Goal: Task Accomplishment & Management: Use online tool/utility

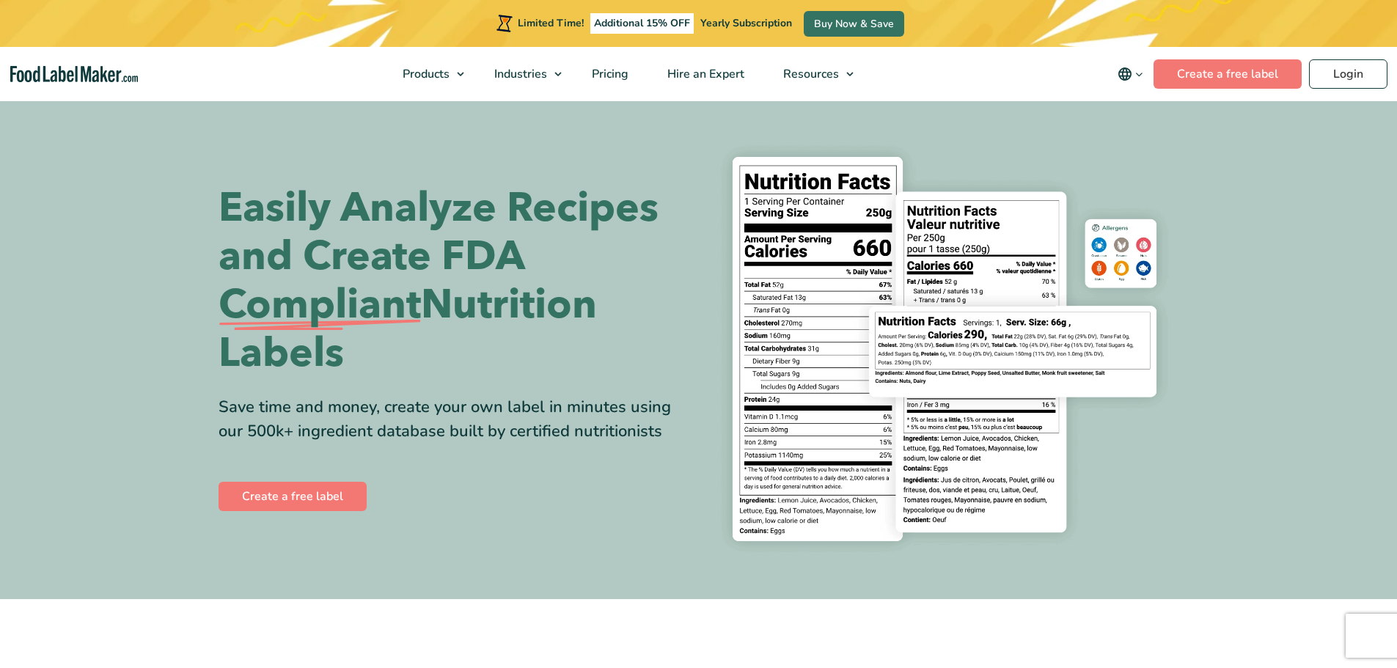
click at [1334, 23] on div "Limited Time! Additional 15% OFF Yearly Subscription Buy Now & Save" at bounding box center [698, 23] width 1397 height 47
click at [1343, 73] on link "Login" at bounding box center [1348, 73] width 78 height 29
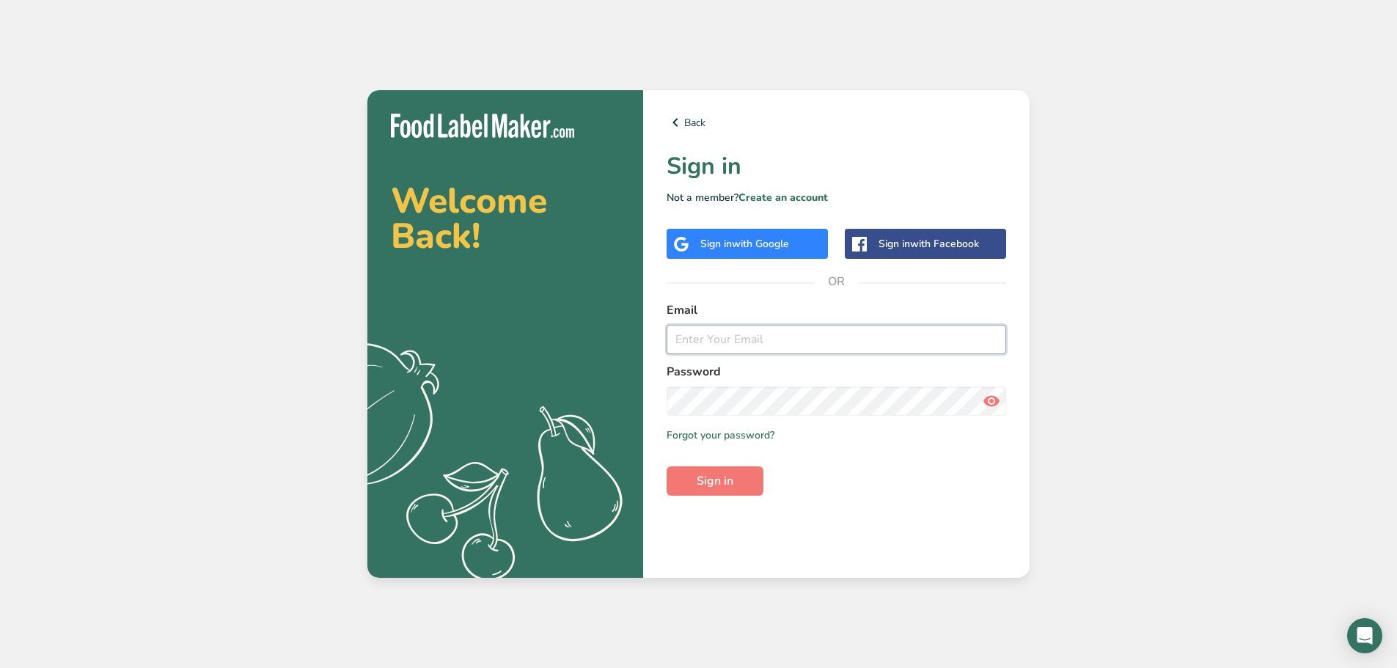
click at [740, 340] on input "email" at bounding box center [837, 339] width 340 height 29
click at [747, 477] on button "Sign in" at bounding box center [715, 481] width 97 height 29
click at [992, 405] on icon at bounding box center [992, 401] width 18 height 26
click at [800, 346] on input "yayra@jk-joy.com" at bounding box center [837, 339] width 340 height 29
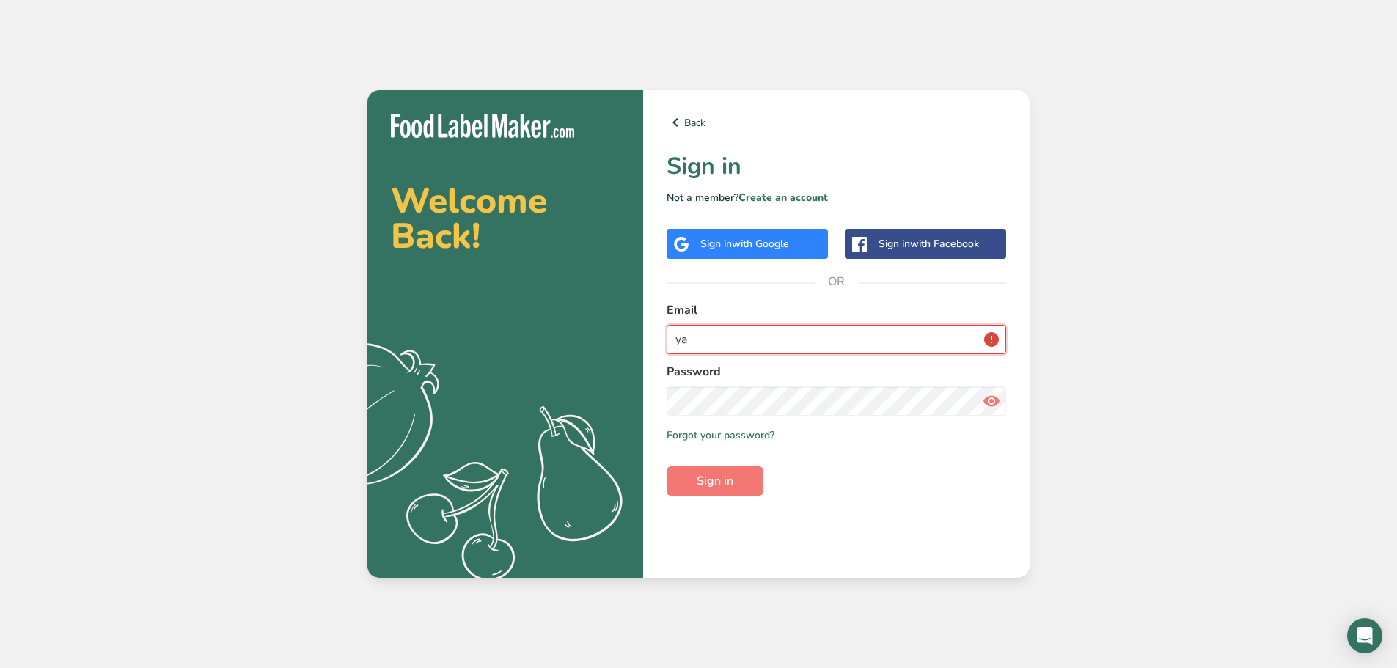
type input "y"
click at [737, 476] on button "Sign in" at bounding box center [715, 481] width 97 height 29
click at [800, 336] on input "shop@jk-joy.com" at bounding box center [837, 339] width 340 height 29
type input "s"
type input "jk-joy@outlook.com"
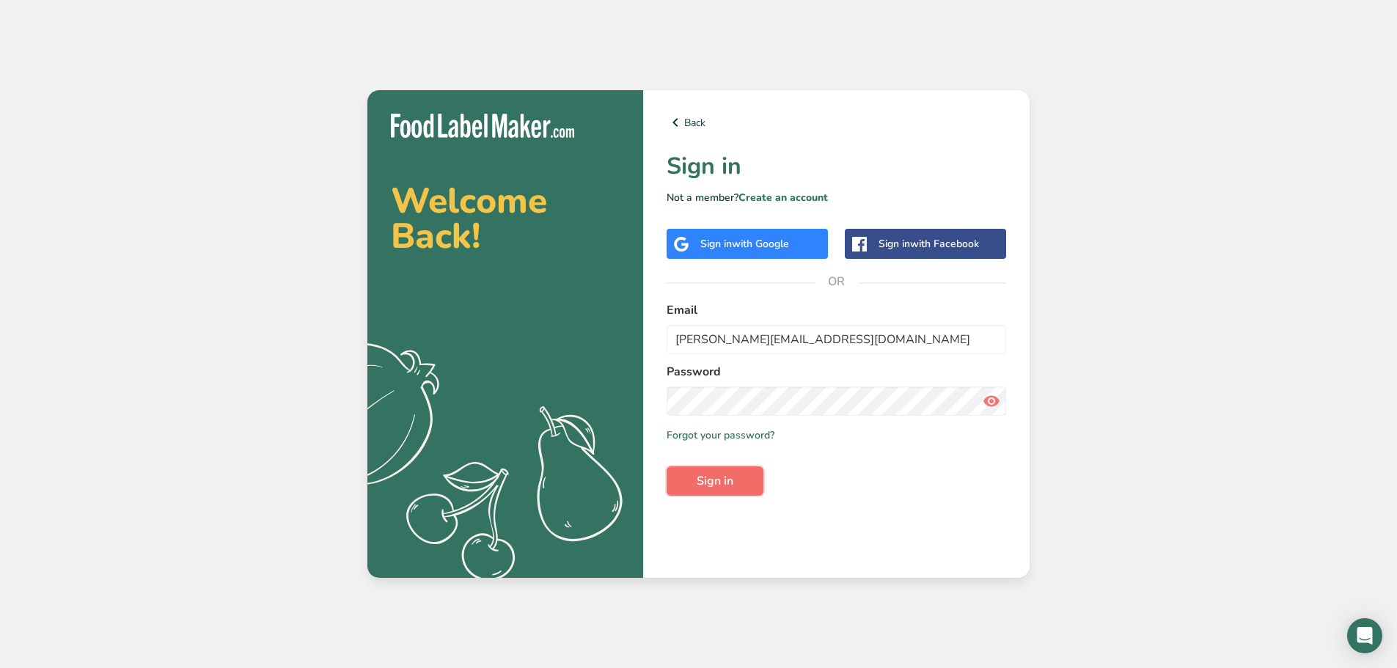
click at [734, 487] on span "Sign in" at bounding box center [715, 481] width 37 height 18
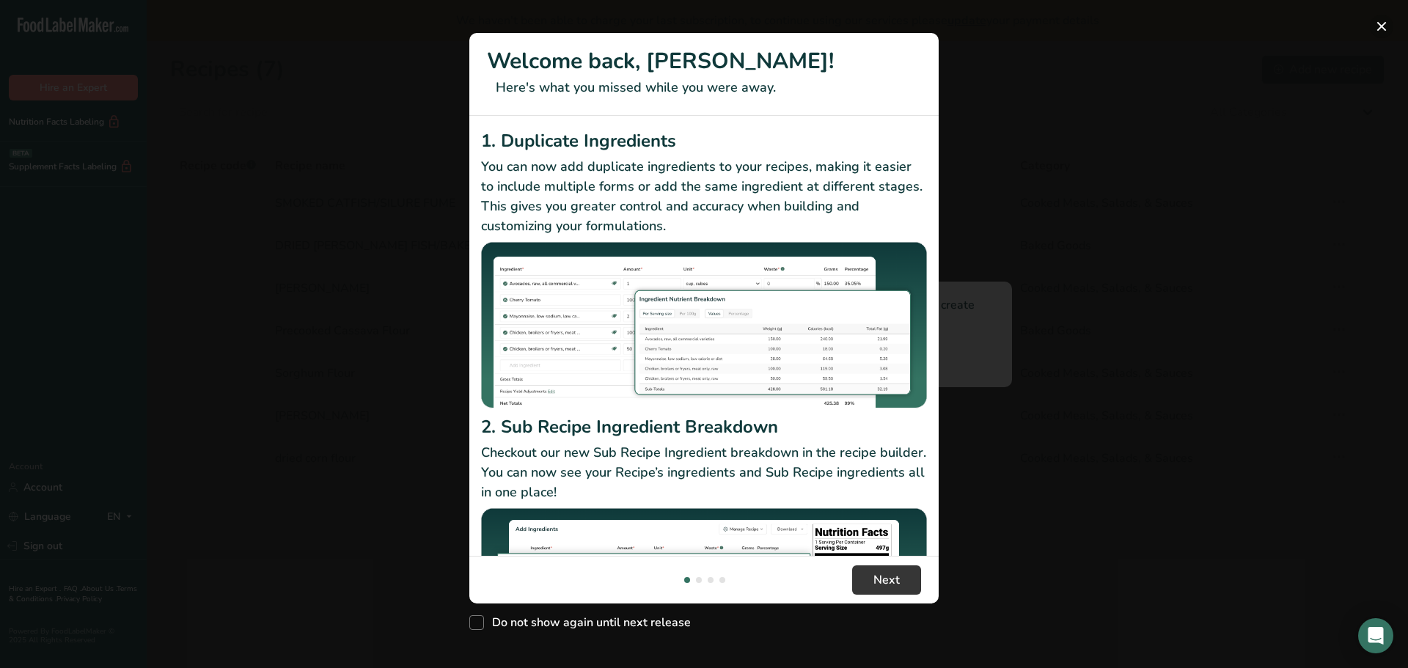
click at [1378, 30] on button "New Features" at bounding box center [1381, 26] width 23 height 23
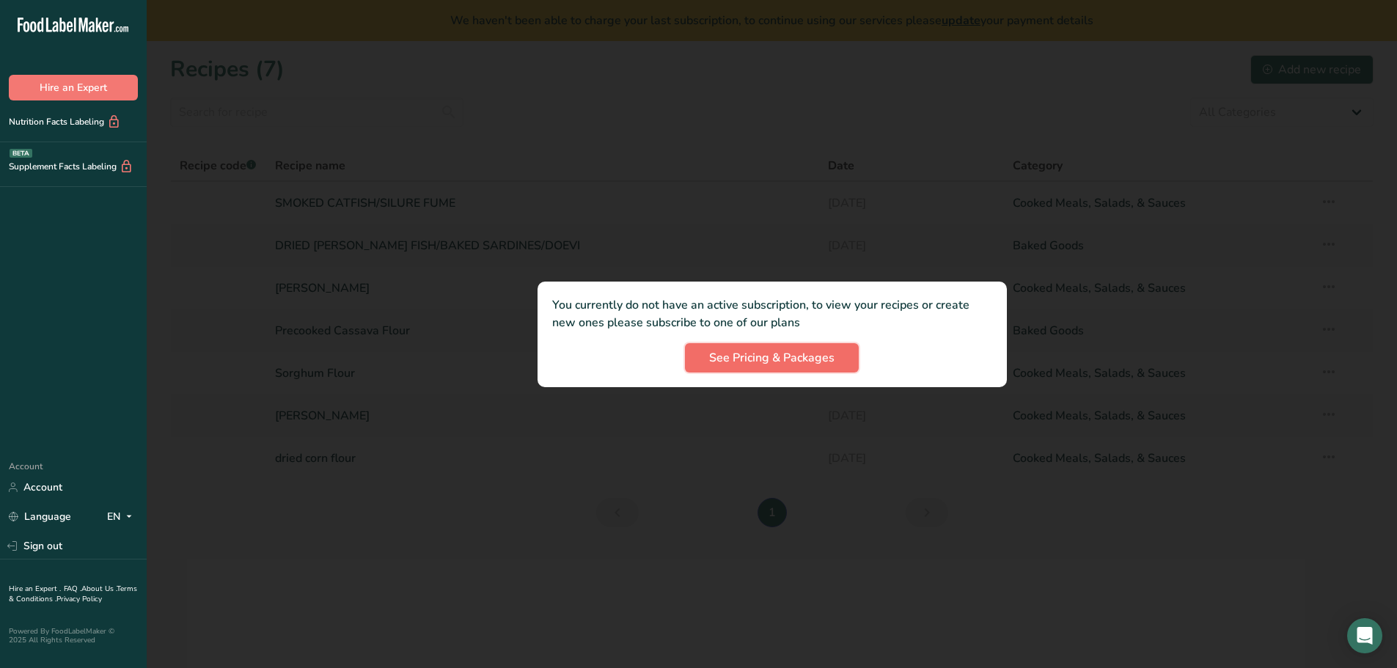
click at [776, 362] on span "See Pricing & Packages" at bounding box center [771, 358] width 125 height 18
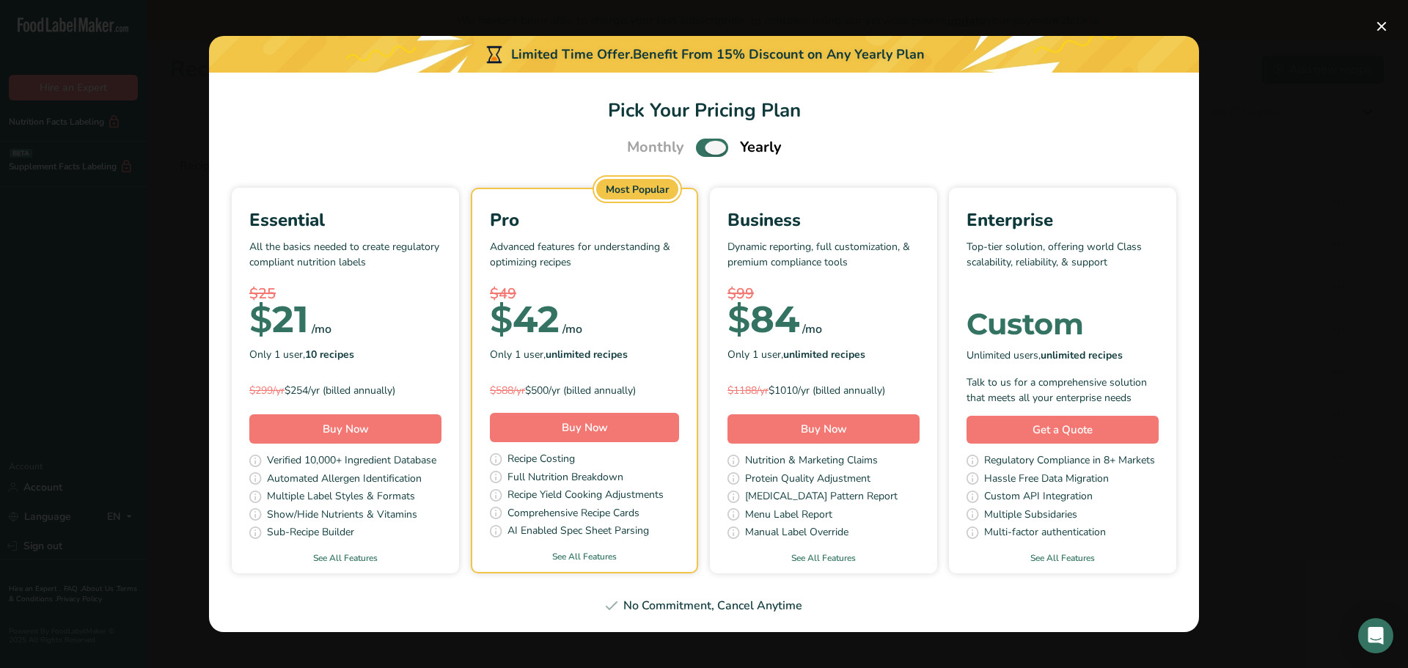
click at [703, 147] on span "Pick Your Pricing Plan Modal" at bounding box center [712, 148] width 32 height 18
click at [703, 147] on input "Pick Your Pricing Plan Modal" at bounding box center [701, 148] width 10 height 10
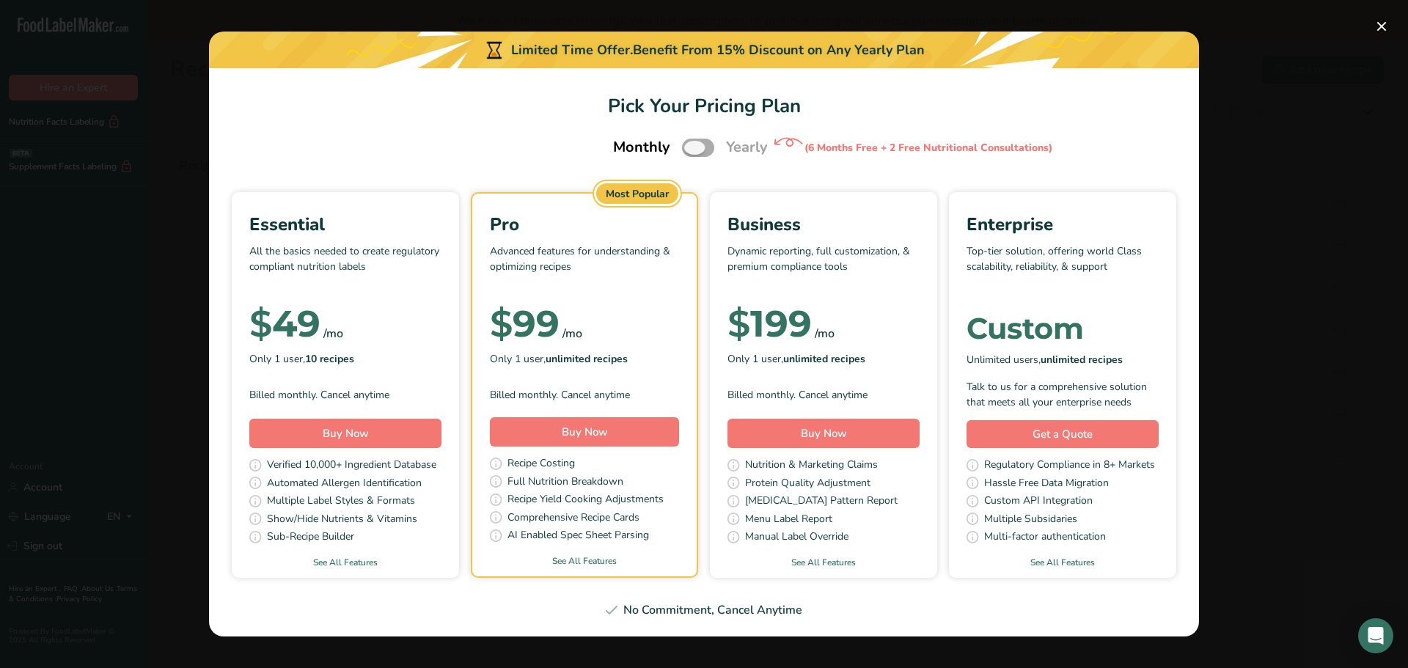
click at [701, 150] on span "Pick Your Pricing Plan Modal" at bounding box center [698, 148] width 32 height 18
click at [692, 150] on input "Pick Your Pricing Plan Modal" at bounding box center [687, 148] width 10 height 10
checkbox input "true"
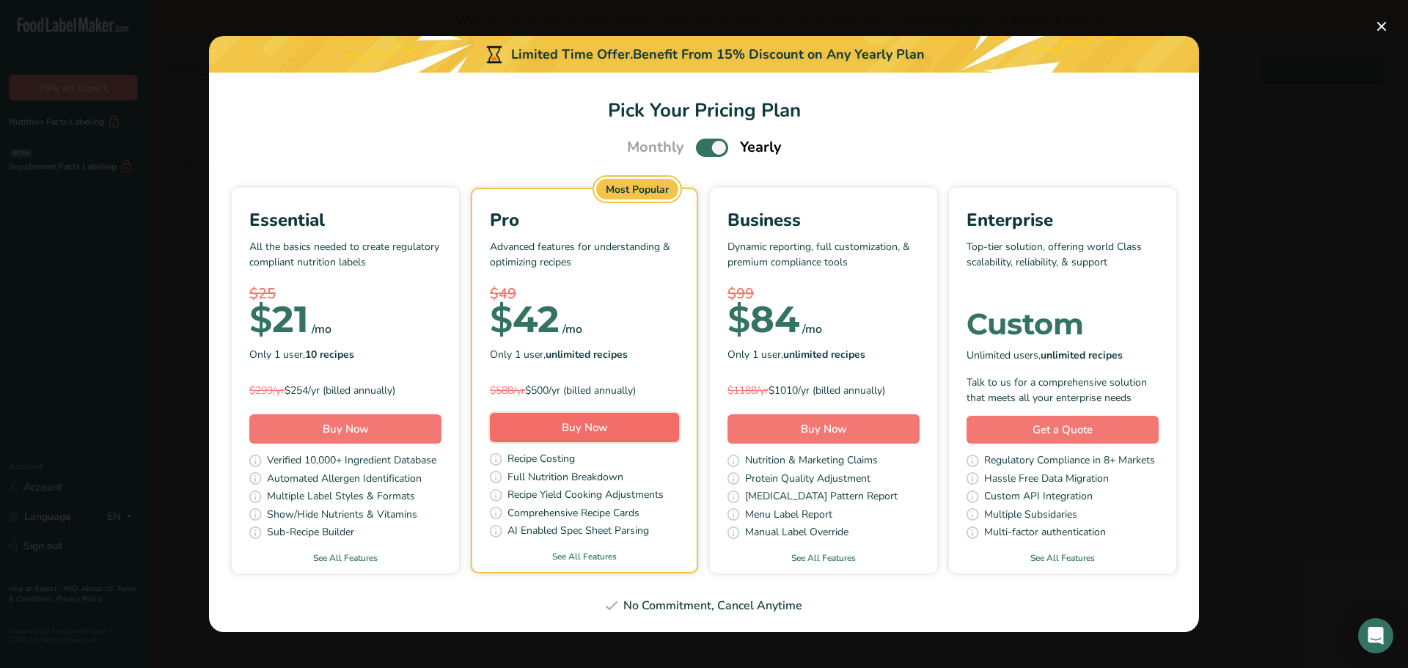
click at [566, 427] on span "Buy Now" at bounding box center [585, 427] width 46 height 15
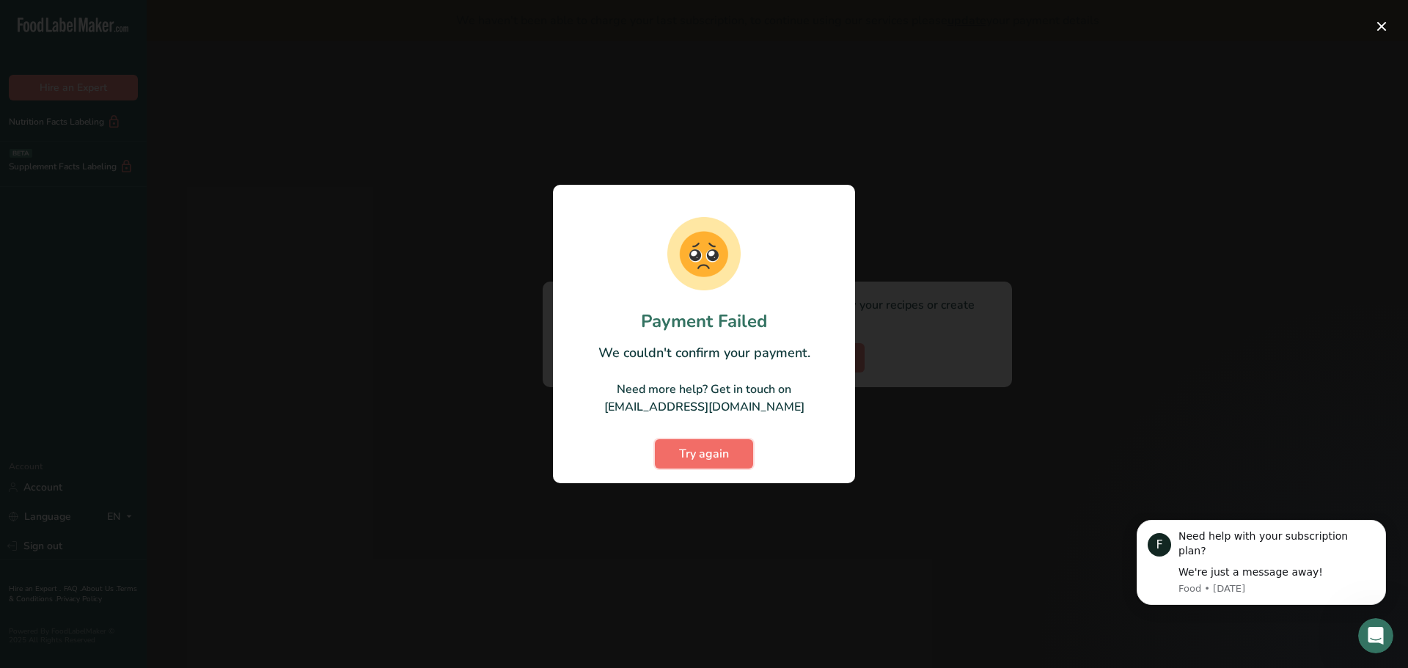
click at [699, 448] on span "Try again" at bounding box center [704, 454] width 50 height 18
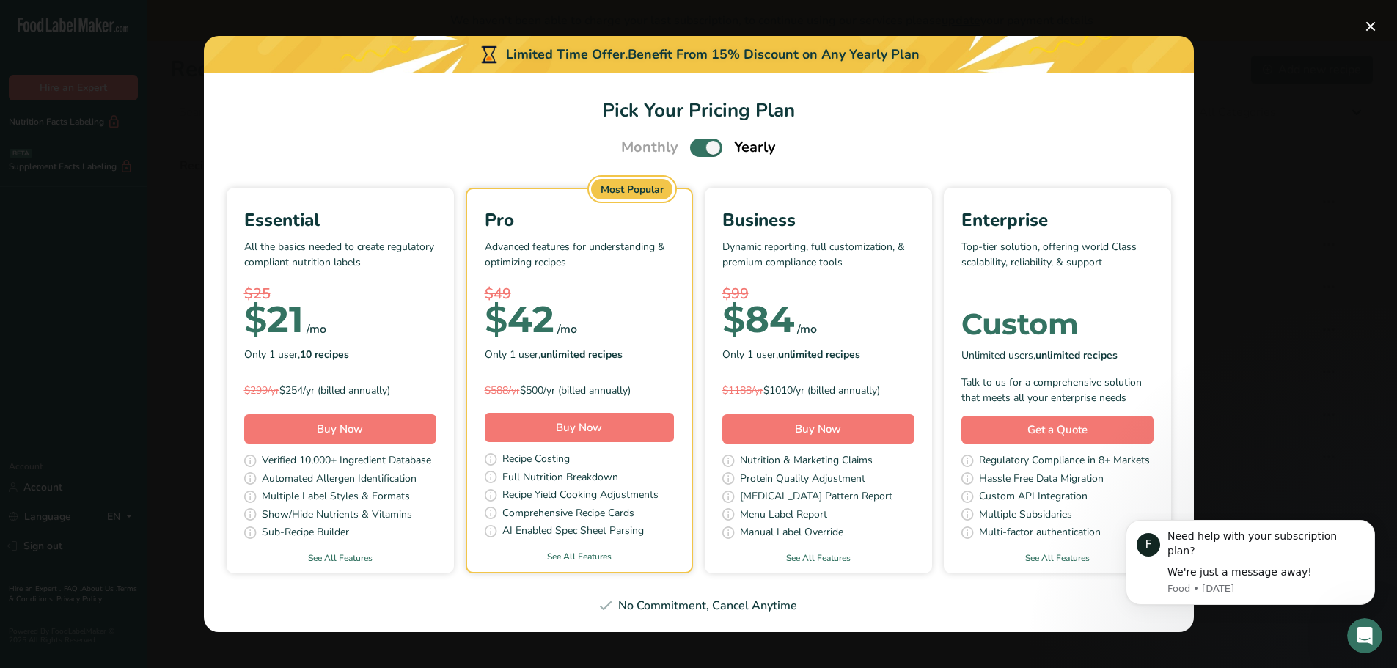
click at [687, 142] on div "Monthly Yearly" at bounding box center [699, 147] width 190 height 22
click at [692, 147] on span "Pick Your Pricing Plan Modal" at bounding box center [706, 148] width 32 height 18
click at [692, 147] on input "Pick Your Pricing Plan Modal" at bounding box center [695, 148] width 10 height 10
checkbox input "false"
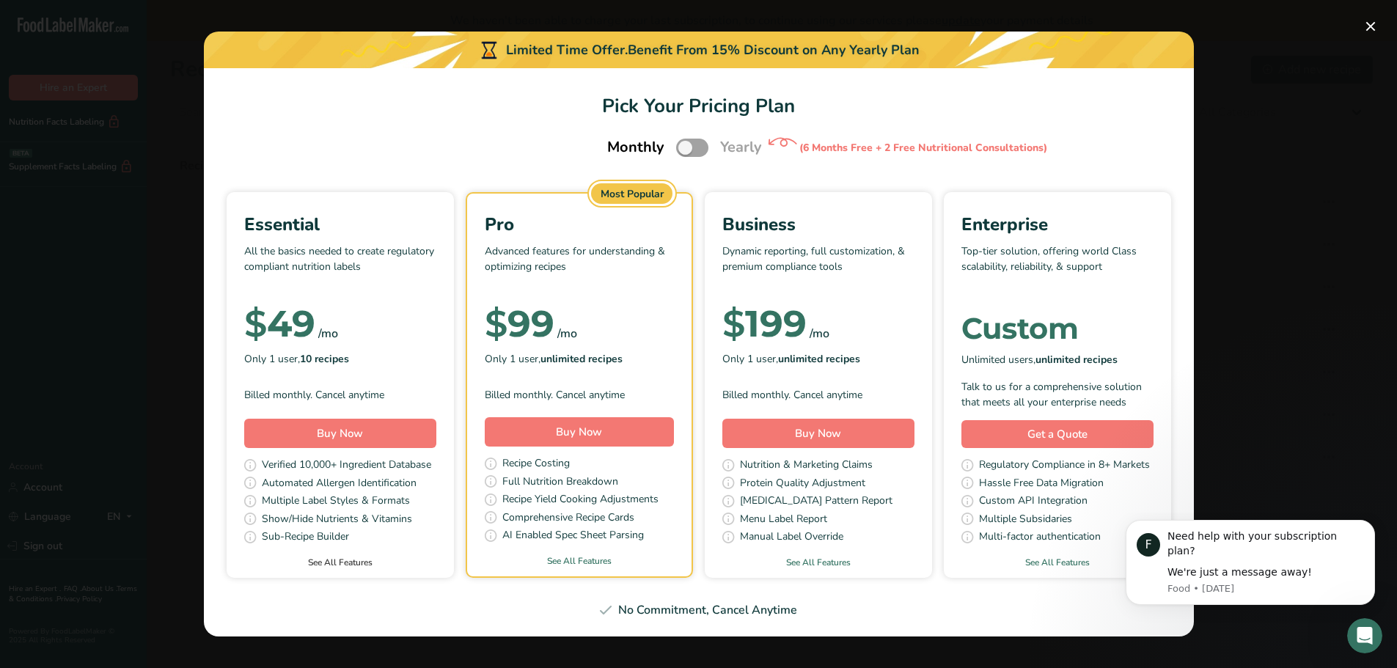
click at [310, 565] on link "See All Features" at bounding box center [340, 562] width 227 height 13
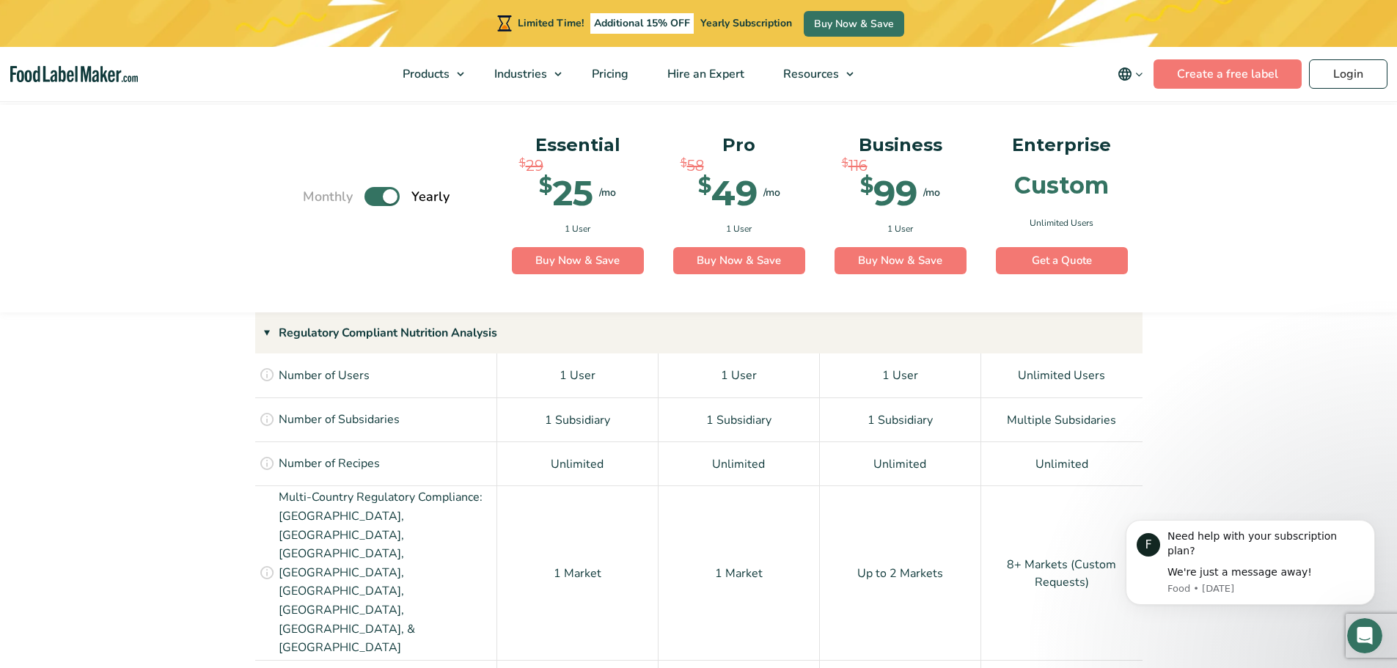
click at [370, 199] on label "Toggle" at bounding box center [382, 196] width 35 height 19
click at [315, 199] on input "Toggle" at bounding box center [311, 197] width 10 height 10
checkbox input "false"
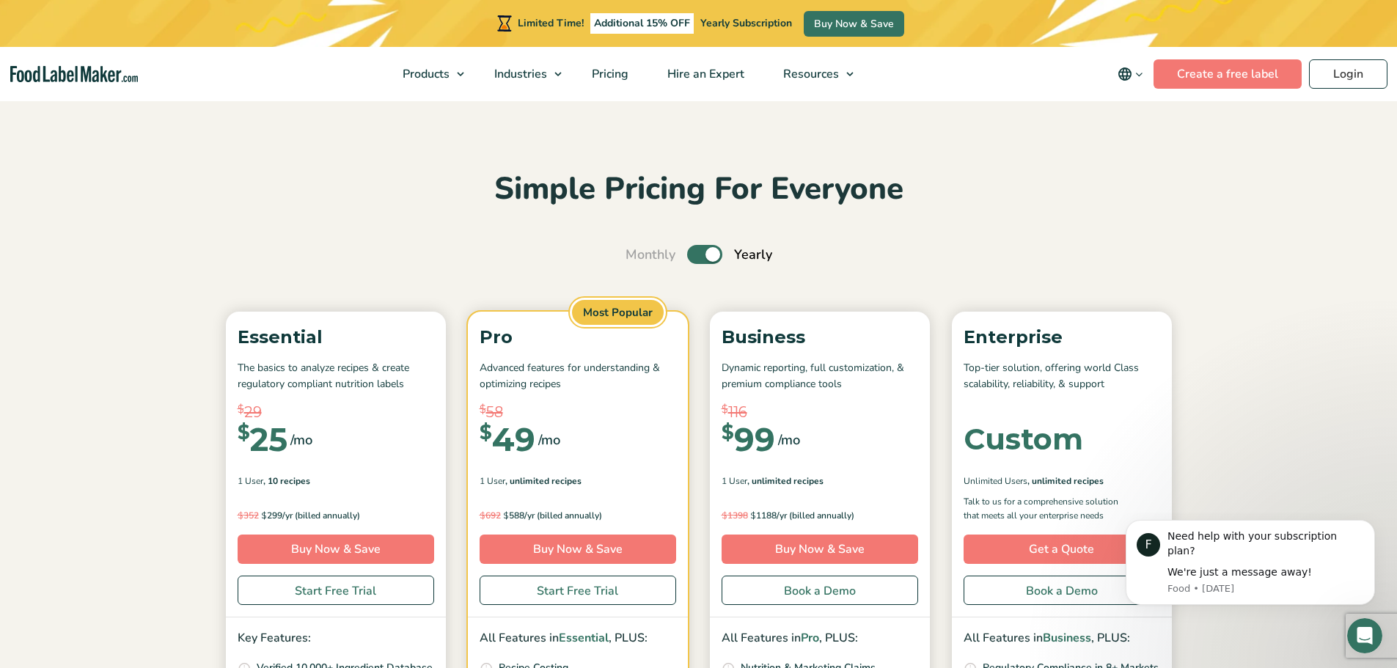
click at [683, 259] on div "Monthly Toggle Yearly (6 Month Free + 2 Free Nutritional Consultations)" at bounding box center [699, 255] width 147 height 20
click at [690, 256] on label "Toggle" at bounding box center [704, 254] width 35 height 19
click at [638, 256] on input "Toggle" at bounding box center [634, 255] width 10 height 10
checkbox input "false"
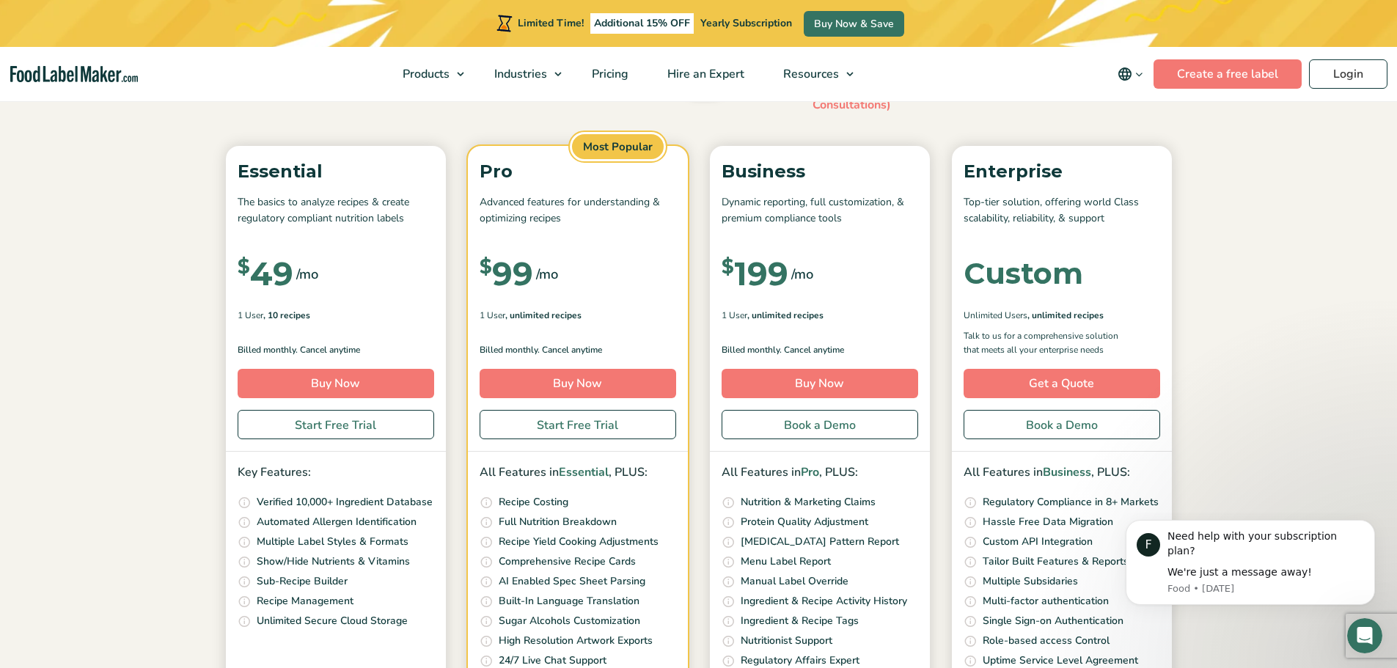
scroll to position [220, 0]
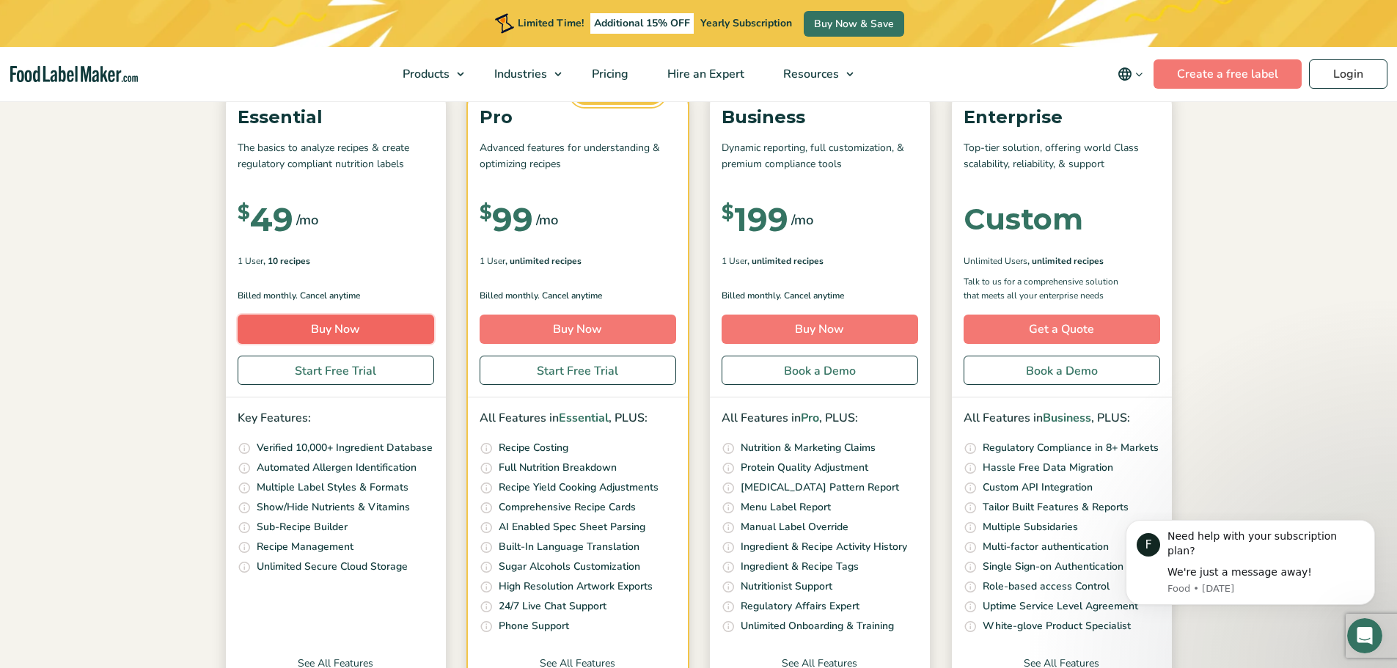
click at [346, 329] on link "Buy Now" at bounding box center [336, 329] width 197 height 29
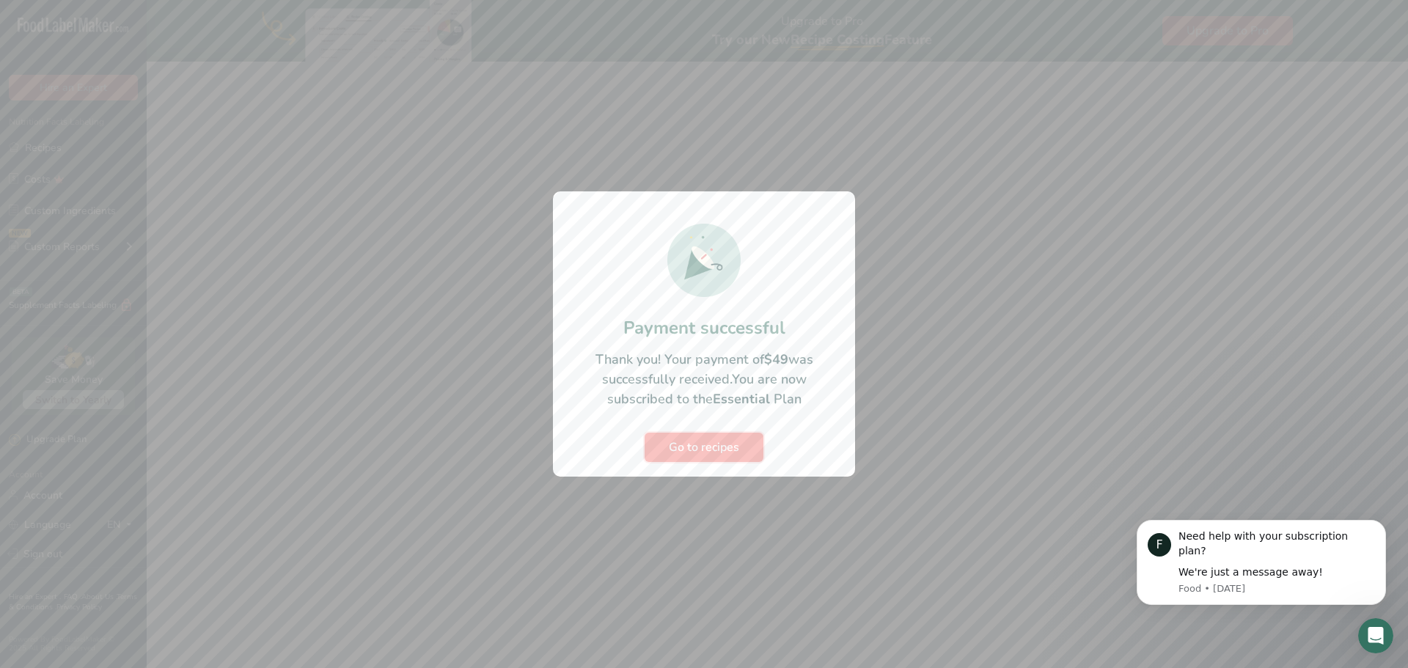
click at [709, 448] on span "Go to recipes" at bounding box center [704, 448] width 70 height 18
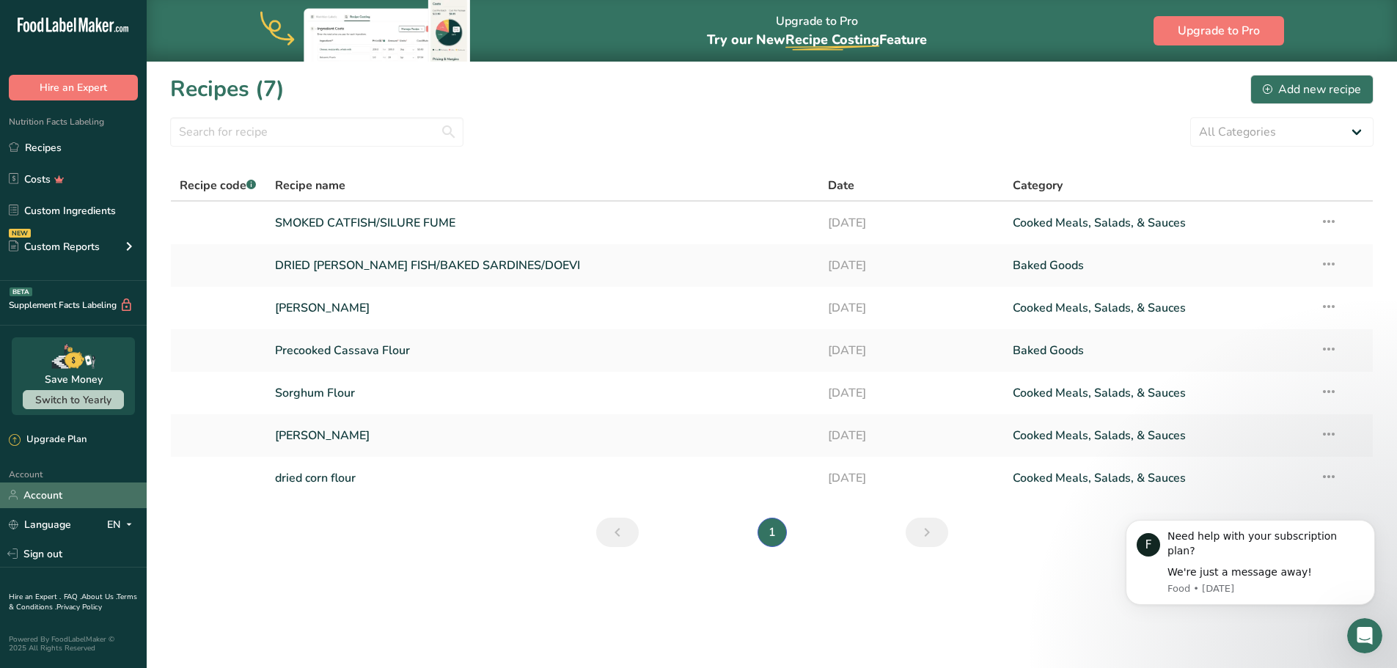
click at [32, 501] on link "Account" at bounding box center [73, 496] width 147 height 26
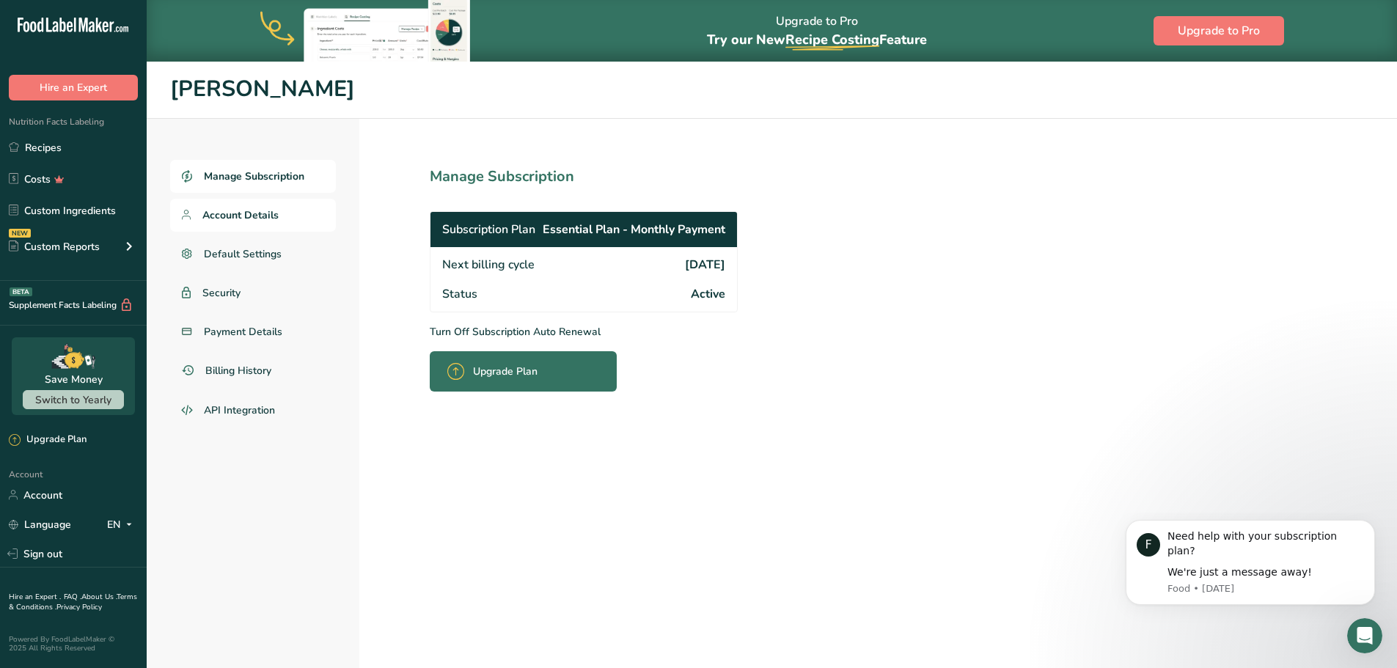
click at [217, 214] on span "Account Details" at bounding box center [240, 215] width 76 height 15
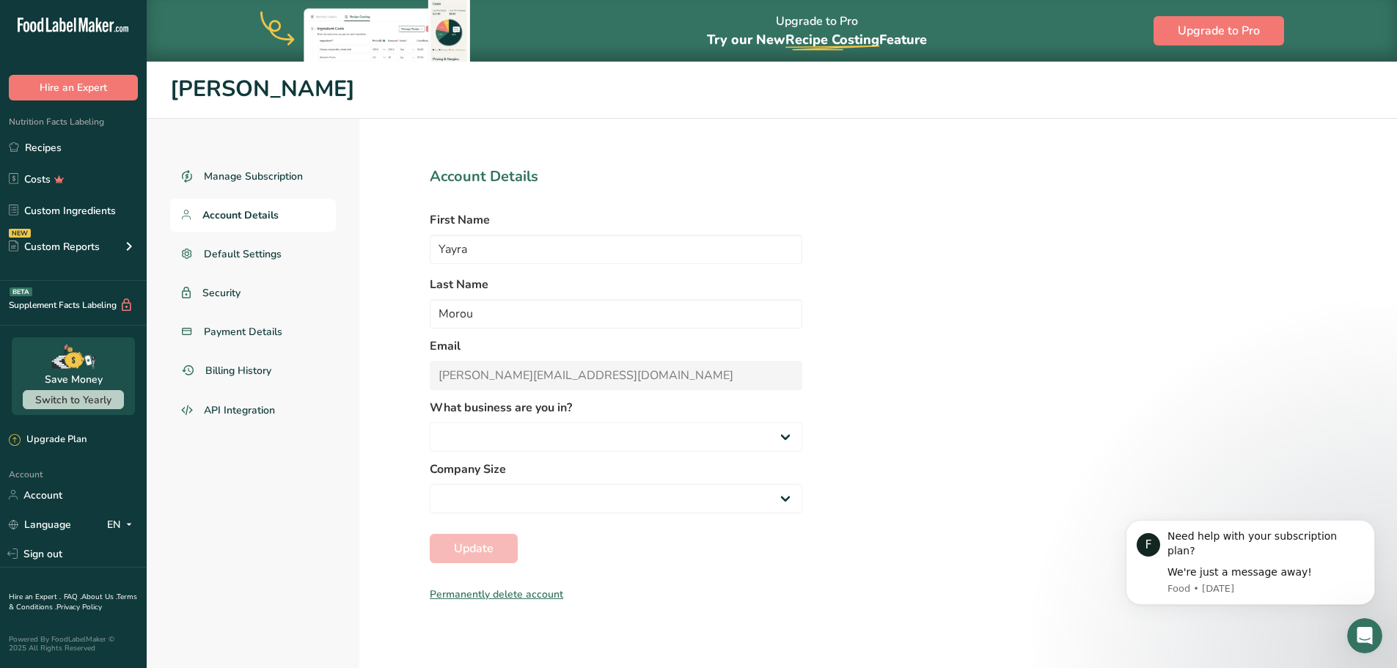
select select
click at [781, 439] on select "Packaged Food Manufacturer Restaurant & Cafe Bakery Meal Plans & Catering Compa…" at bounding box center [616, 437] width 373 height 29
click at [789, 437] on select "Packaged Food Manufacturer Restaurant & Cafe Bakery Meal Plans & Catering Compa…" at bounding box center [616, 437] width 373 height 29
click at [789, 442] on select "Packaged Food Manufacturer Restaurant & Cafe Bakery Meal Plans & Catering Compa…" at bounding box center [616, 437] width 373 height 29
select select "1"
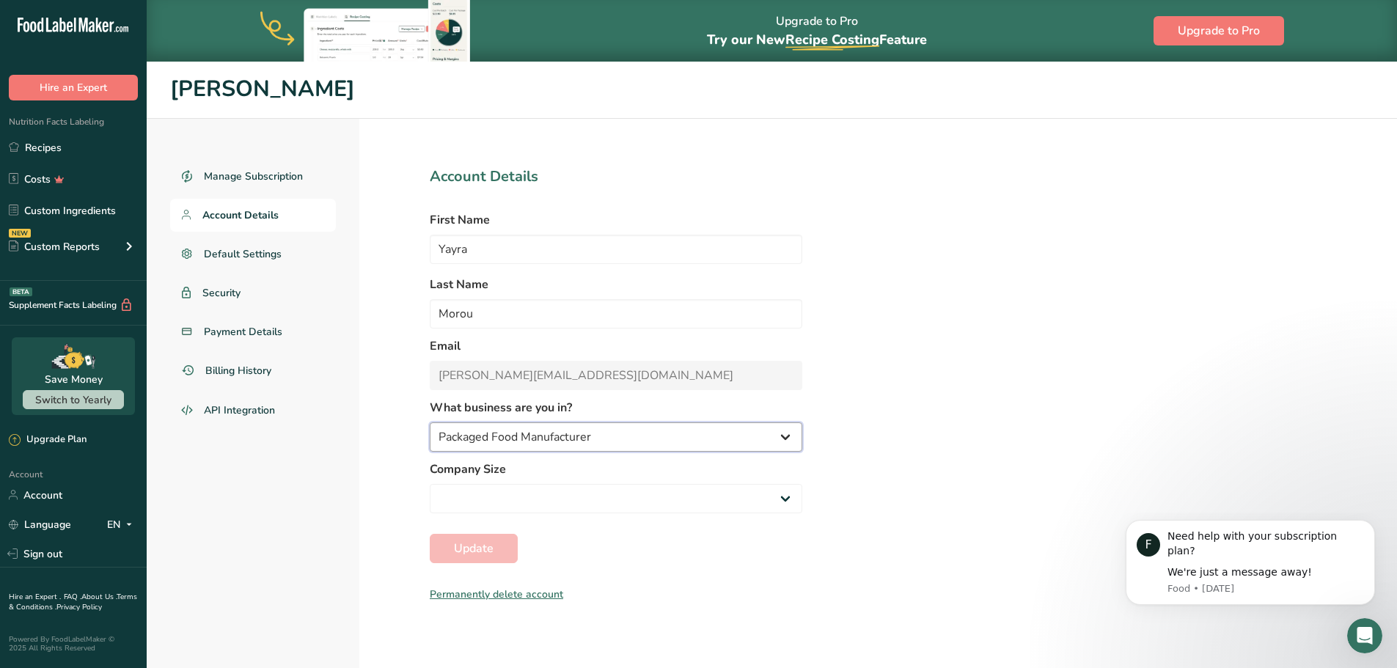
click at [430, 423] on select "Packaged Food Manufacturer Restaurant & Cafe Bakery Meal Plans & Catering Compa…" at bounding box center [616, 437] width 373 height 29
click at [490, 551] on span "Update" at bounding box center [474, 549] width 40 height 18
click at [219, 343] on link "Payment Details" at bounding box center [253, 331] width 166 height 33
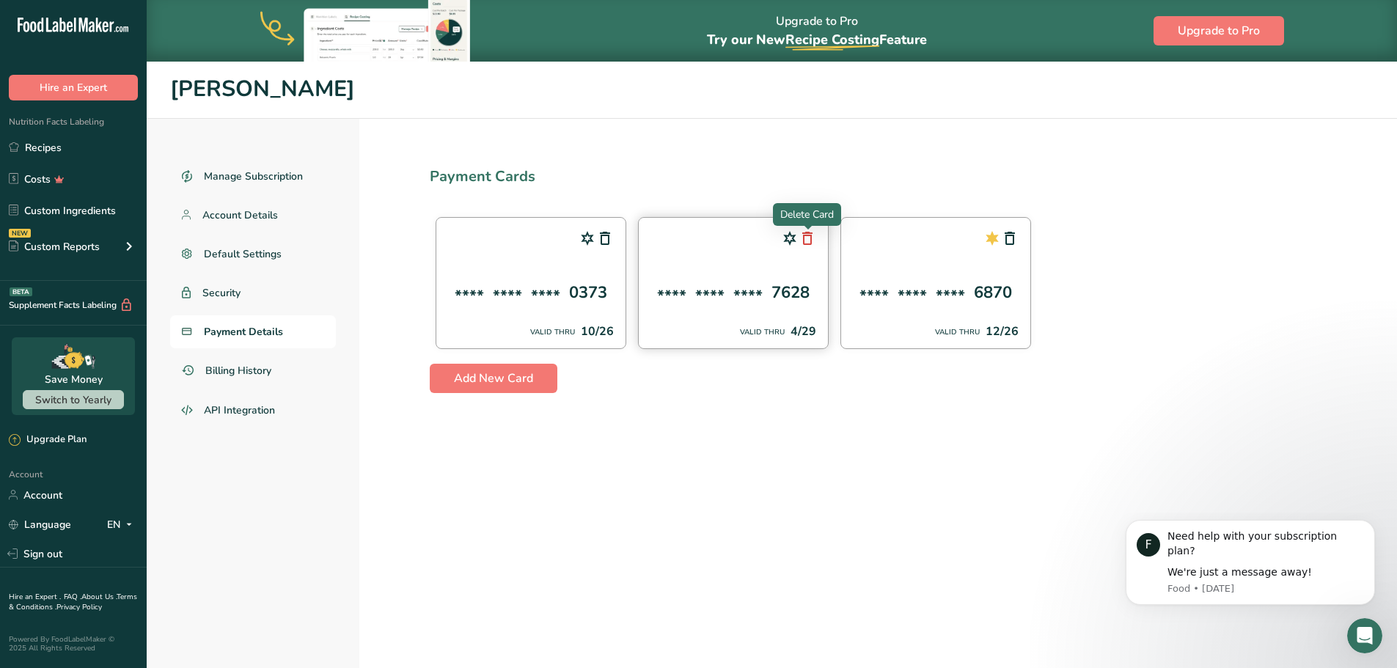
click at [811, 241] on icon at bounding box center [808, 238] width 18 height 26
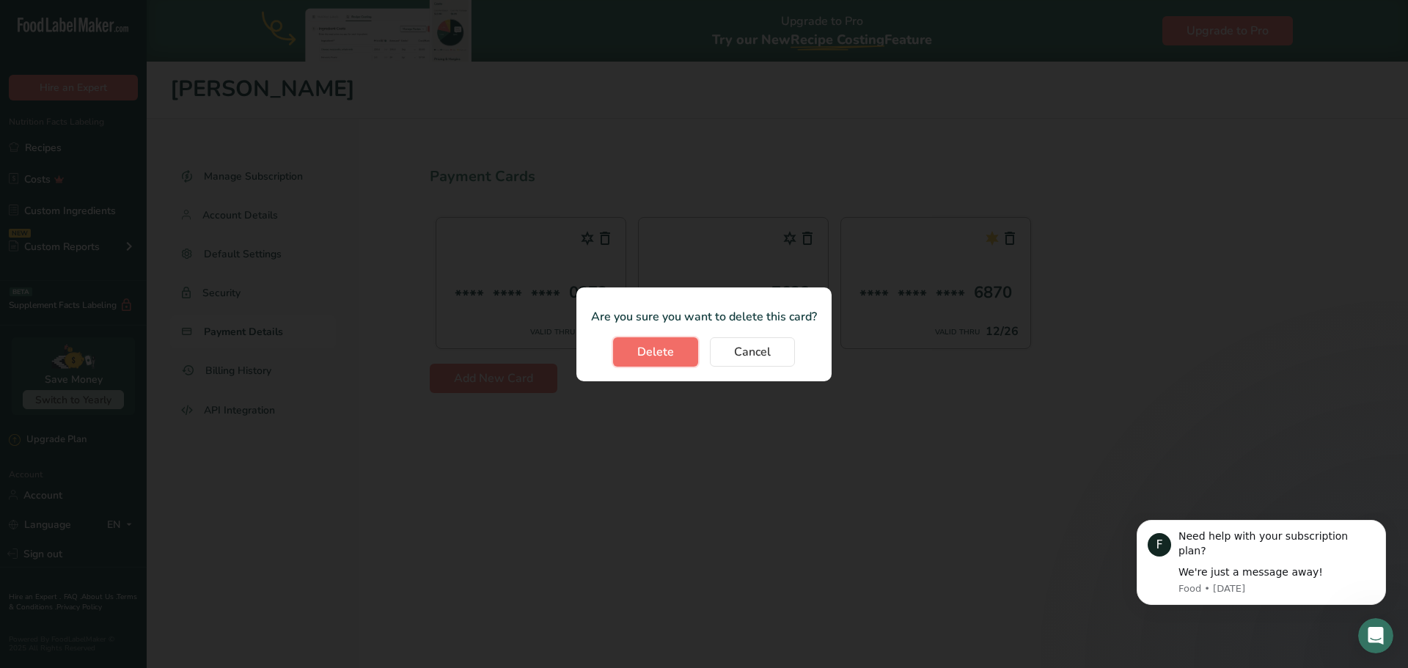
click at [681, 359] on button "Delete" at bounding box center [655, 351] width 85 height 29
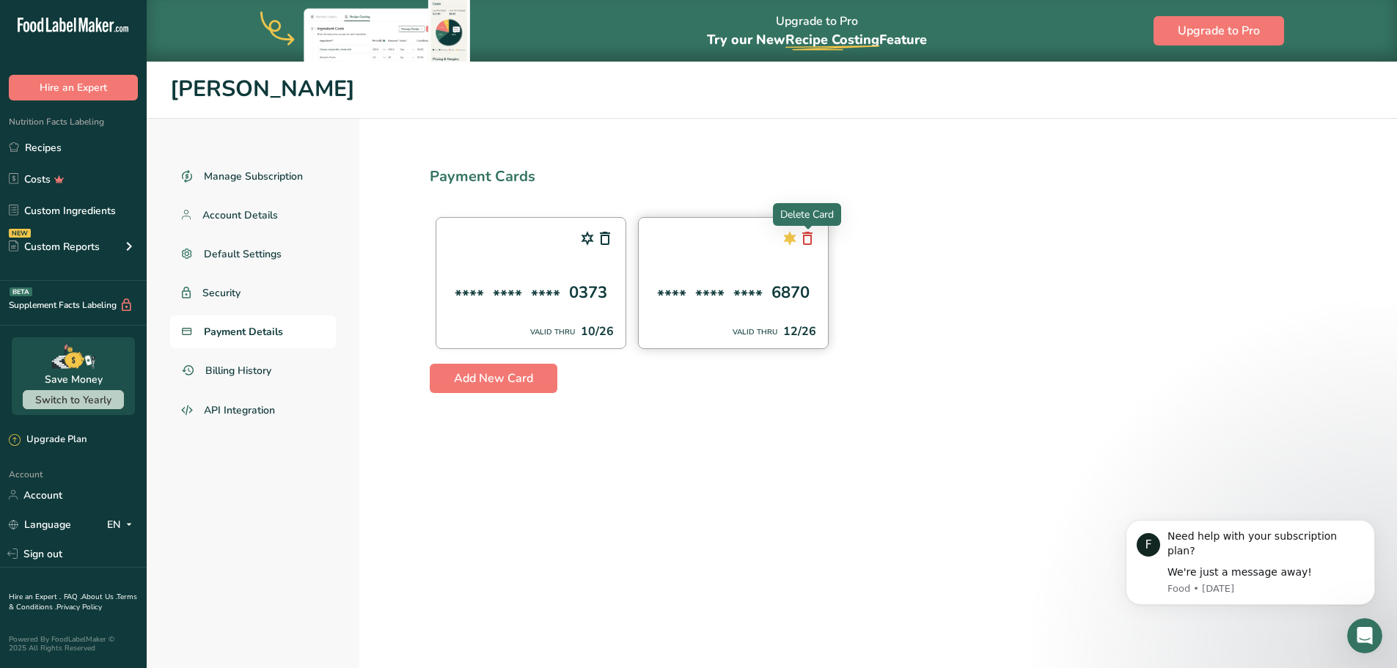
click at [805, 242] on icon at bounding box center [808, 238] width 18 height 26
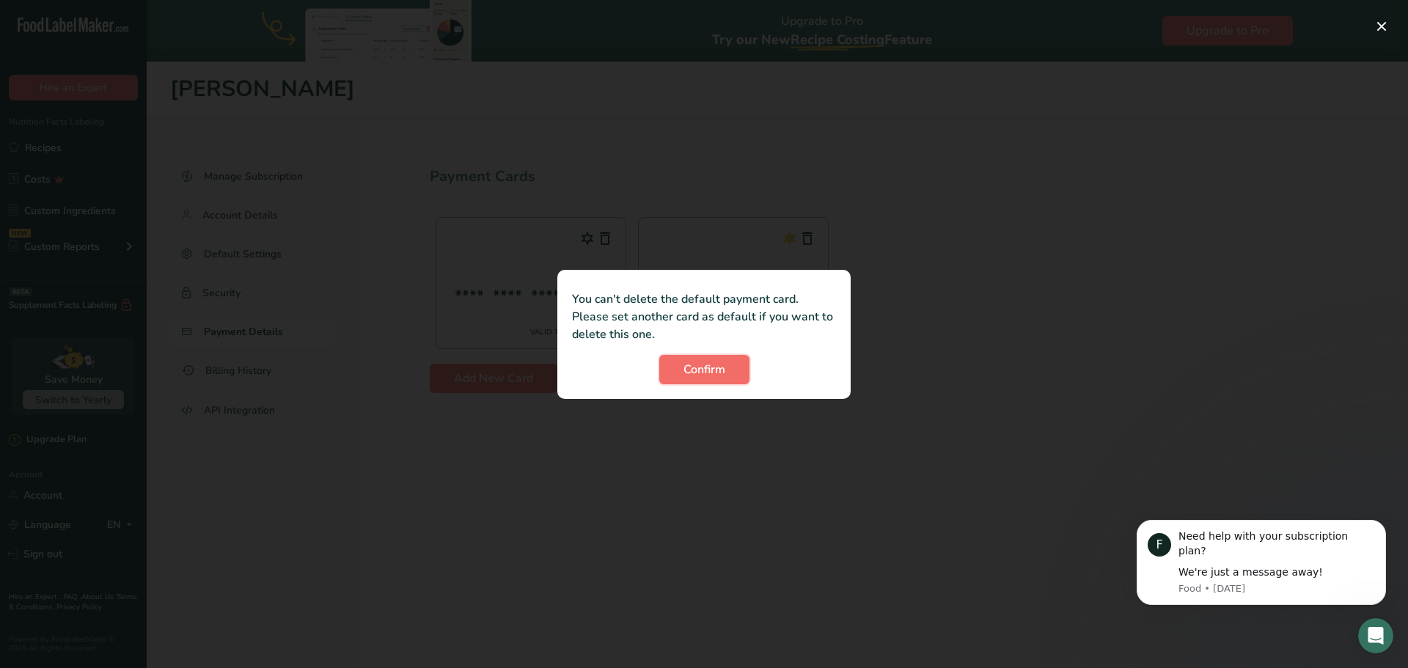
click at [720, 373] on span "Confirm" at bounding box center [705, 370] width 42 height 18
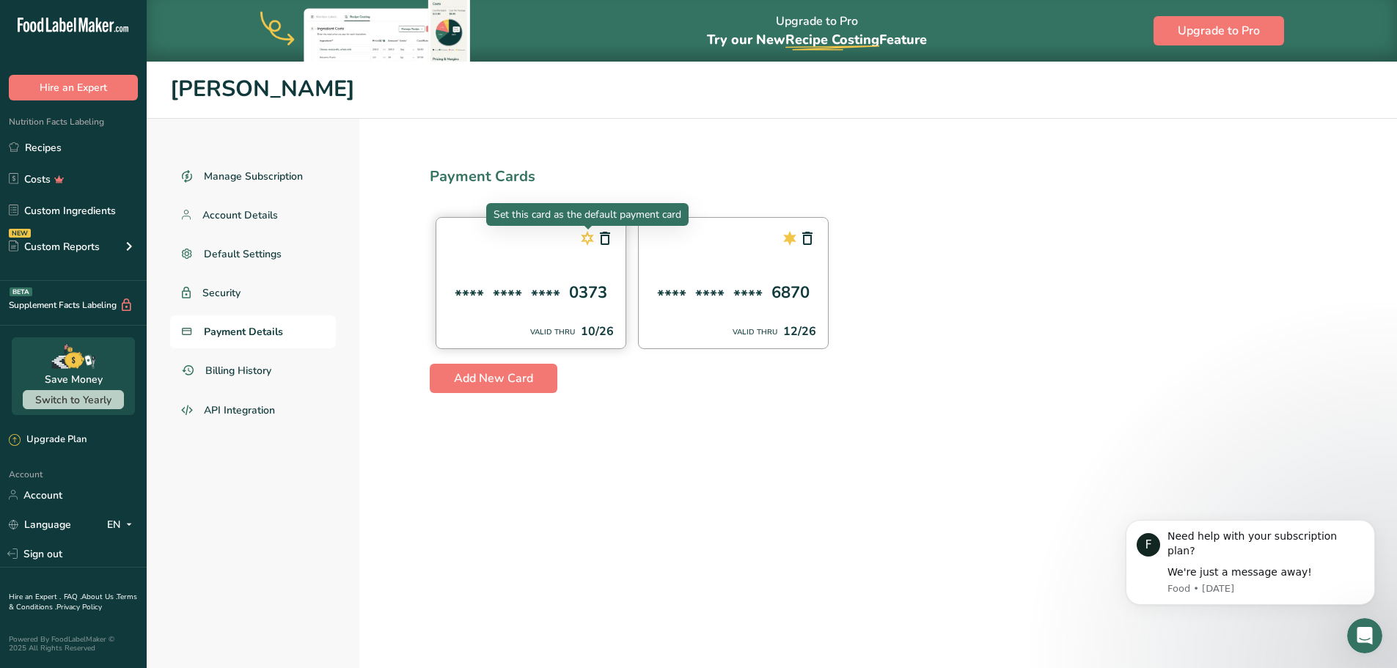
click at [585, 238] on icon at bounding box center [588, 238] width 18 height 26
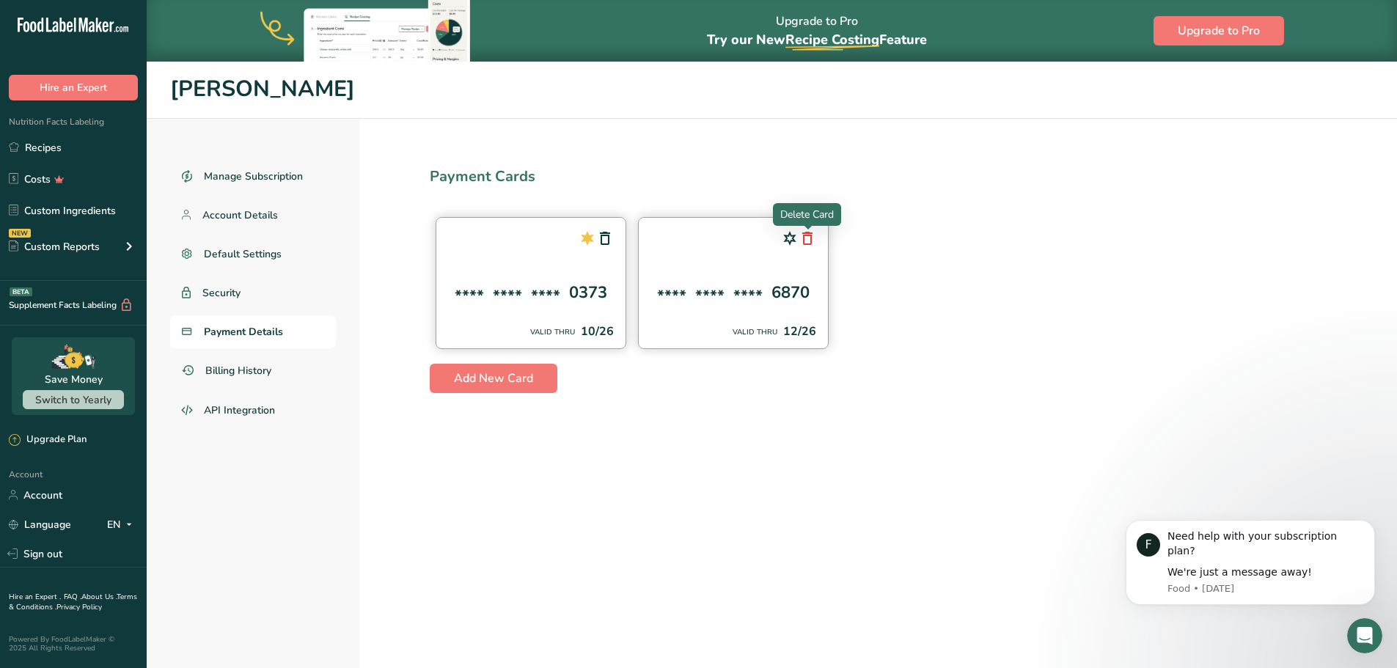
click at [807, 241] on icon at bounding box center [808, 238] width 18 height 26
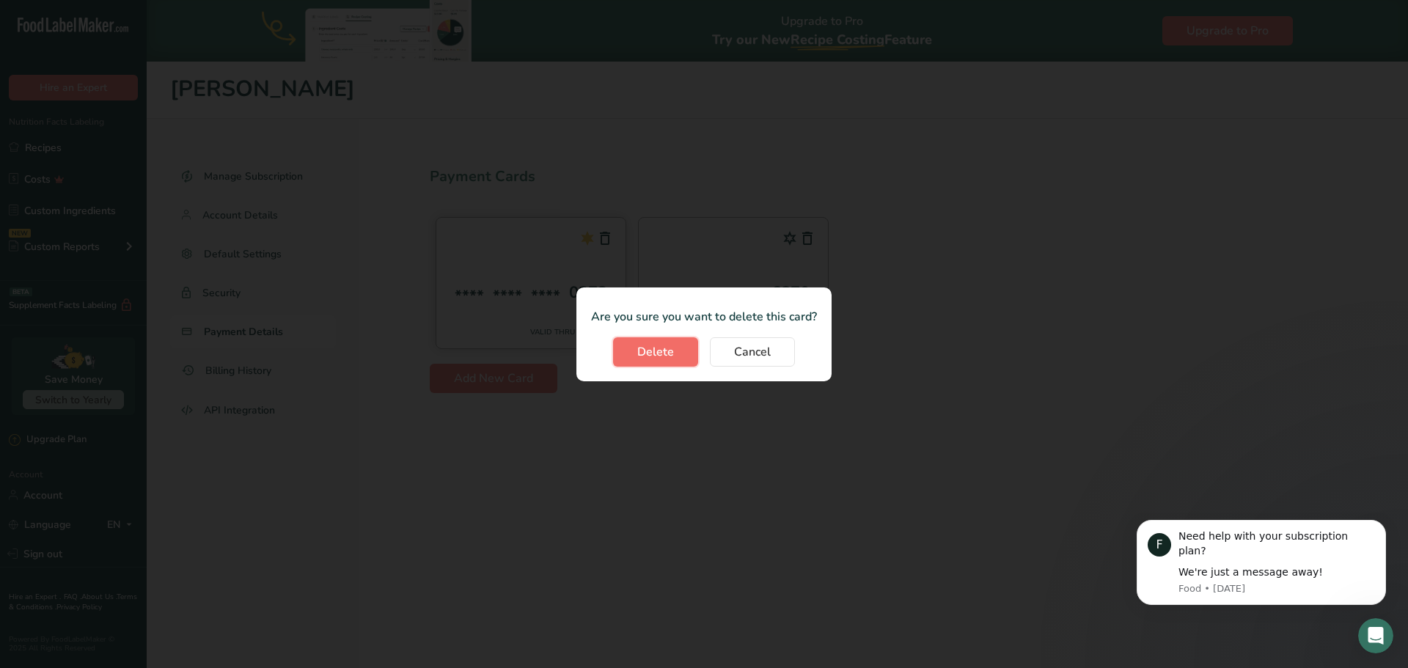
click at [681, 360] on button "Delete" at bounding box center [655, 351] width 85 height 29
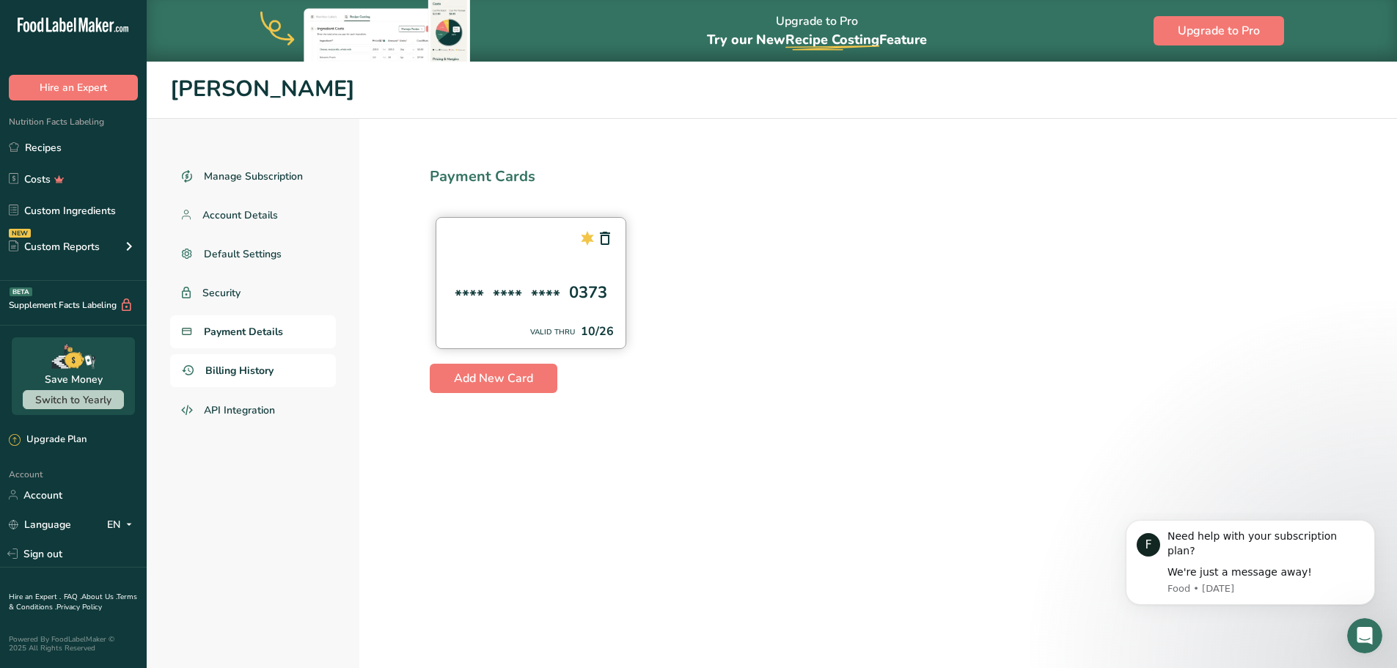
click at [220, 368] on span "Billing History" at bounding box center [239, 370] width 68 height 15
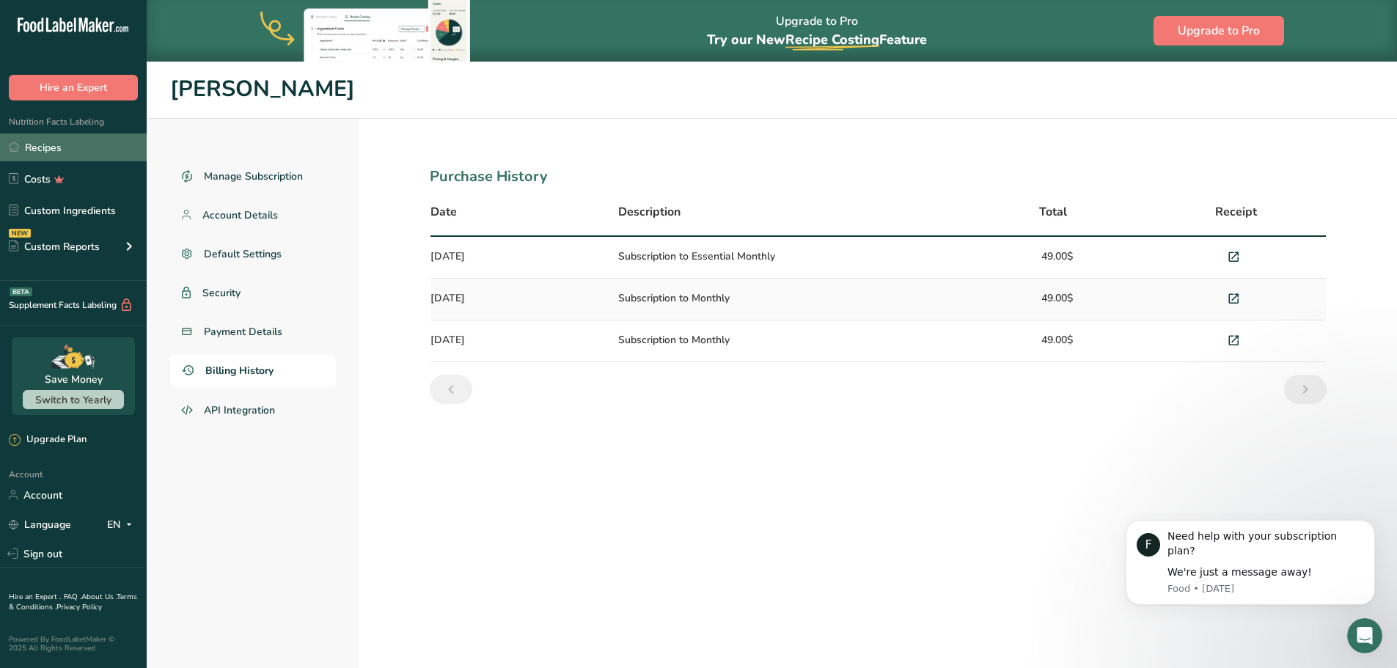
click at [30, 153] on link "Recipes" at bounding box center [73, 148] width 147 height 28
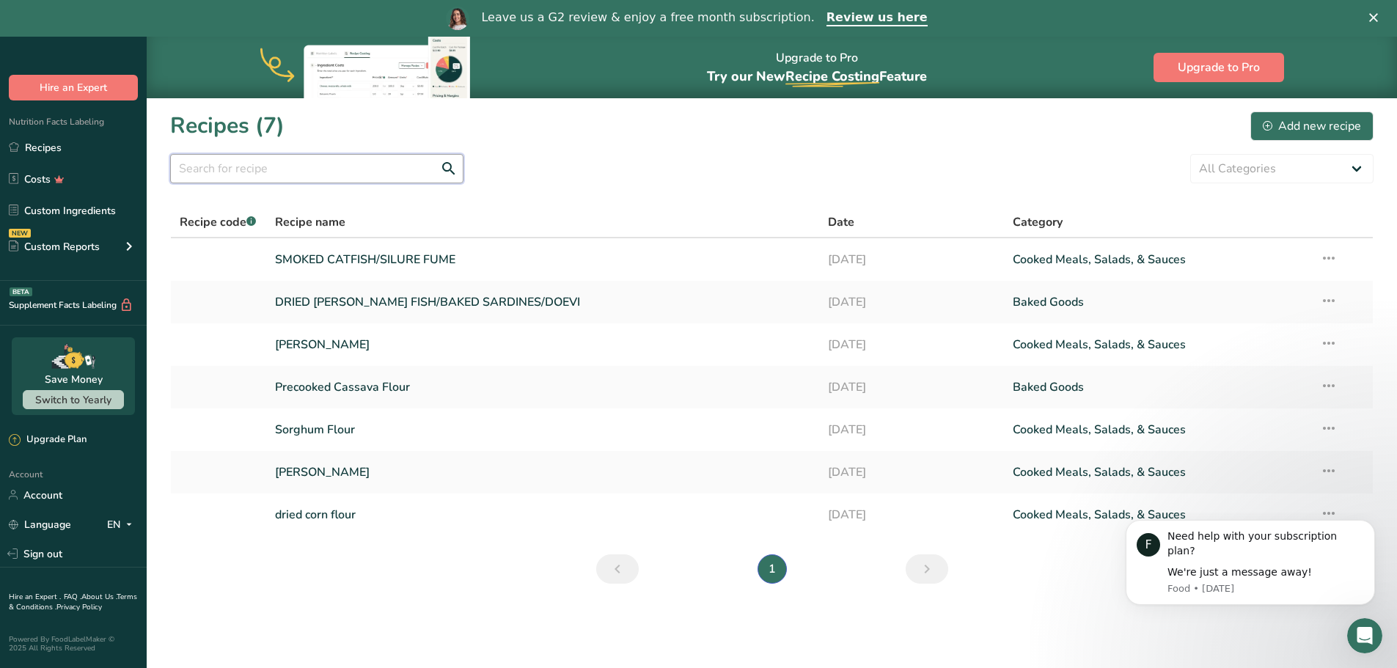
click at [241, 167] on input "text" at bounding box center [316, 168] width 293 height 29
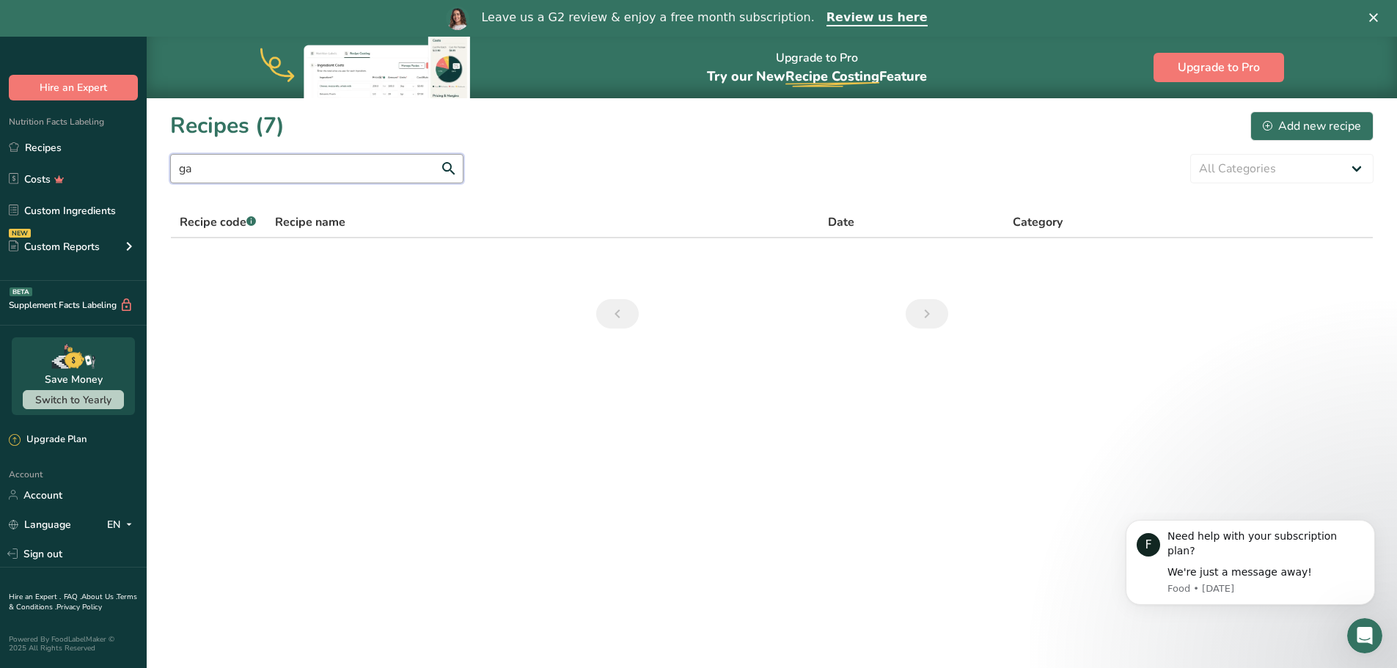
type input "g"
type input "GARI"
click at [1300, 121] on div "Add new recipe" at bounding box center [1312, 126] width 98 height 18
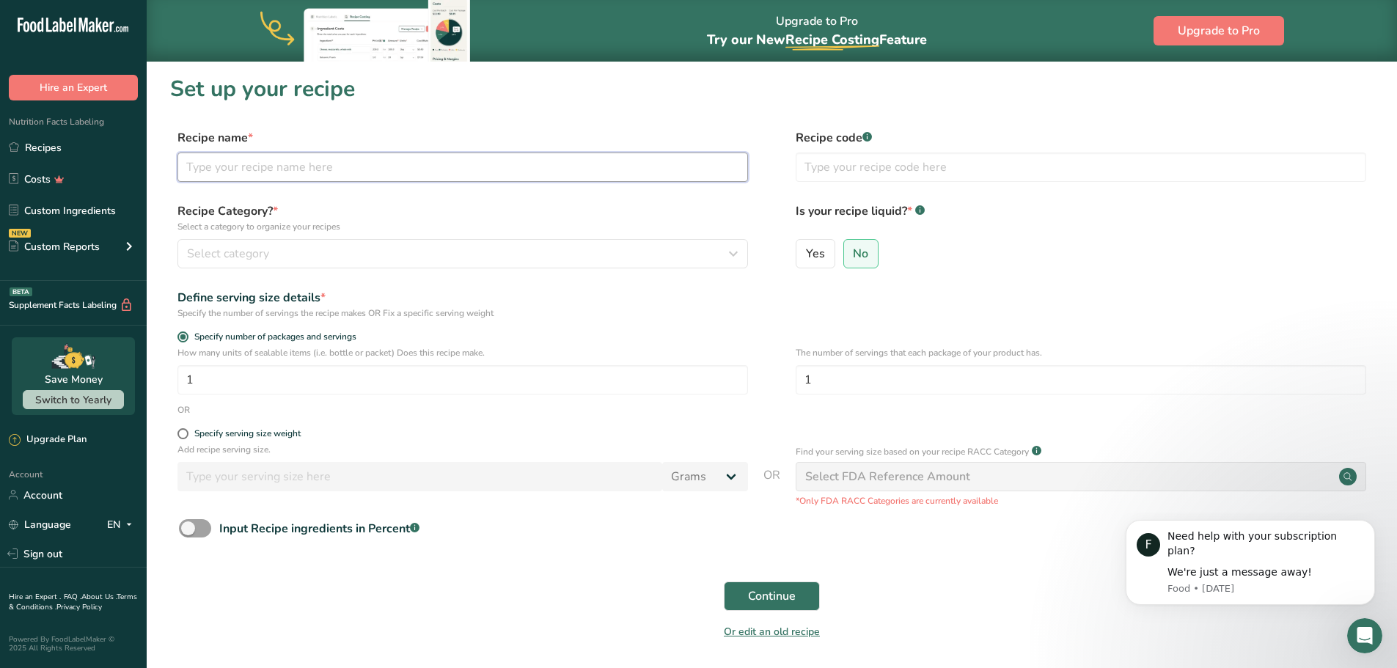
click at [271, 164] on input "text" at bounding box center [463, 167] width 571 height 29
type input "GARI"
click at [571, 208] on label "Recipe Category? * Select a category to organize your recipes" at bounding box center [463, 217] width 571 height 31
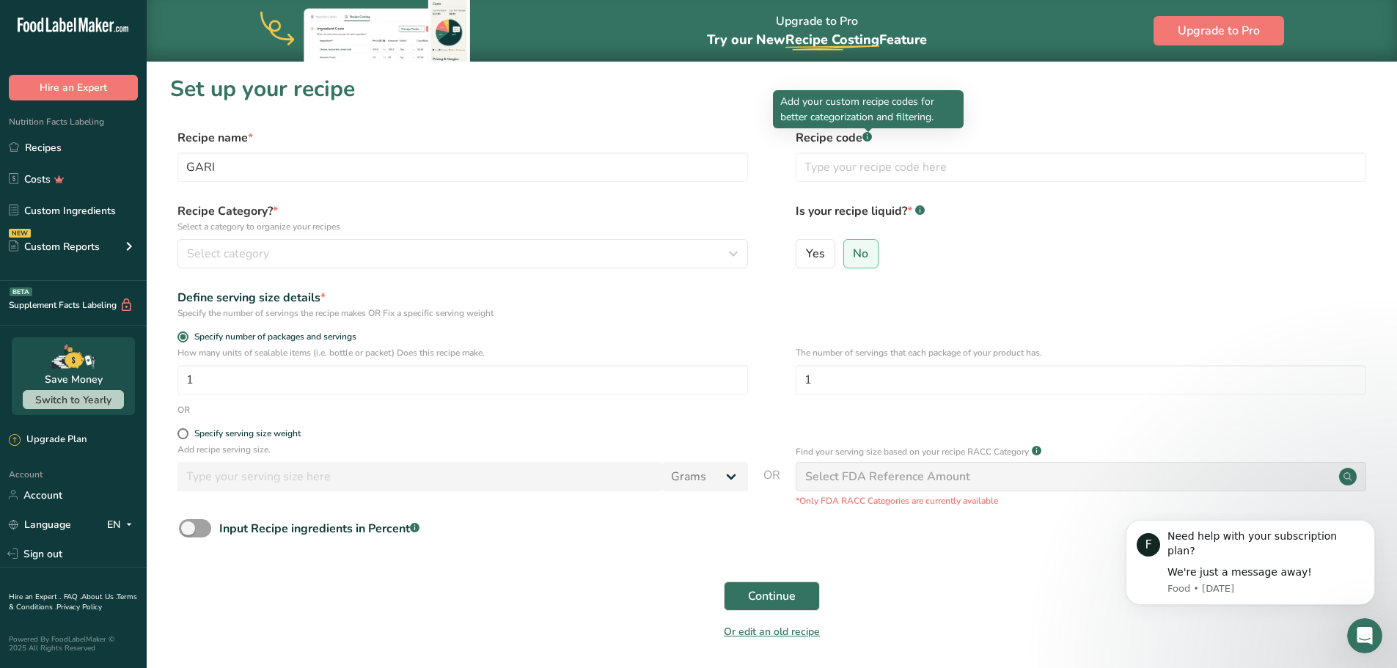
click at [869, 135] on div at bounding box center [868, 131] width 7 height 7
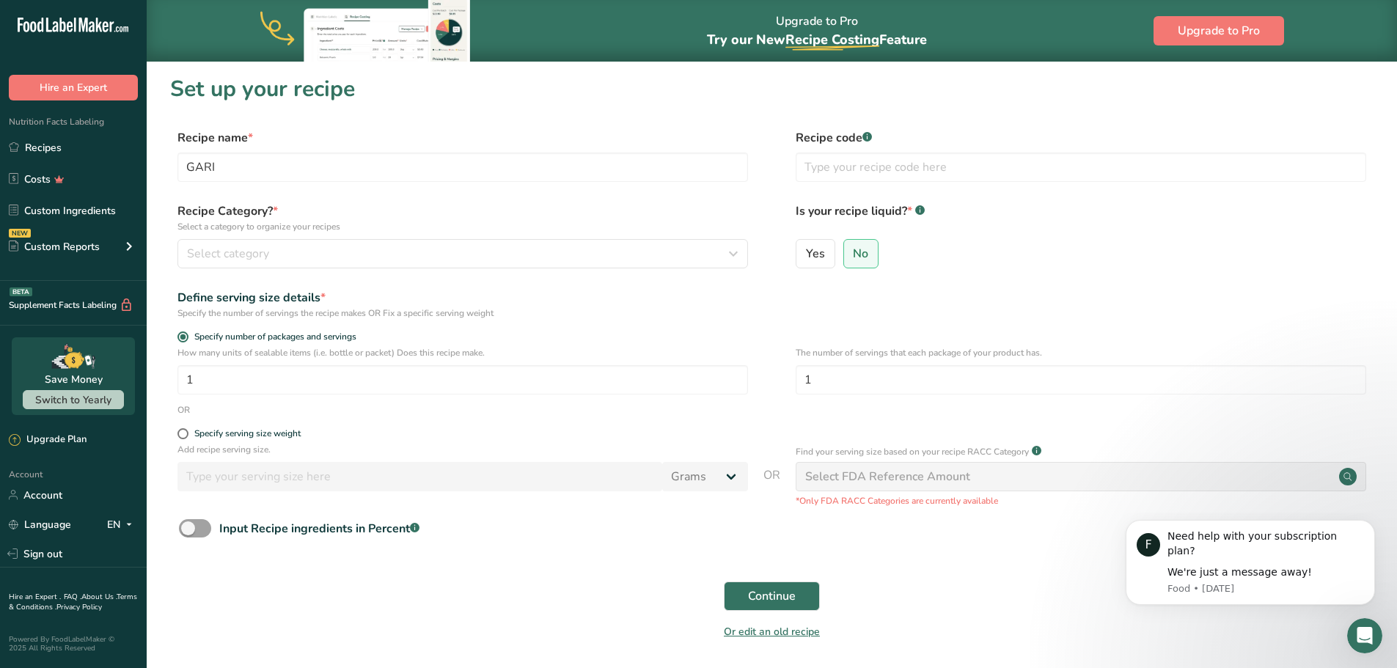
click at [780, 158] on div "Recipe name * GARI Recipe code .a-a{fill:#347362;}.b-a{fill:#fff;}" at bounding box center [772, 160] width 1204 height 62
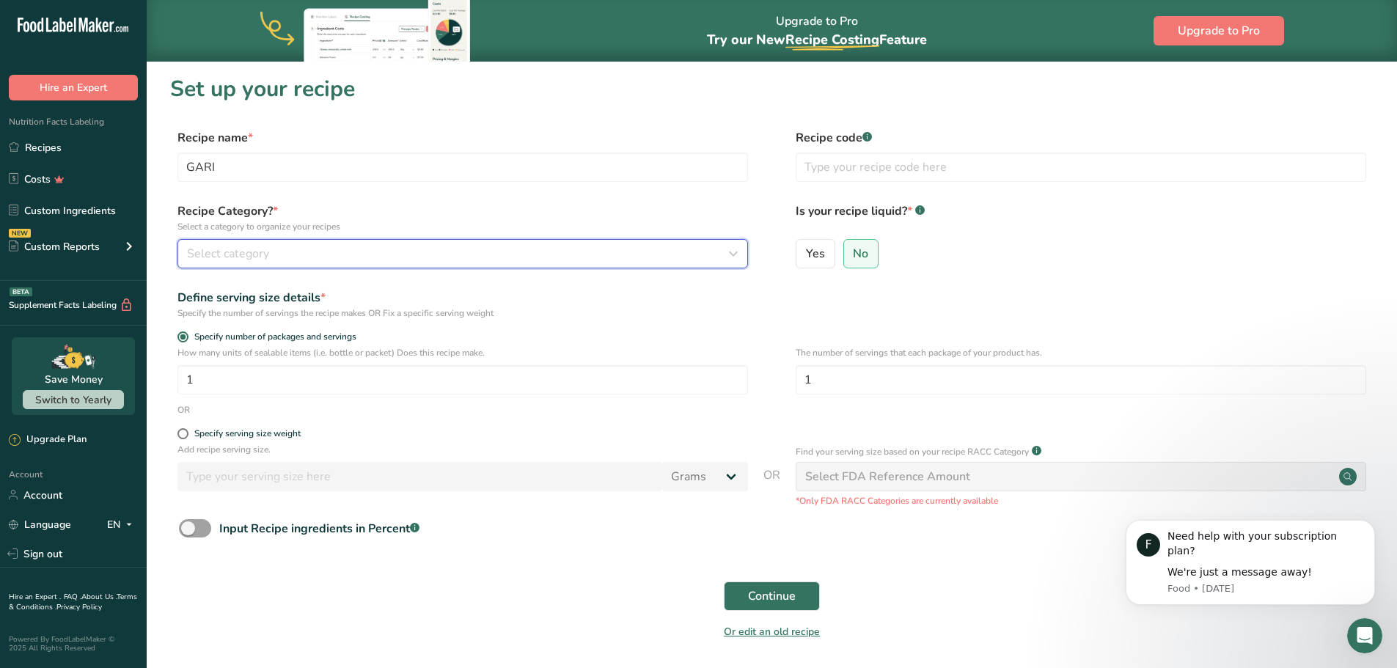
click at [447, 263] on button "Select category" at bounding box center [463, 253] width 571 height 29
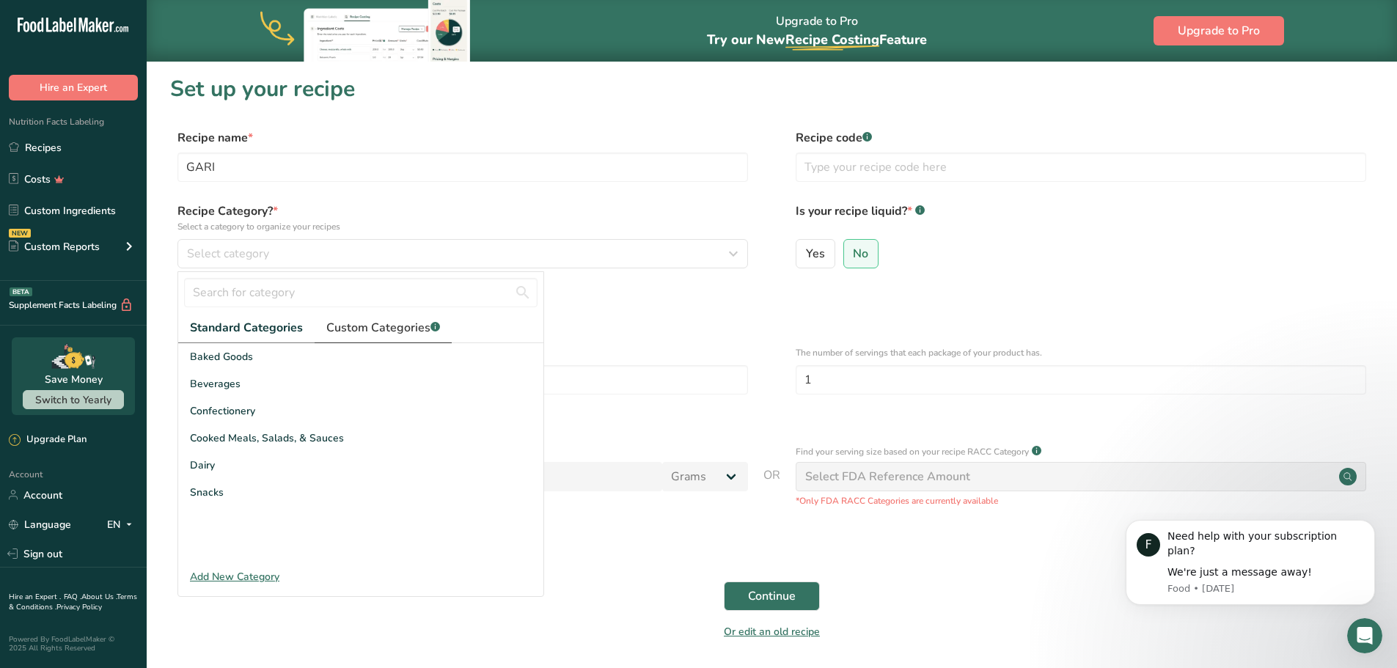
click at [346, 325] on span "Custom Categories .a-a{fill:#347362;}.b-a{fill:#fff;}" at bounding box center [383, 328] width 114 height 18
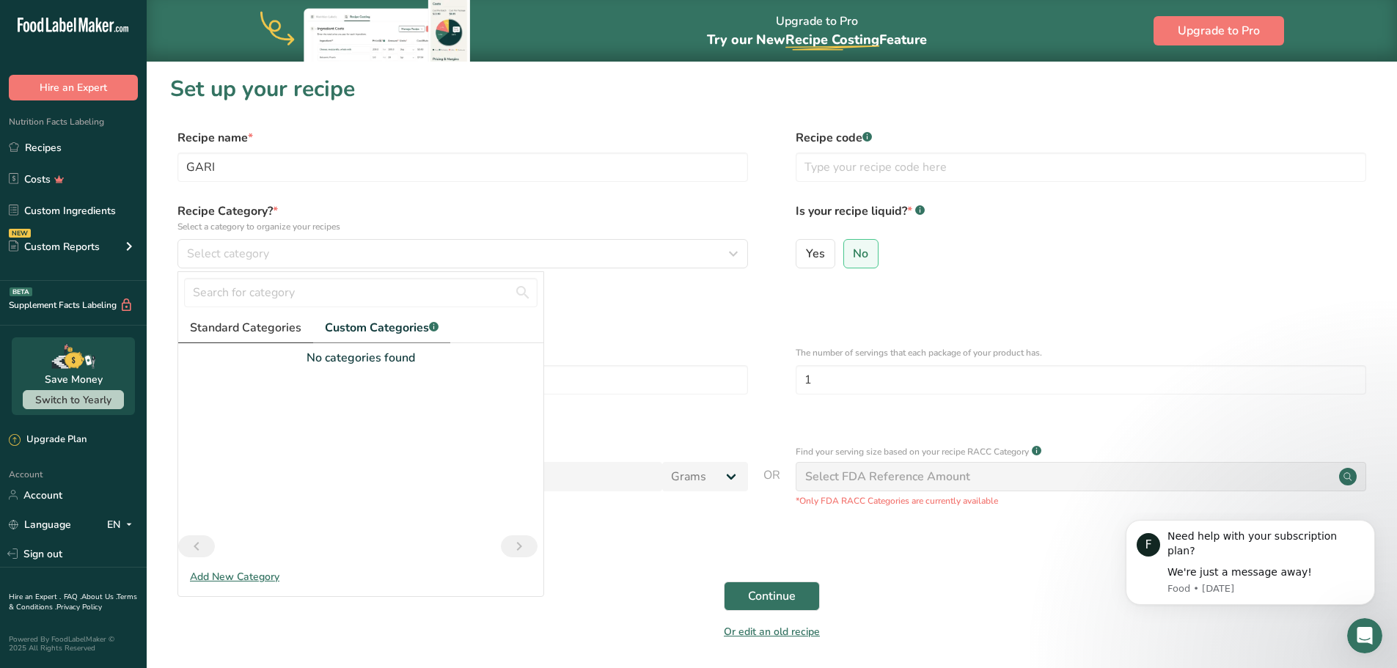
click at [252, 327] on span "Standard Categories" at bounding box center [246, 328] width 112 height 18
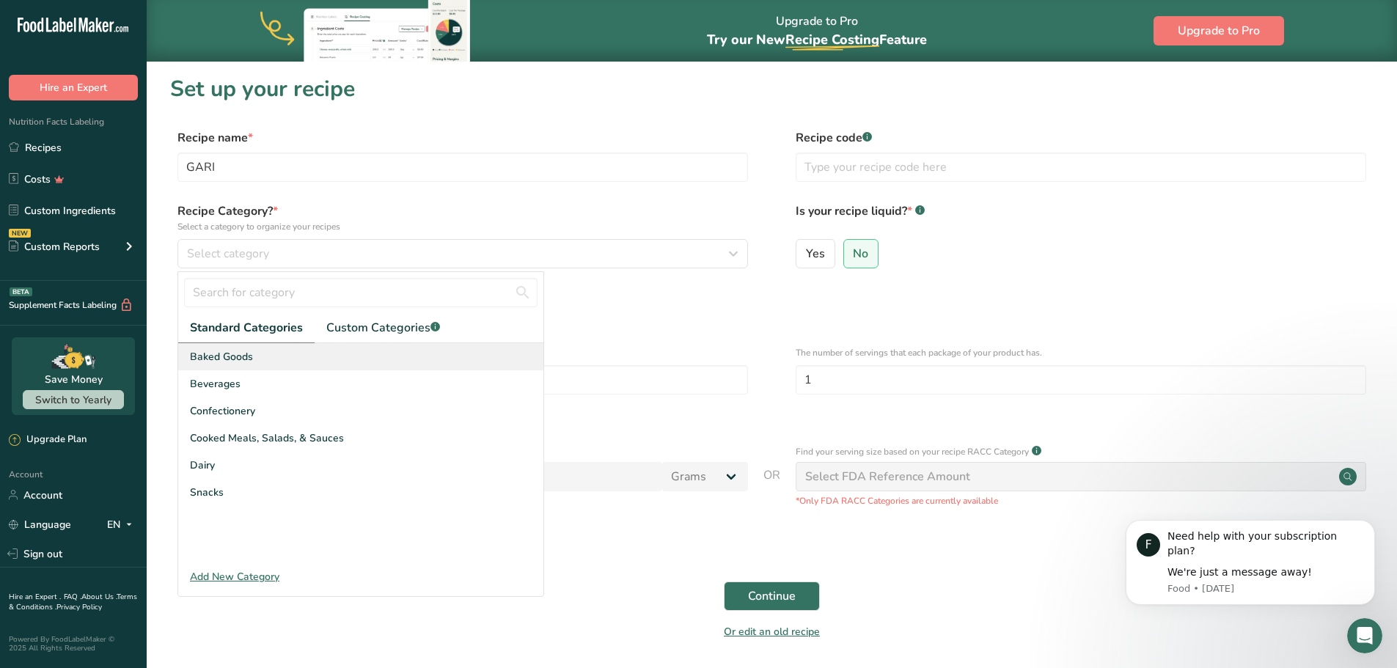
click at [216, 354] on span "Baked Goods" at bounding box center [221, 356] width 63 height 15
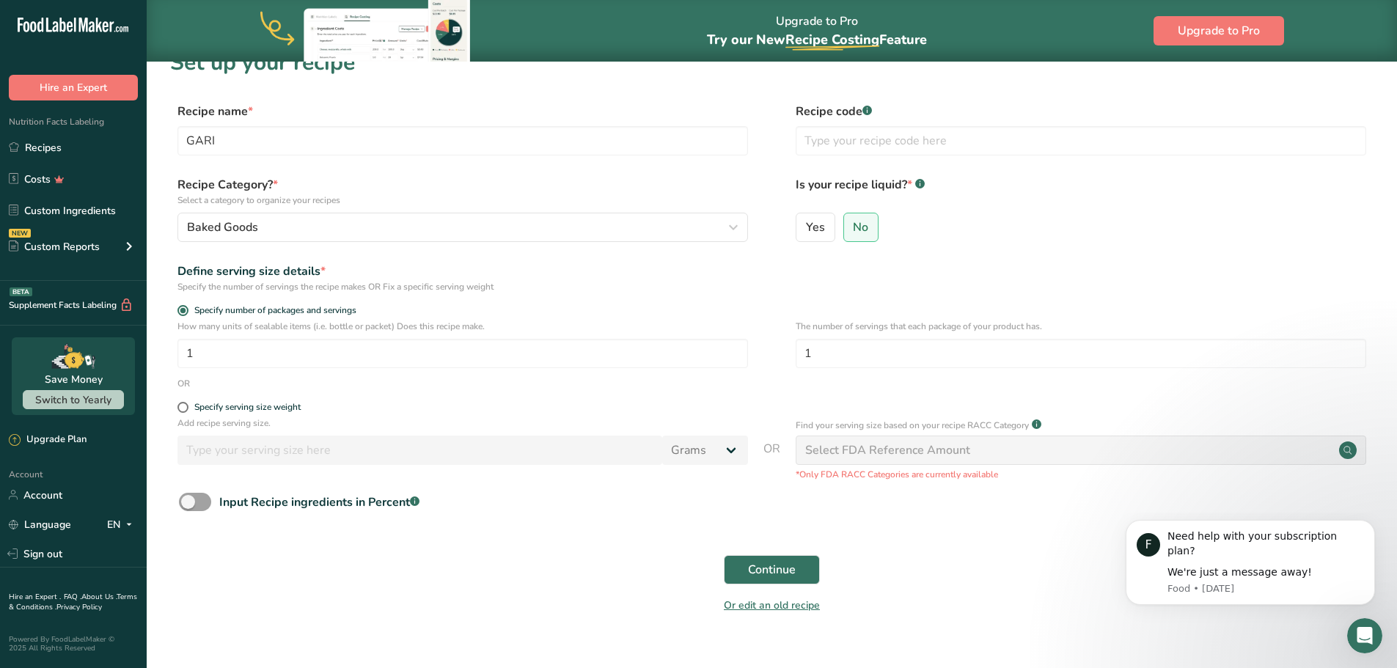
scroll to position [51, 0]
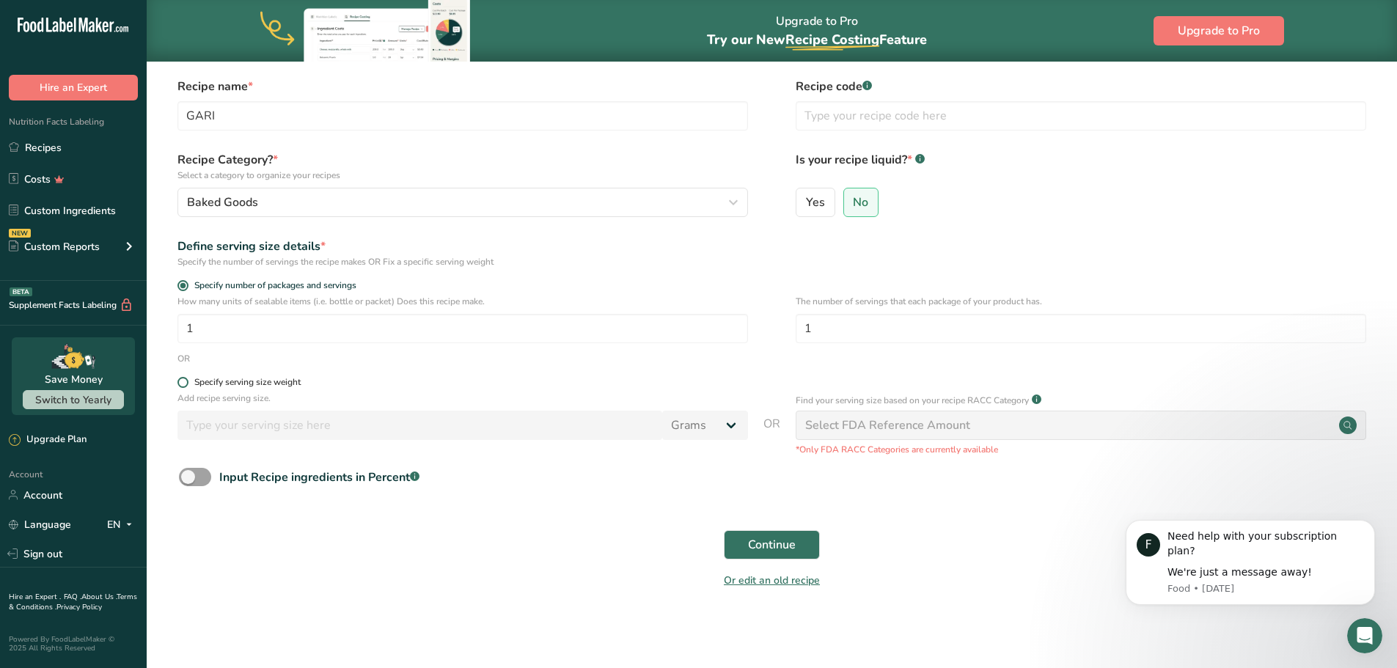
click at [186, 379] on span at bounding box center [183, 382] width 11 height 11
click at [186, 379] on input "Specify serving size weight" at bounding box center [183, 383] width 10 height 10
radio input "true"
radio input "false"
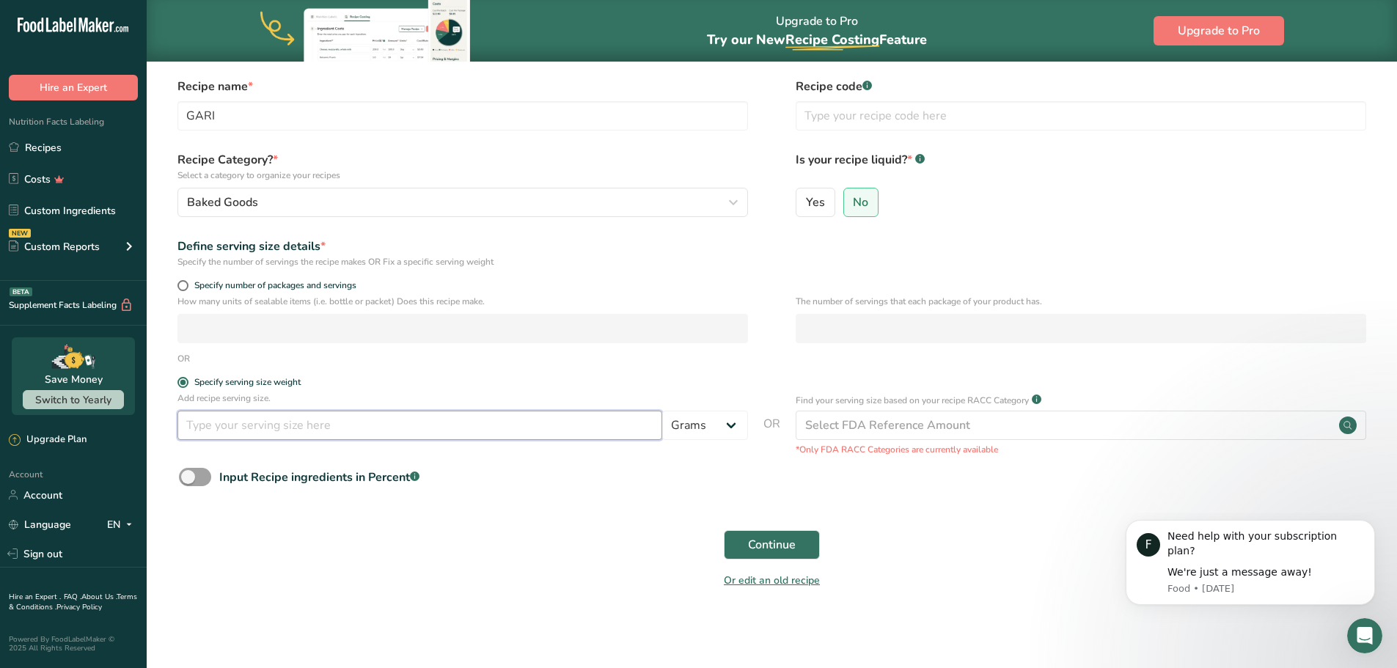
click at [211, 425] on input "number" at bounding box center [420, 425] width 485 height 29
type input "1112"
click at [781, 542] on span "Continue" at bounding box center [772, 545] width 48 height 18
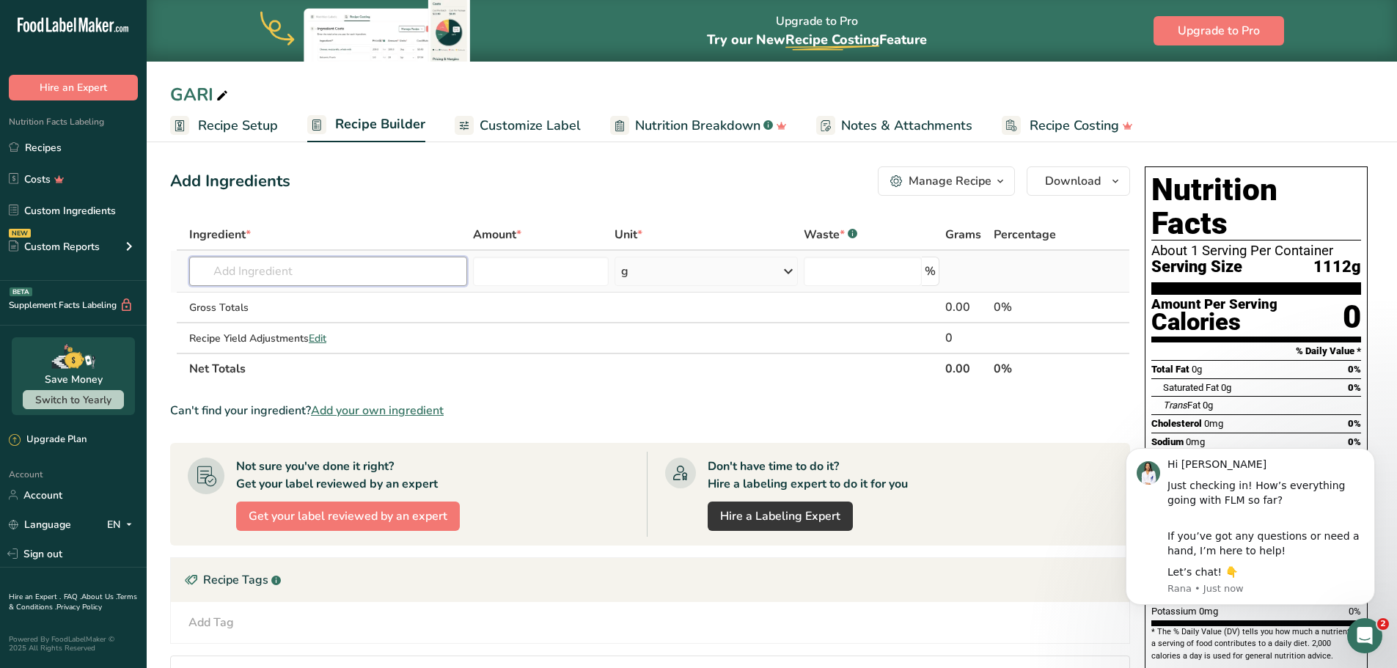
click at [322, 272] on input "text" at bounding box center [328, 271] width 278 height 29
type input "cassava"
click at [305, 299] on p "11134 Cassava, raw" at bounding box center [254, 300] width 107 height 15
type input "Cassava, raw"
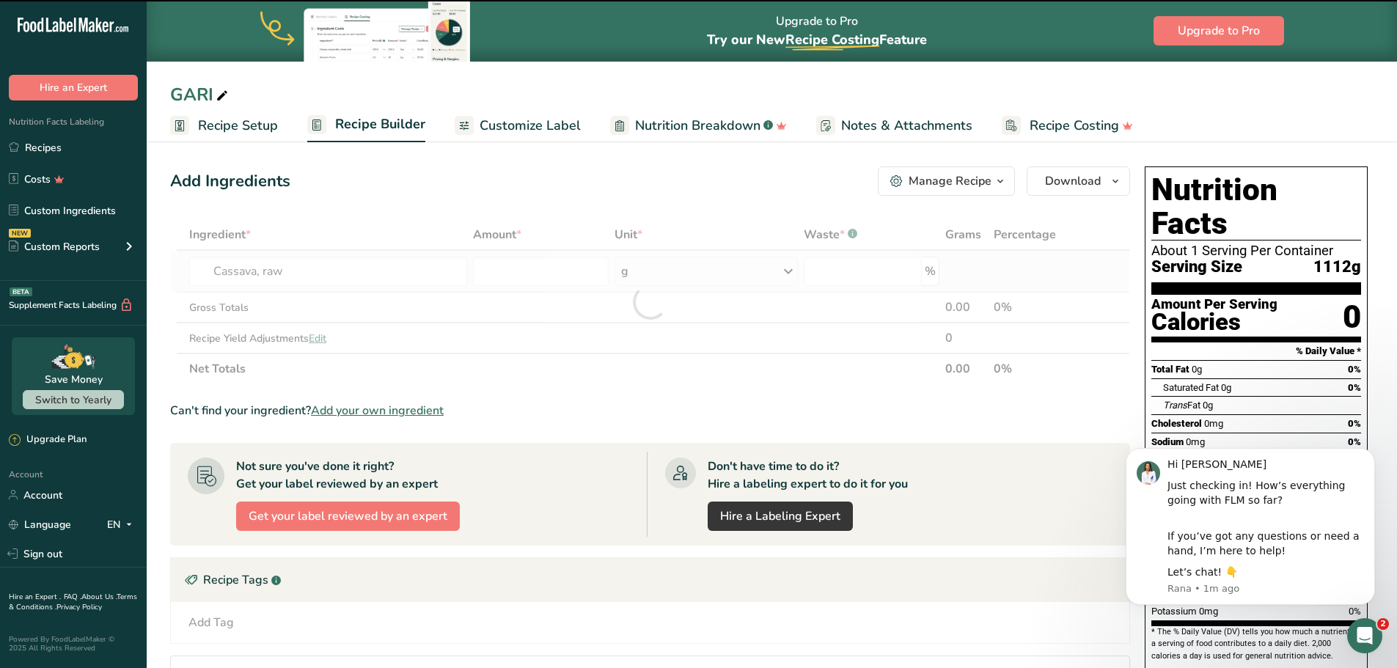
type input "0"
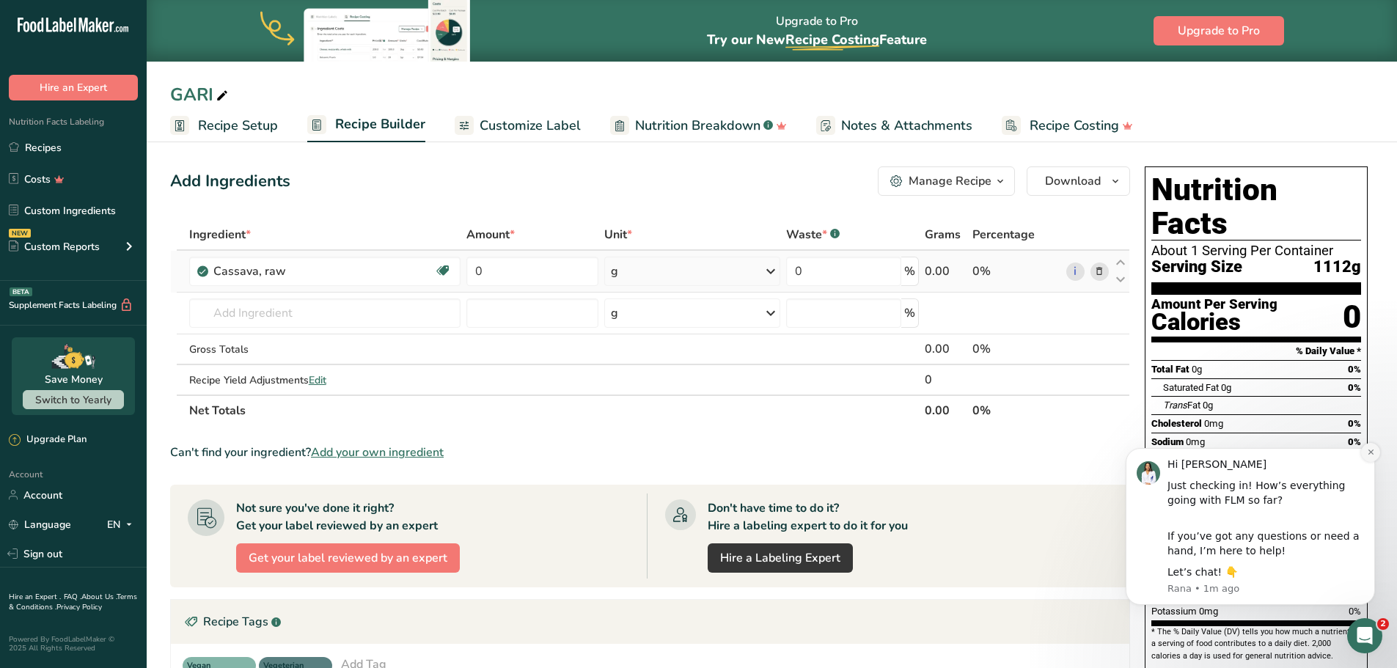
click at [1368, 456] on icon "Dismiss notification" at bounding box center [1371, 452] width 8 height 8
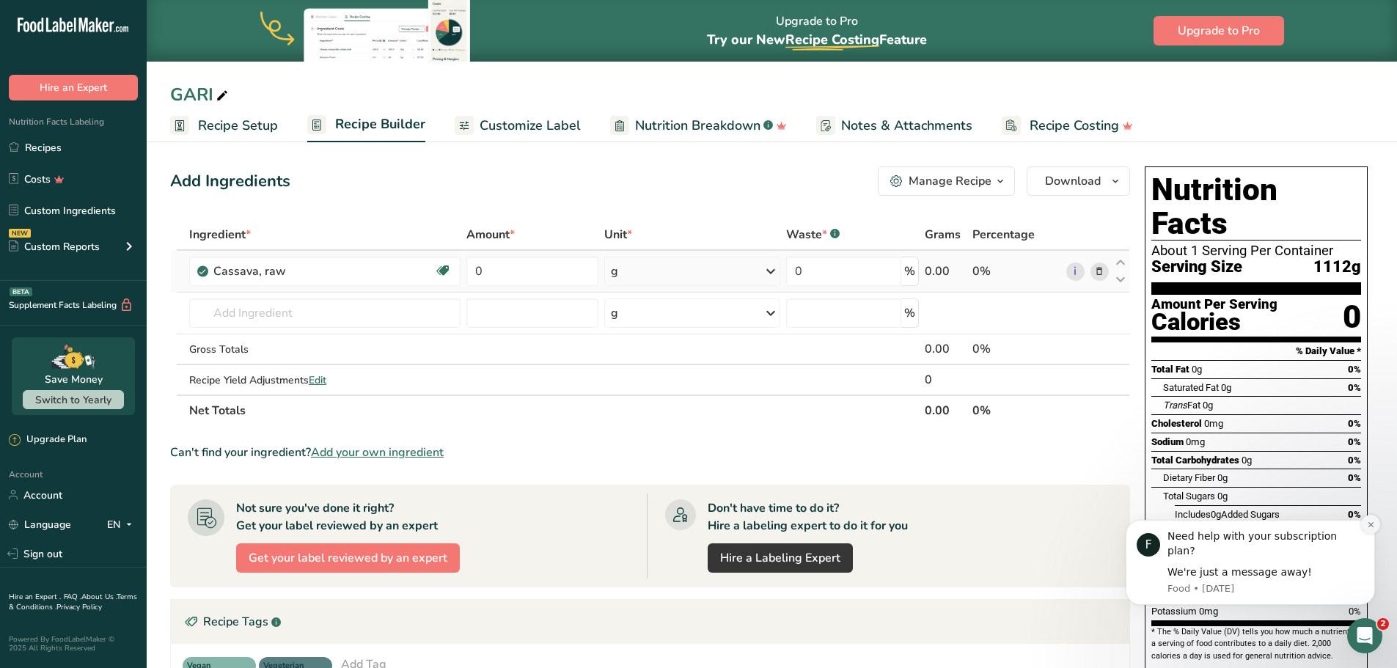
click at [1367, 529] on icon "Dismiss notification" at bounding box center [1371, 525] width 8 height 8
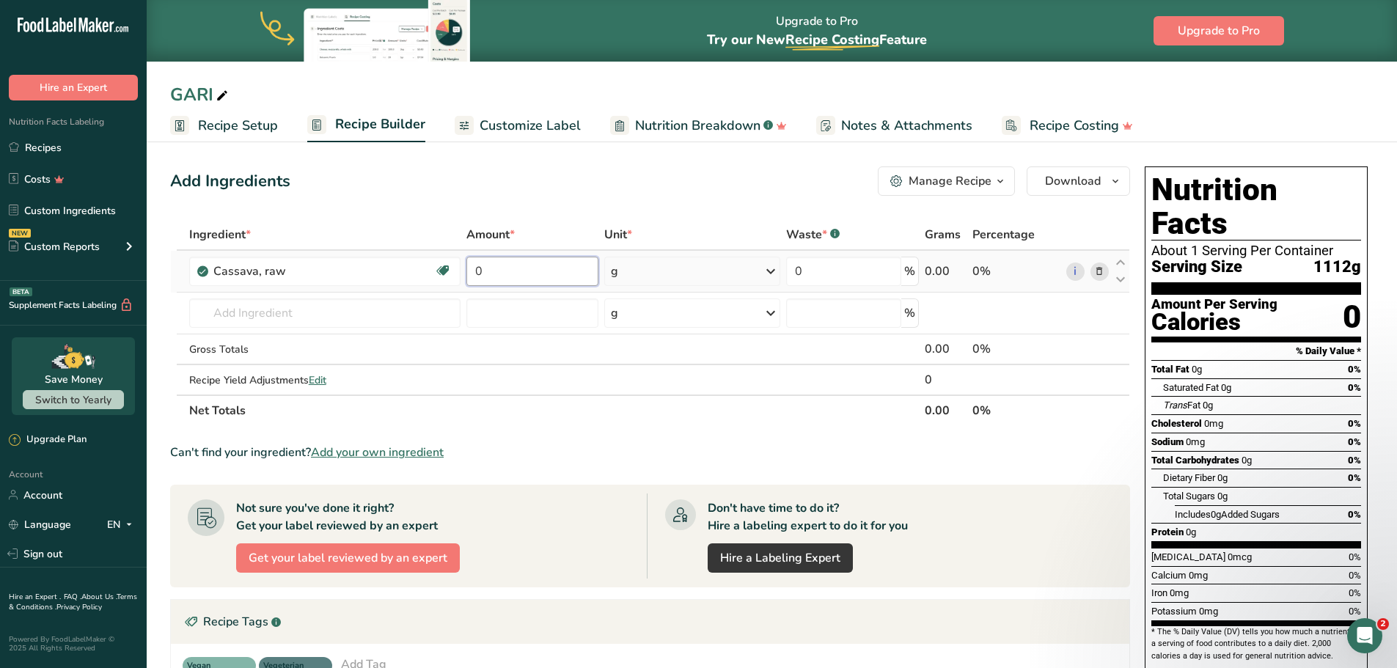
click at [486, 274] on input "0" at bounding box center [533, 271] width 132 height 29
type input "630"
click at [542, 392] on div "Ingredient * Amount * Unit * Waste * .a-a{fill:#347362;}.b-a{fill:#fff;} Grams …" at bounding box center [650, 322] width 960 height 207
click at [222, 98] on icon at bounding box center [222, 96] width 13 height 21
click at [214, 123] on span "Recipe Setup" at bounding box center [238, 126] width 80 height 20
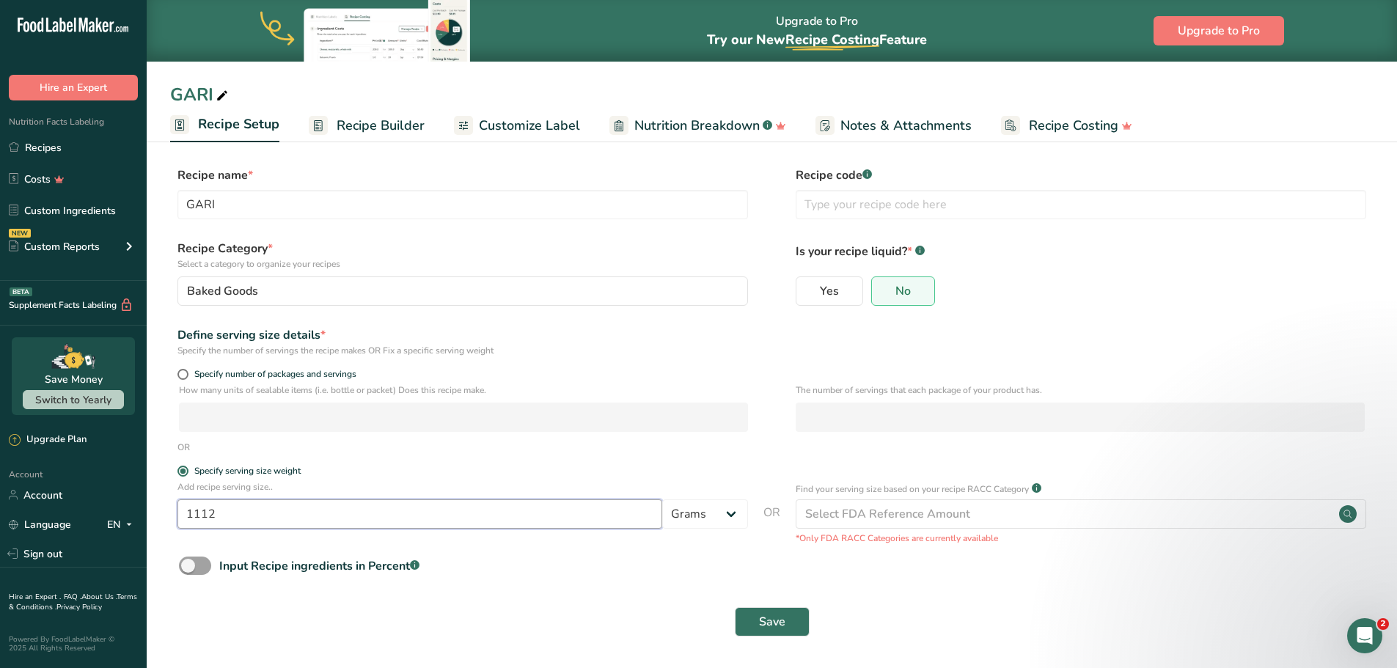
click at [268, 516] on input "1112" at bounding box center [420, 514] width 485 height 29
type input "1"
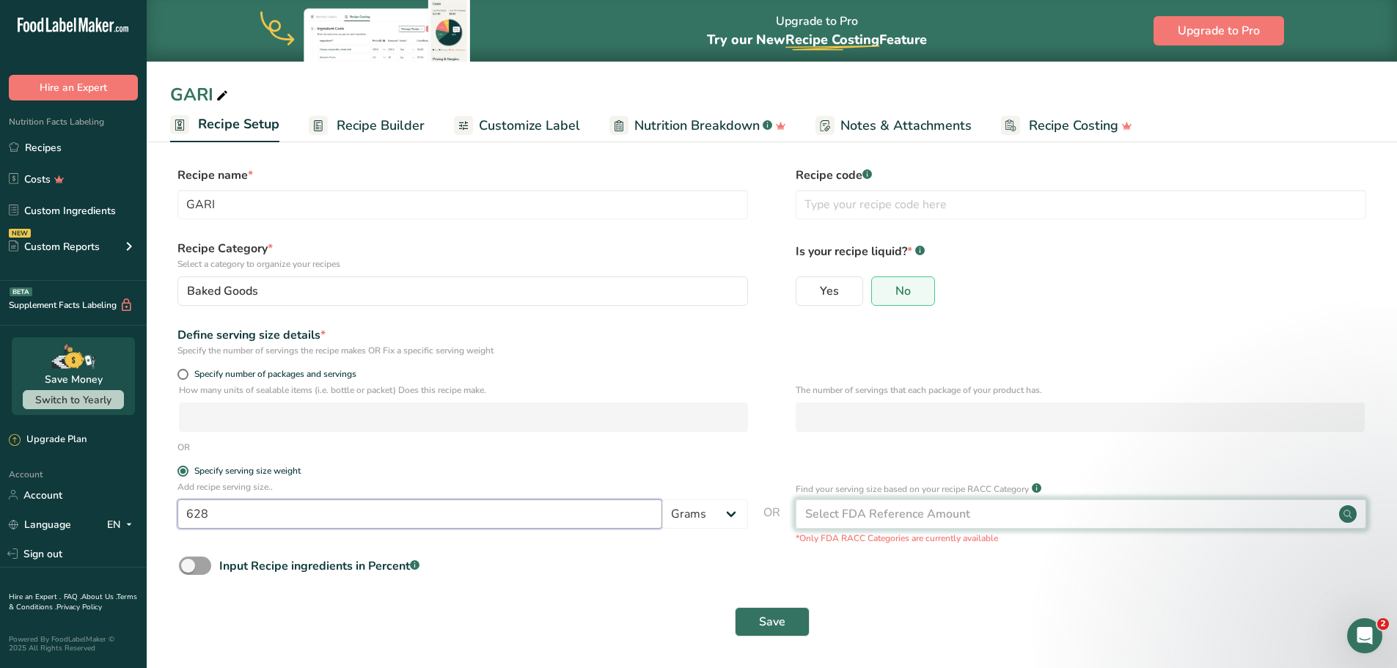
type input "628"
click at [954, 519] on div "Select FDA Reference Amount" at bounding box center [887, 514] width 165 height 18
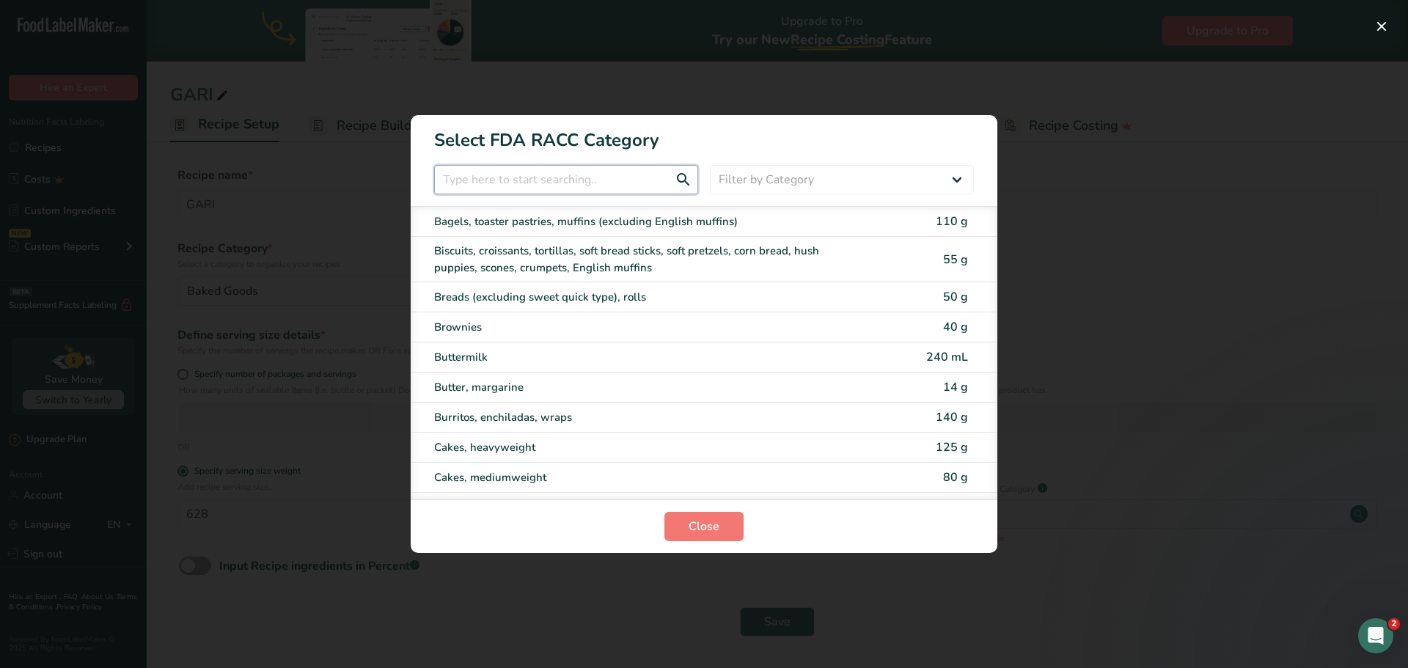
click at [560, 181] on input "RACC Category Selection Modal" at bounding box center [566, 179] width 264 height 29
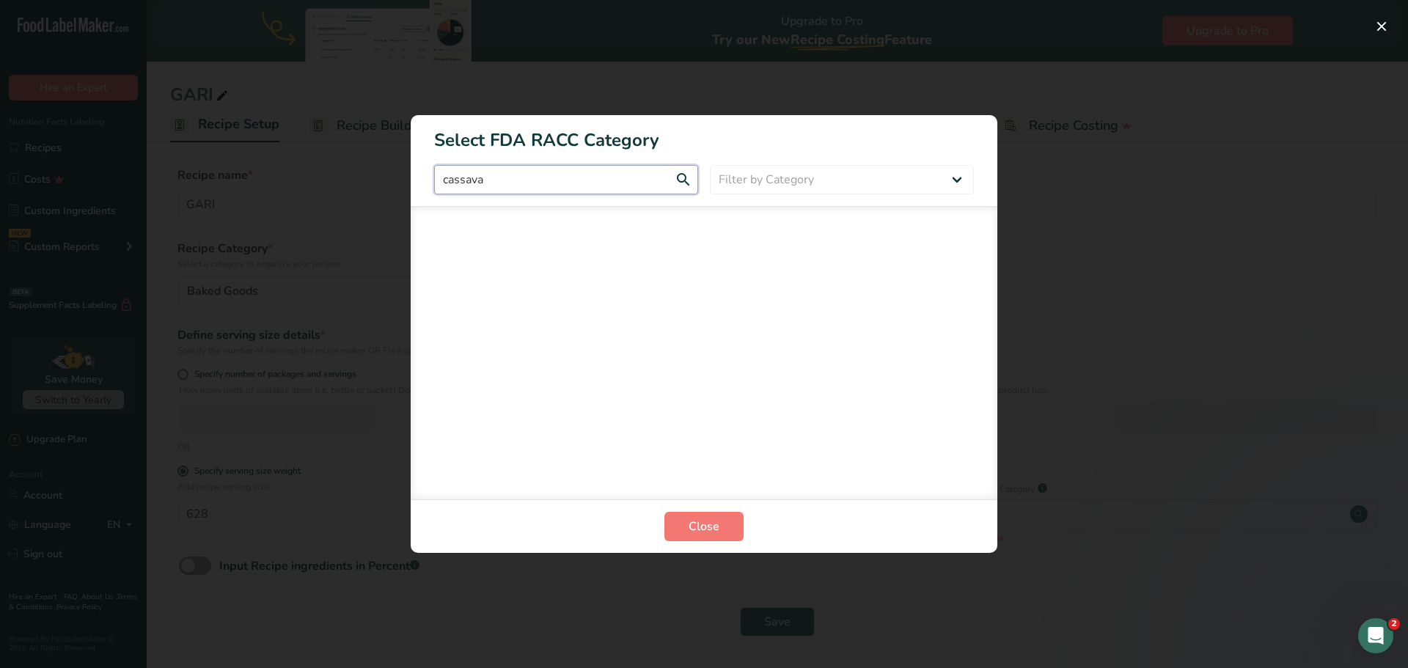
click at [684, 175] on input "cassava" at bounding box center [566, 179] width 264 height 29
click at [585, 175] on input "cassava" at bounding box center [566, 179] width 264 height 29
type input "cassava"
click at [956, 180] on select "Filter by Category All Bakery products Beverages Cereals and other grain produc…" at bounding box center [842, 179] width 264 height 29
click at [979, 158] on section "Select FDA RACC Category cassava Filter by Category All Bakery products Beverag…" at bounding box center [704, 334] width 587 height 438
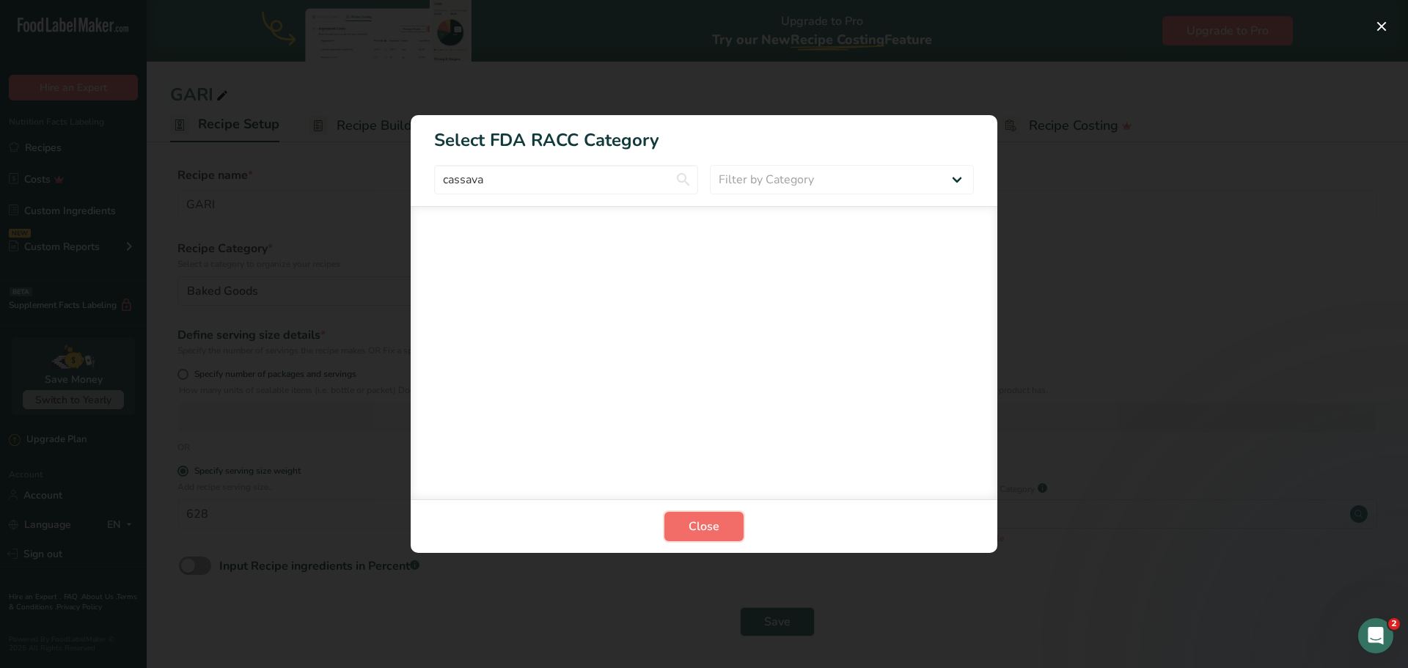
click at [724, 539] on button "Close" at bounding box center [704, 526] width 79 height 29
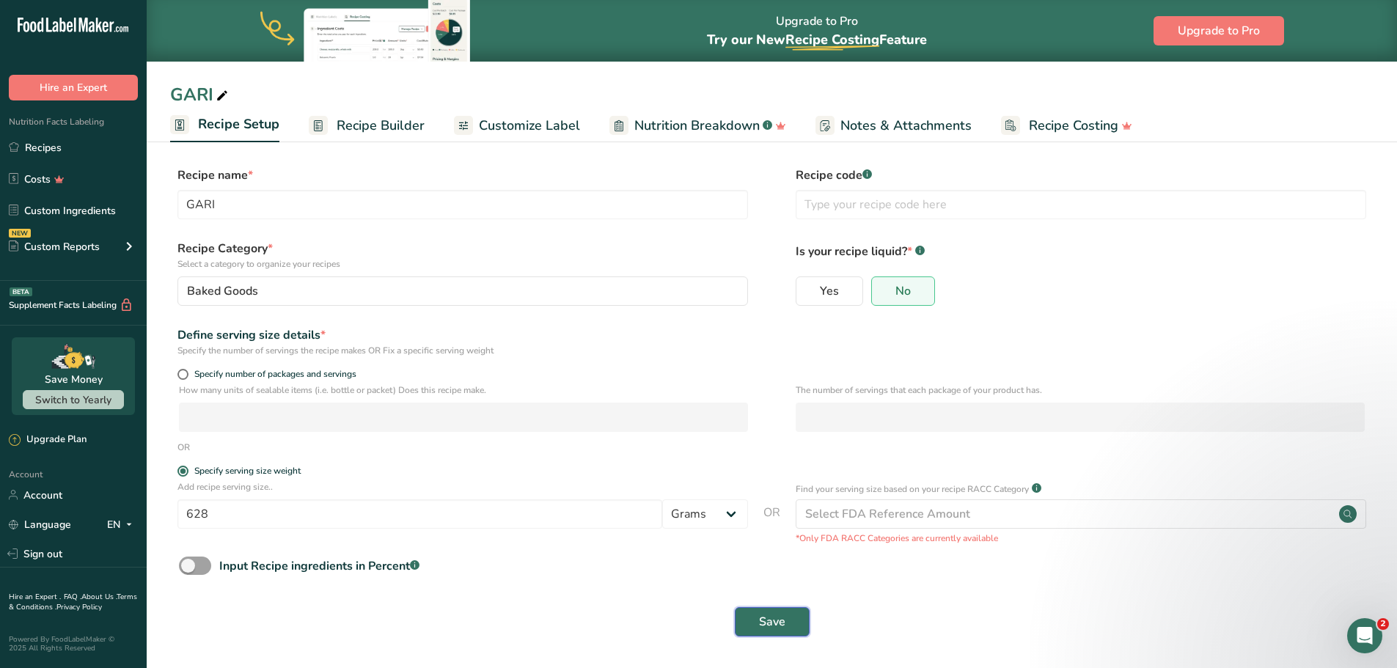
click at [776, 625] on span "Save" at bounding box center [772, 622] width 26 height 18
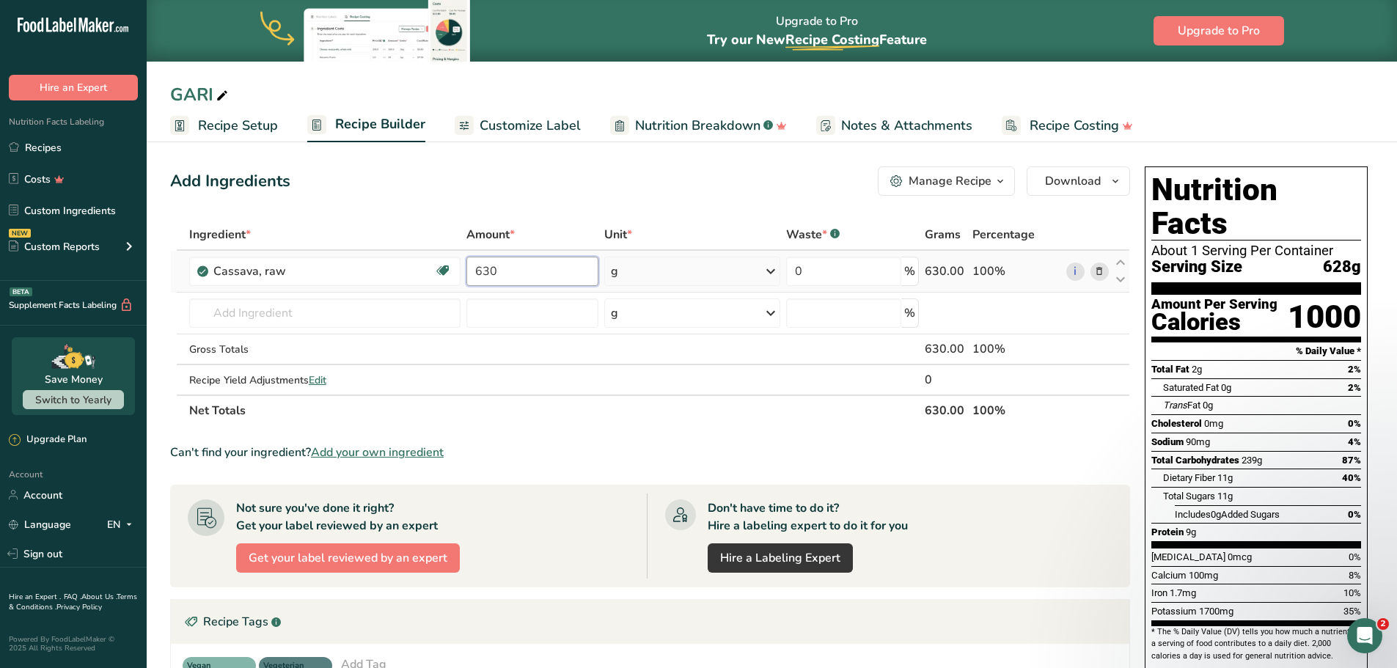
click at [516, 277] on input "630" at bounding box center [533, 271] width 132 height 29
type input "6"
type input "1"
click at [527, 403] on div "Ingredient * Amount * Unit * Waste * .a-a{fill:#347362;}.b-a{fill:#fff;} Grams …" at bounding box center [650, 322] width 960 height 207
click at [541, 274] on input "1" at bounding box center [533, 271] width 132 height 29
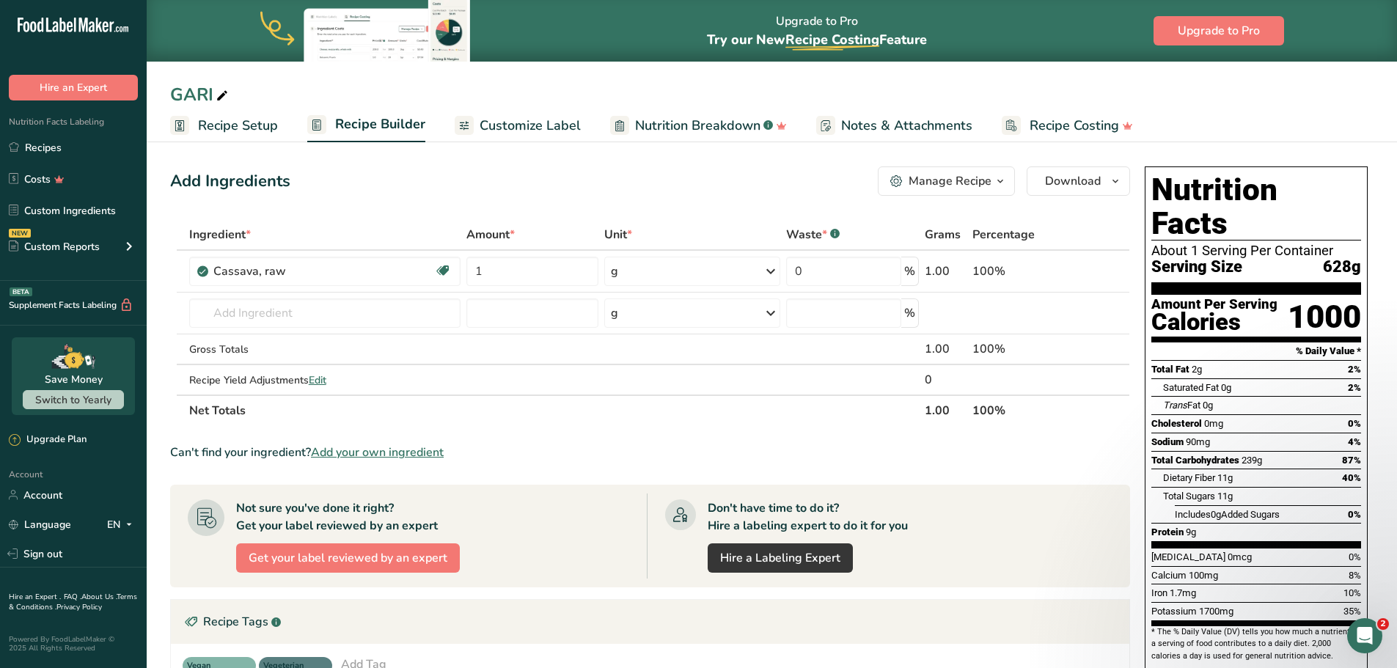
click at [517, 417] on div "Ingredient * Amount * Unit * Waste * .a-a{fill:#347362;}.b-a{fill:#fff;} Grams …" at bounding box center [650, 322] width 960 height 207
click at [497, 265] on input "1" at bounding box center [533, 271] width 132 height 29
type input "0.5"
click at [634, 426] on section "Ingredient * Amount * Unit * Waste * .a-a{fill:#347362;}.b-a{fill:#fff;} Grams …" at bounding box center [650, 551] width 960 height 665
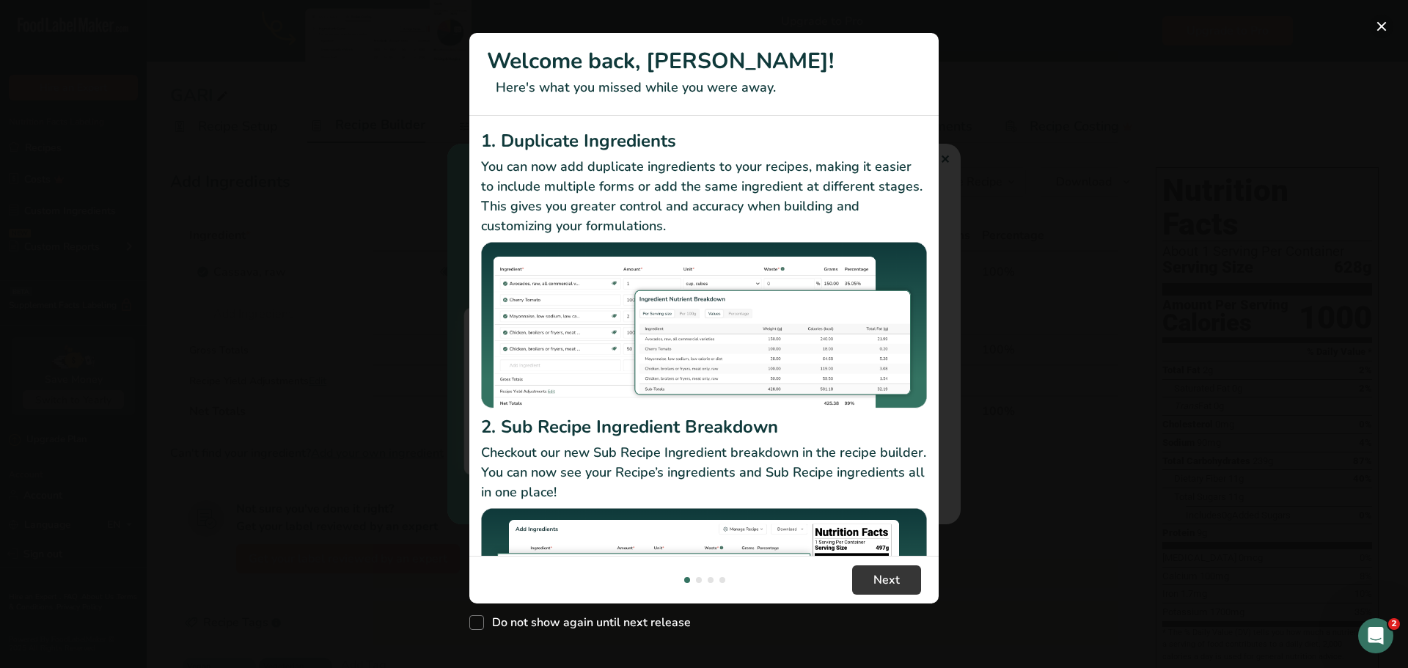
click at [1379, 30] on button "New Features" at bounding box center [1381, 26] width 23 height 23
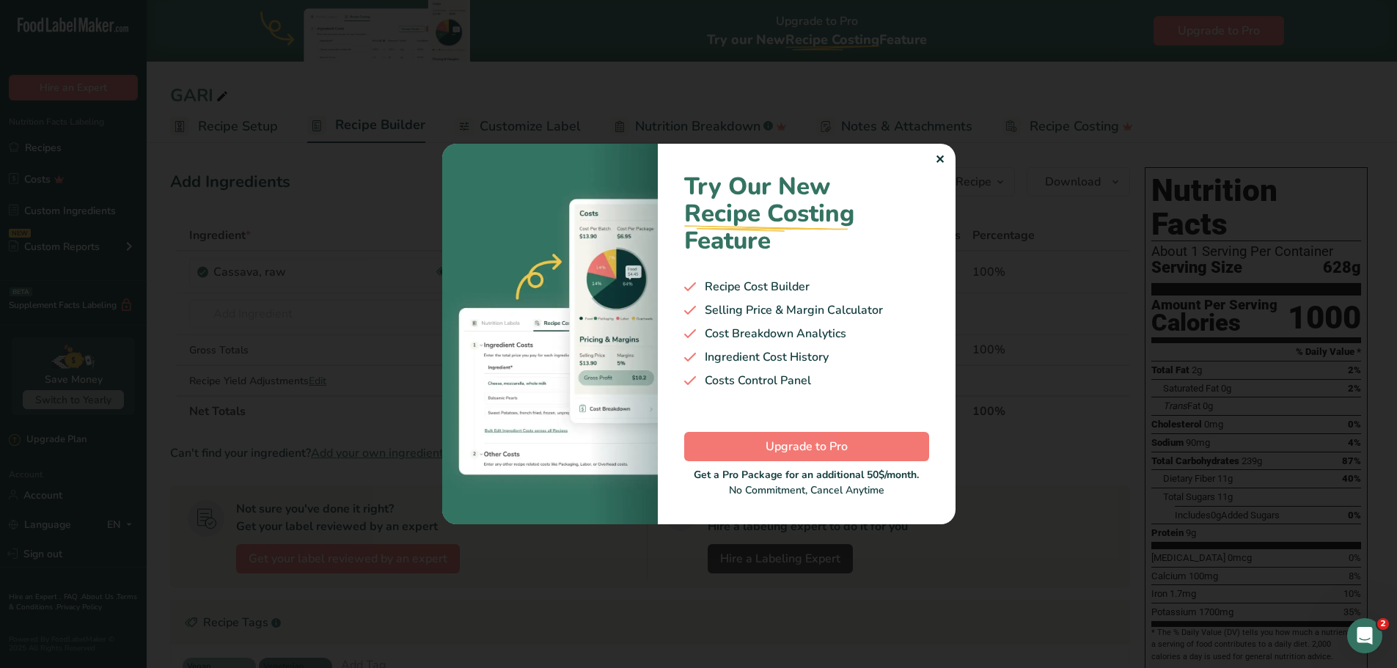
click at [940, 158] on div "✕" at bounding box center [940, 160] width 10 height 18
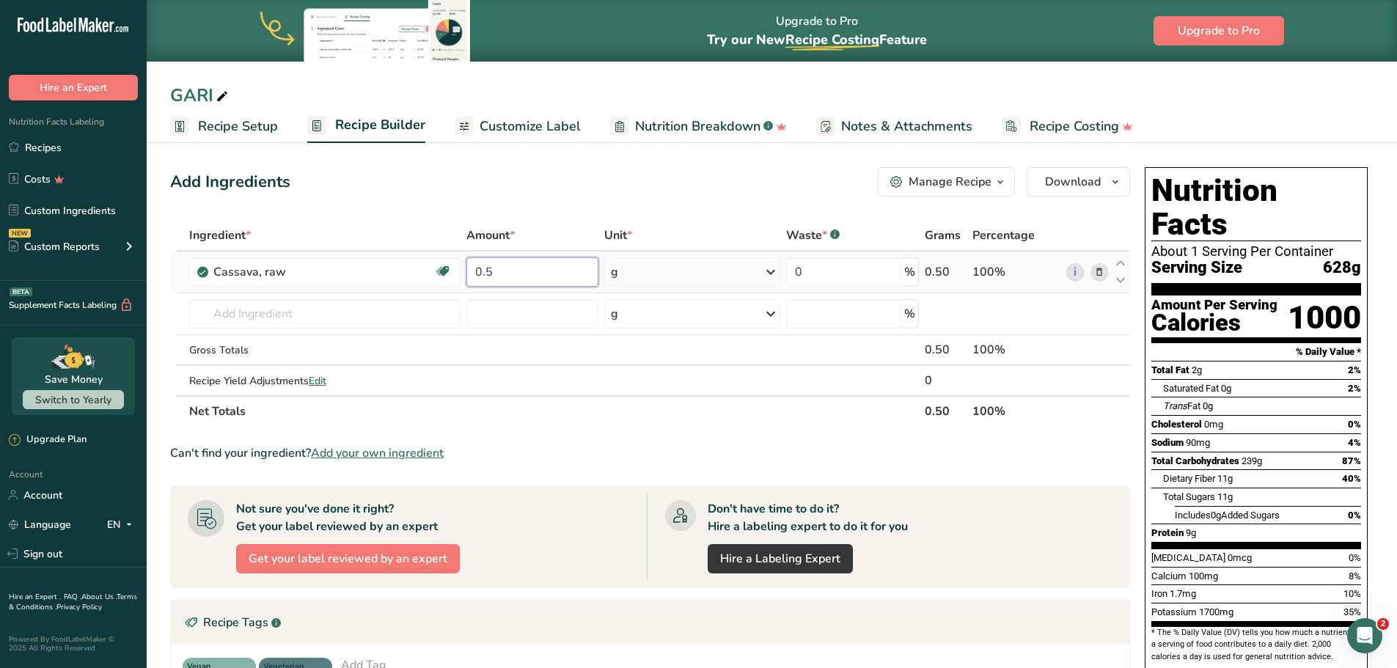
click at [522, 266] on input "0.5" at bounding box center [533, 271] width 132 height 29
type input "0"
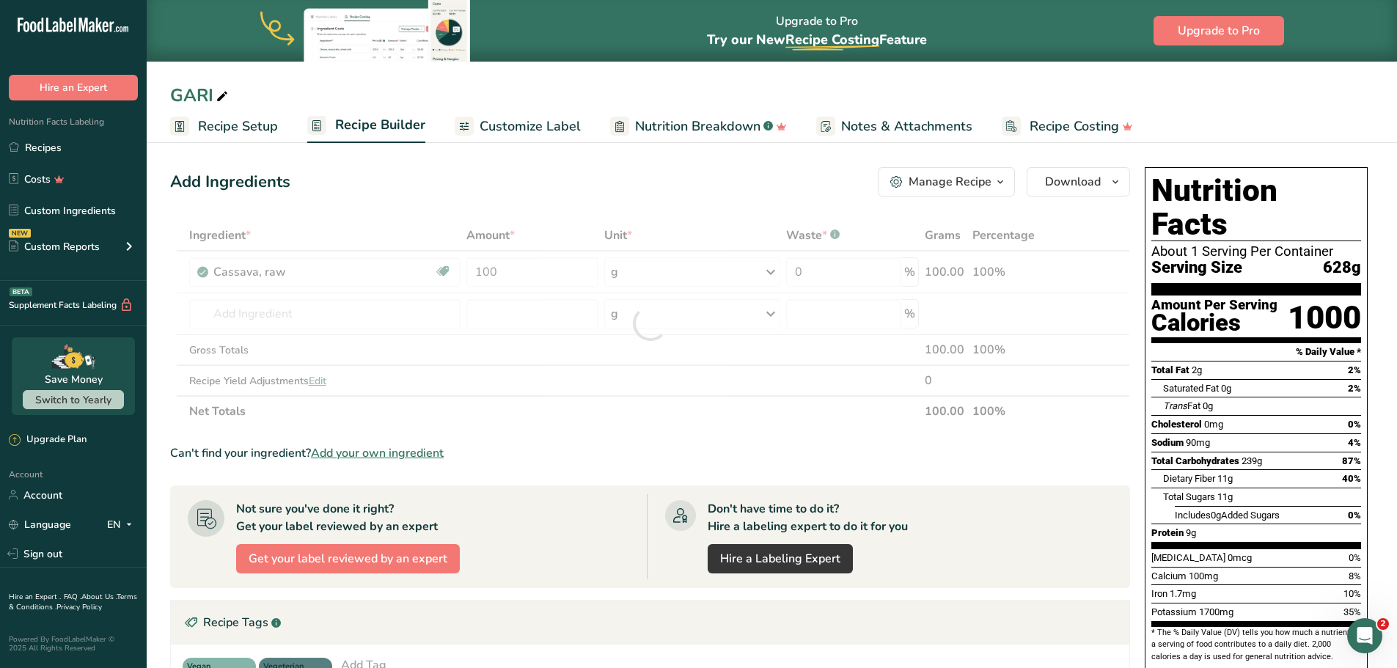
click at [519, 416] on div "Ingredient * Amount * Unit * Waste * .a-a{fill:#347362;}.b-a{fill:#fff;} Grams …" at bounding box center [650, 323] width 960 height 207
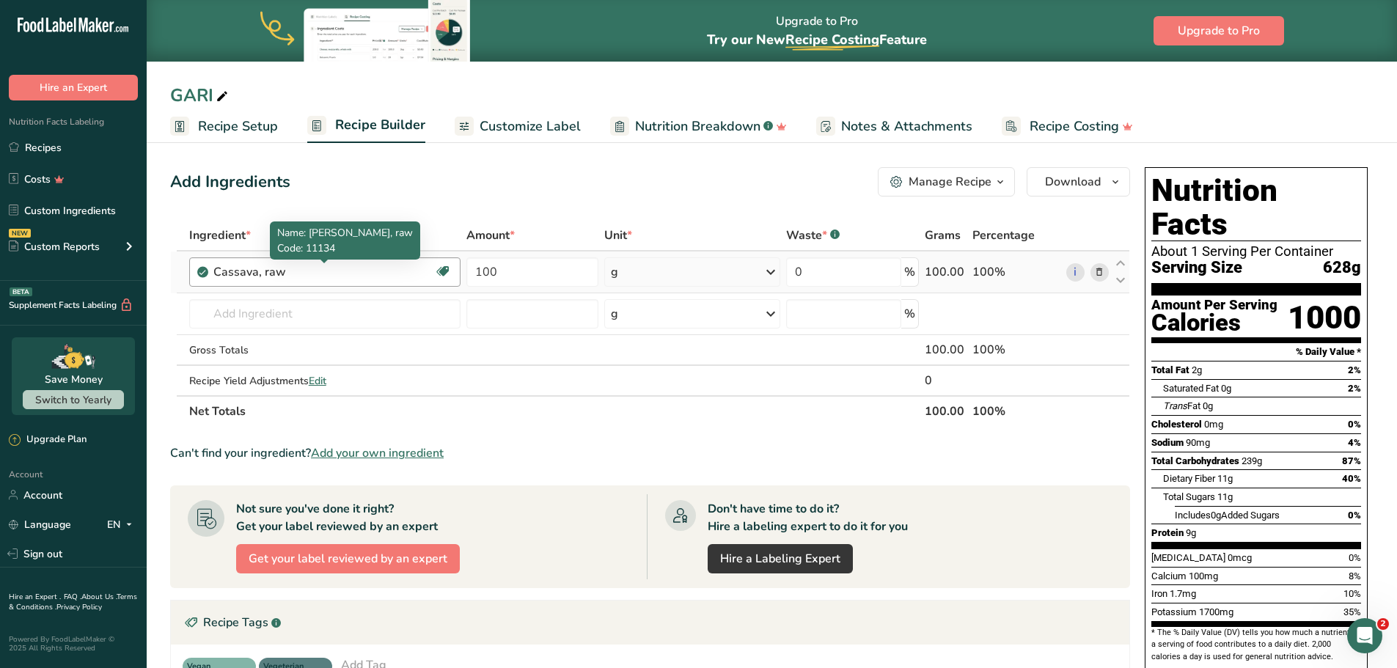
click at [298, 279] on div "Cassava, raw" at bounding box center [304, 272] width 183 height 18
click at [300, 271] on div "Cassava, raw" at bounding box center [304, 272] width 183 height 18
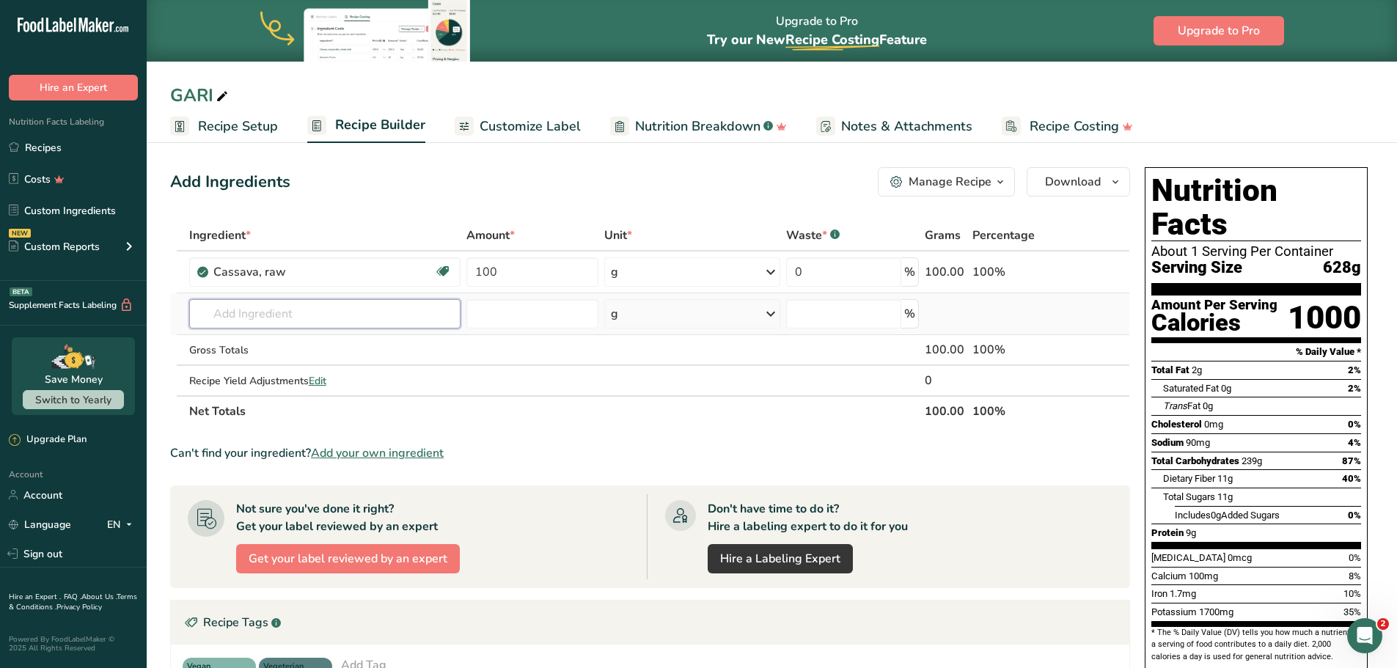
click at [414, 315] on input "text" at bounding box center [324, 313] width 271 height 29
click at [514, 280] on input "100" at bounding box center [533, 271] width 132 height 29
type input "1"
type input "0.005"
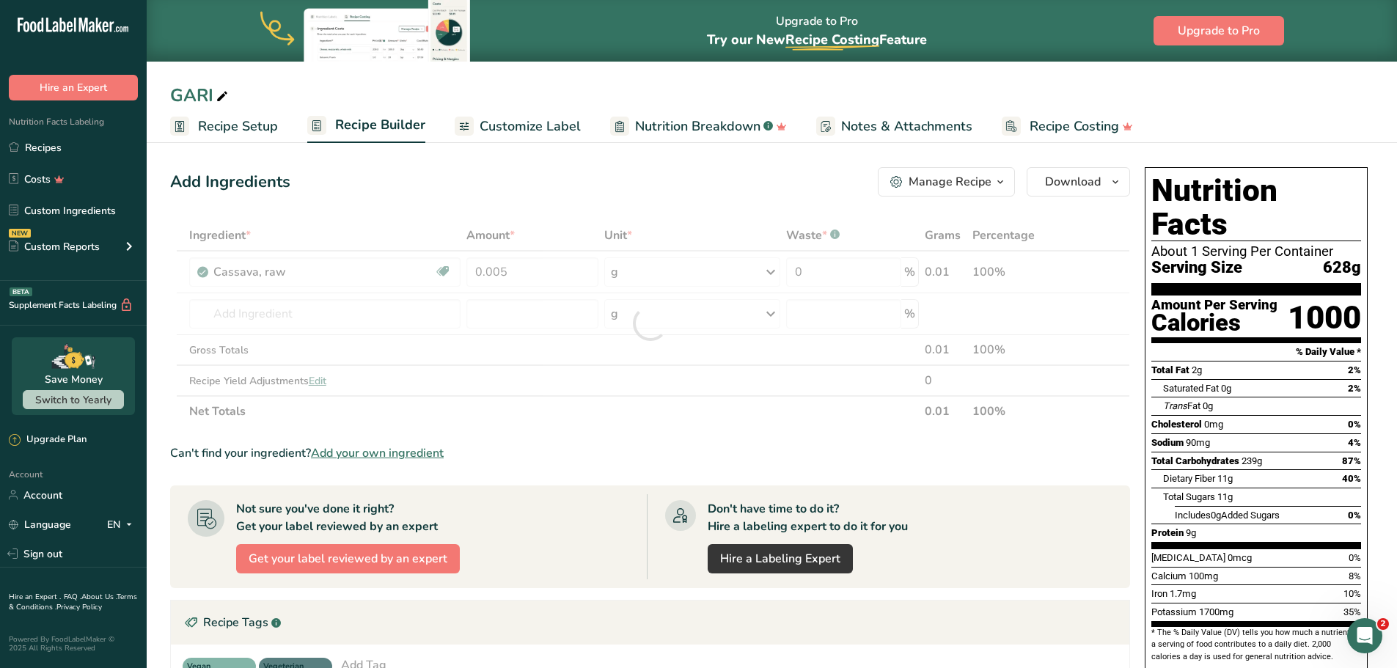
click at [494, 409] on div "Ingredient * Amount * Unit * Waste * .a-a{fill:#347362;}.b-a{fill:#fff;} Grams …" at bounding box center [650, 323] width 960 height 207
click at [1199, 299] on div "Amount Per Serving" at bounding box center [1215, 306] width 126 height 14
click at [507, 434] on section "Ingredient * Amount * Unit * Waste * .a-a{fill:#347362;}.b-a{fill:#fff;} Grams …" at bounding box center [650, 552] width 960 height 665
click at [369, 451] on span "Add your own ingredient" at bounding box center [377, 454] width 133 height 18
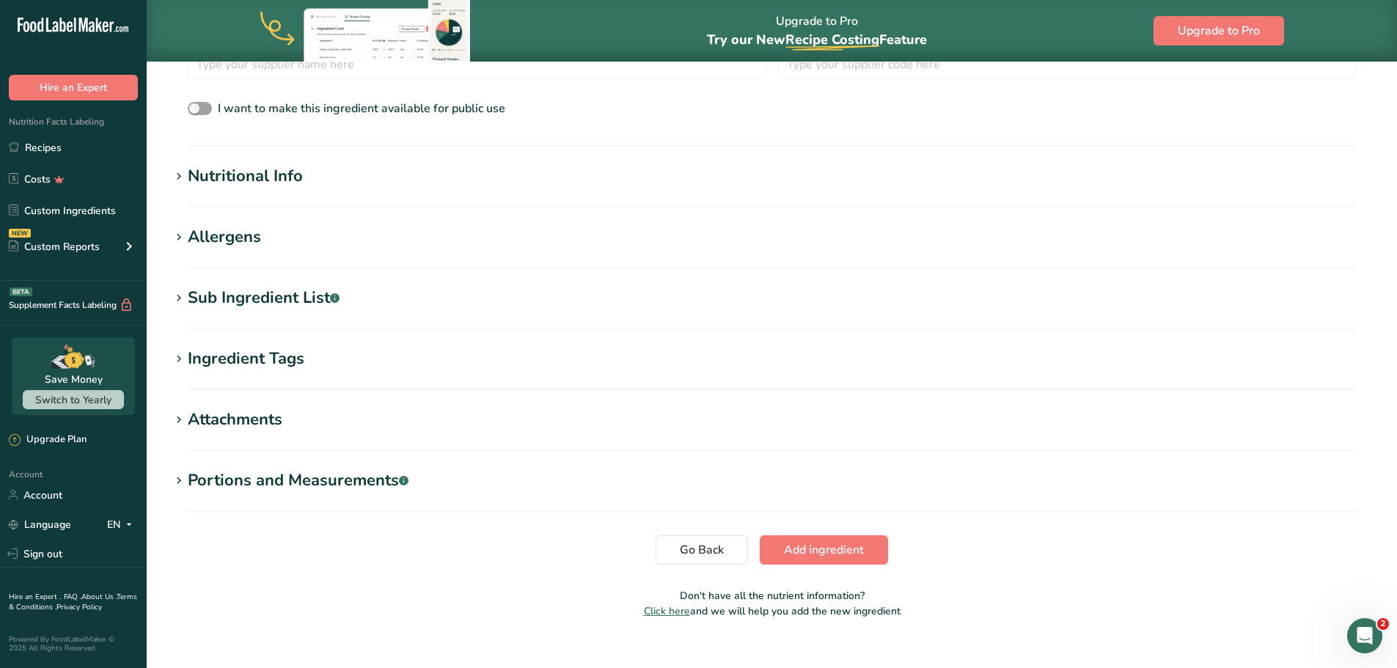
scroll to position [480, 0]
click at [180, 172] on icon at bounding box center [178, 175] width 13 height 21
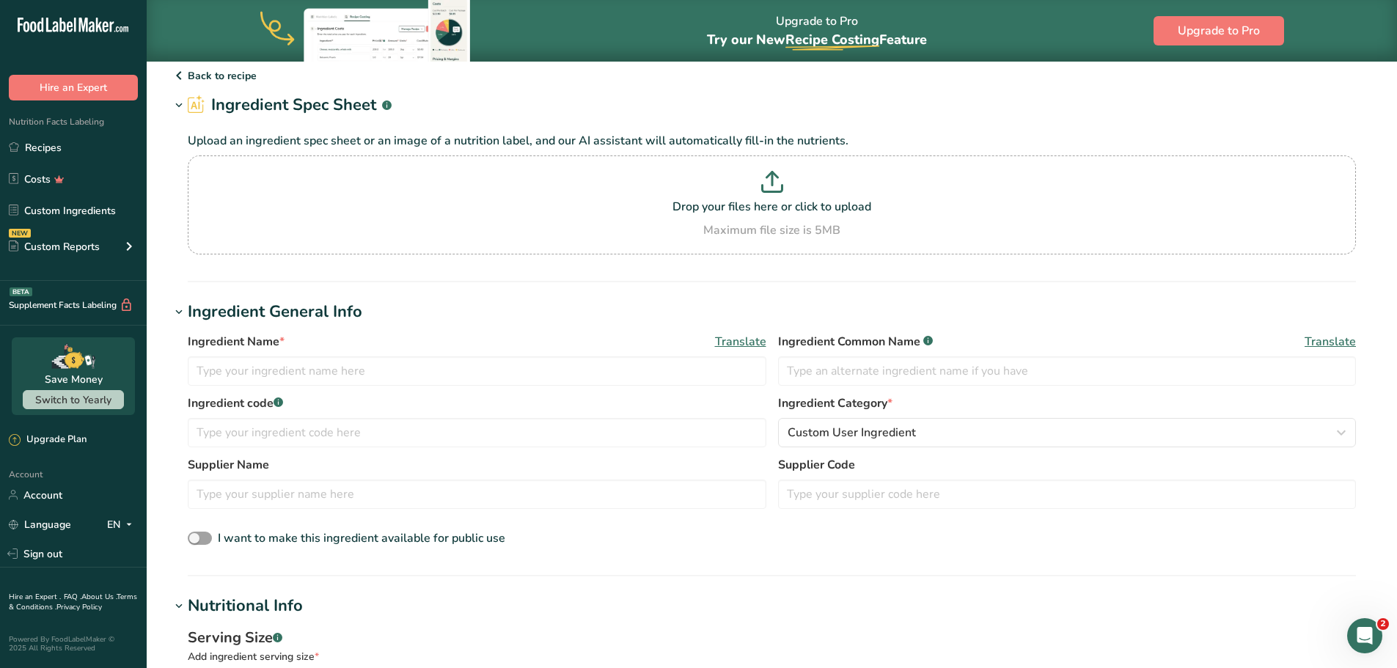
scroll to position [45, 0]
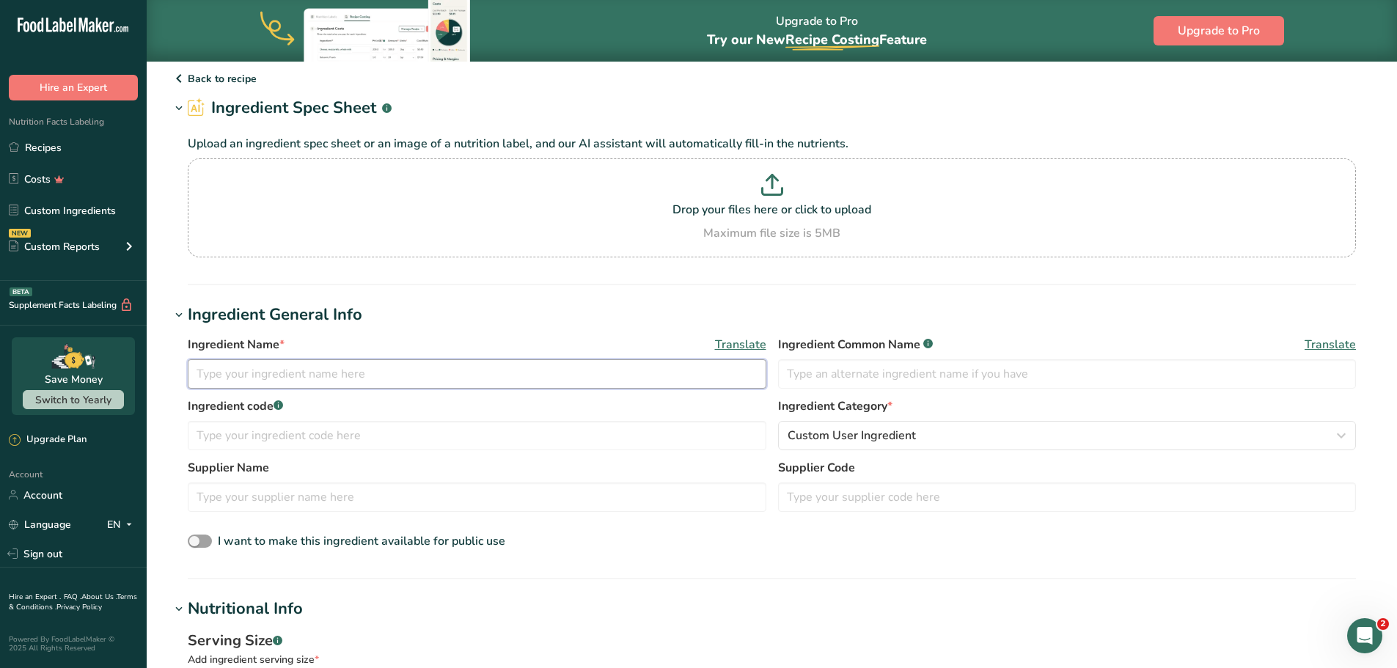
click at [364, 376] on input "text" at bounding box center [477, 373] width 579 height 29
click at [183, 73] on icon at bounding box center [179, 78] width 18 height 26
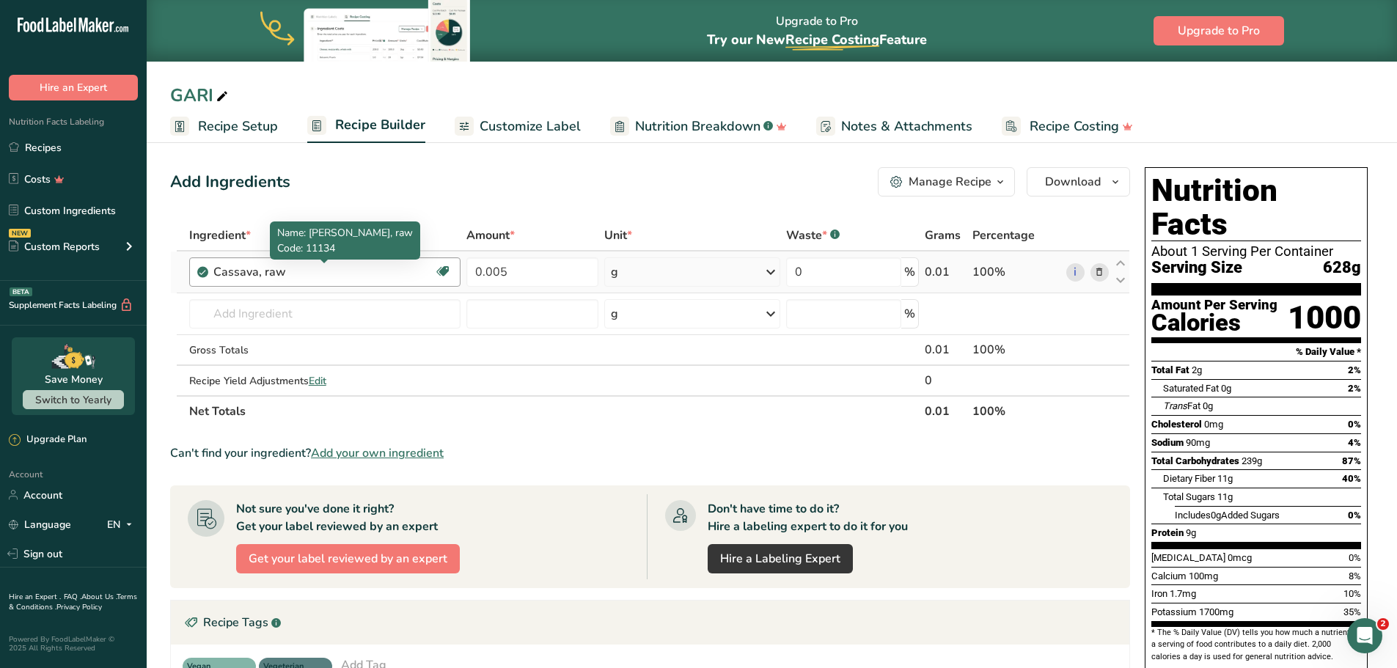
click at [322, 274] on div "Cassava, raw" at bounding box center [304, 272] width 183 height 18
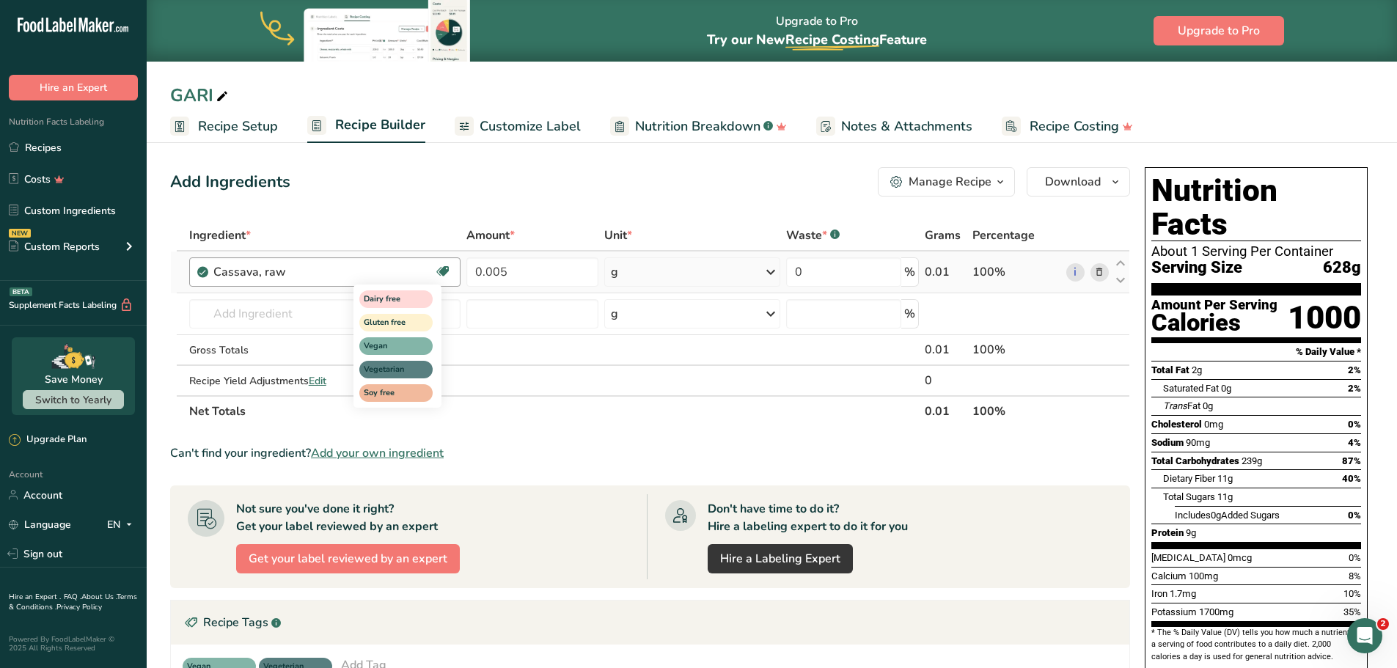
click at [439, 269] on icon at bounding box center [443, 271] width 15 height 23
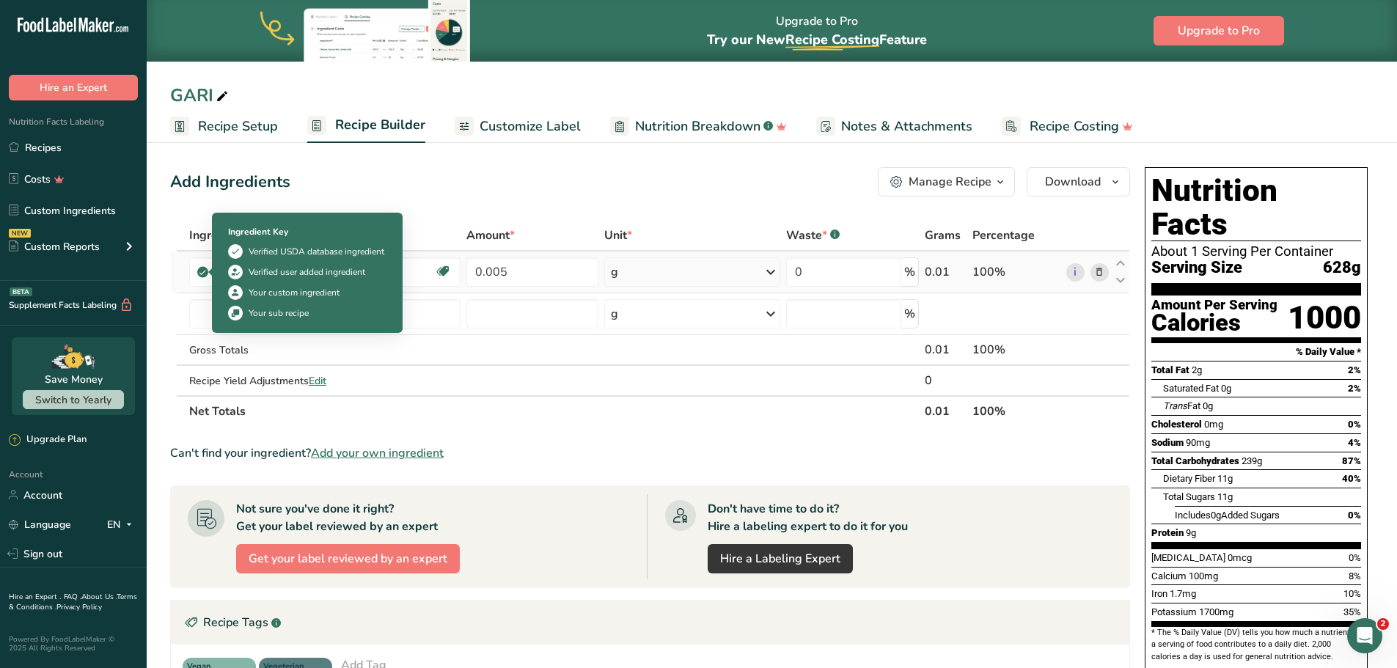
click at [200, 274] on icon at bounding box center [202, 272] width 9 height 13
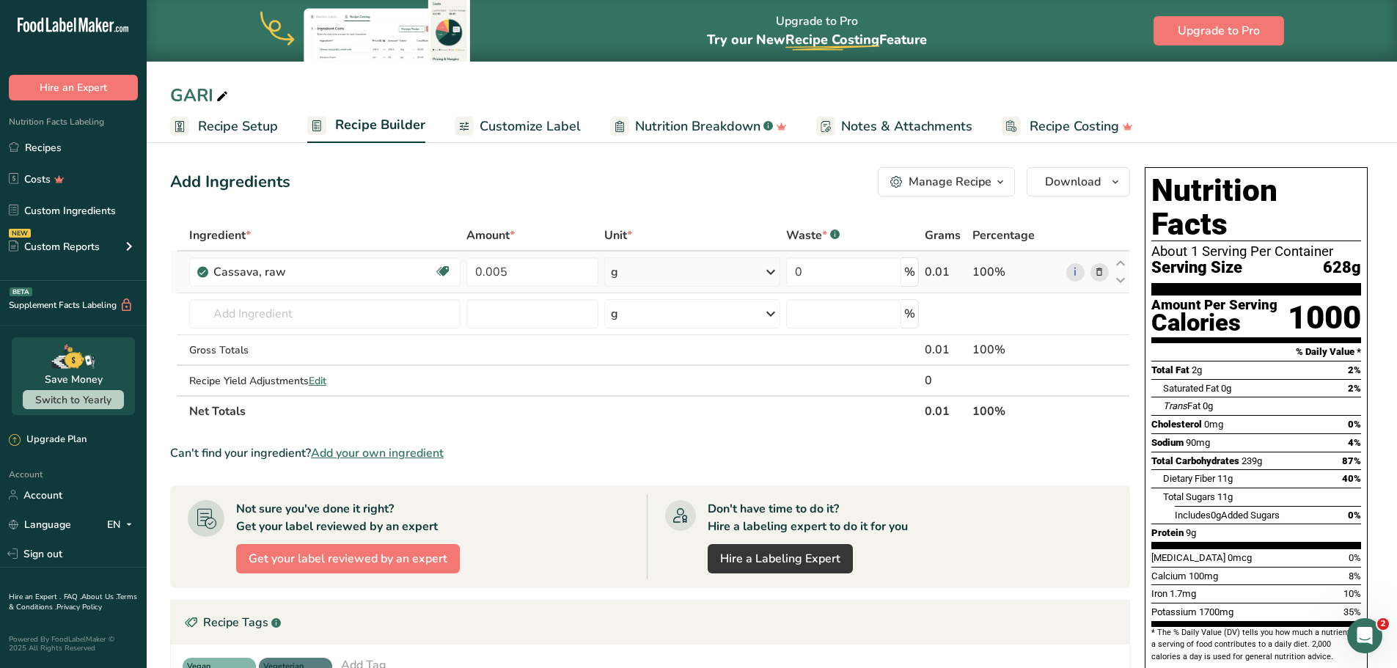
click at [1103, 269] on icon at bounding box center [1099, 272] width 10 height 15
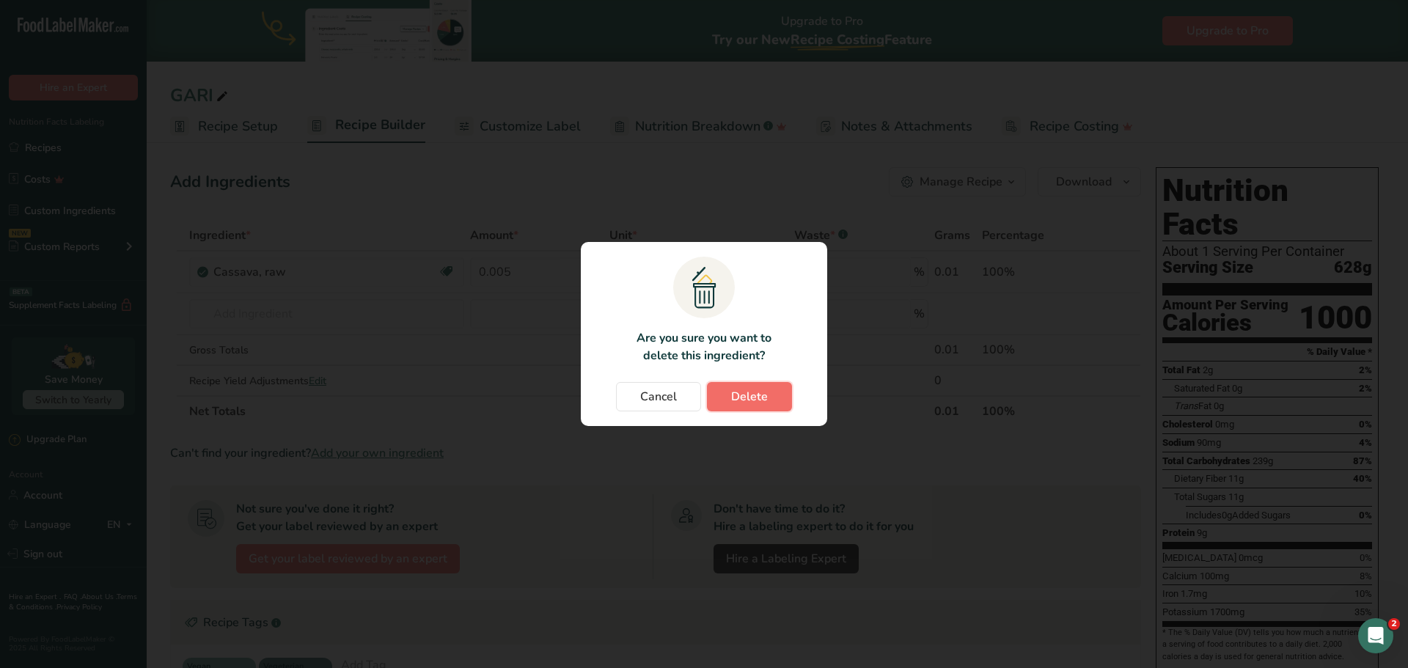
click at [756, 399] on span "Delete" at bounding box center [749, 397] width 37 height 18
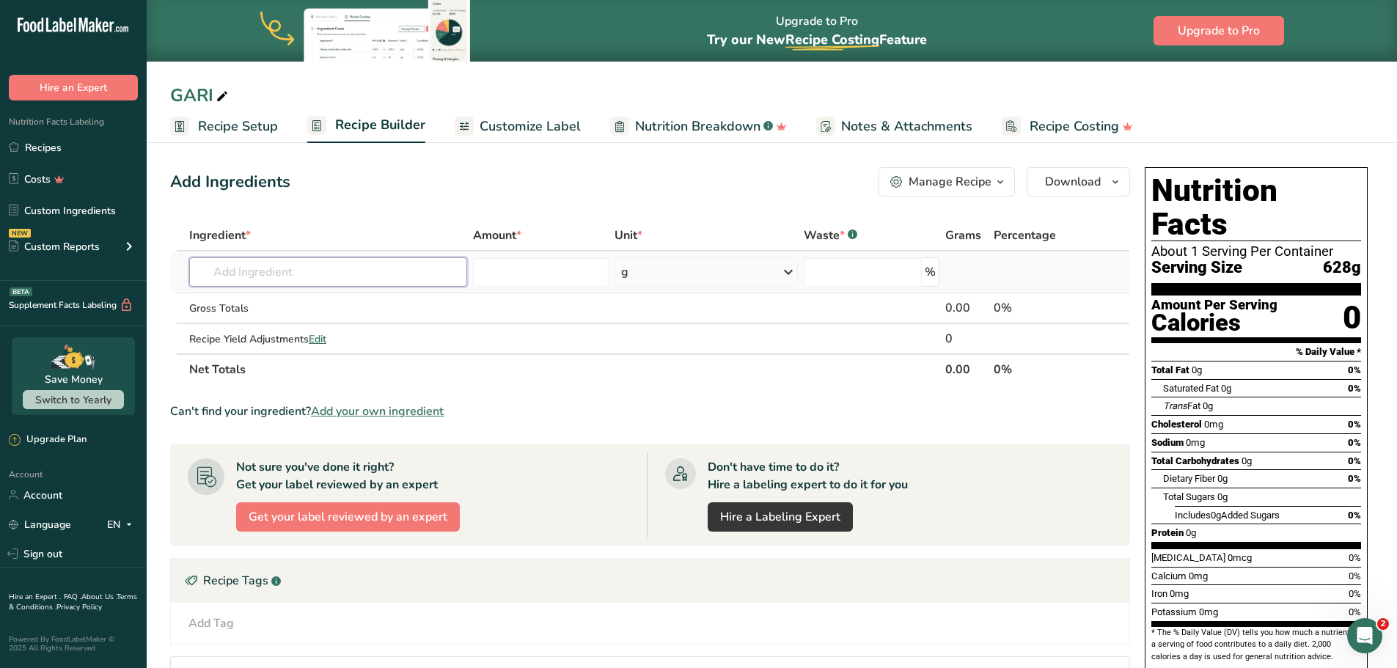
click at [252, 275] on input "text" at bounding box center [328, 271] width 278 height 29
type input "cassava root"
click at [648, 373] on th "Net Totals" at bounding box center [564, 369] width 756 height 31
click at [596, 277] on input "number" at bounding box center [541, 271] width 136 height 29
type input "1"
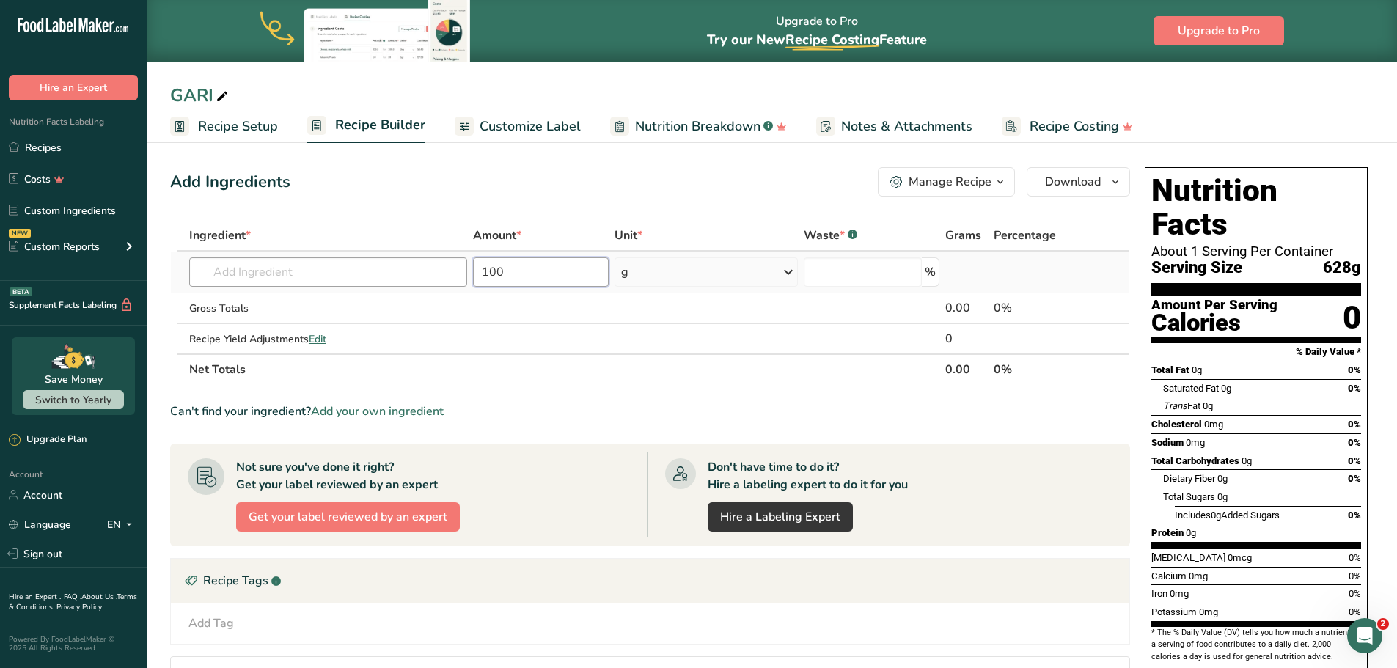
type input "100"
click at [299, 282] on input "text" at bounding box center [328, 271] width 278 height 29
type input "cassava"
click at [265, 349] on div "Add your own ingredient" at bounding box center [328, 350] width 255 height 15
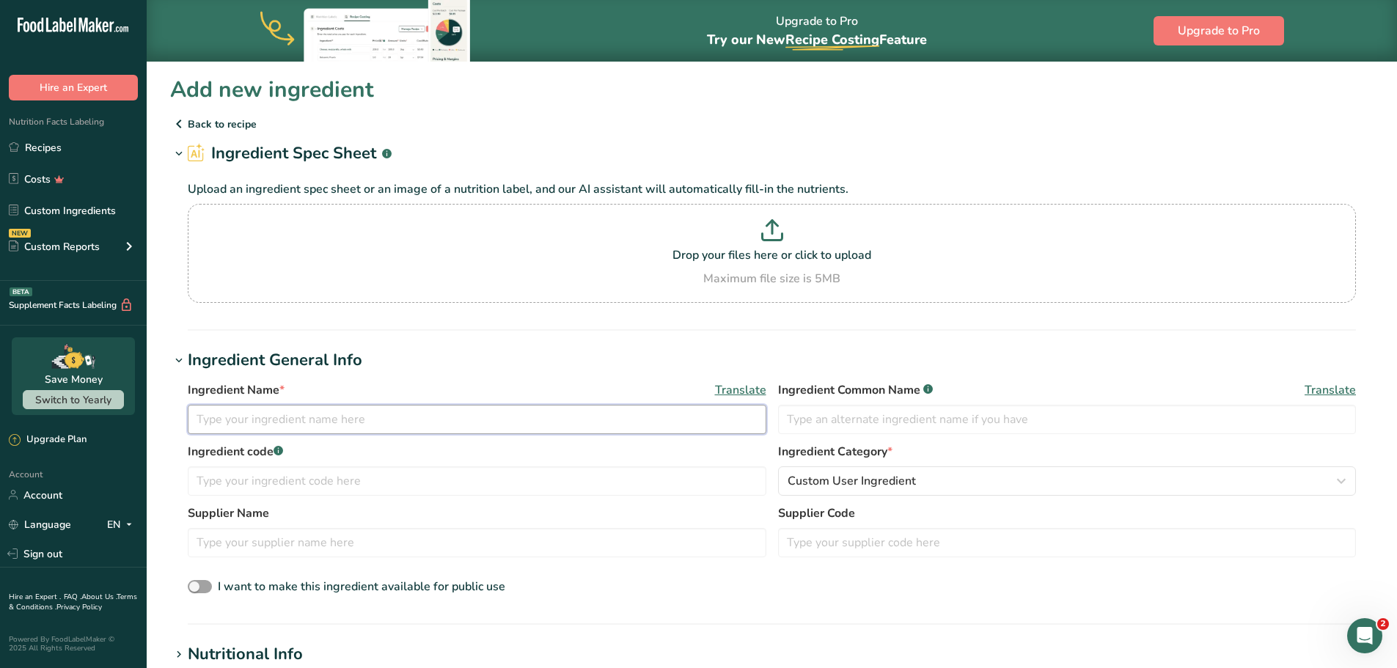
click at [301, 414] on input "text" at bounding box center [477, 419] width 579 height 29
type input "Cassava root"
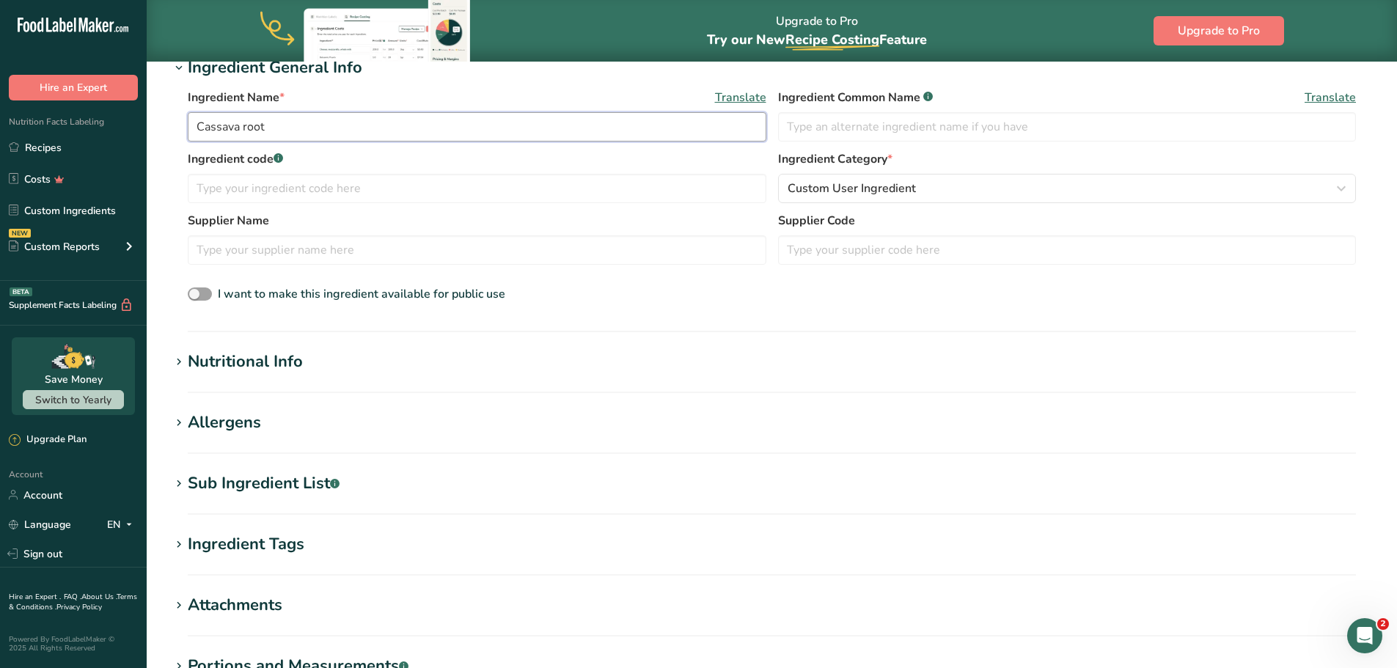
scroll to position [295, 0]
click at [178, 365] on icon at bounding box center [178, 360] width 13 height 21
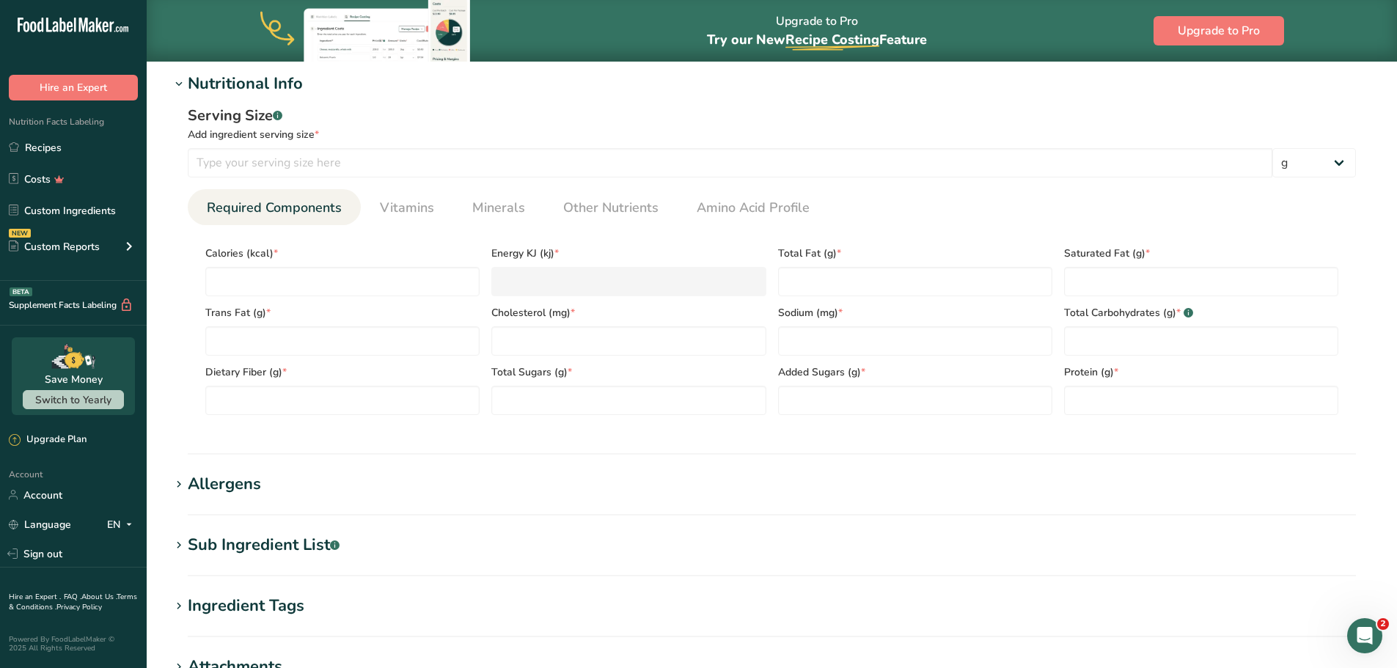
scroll to position [566, 0]
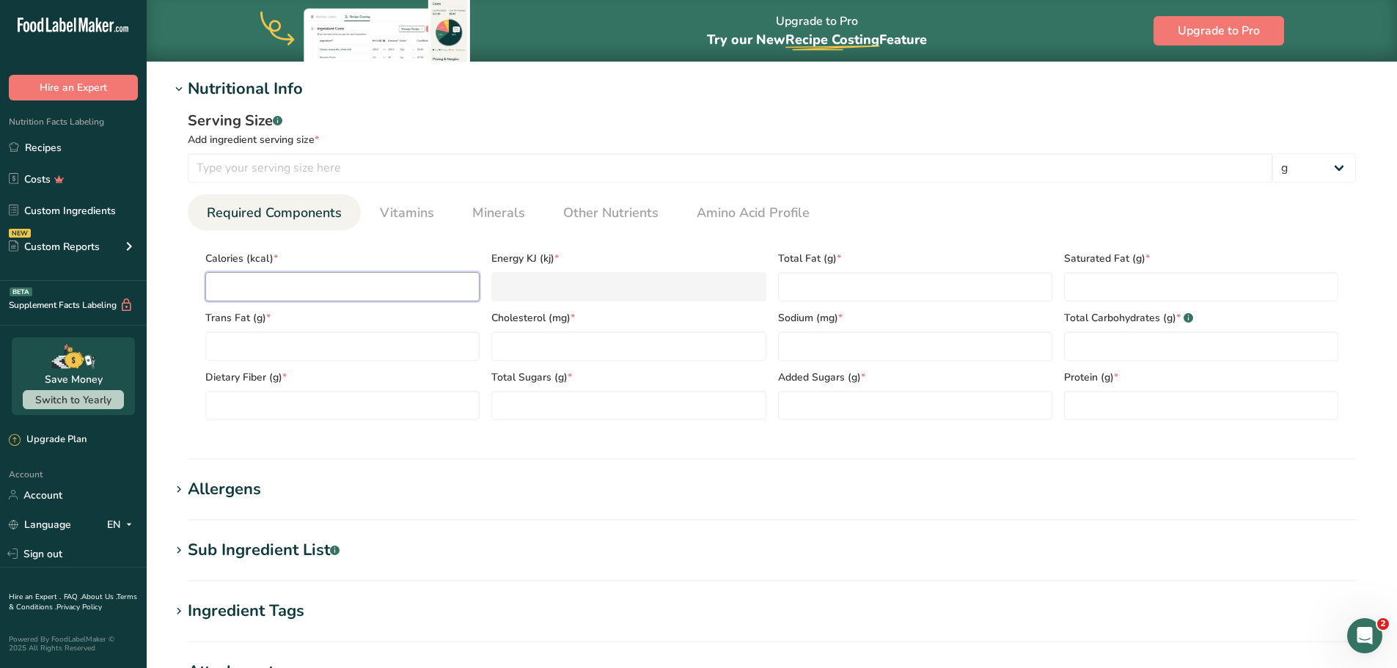
click at [278, 281] on input "number" at bounding box center [342, 286] width 274 height 29
type input "4"
type KJ "16.7"
type input "44"
type KJ "184.1"
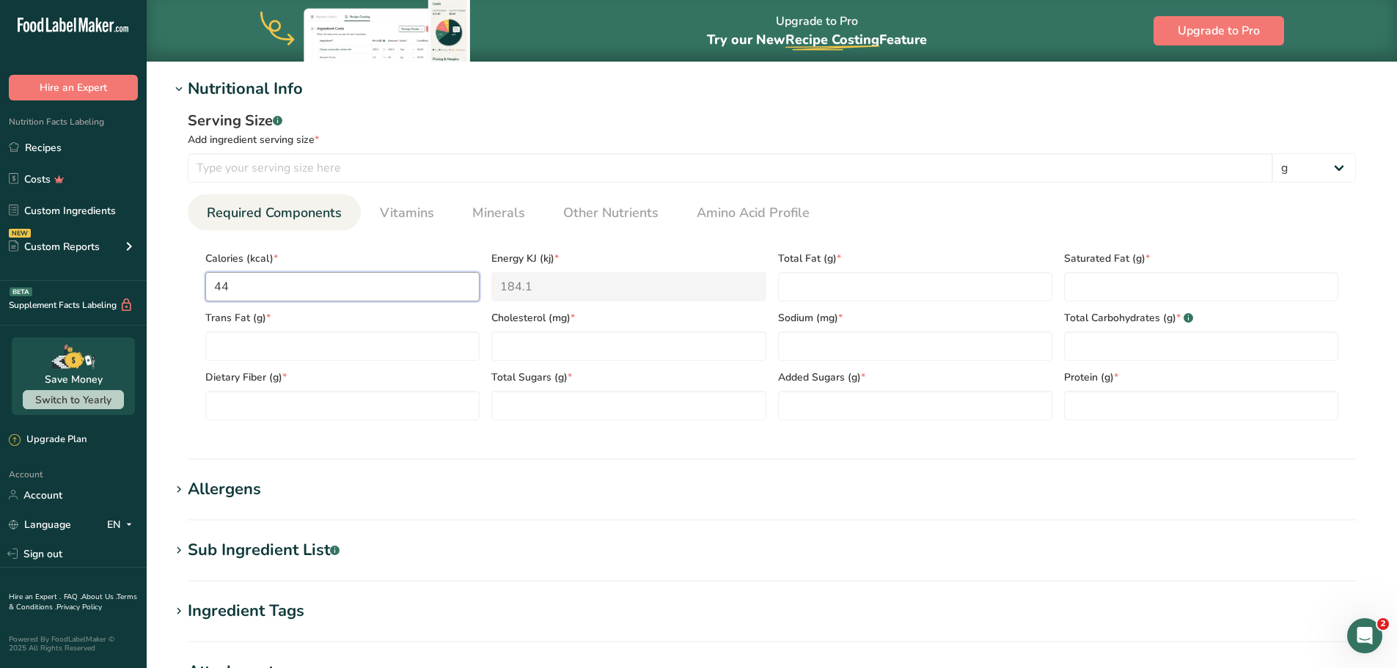
type input "444"
type KJ "1857.7"
type input "4444"
type KJ "18593.7"
type input "44444"
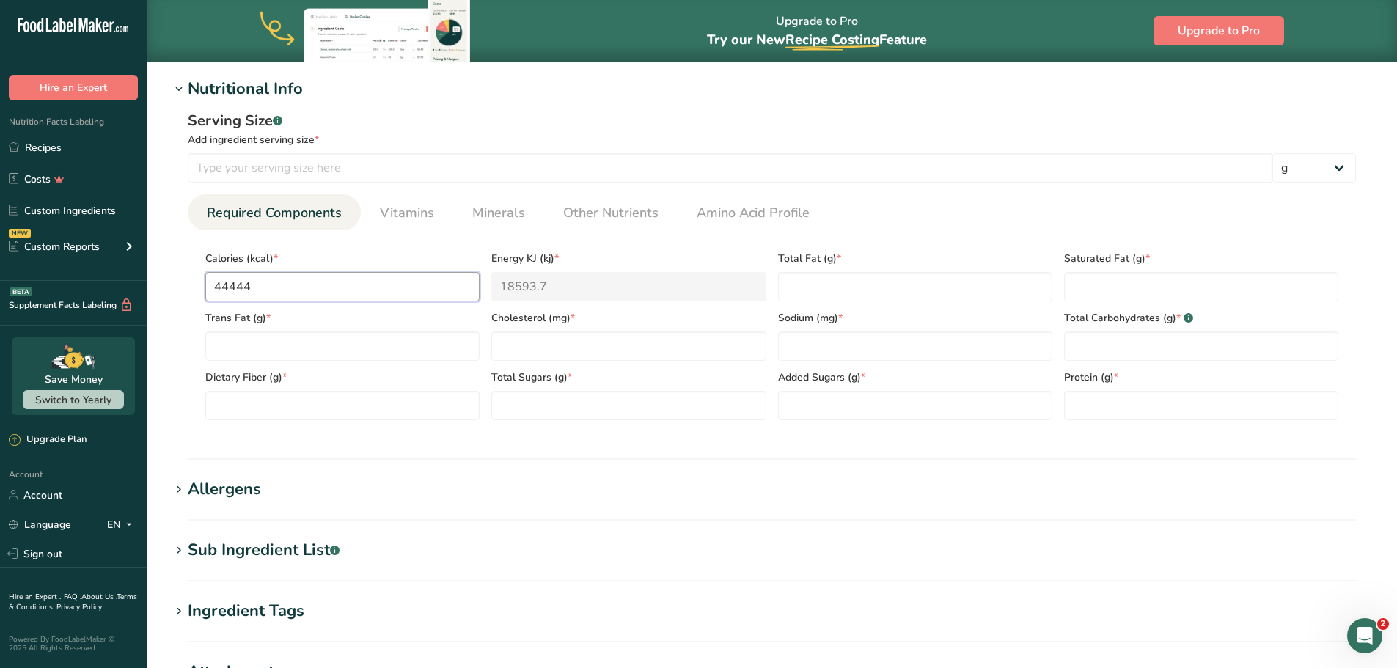
type KJ "185953.7"
type input "444444"
type KJ "1859553.7"
click at [302, 291] on input "444444" at bounding box center [342, 286] width 274 height 29
type input "44444"
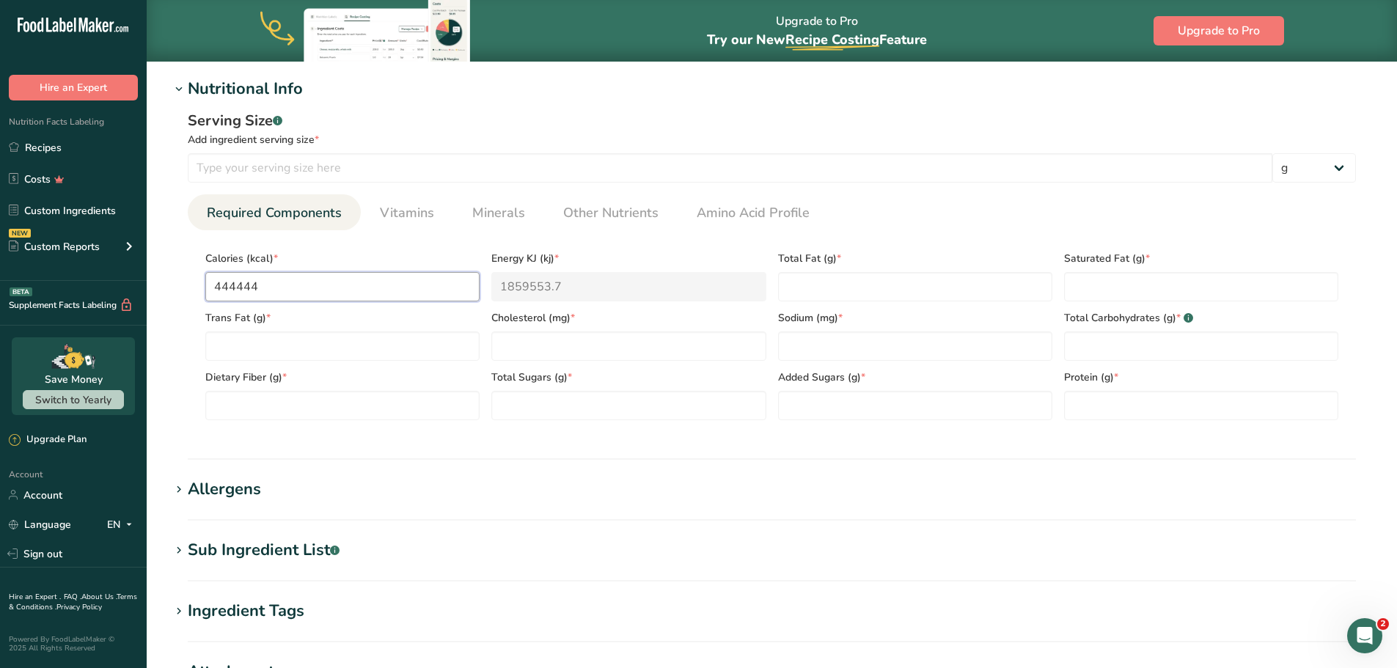
type KJ "185953.7"
type input "4444"
type KJ "18593.7"
type input "444"
type KJ "1857.7"
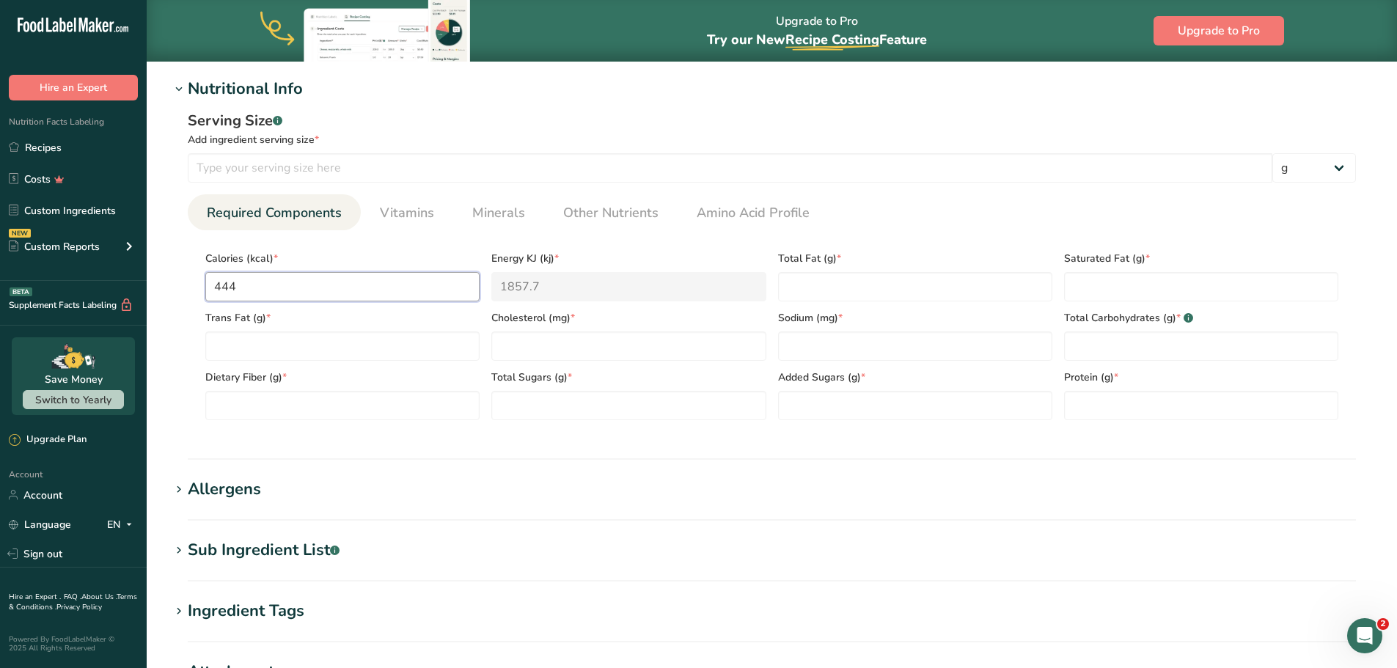
type input "44"
type KJ "184.1"
type input "4"
type KJ "16.7"
type input "0"
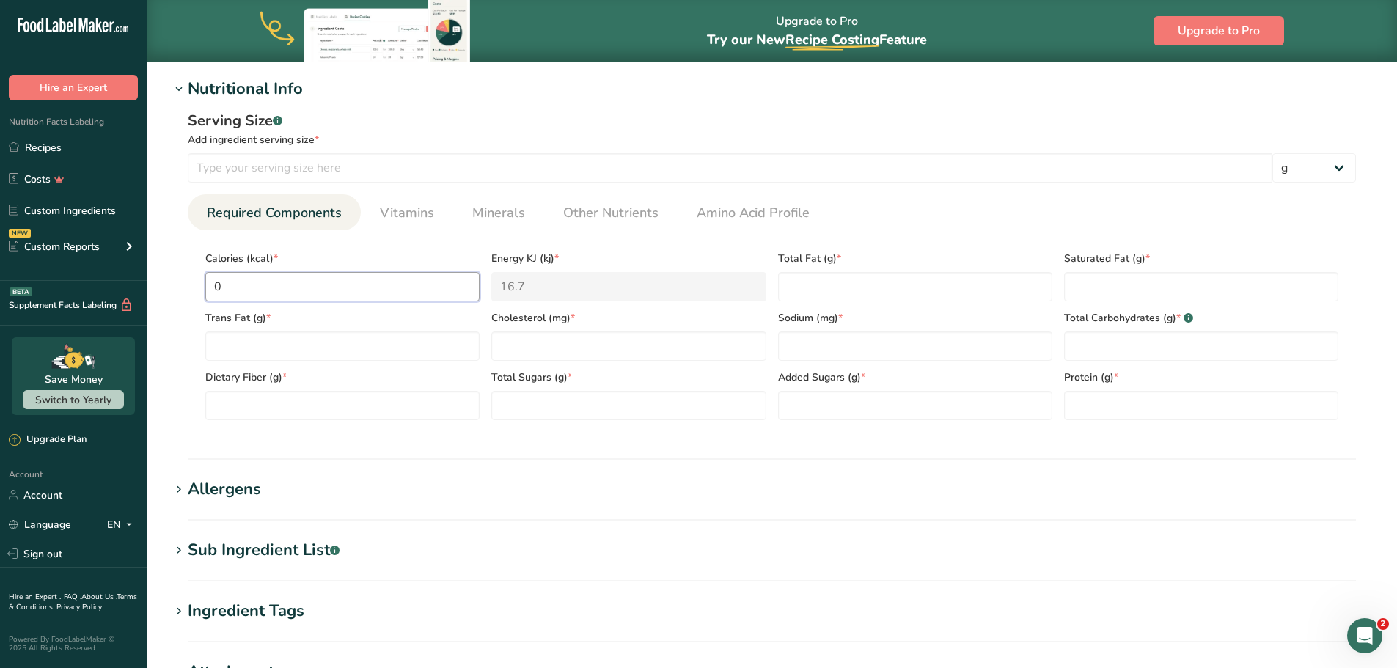
type KJ "0"
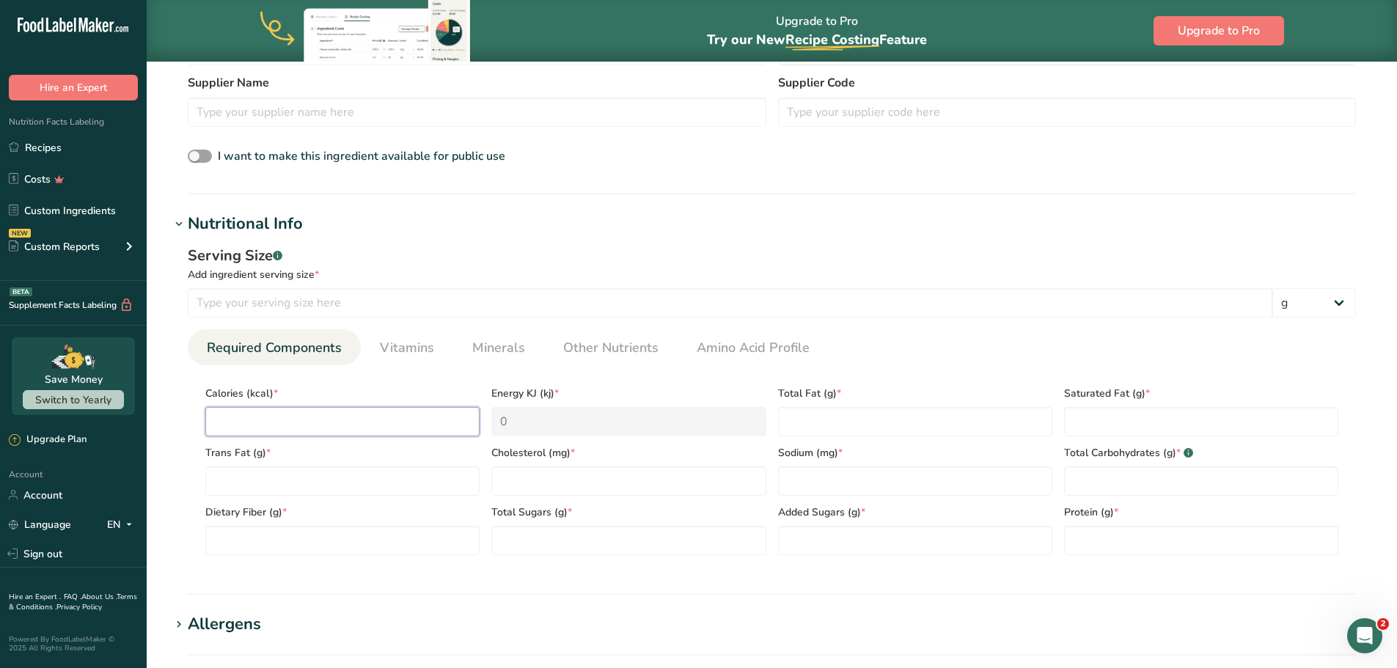
scroll to position [429, 0]
click at [292, 423] on input "number" at bounding box center [342, 423] width 274 height 29
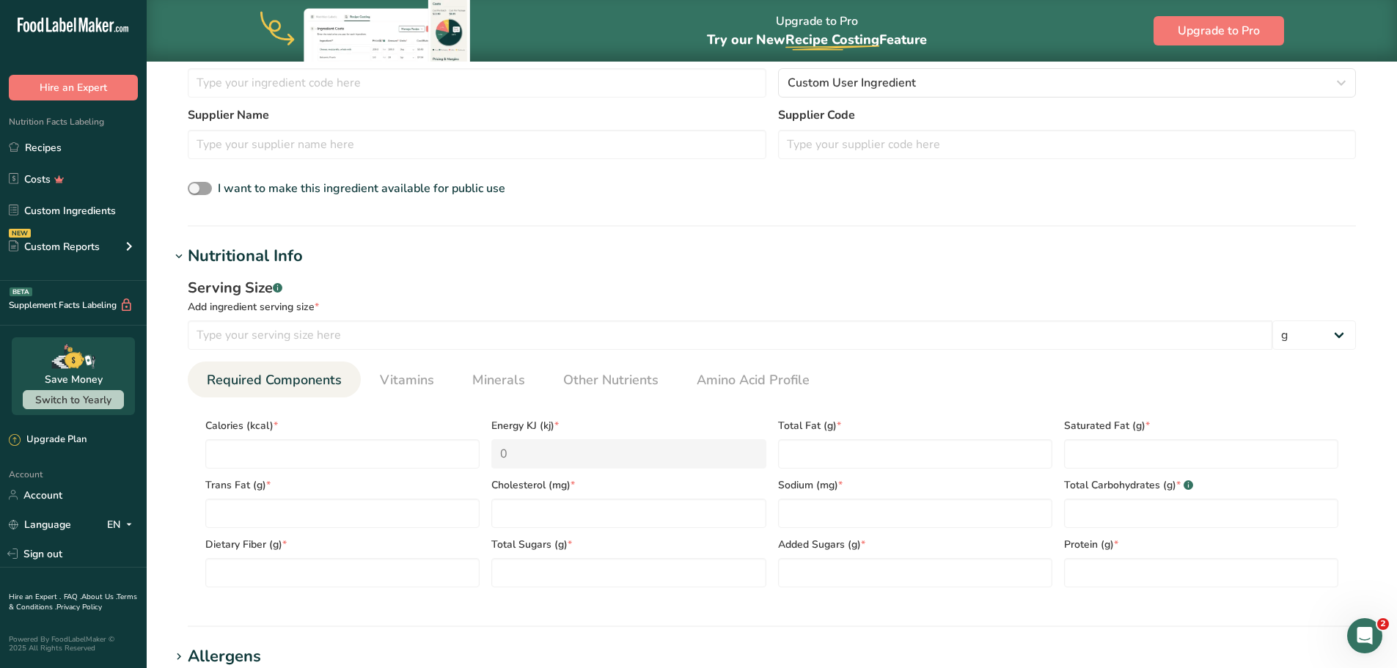
scroll to position [418, 0]
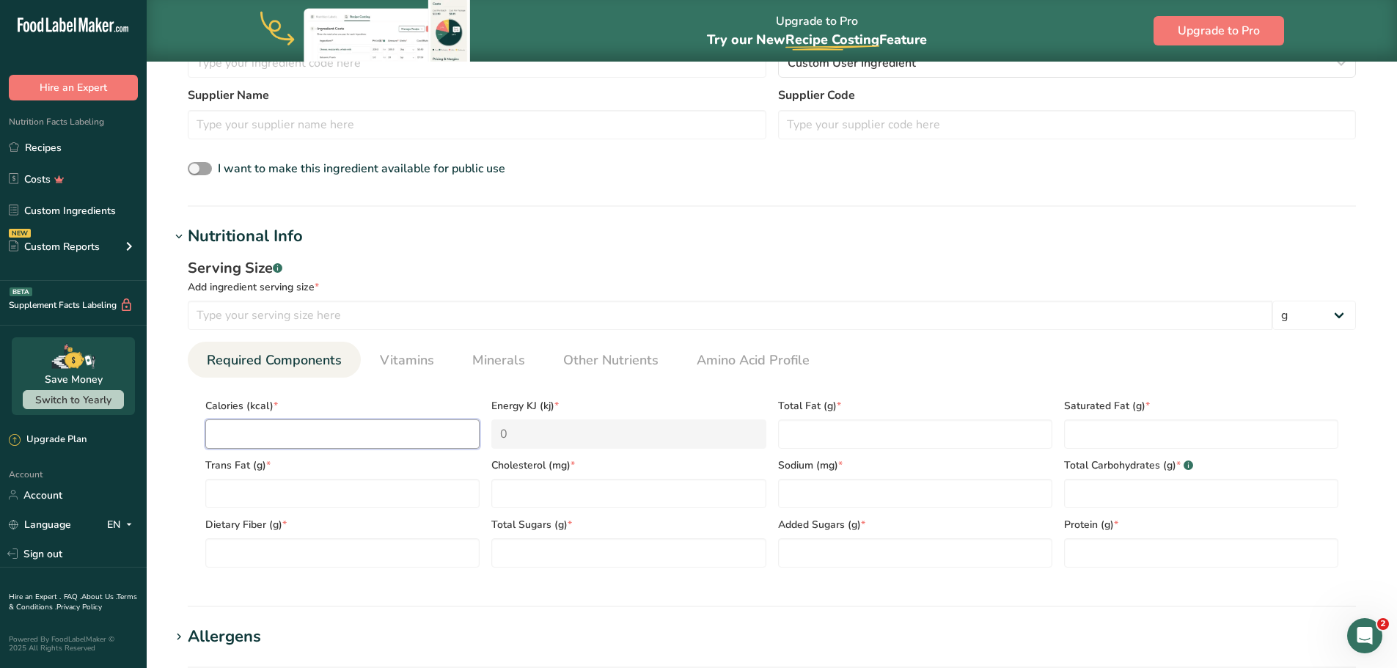
click at [404, 439] on input "number" at bounding box center [342, 434] width 274 height 29
type input "4"
type KJ "16.7"
type input "43"
type KJ "179.9"
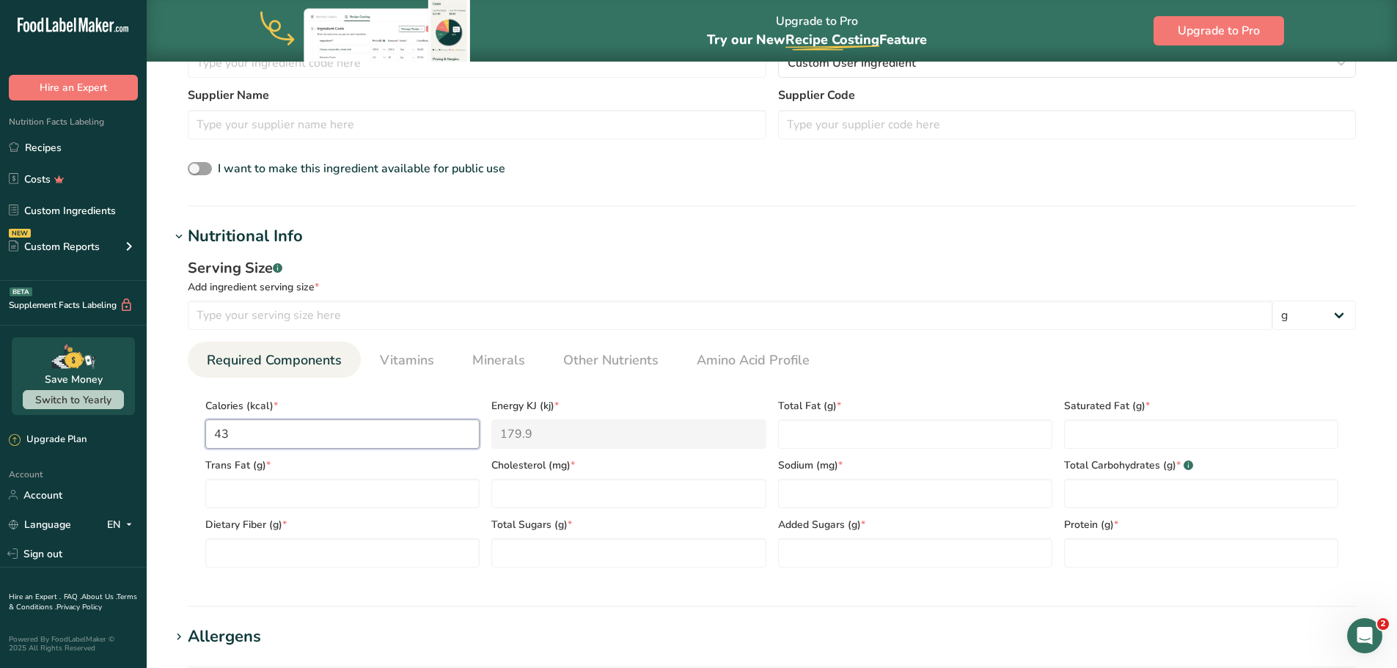
type input "436"
type KJ "1824.2"
type input "436"
click at [803, 431] on Fat "number" at bounding box center [915, 434] width 274 height 29
type Fat "0.4"
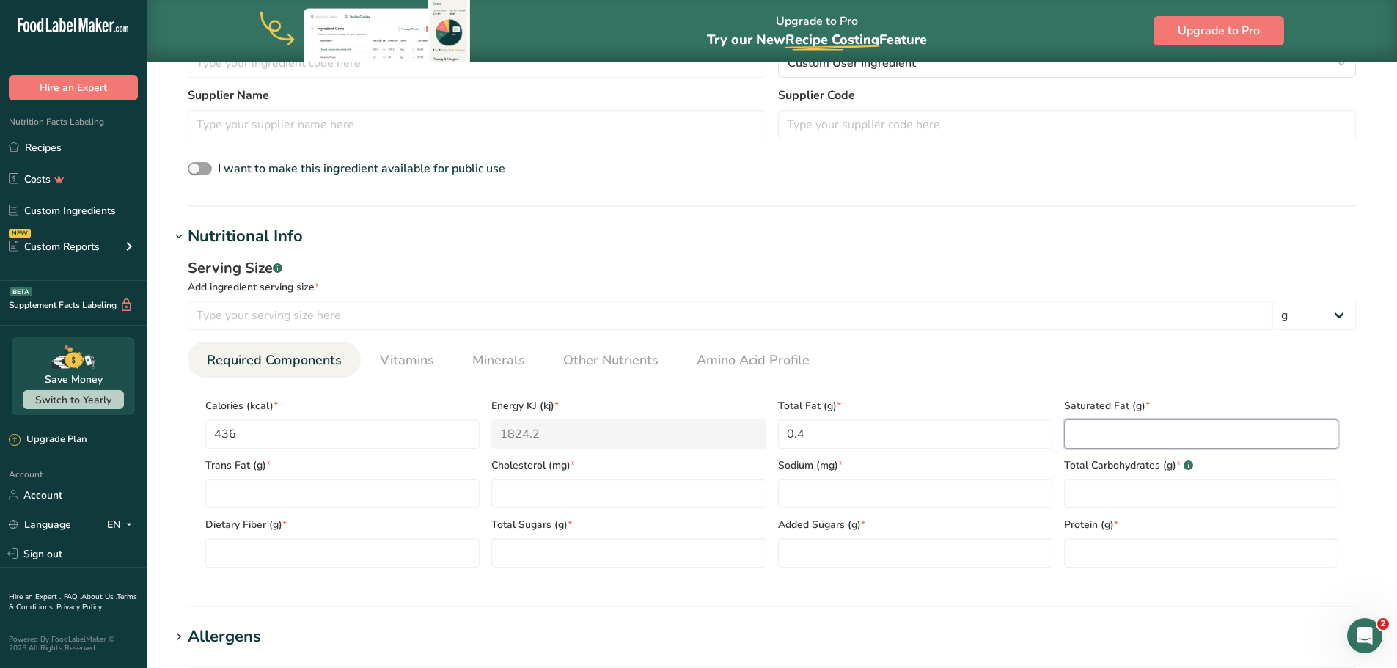
click at [1093, 434] on Fat "number" at bounding box center [1201, 434] width 274 height 29
type Fat "0.1"
click at [227, 490] on Fat "number" at bounding box center [342, 493] width 274 height 29
type Fat "0"
click at [541, 498] on input "number" at bounding box center [628, 493] width 274 height 29
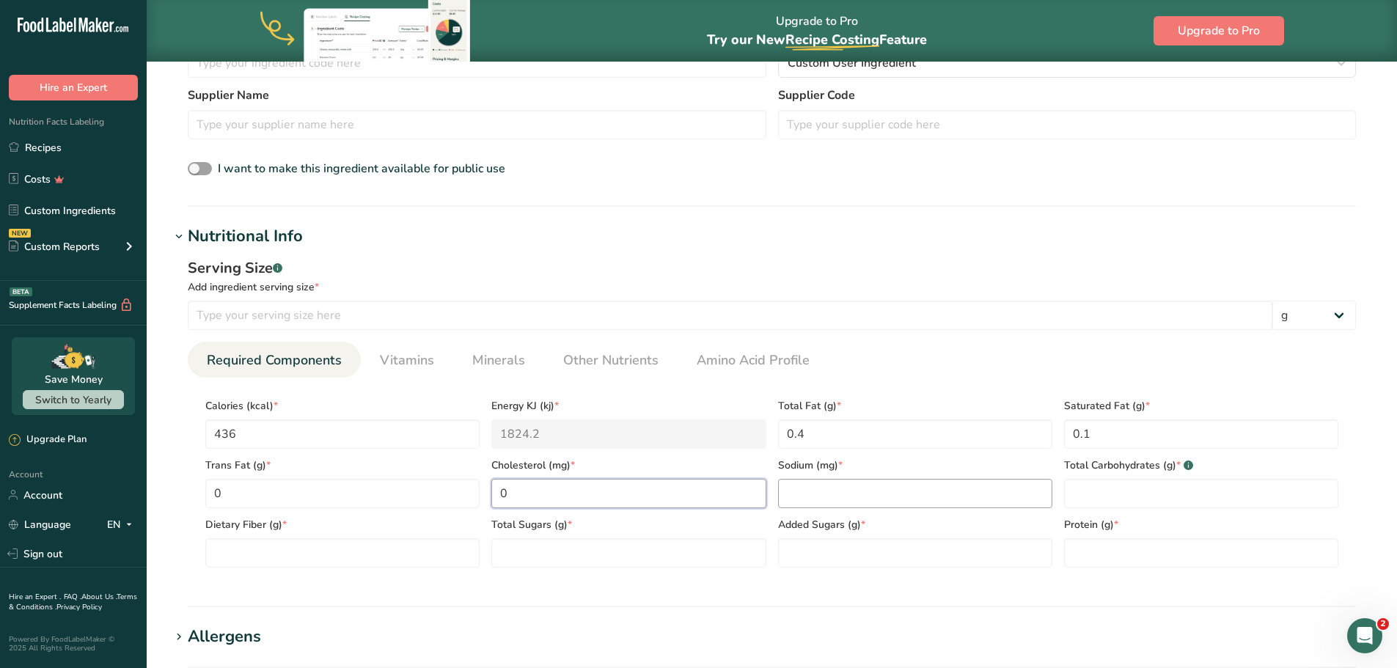
type input "0"
click at [808, 494] on input "number" at bounding box center [915, 493] width 274 height 29
type input "67"
click at [1100, 483] on Carbohydrates "number" at bounding box center [1201, 493] width 274 height 29
type Carbohydrates "101"
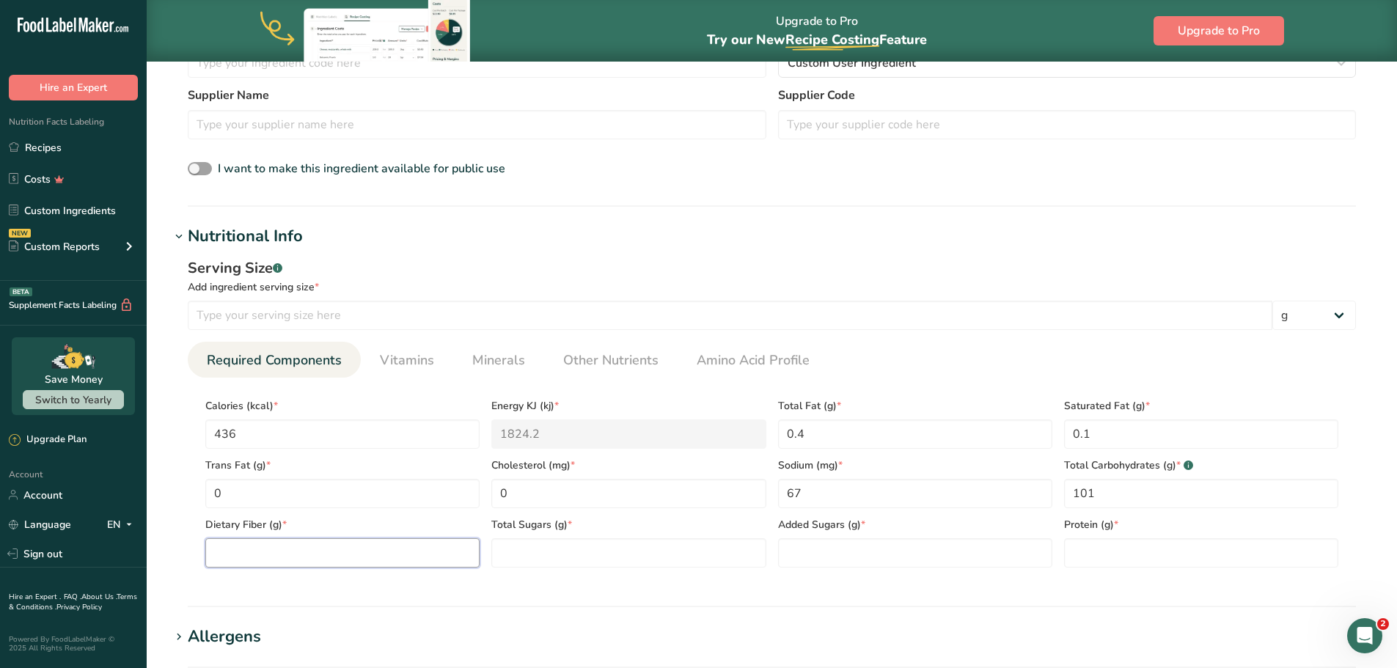
click at [222, 547] on Fiber "number" at bounding box center [342, 552] width 274 height 29
type Fiber "7.2"
click at [512, 558] on Sugars "number" at bounding box center [628, 552] width 274 height 29
click at [569, 549] on Sugars "number" at bounding box center [628, 552] width 274 height 29
type Sugars "1"
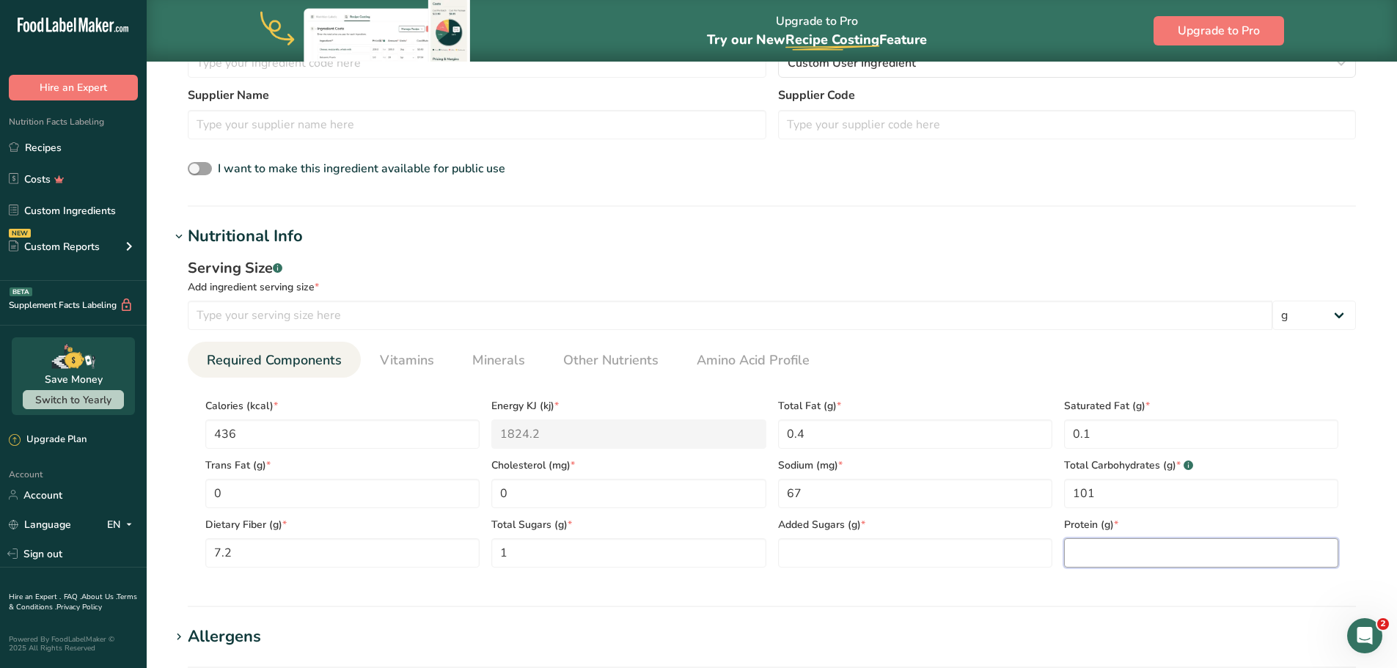
click at [1073, 556] on input "number" at bounding box center [1201, 552] width 274 height 29
click at [1115, 552] on input "number" at bounding box center [1201, 552] width 274 height 29
type input "1"
click at [406, 368] on span "Vitamins" at bounding box center [407, 361] width 54 height 20
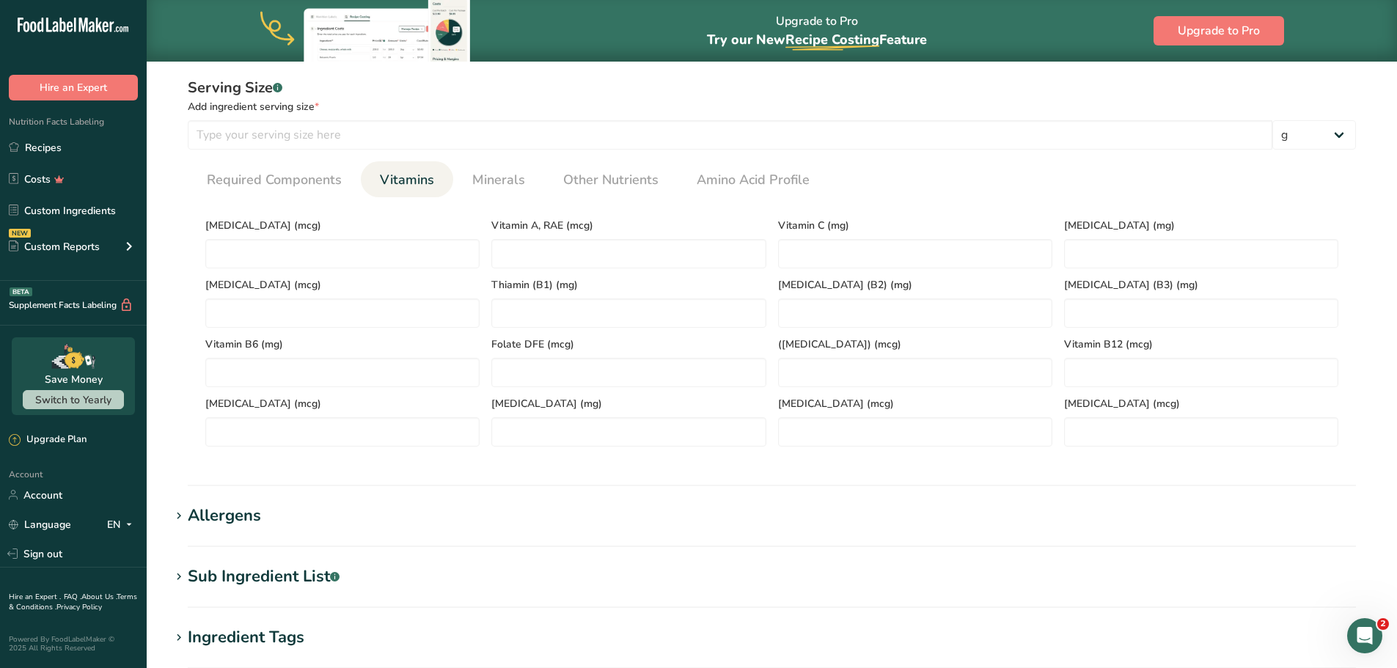
scroll to position [576, 0]
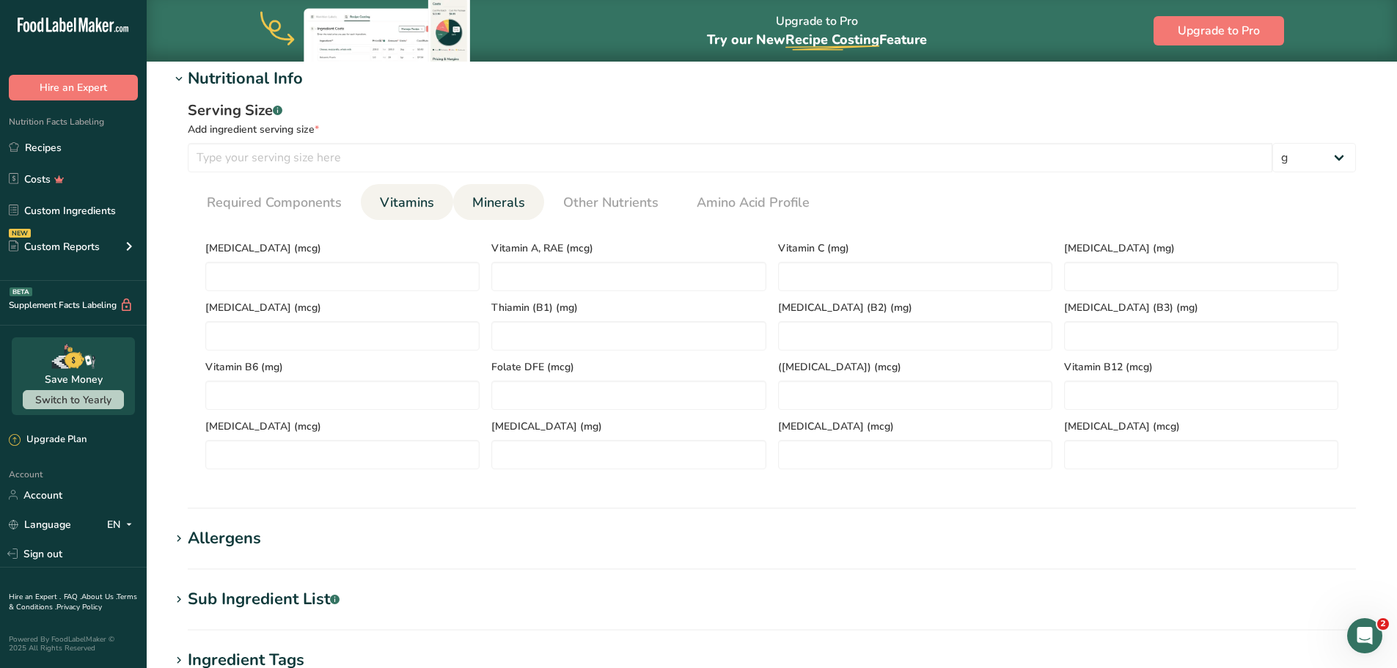
click at [486, 203] on span "Minerals" at bounding box center [498, 203] width 53 height 20
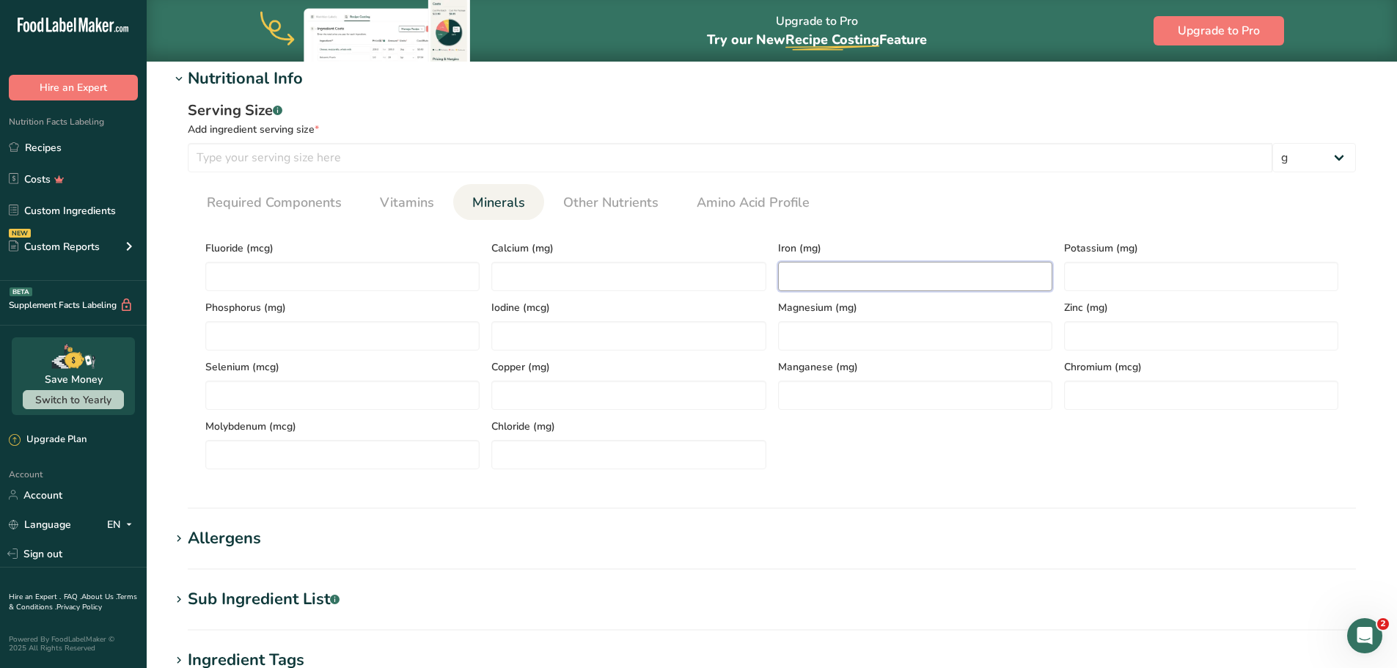
click at [782, 280] on input "number" at bounding box center [915, 276] width 274 height 29
click at [612, 203] on span "Other Nutrients" at bounding box center [610, 203] width 95 height 20
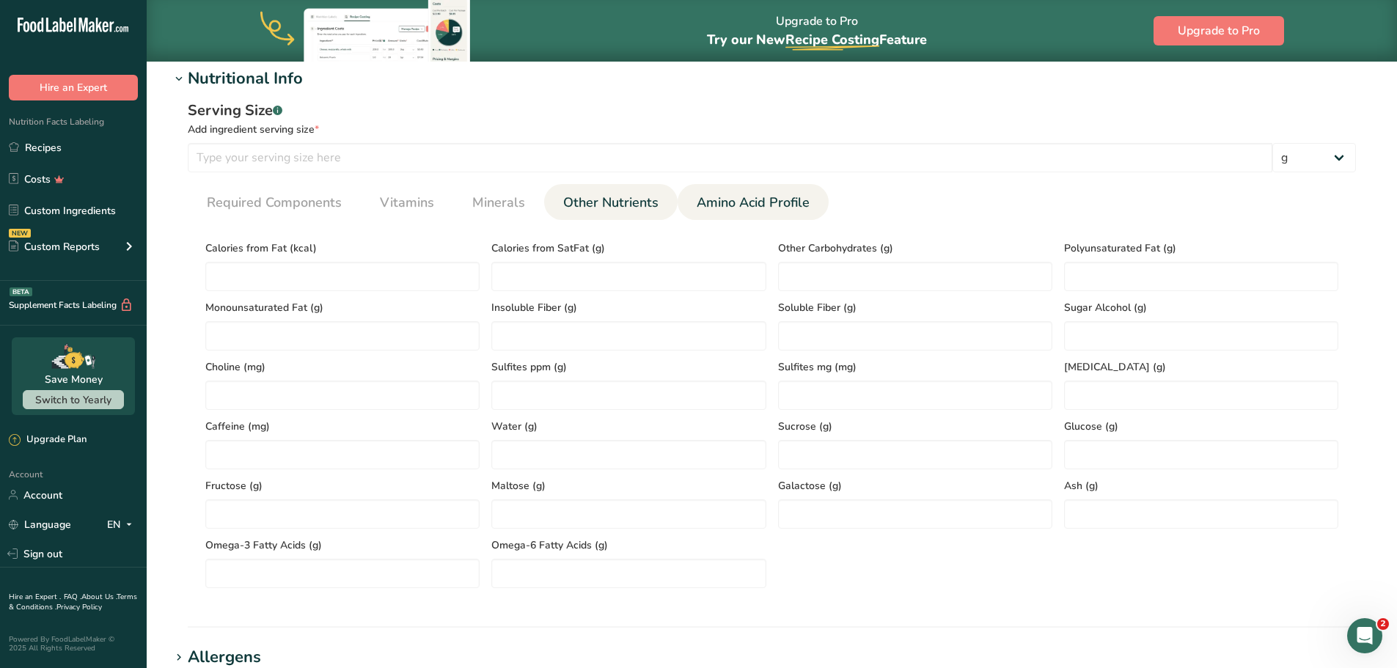
click at [717, 203] on span "Amino Acid Profile" at bounding box center [753, 203] width 113 height 20
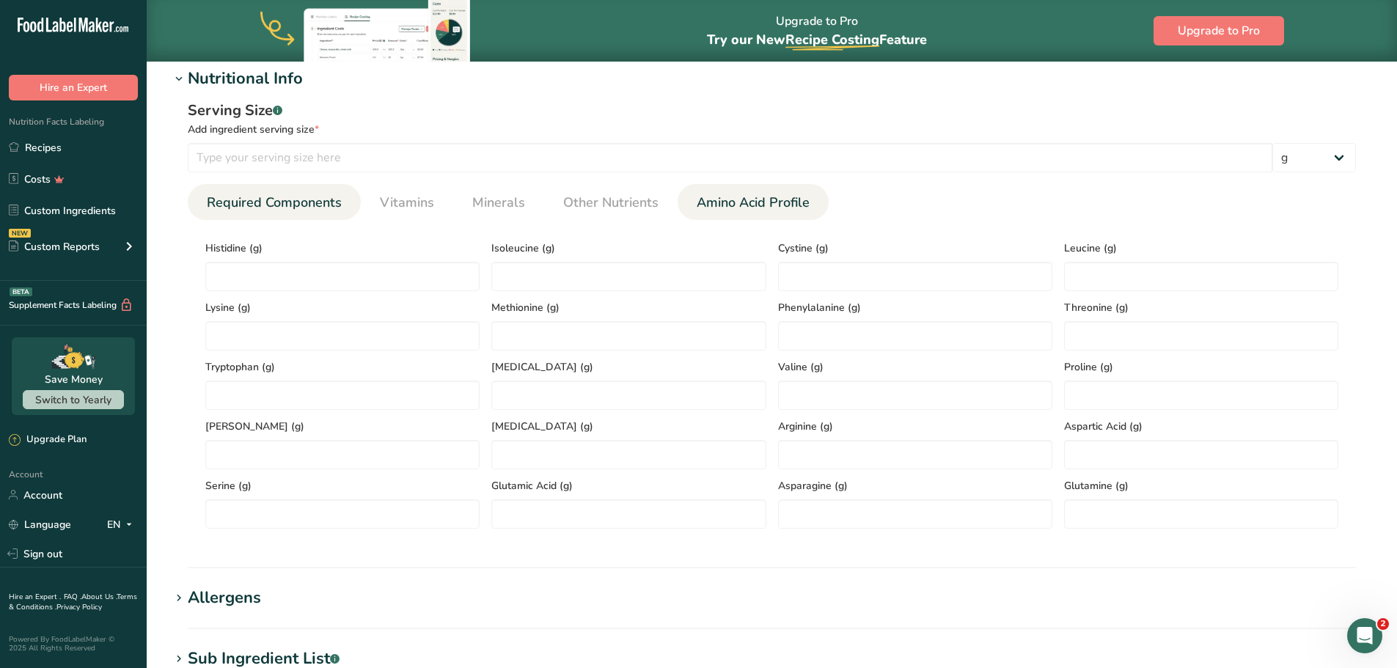
click at [275, 208] on span "Required Components" at bounding box center [274, 203] width 135 height 20
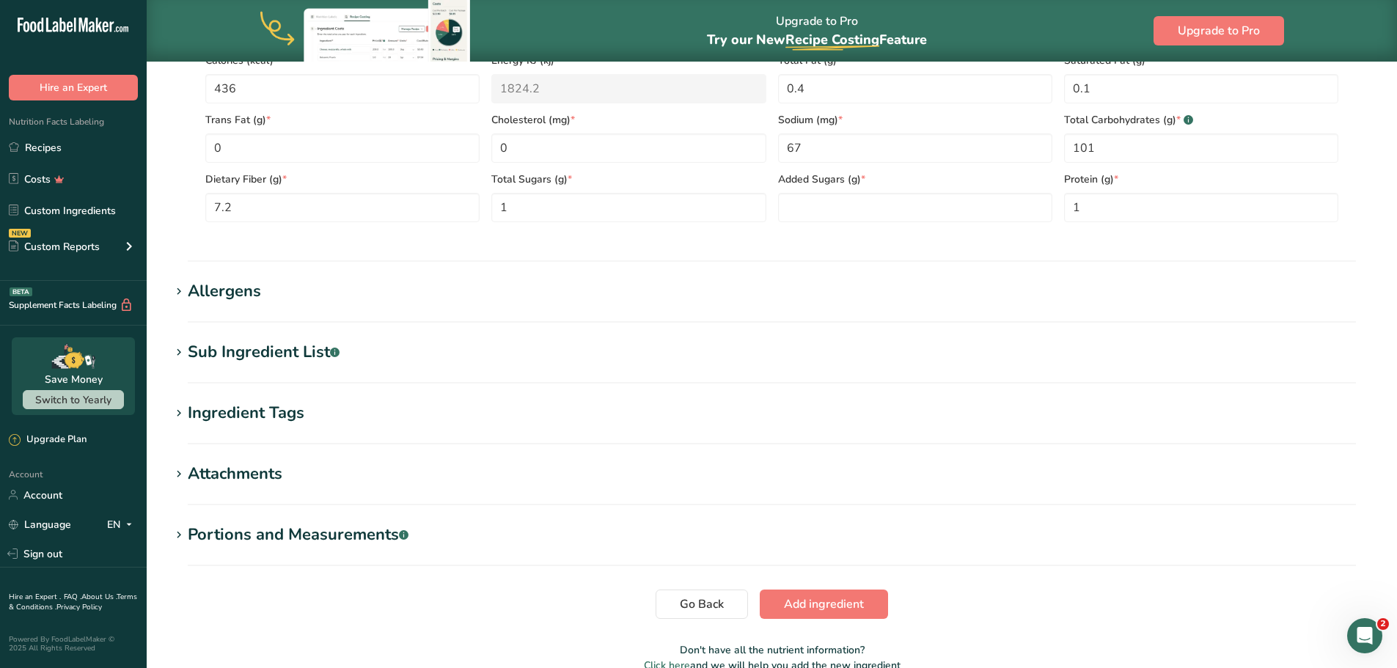
scroll to position [767, 0]
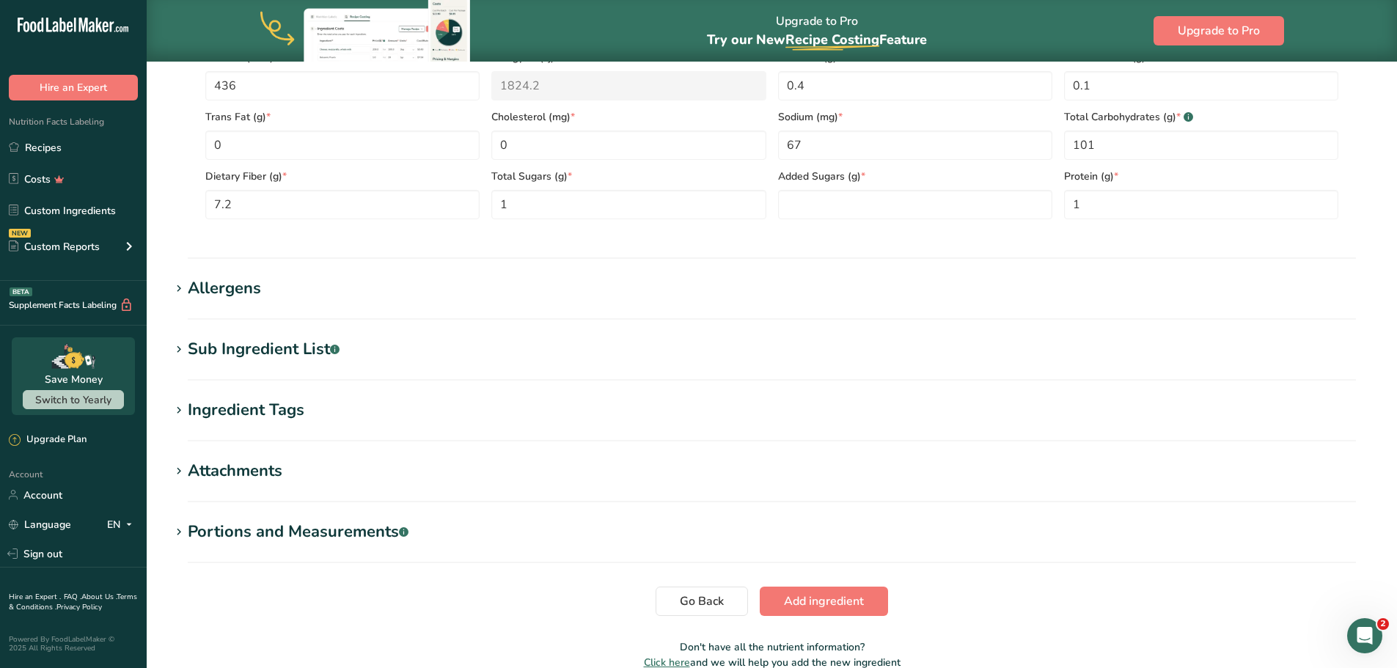
click at [182, 291] on icon at bounding box center [178, 289] width 13 height 21
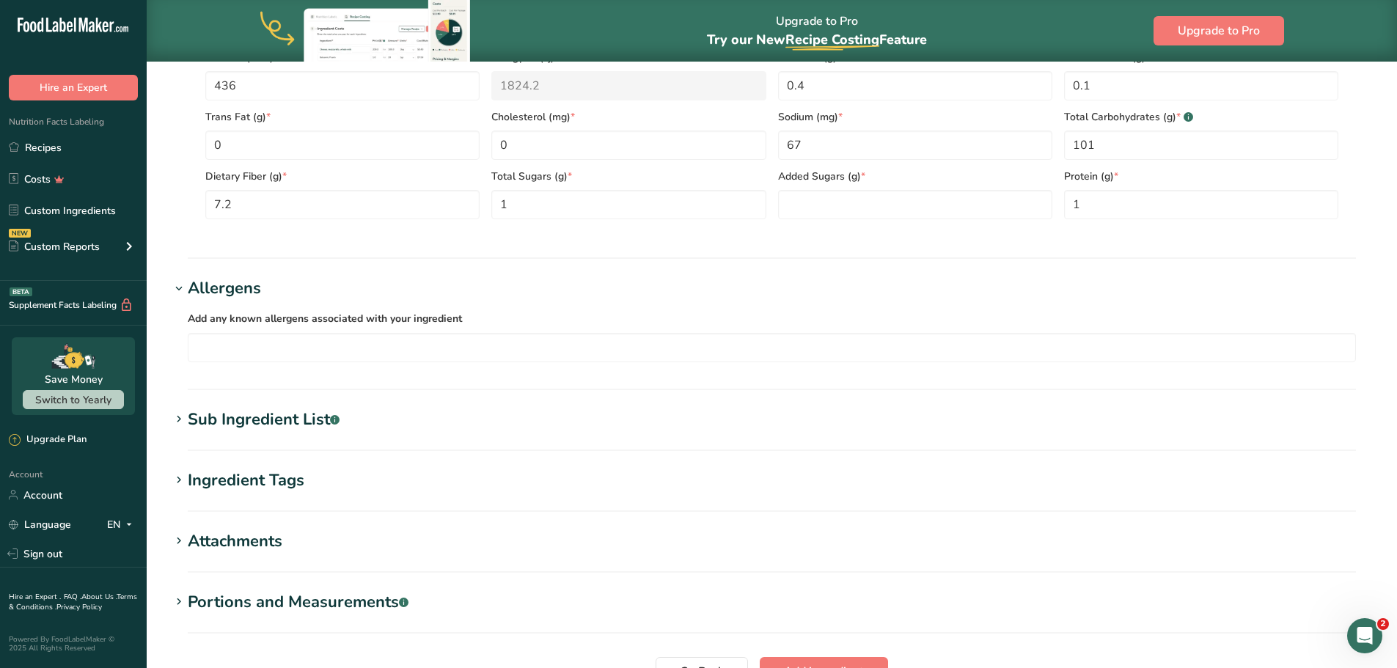
click at [182, 291] on icon at bounding box center [178, 289] width 13 height 21
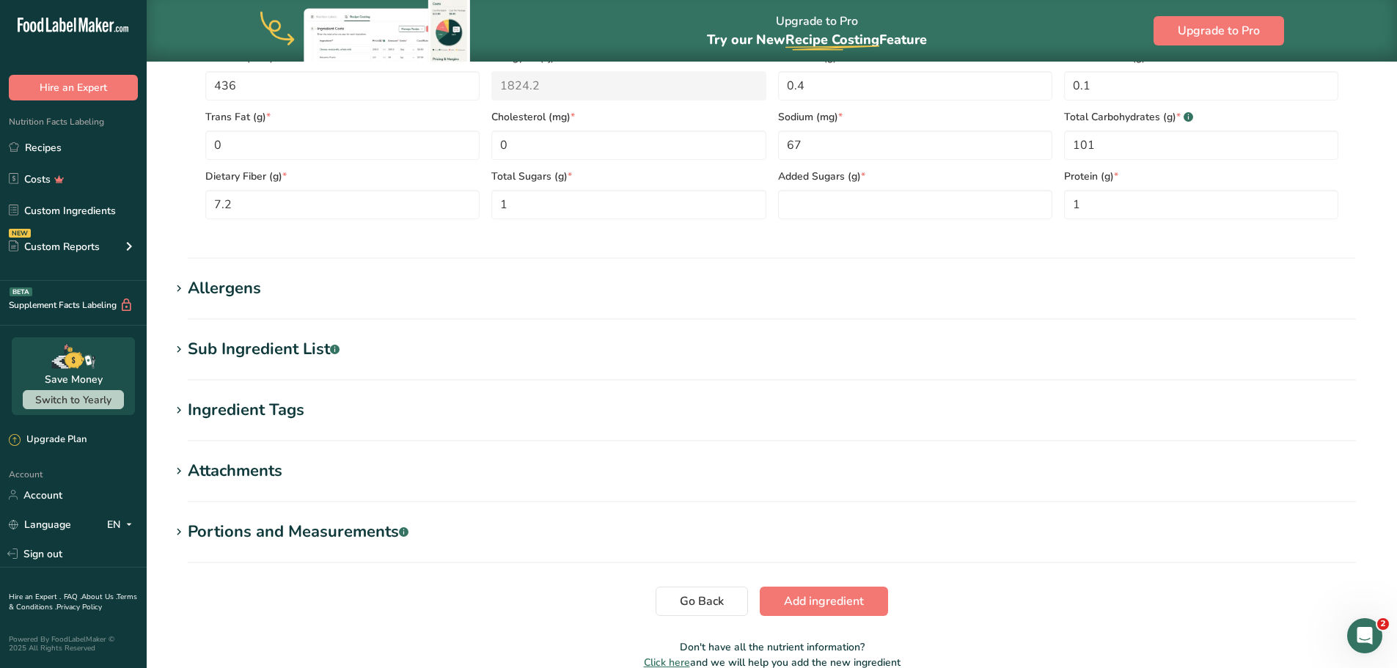
click at [184, 353] on icon at bounding box center [178, 350] width 13 height 21
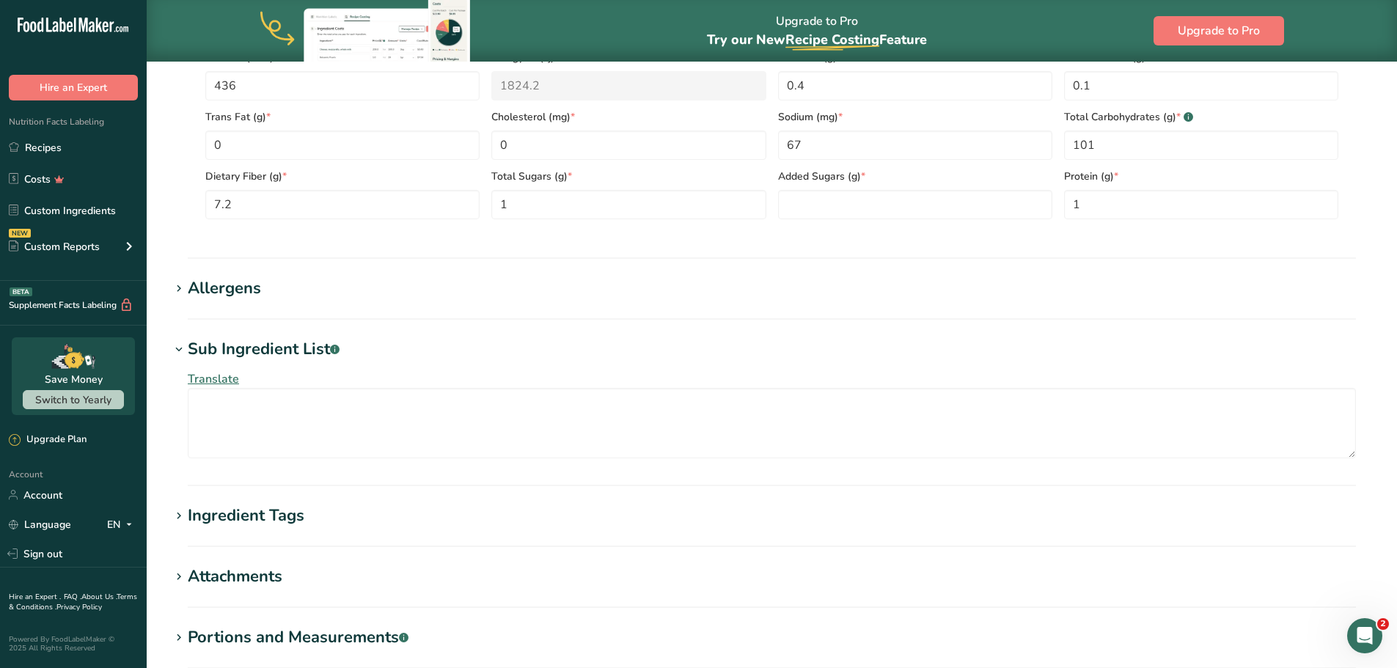
click at [184, 353] on icon at bounding box center [178, 350] width 13 height 21
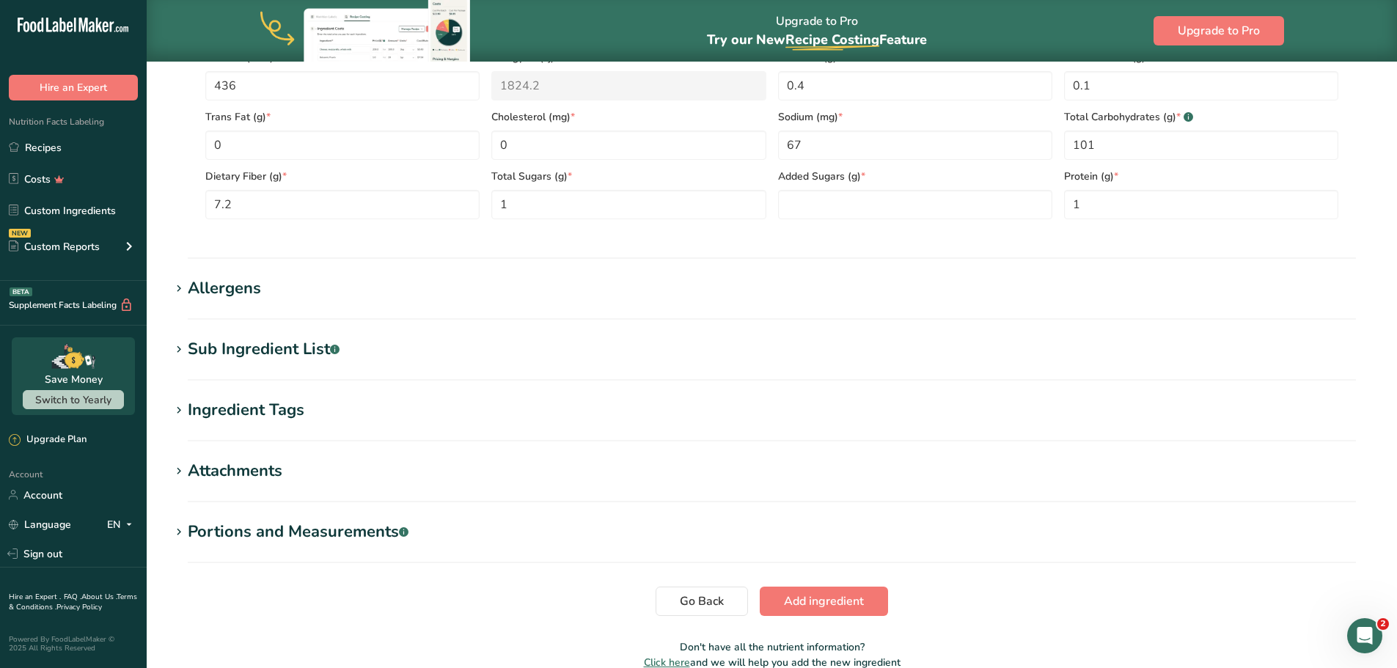
click at [182, 410] on icon at bounding box center [178, 411] width 13 height 21
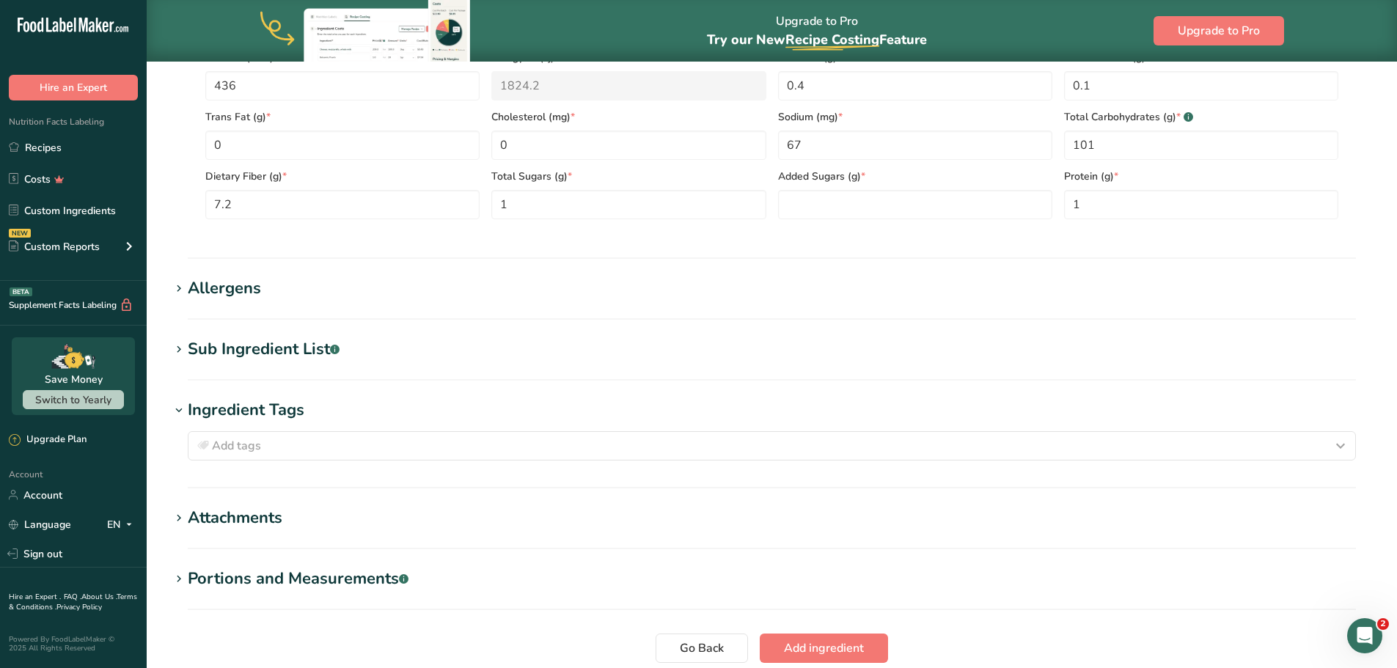
click at [182, 410] on icon at bounding box center [178, 411] width 13 height 21
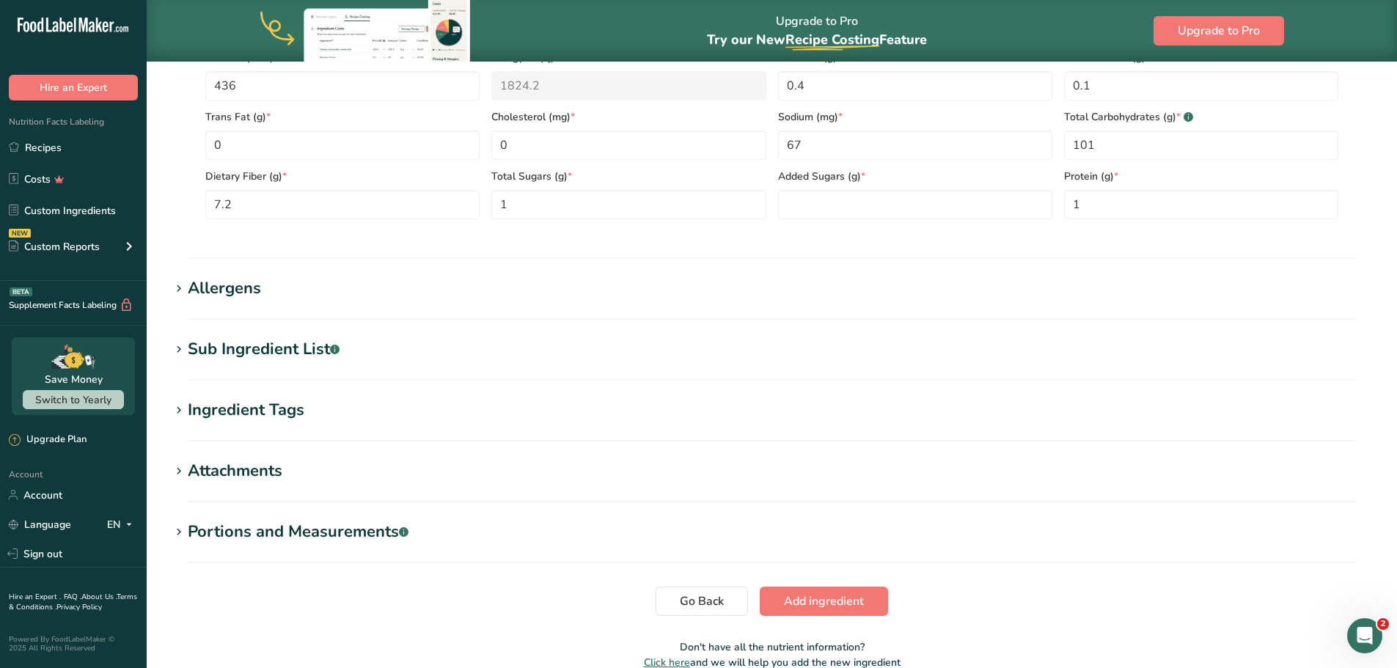
click at [180, 483] on h1 "Attachments" at bounding box center [772, 471] width 1204 height 24
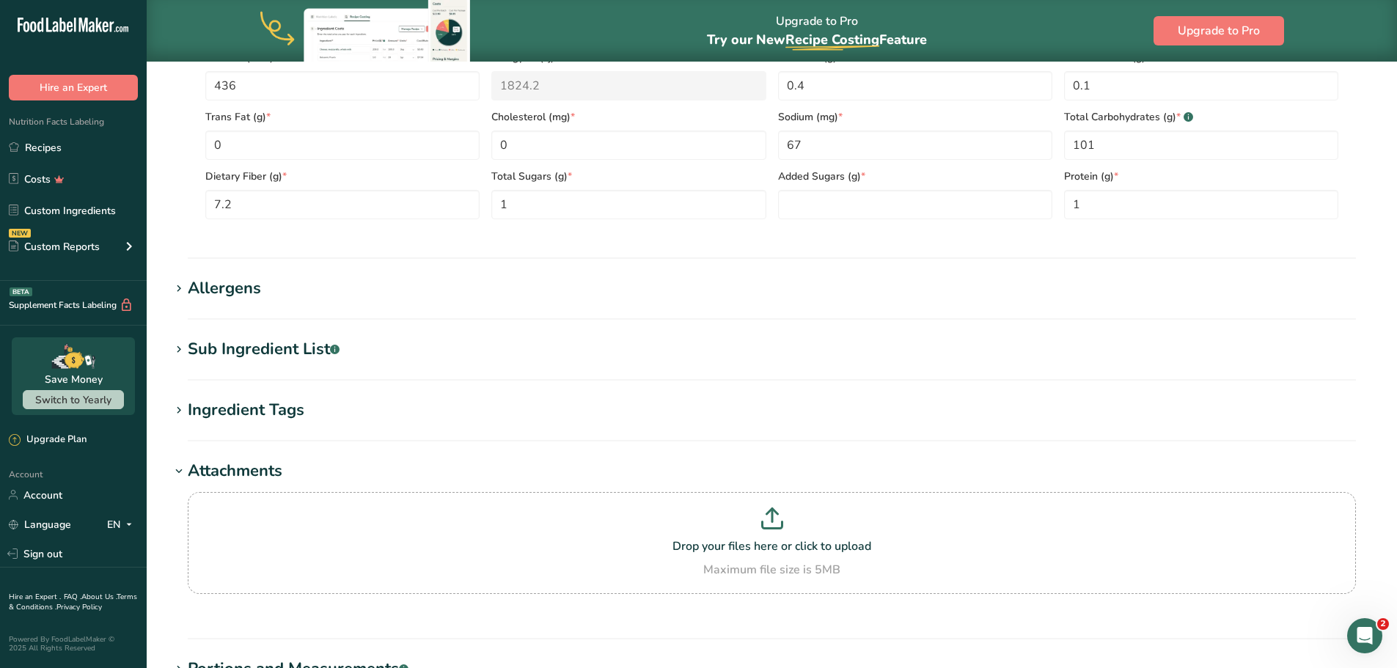
click at [180, 483] on h1 "Attachments" at bounding box center [772, 471] width 1204 height 24
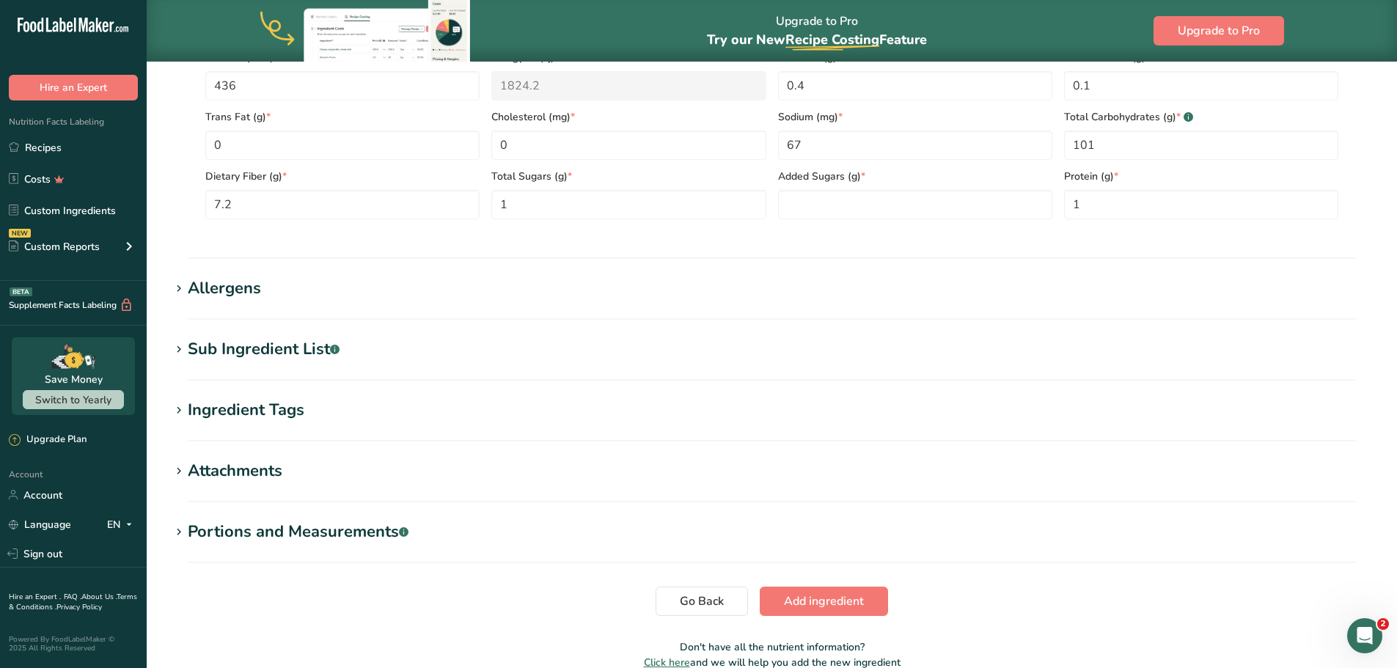
click at [189, 535] on div "Portions and Measurements .a-a{fill:#347362;}.b-a{fill:#fff;}" at bounding box center [298, 532] width 221 height 24
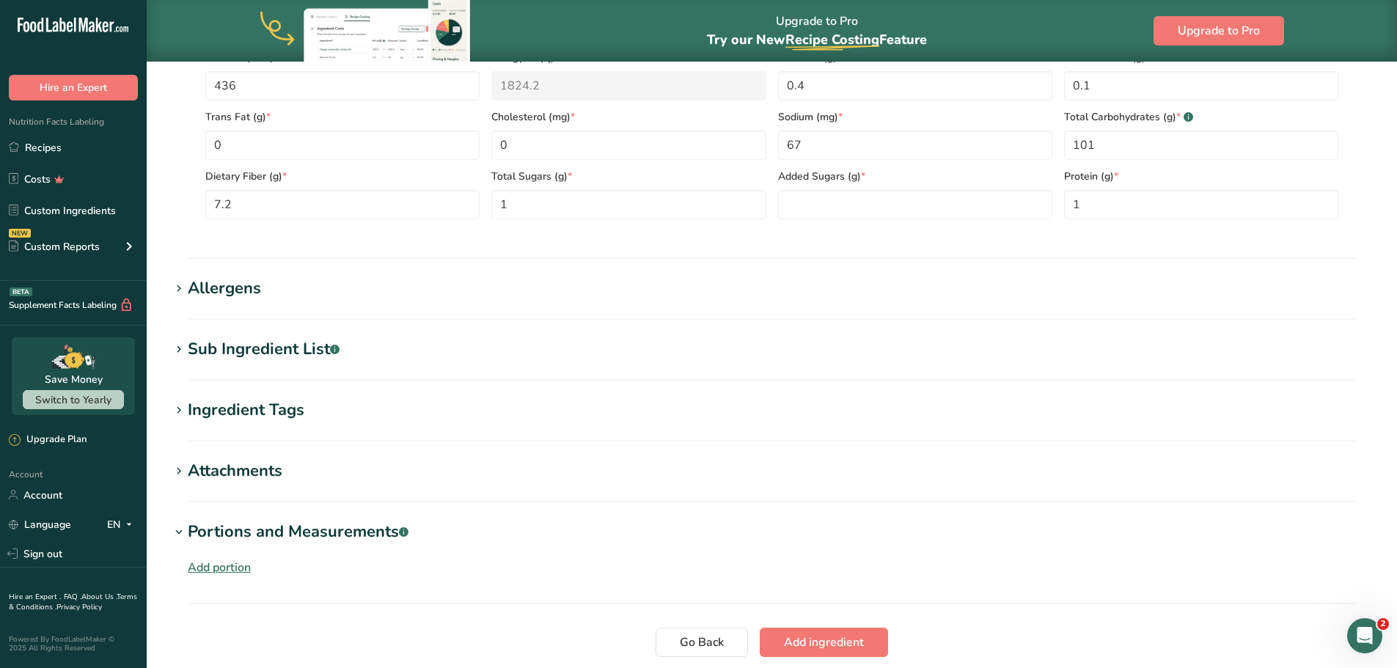
click at [207, 571] on div "Add portion" at bounding box center [219, 568] width 63 height 18
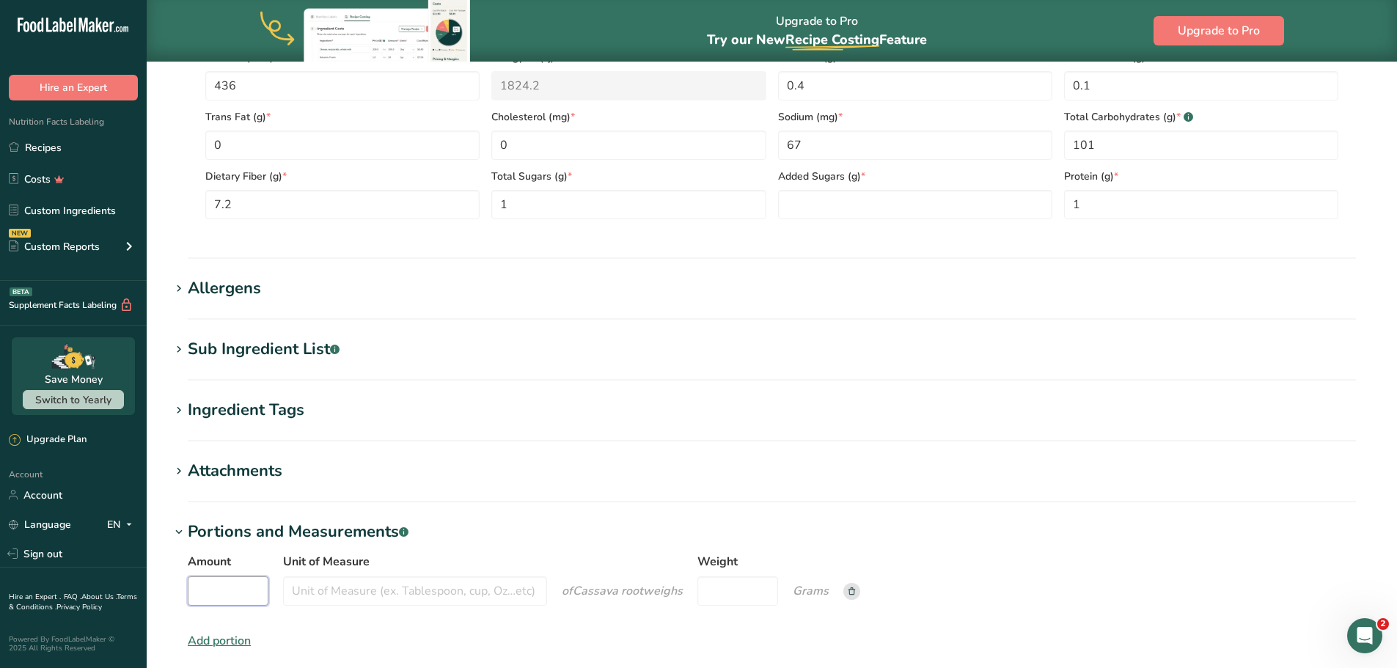
click at [232, 590] on input "Amount" at bounding box center [228, 591] width 81 height 29
click at [226, 589] on input "Amount" at bounding box center [228, 591] width 81 height 29
type input "1"
type input "1112"
click at [325, 588] on input "Unit of Measure" at bounding box center [415, 591] width 264 height 29
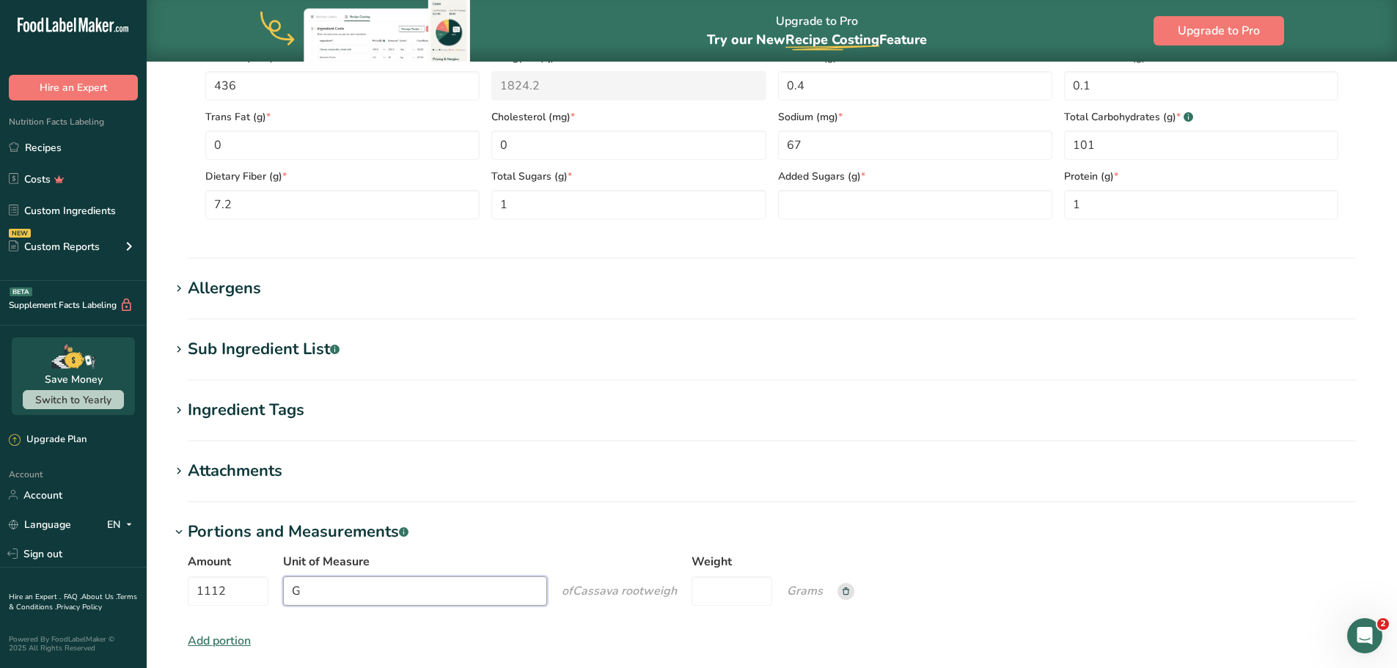
type input "G"
click at [390, 610] on div "Amount 1112 Unit of Measure G of Cassava root weigh Weight Grams" at bounding box center [772, 584] width 1169 height 62
click at [317, 591] on input "G" at bounding box center [415, 591] width 264 height 29
click at [233, 596] on input "1112" at bounding box center [228, 591] width 81 height 29
type input "1"
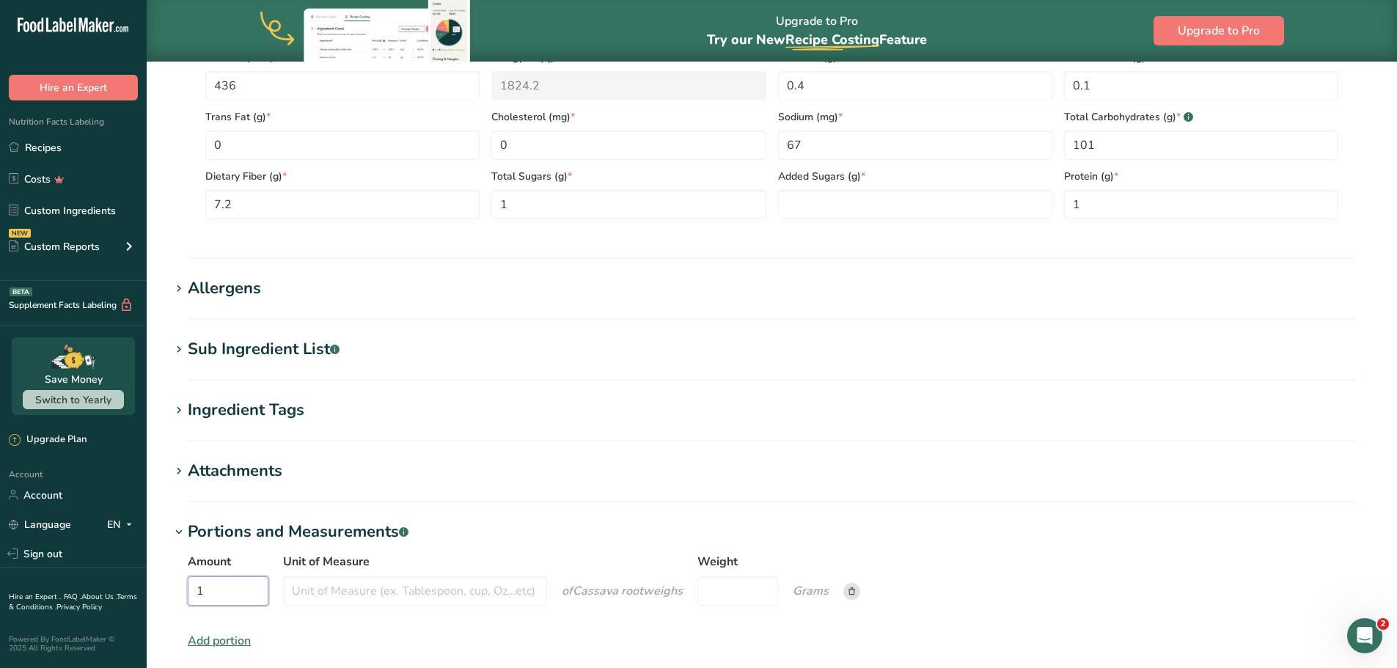
type input "1"
click at [319, 598] on input "Unit of Measure" at bounding box center [415, 591] width 264 height 29
type input "Cup"
click at [717, 592] on input "Weight" at bounding box center [738, 591] width 81 height 29
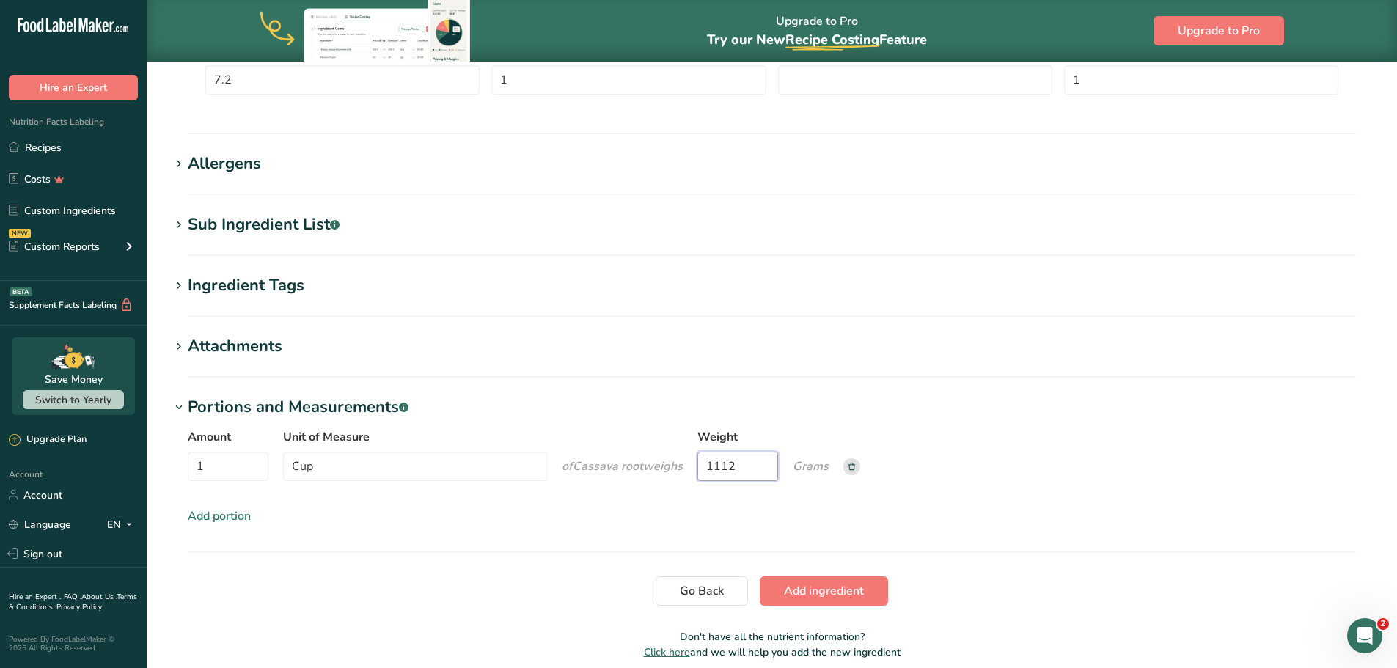
scroll to position [899, 0]
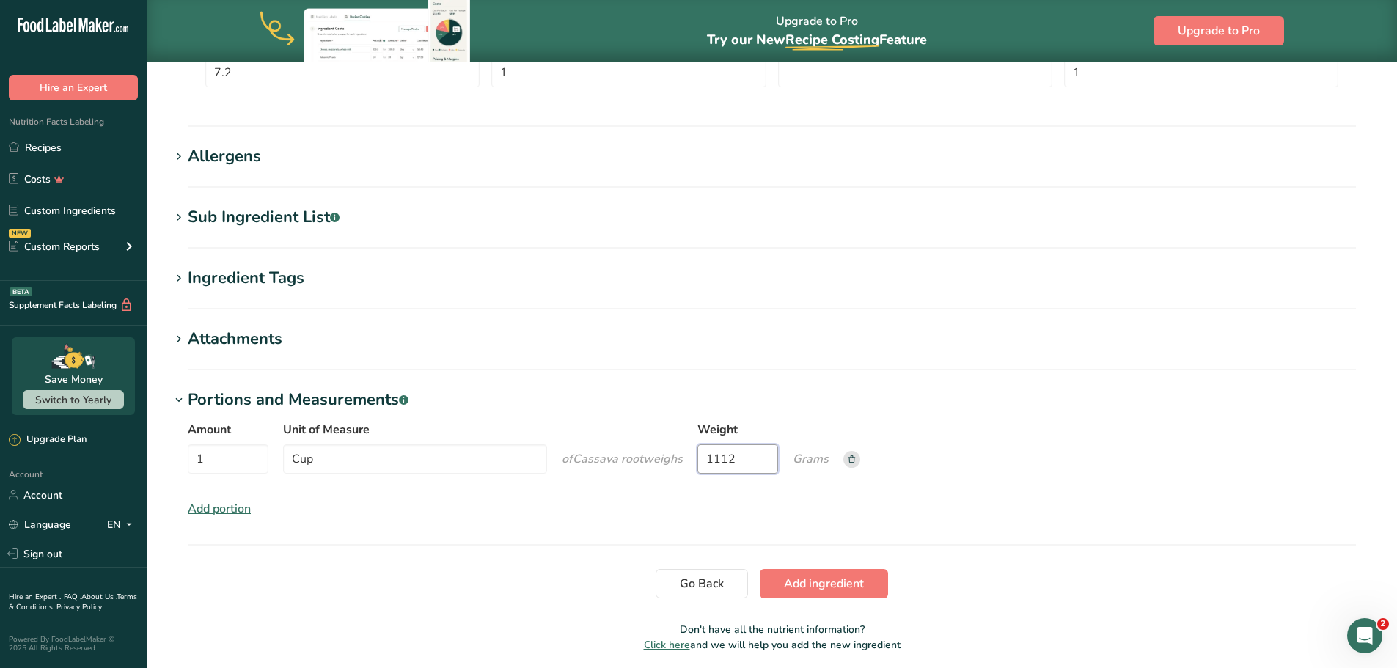
type input "1112"
click at [827, 585] on span "Add ingredient" at bounding box center [824, 584] width 80 height 18
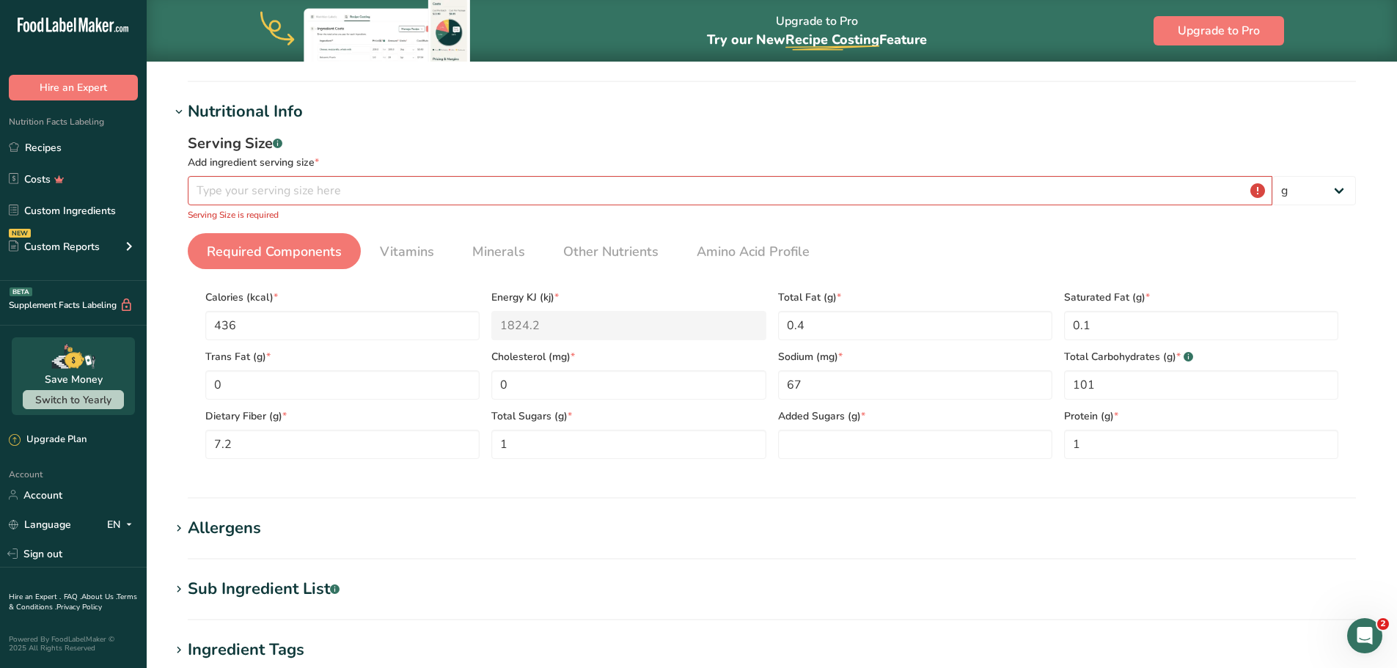
scroll to position [162, 0]
click at [256, 197] on input "number" at bounding box center [730, 192] width 1085 height 29
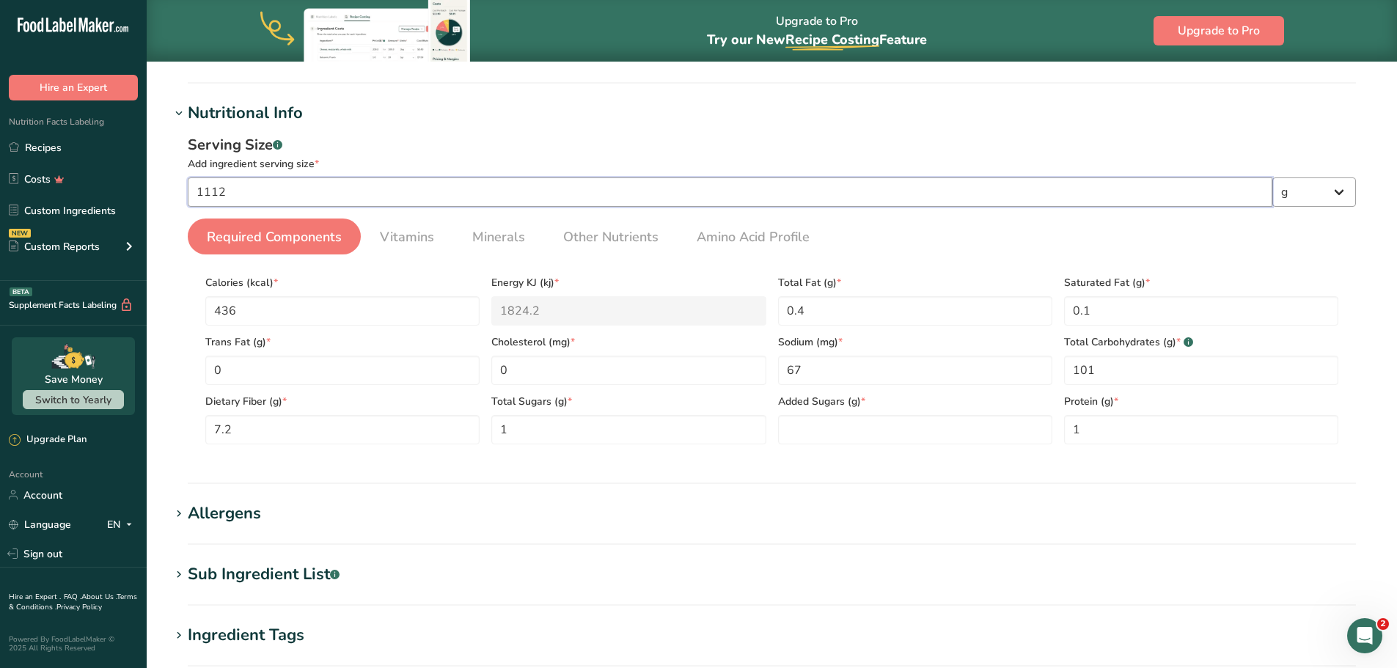
type input "1112"
click at [1347, 194] on select "g kg mg mcg lb oz l mL fl oz tbsp tsp cup qt gallon" at bounding box center [1315, 192] width 84 height 29
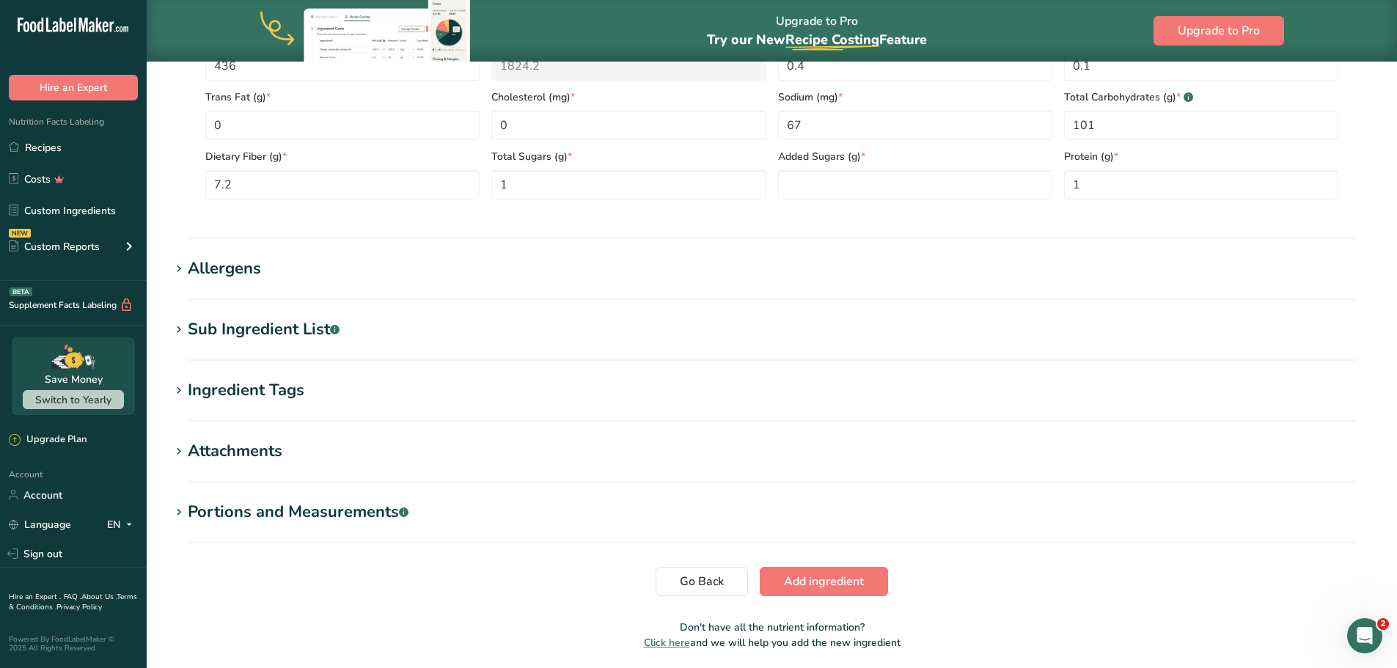
scroll to position [460, 0]
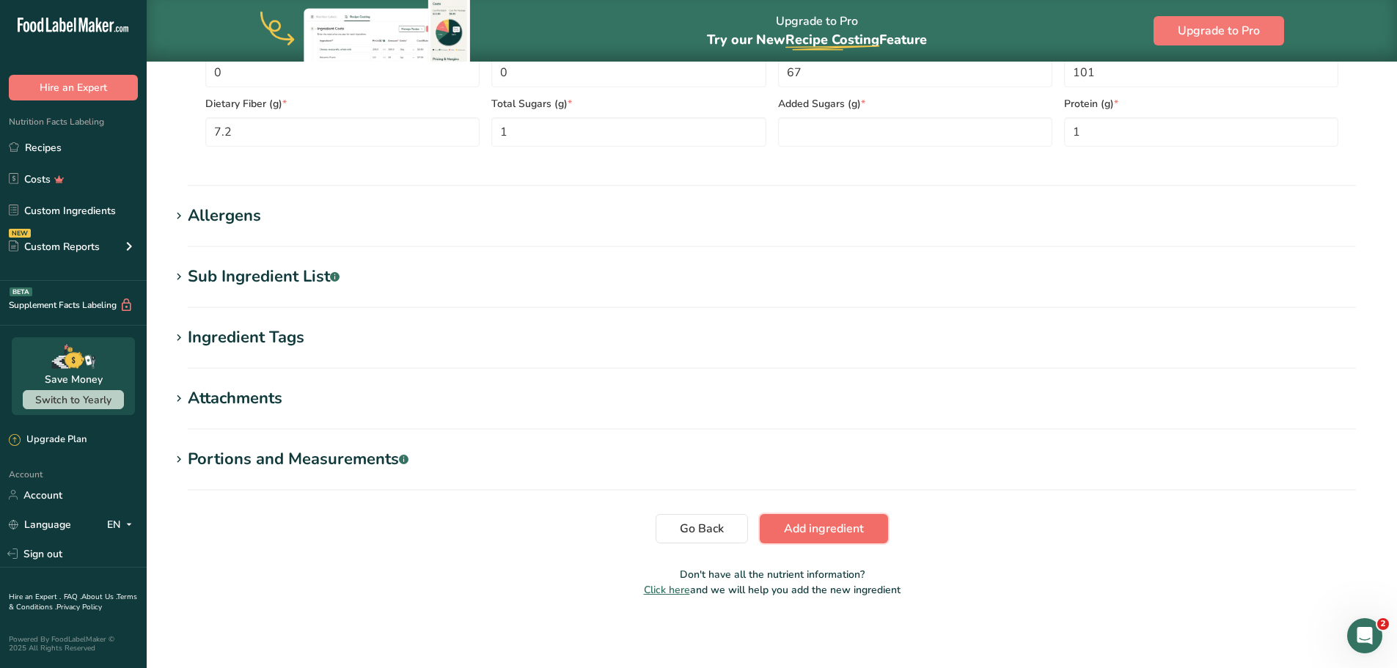
click at [820, 536] on span "Add ingredient" at bounding box center [824, 529] width 80 height 18
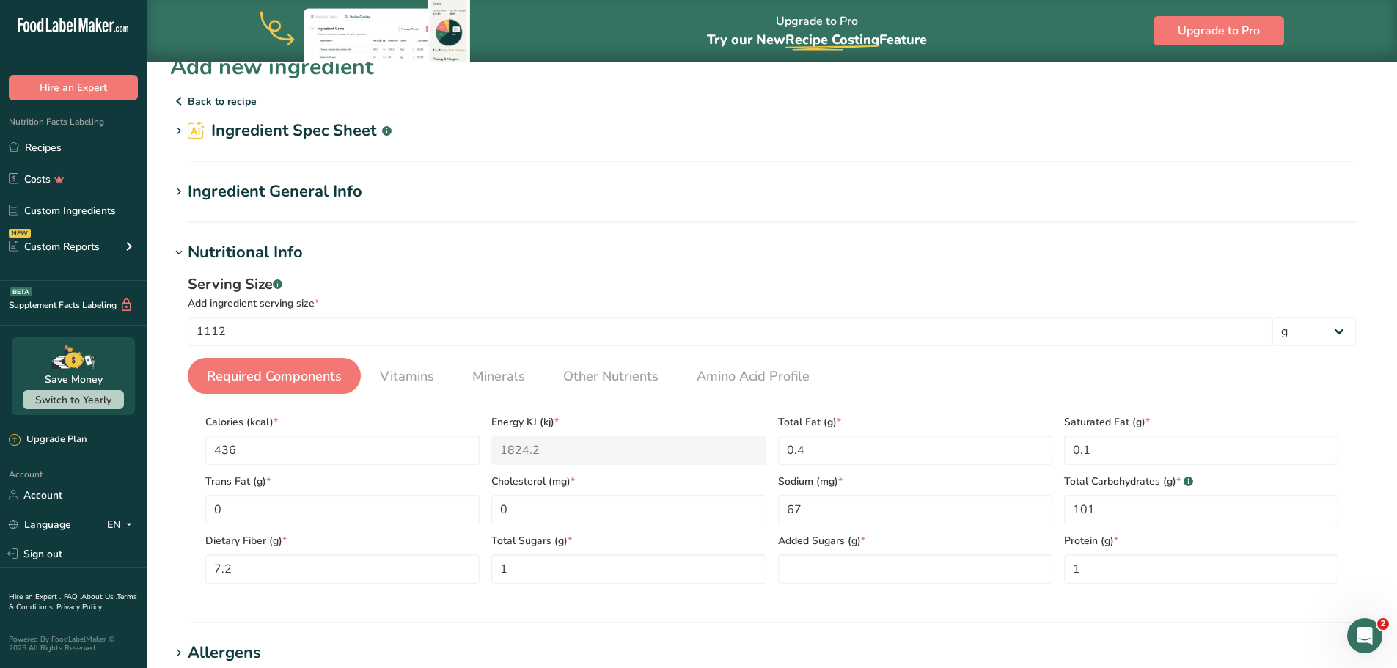
scroll to position [0, 0]
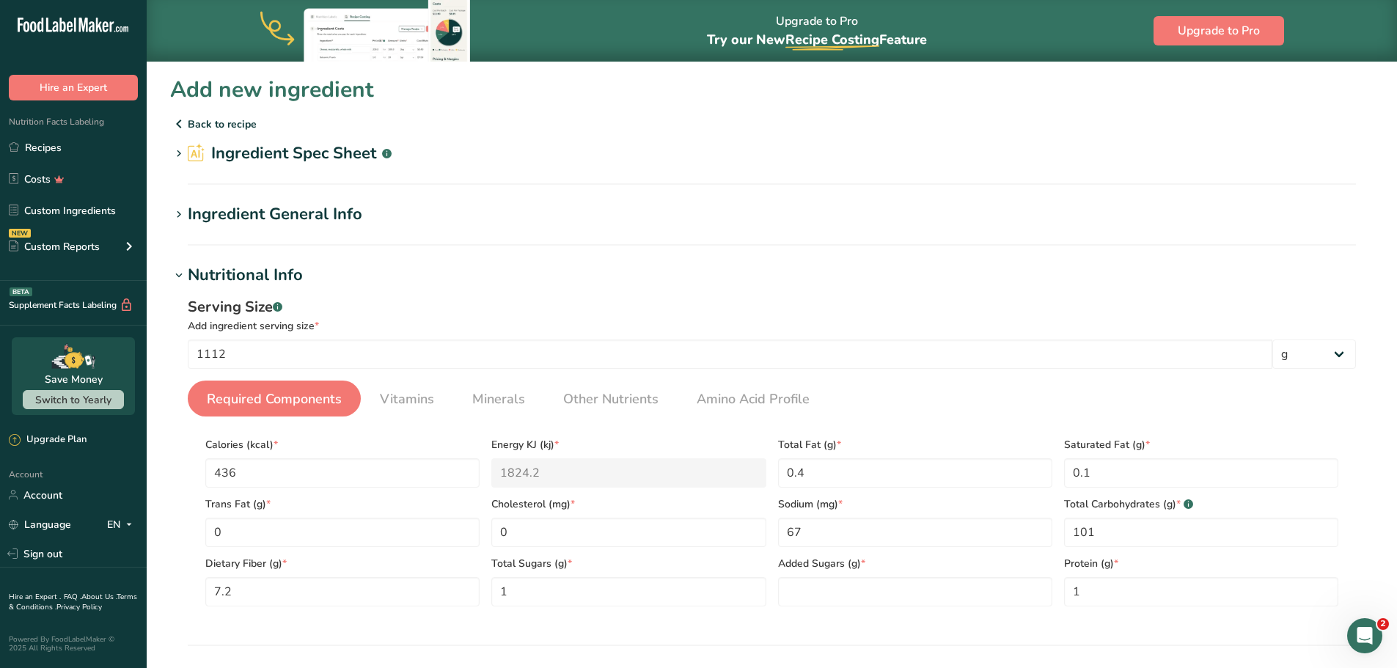
click at [177, 154] on icon at bounding box center [178, 154] width 13 height 21
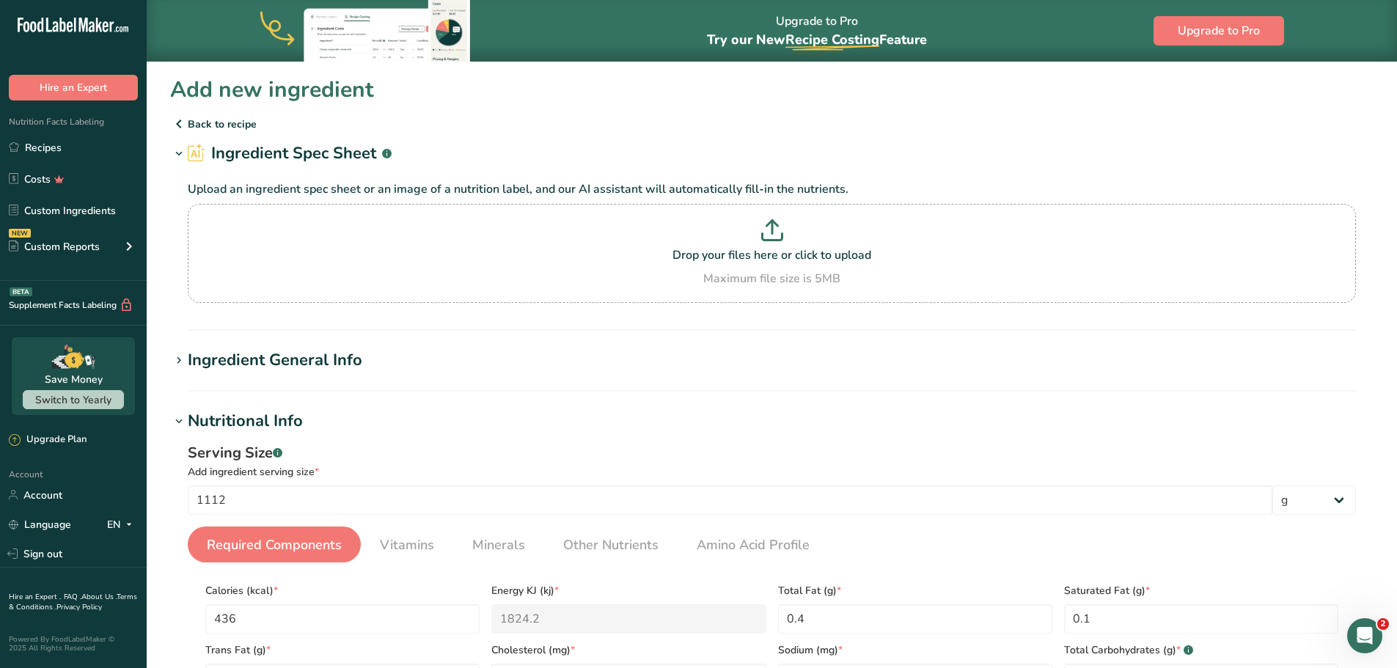
click at [177, 154] on icon at bounding box center [178, 154] width 13 height 21
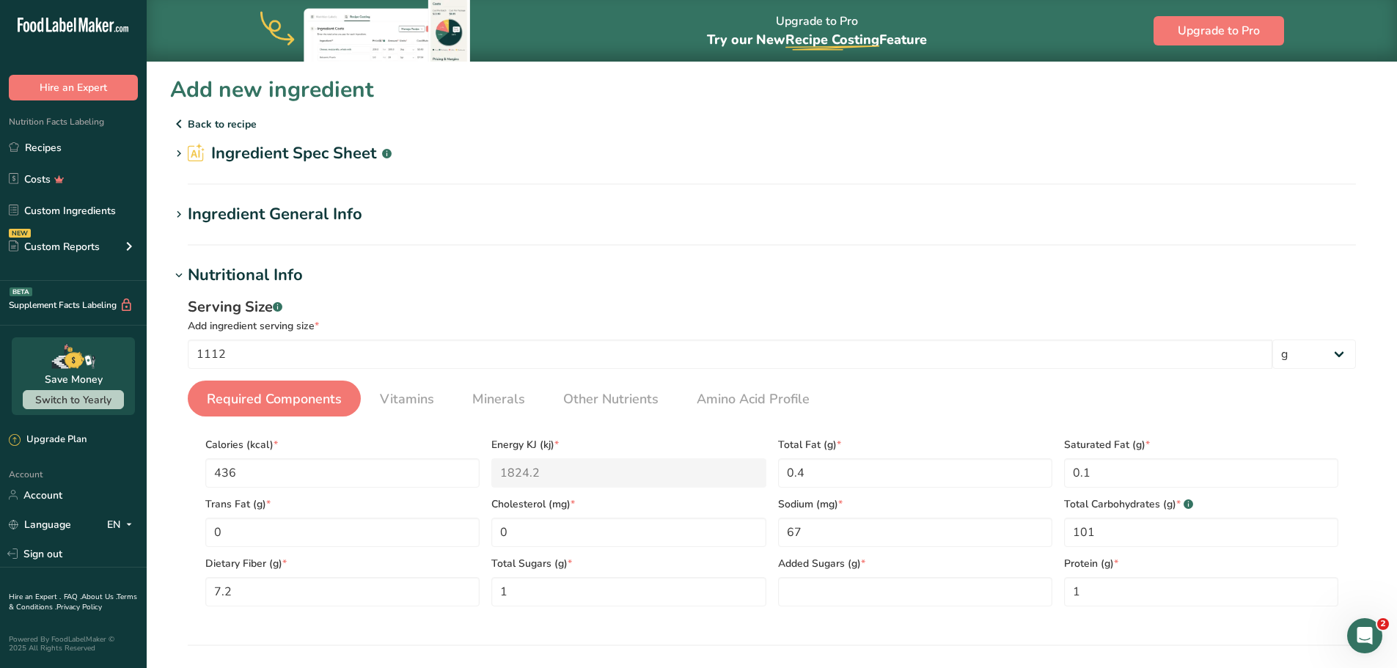
click at [183, 274] on icon at bounding box center [178, 276] width 13 height 21
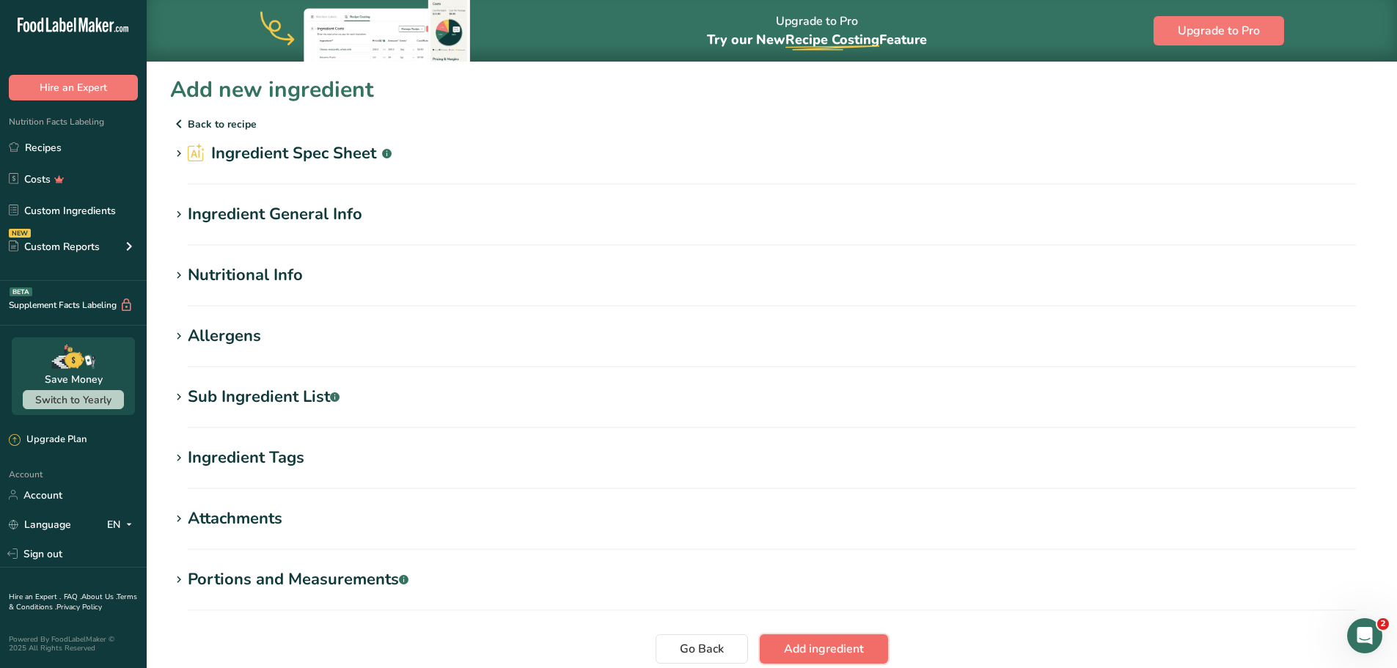
click at [807, 649] on span "Add ingredient" at bounding box center [824, 649] width 80 height 18
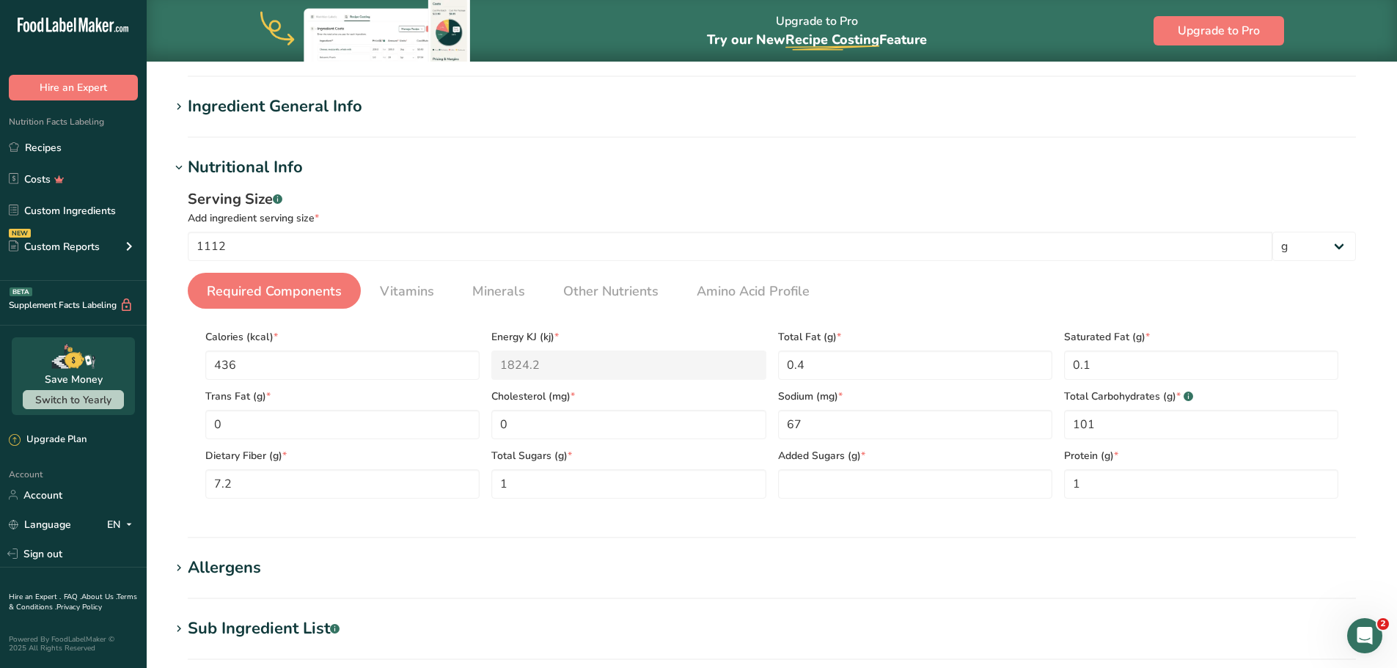
scroll to position [120, 0]
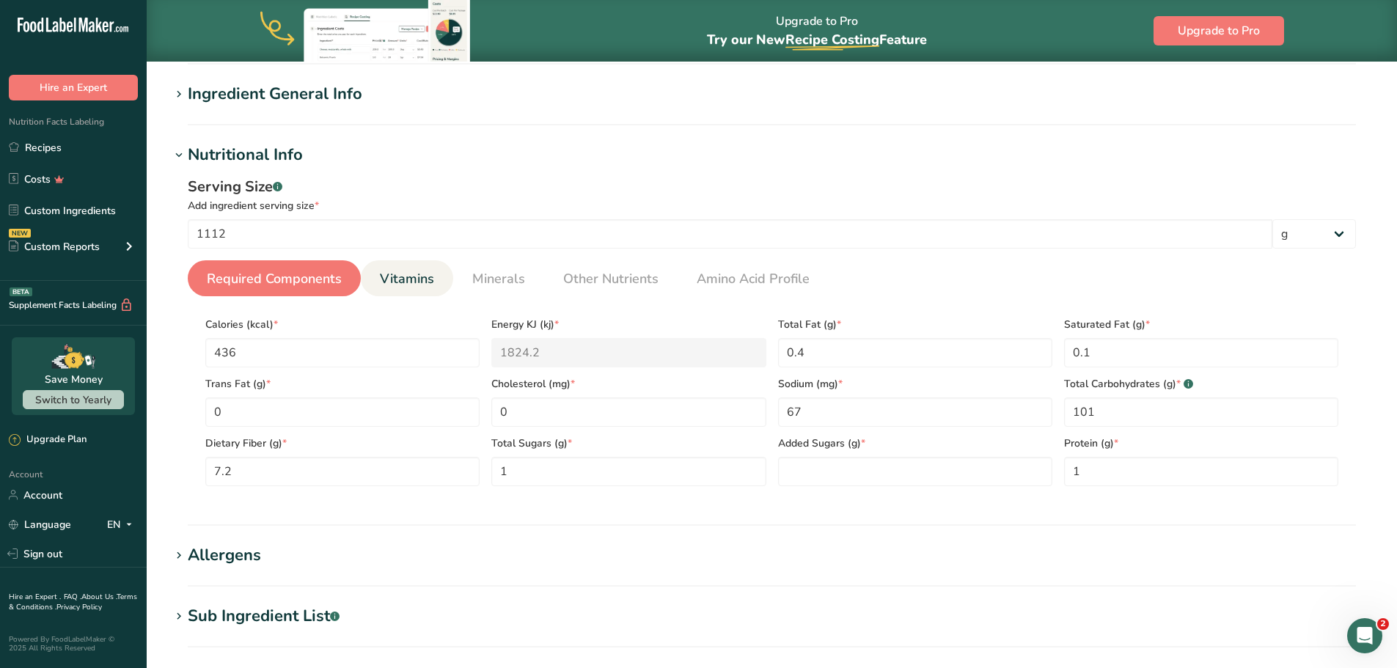
click at [381, 279] on span "Vitamins" at bounding box center [407, 279] width 54 height 20
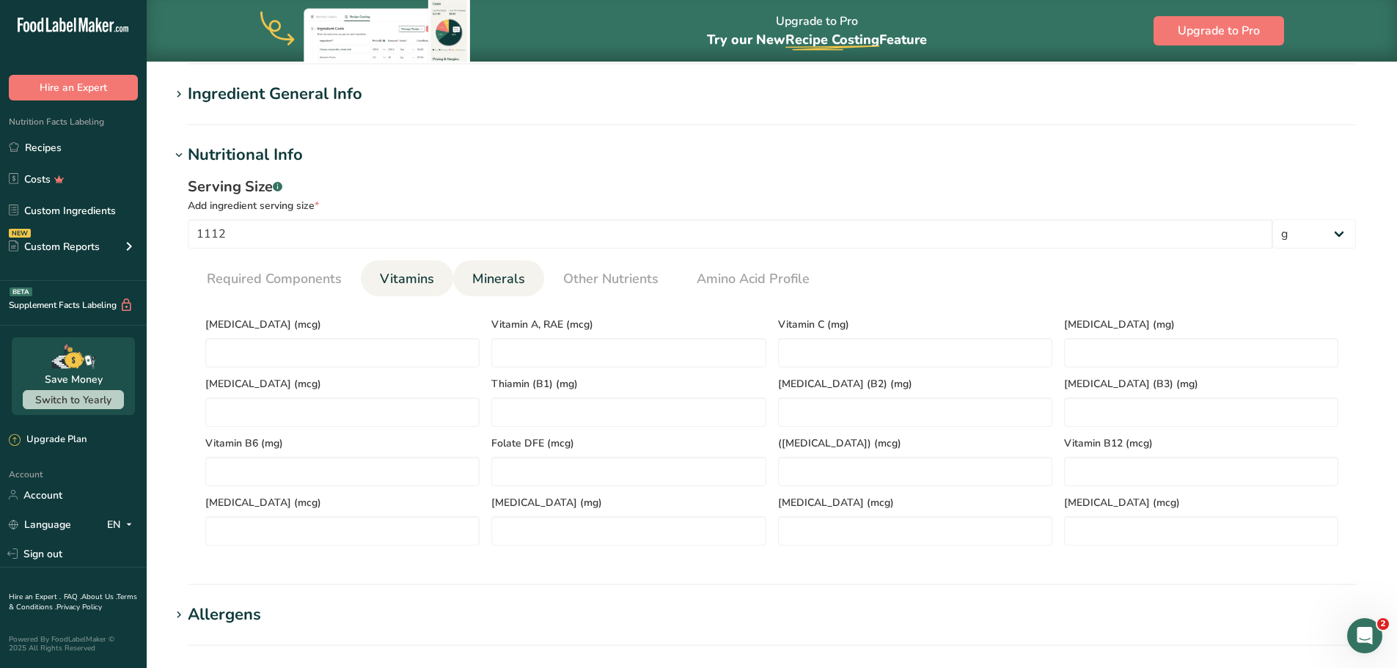
click at [482, 274] on span "Minerals" at bounding box center [498, 279] width 53 height 20
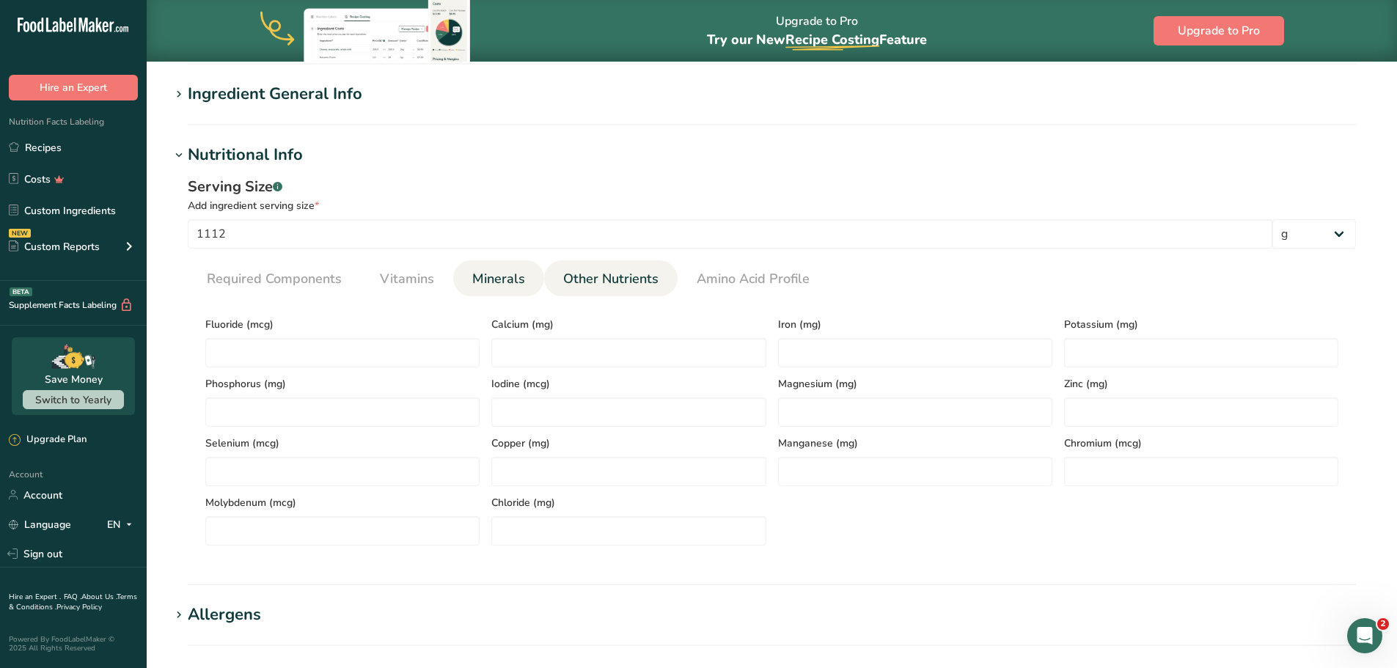
click at [601, 287] on span "Other Nutrients" at bounding box center [610, 279] width 95 height 20
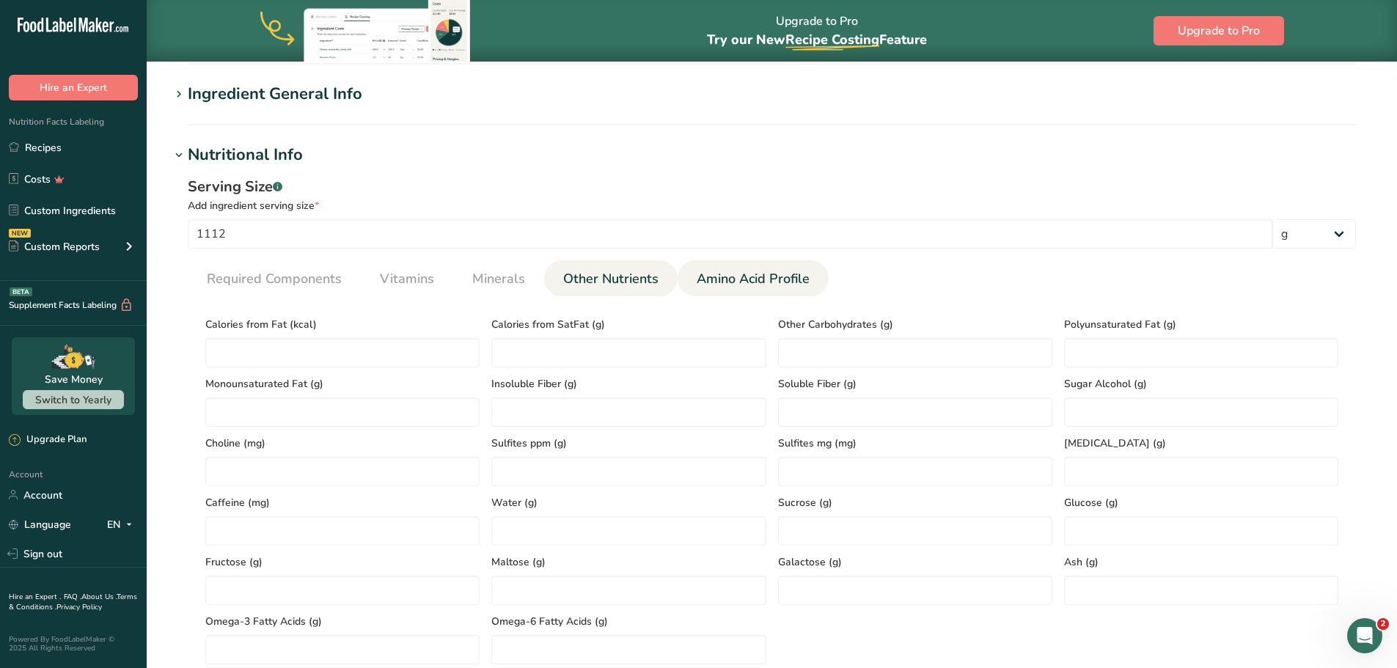
click at [766, 275] on span "Amino Acid Profile" at bounding box center [753, 279] width 113 height 20
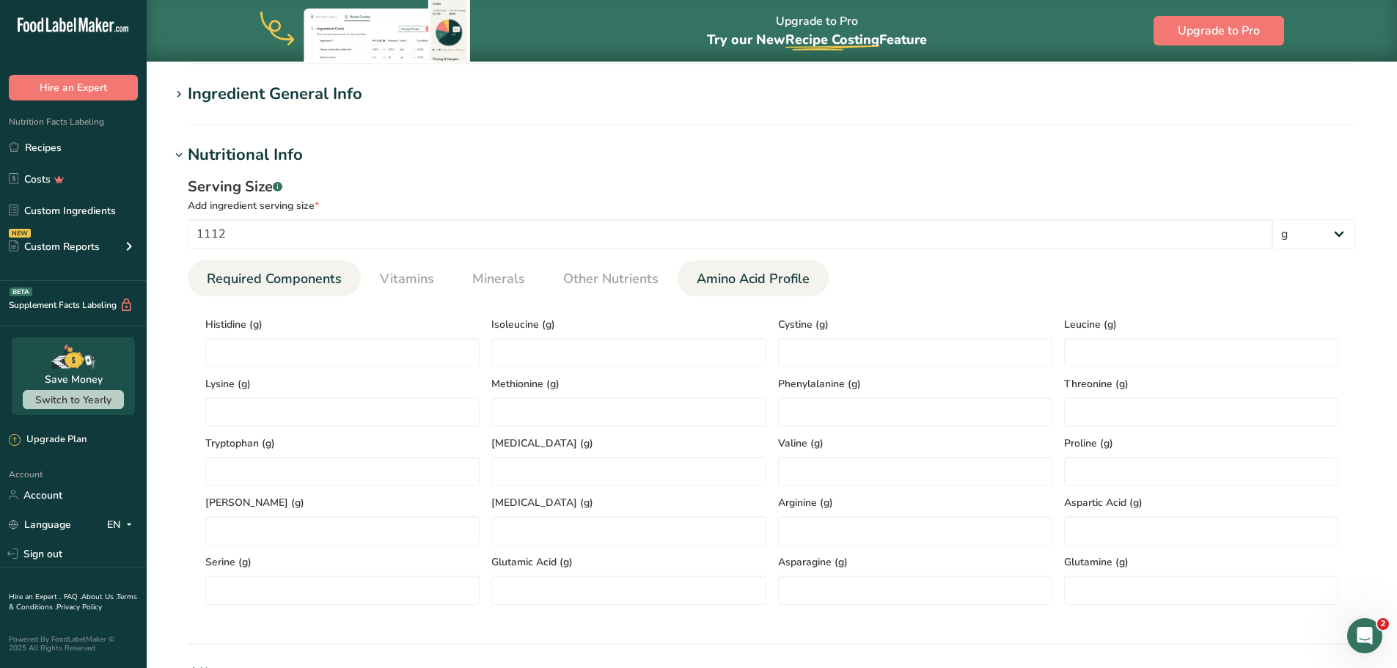
click at [209, 275] on span "Required Components" at bounding box center [274, 279] width 135 height 20
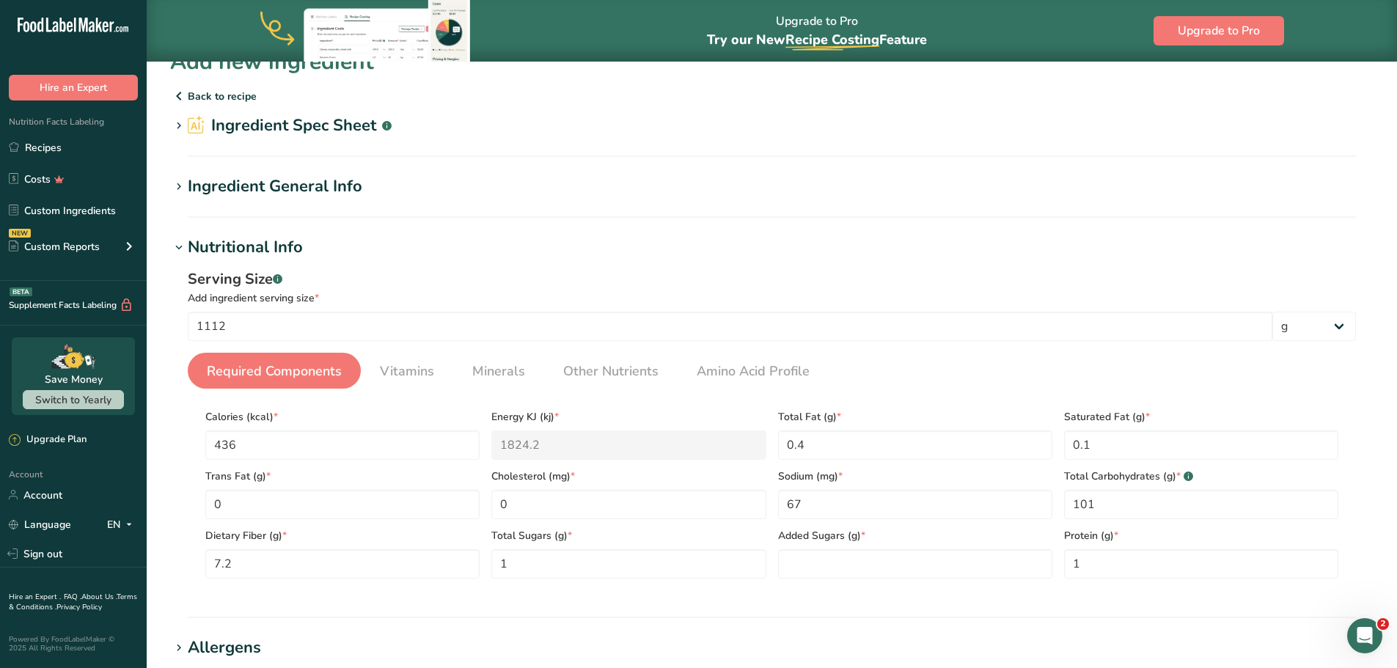
scroll to position [0, 0]
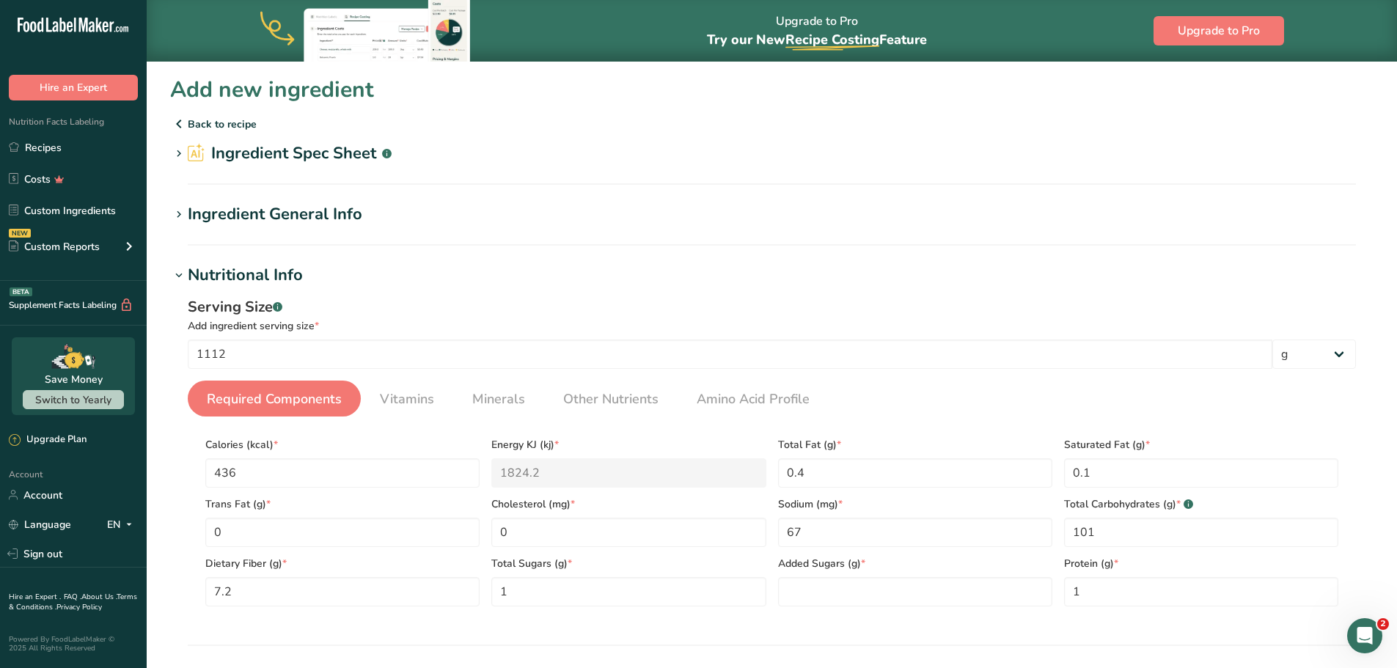
click at [193, 155] on icon at bounding box center [194, 154] width 7 height 8
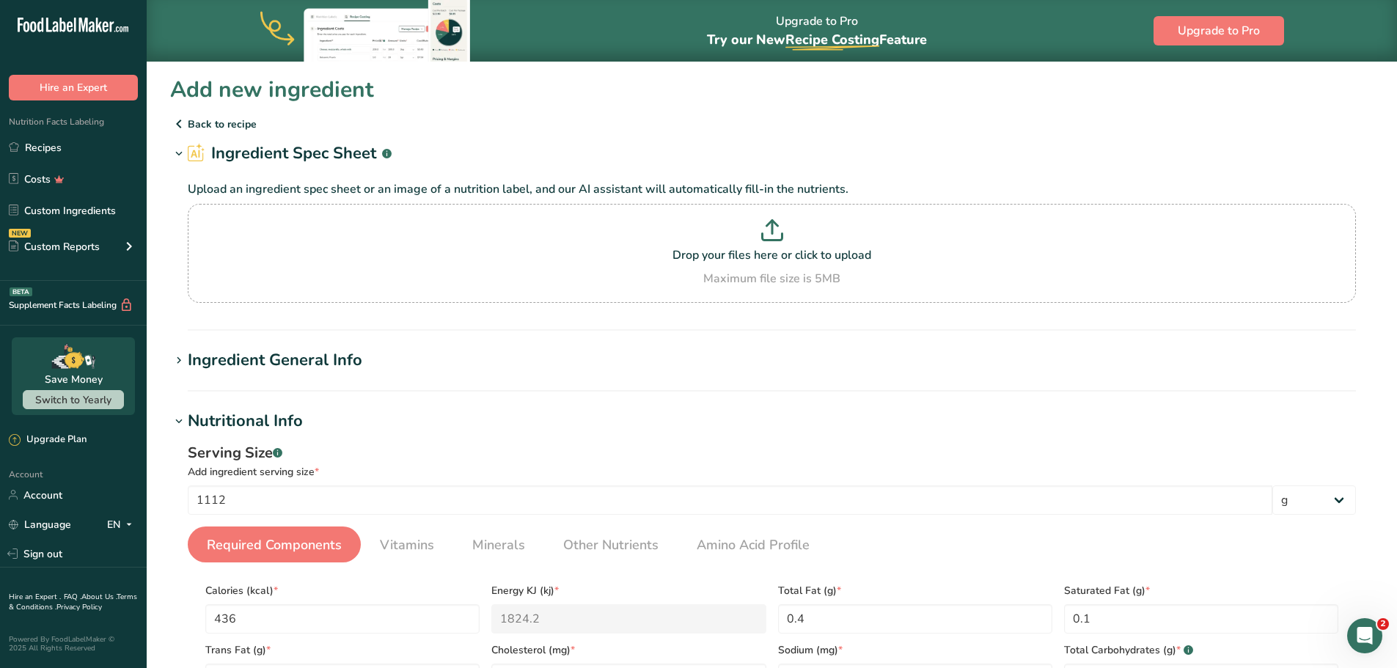
click at [193, 155] on icon at bounding box center [194, 154] width 7 height 8
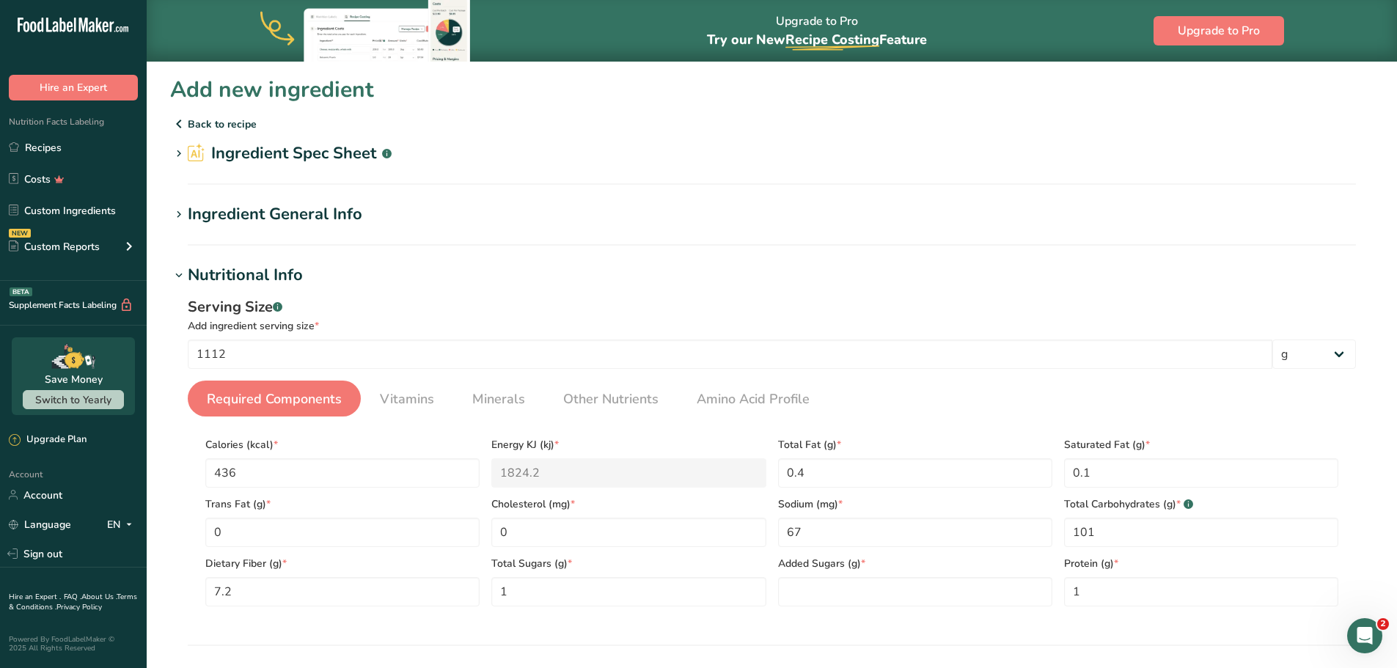
click at [198, 126] on p "Back to recipe" at bounding box center [772, 124] width 1204 height 18
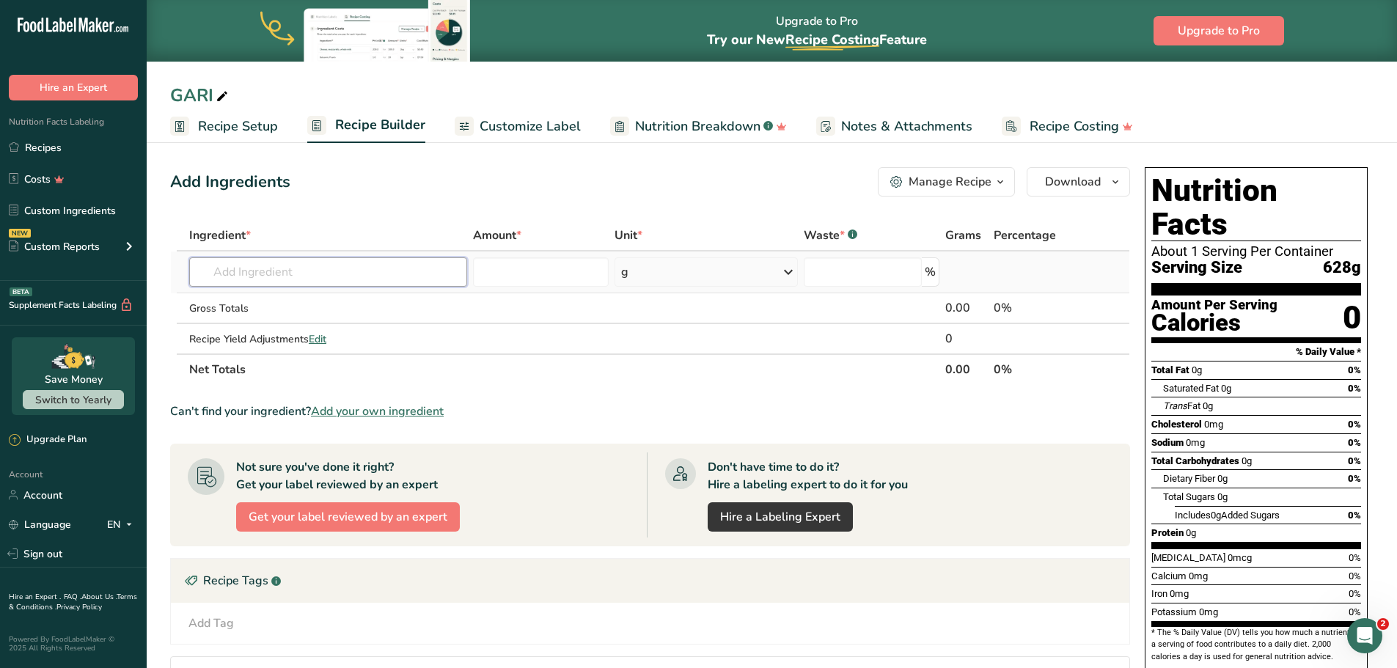
click at [255, 278] on input "text" at bounding box center [328, 271] width 278 height 29
type input "cassava"
click at [257, 323] on p "25050 Snacks, yucca (cassava) chips, salted" at bounding box center [311, 325] width 220 height 15
type input "Snacks, yucca (cassava) chips, salted"
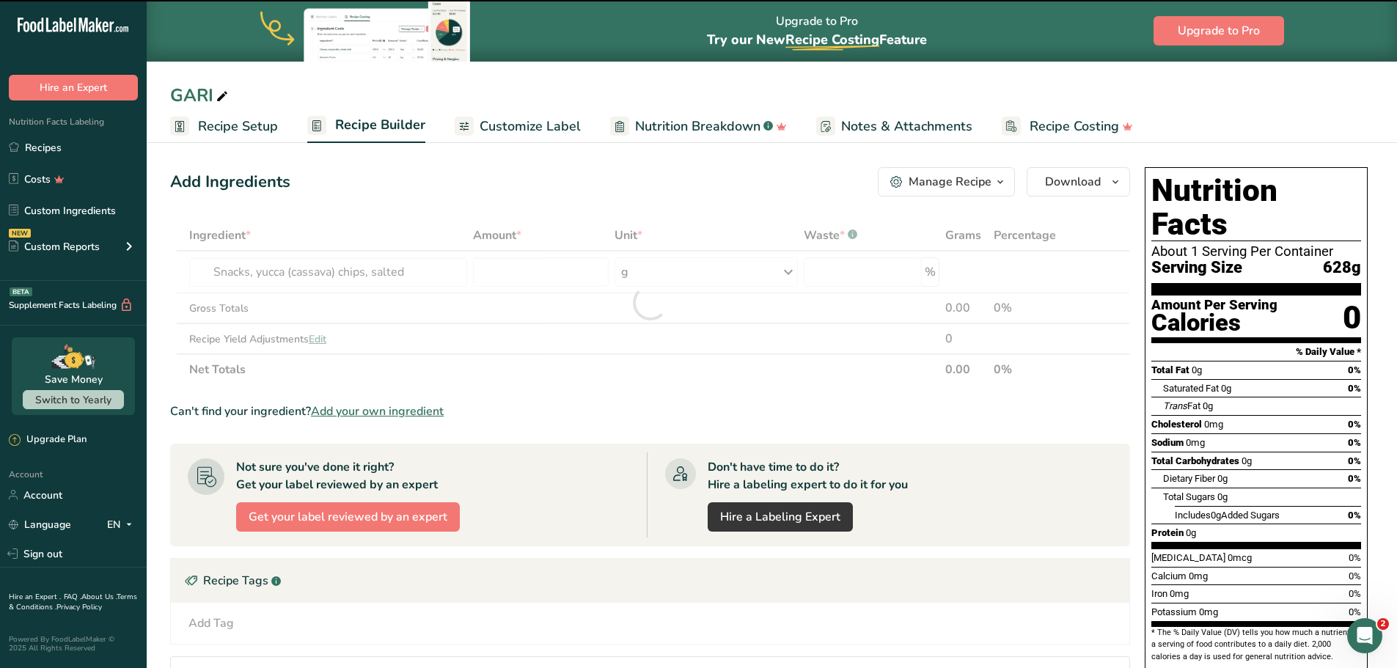
type input "0"
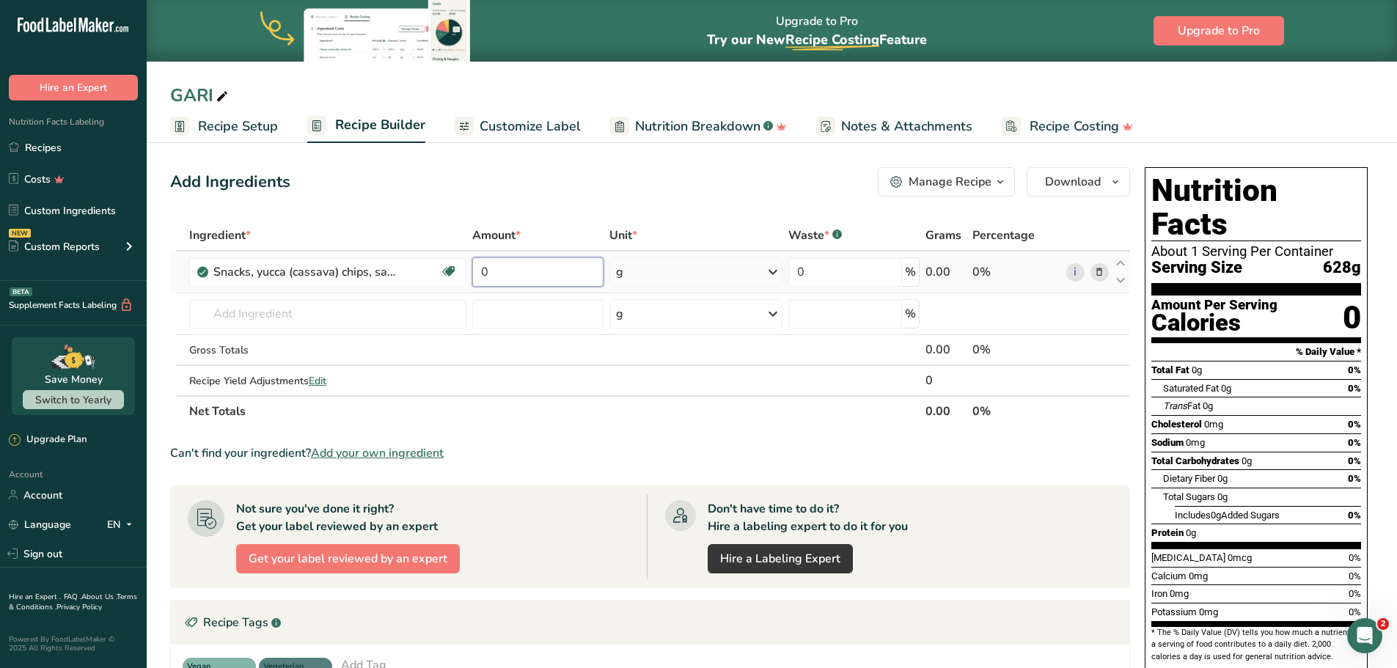
click at [584, 274] on input "0" at bounding box center [537, 271] width 131 height 29
type input "1"
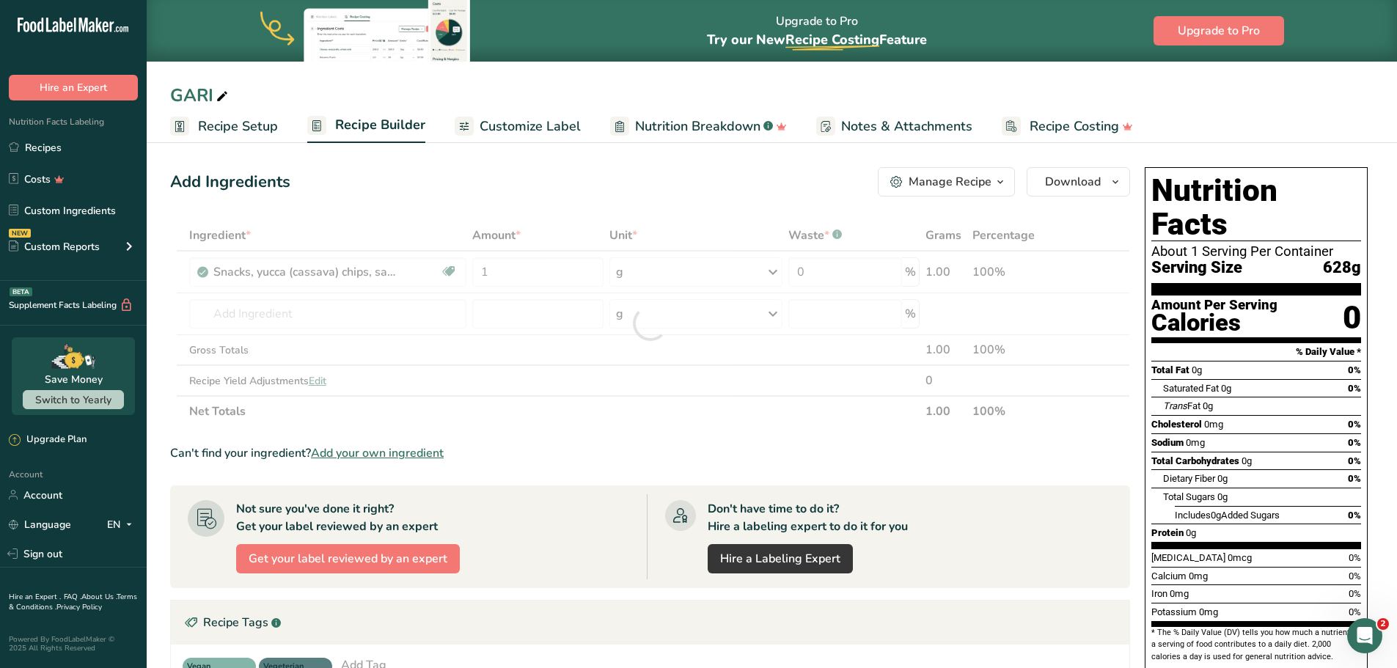
click at [612, 414] on div "Ingredient * Amount * Unit * Waste * .a-a{fill:#347362;}.b-a{fill:#fff;} Grams …" at bounding box center [650, 323] width 960 height 207
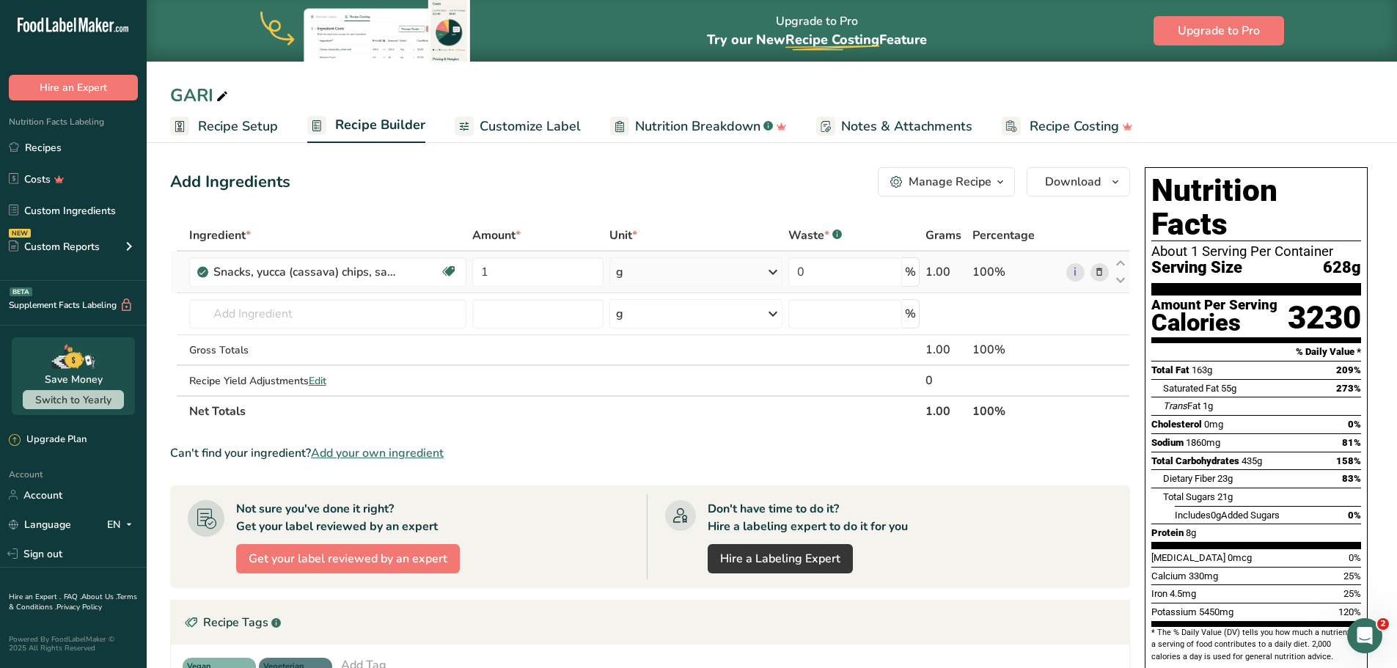
click at [780, 279] on icon at bounding box center [773, 272] width 18 height 26
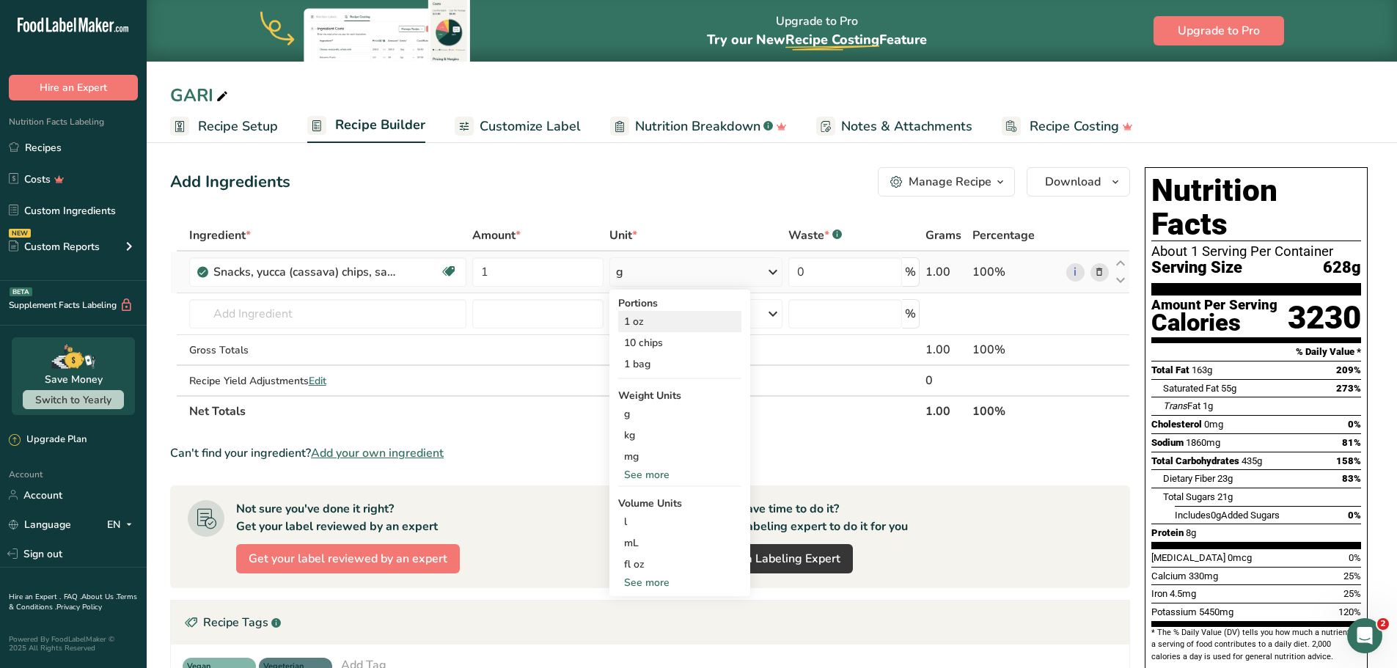
click at [649, 322] on div "1 oz" at bounding box center [679, 321] width 123 height 21
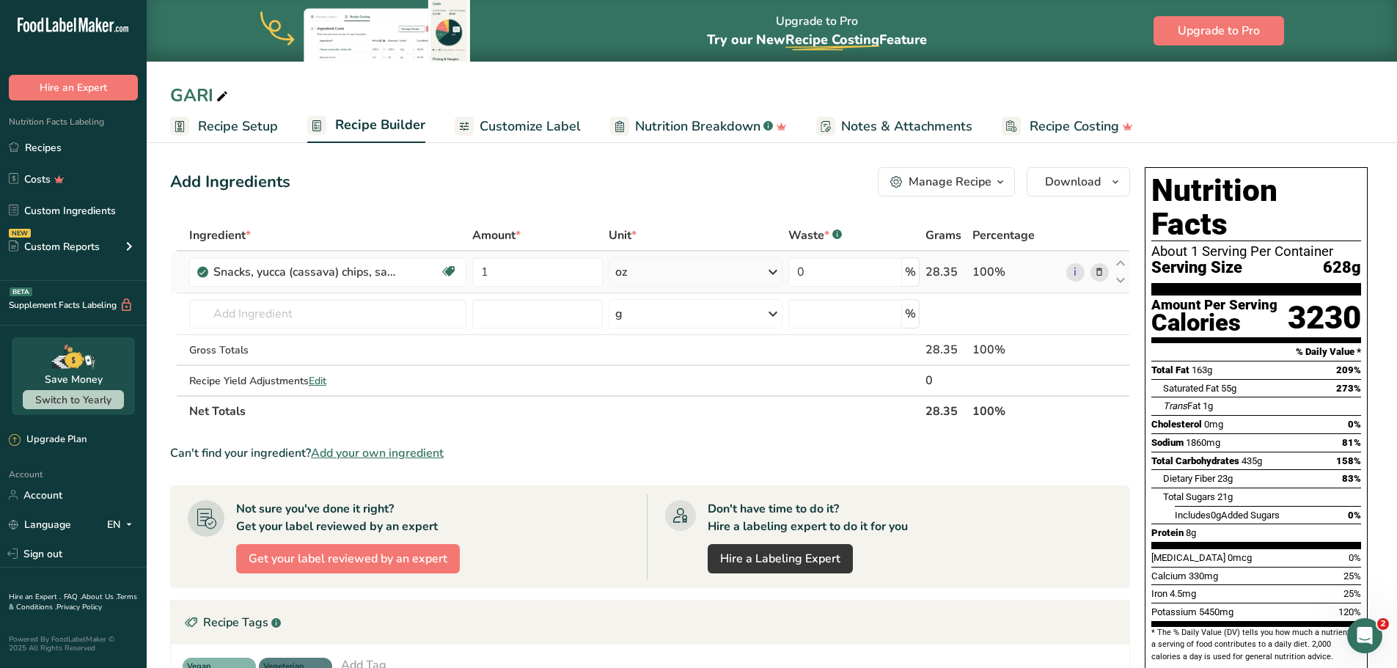
click at [768, 272] on icon at bounding box center [773, 272] width 18 height 26
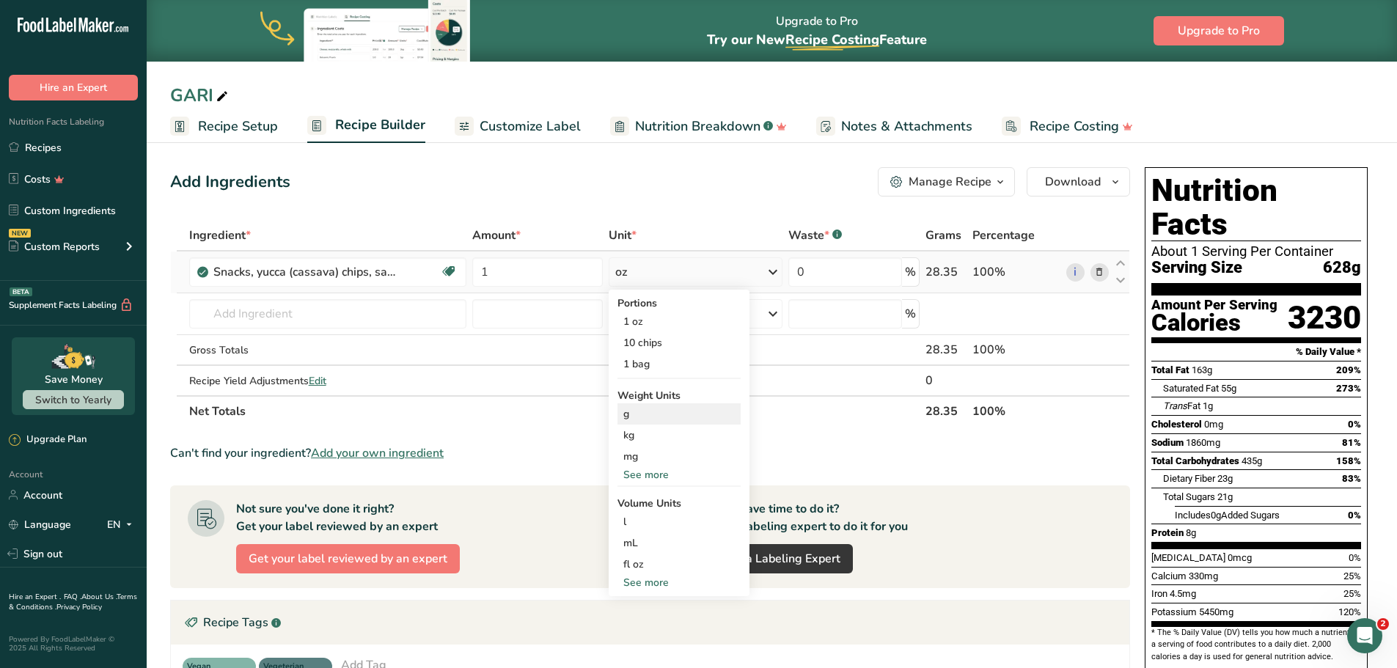
drag, startPoint x: 666, startPoint y: 417, endPoint x: 636, endPoint y: 414, distance: 30.2
click at [636, 414] on div "g" at bounding box center [679, 413] width 123 height 21
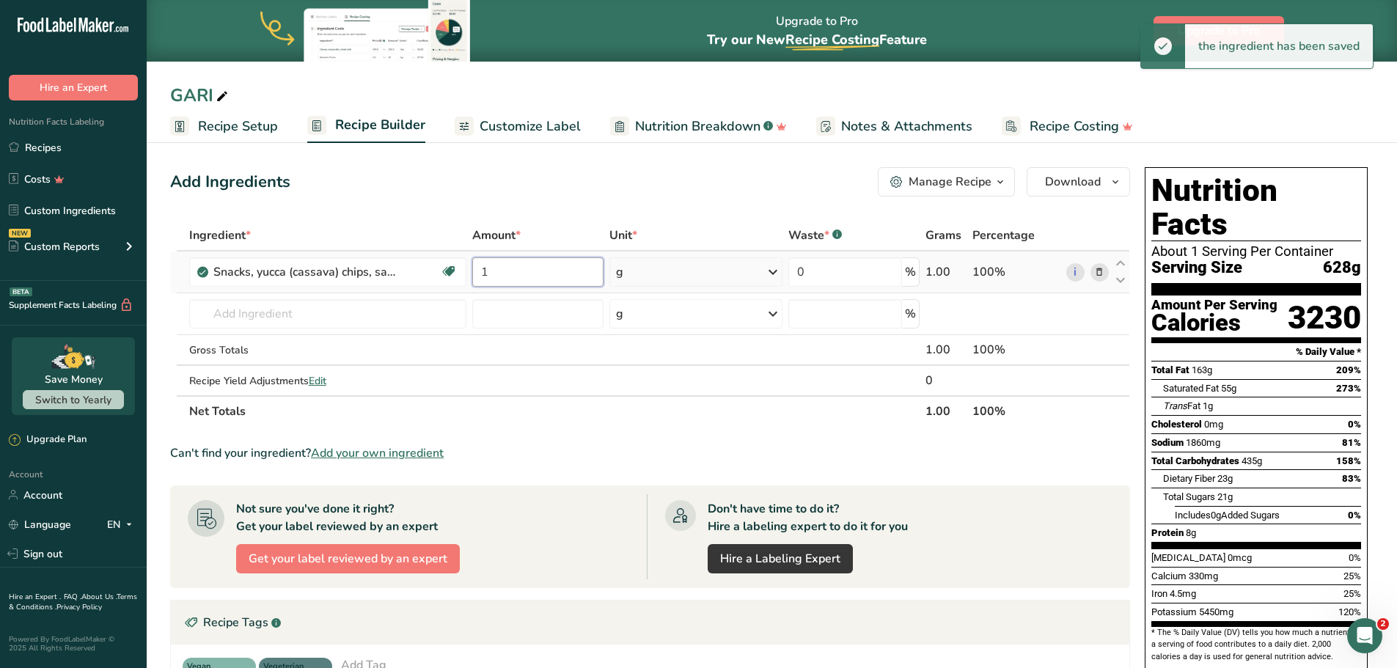
click at [506, 275] on input "1" at bounding box center [537, 271] width 131 height 29
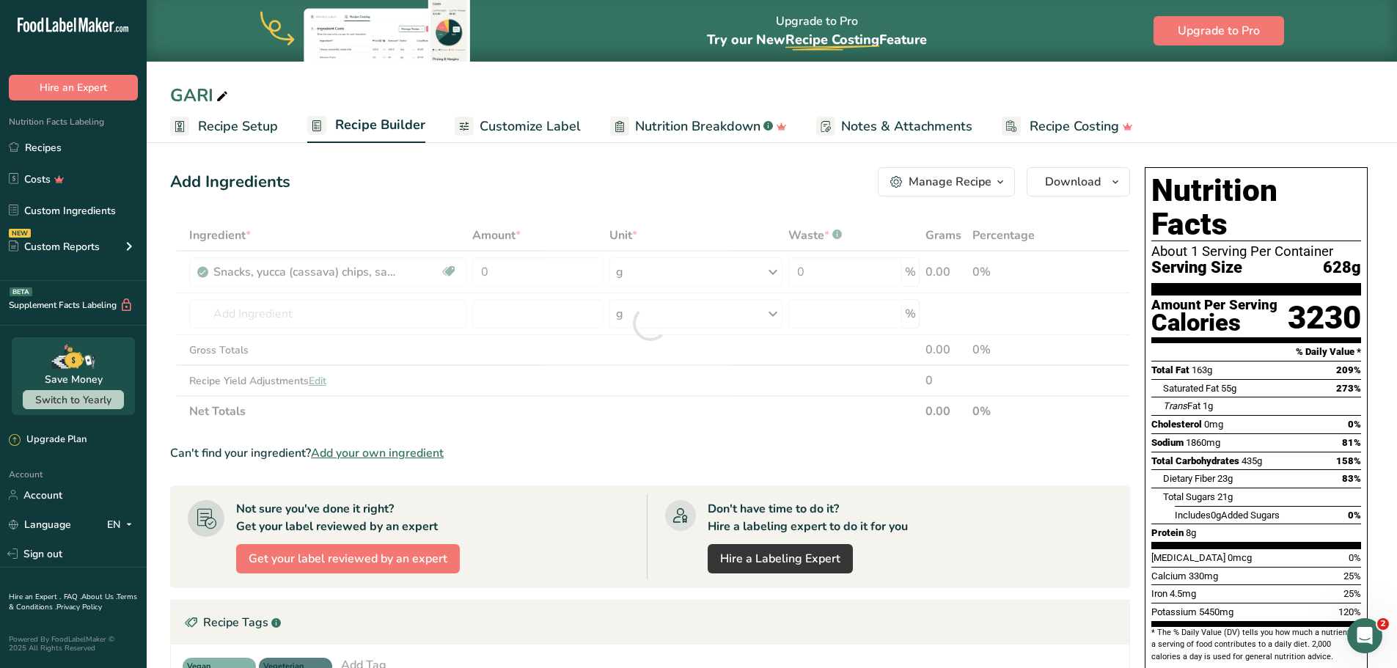
click at [527, 432] on section "Ingredient * Amount * Unit * Waste * .a-a{fill:#347362;}.b-a{fill:#fff;} Grams …" at bounding box center [650, 552] width 960 height 665
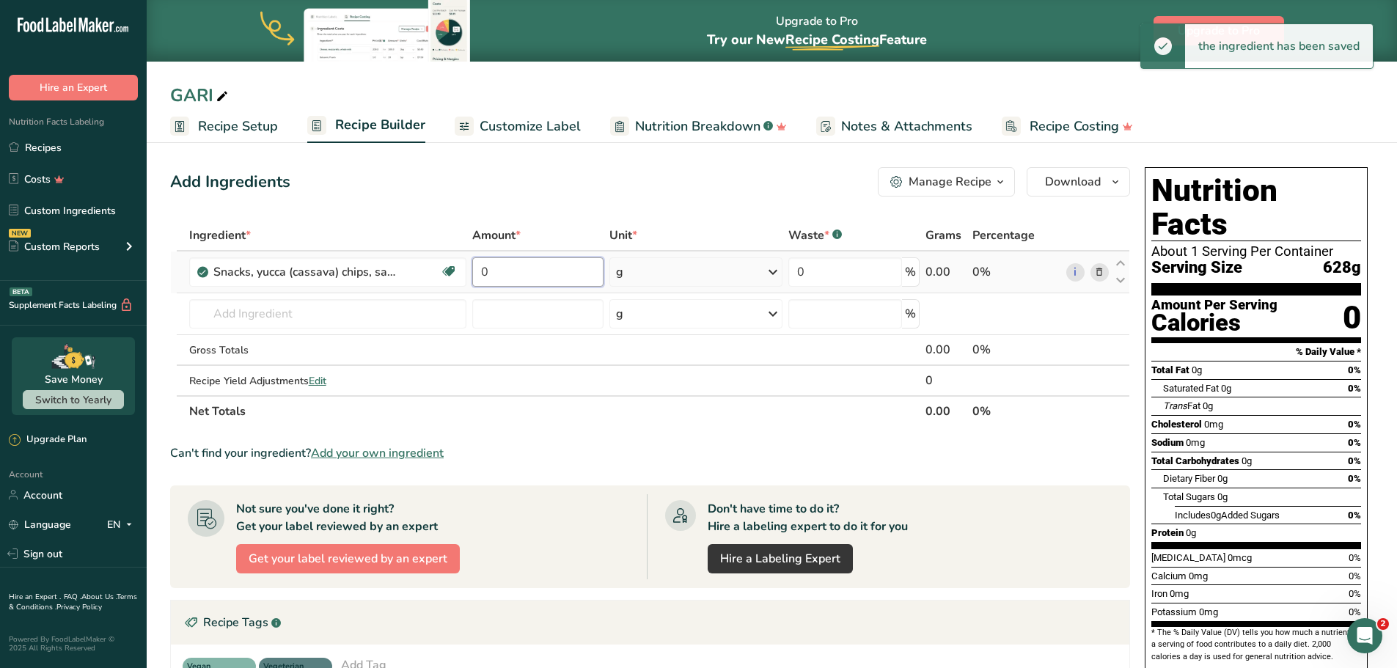
click at [532, 282] on input "0" at bounding box center [537, 271] width 131 height 29
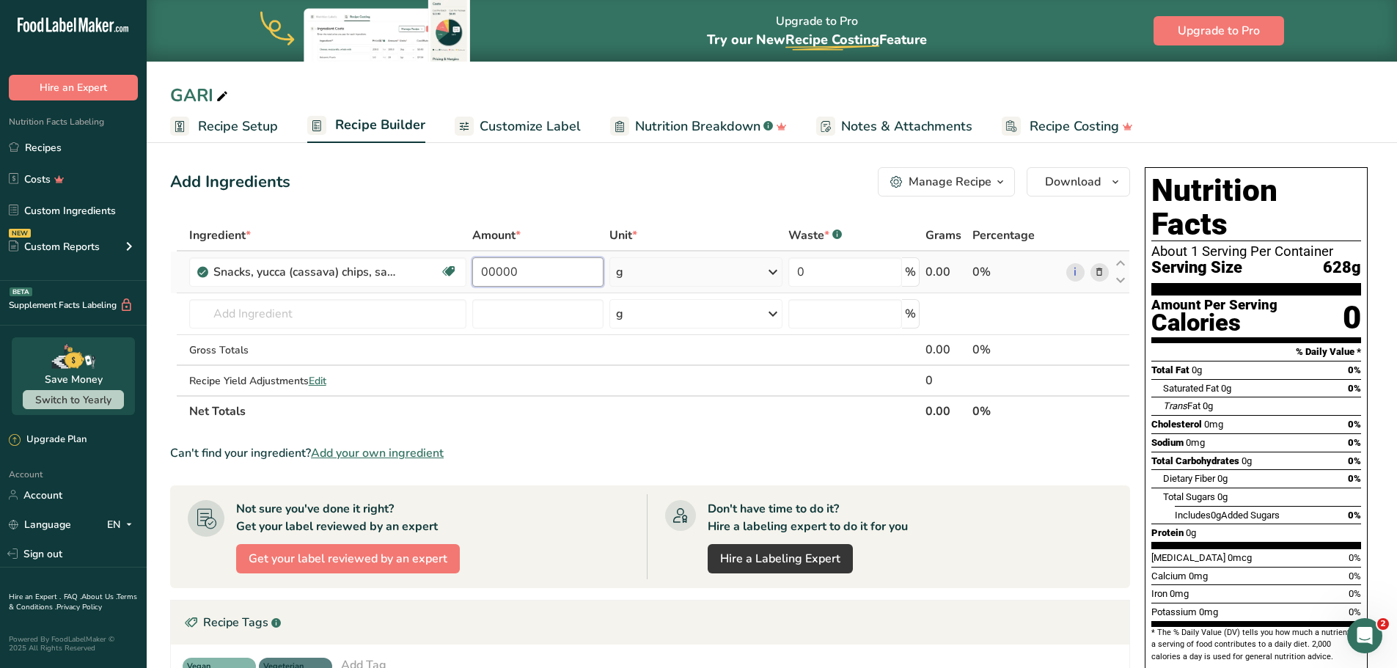
type input "1"
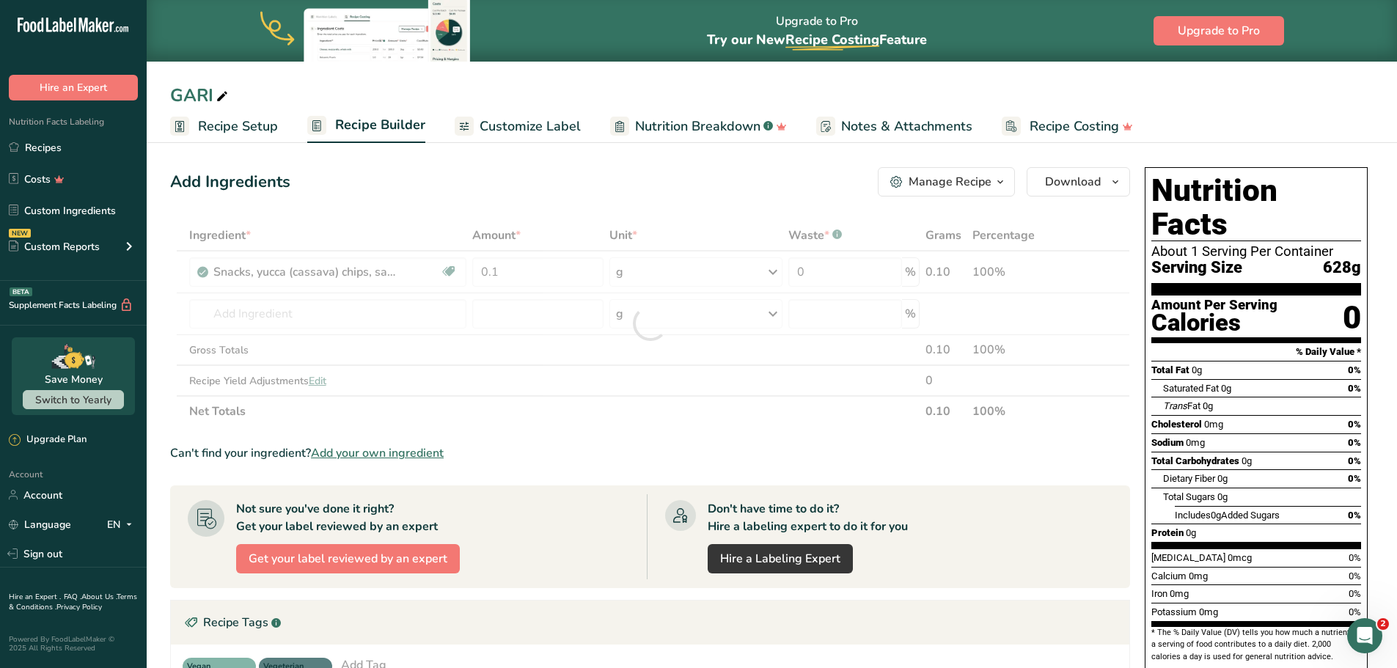
click at [530, 403] on div "Ingredient * Amount * Unit * Waste * .a-a{fill:#347362;}.b-a{fill:#fff;} Grams …" at bounding box center [650, 323] width 960 height 207
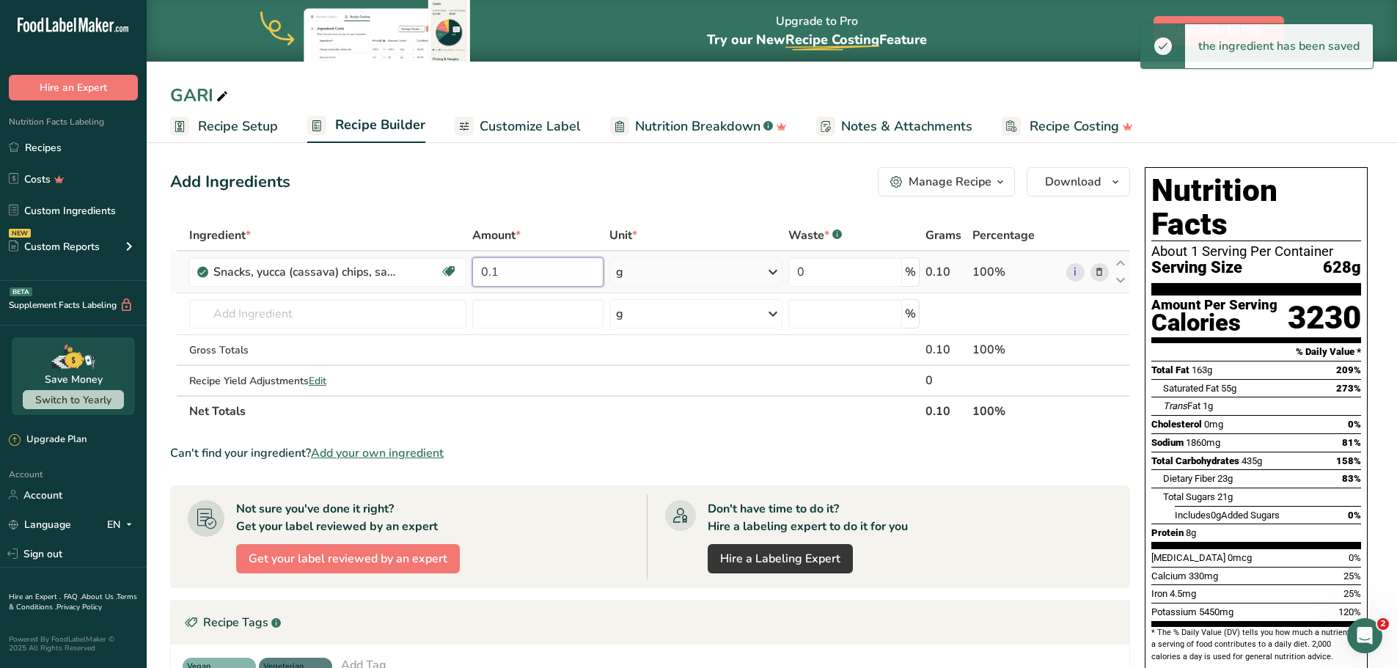
click at [506, 270] on input "0.1" at bounding box center [537, 271] width 131 height 29
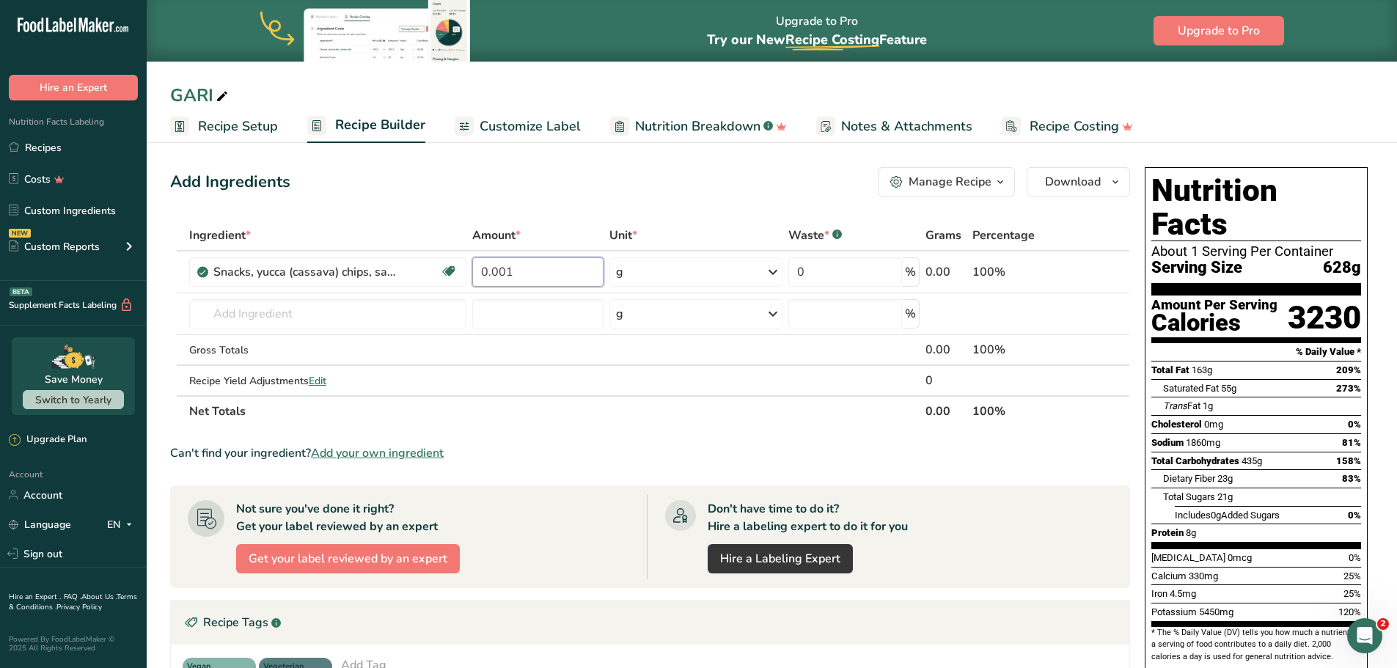
type input "0.001"
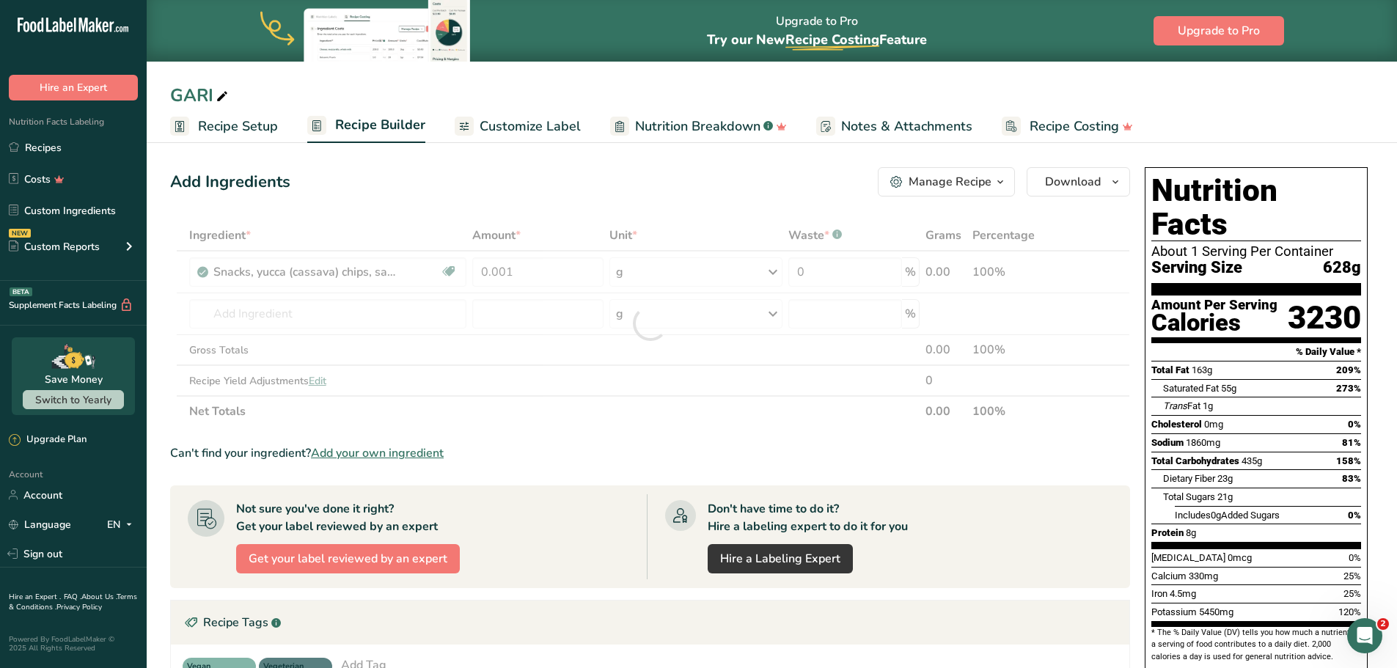
click at [517, 414] on div "Ingredient * Amount * Unit * Waste * .a-a{fill:#347362;}.b-a{fill:#fff;} Grams …" at bounding box center [650, 323] width 960 height 207
click at [524, 128] on span "Customize Label" at bounding box center [530, 127] width 101 height 20
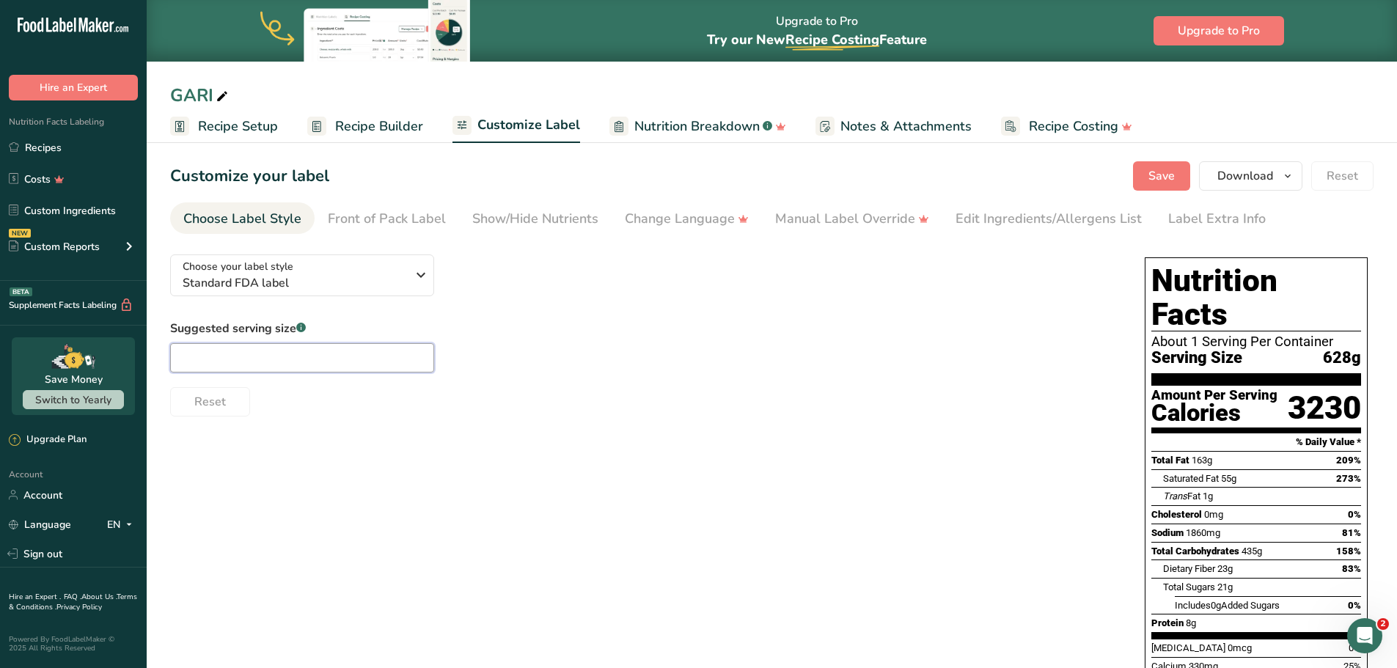
click at [256, 362] on input "text" at bounding box center [302, 357] width 264 height 29
type input "1/4 Cup"
click at [434, 396] on div "Reset" at bounding box center [643, 398] width 946 height 35
click at [414, 272] on icon "button" at bounding box center [421, 275] width 18 height 26
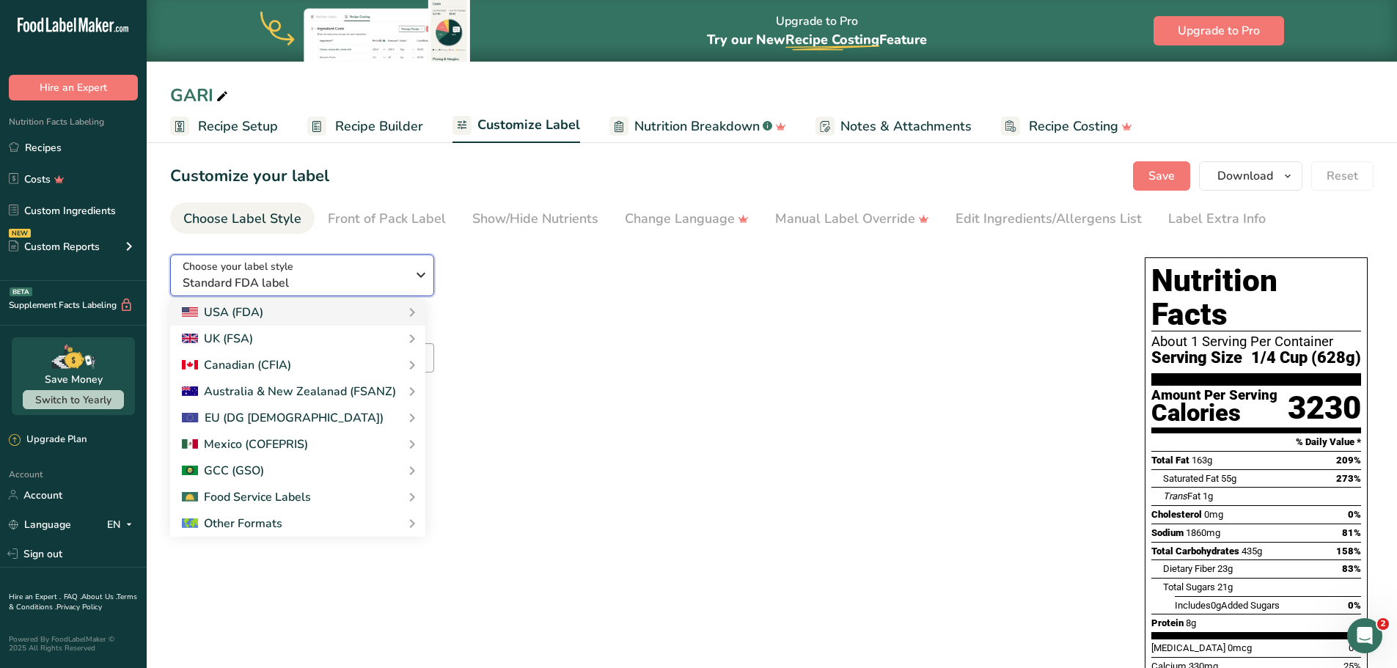
click at [422, 274] on icon "button" at bounding box center [421, 275] width 18 height 26
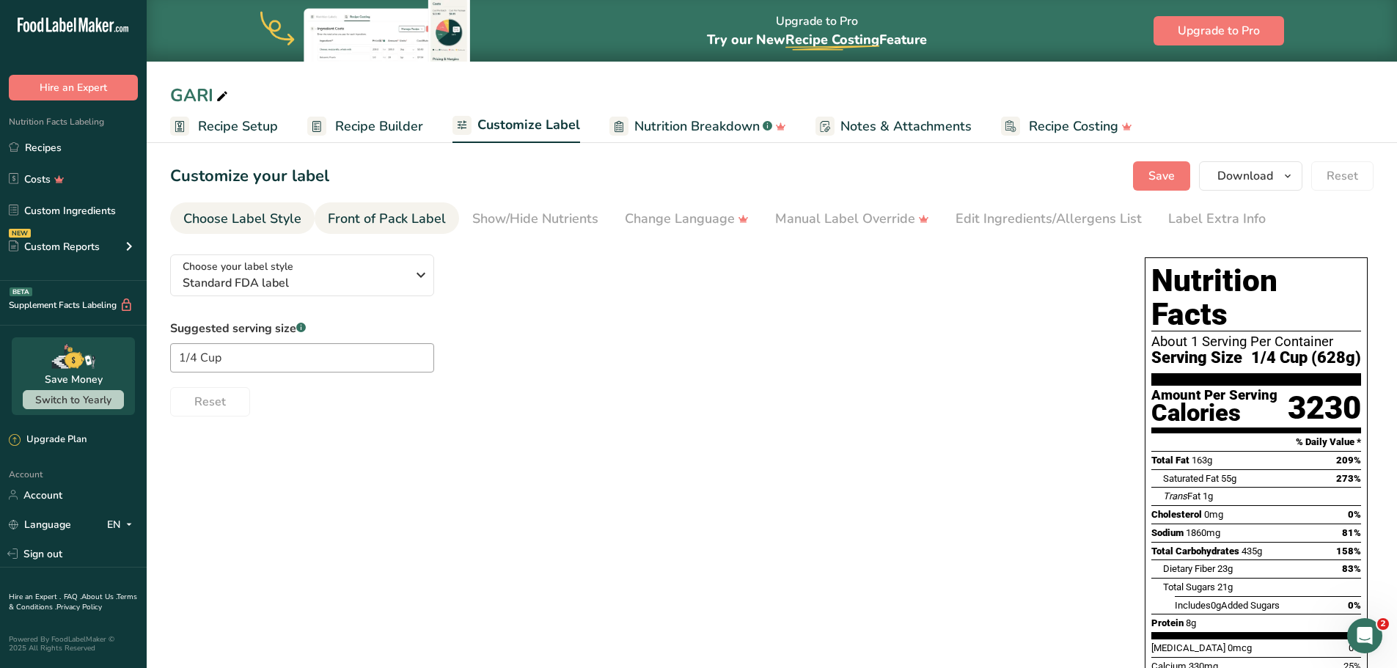
click at [352, 225] on div "Front of Pack Label" at bounding box center [387, 219] width 118 height 20
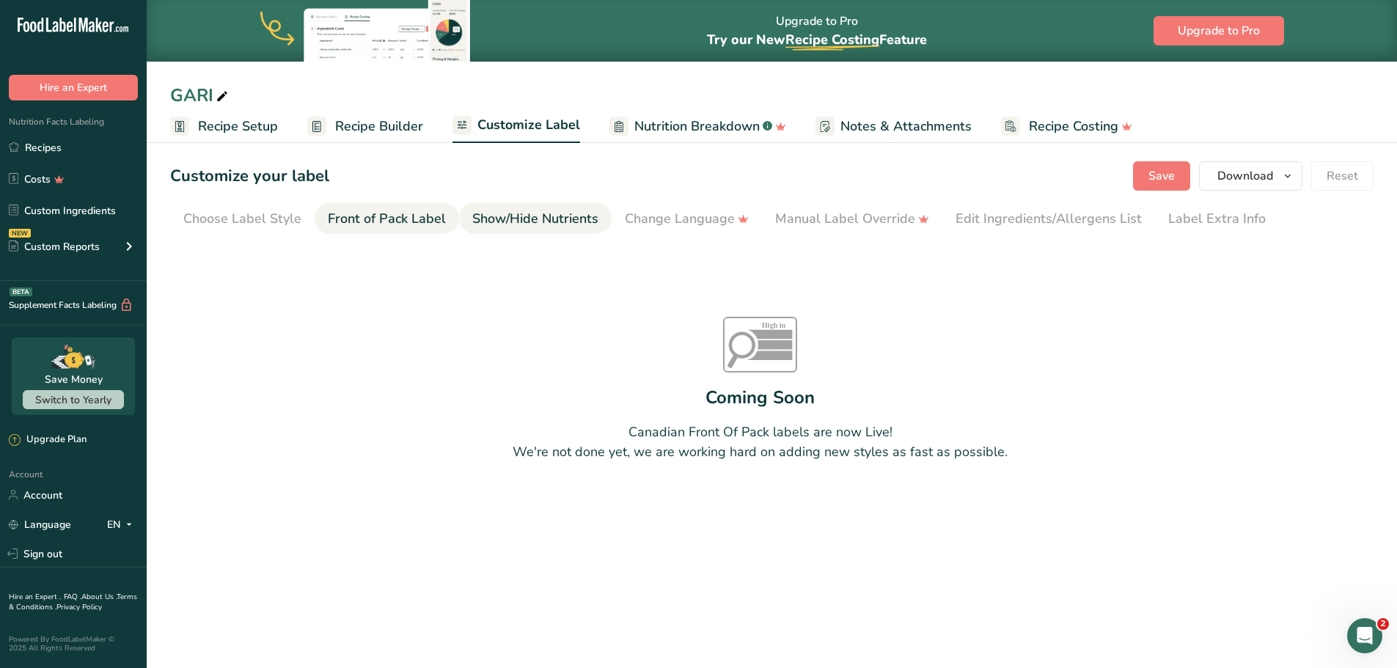
click at [556, 217] on div "Show/Hide Nutrients" at bounding box center [535, 219] width 126 height 20
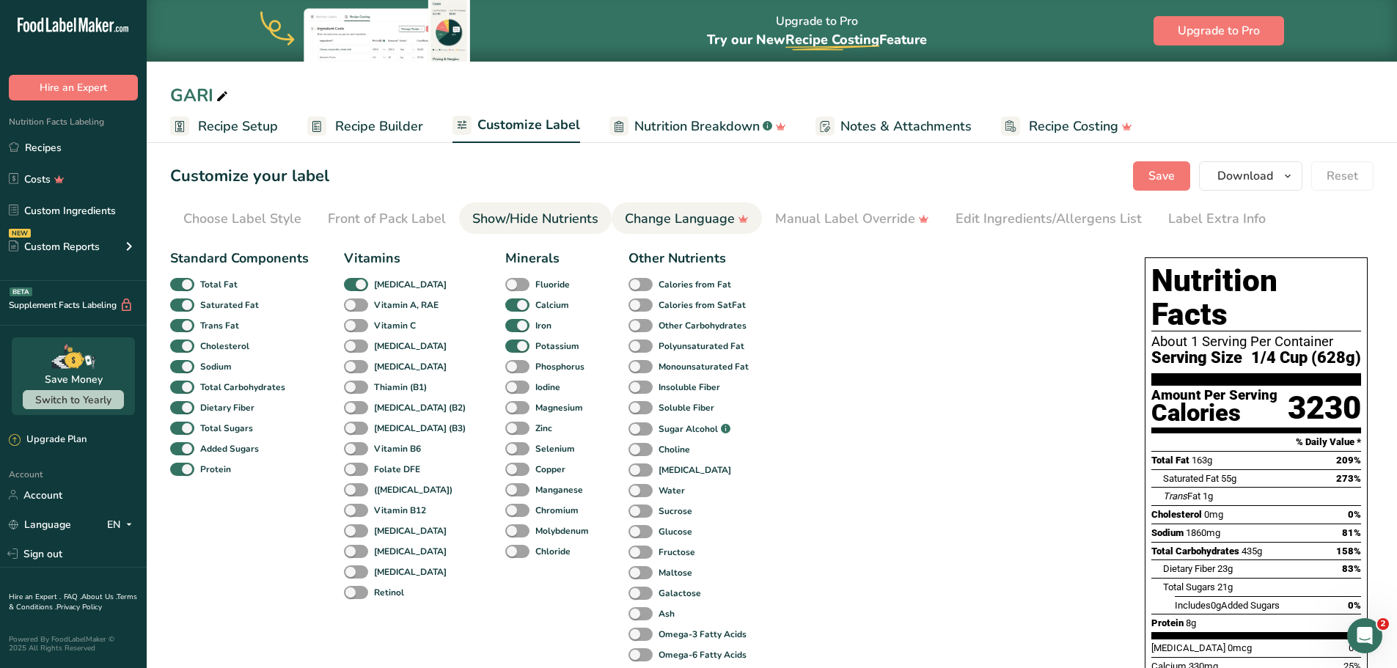
click at [643, 226] on div "Change Language" at bounding box center [687, 219] width 124 height 20
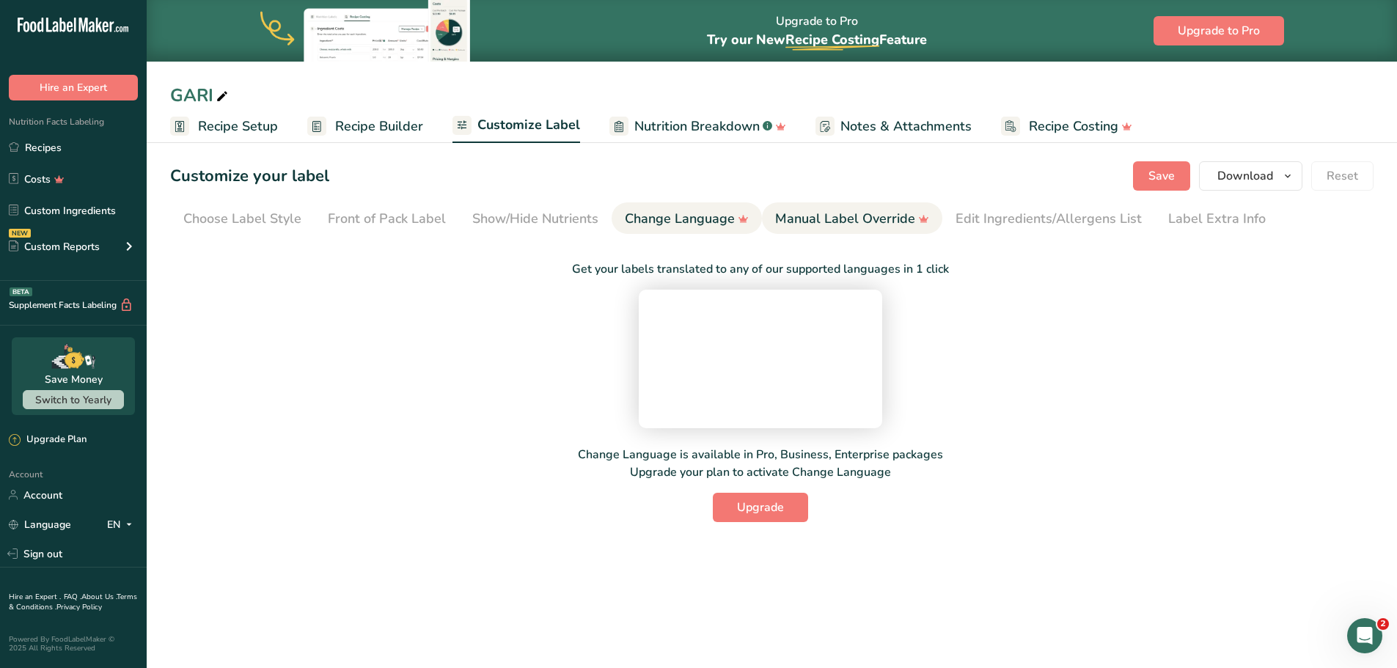
click at [861, 218] on div "Manual Label Override" at bounding box center [852, 219] width 154 height 20
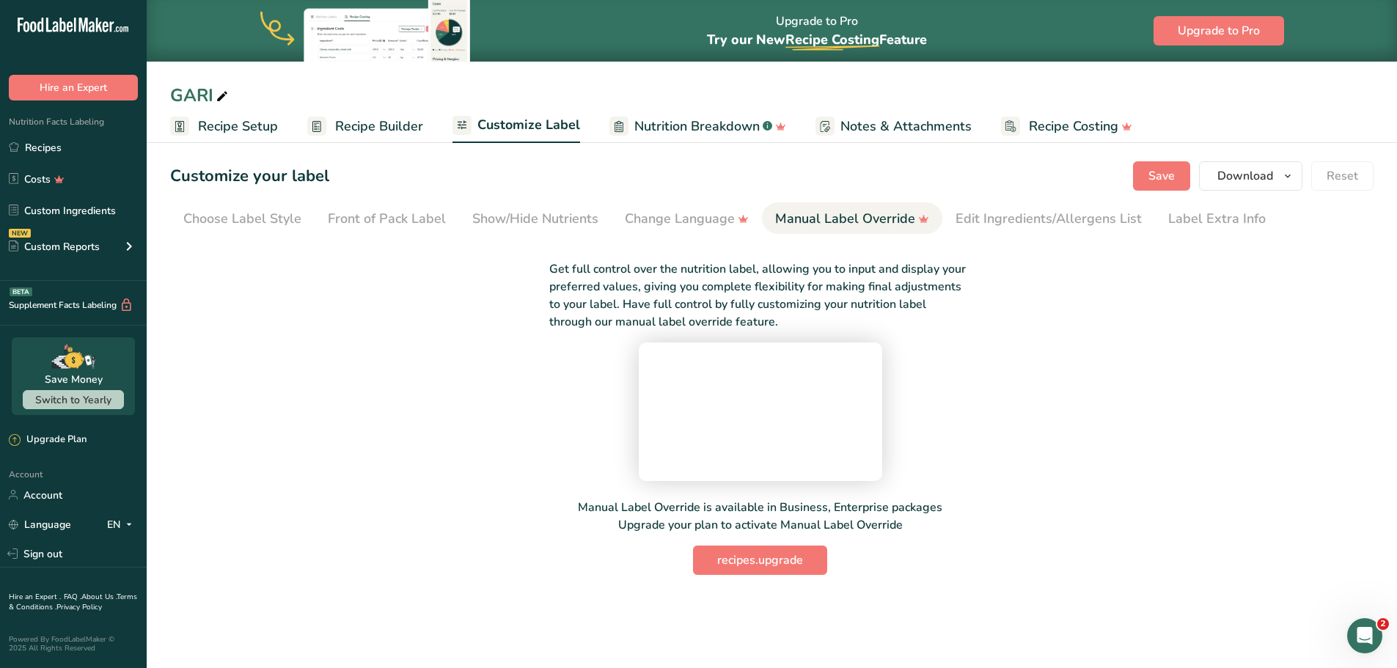
scroll to position [43, 0]
click at [743, 569] on span "recipes.upgrade" at bounding box center [760, 561] width 86 height 18
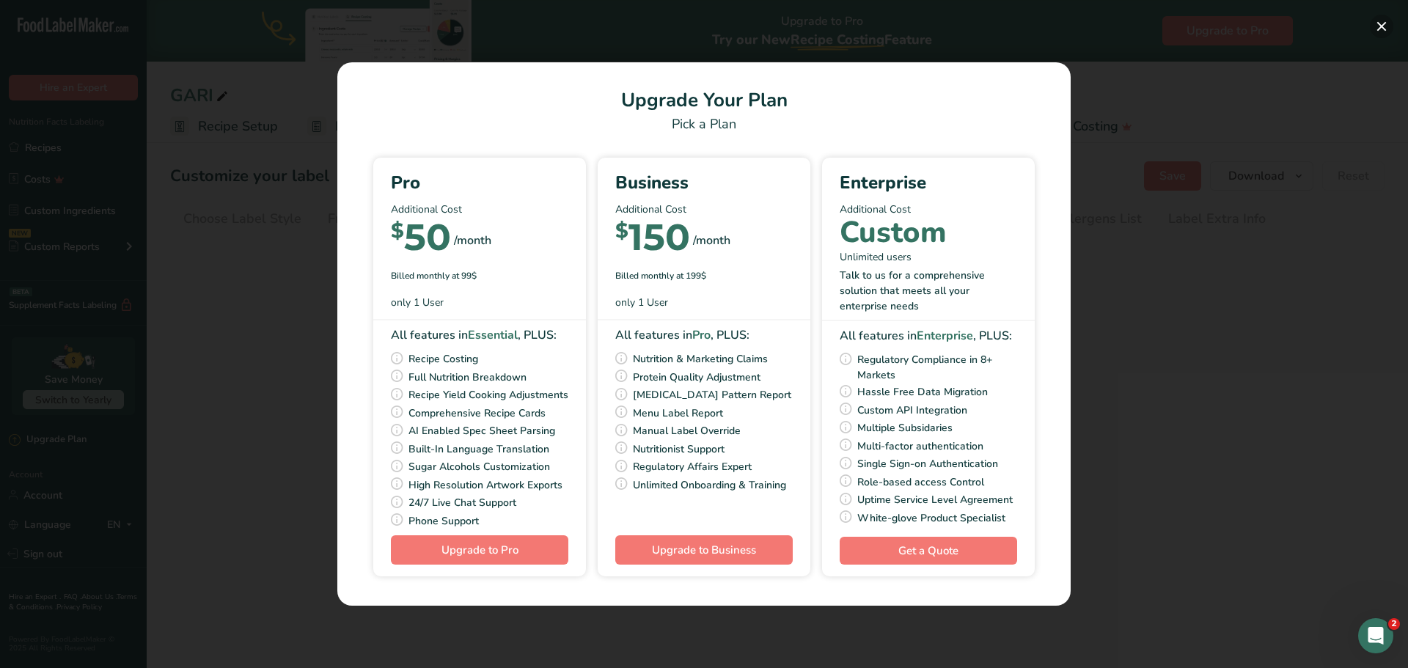
click at [1373, 31] on button "Pick Your Pricing Plan Modal" at bounding box center [1381, 26] width 23 height 23
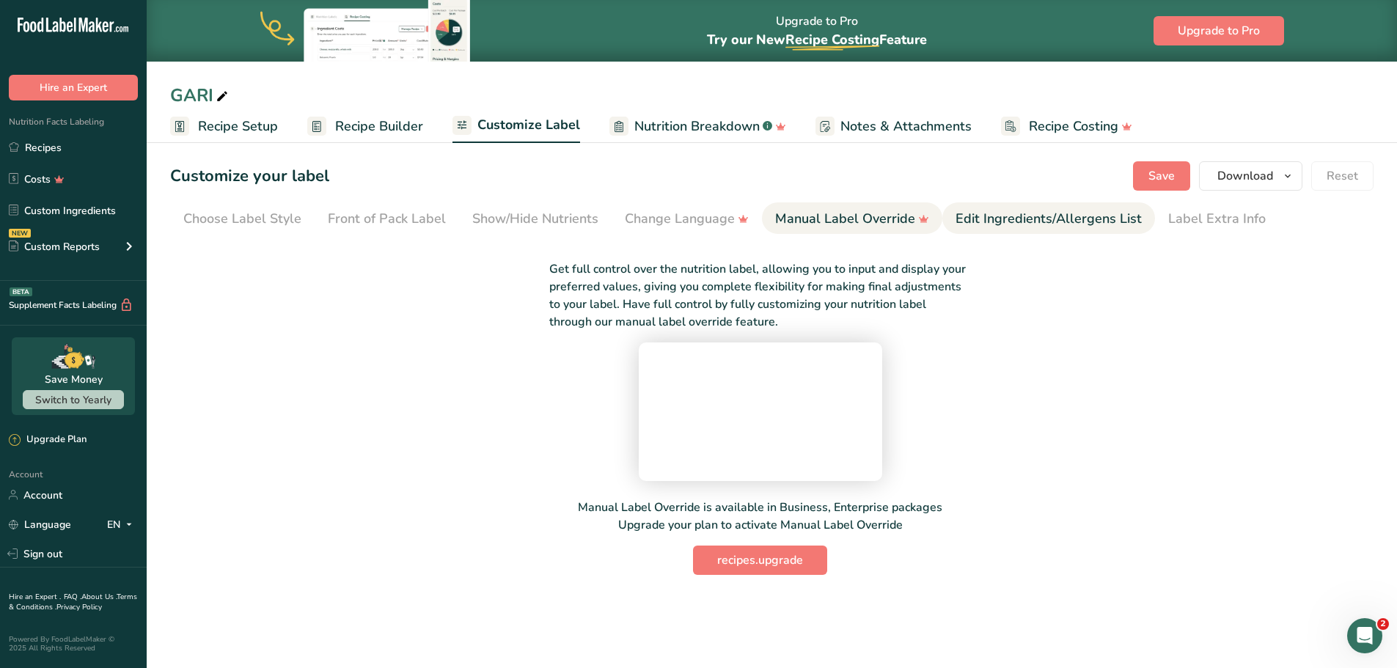
click at [1008, 209] on div "Edit Ingredients/Allergens List" at bounding box center [1049, 219] width 186 height 20
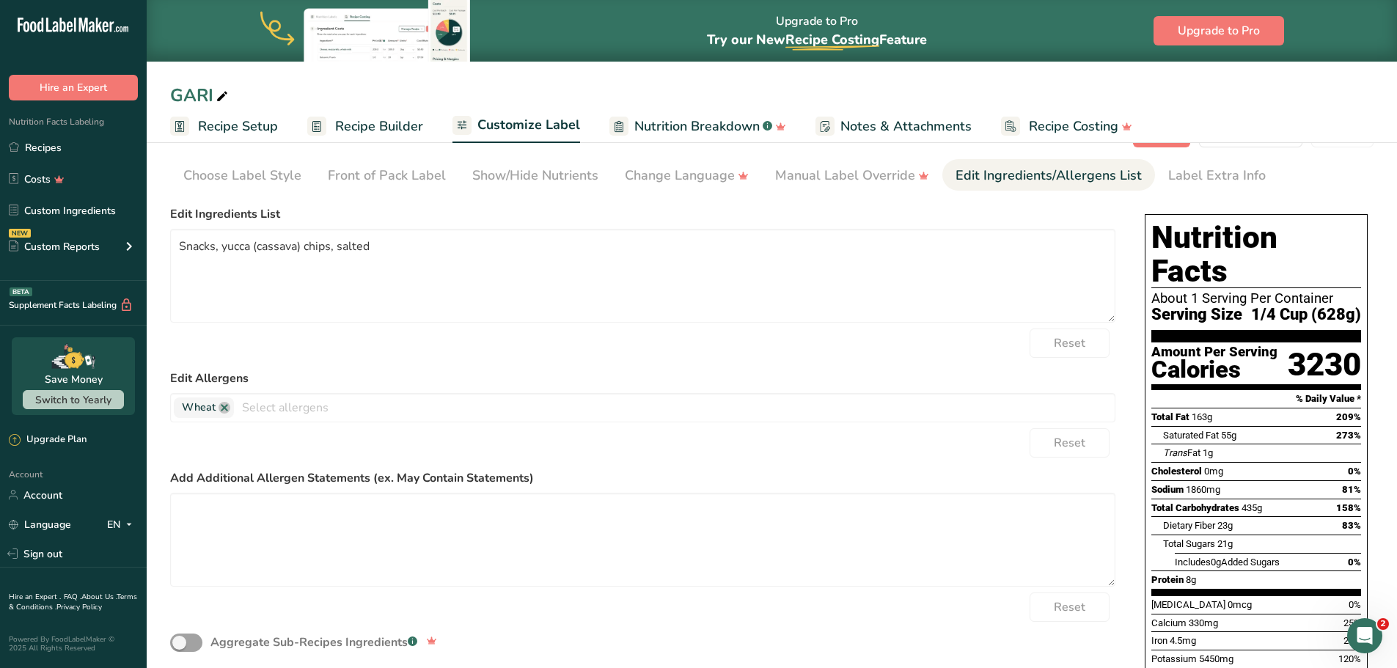
scroll to position [0, 0]
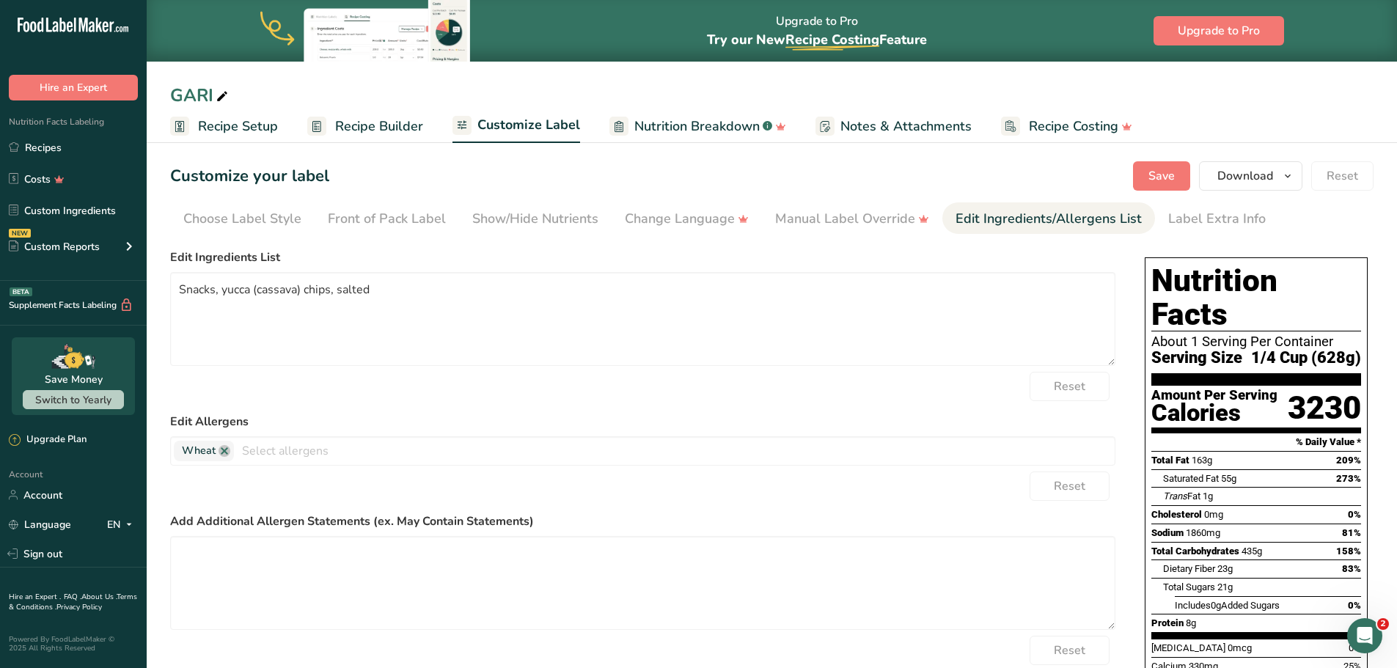
click at [222, 127] on span "Recipe Setup" at bounding box center [238, 127] width 80 height 20
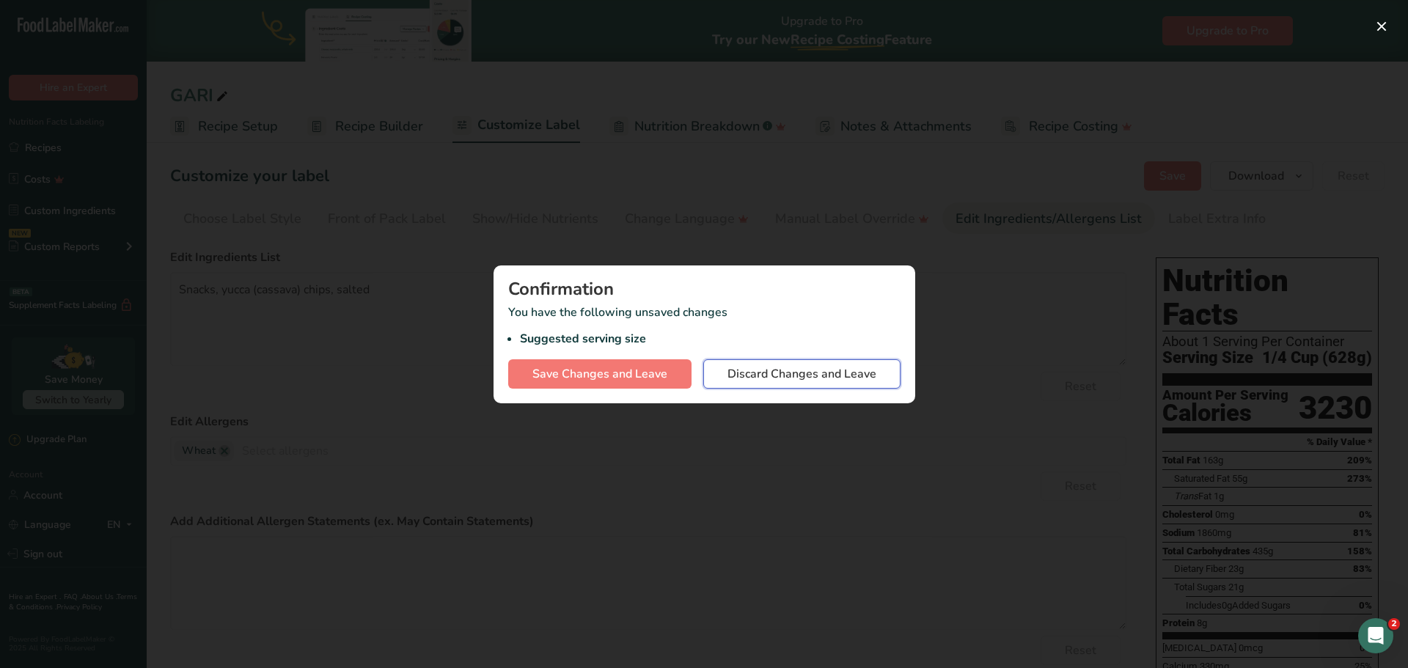
click at [735, 374] on span "Discard Changes and Leave" at bounding box center [802, 374] width 149 height 18
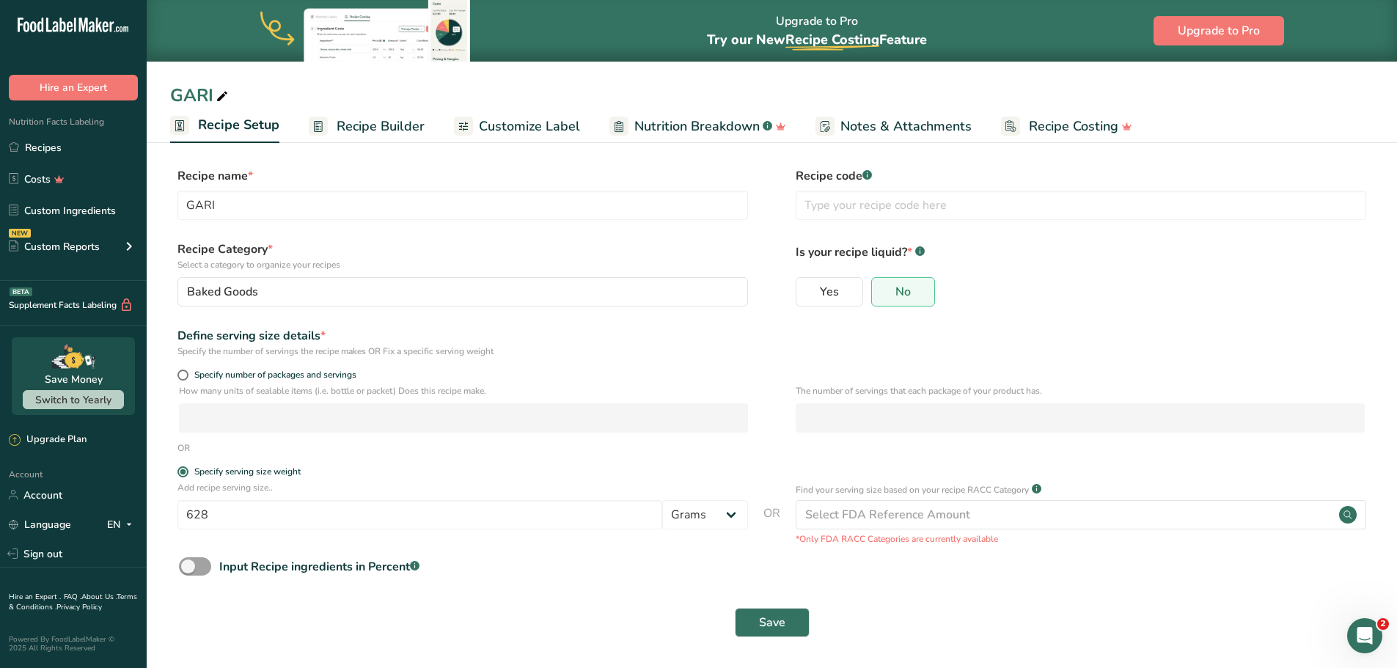
click at [362, 117] on span "Recipe Builder" at bounding box center [381, 127] width 88 height 20
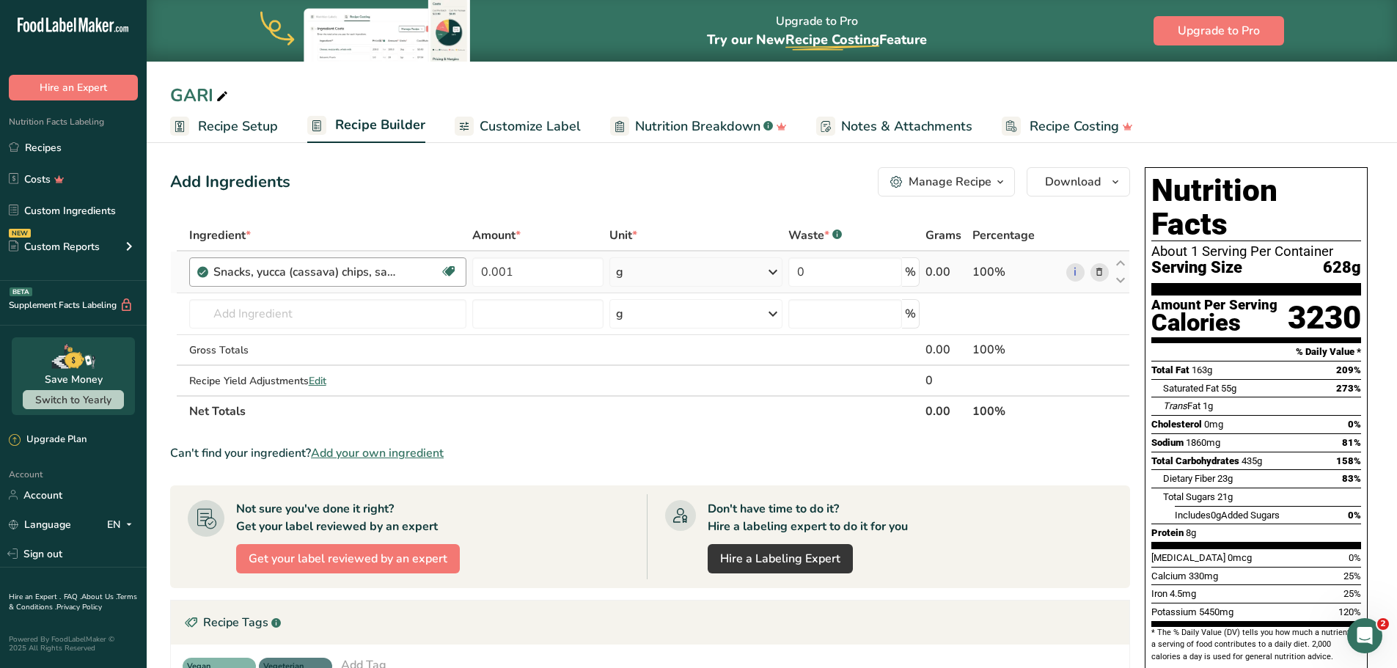
click at [401, 272] on div "Snacks, yucca (cassava) chips, salted" at bounding box center [326, 272] width 227 height 18
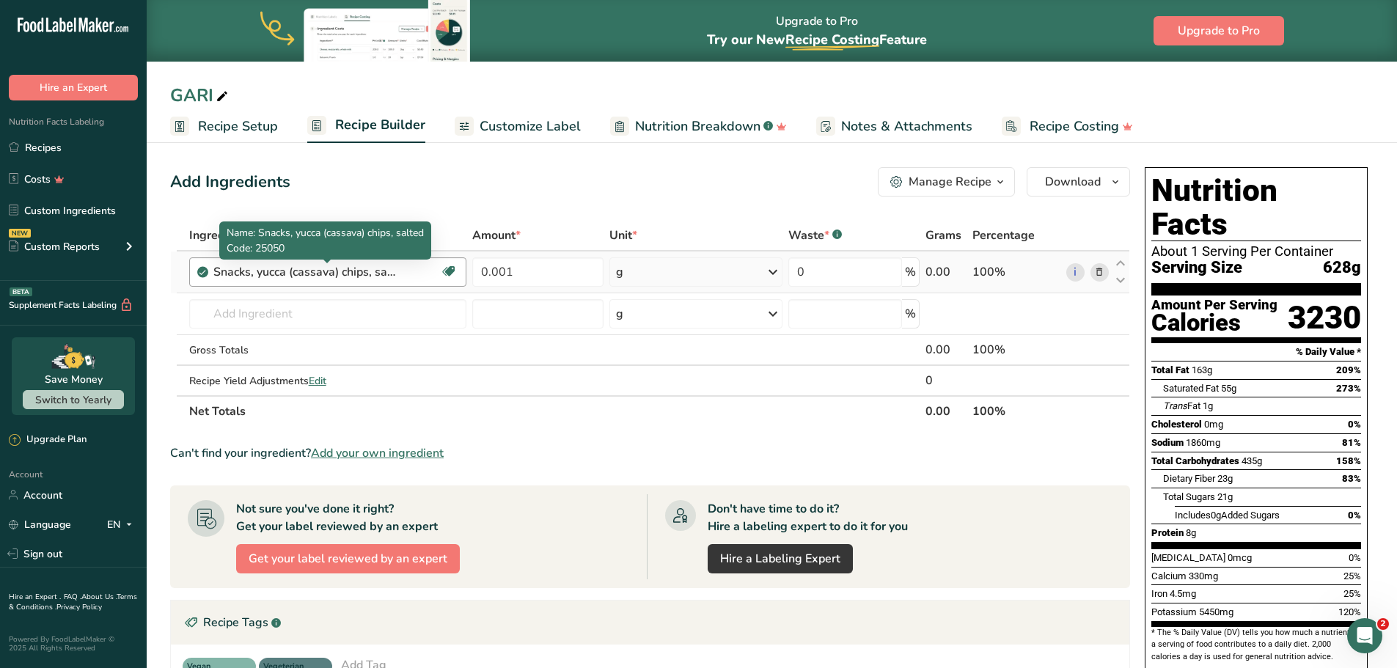
click at [376, 279] on div "Snacks, yucca (cassava) chips, salted" at bounding box center [304, 272] width 183 height 18
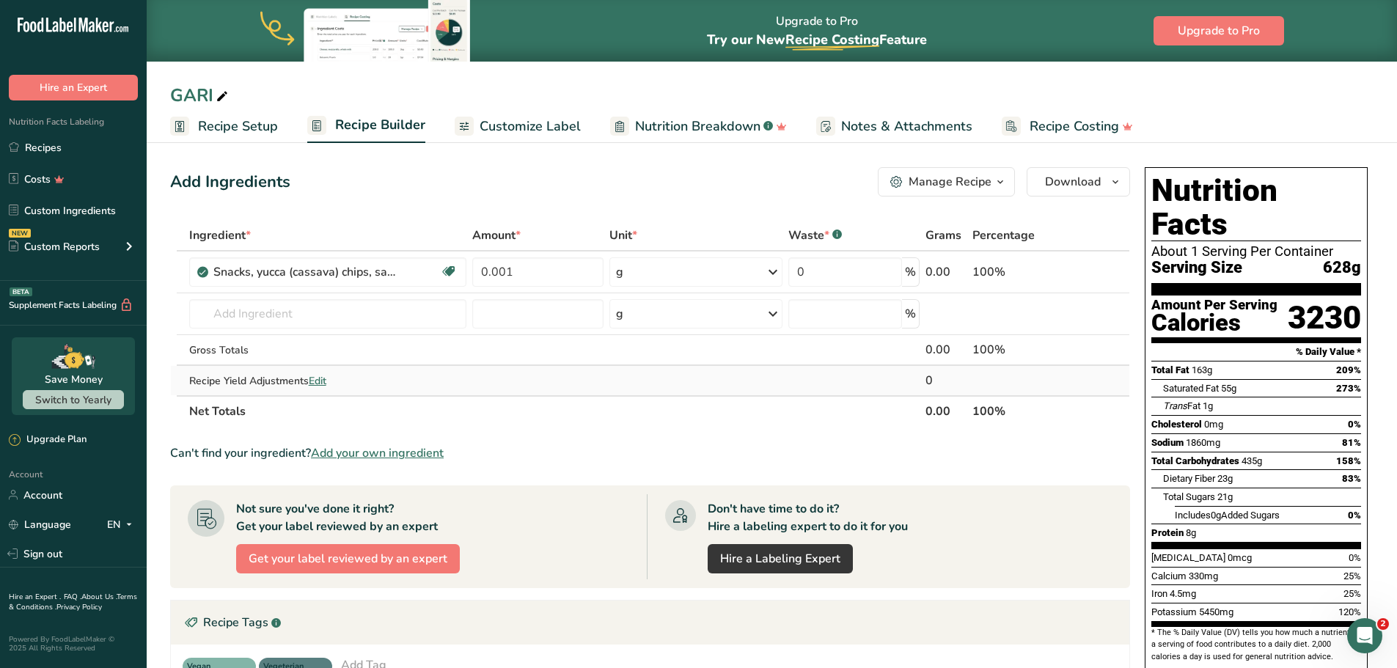
click at [323, 384] on span "Edit" at bounding box center [318, 381] width 18 height 14
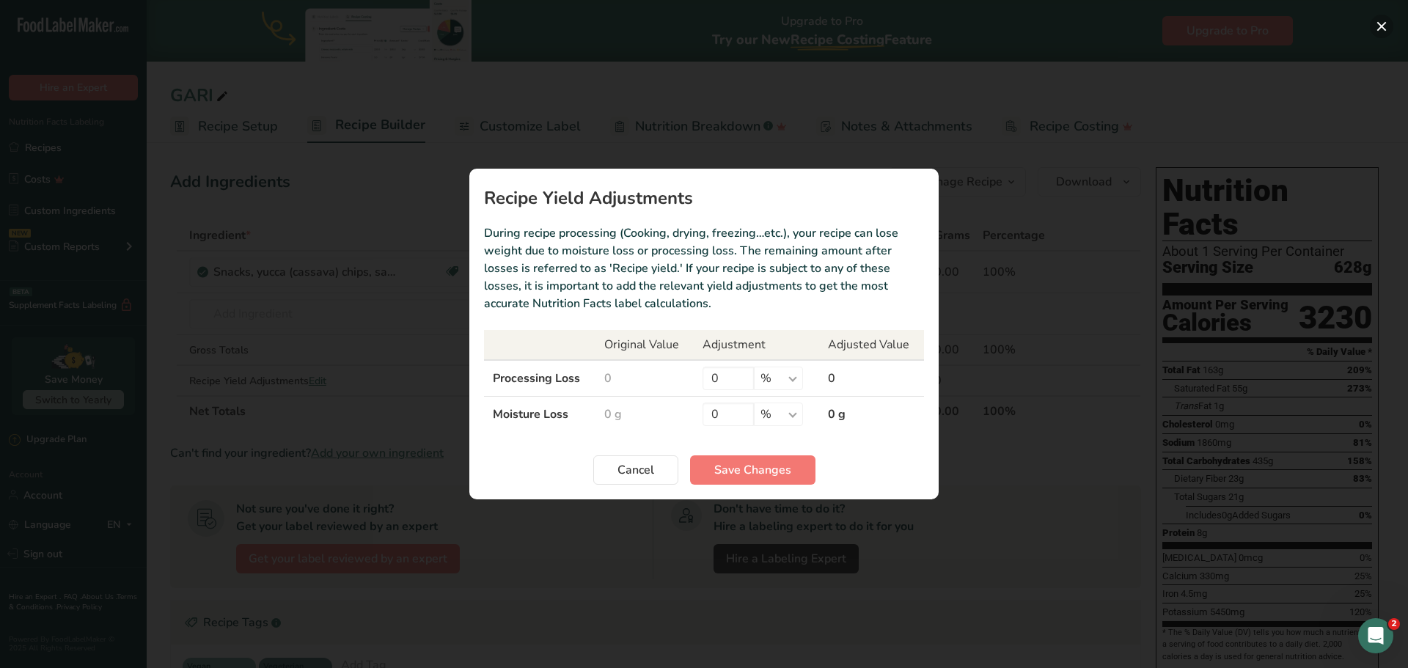
click at [1378, 23] on button "Recipe yield modal" at bounding box center [1381, 26] width 23 height 23
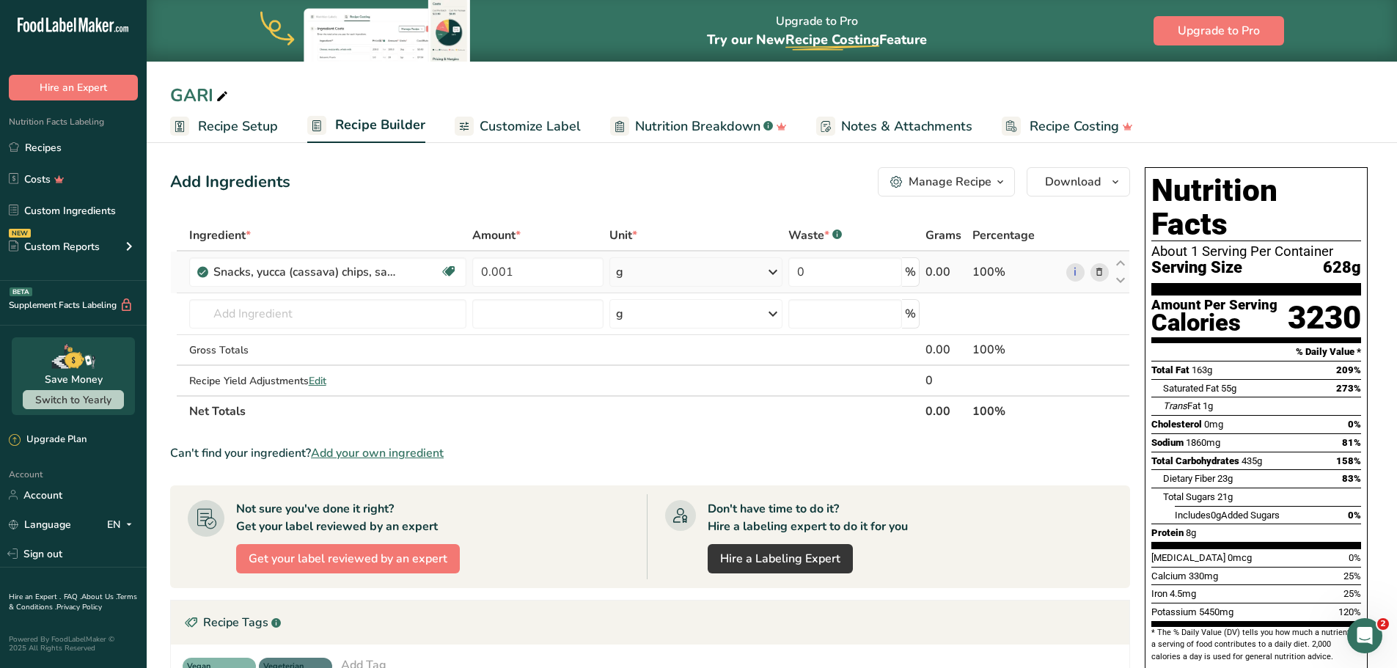
click at [1100, 278] on icon at bounding box center [1099, 272] width 10 height 15
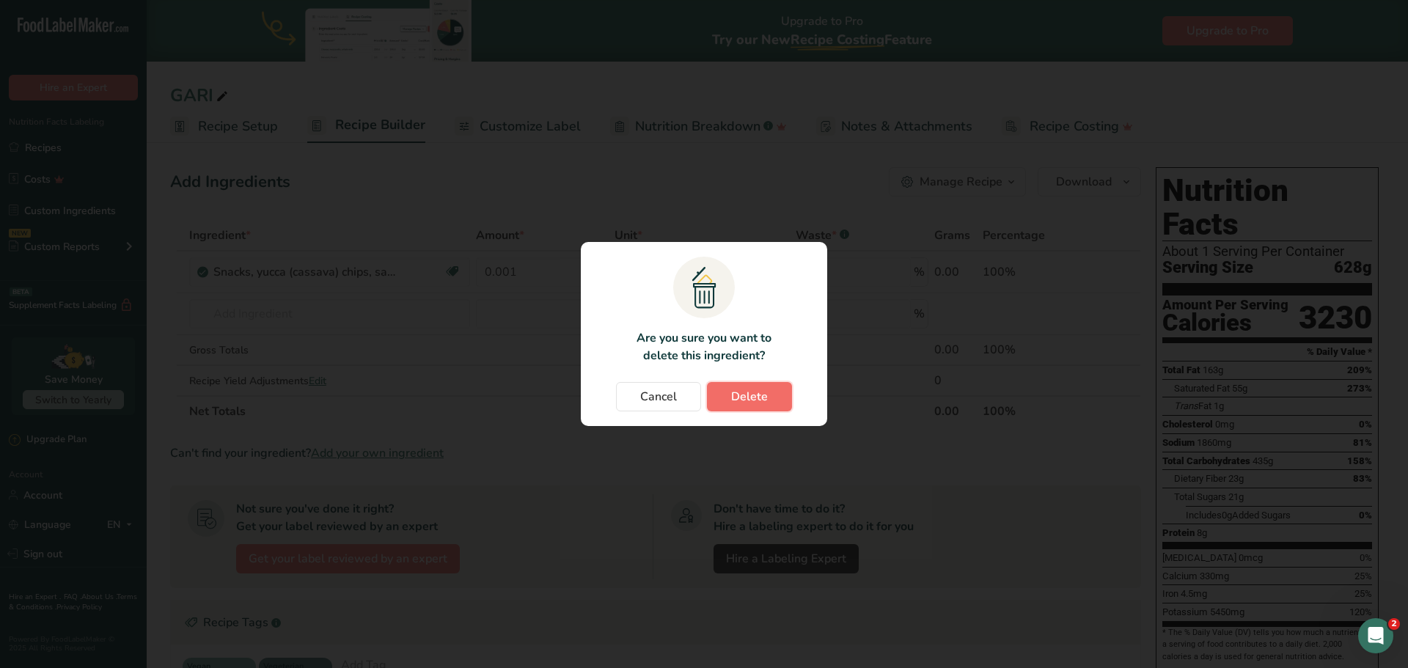
click at [768, 401] on button "Delete" at bounding box center [749, 396] width 85 height 29
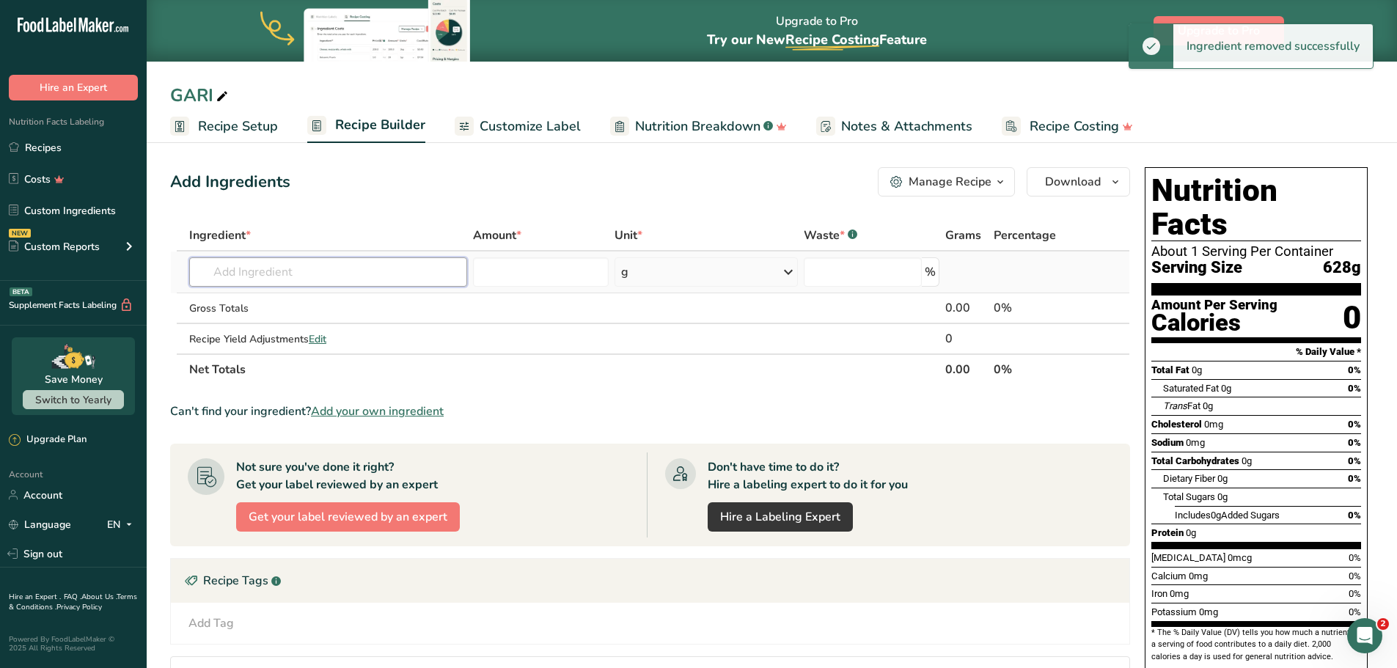
click at [343, 277] on input "text" at bounding box center [328, 271] width 278 height 29
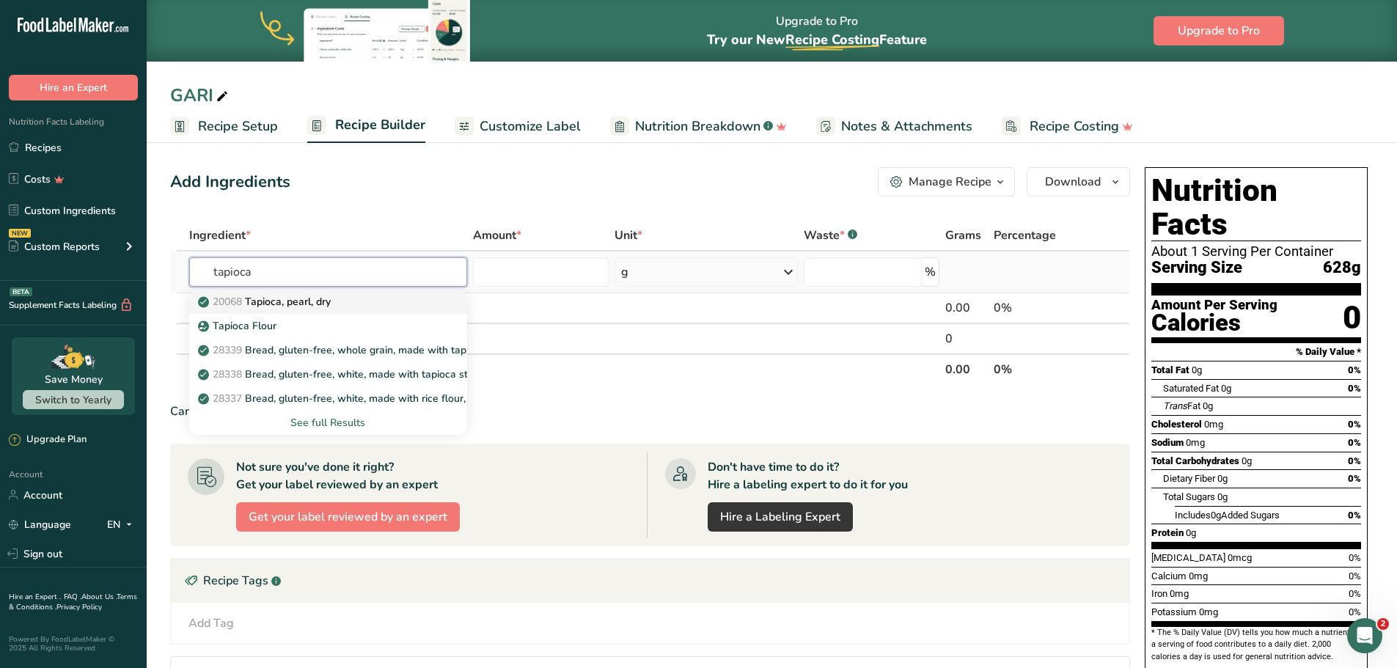
type input "tapioca"
click at [264, 301] on p "20068 Tapioca, pearl, dry" at bounding box center [266, 301] width 130 height 15
type input "Tapioca, pearl, dry"
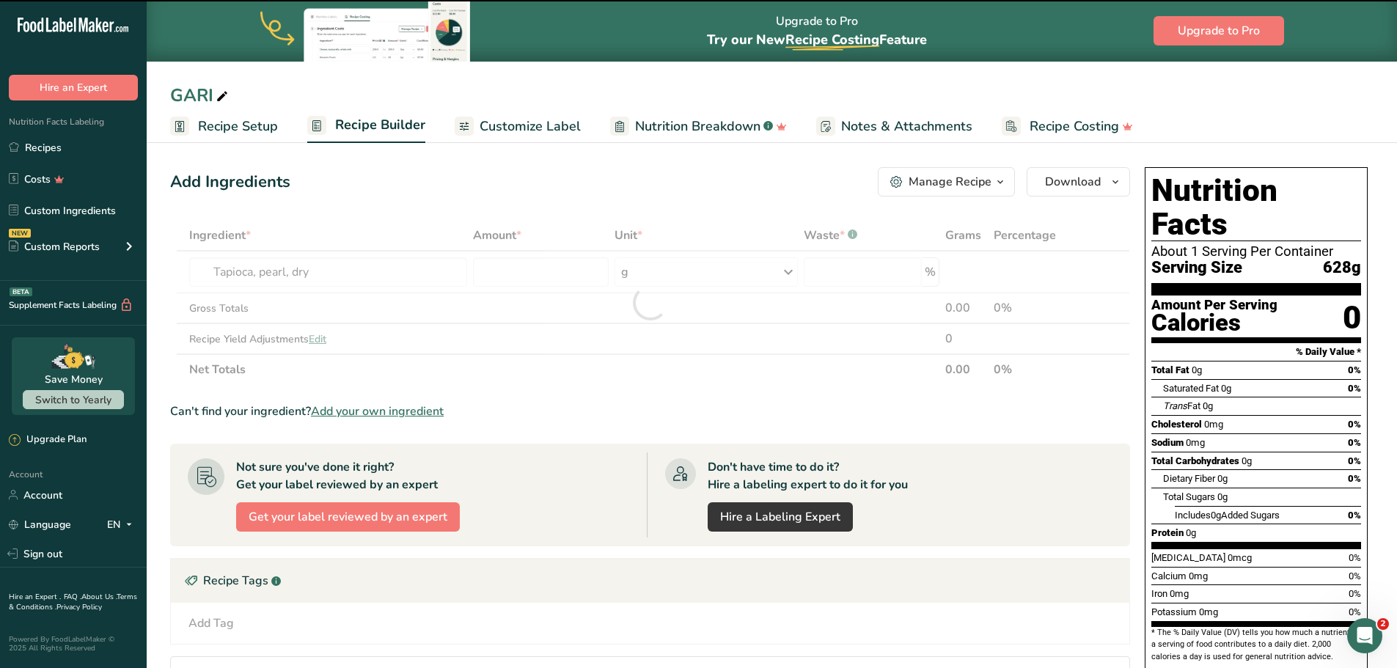
type input "0"
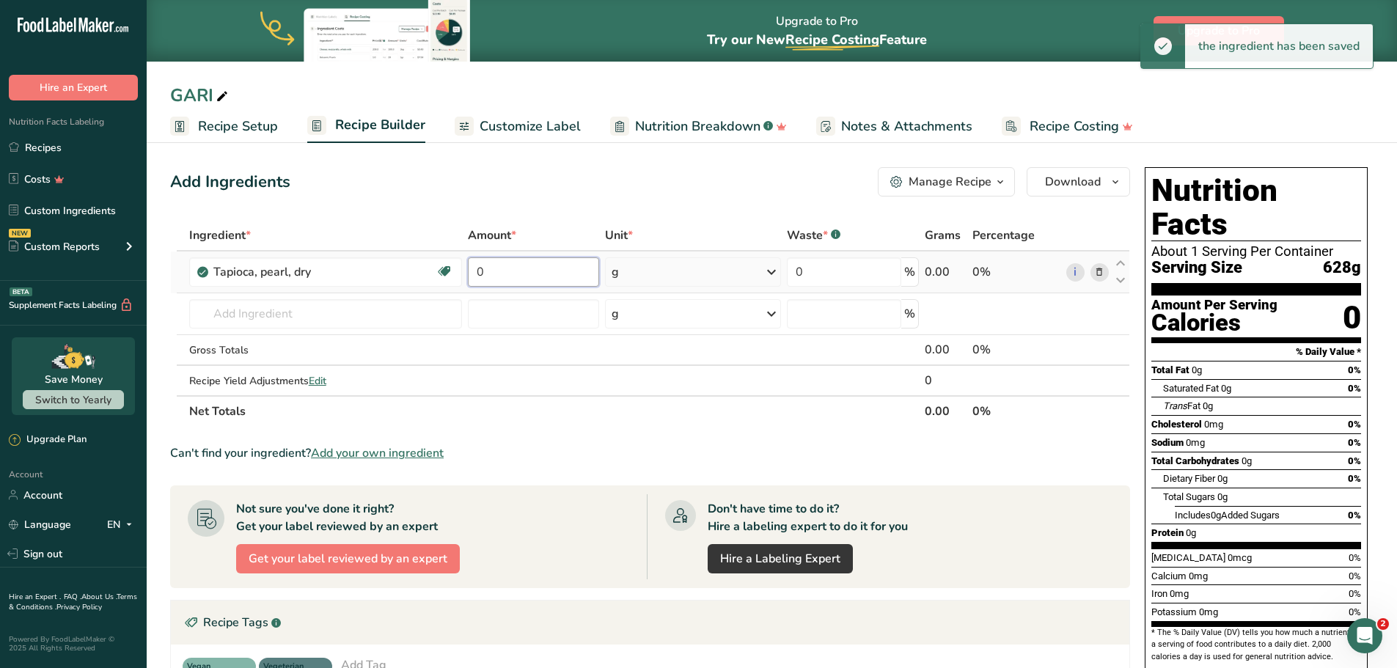
click at [569, 267] on input "0" at bounding box center [534, 271] width 132 height 29
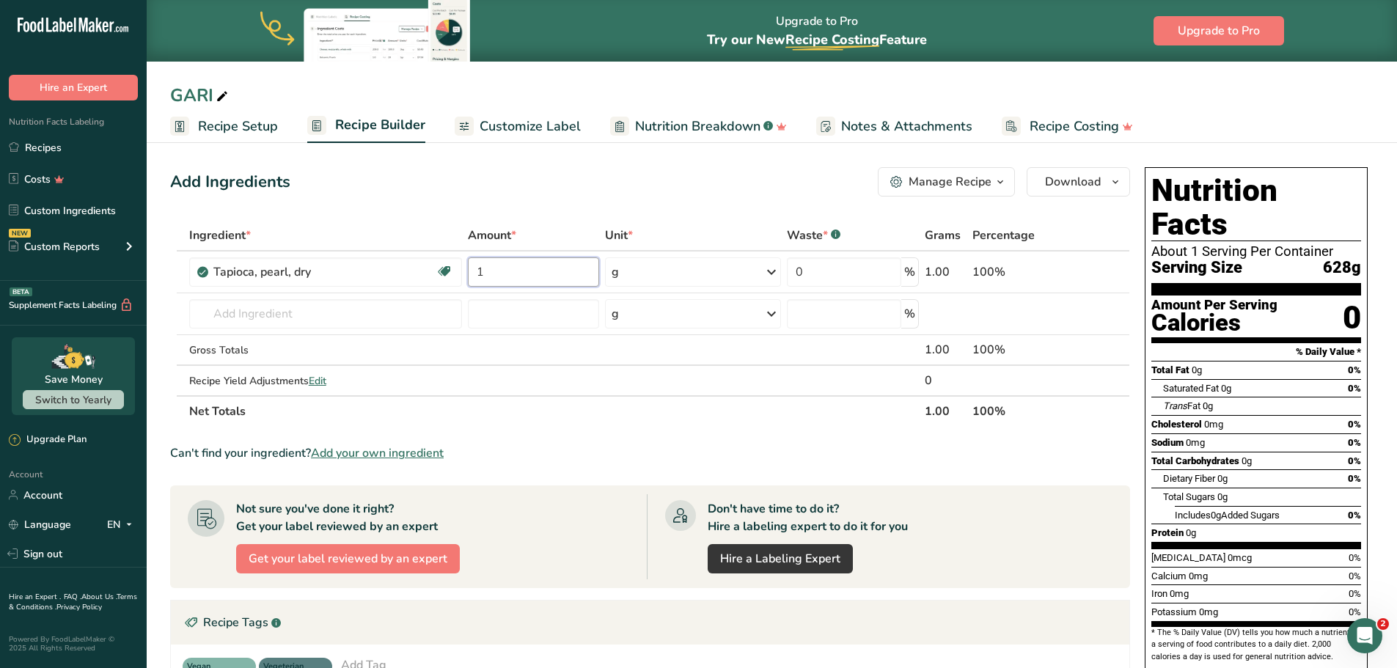
type input "1"
click at [596, 421] on div "Ingredient * Amount * Unit * Waste * .a-a{fill:#347362;}.b-a{fill:#fff;} Grams …" at bounding box center [650, 323] width 960 height 207
click at [227, 131] on span "Recipe Setup" at bounding box center [238, 127] width 80 height 20
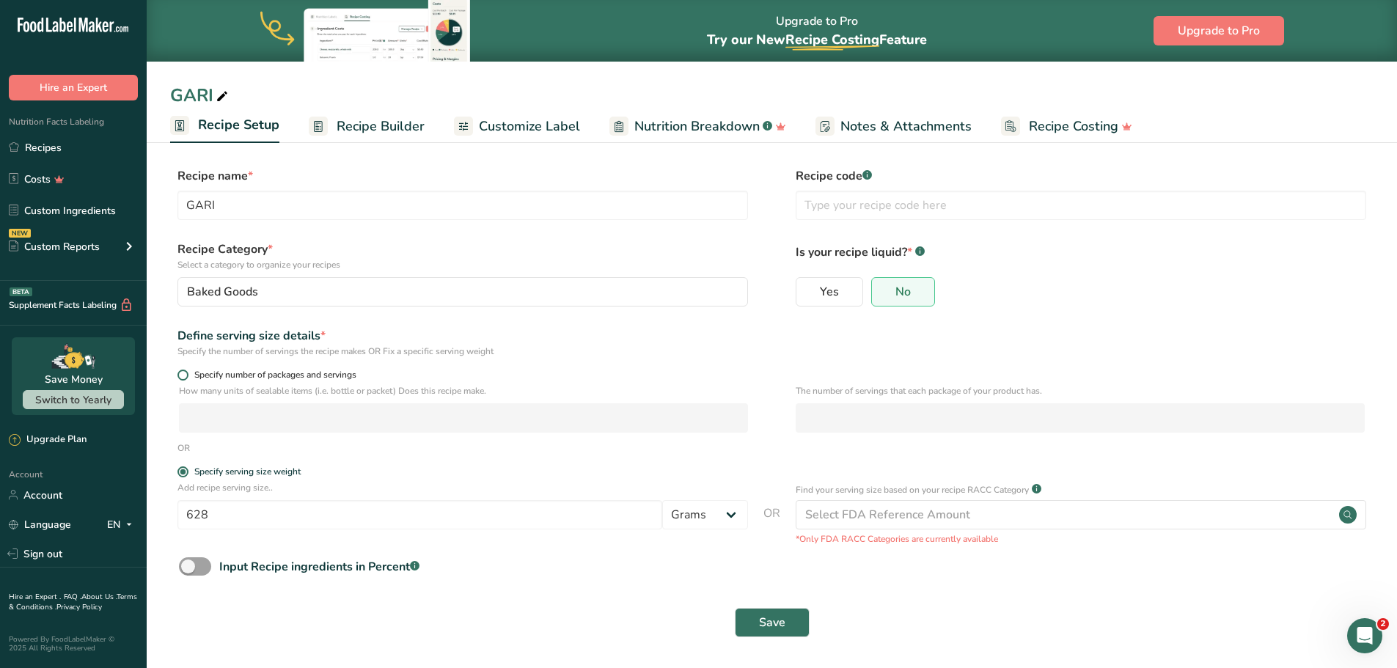
click at [180, 379] on span at bounding box center [183, 375] width 11 height 11
click at [180, 379] on input "Specify number of packages and servings" at bounding box center [183, 375] width 10 height 10
radio input "true"
radio input "false"
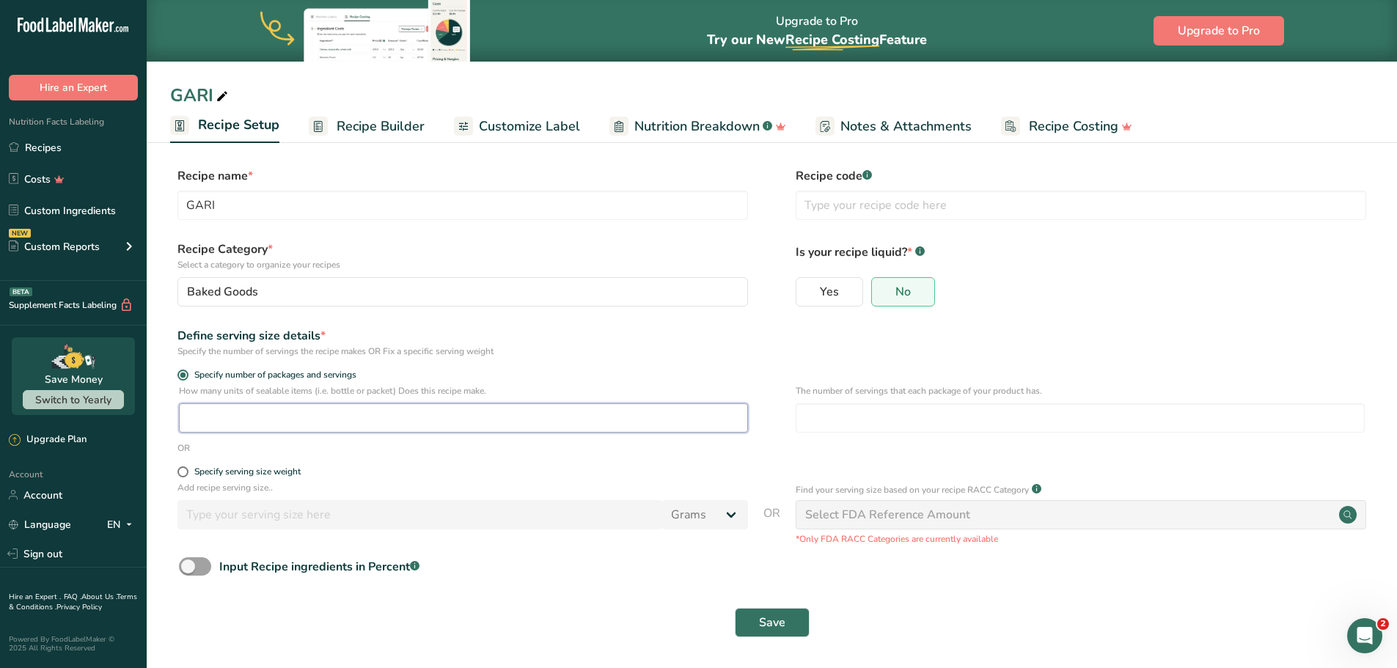
click at [212, 417] on input "number" at bounding box center [463, 417] width 569 height 29
type input "1"
click at [789, 628] on button "Save" at bounding box center [772, 622] width 75 height 29
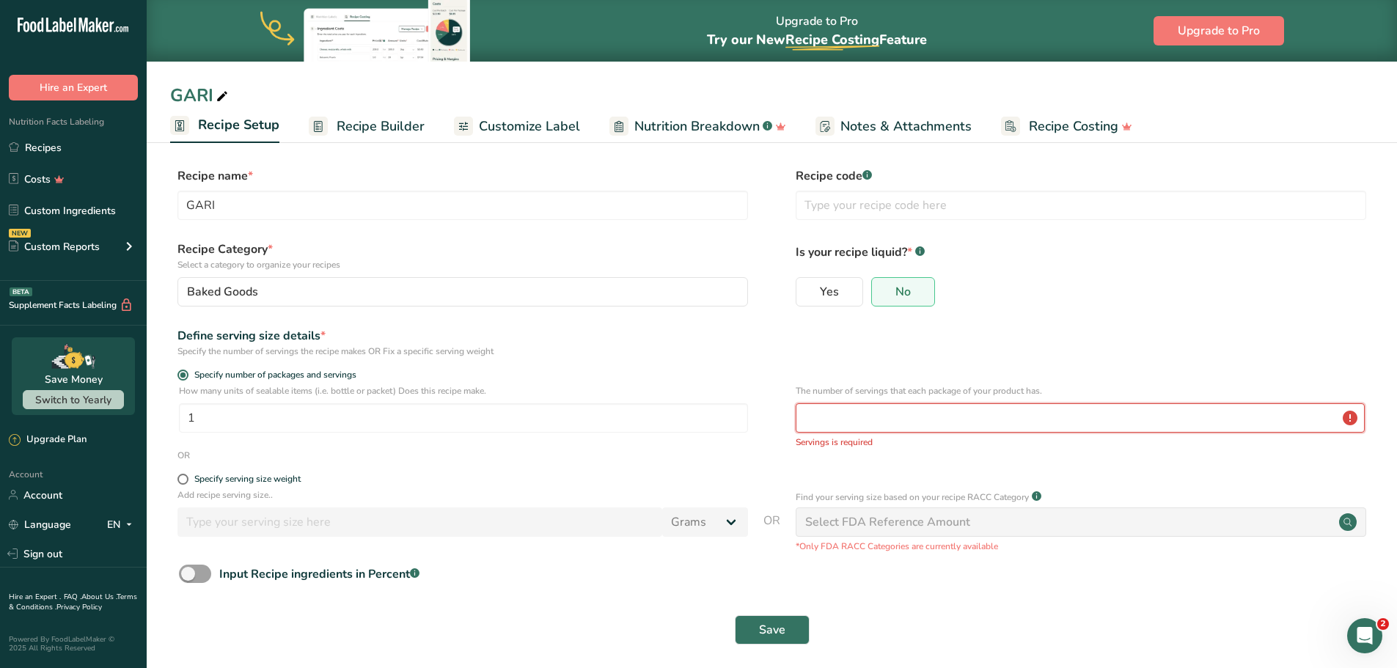
click at [820, 421] on input "number" at bounding box center [1080, 417] width 569 height 29
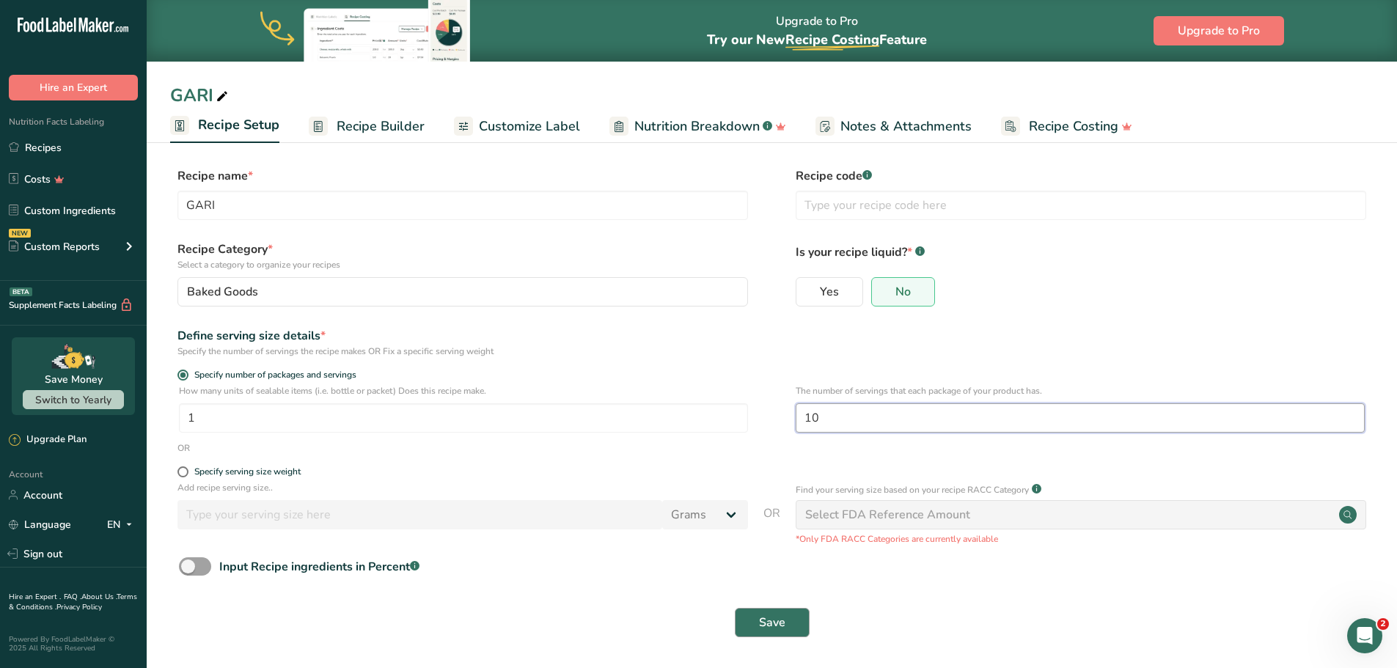
type input "10"
click at [763, 630] on span "Save" at bounding box center [772, 623] width 26 height 18
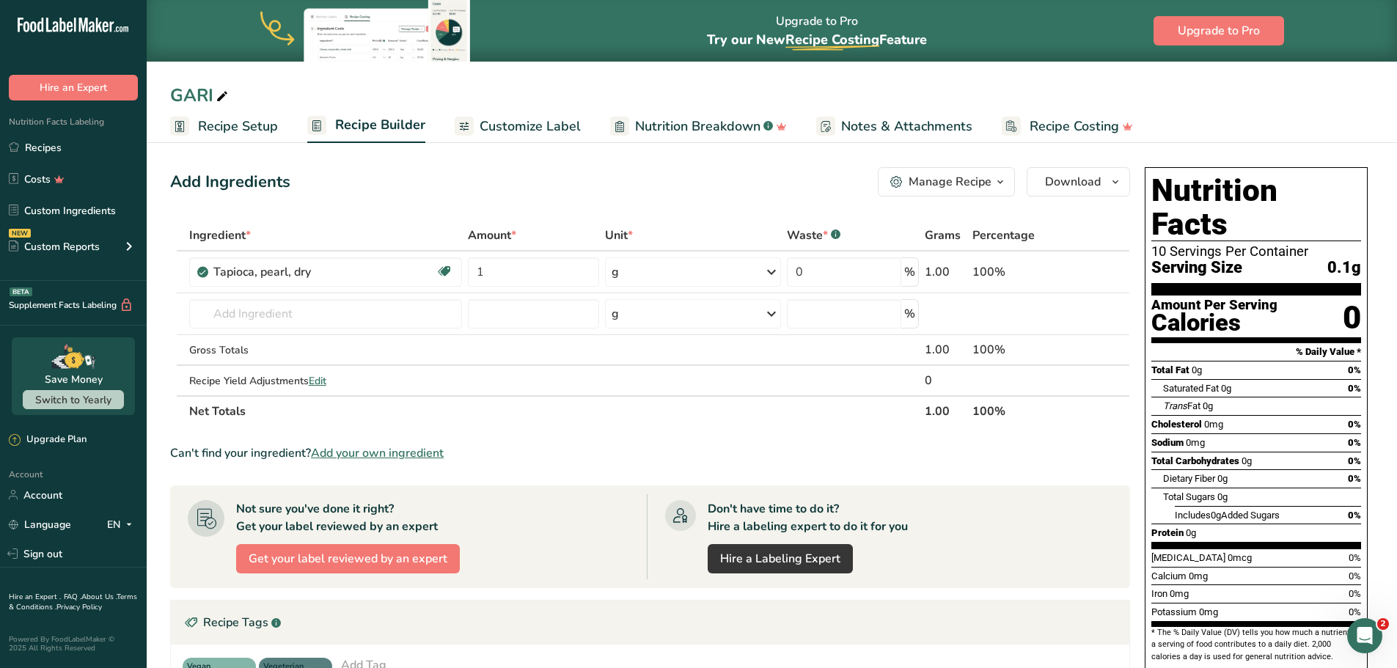
click at [210, 123] on span "Recipe Setup" at bounding box center [238, 127] width 80 height 20
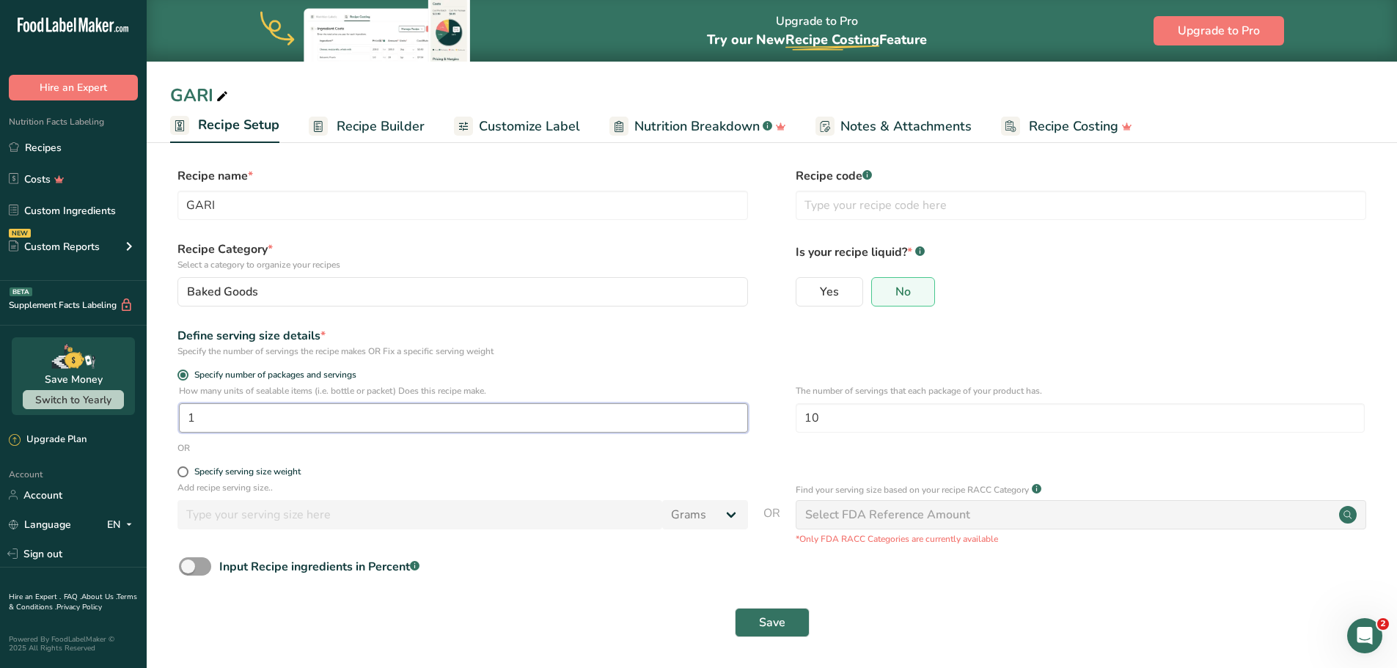
click at [213, 419] on input "1" at bounding box center [463, 417] width 569 height 29
type input "10"
click at [783, 615] on span "Save" at bounding box center [772, 623] width 26 height 18
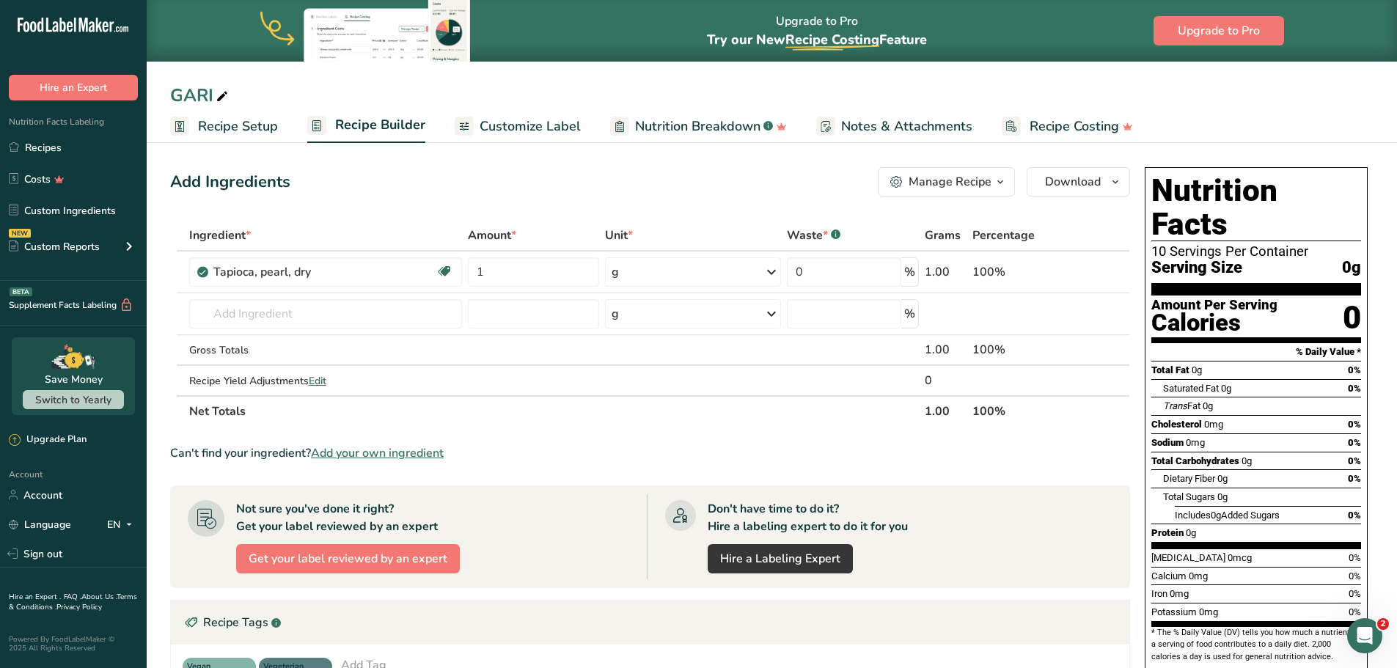
click at [212, 128] on span "Recipe Setup" at bounding box center [238, 127] width 80 height 20
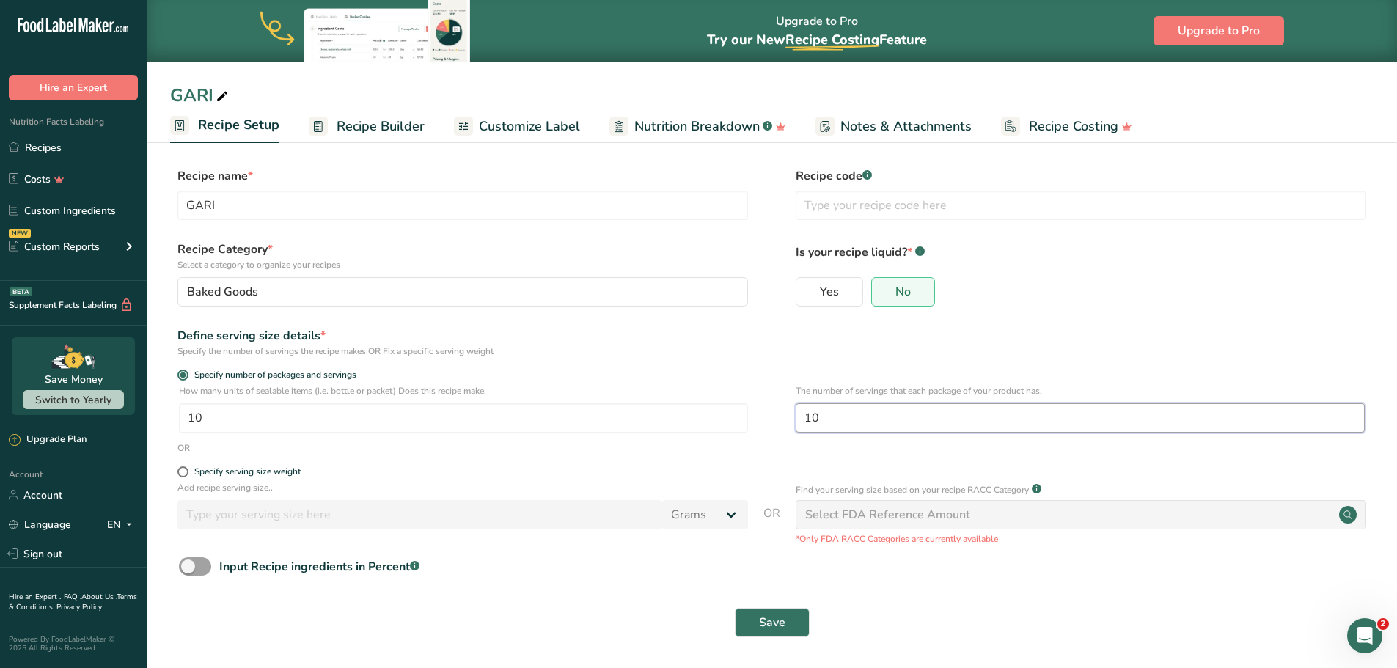
click at [821, 423] on input "10" at bounding box center [1080, 417] width 569 height 29
type input "1"
click at [789, 625] on button "Save" at bounding box center [772, 622] width 75 height 29
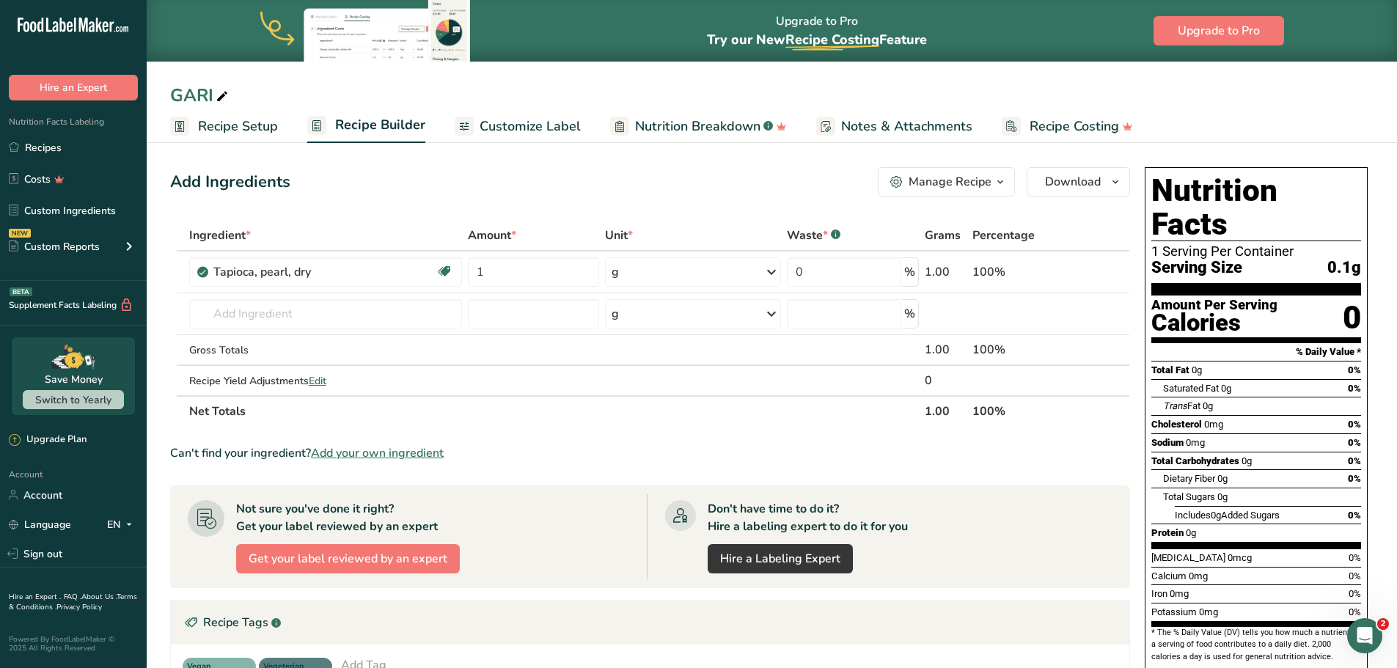
click at [257, 134] on span "Recipe Setup" at bounding box center [238, 127] width 80 height 20
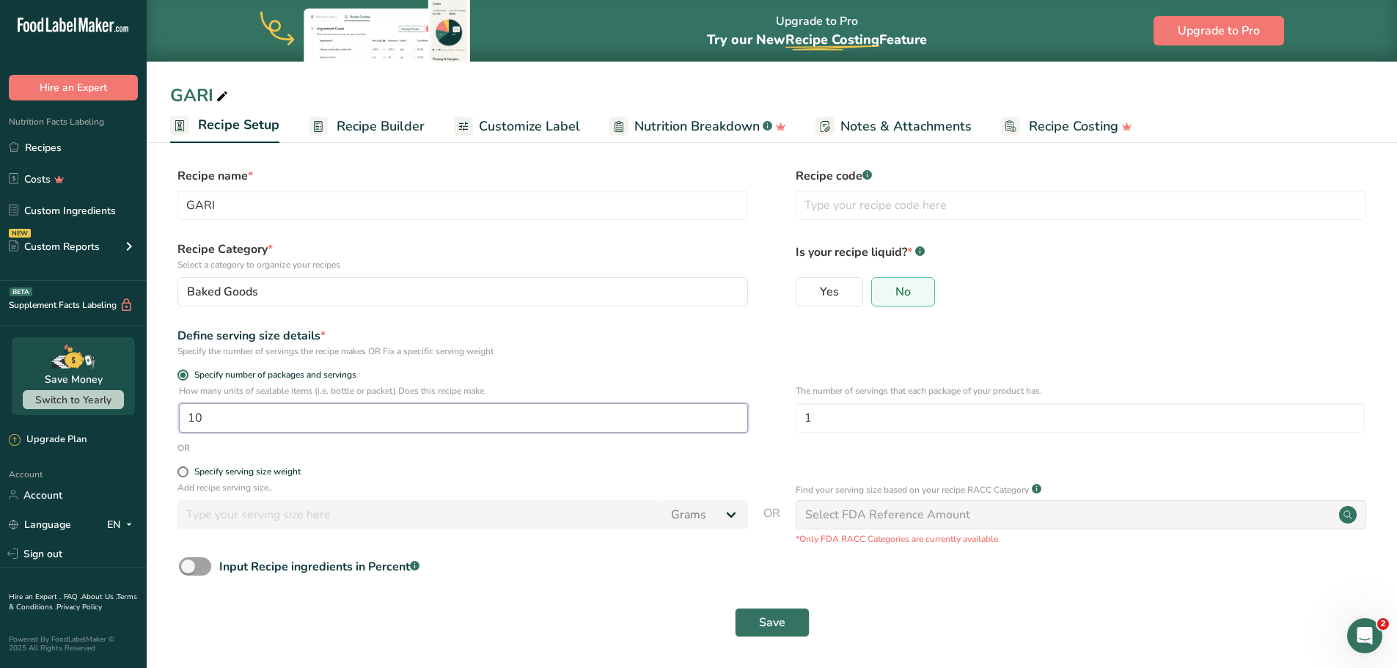
click at [205, 413] on input "10" at bounding box center [463, 417] width 569 height 29
type input "1"
click at [759, 622] on span "Save" at bounding box center [772, 623] width 26 height 18
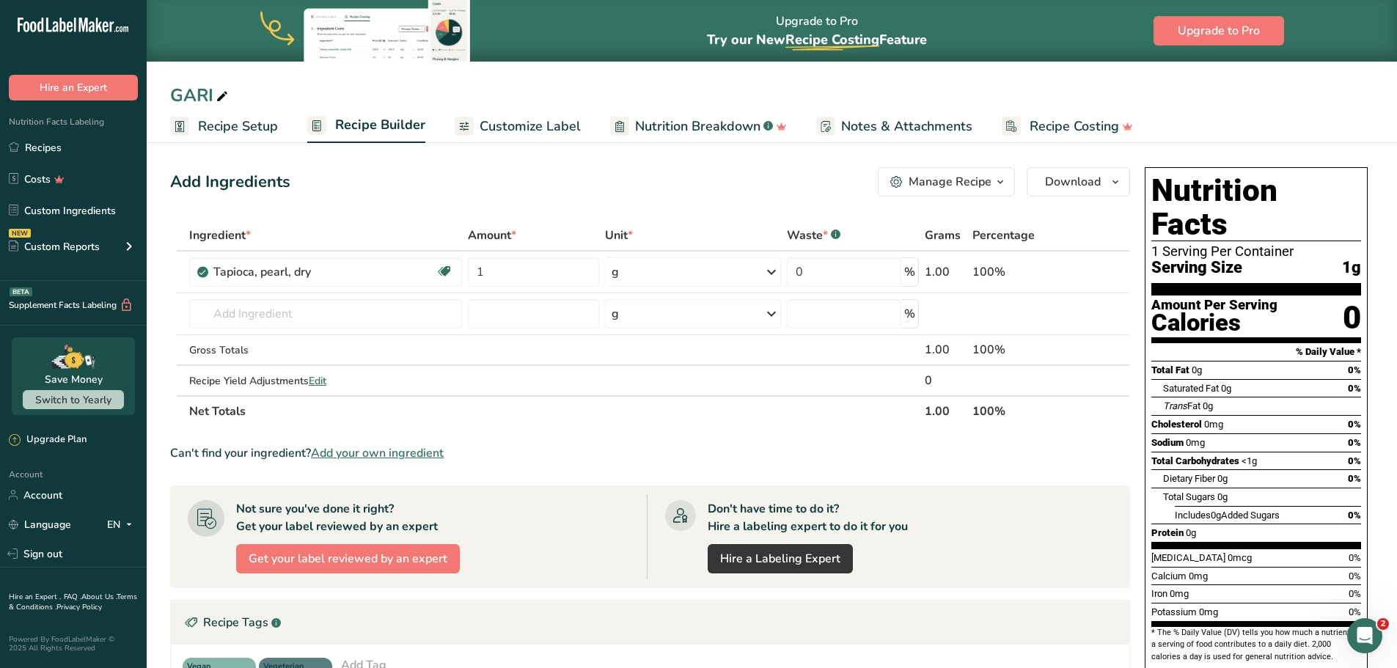
click at [208, 132] on span "Recipe Setup" at bounding box center [238, 127] width 80 height 20
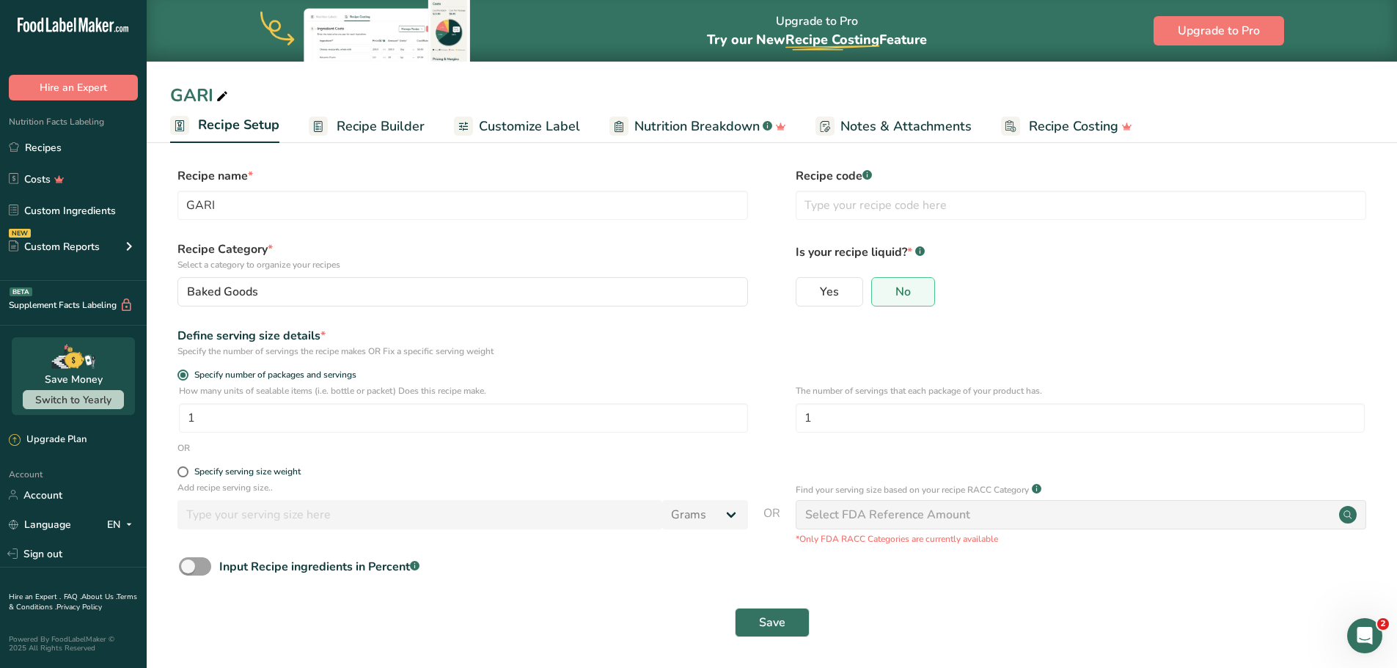
click at [222, 401] on div "How many units of sealable items (i.e. bottle or packet) Does this recipe make.…" at bounding box center [463, 408] width 569 height 48
click at [213, 413] on input "1" at bounding box center [463, 417] width 569 height 29
type input "100"
click at [781, 626] on span "Save" at bounding box center [772, 623] width 26 height 18
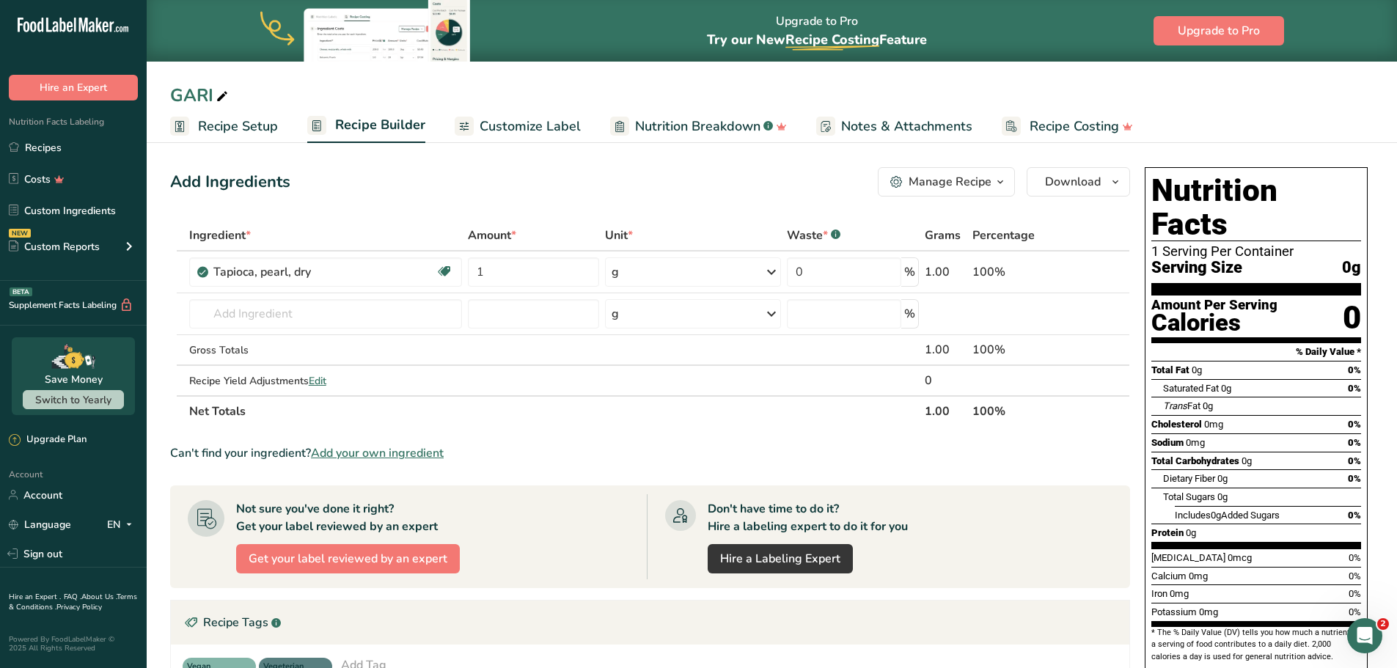
click at [537, 128] on span "Customize Label" at bounding box center [530, 127] width 101 height 20
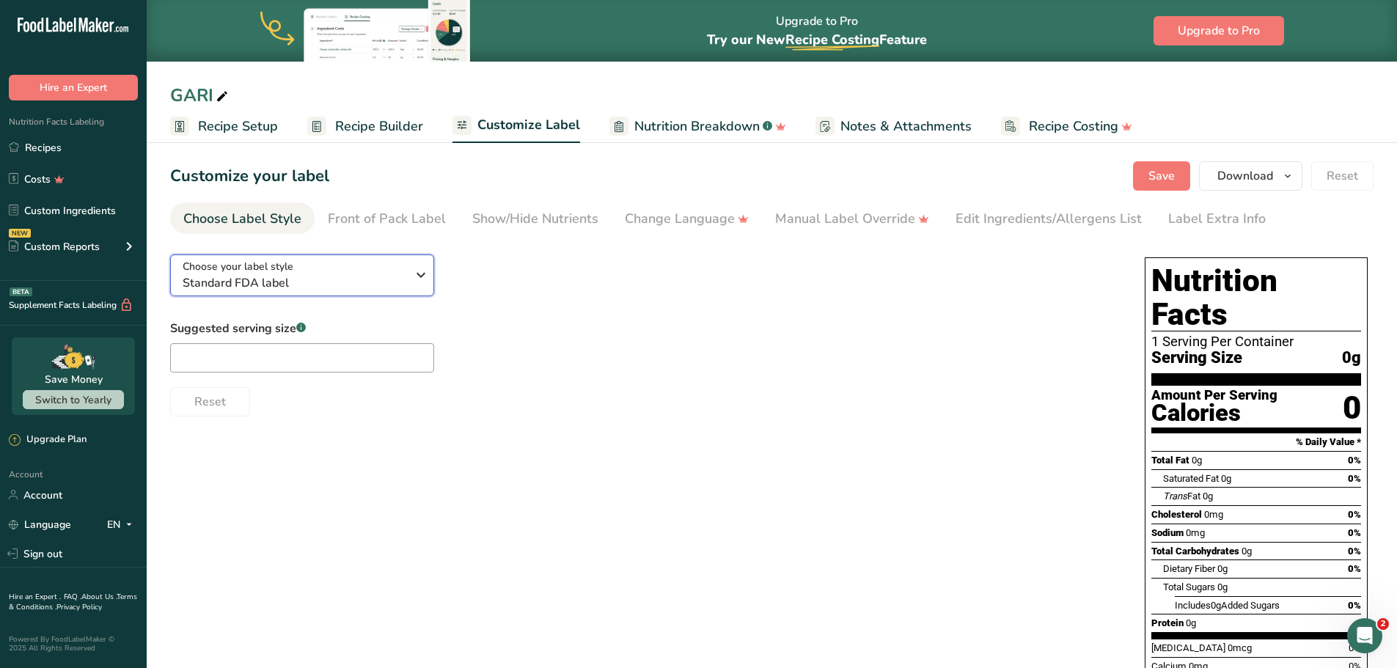
click at [423, 273] on icon "button" at bounding box center [421, 275] width 18 height 26
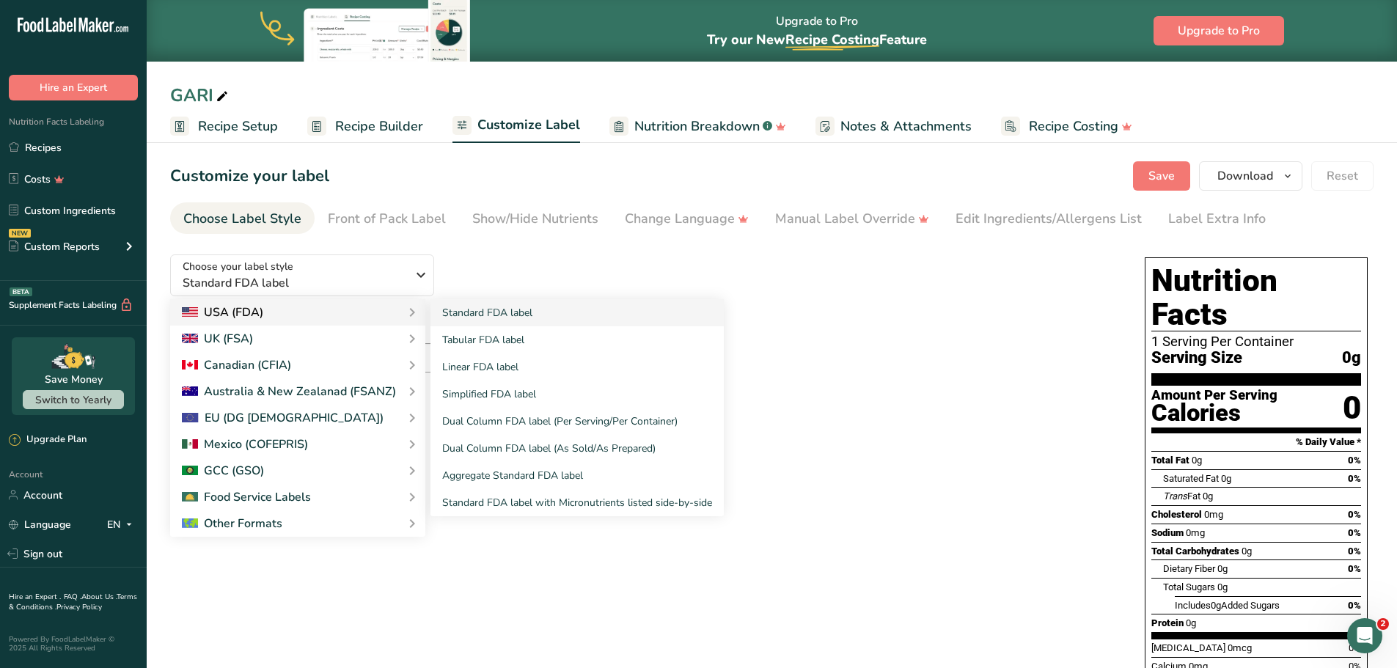
click at [362, 310] on div "USA (FDA)" at bounding box center [298, 313] width 232 height 18
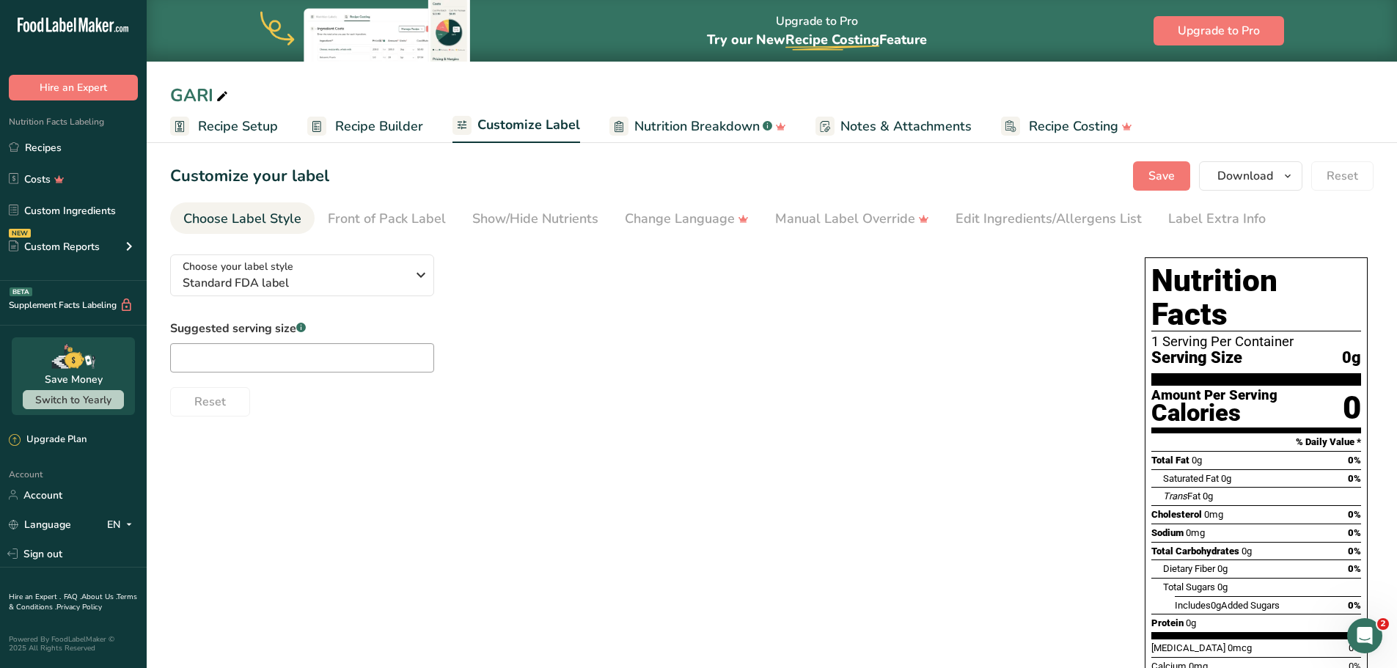
click at [1035, 125] on span "Recipe Costing" at bounding box center [1073, 127] width 89 height 20
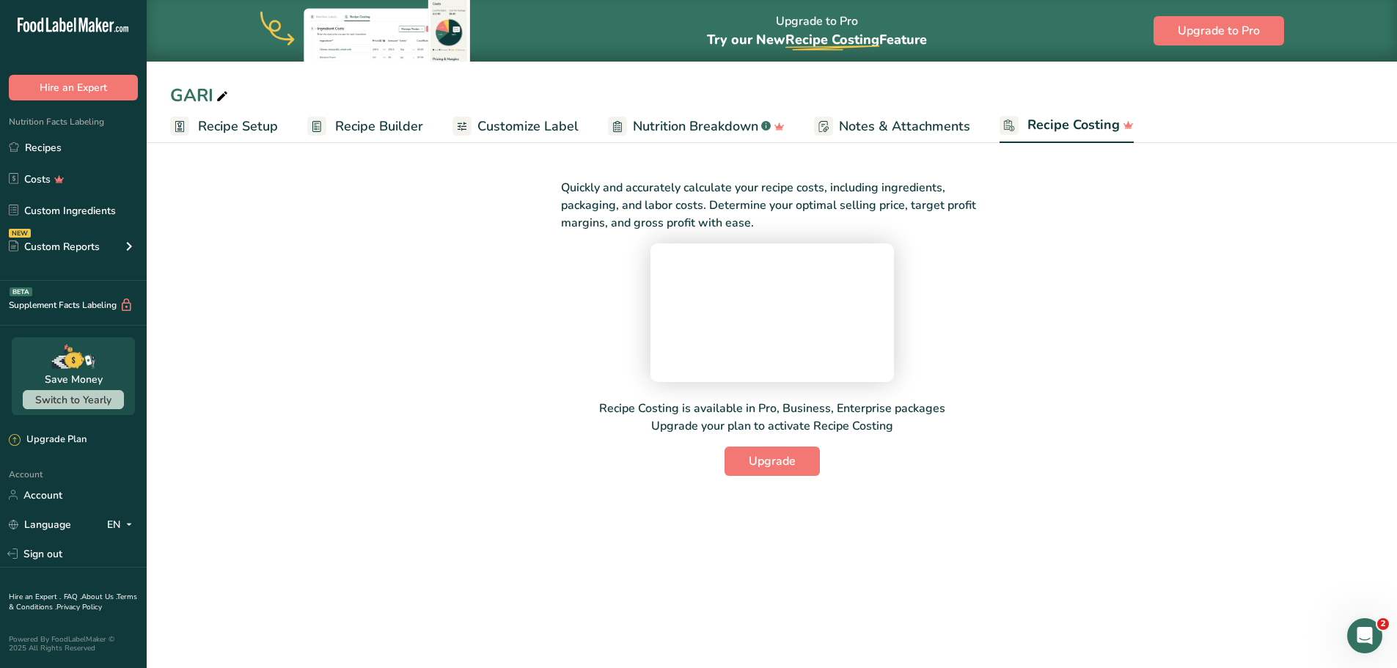
click at [906, 132] on span "Notes & Attachments" at bounding box center [904, 127] width 131 height 20
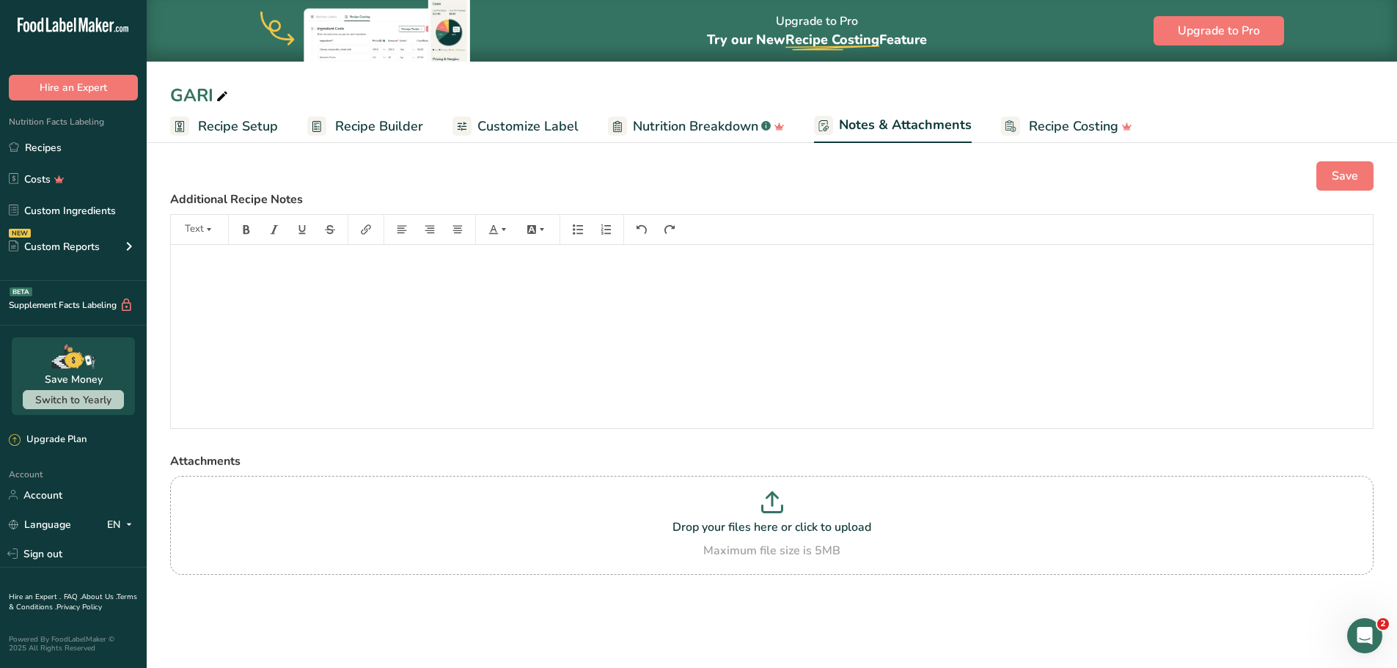
click at [701, 125] on span "Nutrition Breakdown" at bounding box center [695, 127] width 125 height 20
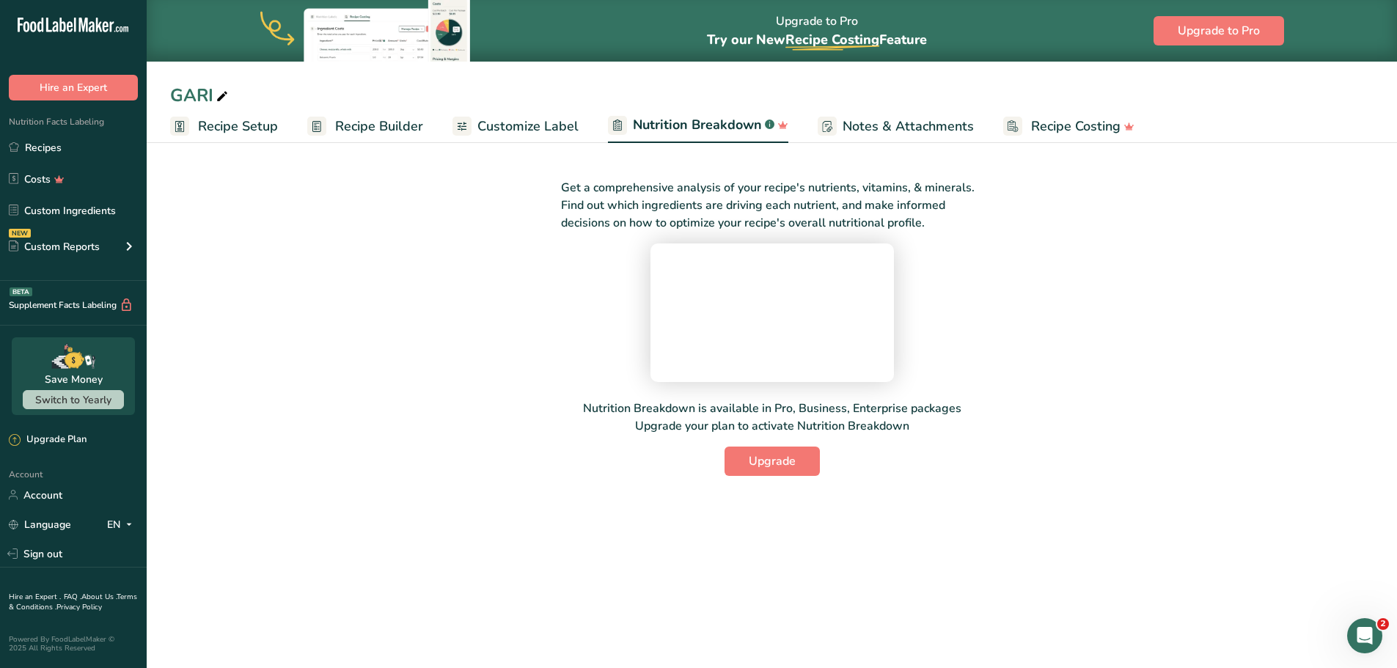
click at [538, 127] on span "Customize Label" at bounding box center [528, 127] width 101 height 20
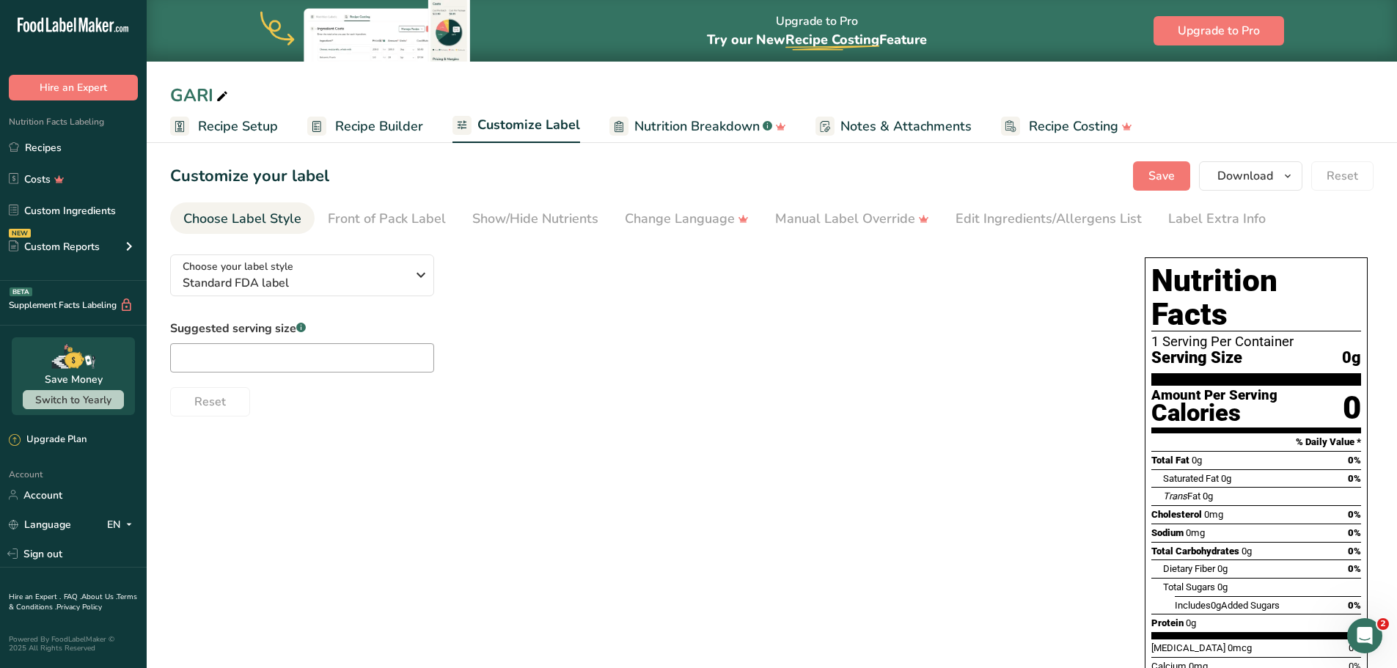
click at [225, 127] on span "Recipe Setup" at bounding box center [238, 127] width 80 height 20
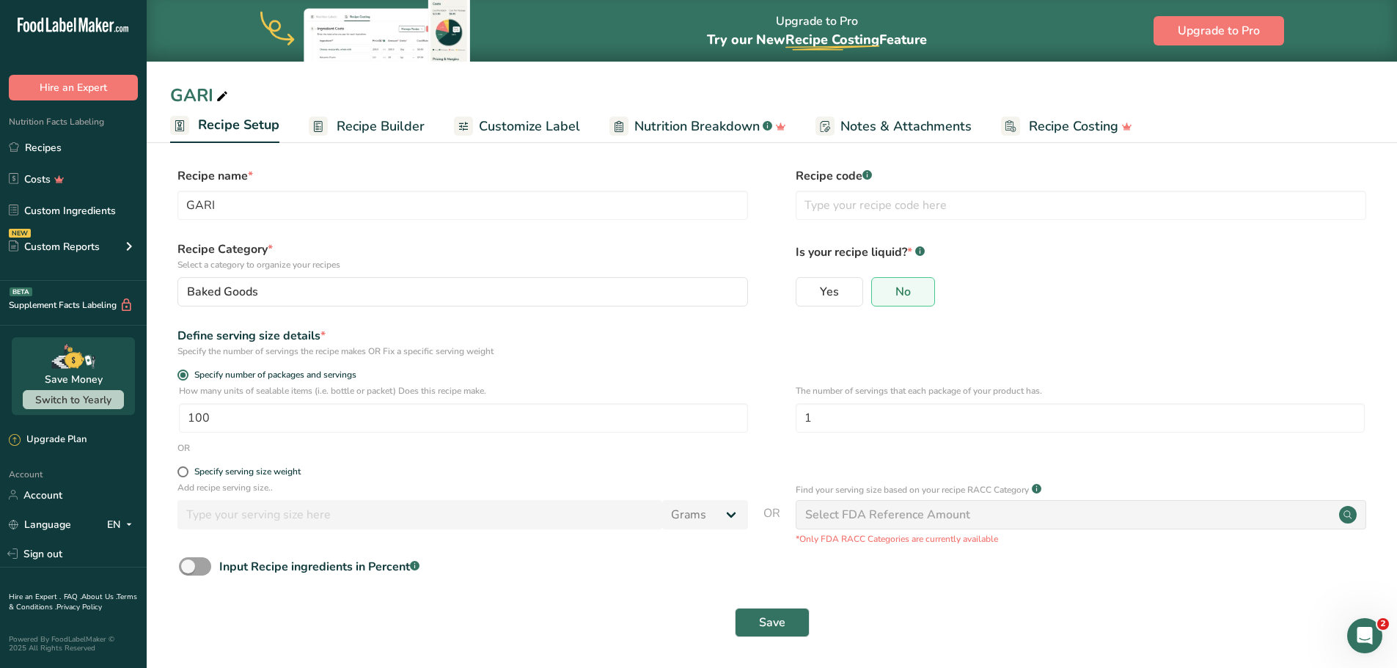
click at [495, 125] on span "Customize Label" at bounding box center [529, 127] width 101 height 20
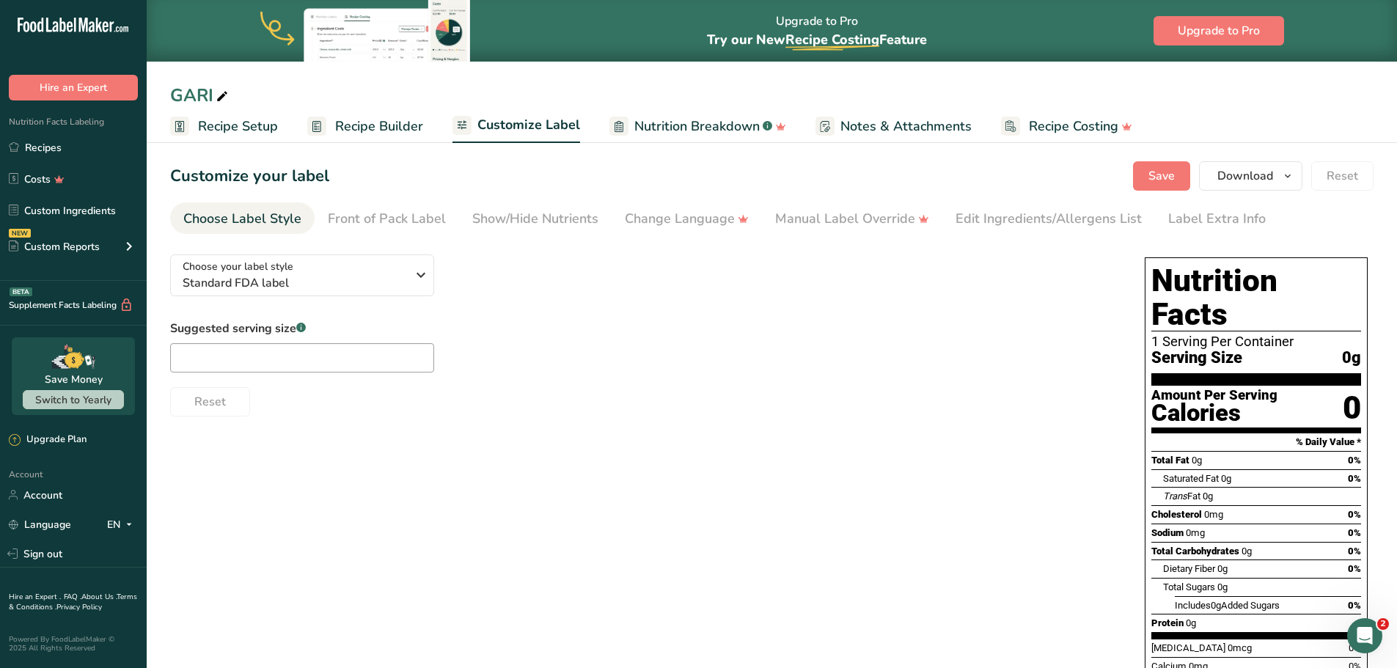
click at [241, 128] on span "Recipe Setup" at bounding box center [238, 127] width 80 height 20
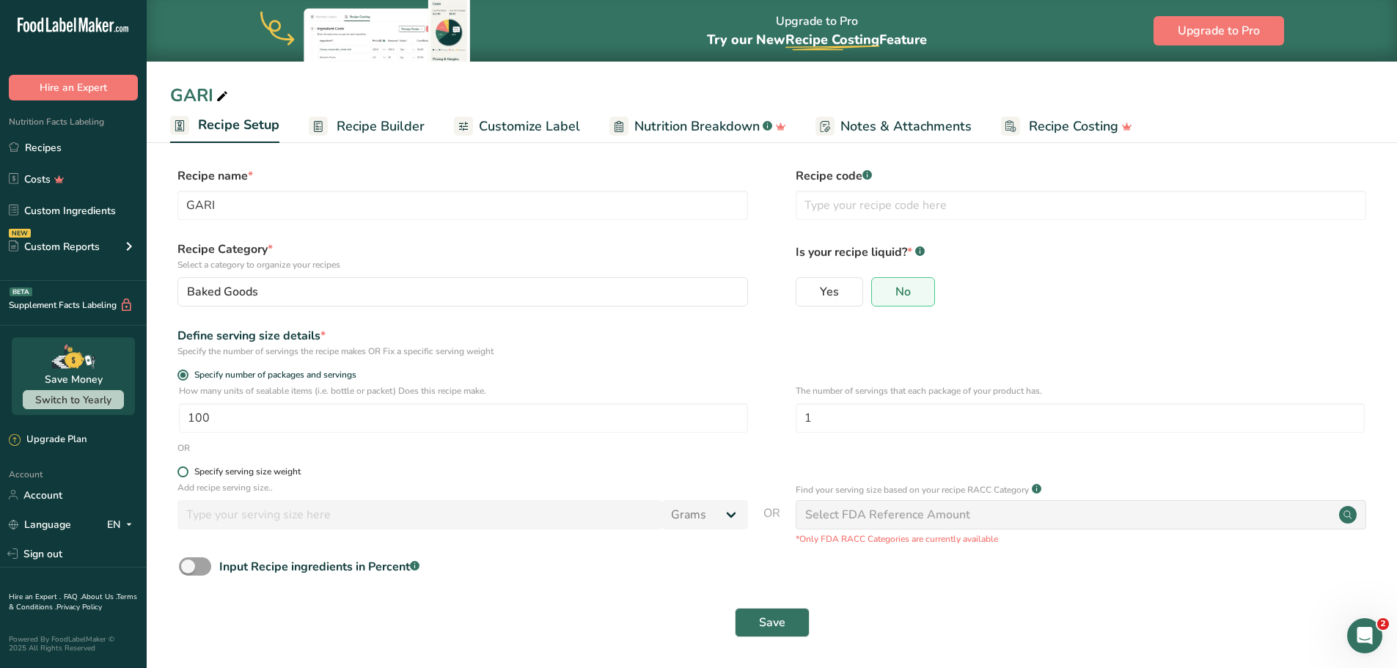
click at [183, 475] on span at bounding box center [183, 472] width 11 height 11
click at [183, 475] on input "Specify serving size weight" at bounding box center [183, 472] width 10 height 10
radio input "true"
radio input "false"
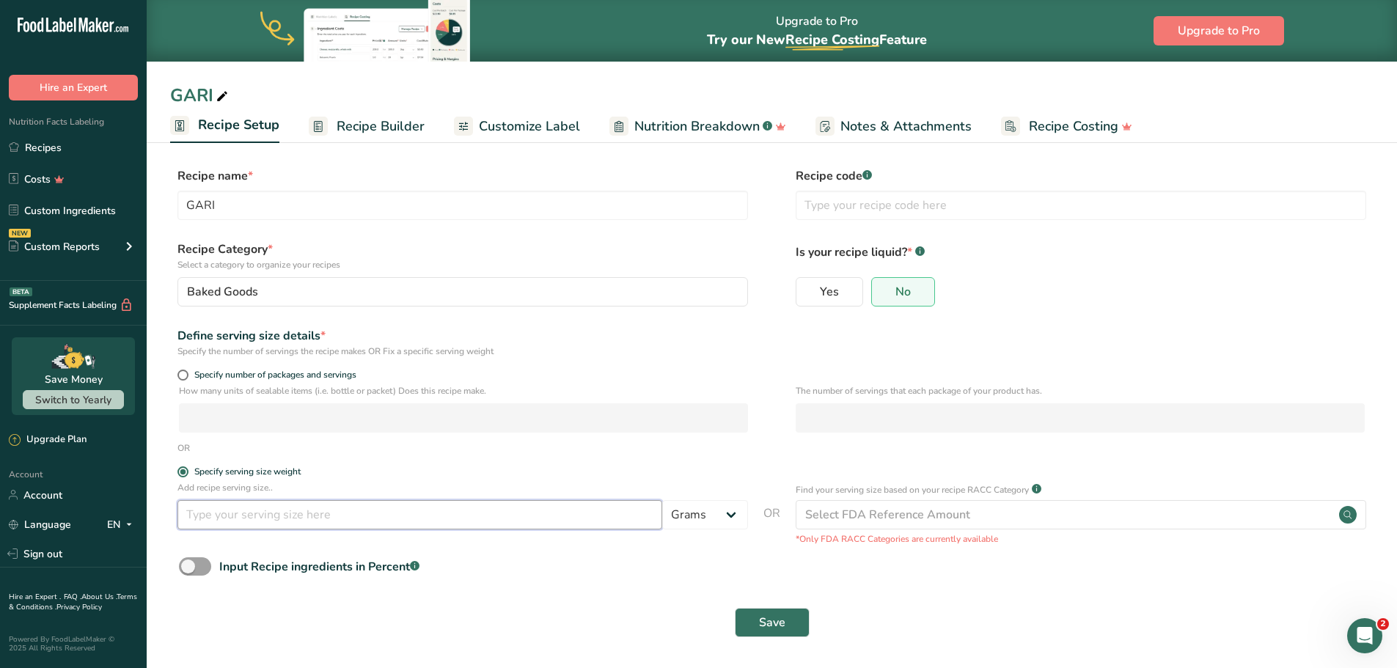
click at [188, 519] on input "number" at bounding box center [420, 514] width 485 height 29
type input "3"
type input "628"
click at [211, 565] on span "Input Recipe ingredients in Percent .a-a{fill:#347362;}.b-a{fill:#fff;}" at bounding box center [315, 567] width 208 height 18
click at [189, 565] on input "Input Recipe ingredients in Percent .a-a{fill:#347362;}.b-a{fill:#fff;}" at bounding box center [184, 567] width 10 height 10
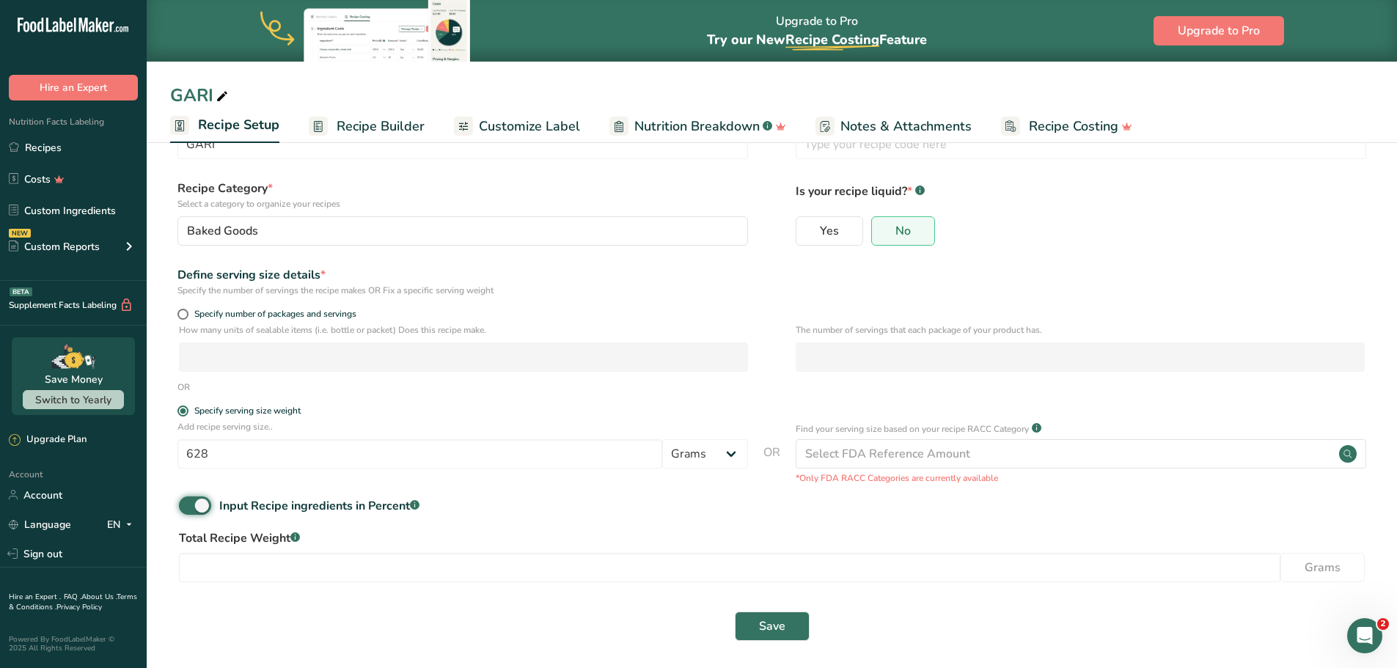
scroll to position [66, 0]
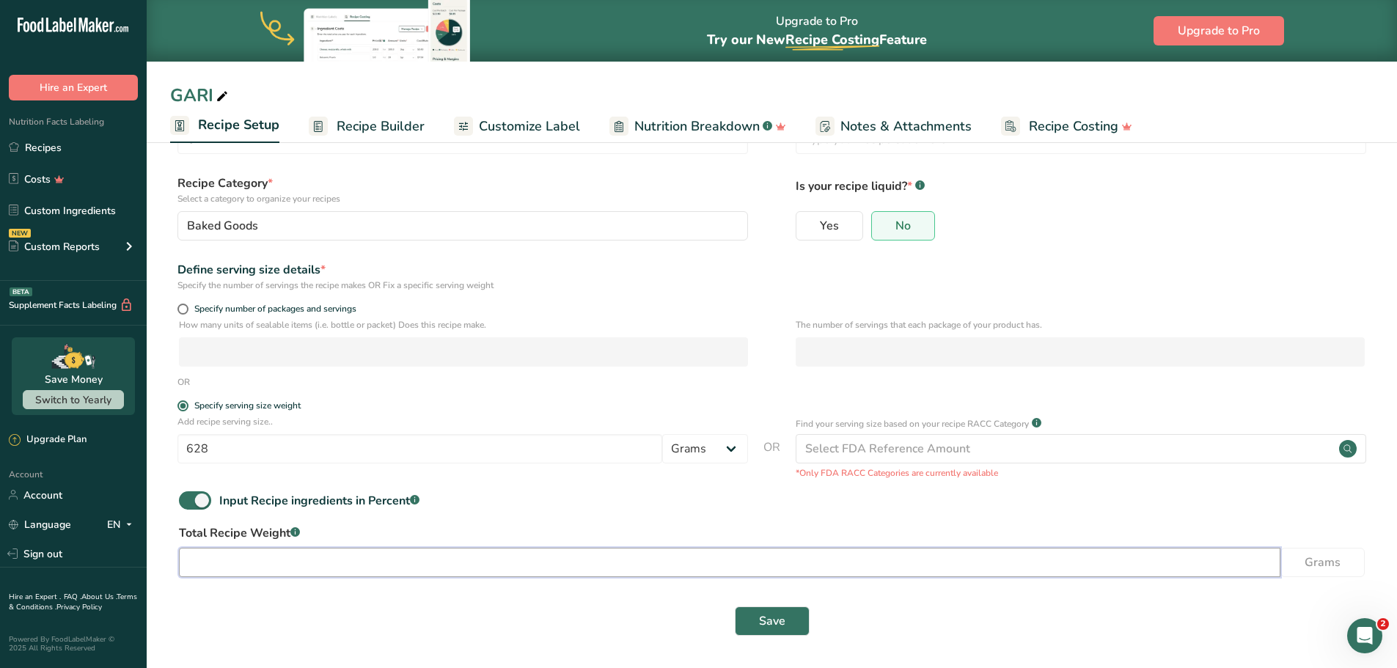
click at [339, 566] on input "number" at bounding box center [730, 562] width 1102 height 29
click at [182, 506] on span at bounding box center [195, 500] width 32 height 18
click at [182, 505] on input "Input Recipe ingredients in Percent .a-a{fill:#347362;}.b-a{fill:#fff;}" at bounding box center [184, 501] width 10 height 10
checkbox input "false"
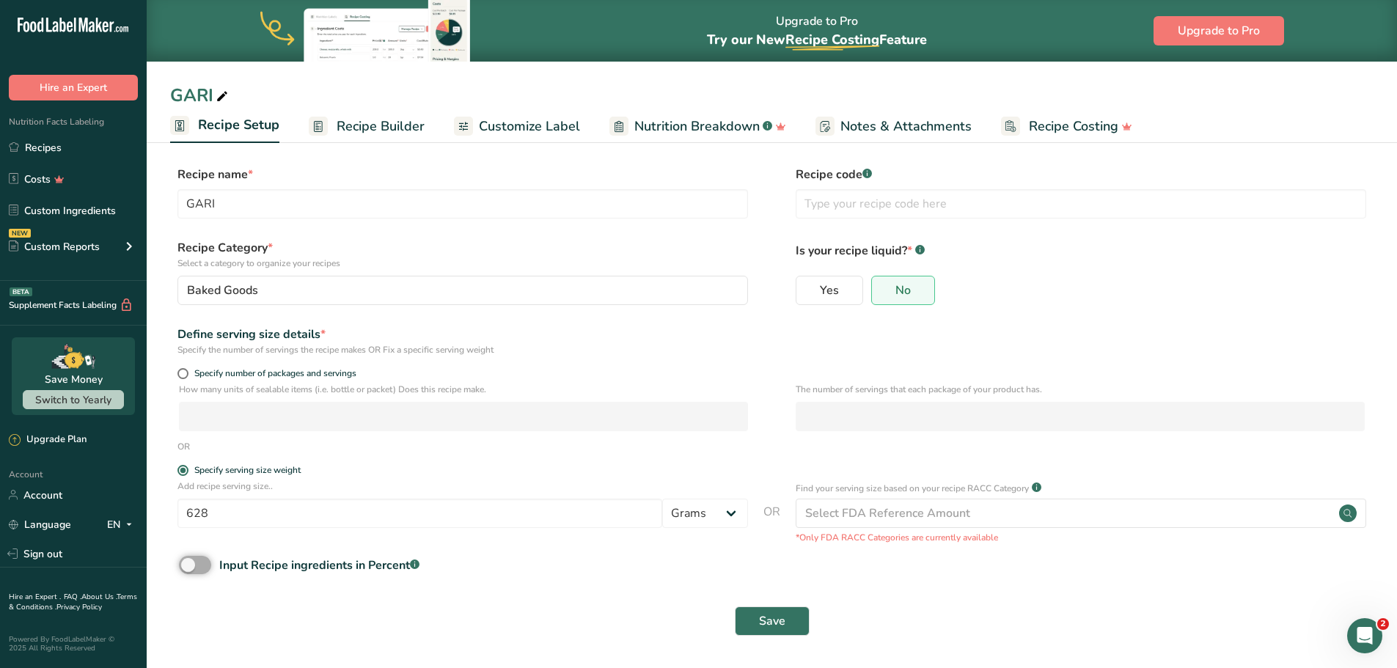
scroll to position [1, 0]
click at [778, 616] on span "Save" at bounding box center [772, 622] width 26 height 18
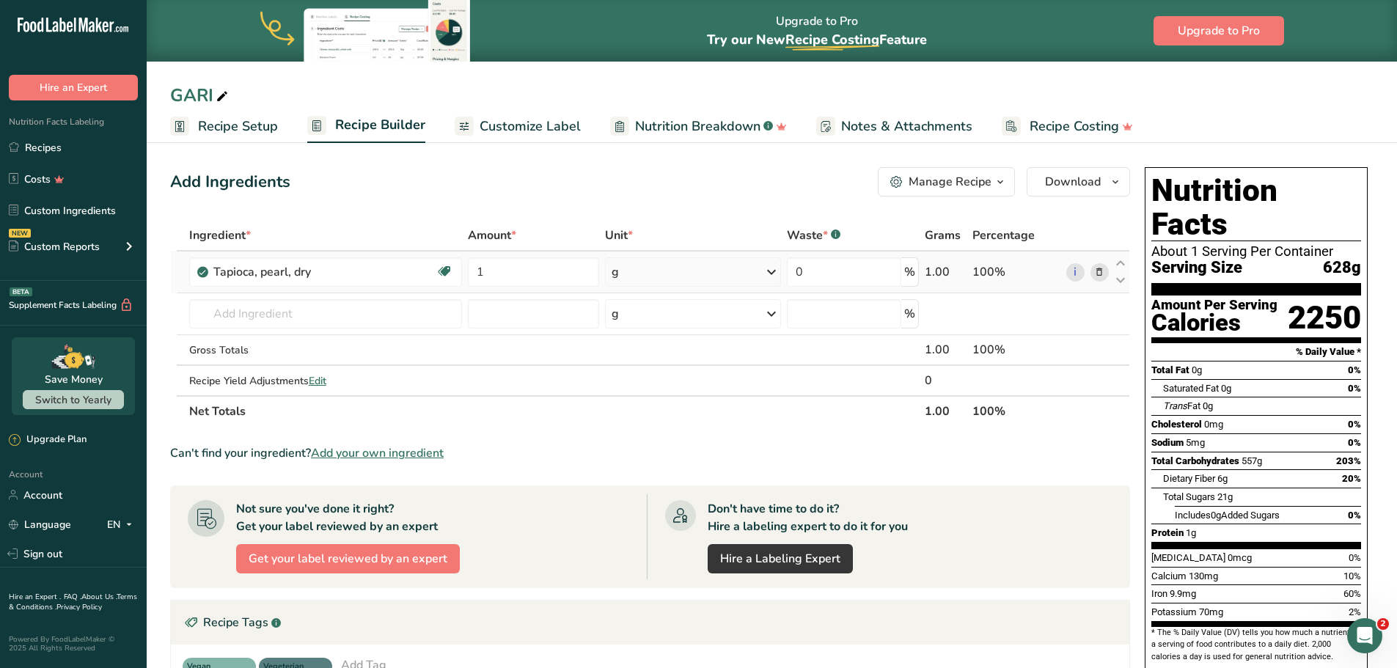
click at [1105, 271] on icon at bounding box center [1099, 272] width 10 height 15
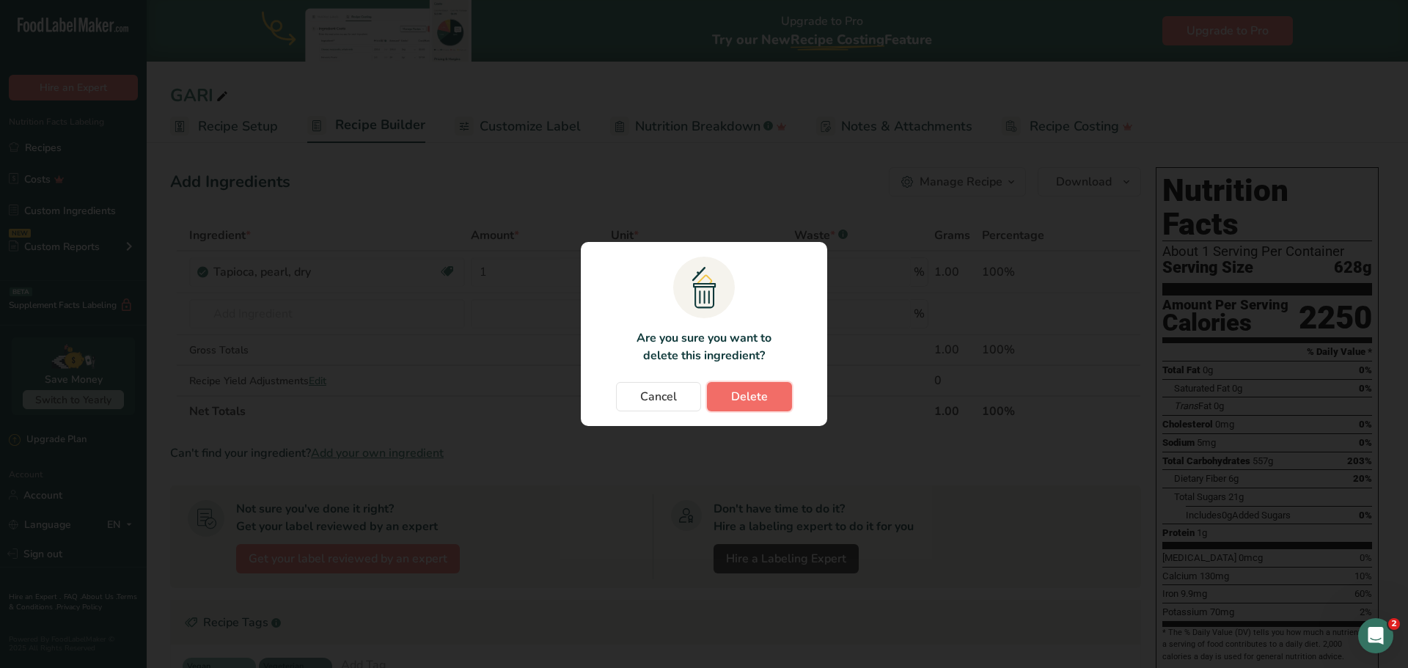
click at [755, 391] on span "Delete" at bounding box center [749, 397] width 37 height 18
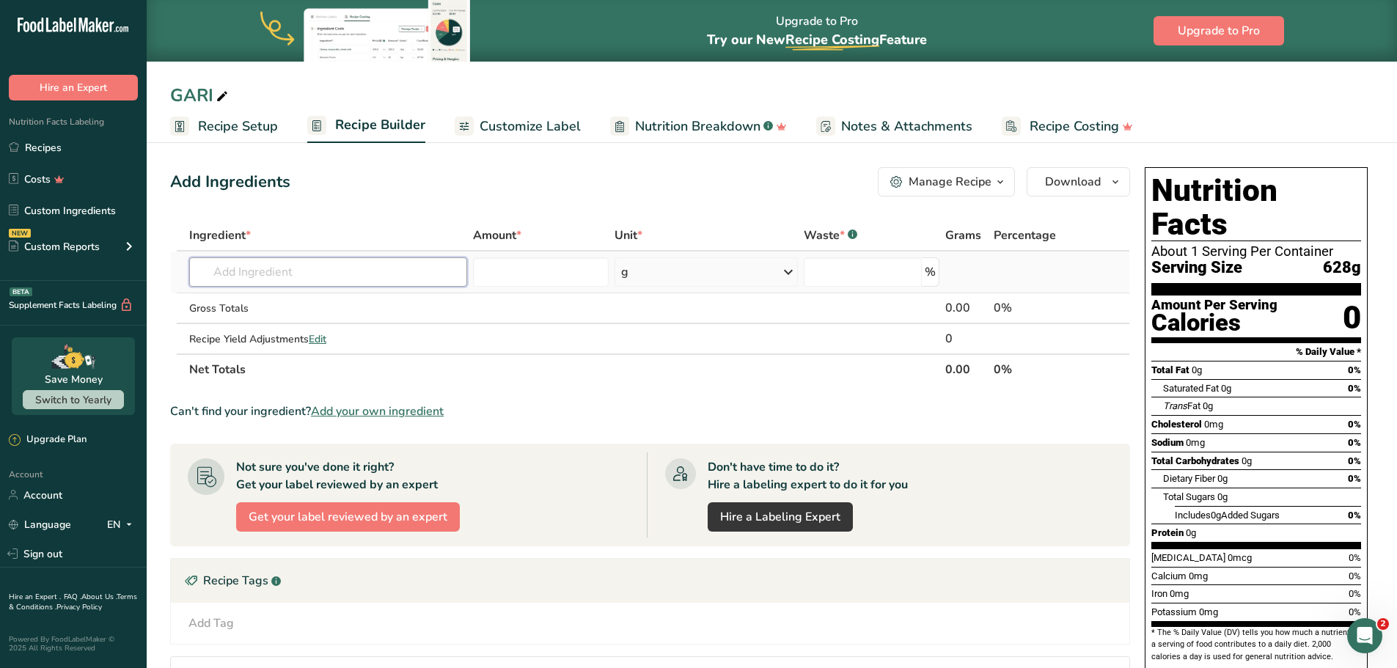
click at [267, 274] on input "text" at bounding box center [328, 271] width 278 height 29
type input "cassava"
click at [273, 301] on p "11134 Cassava, raw" at bounding box center [254, 301] width 107 height 15
type input "Cassava, raw"
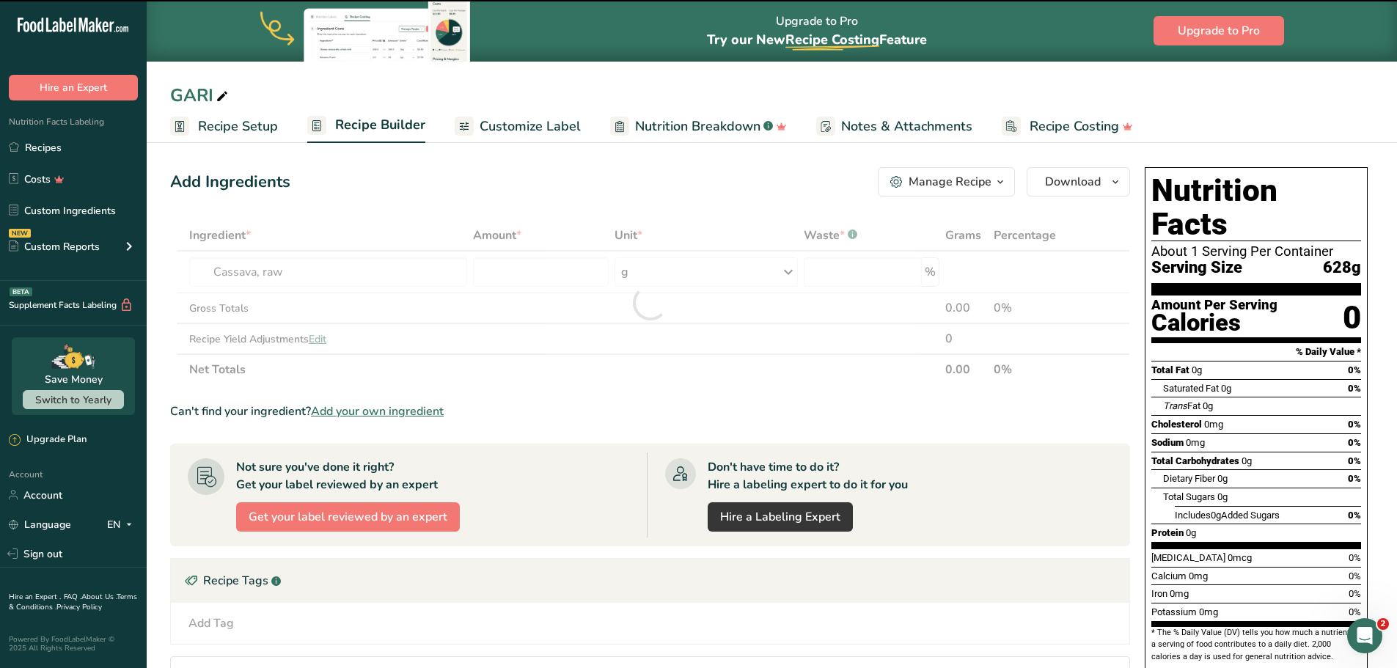
type input "0"
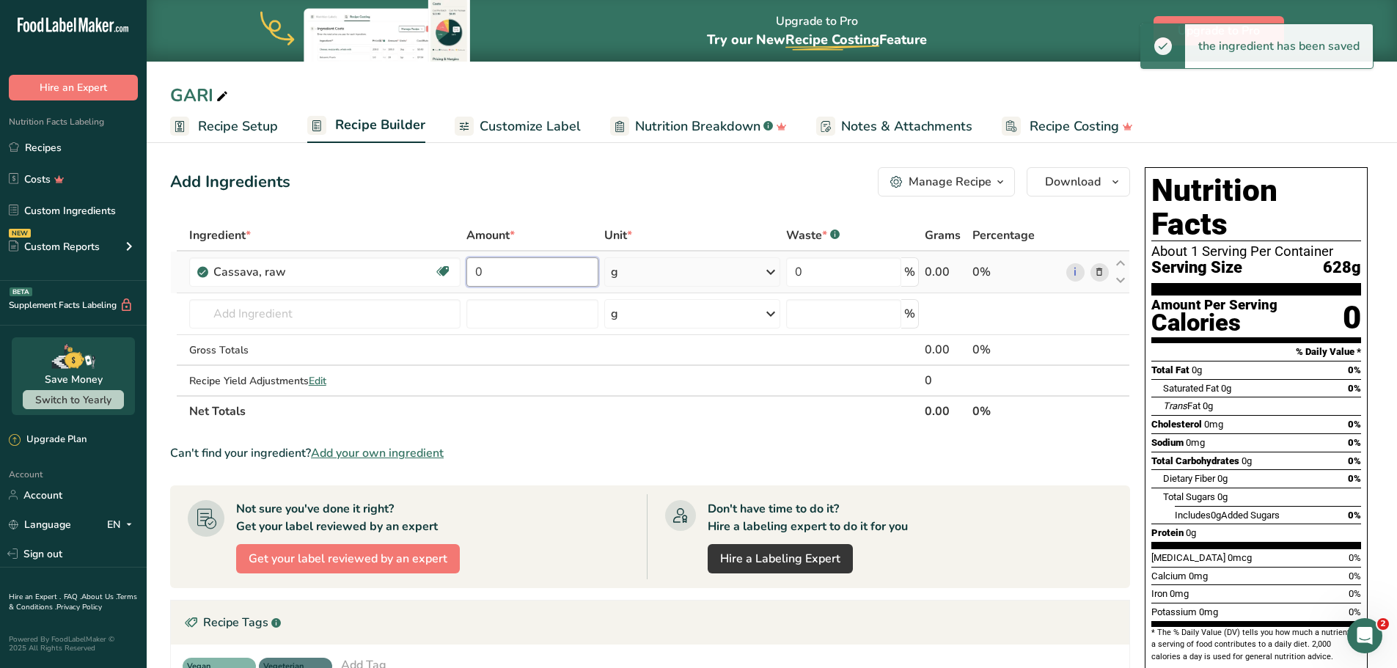
click at [553, 274] on input "0" at bounding box center [533, 271] width 132 height 29
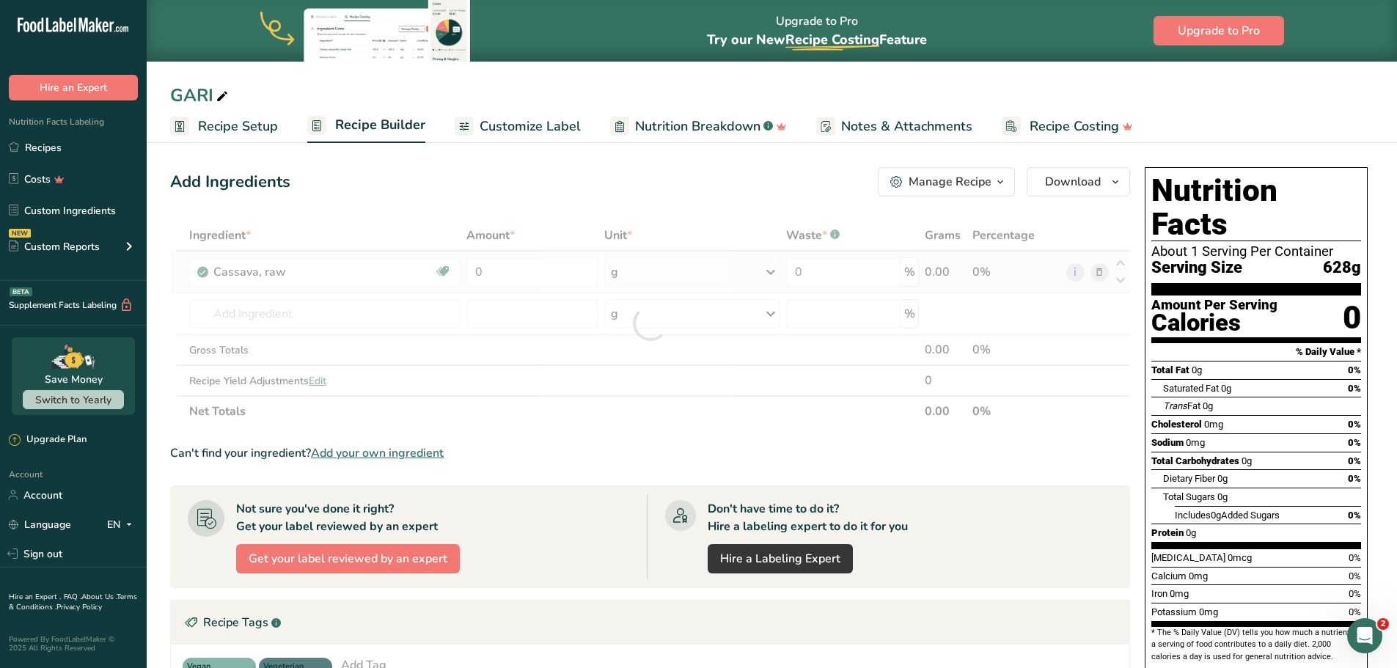
click at [767, 273] on div "Ingredient * Amount * Unit * Waste * .a-a{fill:#347362;}.b-a{fill:#fff;} Grams …" at bounding box center [650, 323] width 960 height 207
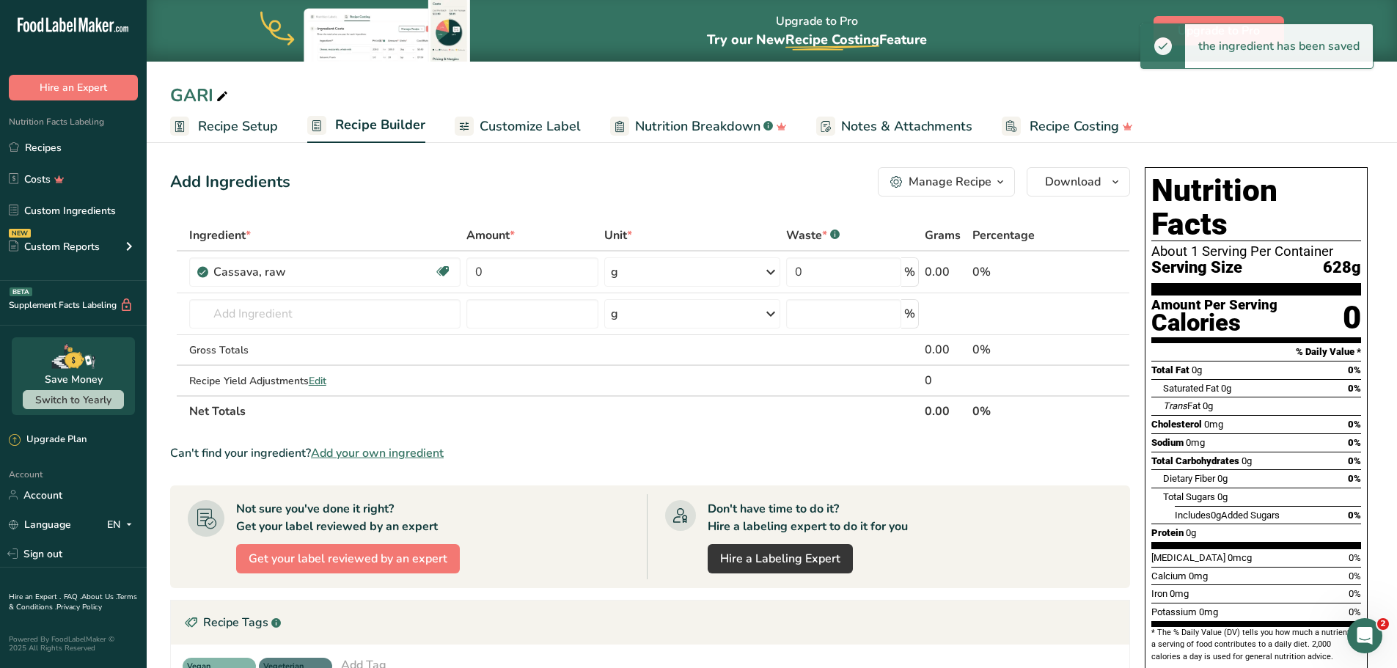
click at [767, 273] on icon at bounding box center [771, 272] width 18 height 26
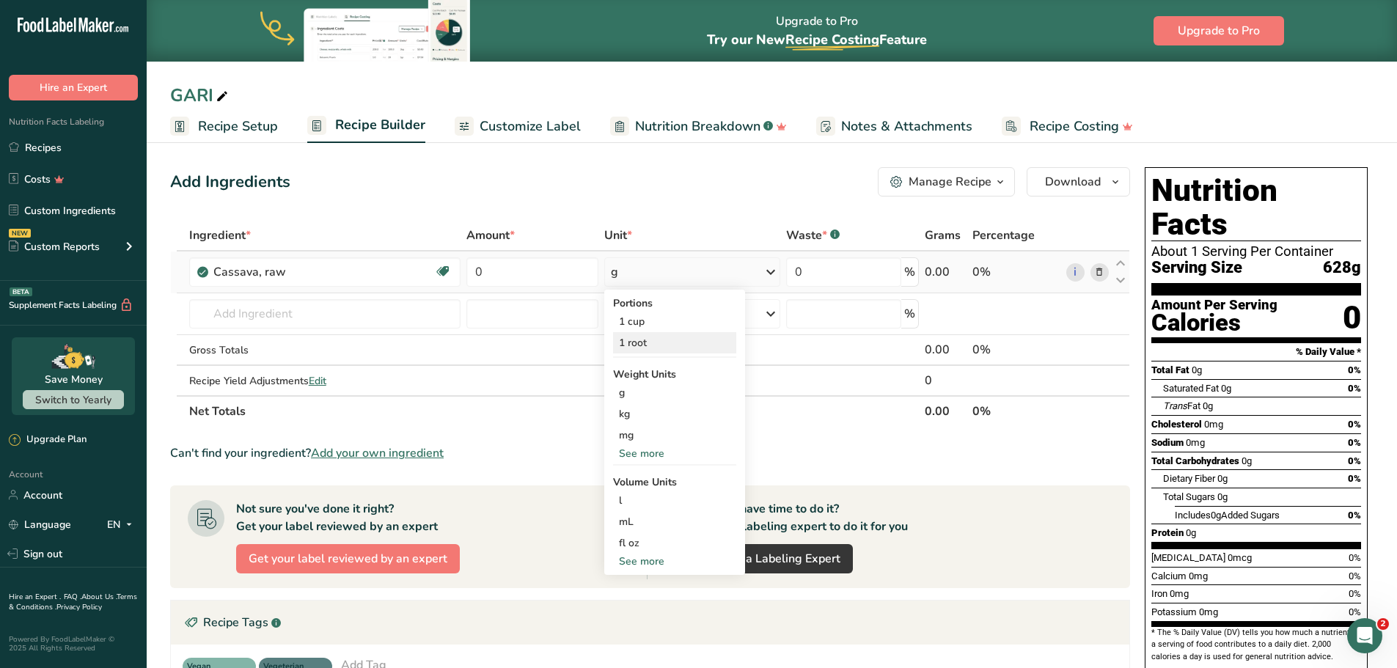
click at [638, 346] on div "1 root" at bounding box center [674, 342] width 123 height 21
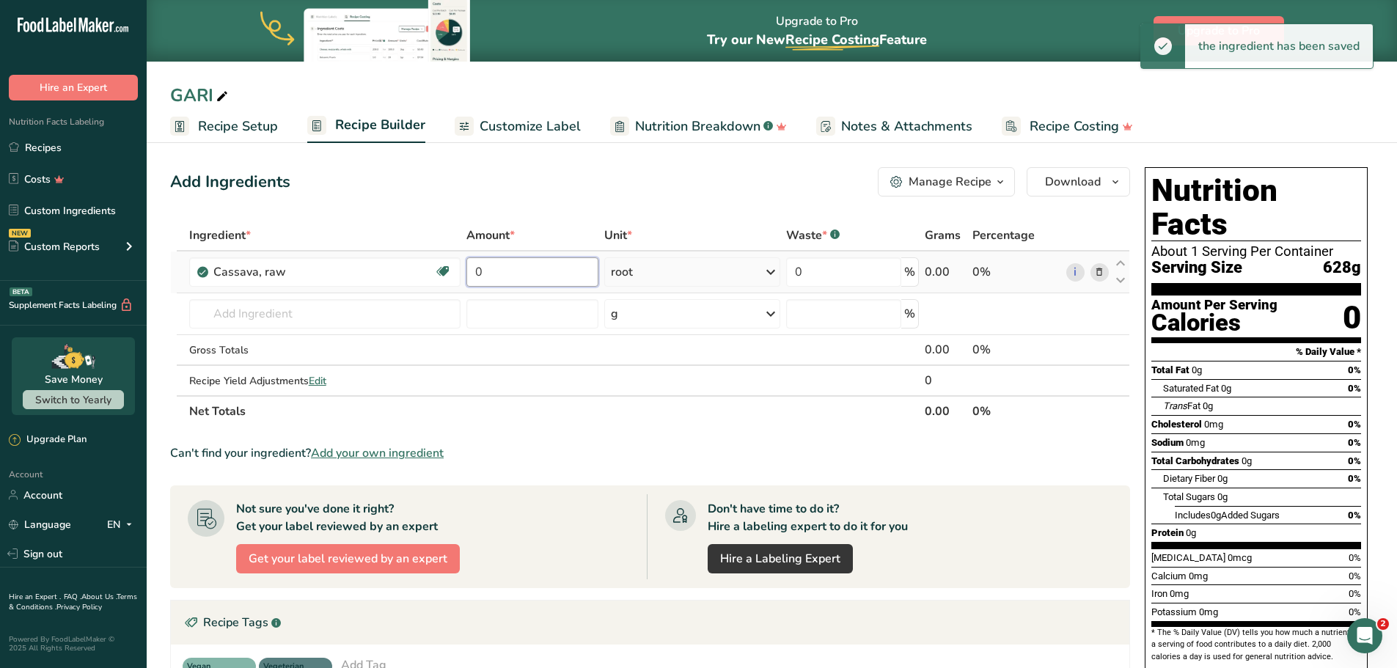
click at [510, 274] on input "0" at bounding box center [533, 271] width 132 height 29
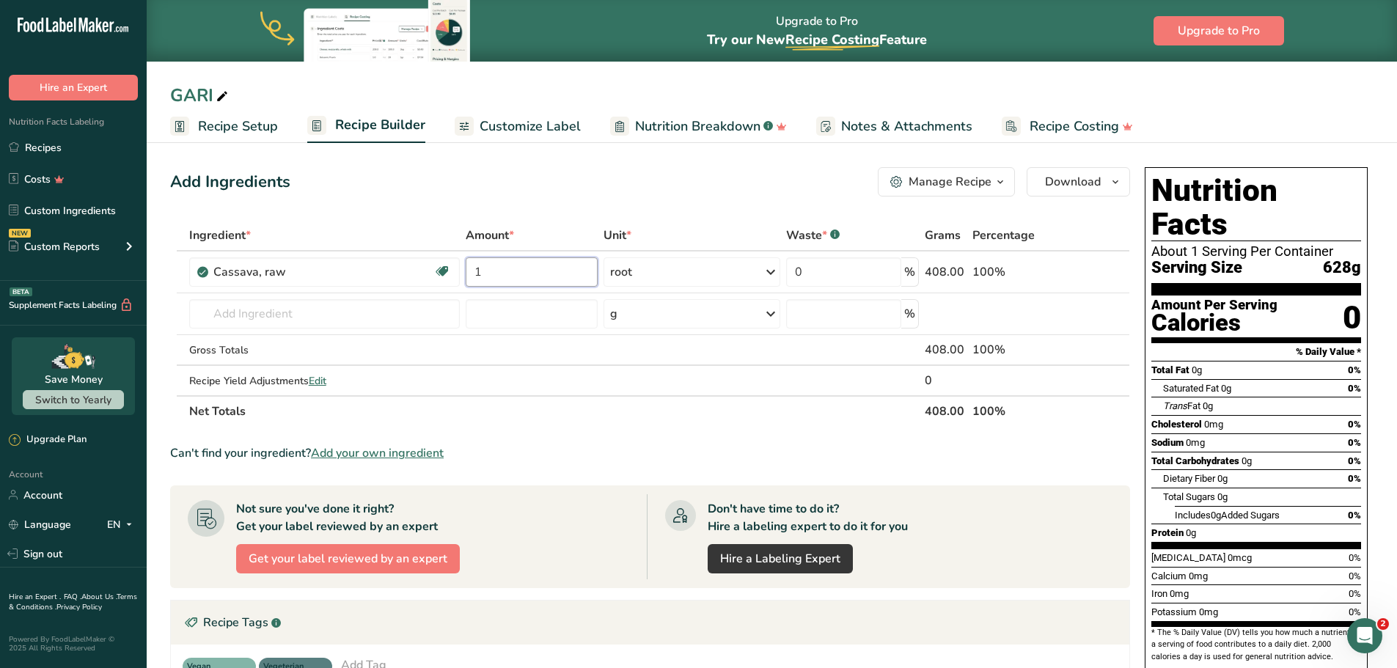
type input "1"
click at [545, 428] on section "Ingredient * Amount * Unit * Waste * .a-a{fill:#347362;}.b-a{fill:#fff;} Grams …" at bounding box center [650, 552] width 960 height 665
click at [218, 134] on span "Recipe Setup" at bounding box center [238, 127] width 80 height 20
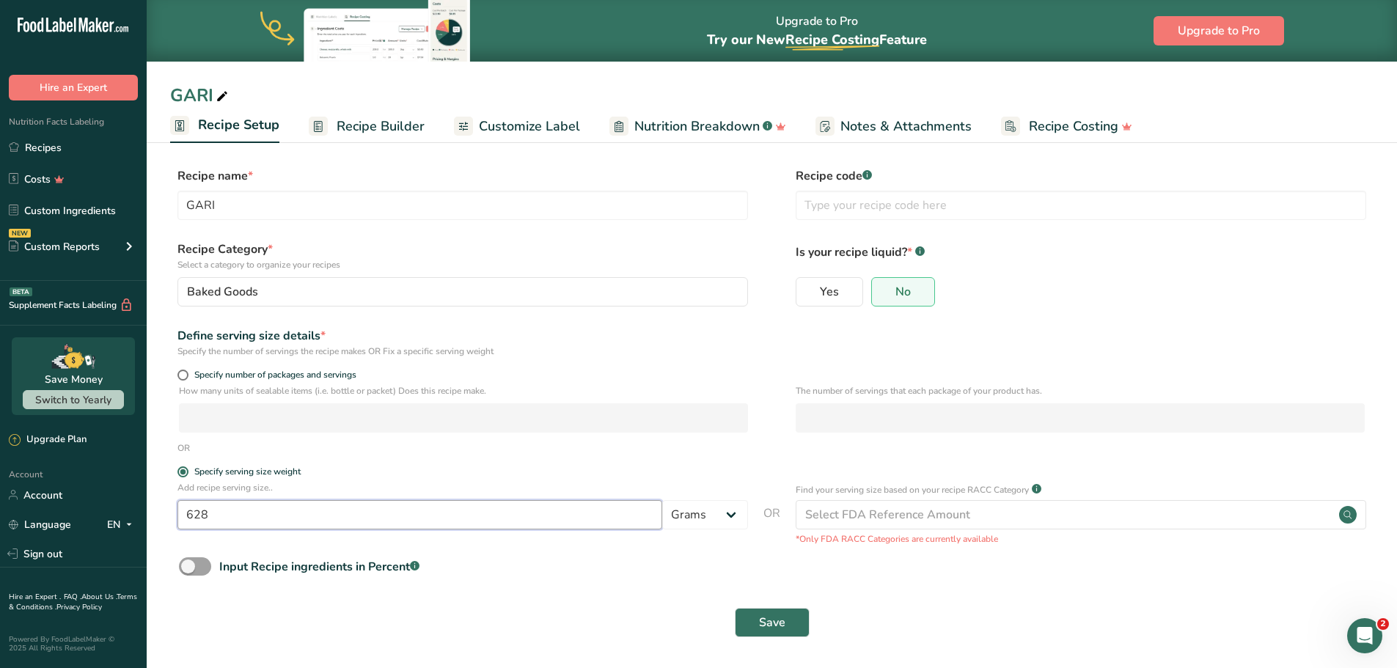
click at [234, 509] on input "628" at bounding box center [420, 514] width 485 height 29
type input "6"
type input "12"
click at [767, 623] on span "Save" at bounding box center [772, 623] width 26 height 18
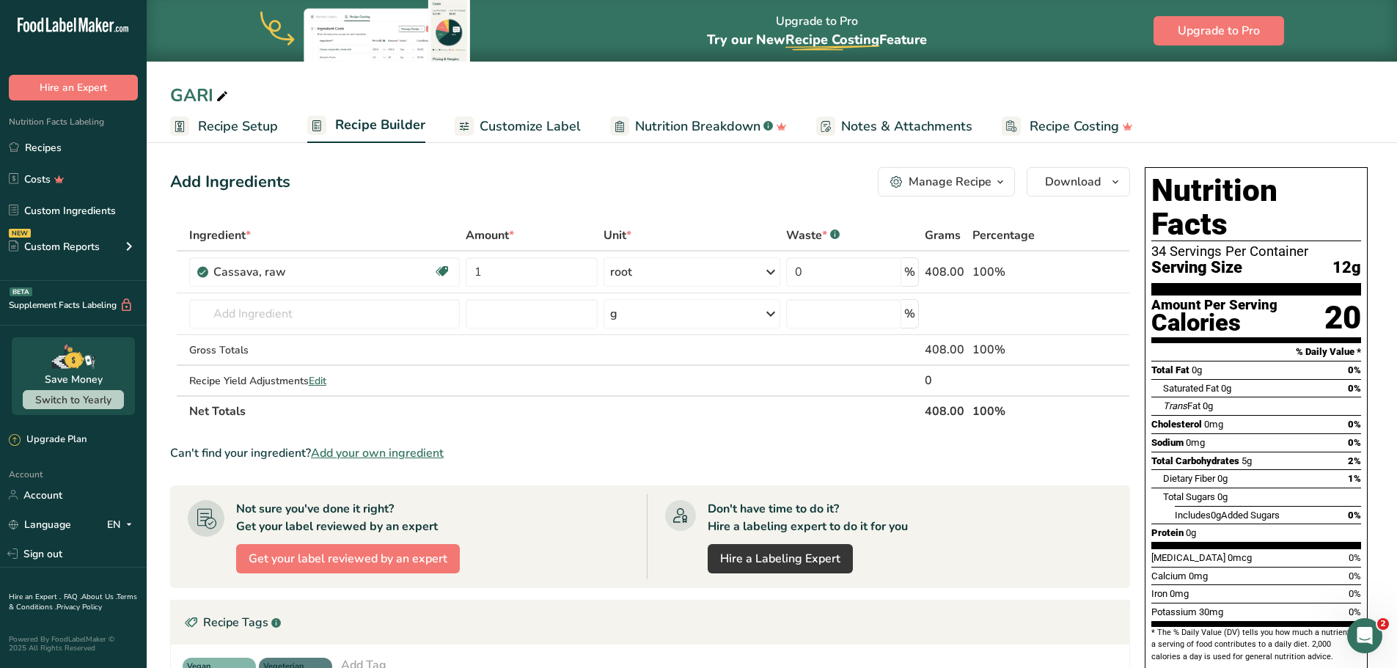
click at [183, 131] on rect at bounding box center [179, 126] width 19 height 19
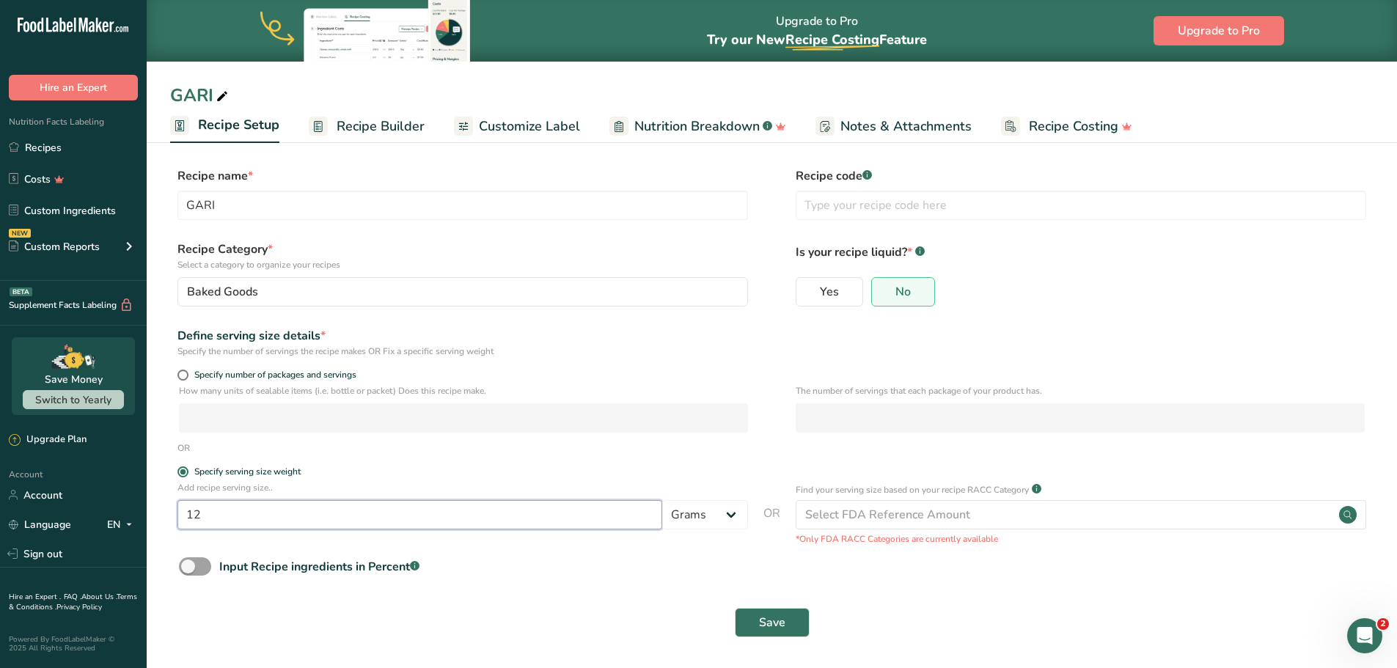
click at [325, 528] on input "12" at bounding box center [420, 514] width 485 height 29
type input "1"
type input "340"
click at [782, 626] on span "Save" at bounding box center [772, 623] width 26 height 18
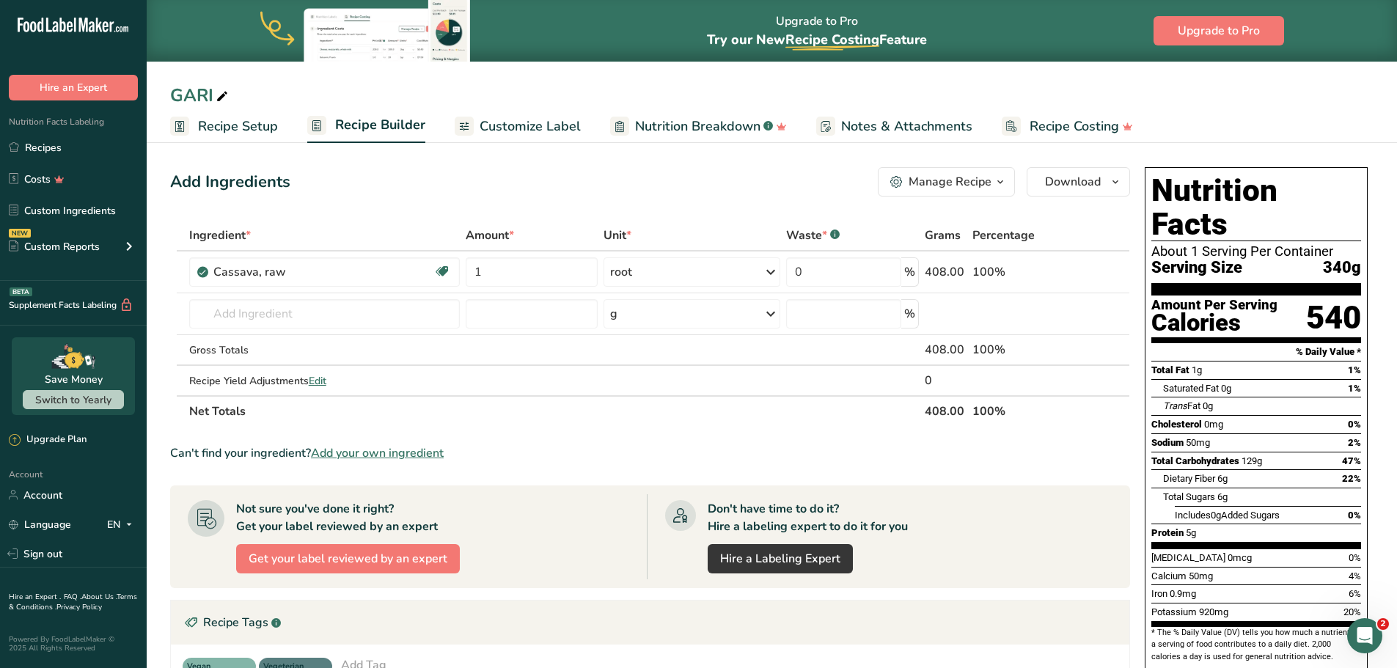
click at [213, 128] on span "Recipe Setup" at bounding box center [238, 127] width 80 height 20
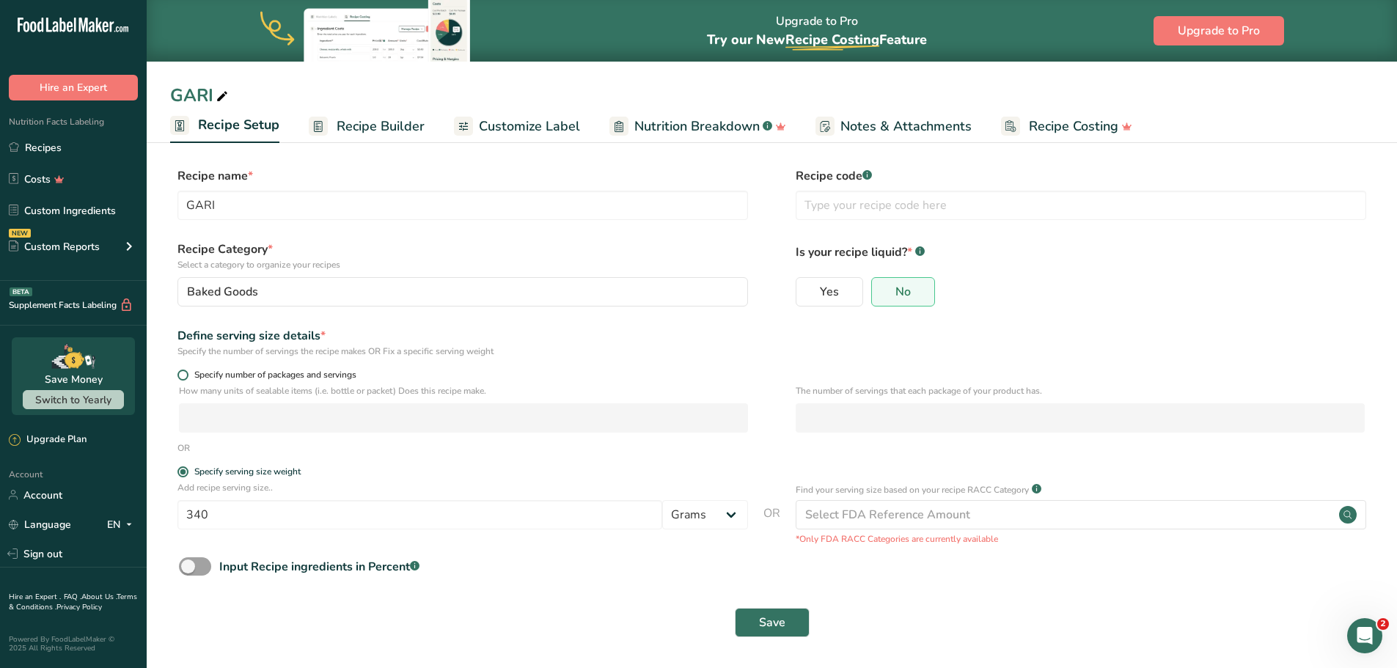
click at [191, 379] on span "Specify number of packages and servings" at bounding box center [273, 375] width 168 height 11
click at [187, 379] on input "Specify number of packages and servings" at bounding box center [183, 375] width 10 height 10
radio input "true"
radio input "false"
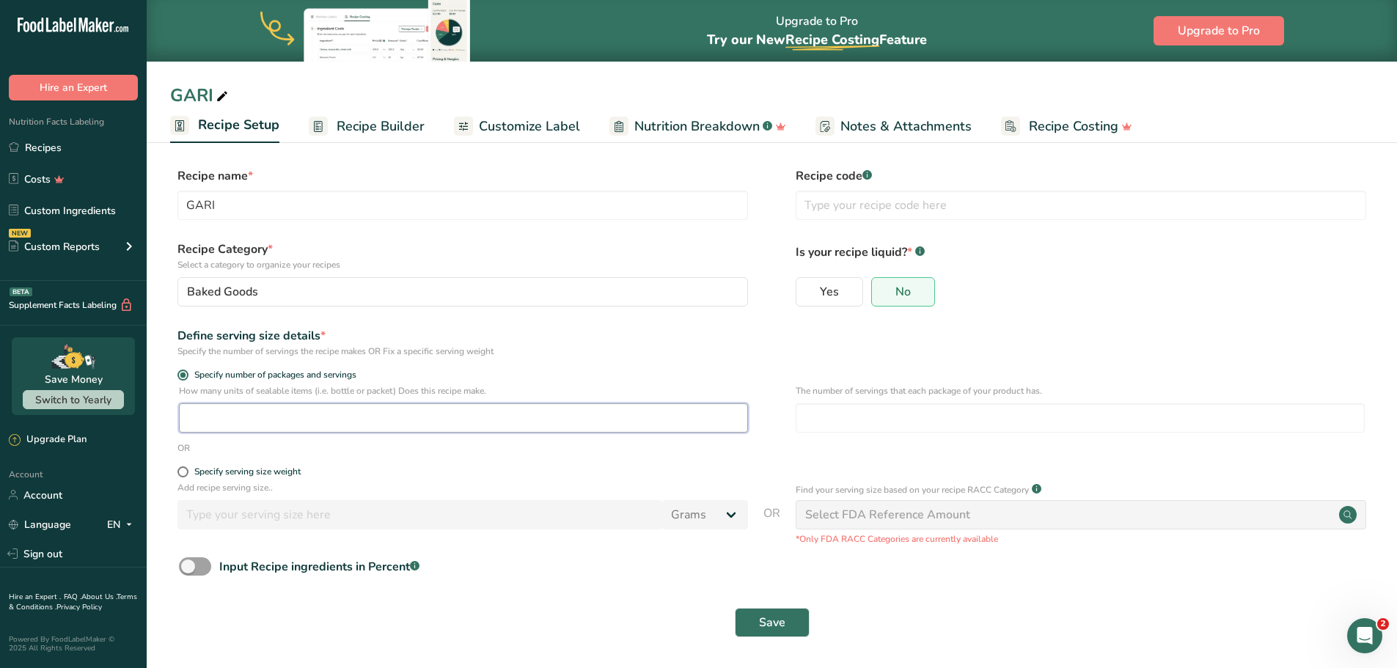
click at [223, 419] on input "number" at bounding box center [463, 417] width 569 height 29
type input "12"
click at [882, 424] on input "number" at bounding box center [1080, 417] width 569 height 29
type input "1"
click at [771, 635] on button "Save" at bounding box center [772, 622] width 75 height 29
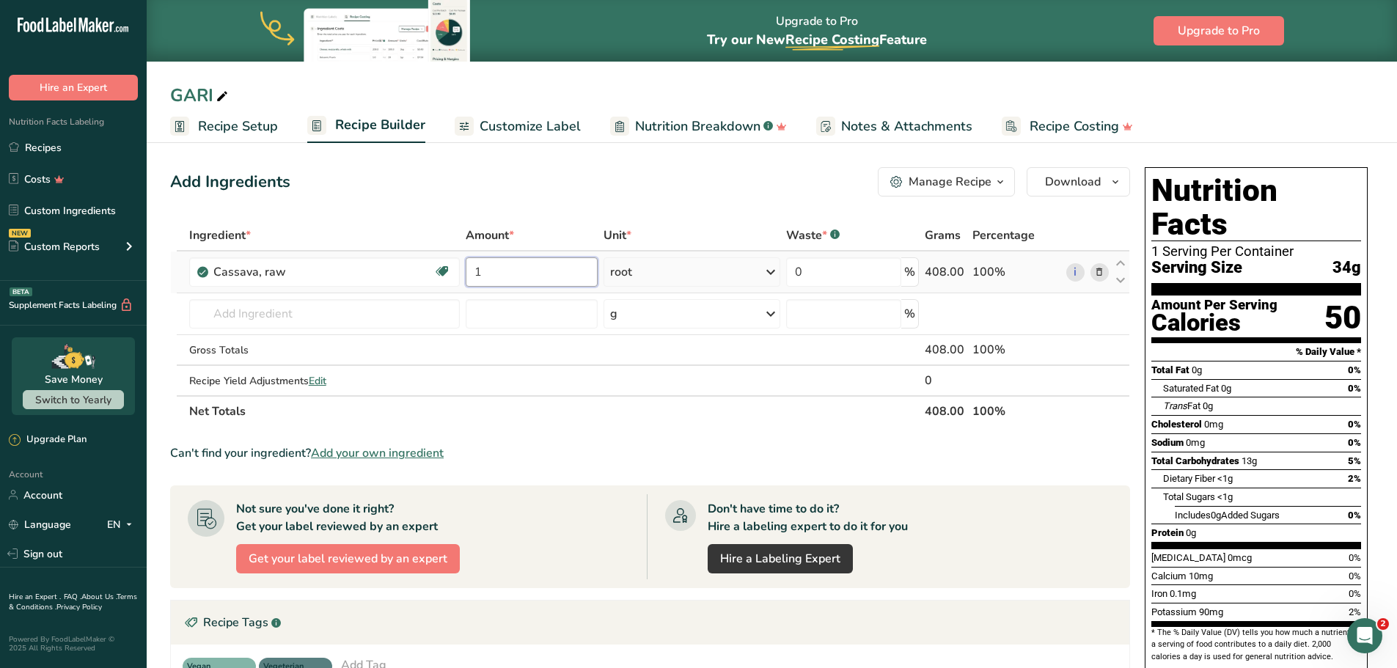
click at [508, 270] on input "1" at bounding box center [532, 271] width 132 height 29
type input "3"
click at [549, 434] on section "Ingredient * Amount * Unit * Waste * .a-a{fill:#347362;}.b-a{fill:#fff;} Grams …" at bounding box center [650, 552] width 960 height 665
click at [487, 279] on input "3" at bounding box center [529, 271] width 131 height 29
type input "5"
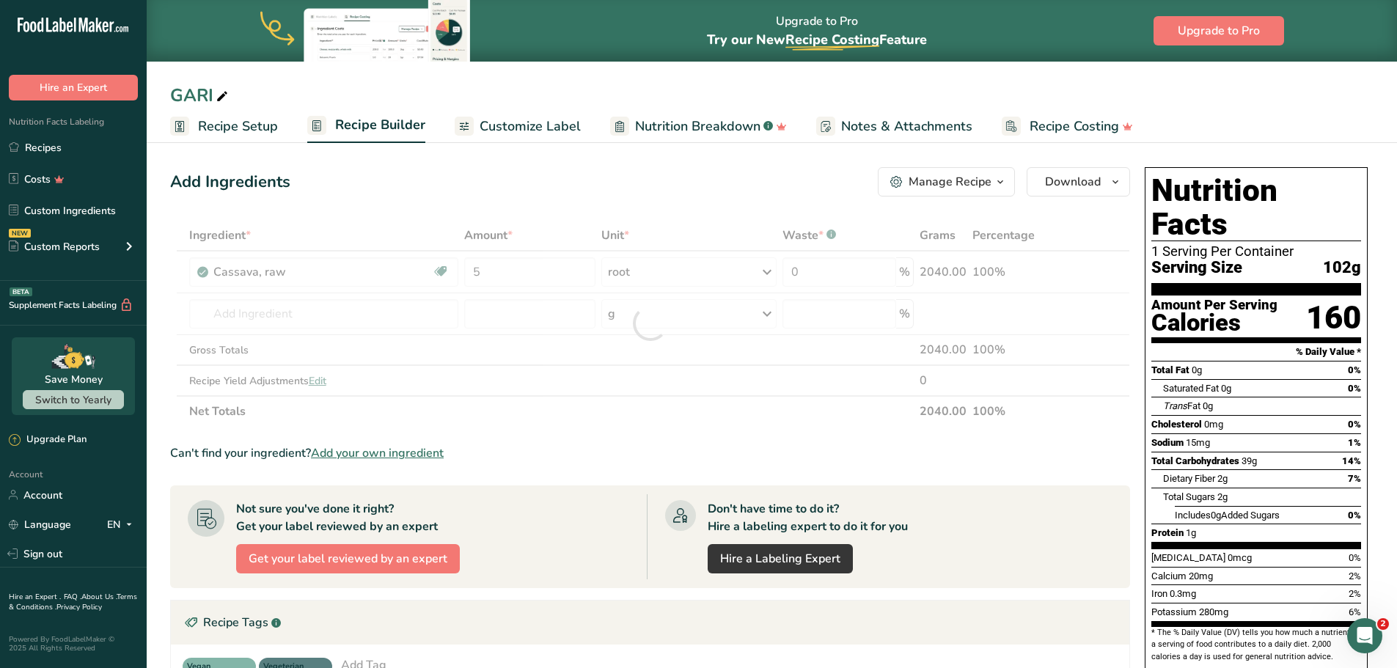
click at [508, 409] on div "Ingredient * Amount * Unit * Waste * .a-a{fill:#347362;}.b-a{fill:#fff;} Grams …" at bounding box center [650, 323] width 960 height 207
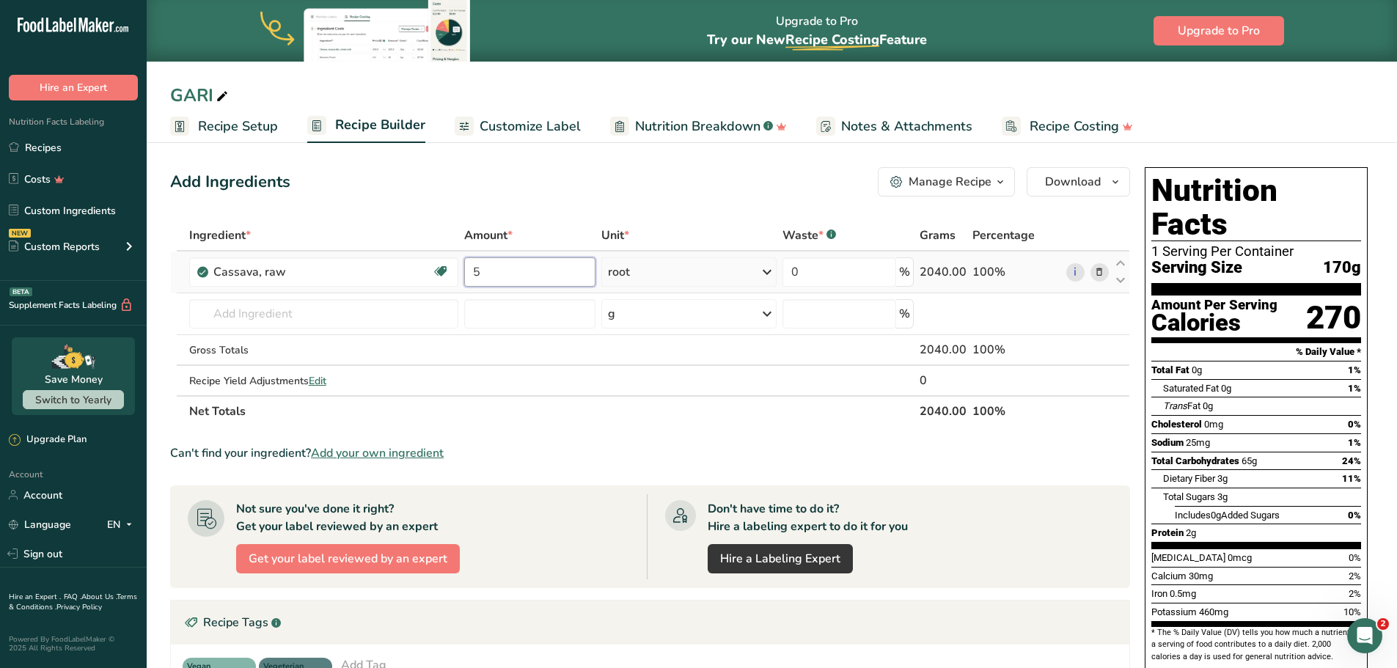
click at [530, 274] on input "5" at bounding box center [529, 271] width 131 height 29
type input "7"
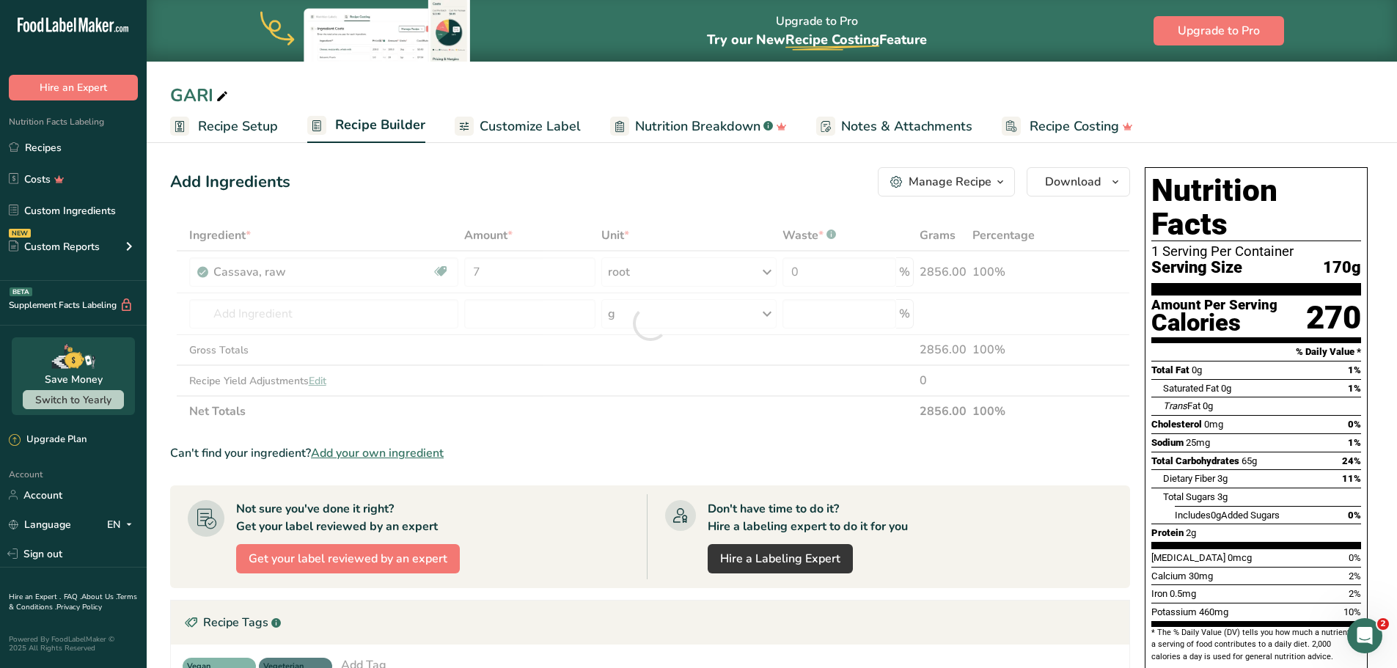
click at [493, 428] on section "Ingredient * Amount * Unit * Waste * .a-a{fill:#347362;}.b-a{fill:#fff;} Grams …" at bounding box center [650, 552] width 960 height 665
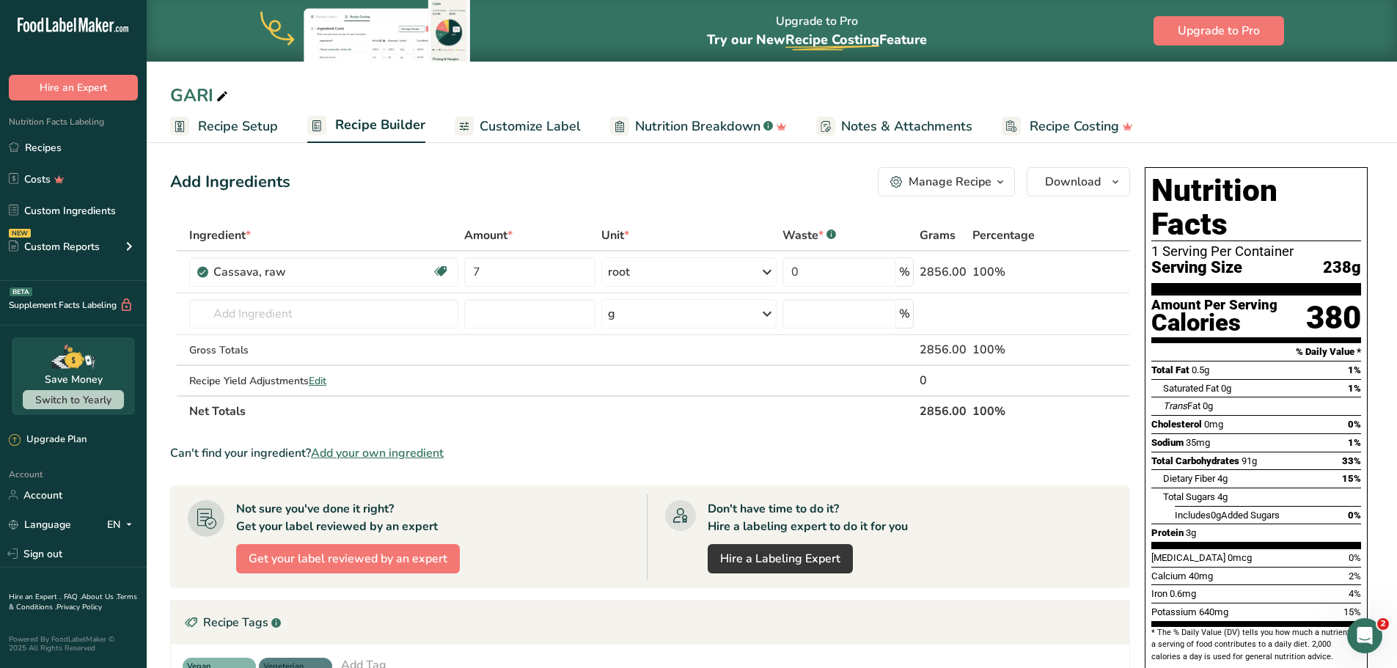
click at [203, 128] on span "Recipe Setup" at bounding box center [238, 127] width 80 height 20
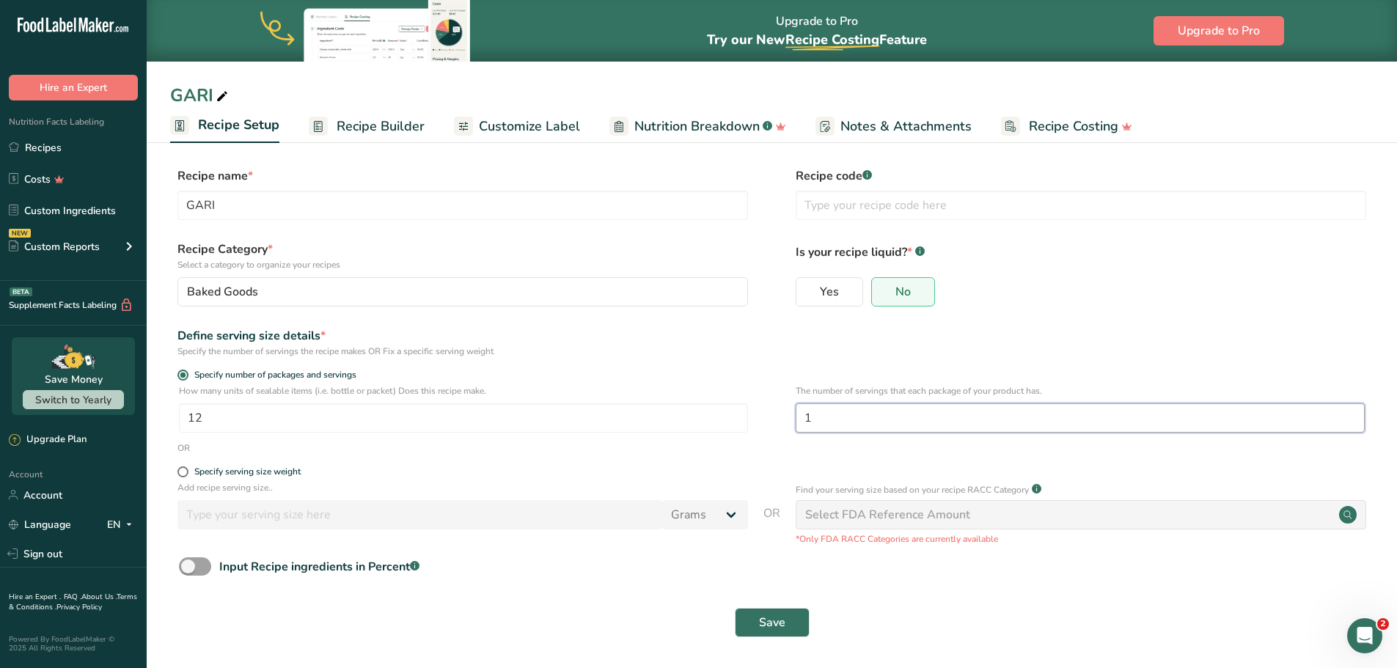
click at [839, 417] on input "1" at bounding box center [1080, 417] width 569 height 29
type input "12"
click at [774, 623] on span "Save" at bounding box center [772, 623] width 26 height 18
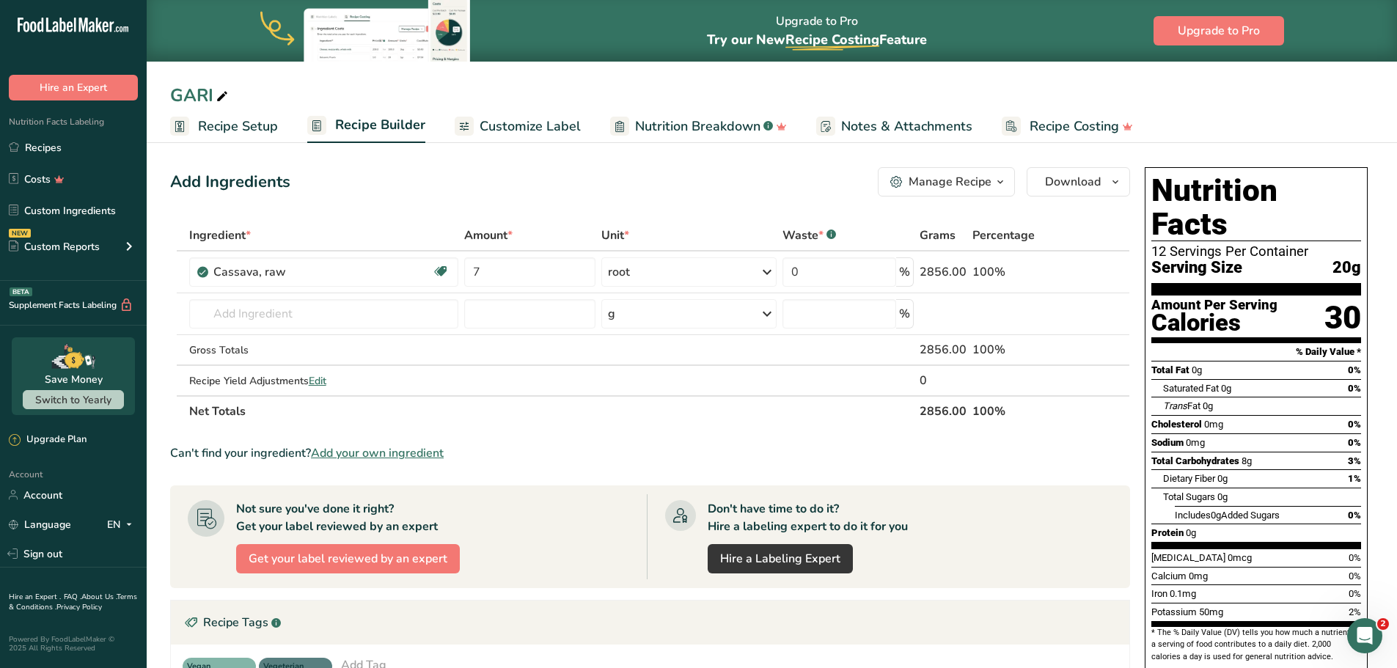
click at [242, 127] on span "Recipe Setup" at bounding box center [238, 127] width 80 height 20
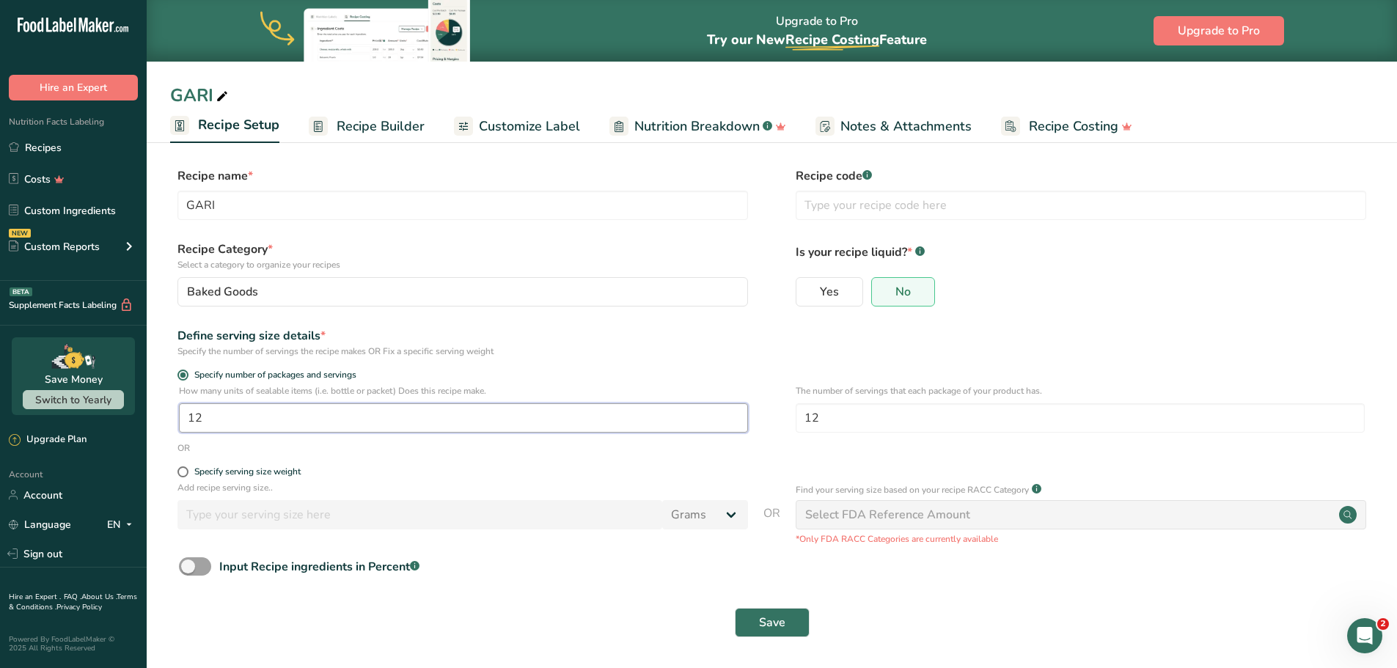
click at [247, 420] on input "12" at bounding box center [463, 417] width 569 height 29
type input "120"
click at [753, 623] on button "Save" at bounding box center [772, 622] width 75 height 29
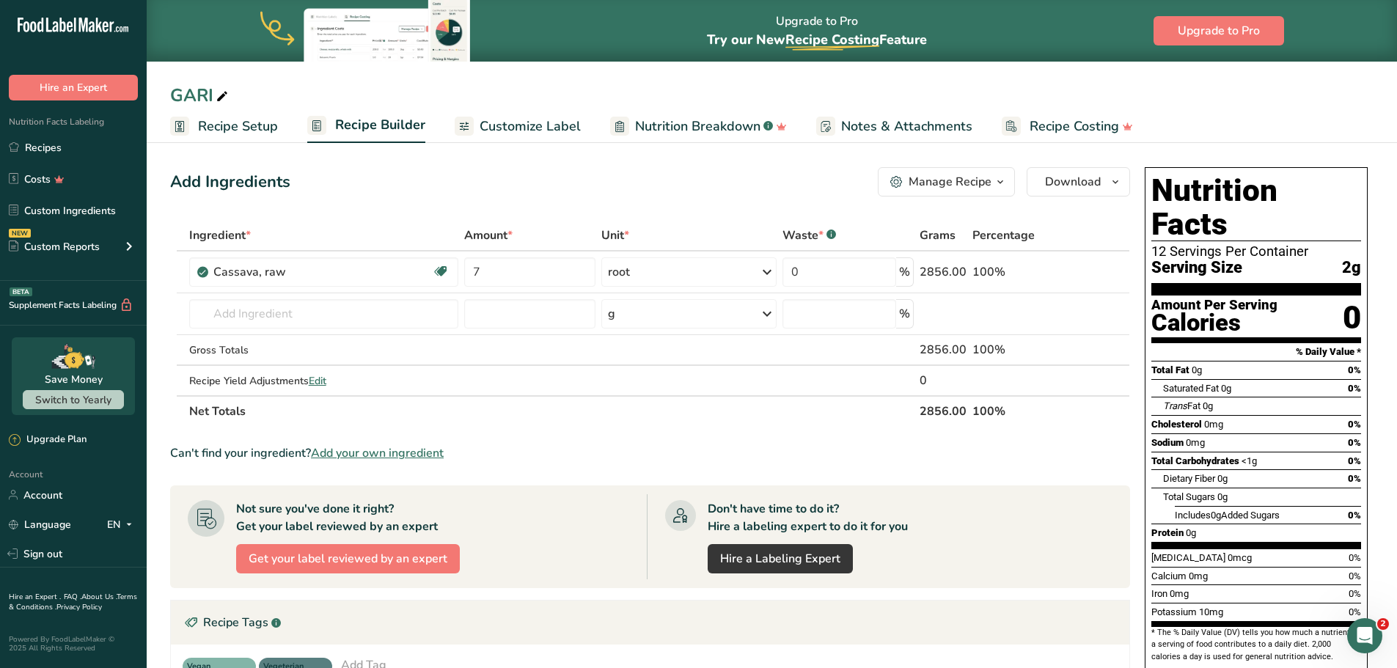
click at [196, 123] on link "Recipe Setup" at bounding box center [224, 126] width 108 height 33
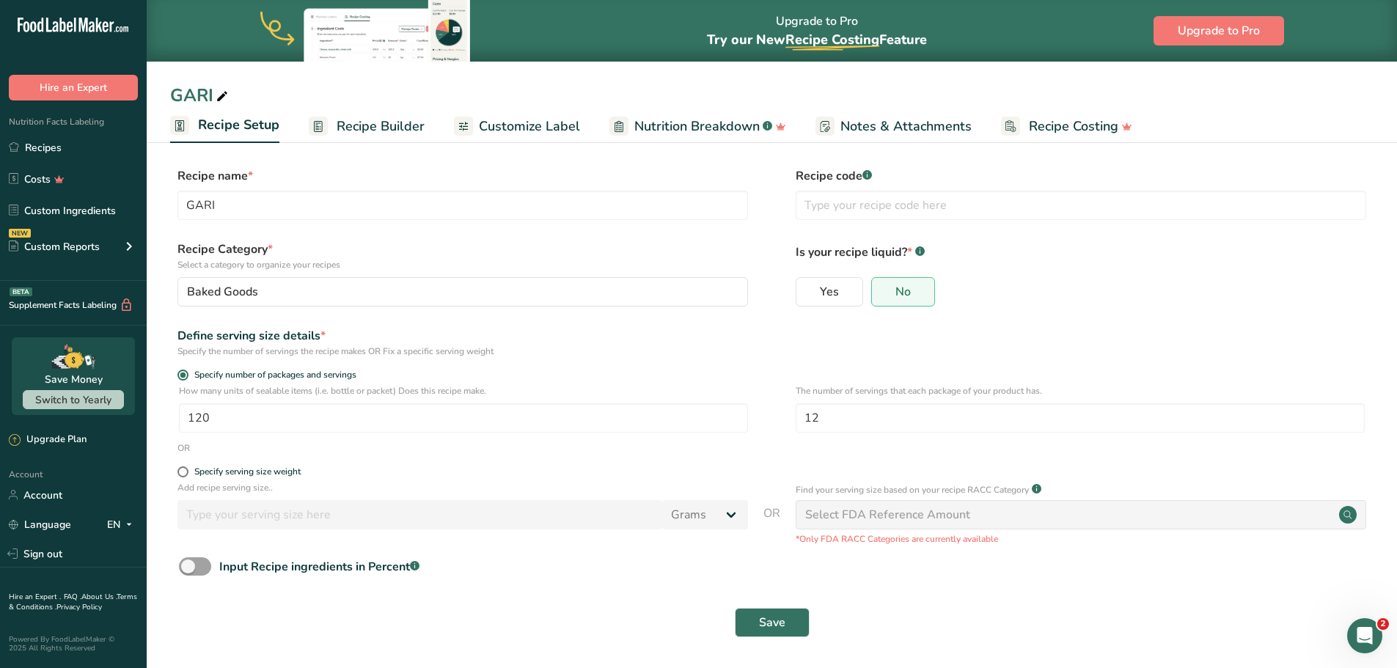
click at [175, 468] on div "Specify serving size weight" at bounding box center [772, 474] width 1204 height 15
click at [186, 469] on span at bounding box center [183, 472] width 11 height 11
click at [186, 469] on input "Specify serving size weight" at bounding box center [183, 472] width 10 height 10
radio input "true"
radio input "false"
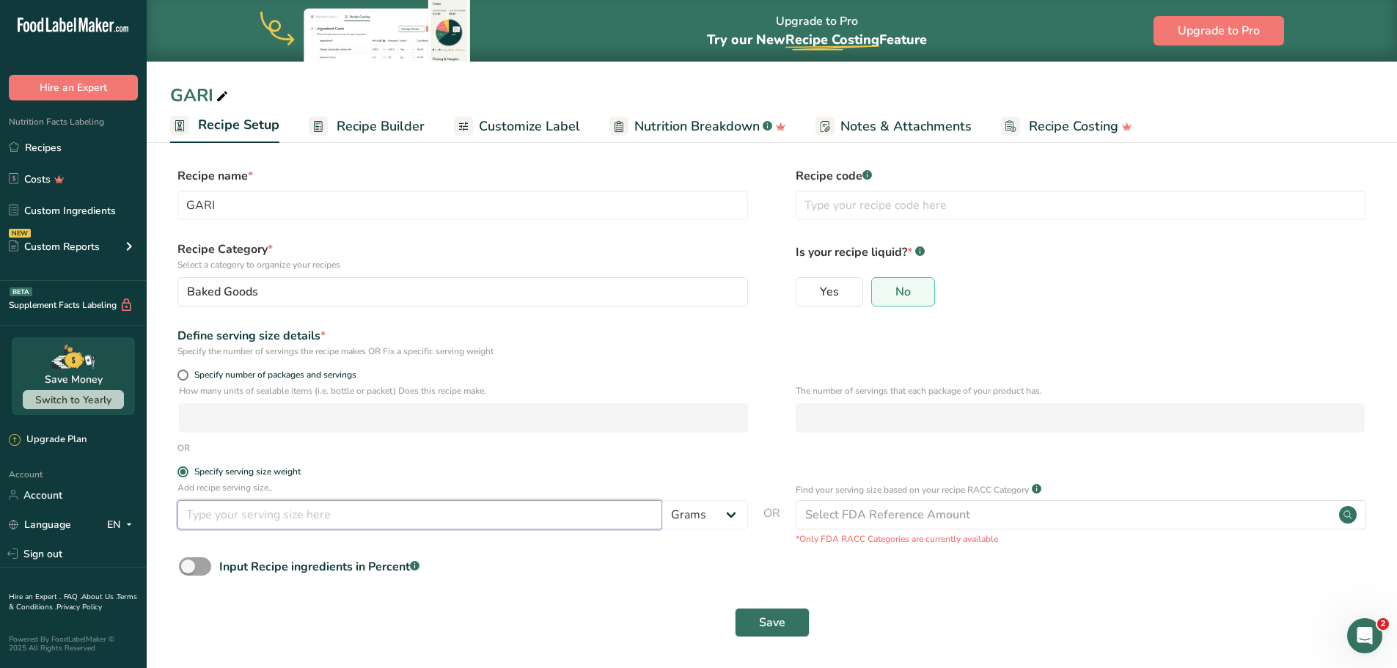
click at [216, 519] on input "number" at bounding box center [420, 514] width 485 height 29
type input "630"
click at [772, 623] on span "Save" at bounding box center [772, 623] width 26 height 18
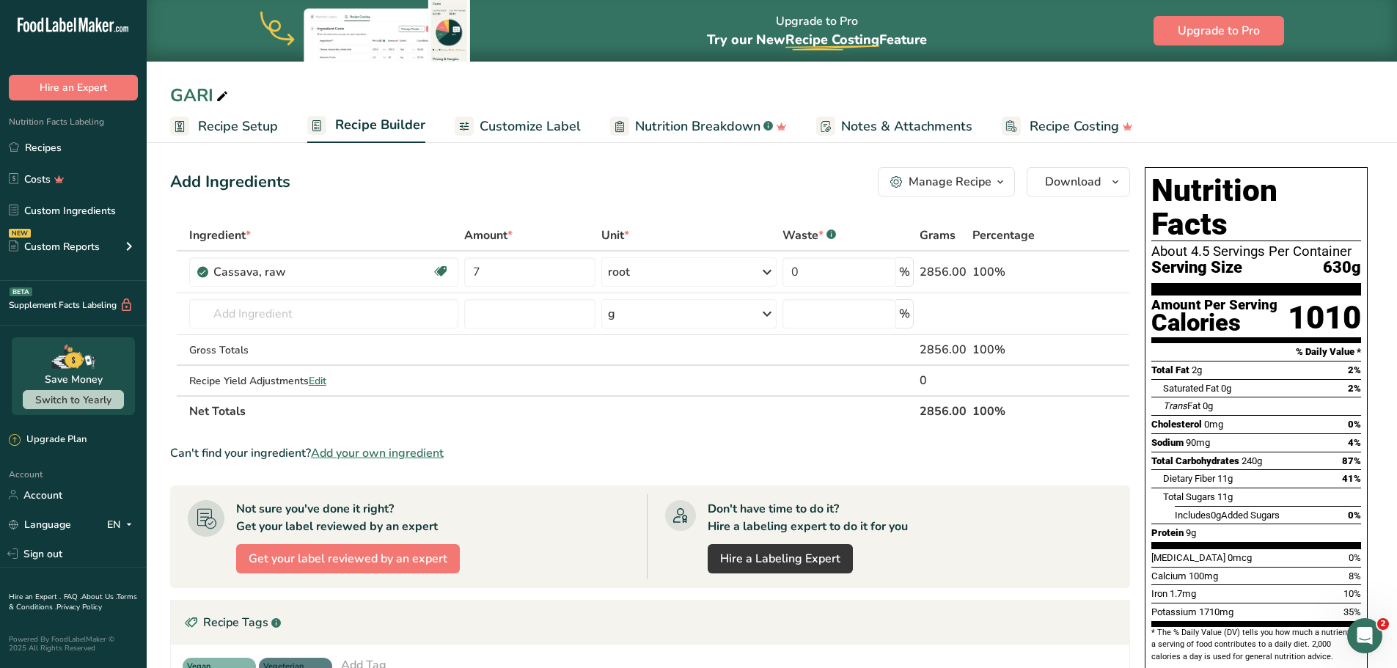
click at [205, 119] on span "Recipe Setup" at bounding box center [238, 127] width 80 height 20
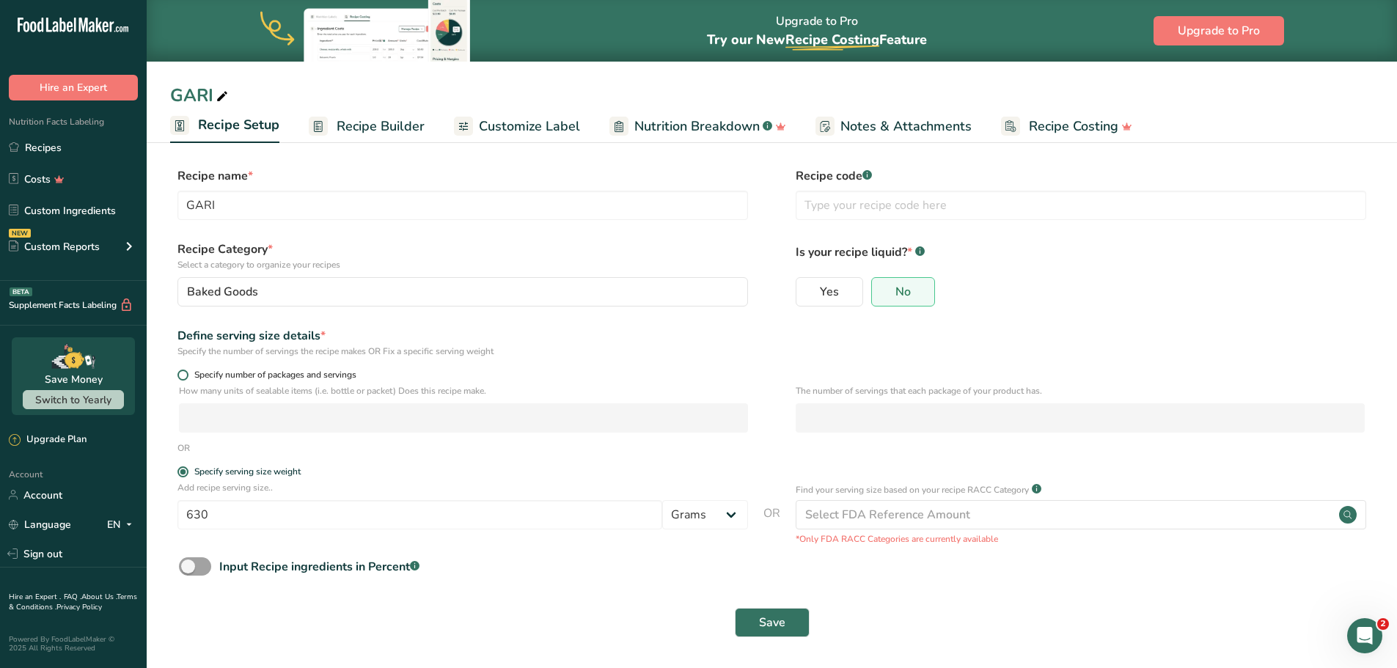
click at [179, 373] on span at bounding box center [183, 375] width 11 height 11
click at [179, 373] on input "Specify number of packages and servings" at bounding box center [183, 375] width 10 height 10
radio input "true"
radio input "false"
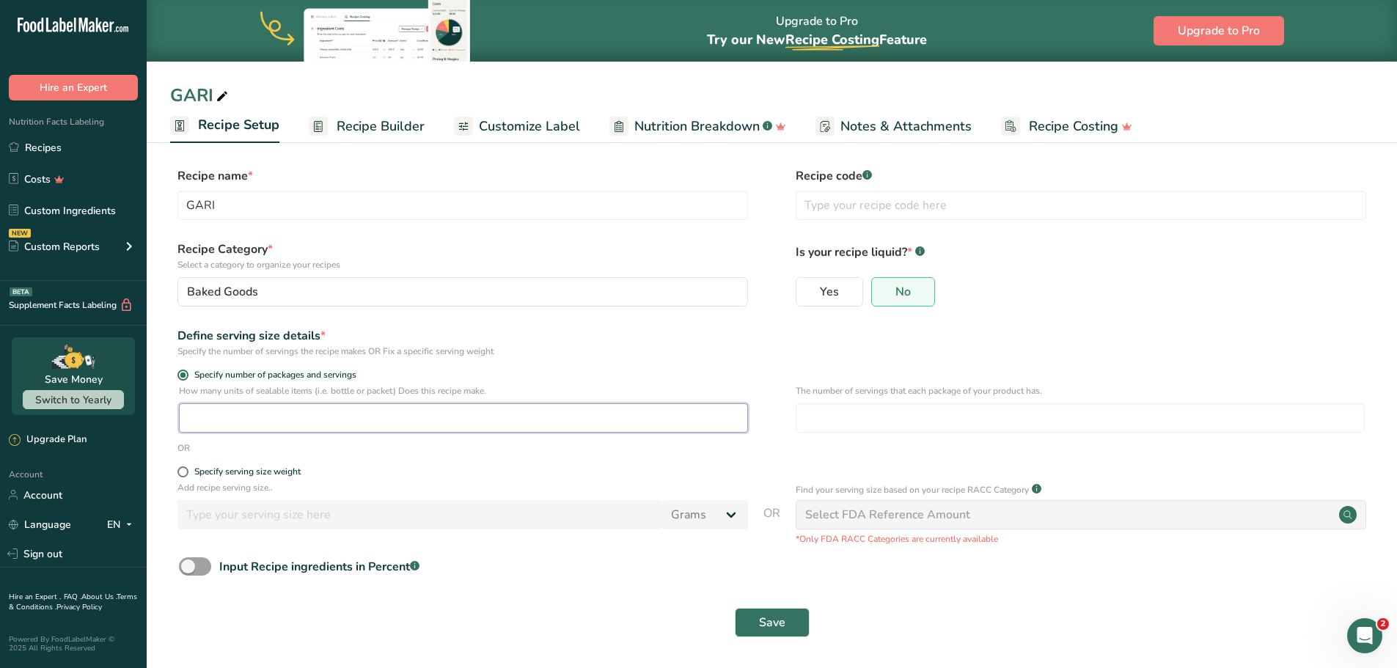
click at [218, 416] on input "number" at bounding box center [463, 417] width 569 height 29
type input "1"
click at [907, 425] on input "number" at bounding box center [1080, 417] width 569 height 29
click at [840, 421] on input "number" at bounding box center [1080, 417] width 569 height 29
type input "12"
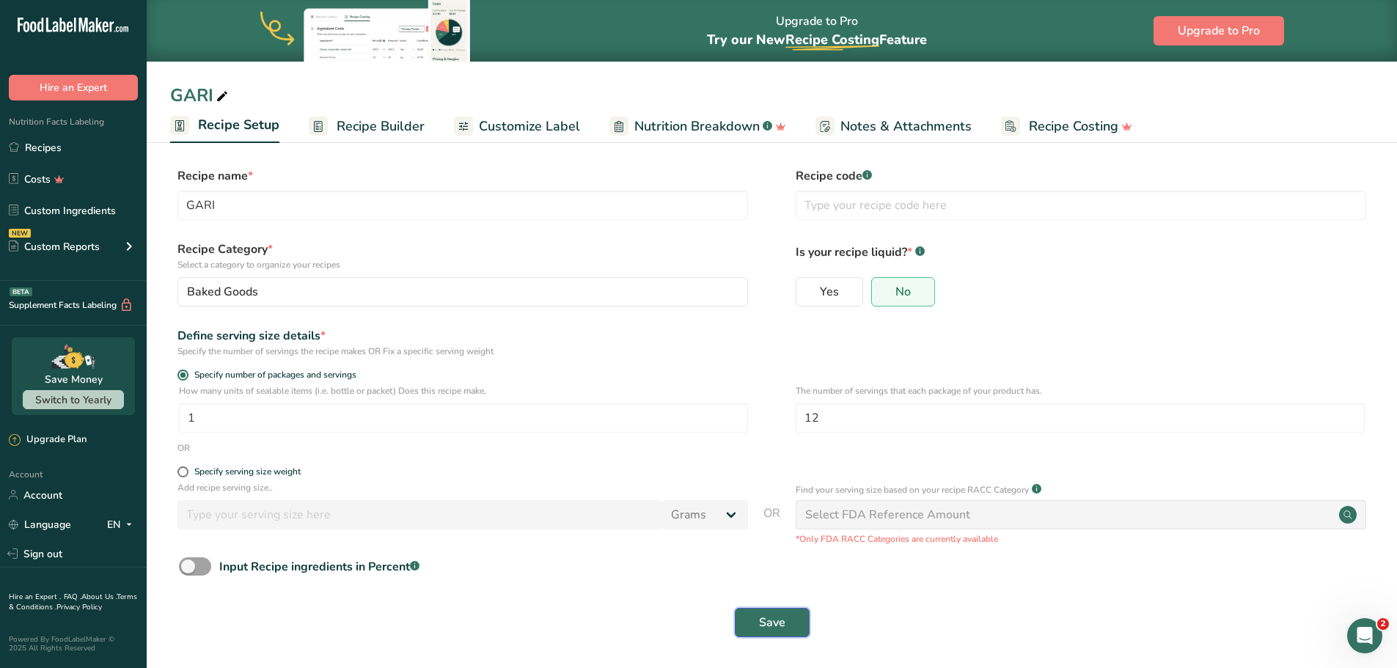
click at [777, 631] on span "Save" at bounding box center [772, 623] width 26 height 18
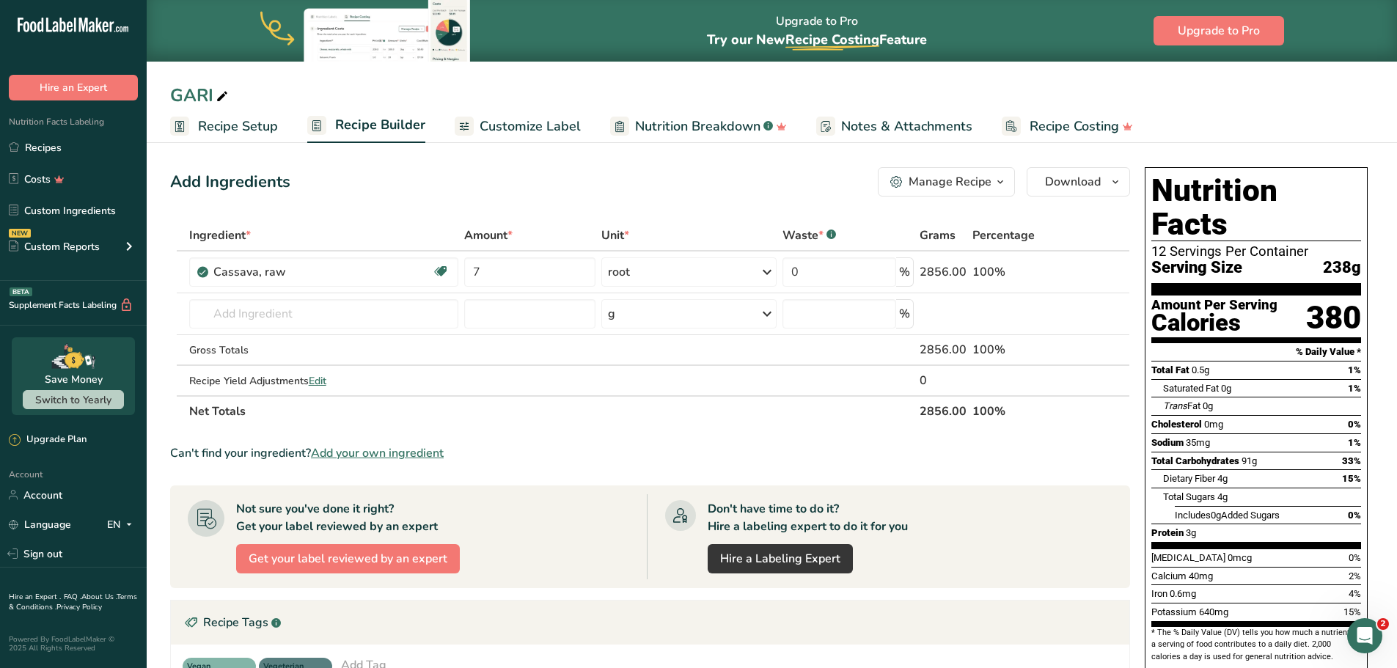
click at [246, 131] on span "Recipe Setup" at bounding box center [238, 127] width 80 height 20
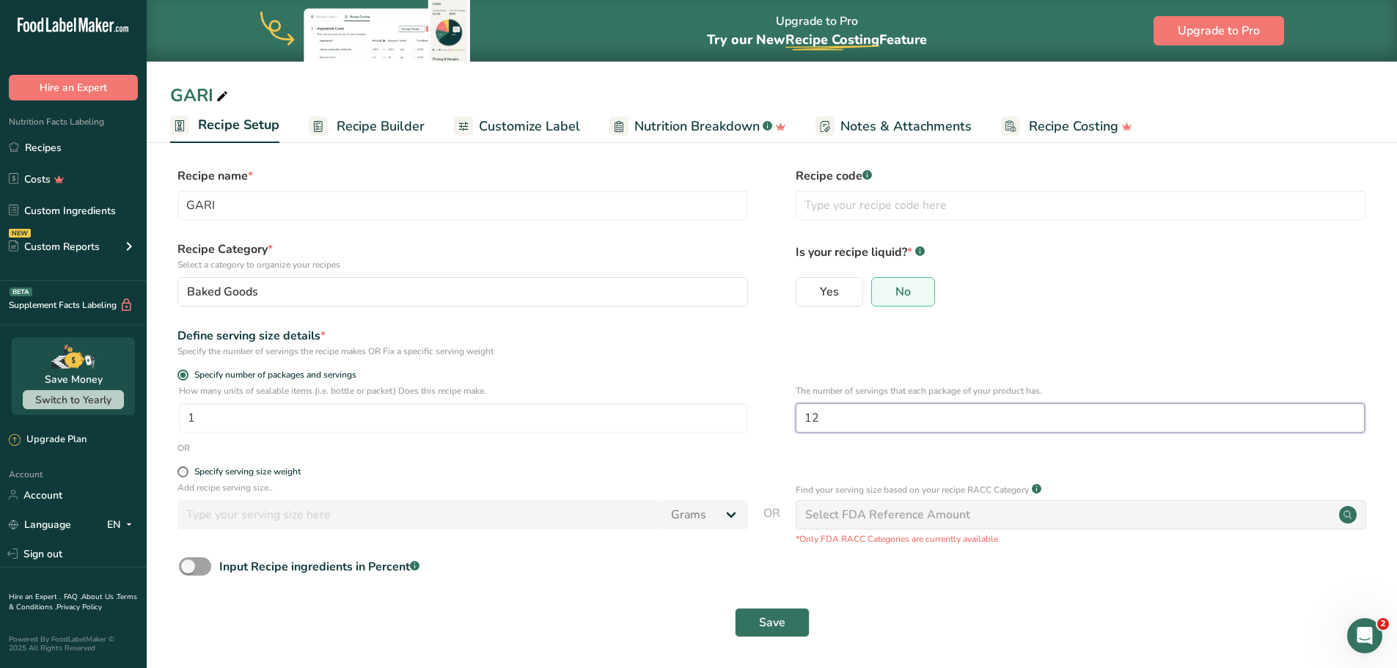
click at [845, 414] on input "12" at bounding box center [1080, 417] width 569 height 29
type input "14"
click at [794, 626] on button "Save" at bounding box center [772, 622] width 75 height 29
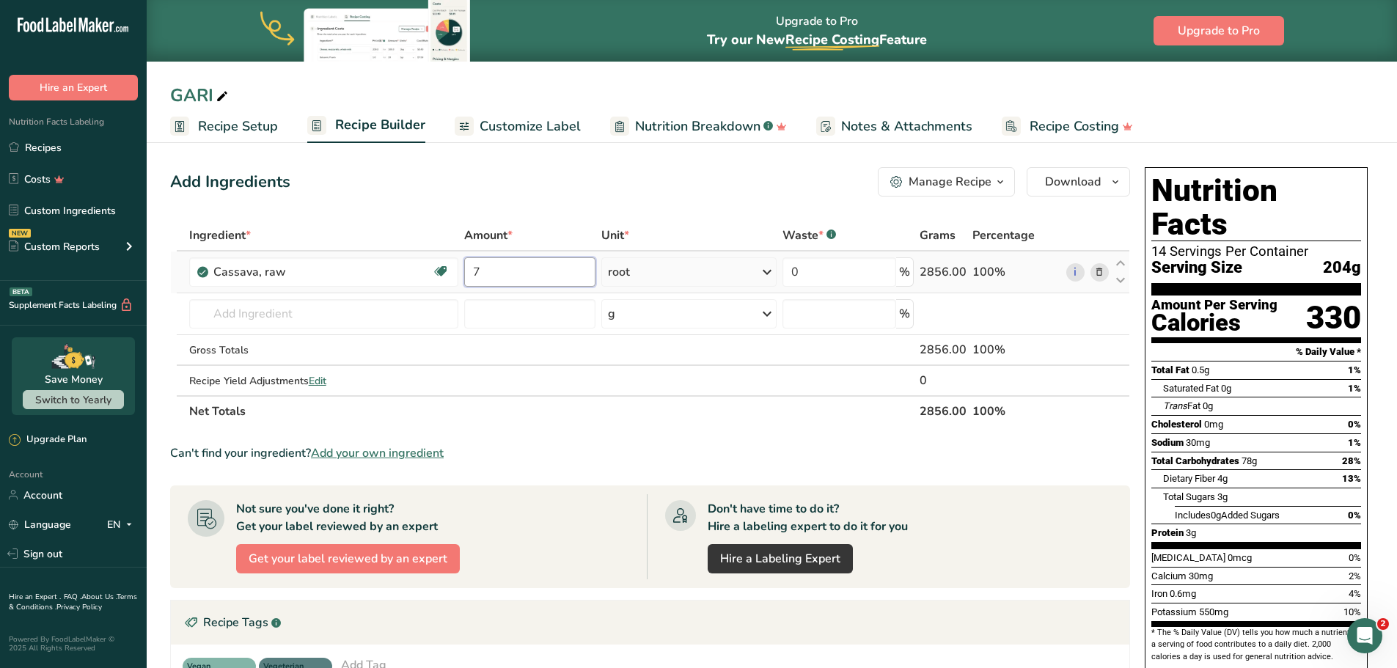
click at [536, 272] on input "7" at bounding box center [529, 271] width 131 height 29
type input "6"
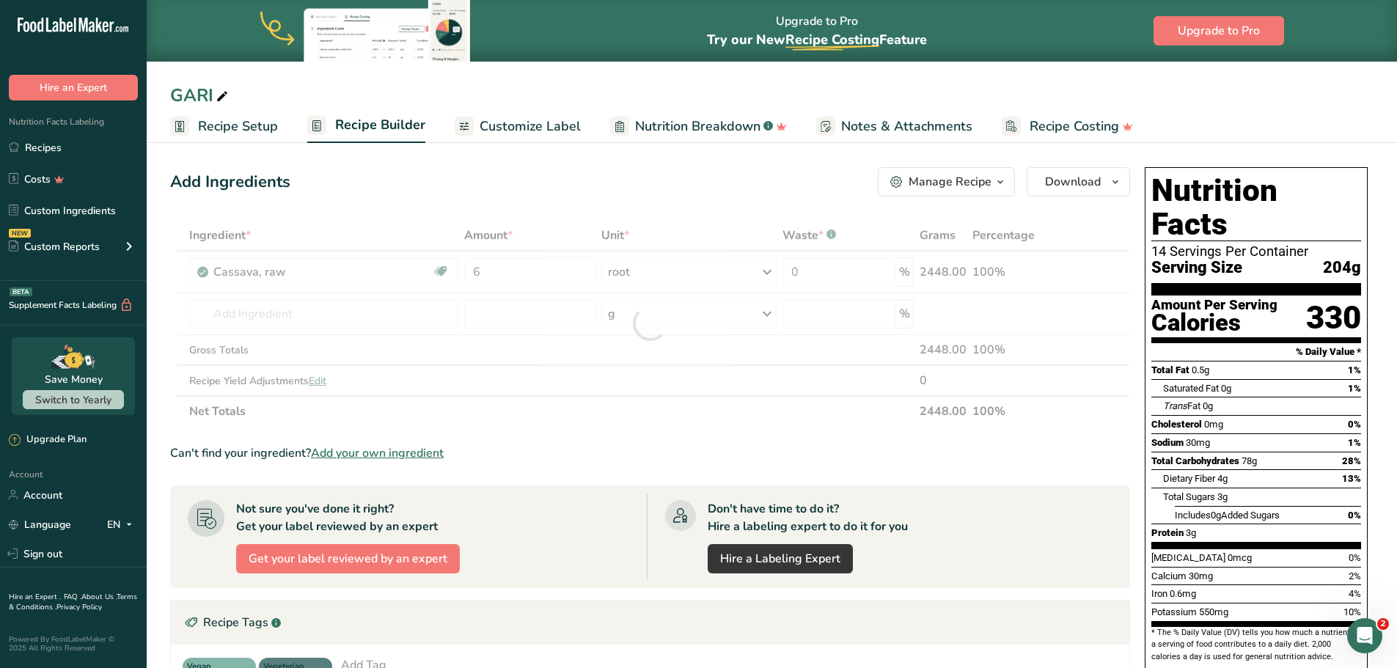
click at [624, 436] on section "Ingredient * Amount * Unit * Waste * .a-a{fill:#347362;}.b-a{fill:#fff;} Grams …" at bounding box center [650, 552] width 960 height 665
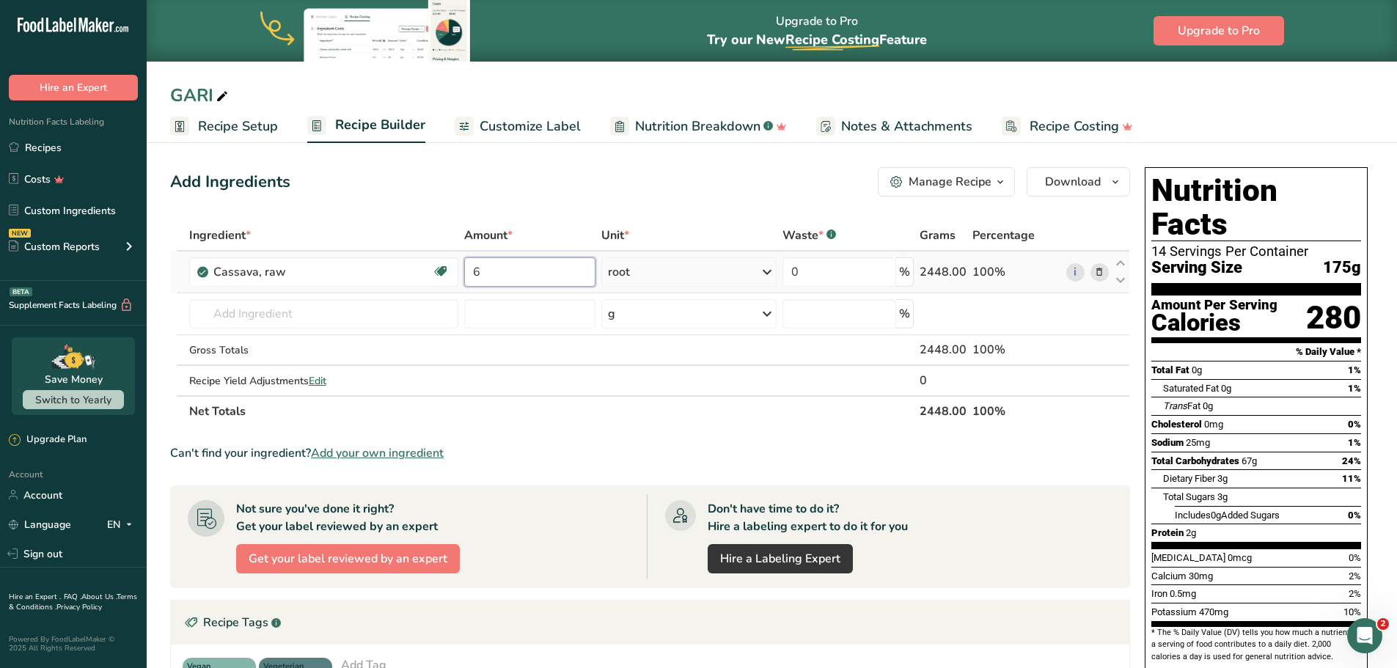
click at [527, 263] on input "6" at bounding box center [529, 271] width 131 height 29
type input "8"
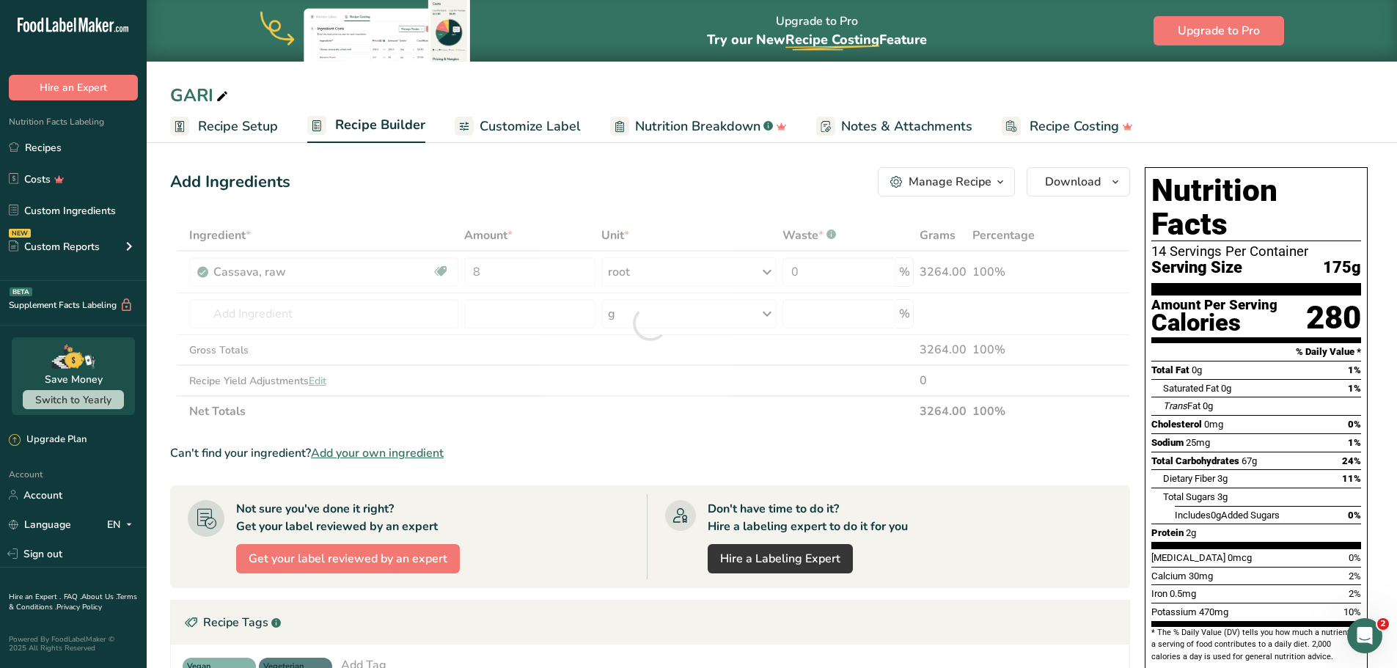
click at [529, 414] on div "Ingredient * Amount * Unit * Waste * .a-a{fill:#347362;}.b-a{fill:#fff;} Grams …" at bounding box center [650, 323] width 960 height 207
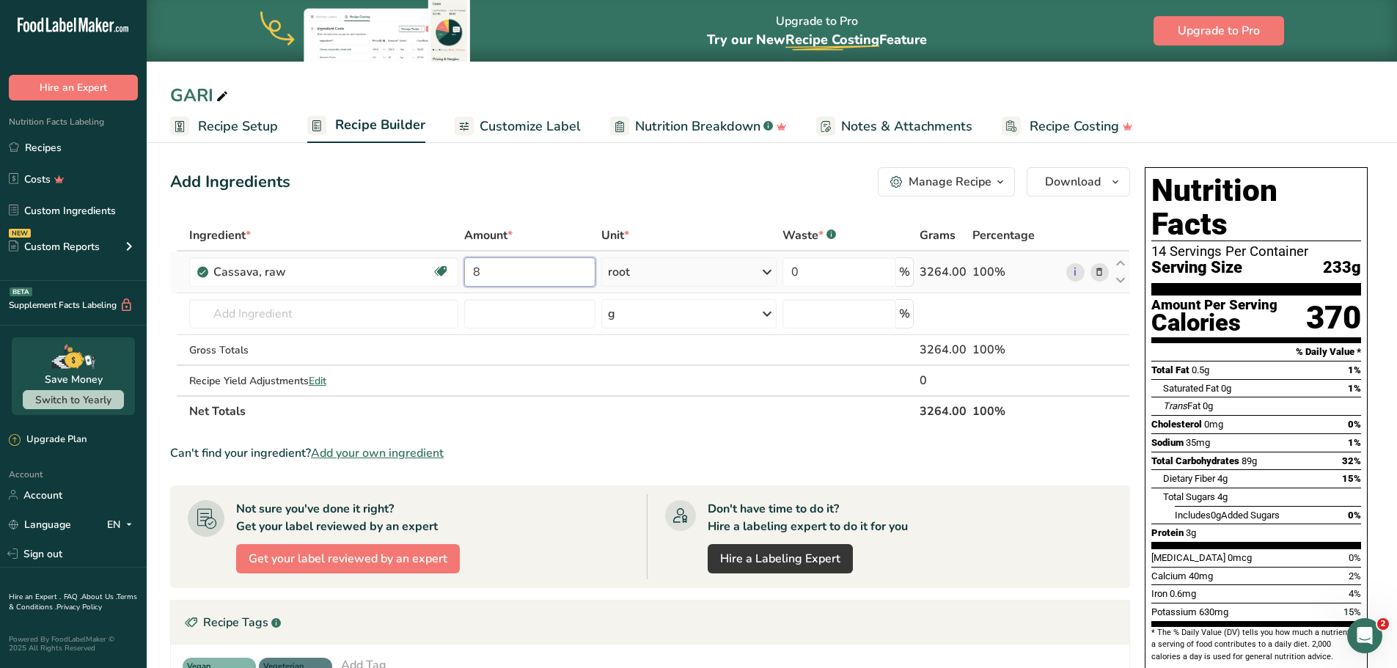
click at [500, 266] on input "8" at bounding box center [529, 271] width 131 height 29
type input "7"
click at [552, 423] on div "Ingredient * Amount * Unit * Waste * .a-a{fill:#347362;}.b-a{fill:#fff;} Grams …" at bounding box center [650, 323] width 960 height 207
click at [527, 274] on input "6.5" at bounding box center [529, 271] width 131 height 29
type input "6"
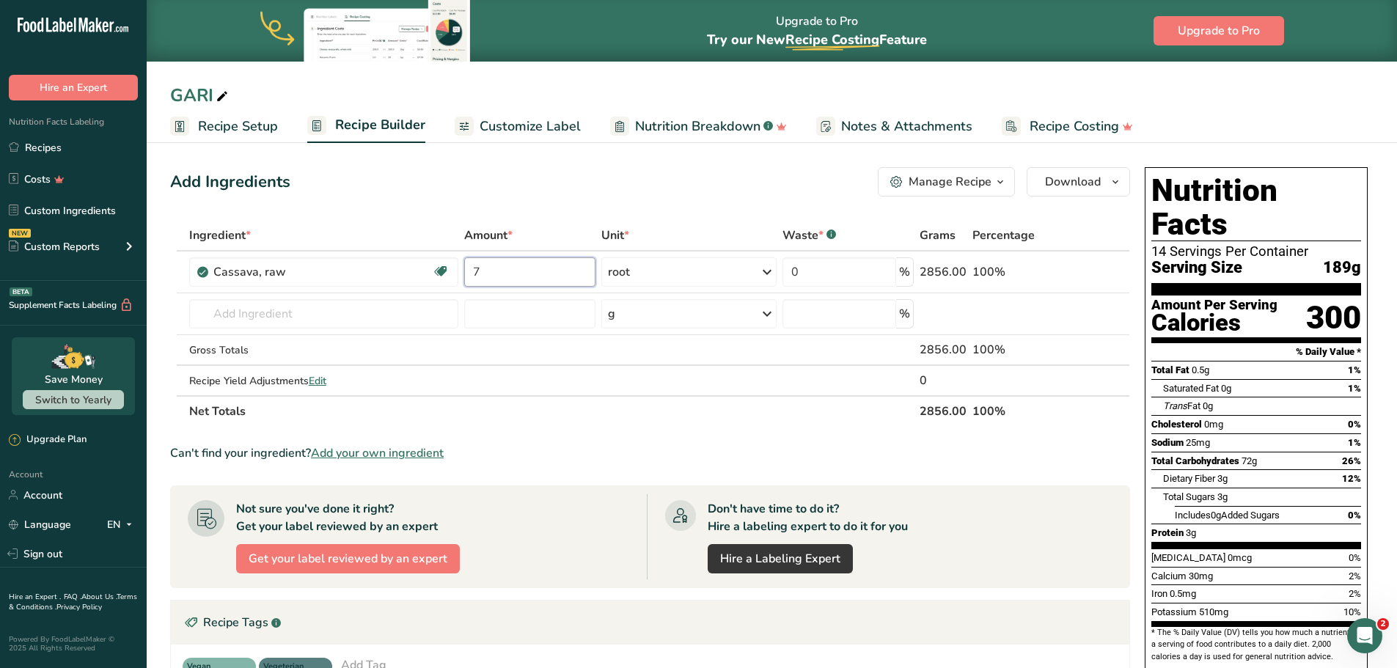
type input "7"
click at [589, 436] on section "Ingredient * Amount * Unit * Waste * .a-a{fill:#347362;}.b-a{fill:#fff;} Grams …" at bounding box center [650, 552] width 960 height 665
click at [197, 128] on link "Recipe Setup" at bounding box center [224, 126] width 108 height 33
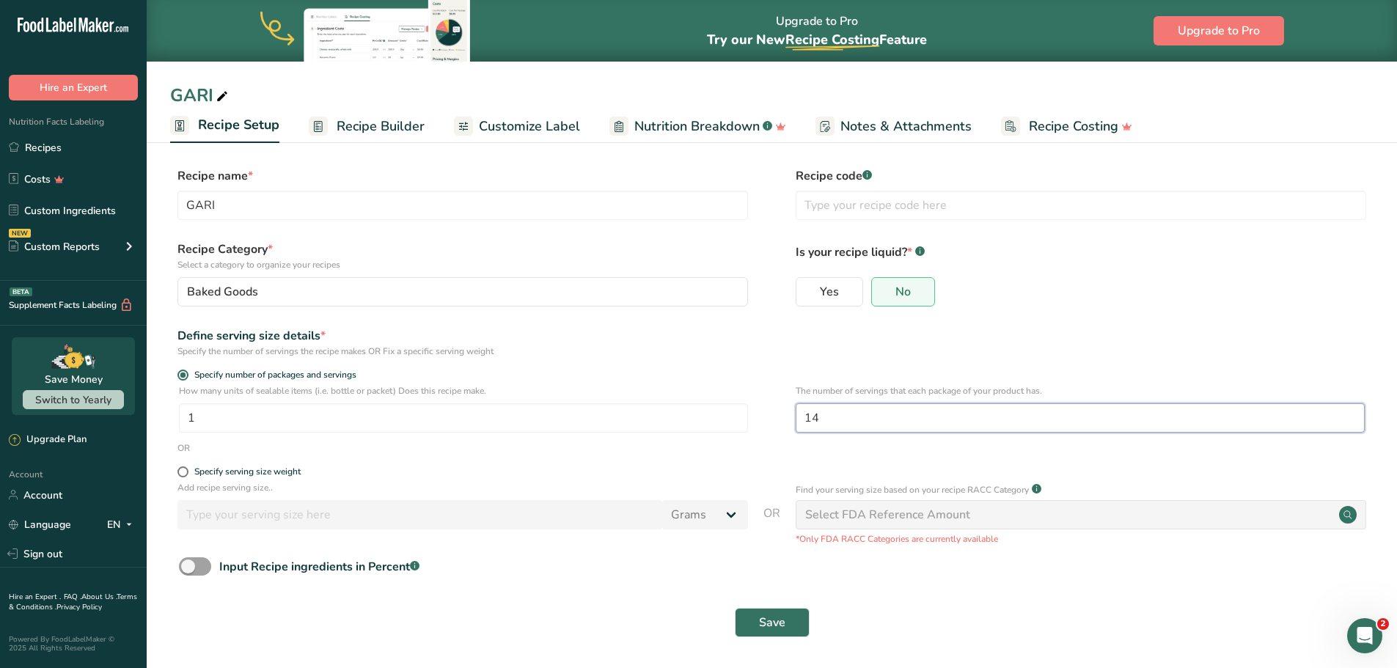
click at [836, 420] on input "14" at bounding box center [1080, 417] width 569 height 29
type input "16"
click at [769, 623] on span "Save" at bounding box center [772, 623] width 26 height 18
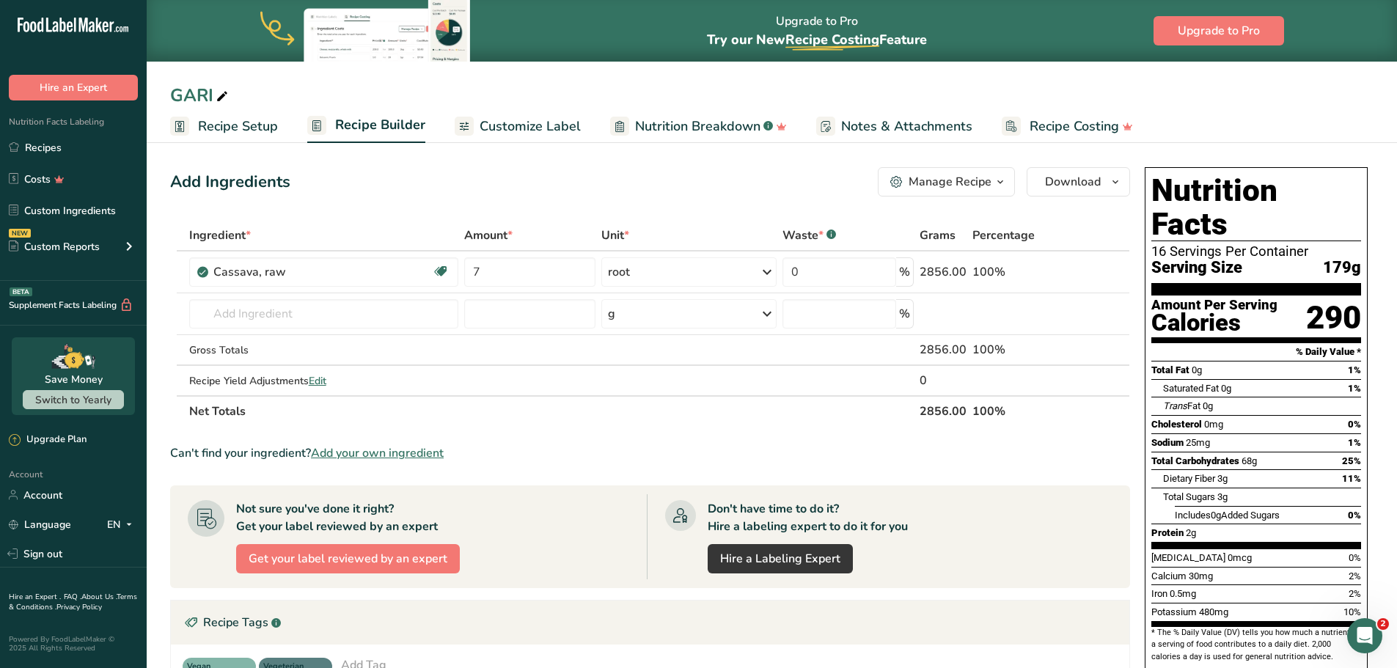
click at [219, 124] on span "Recipe Setup" at bounding box center [238, 127] width 80 height 20
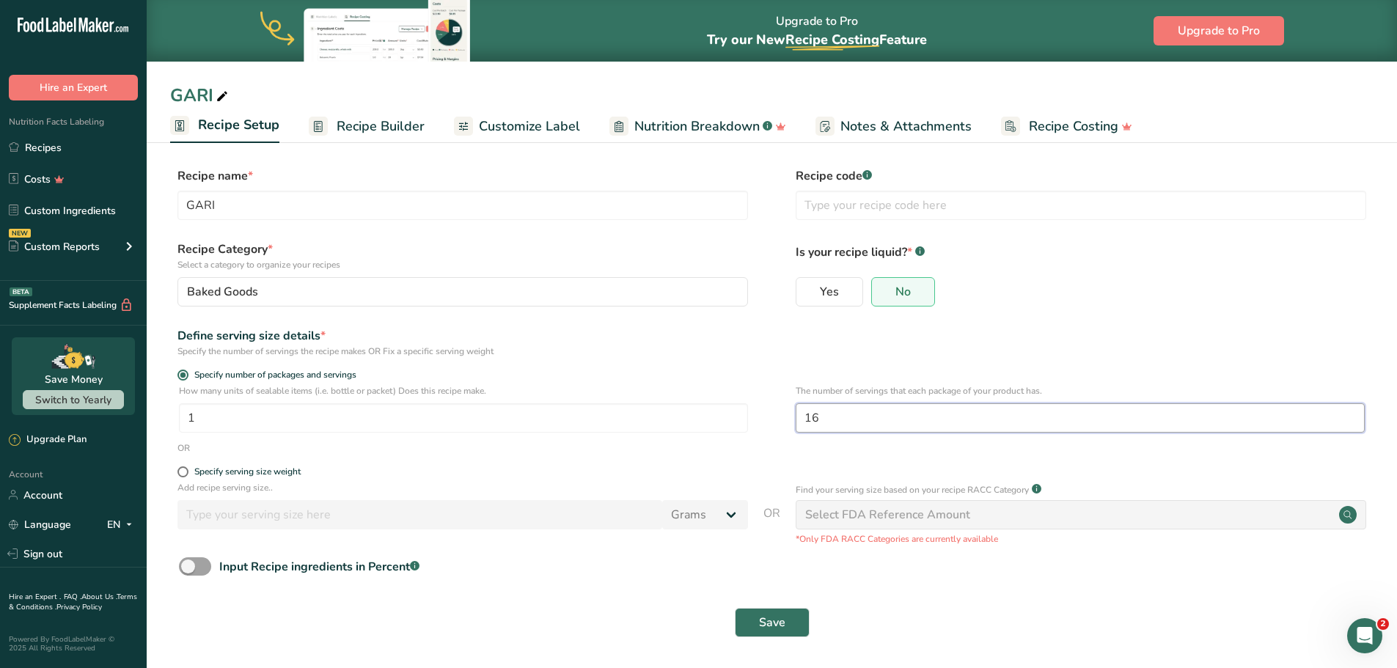
click at [863, 418] on input "16" at bounding box center [1080, 417] width 569 height 29
type input "12"
click at [772, 617] on span "Save" at bounding box center [772, 623] width 26 height 18
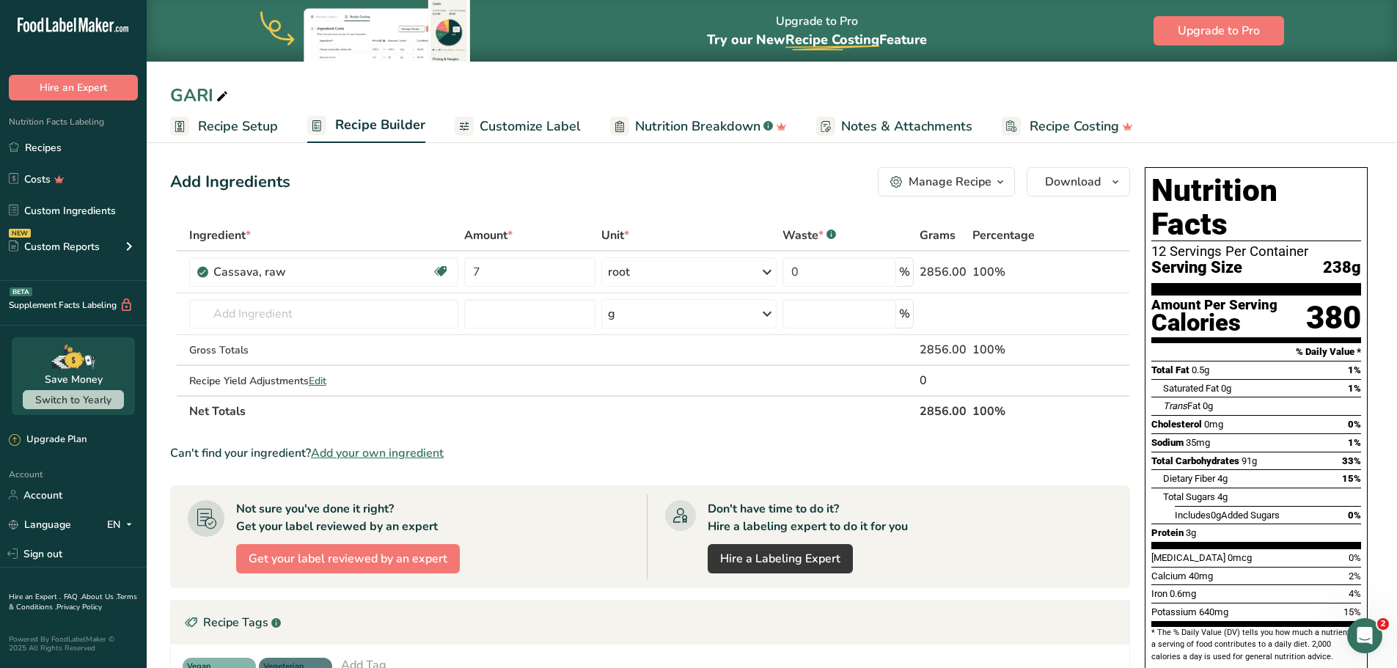
click at [237, 125] on span "Recipe Setup" at bounding box center [238, 127] width 80 height 20
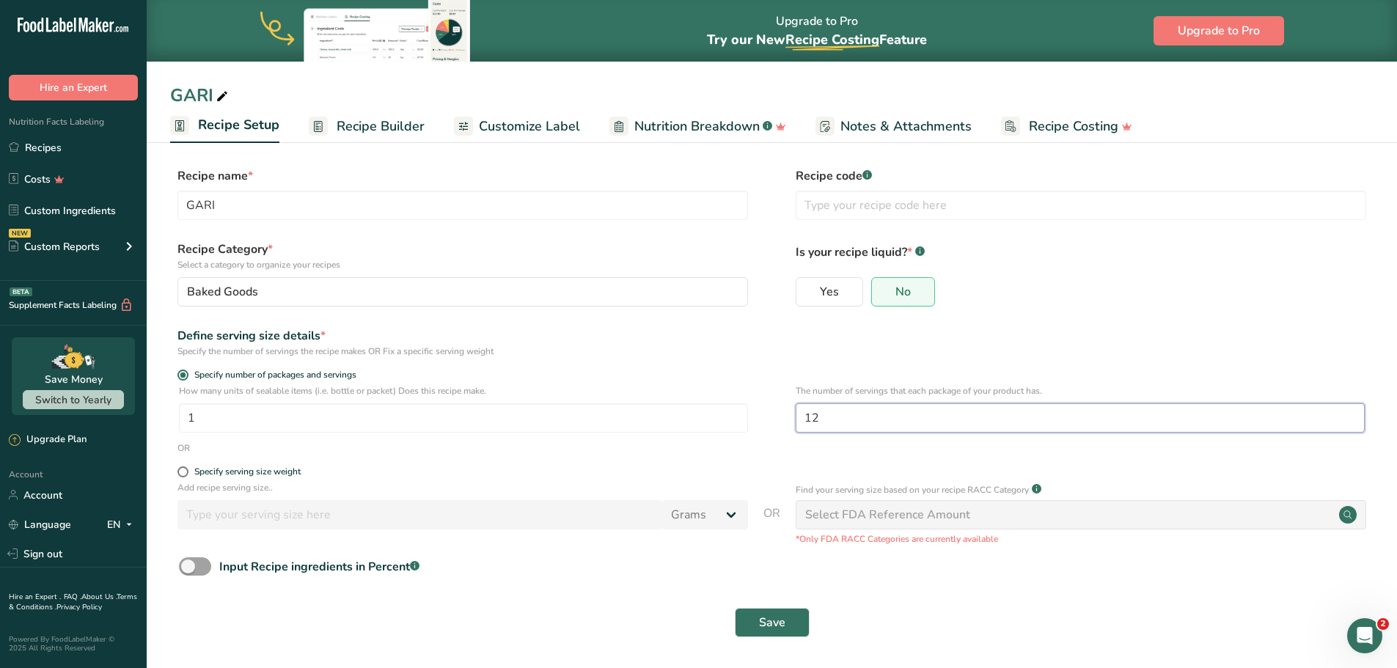
click at [823, 425] on input "12" at bounding box center [1080, 417] width 569 height 29
type input "13"
click at [761, 630] on span "Save" at bounding box center [772, 623] width 26 height 18
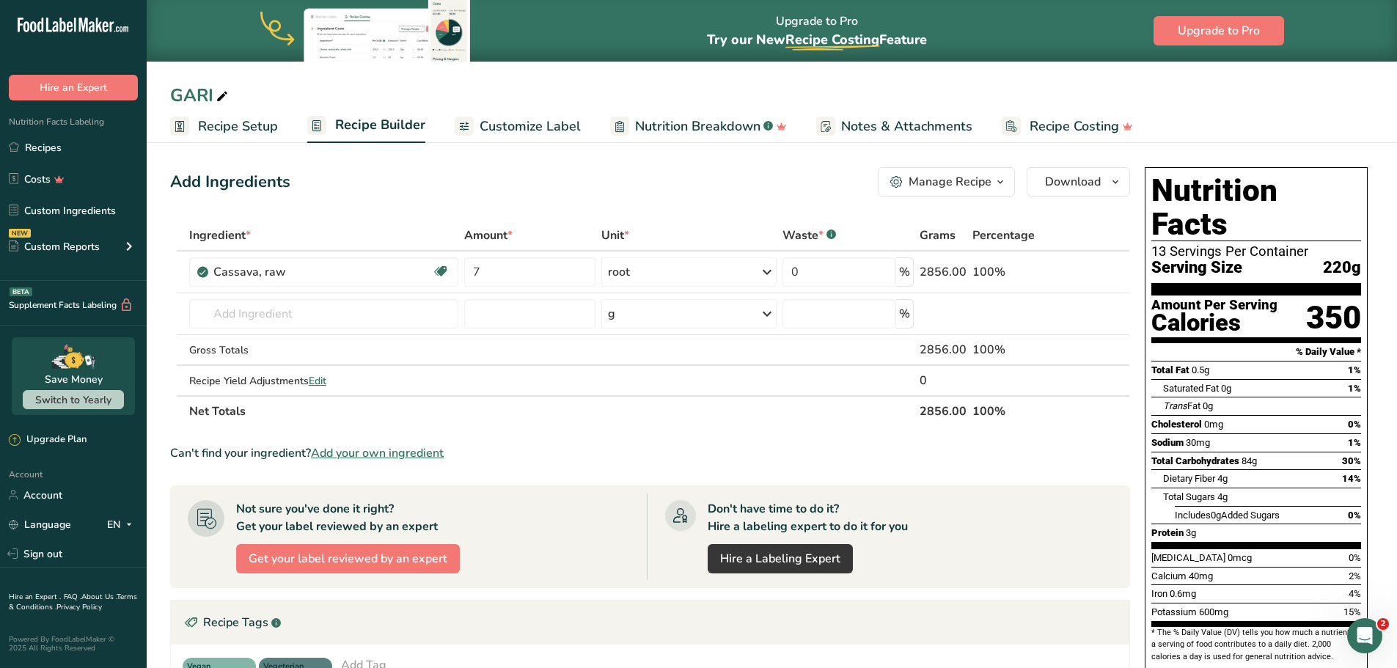
click at [208, 122] on span "Recipe Setup" at bounding box center [238, 127] width 80 height 20
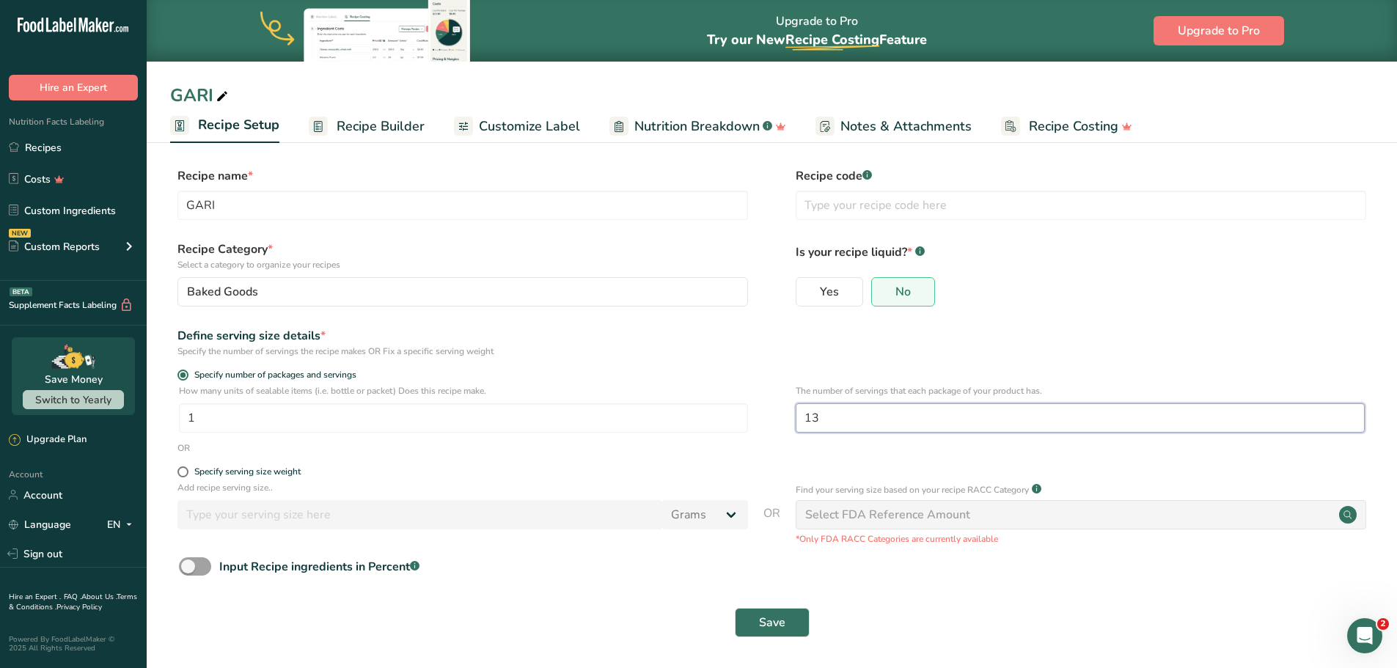
click at [853, 418] on input "13" at bounding box center [1080, 417] width 569 height 29
click at [825, 420] on input "13" at bounding box center [1080, 417] width 569 height 29
type input "1"
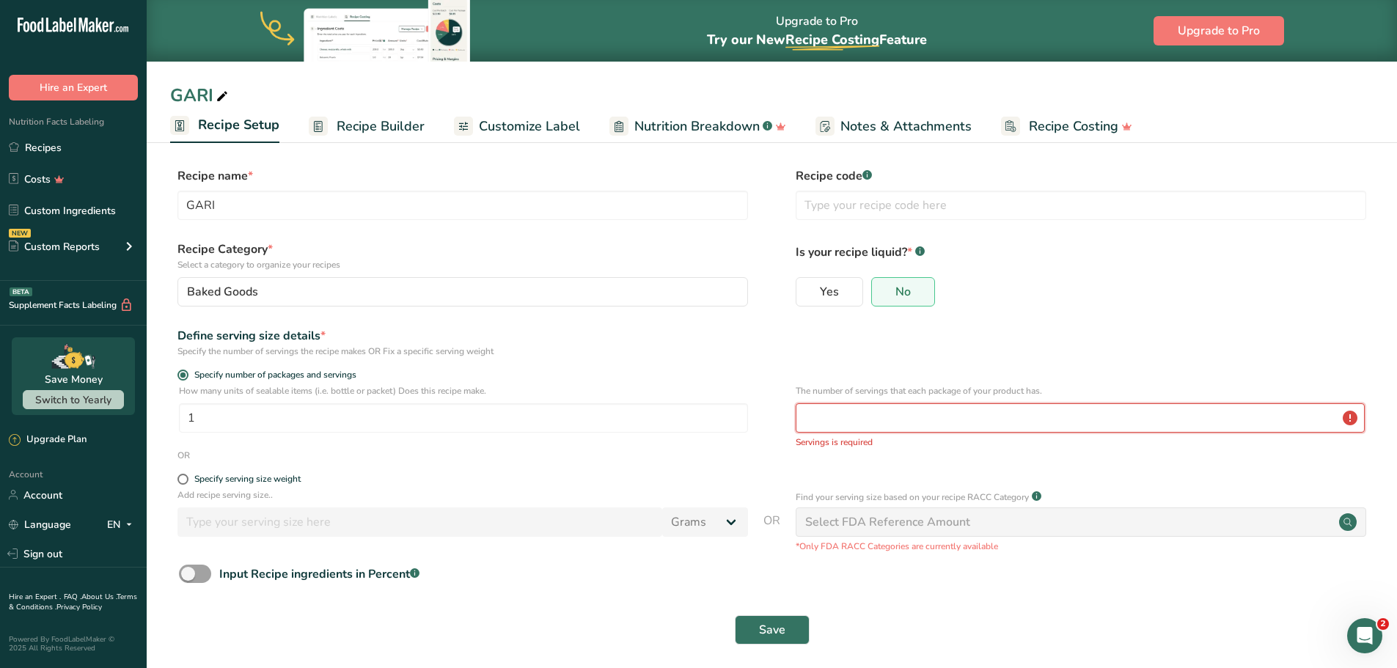
type input "4"
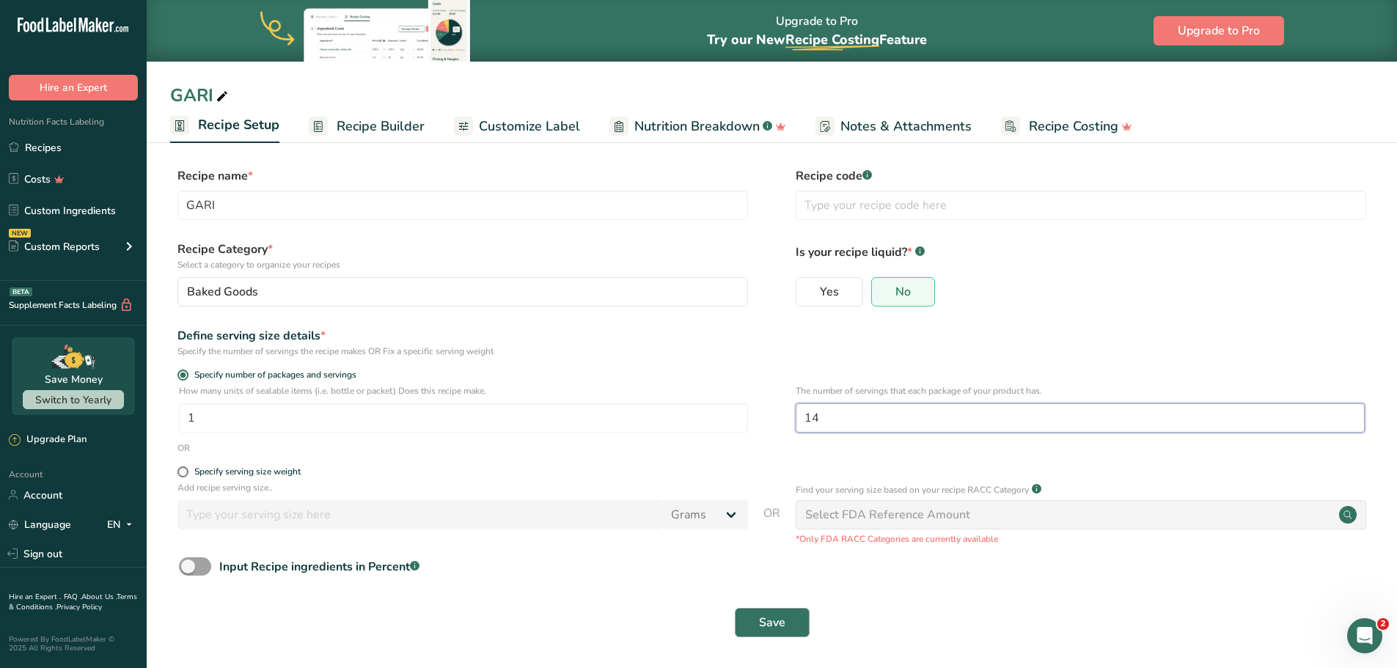
type input "14"
click at [771, 621] on span "Save" at bounding box center [772, 623] width 26 height 18
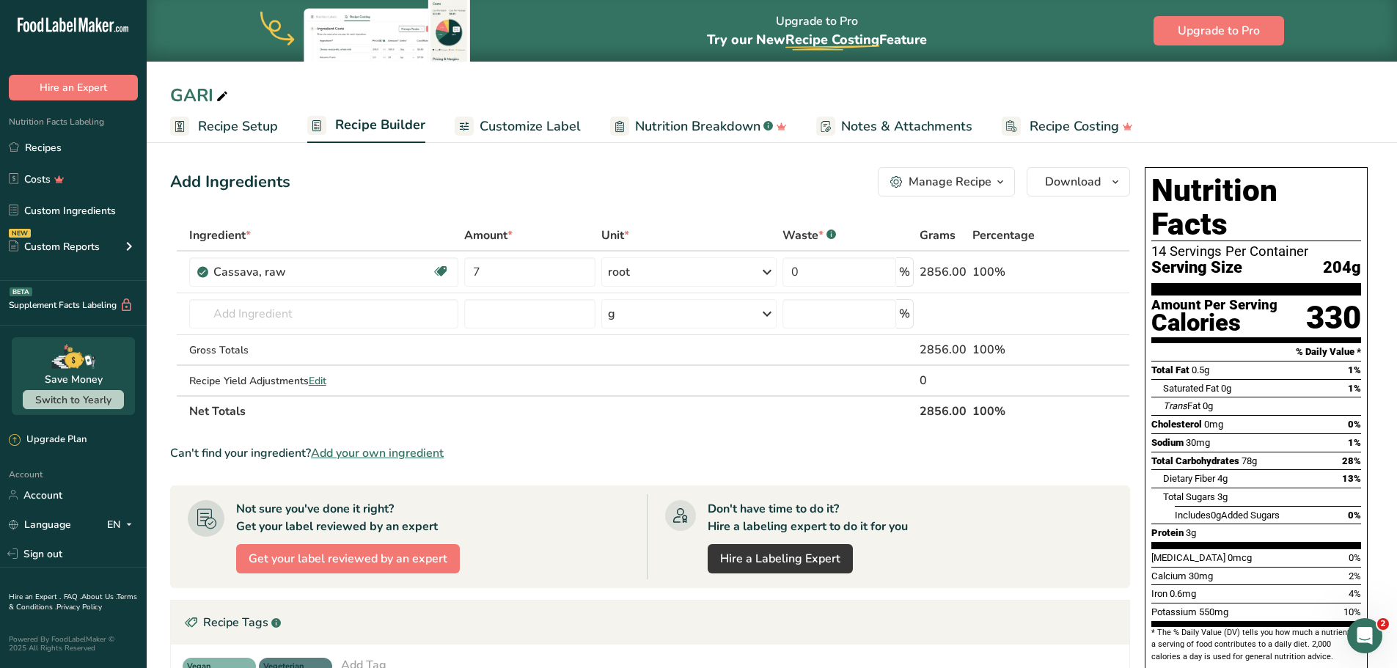
click at [224, 128] on span "Recipe Setup" at bounding box center [238, 127] width 80 height 20
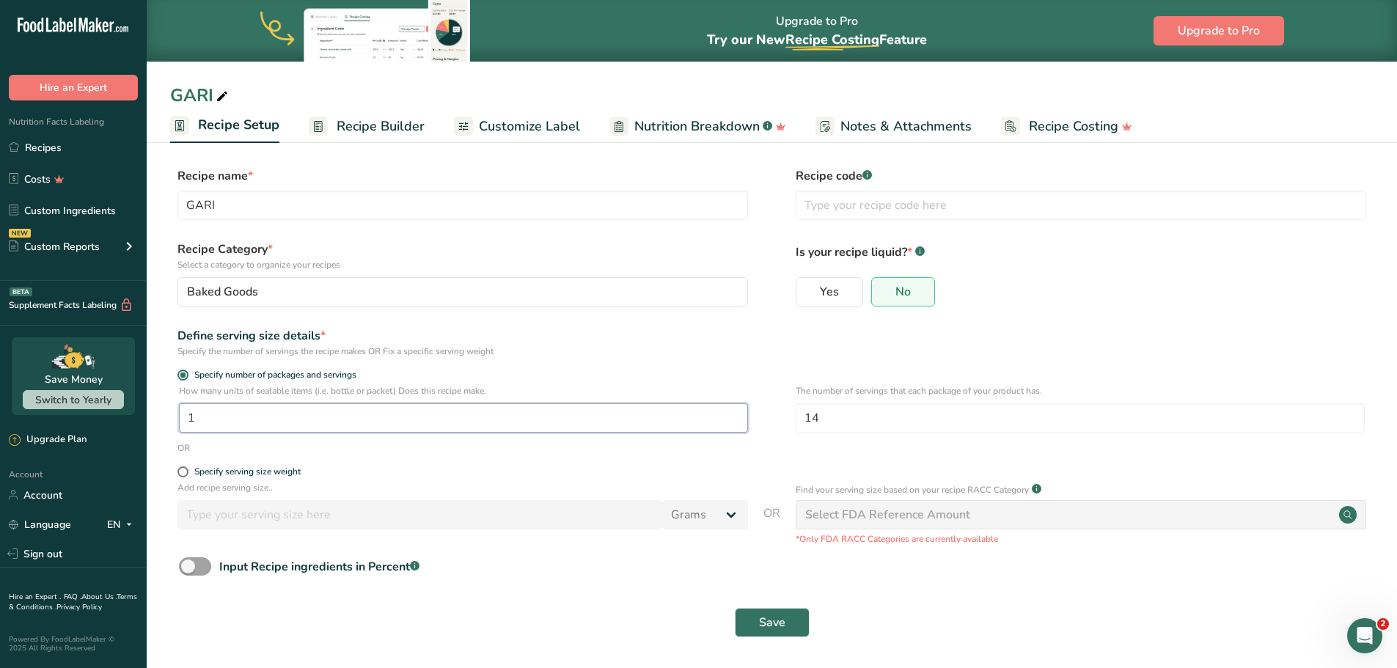
click at [180, 409] on input "1" at bounding box center [463, 417] width 569 height 29
type input "2"
click at [777, 632] on button "Save" at bounding box center [772, 622] width 75 height 29
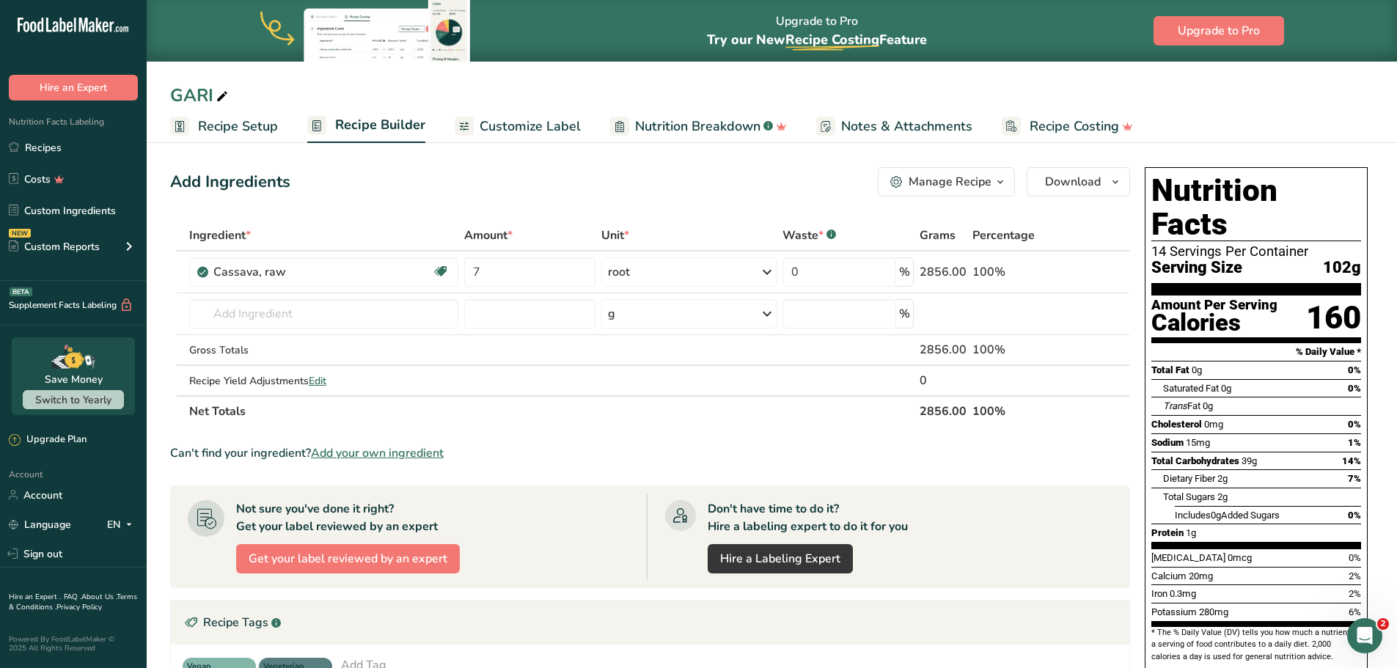
click at [224, 127] on span "Recipe Setup" at bounding box center [238, 127] width 80 height 20
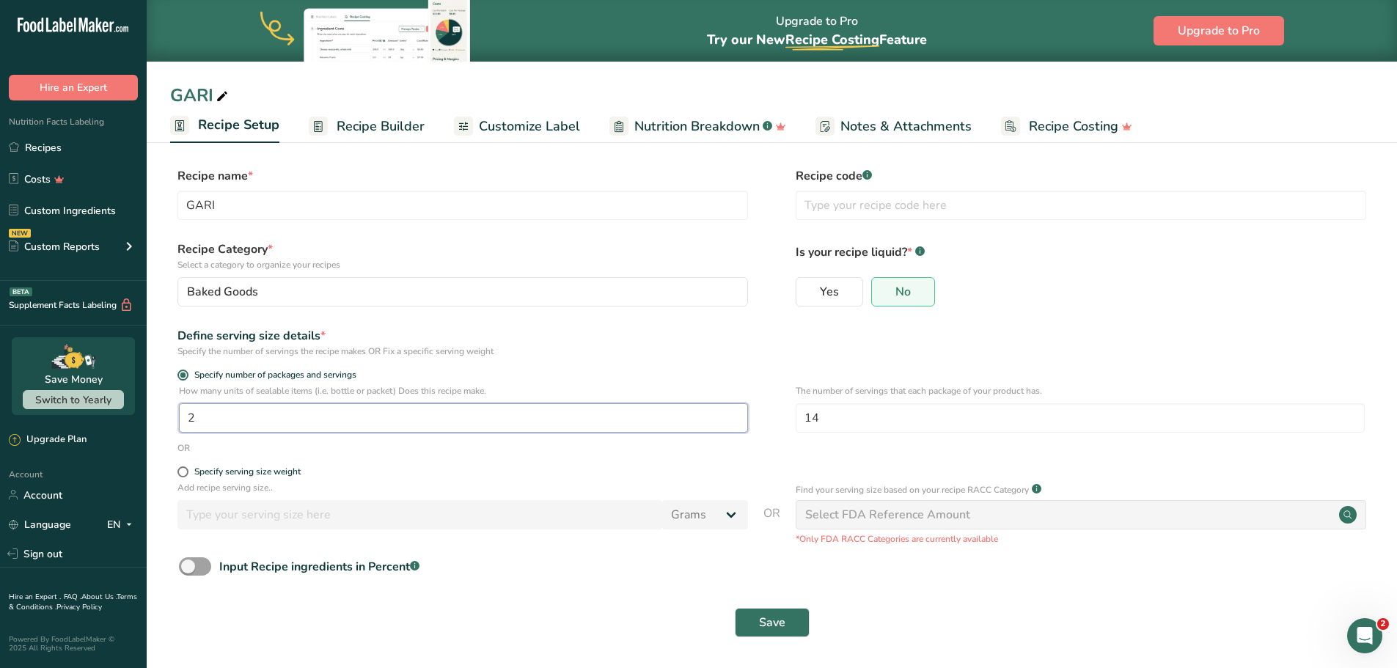
click at [230, 425] on input "2" at bounding box center [463, 417] width 569 height 29
type input "1"
click at [540, 610] on div "Save" at bounding box center [772, 622] width 1186 height 29
click at [747, 624] on button "Save" at bounding box center [772, 622] width 75 height 29
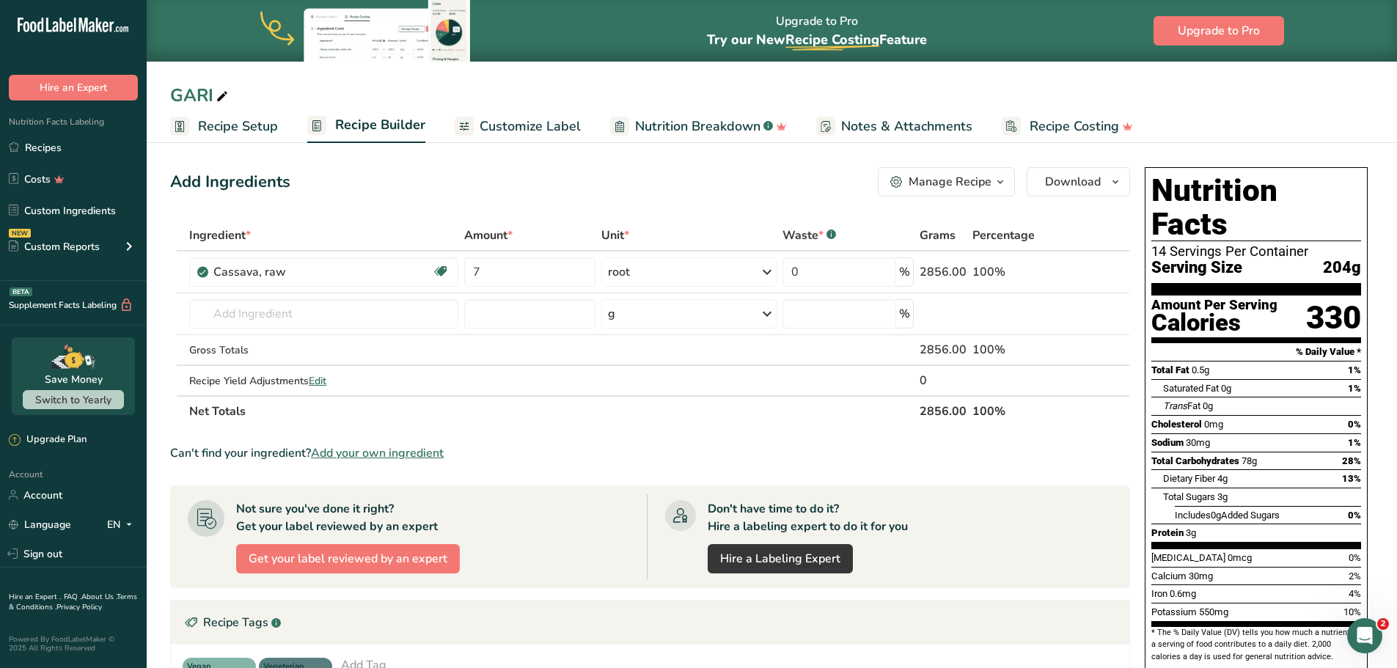
click at [519, 128] on span "Customize Label" at bounding box center [530, 127] width 101 height 20
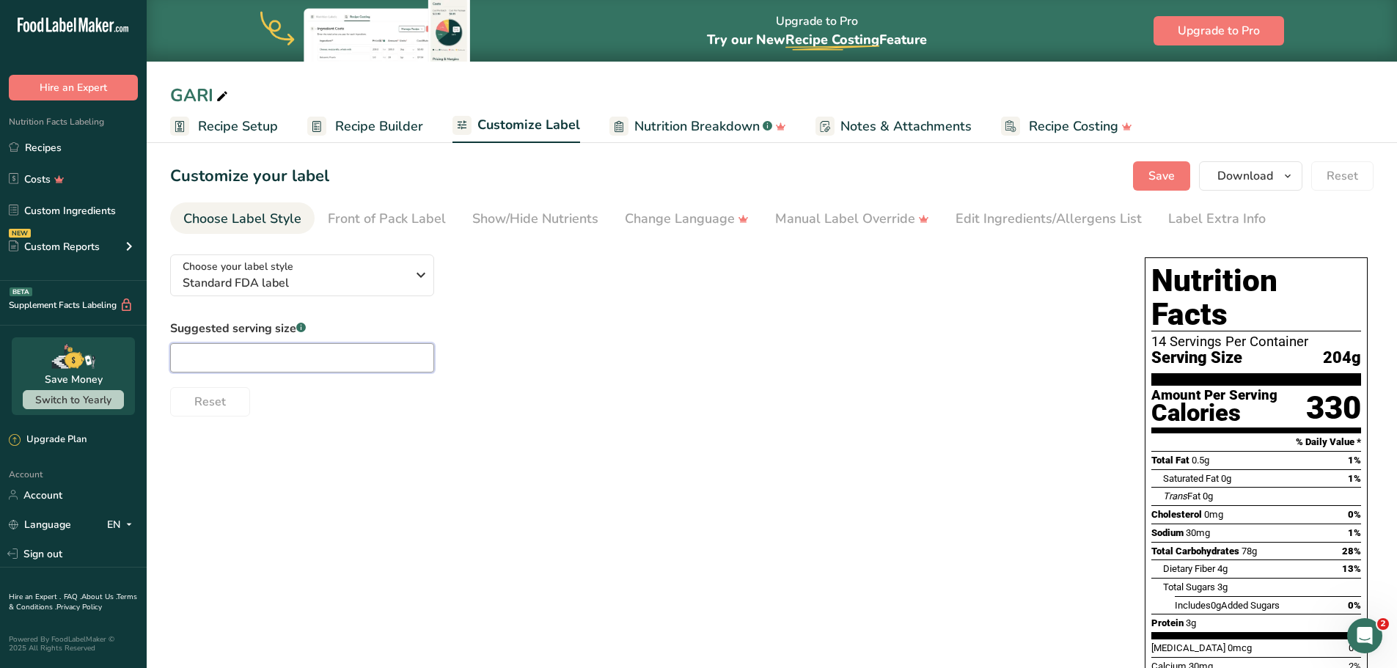
click at [193, 363] on input "text" at bounding box center [302, 357] width 264 height 29
type input "12"
click at [368, 506] on div "Choose your label style Standard FDA label USA (FDA) Standard FDA label Tabular…" at bounding box center [772, 516] width 1204 height 546
click at [643, 133] on span "Nutrition Breakdown" at bounding box center [697, 127] width 125 height 20
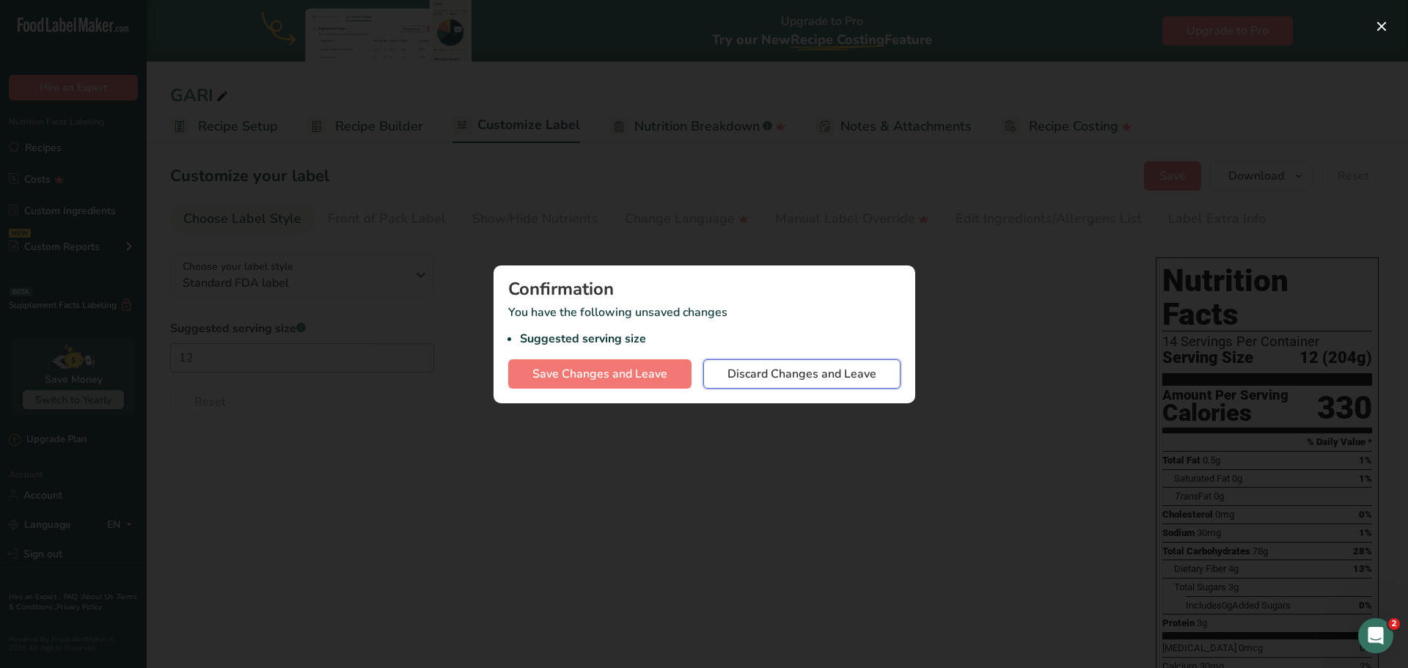
click at [771, 376] on span "Discard Changes and Leave" at bounding box center [802, 374] width 149 height 18
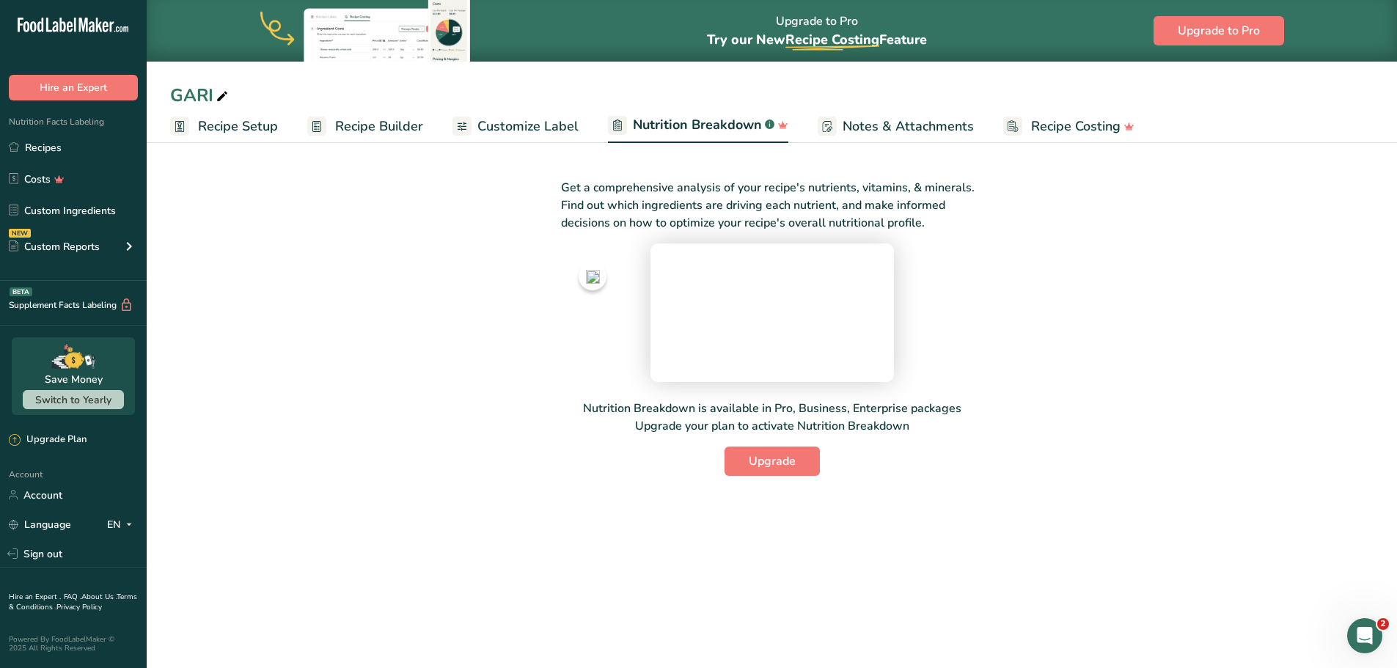
click at [547, 128] on span "Customize Label" at bounding box center [528, 127] width 101 height 20
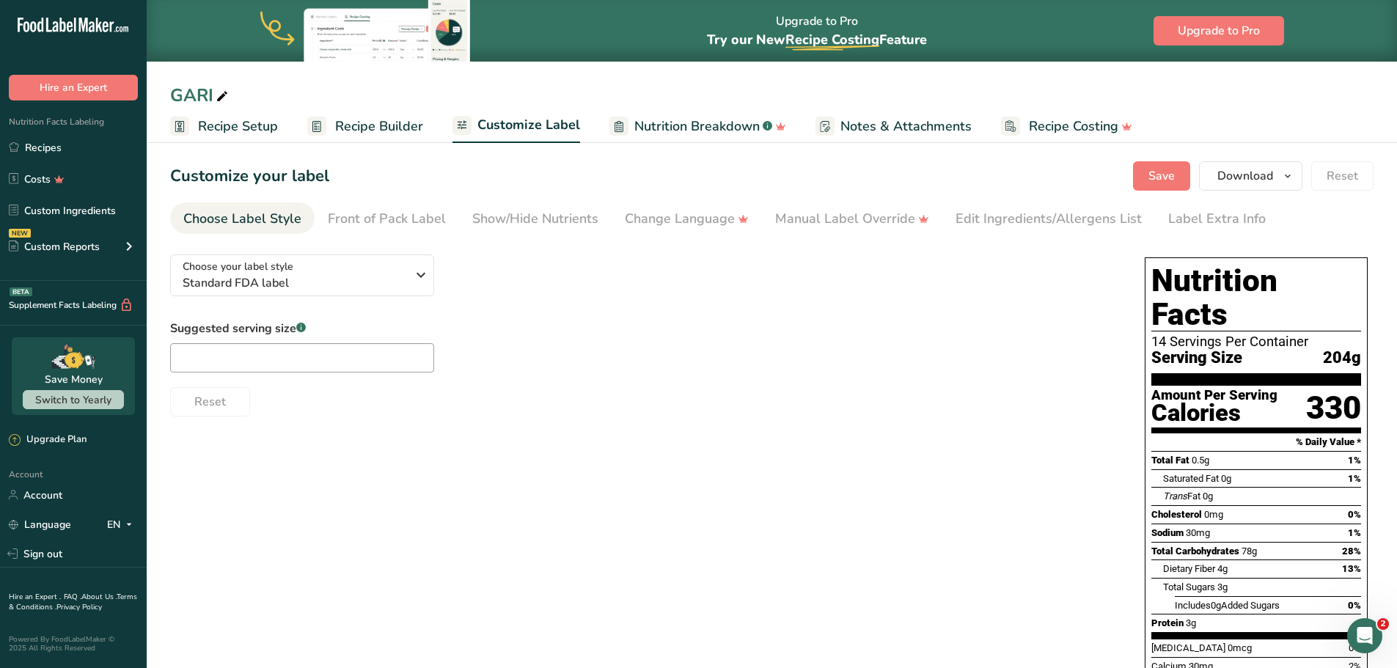
click at [723, 127] on span "Nutrition Breakdown" at bounding box center [697, 127] width 125 height 20
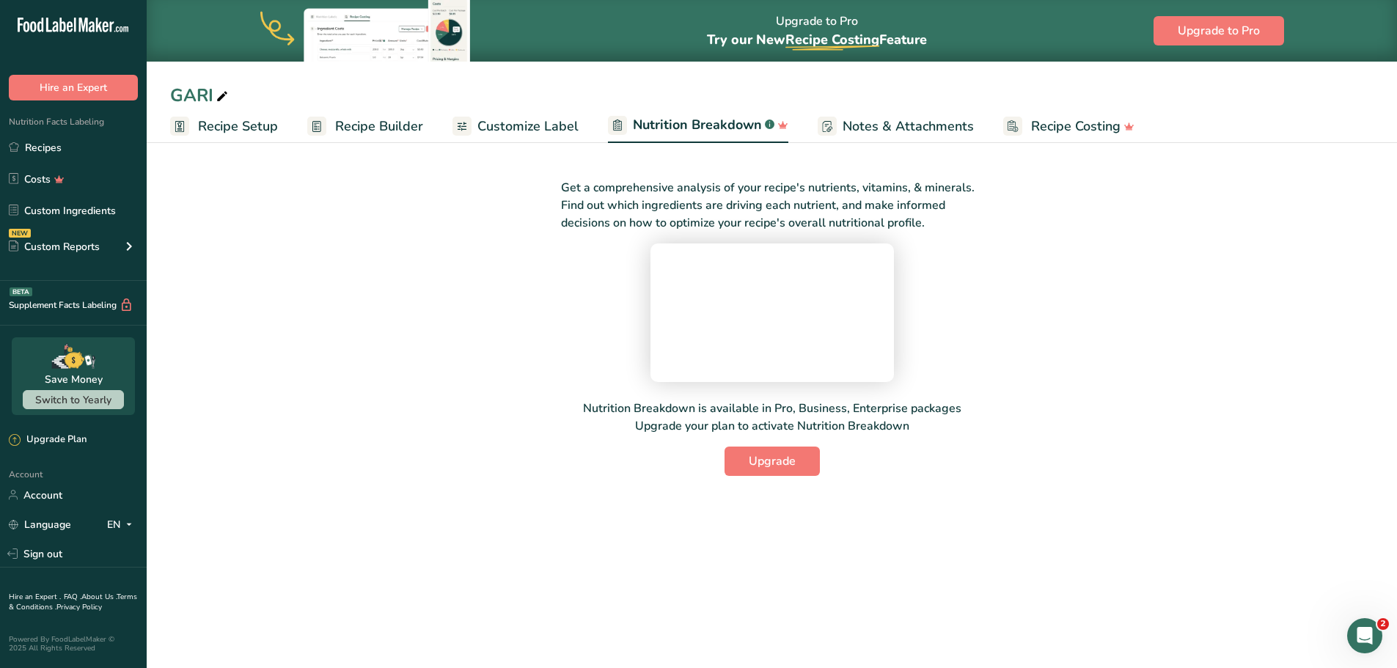
click at [870, 127] on span "Notes & Attachments" at bounding box center [908, 127] width 131 height 20
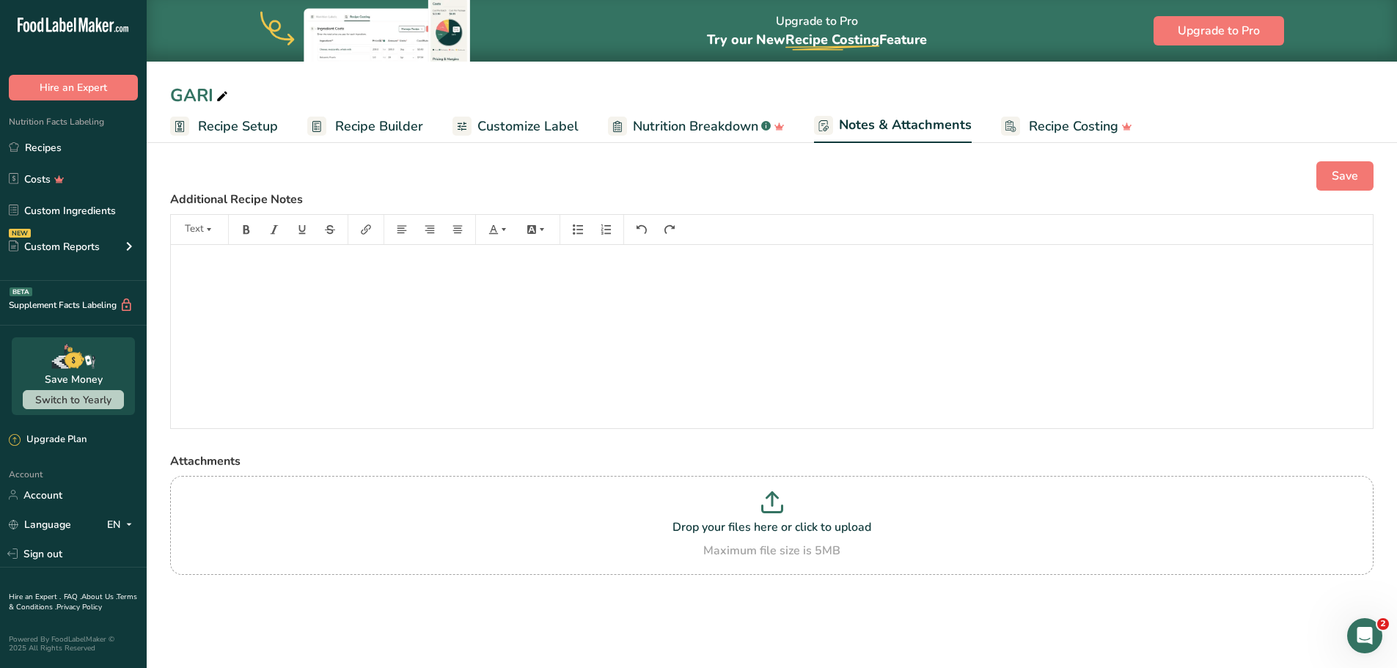
click at [1033, 128] on span "Recipe Costing" at bounding box center [1073, 127] width 89 height 20
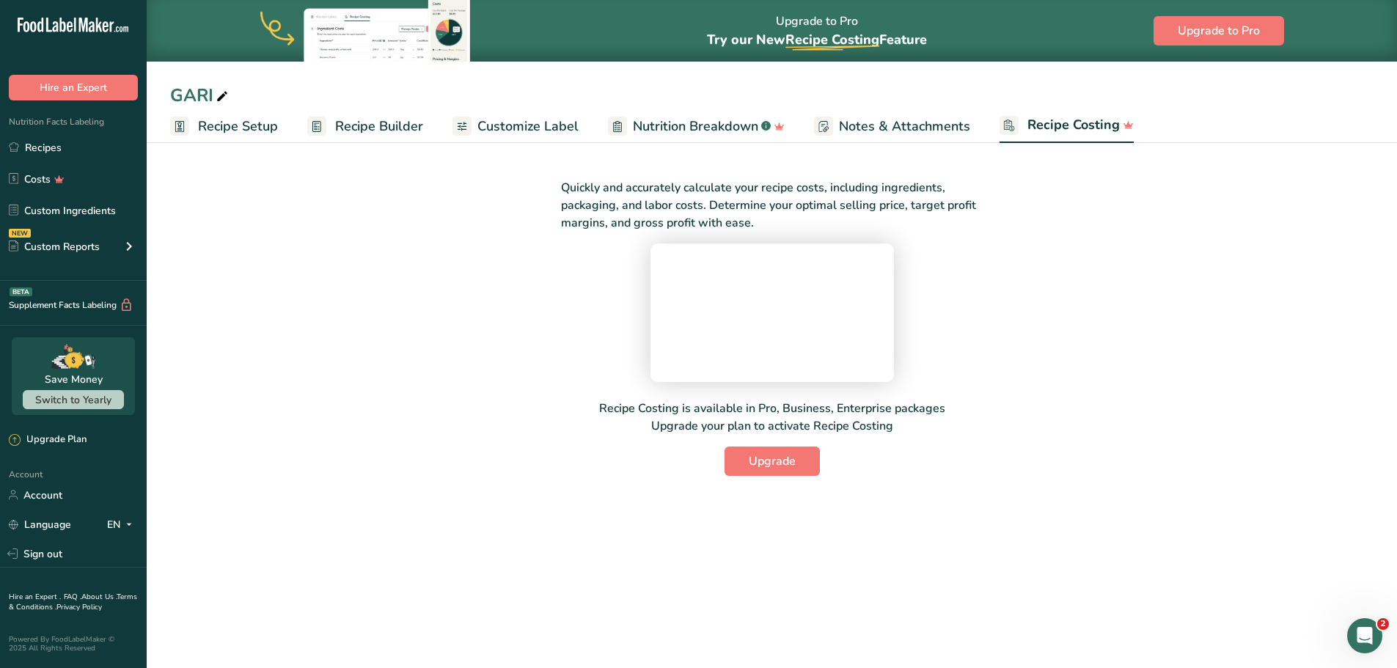
click at [651, 120] on span "Nutrition Breakdown" at bounding box center [695, 127] width 125 height 20
click at [478, 127] on span "Customize Label" at bounding box center [528, 127] width 101 height 20
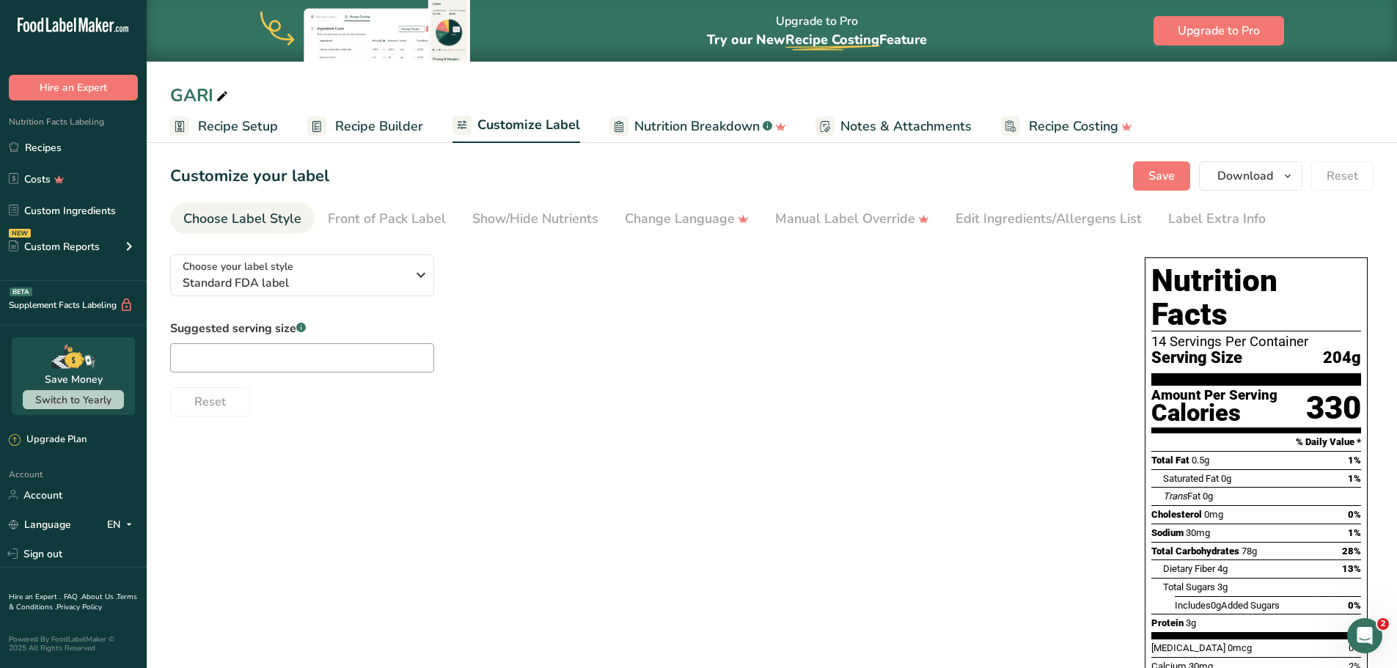
click at [667, 123] on span "Nutrition Breakdown" at bounding box center [697, 127] width 125 height 20
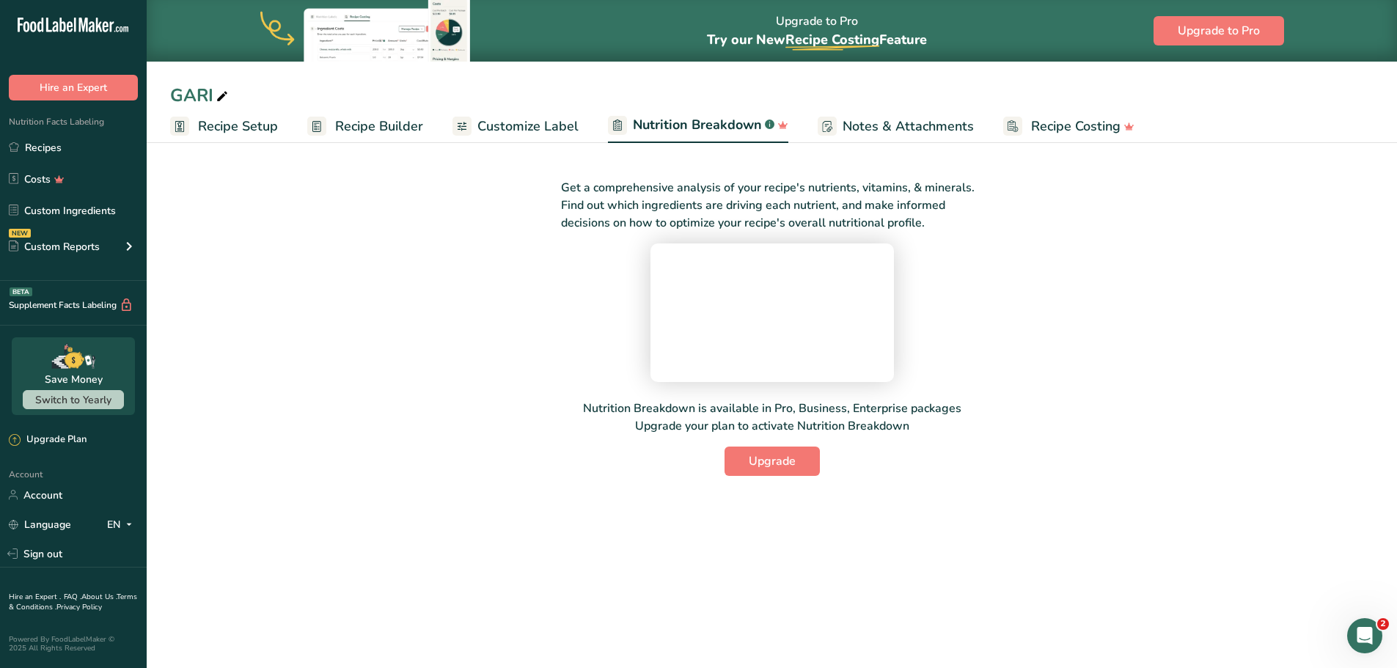
click at [536, 124] on span "Customize Label" at bounding box center [528, 127] width 101 height 20
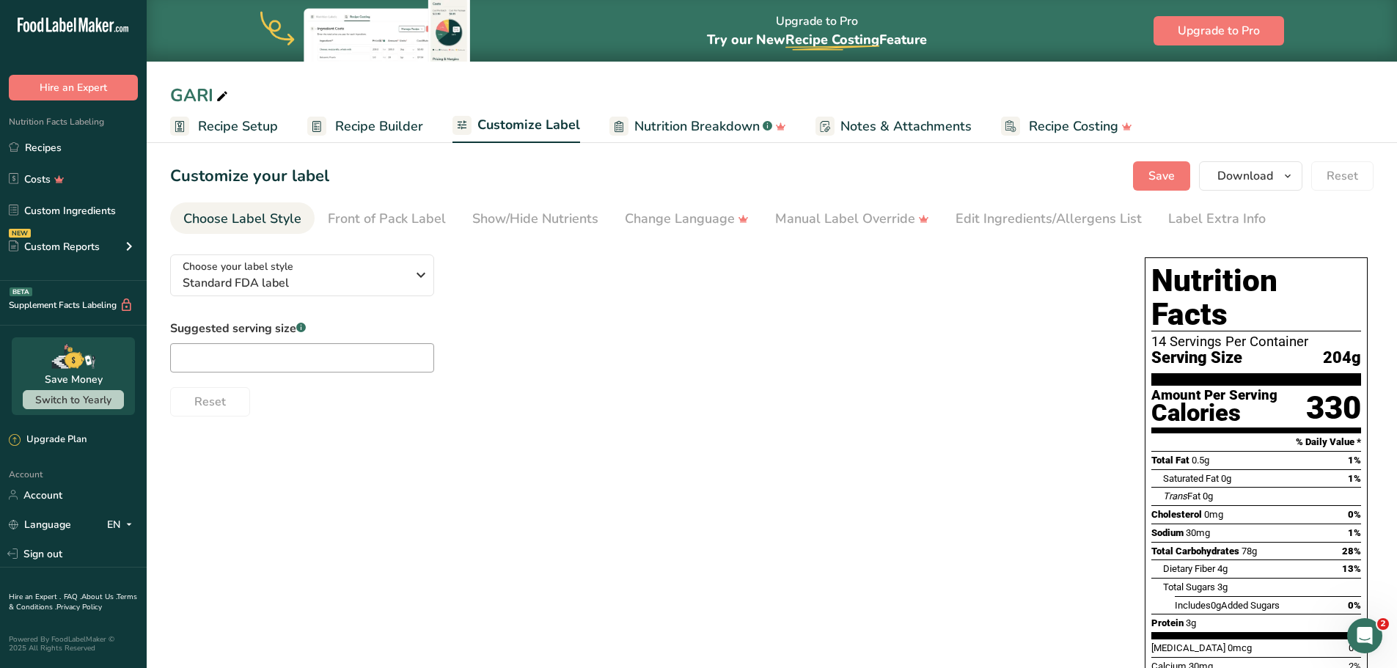
click at [376, 128] on span "Recipe Builder" at bounding box center [379, 127] width 88 height 20
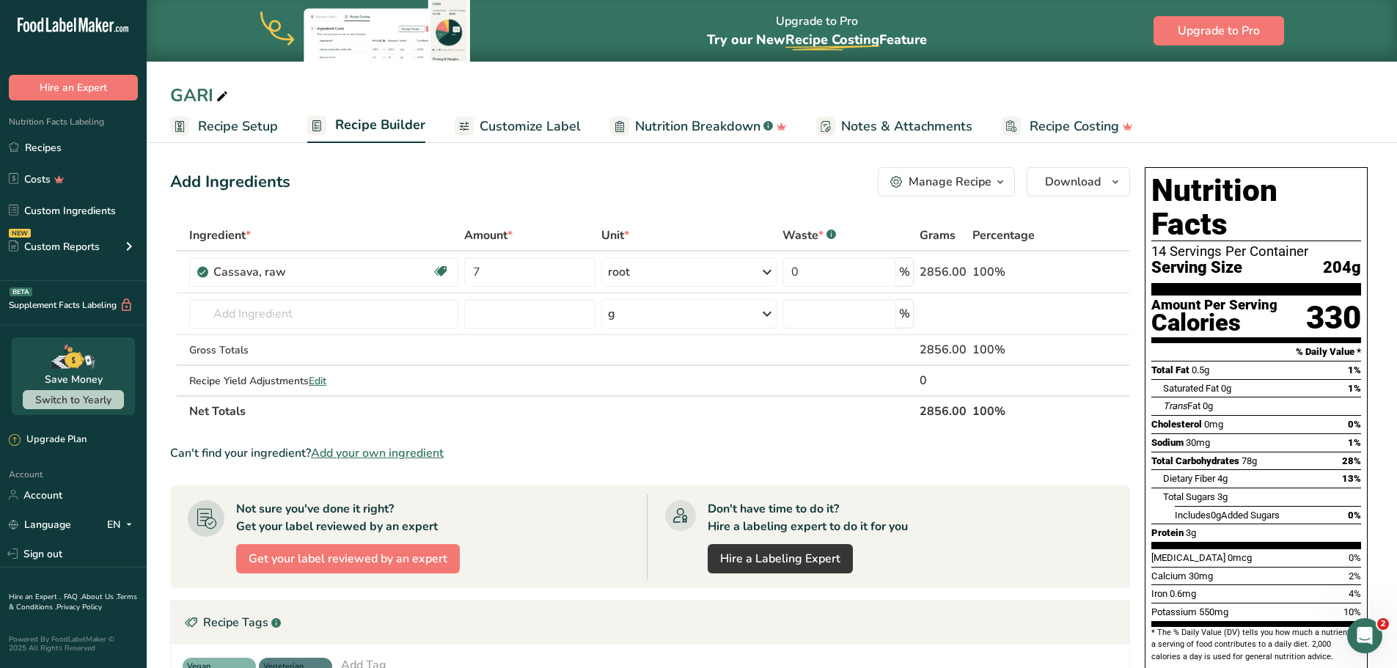
click at [216, 131] on span "Recipe Setup" at bounding box center [238, 127] width 80 height 20
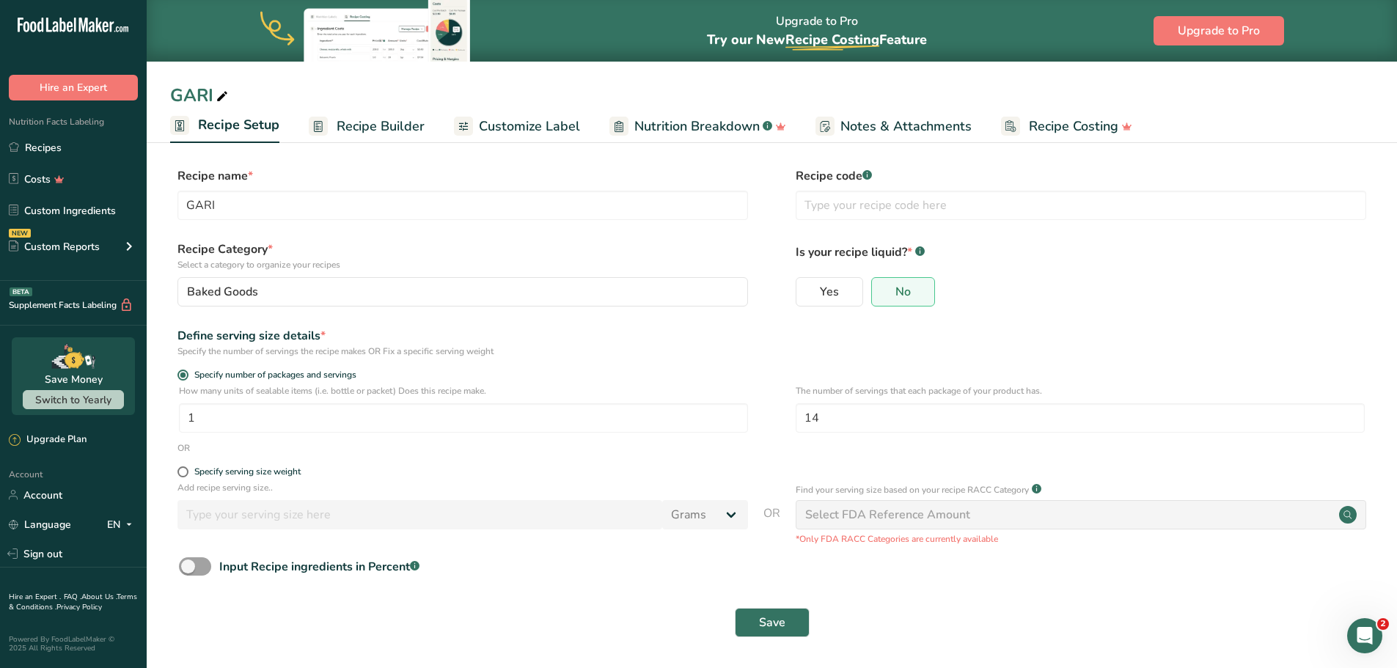
click at [537, 125] on span "Customize Label" at bounding box center [529, 127] width 101 height 20
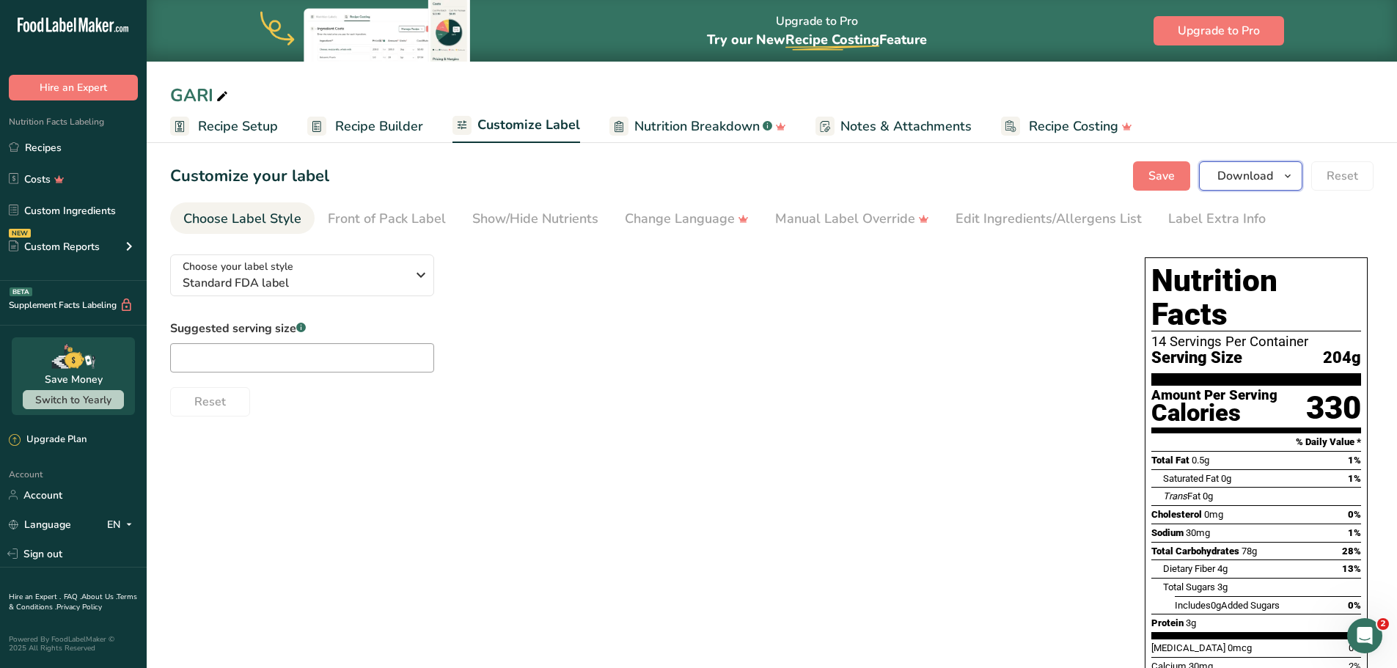
click at [1241, 177] on span "Download" at bounding box center [1246, 176] width 56 height 18
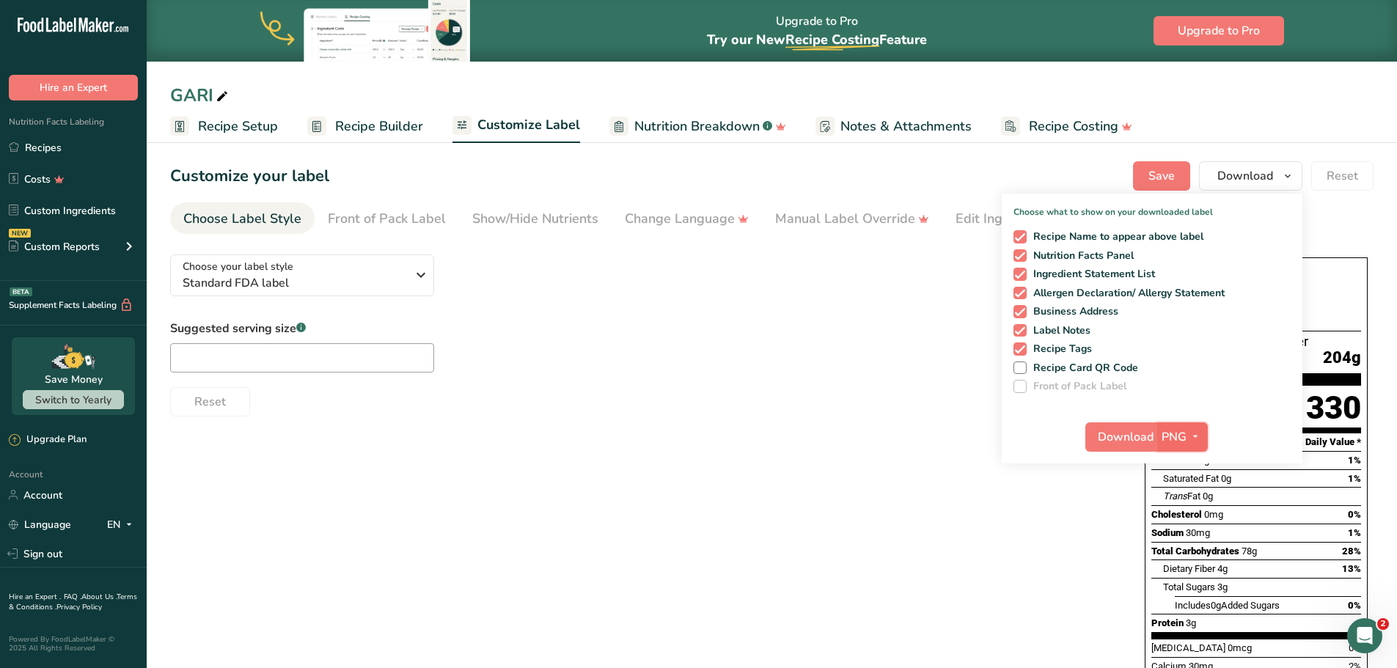
click at [1196, 436] on icon "button" at bounding box center [1196, 437] width 12 height 18
click at [1180, 539] on link "PDF" at bounding box center [1184, 539] width 47 height 24
click at [1120, 437] on span "Download" at bounding box center [1127, 437] width 56 height 18
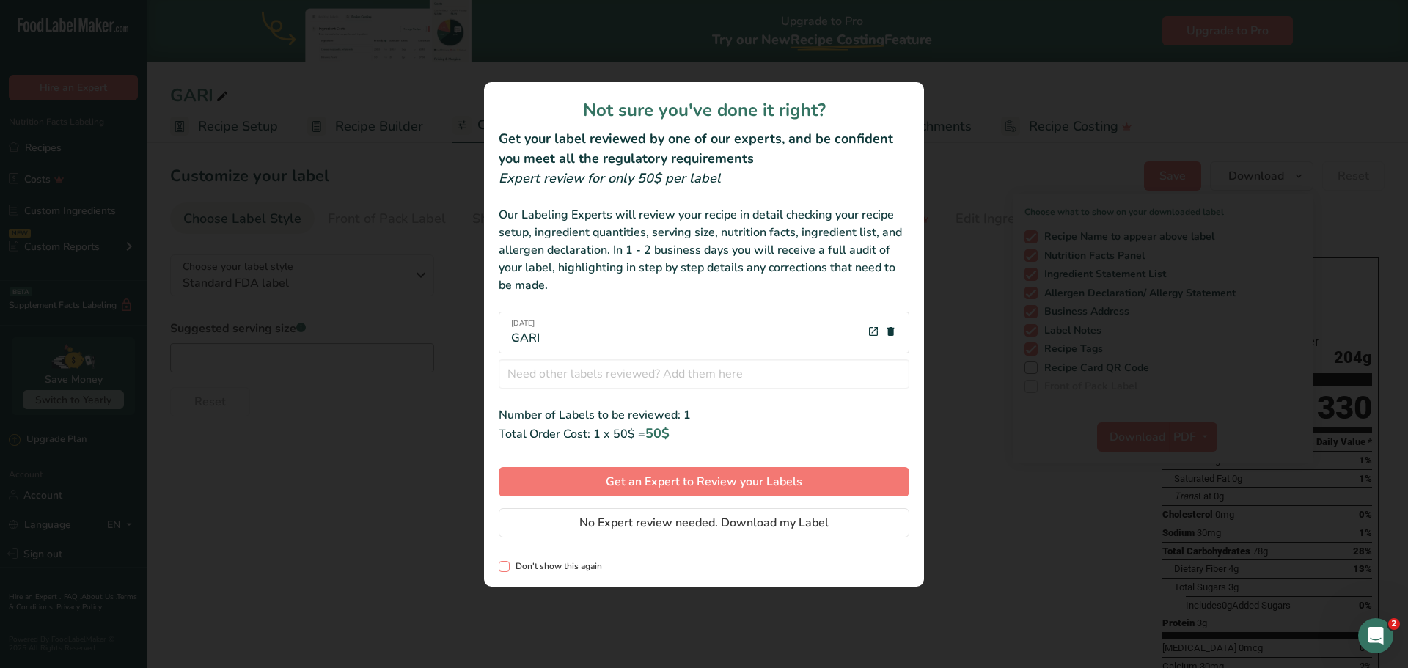
click at [502, 565] on span "review labels modal" at bounding box center [504, 566] width 11 height 11
click at [502, 565] on input "Don't show this again" at bounding box center [504, 567] width 10 height 10
checkbox input "true"
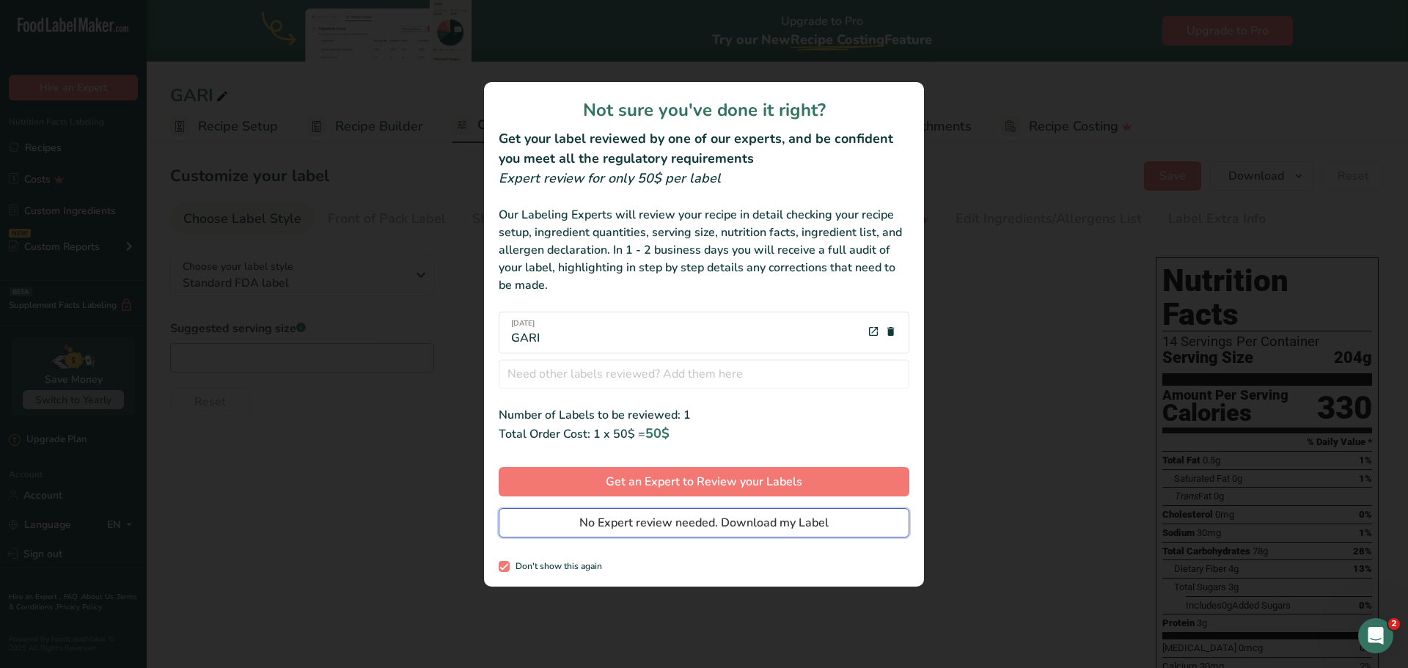
click at [745, 524] on span "No Expert review needed. Download my Label" at bounding box center [704, 523] width 249 height 18
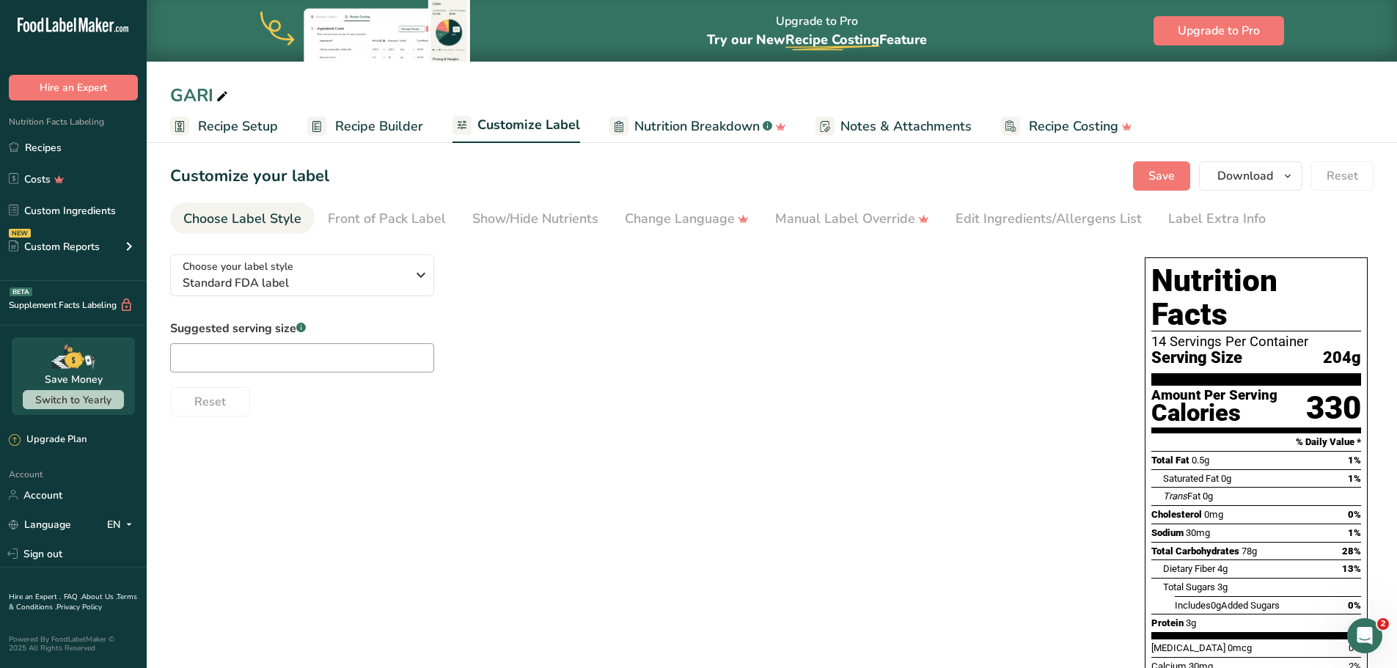
click at [339, 131] on span "Recipe Builder" at bounding box center [379, 127] width 88 height 20
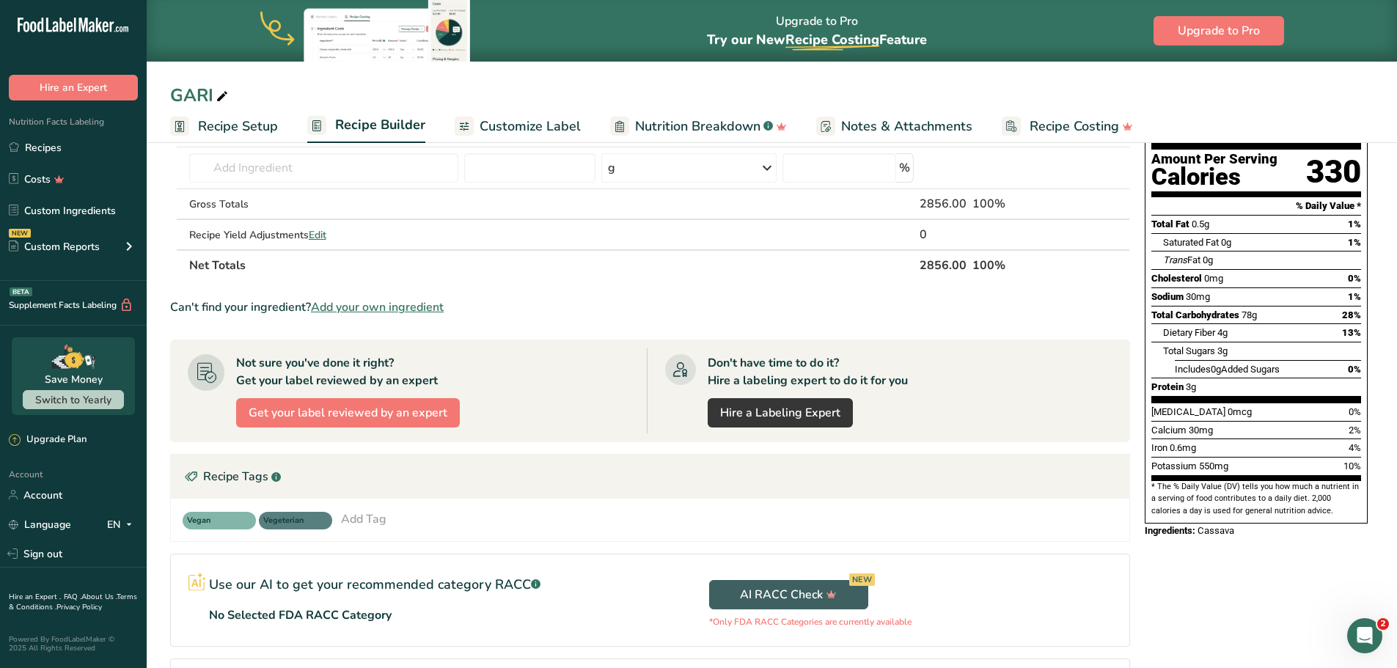
scroll to position [169, 0]
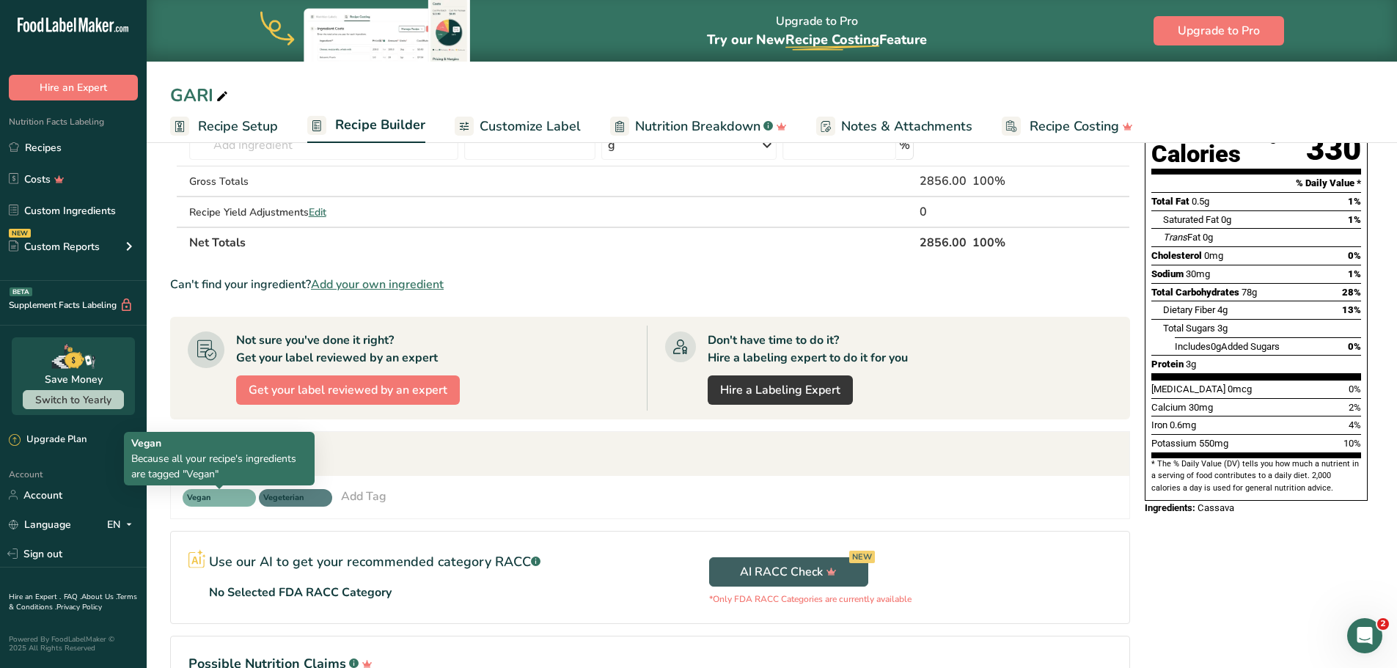
click at [194, 494] on span "Vegan" at bounding box center [212, 498] width 51 height 12
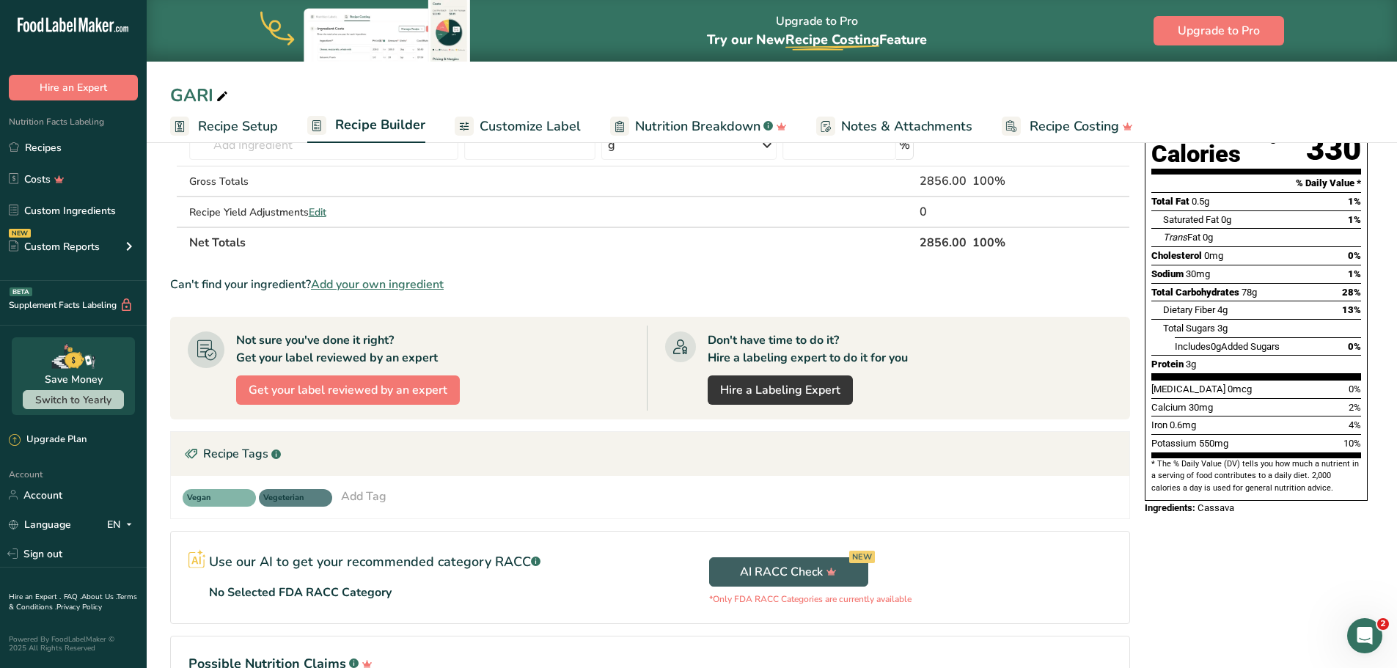
click at [233, 497] on span "Vegan" at bounding box center [212, 498] width 51 height 12
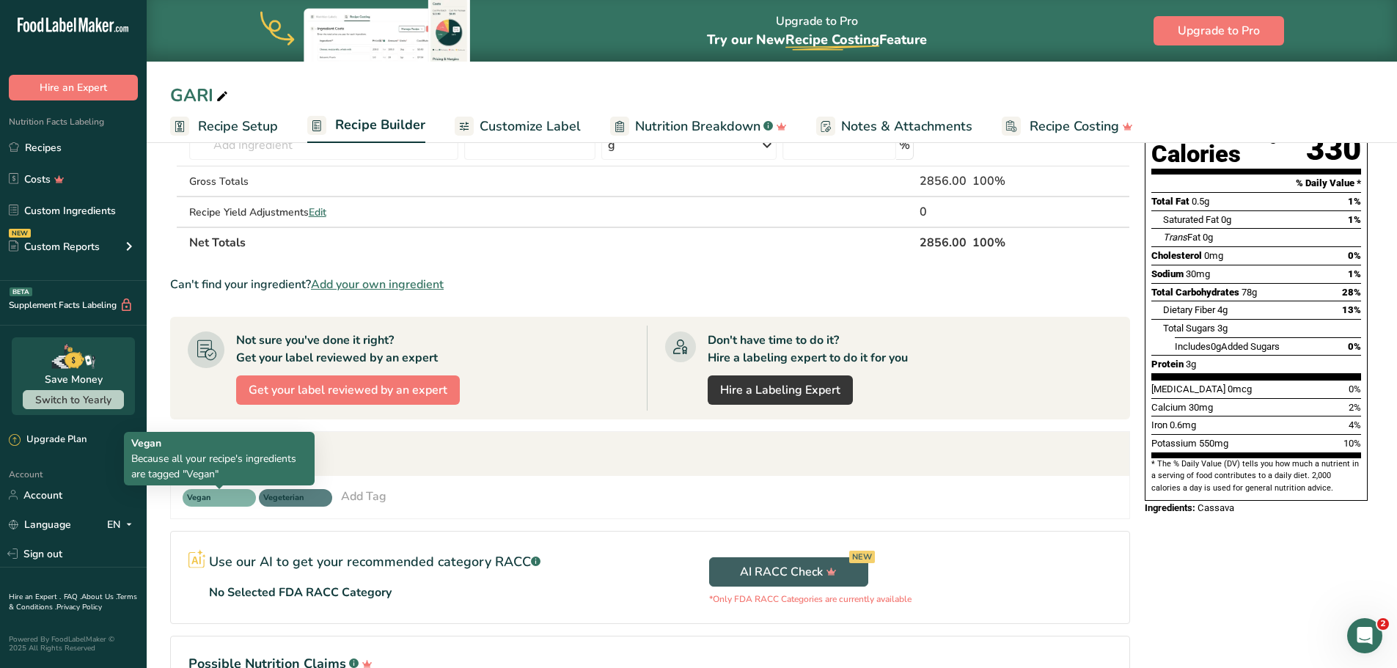
drag, startPoint x: 233, startPoint y: 497, endPoint x: 362, endPoint y: 514, distance: 129.6
click at [362, 514] on div "Vegan Vegeterian Add Tag Standard Tags Custom Tags Source of Antioxidants Prebi…" at bounding box center [650, 497] width 959 height 43
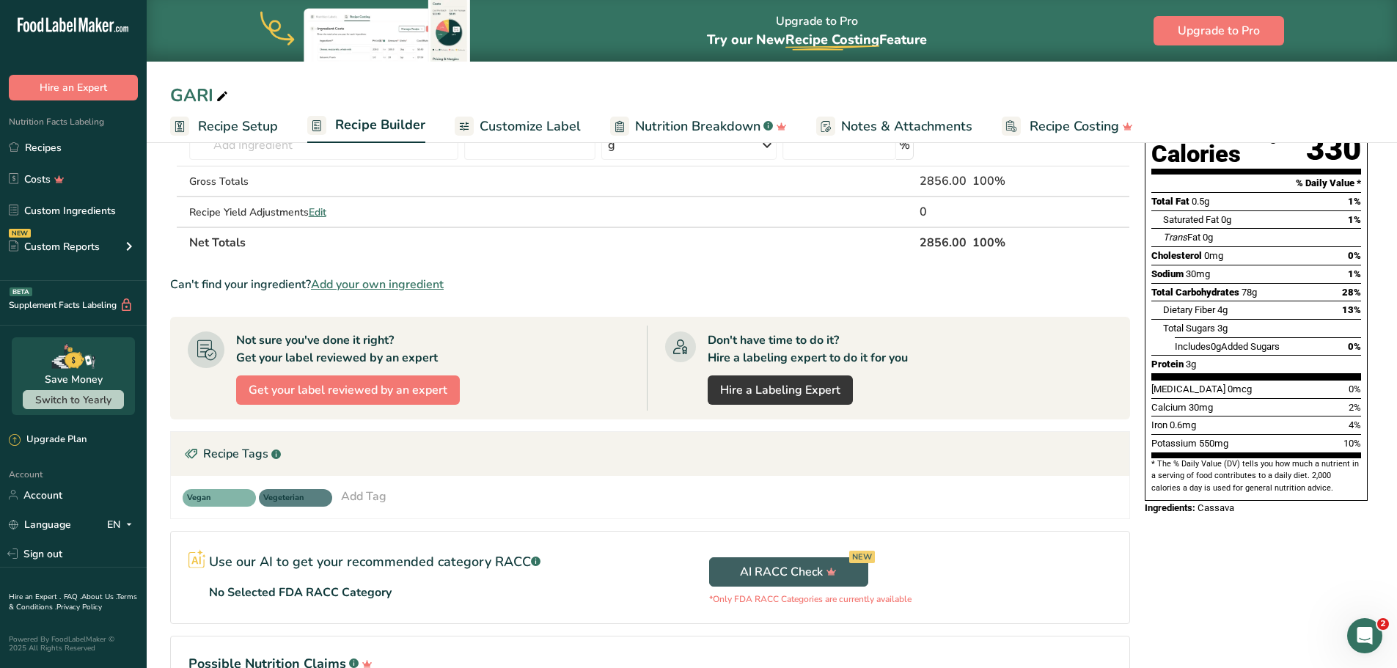
click at [362, 491] on div "Add Tag" at bounding box center [363, 497] width 45 height 18
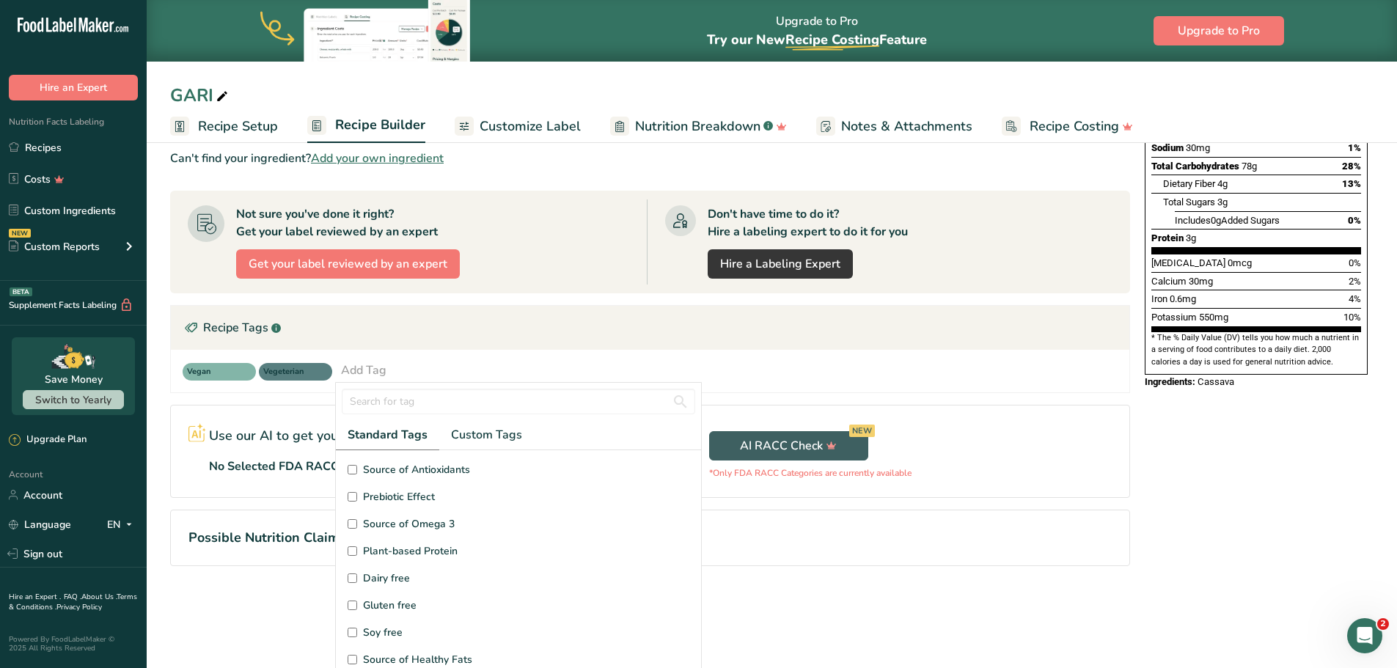
scroll to position [263, 0]
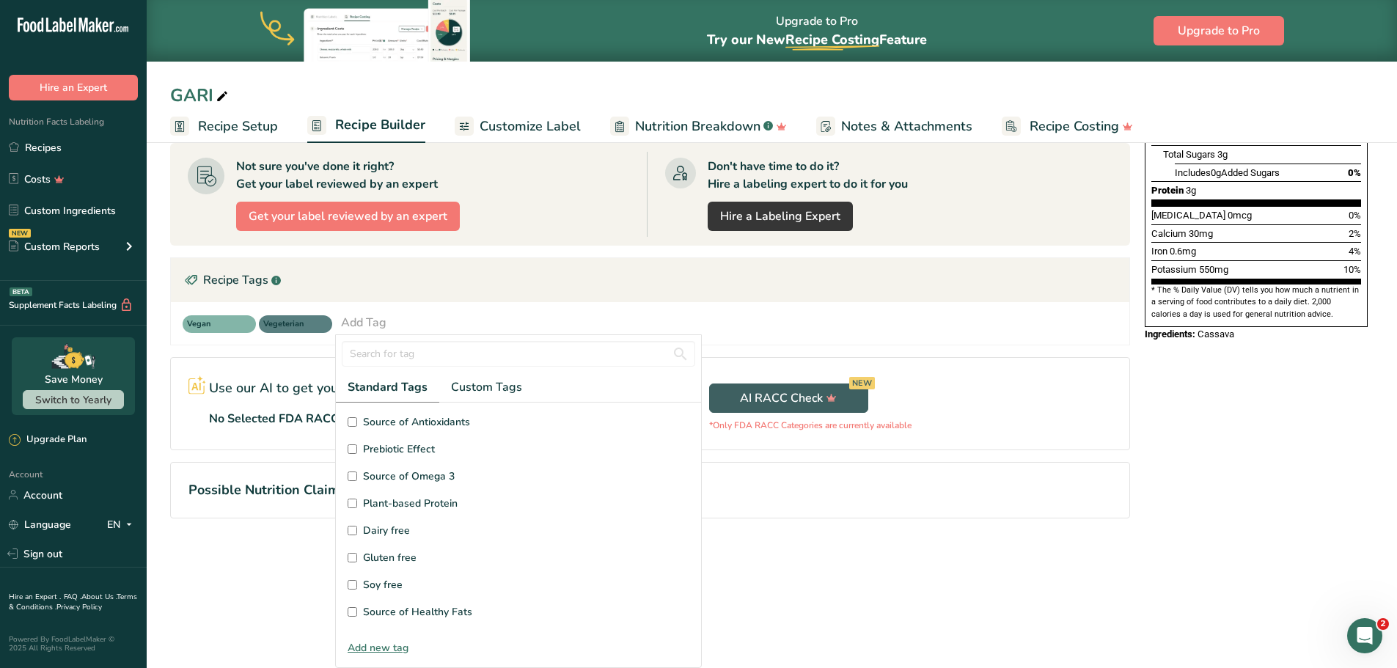
click at [612, 304] on div "Vegan Vegeterian Add Tag Standard Tags Custom Tags Source of Antioxidants Prebi…" at bounding box center [650, 323] width 959 height 43
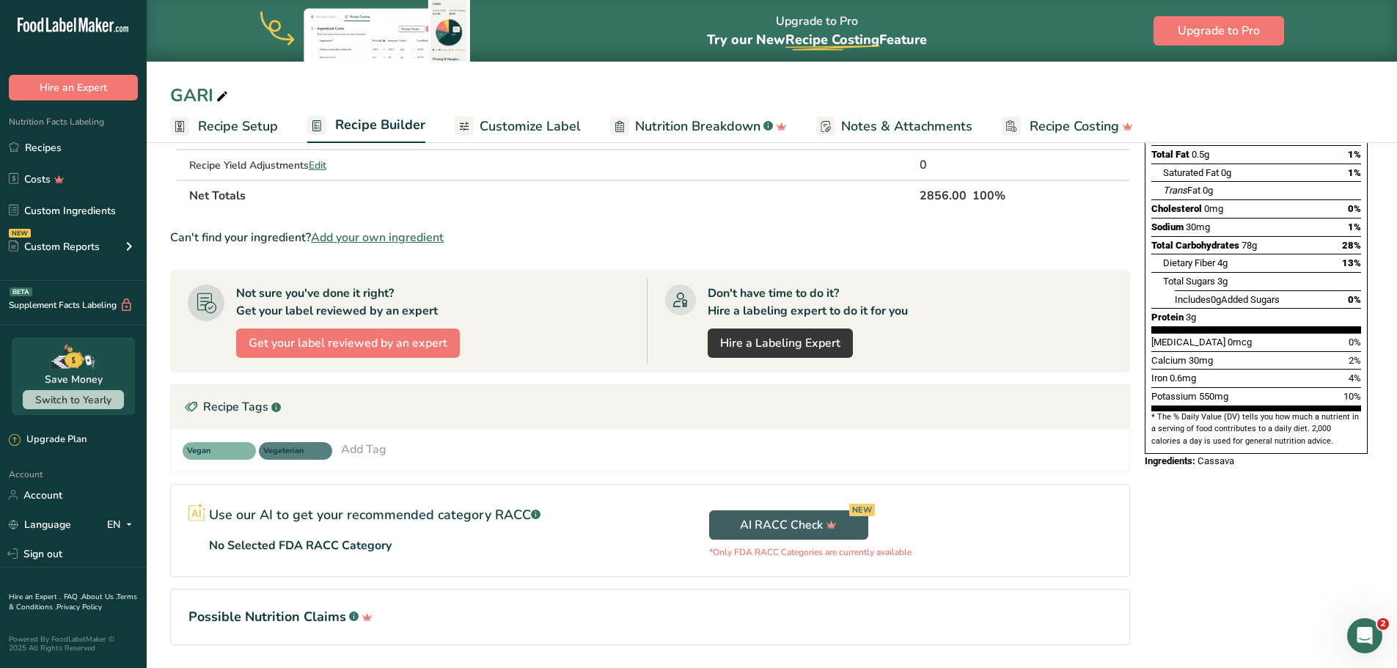
scroll to position [190, 0]
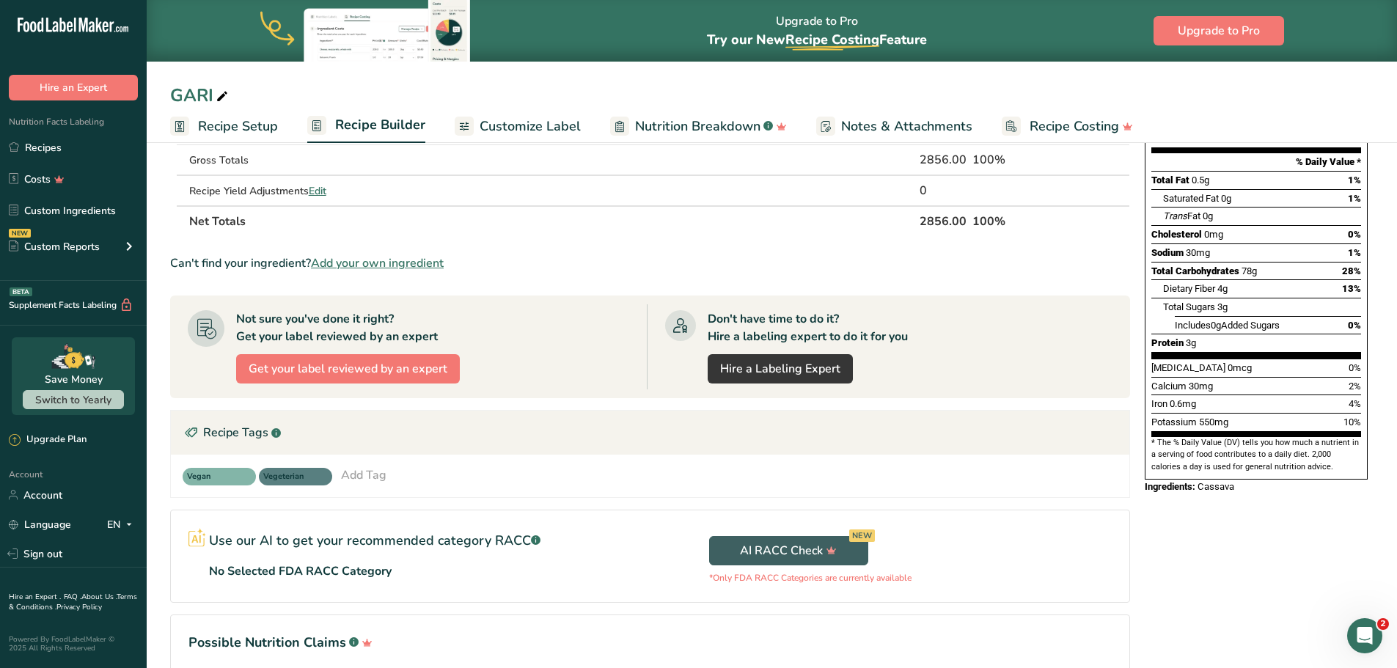
click at [561, 227] on th "Net Totals" at bounding box center [551, 220] width 731 height 31
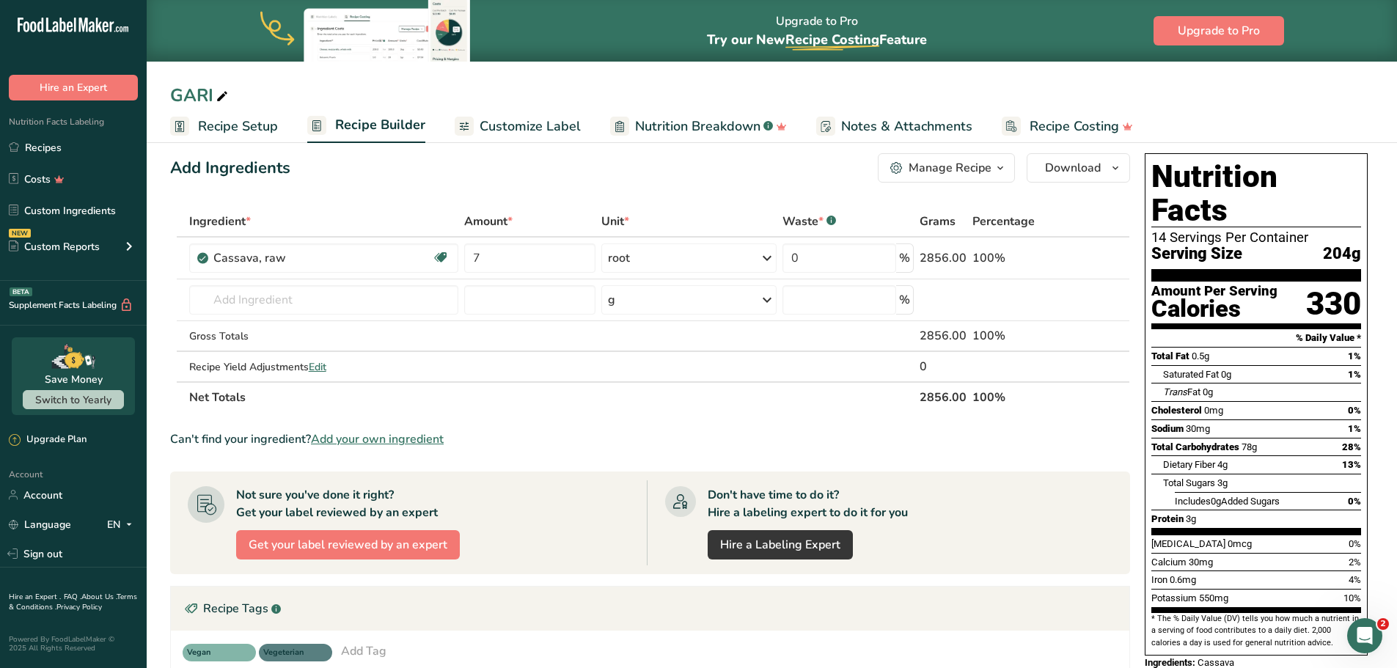
scroll to position [0, 0]
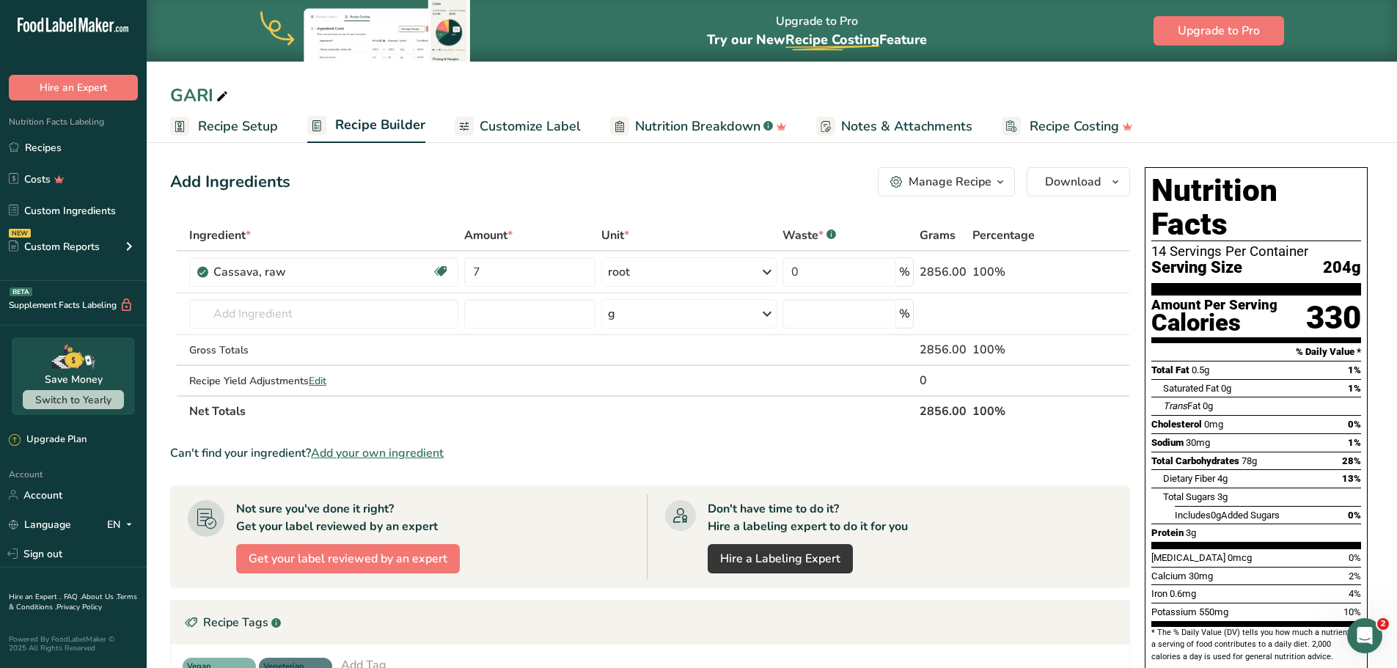
click at [519, 129] on span "Customize Label" at bounding box center [530, 127] width 101 height 20
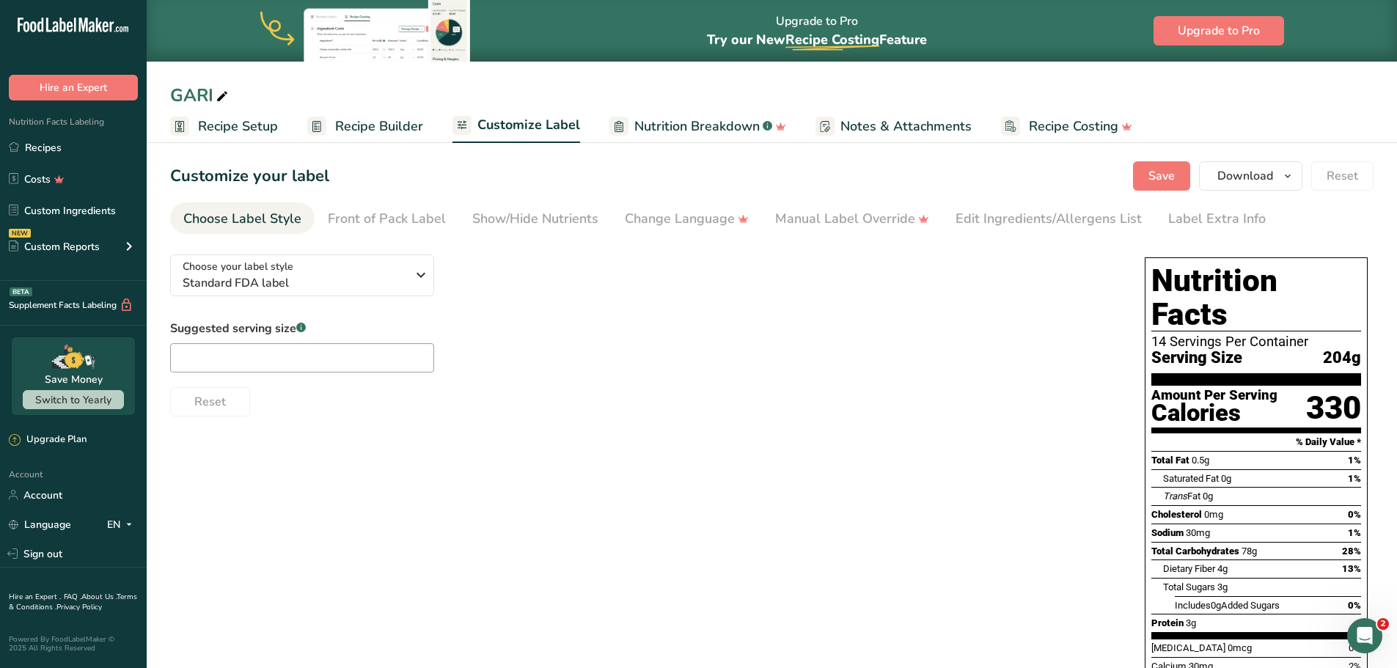
click at [667, 127] on span "Nutrition Breakdown" at bounding box center [697, 127] width 125 height 20
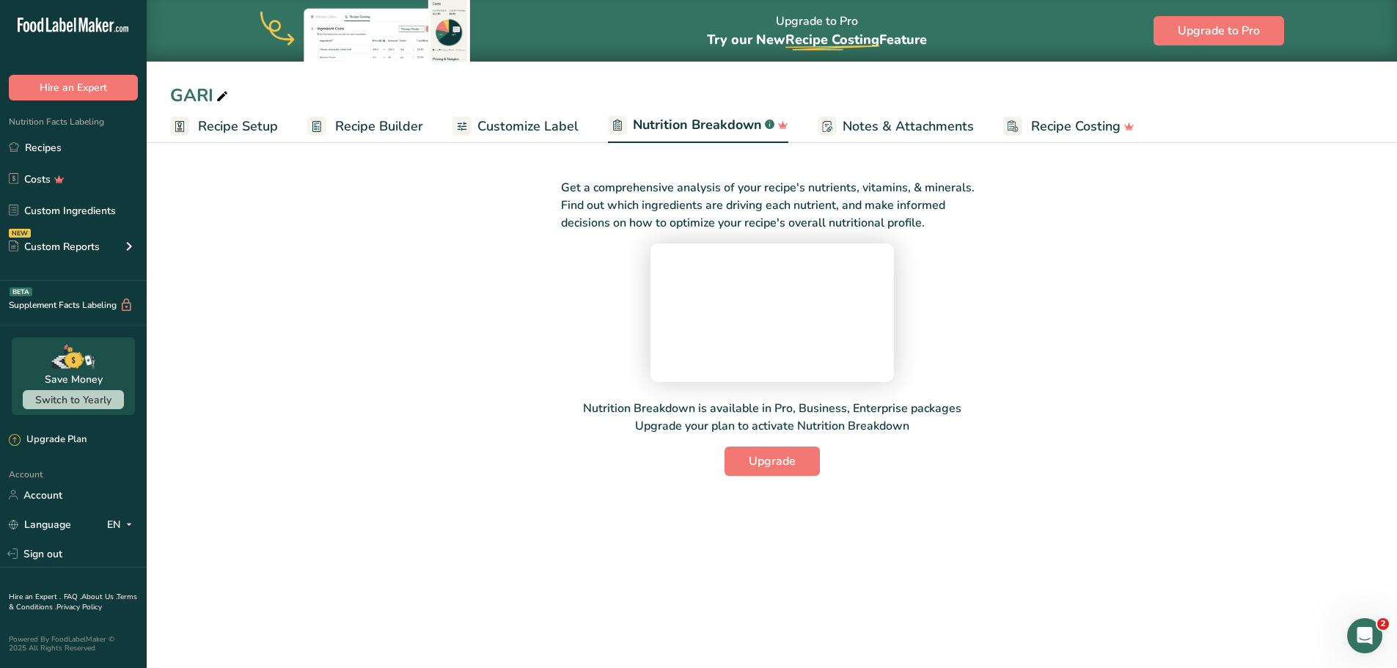
click at [851, 121] on span "Notes & Attachments" at bounding box center [908, 127] width 131 height 20
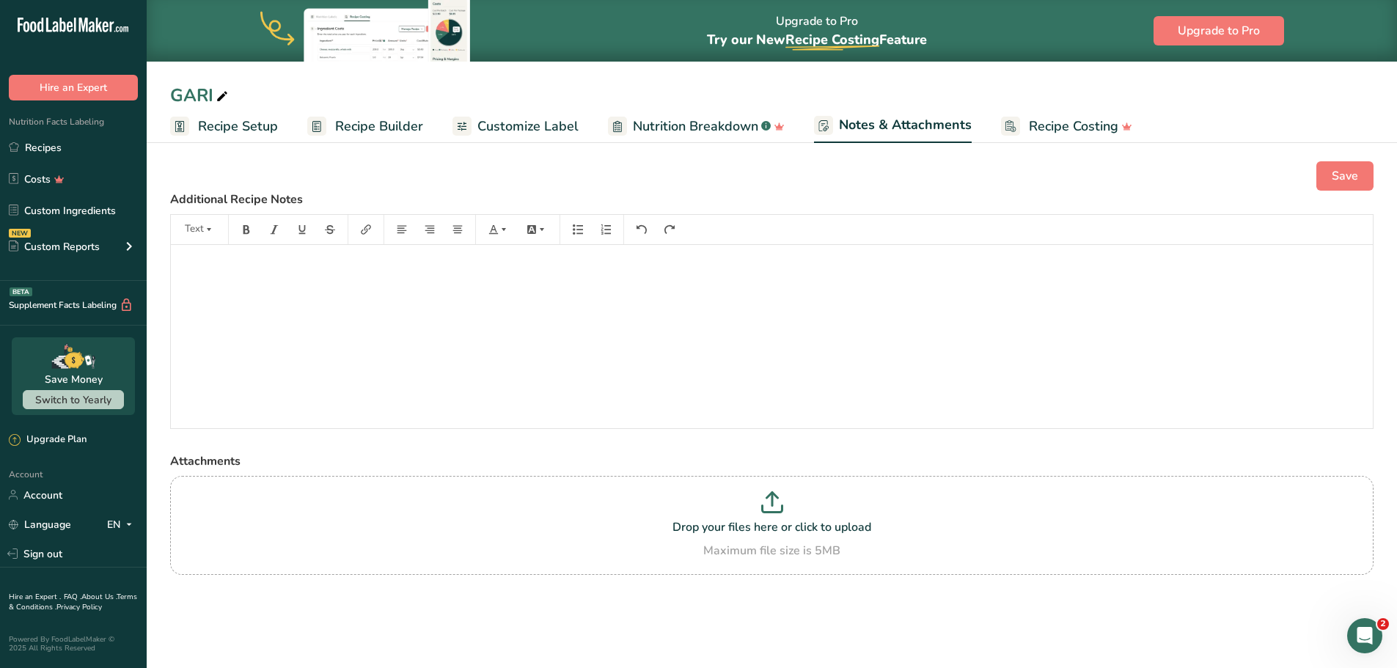
click at [349, 128] on span "Recipe Builder" at bounding box center [379, 127] width 88 height 20
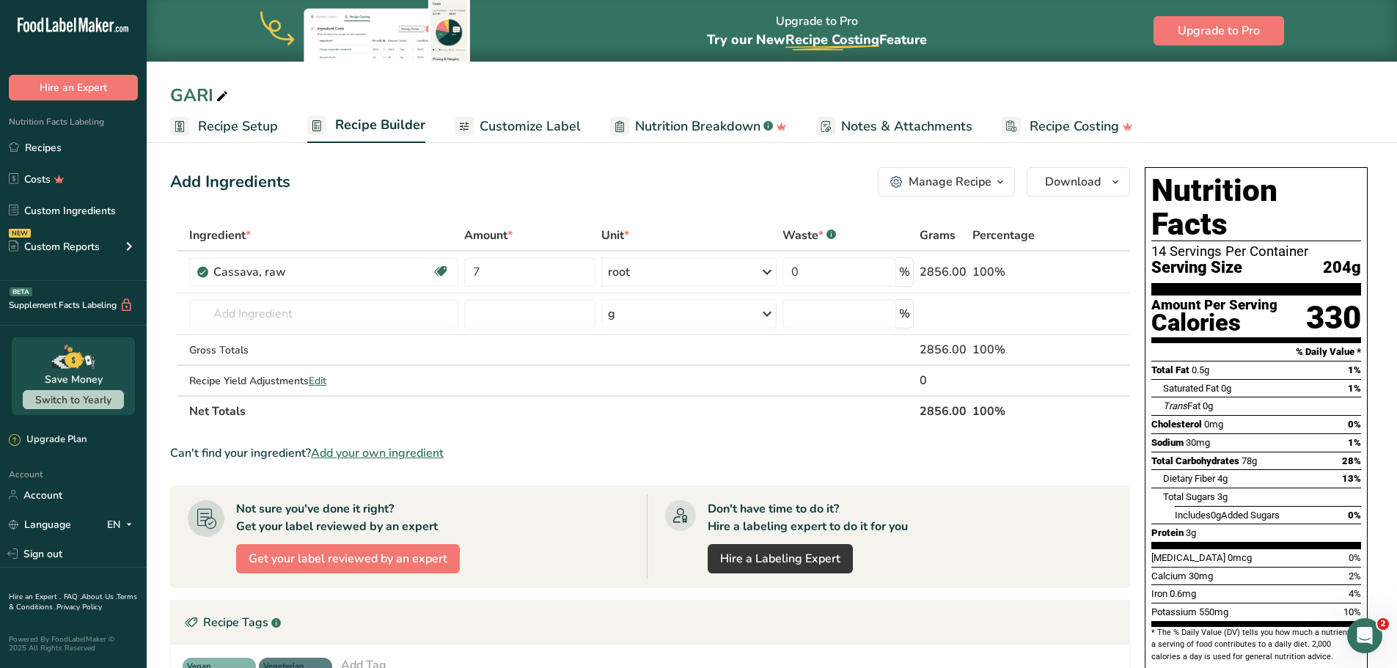
click at [217, 128] on span "Recipe Setup" at bounding box center [238, 127] width 80 height 20
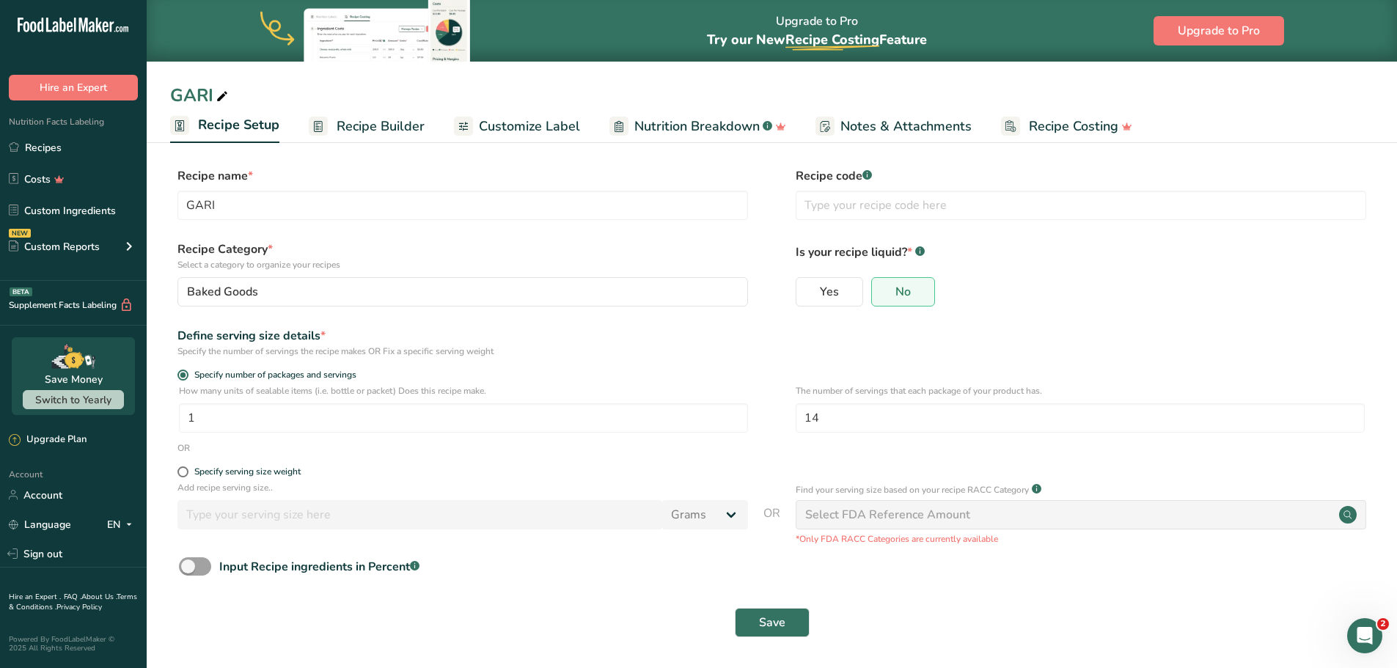
scroll to position [1, 0]
click at [544, 131] on span "Customize Label" at bounding box center [529, 127] width 101 height 20
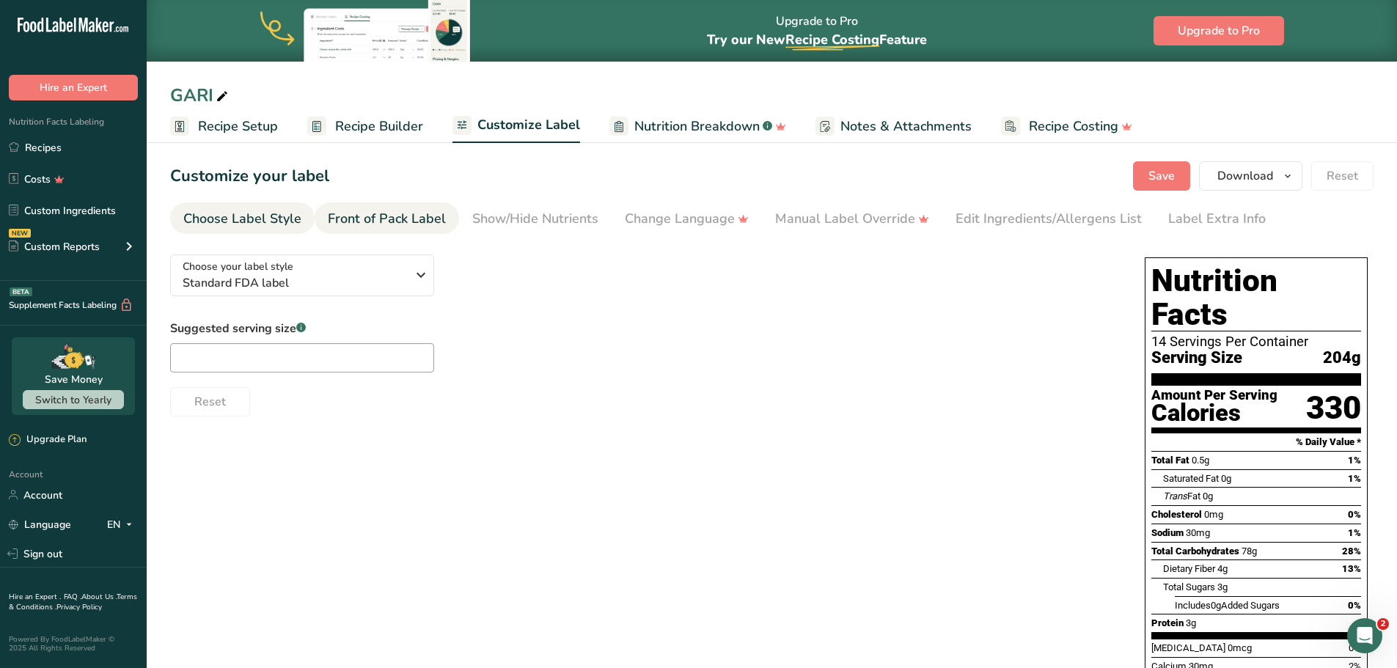
click at [360, 213] on div "Front of Pack Label" at bounding box center [387, 219] width 118 height 20
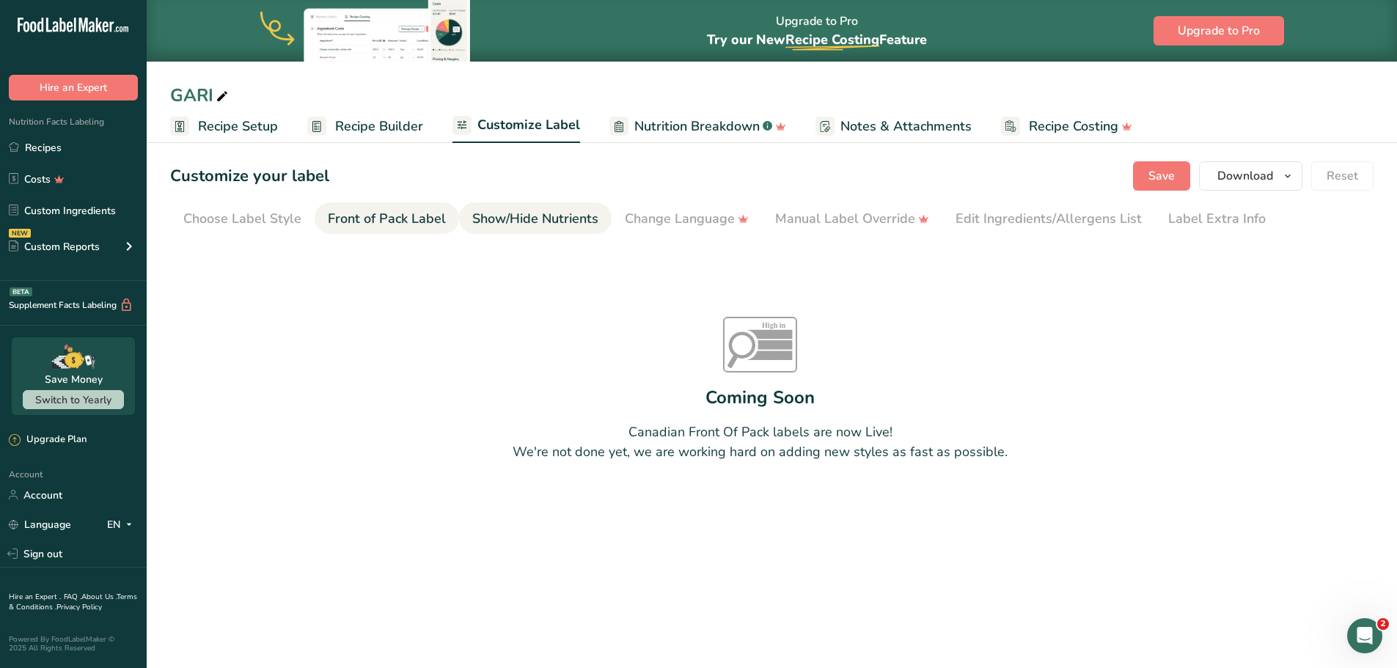
click at [502, 214] on div "Show/Hide Nutrients" at bounding box center [535, 219] width 126 height 20
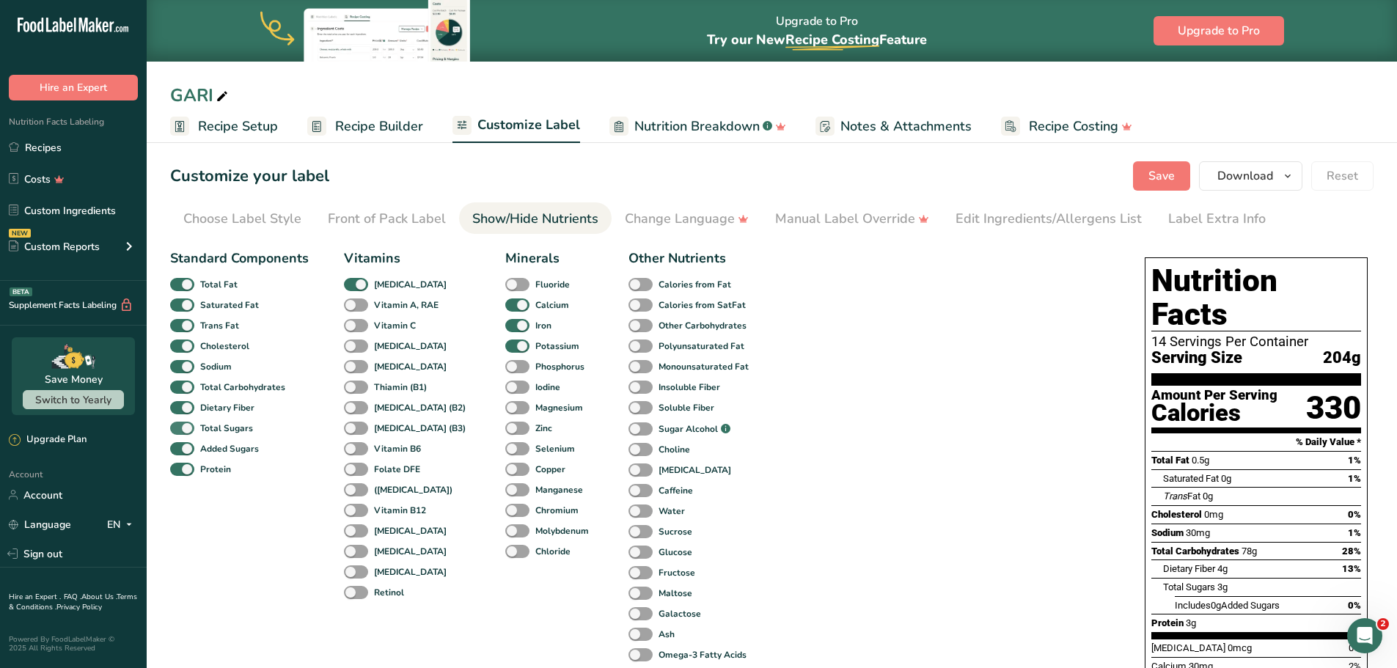
click at [180, 428] on span at bounding box center [182, 429] width 24 height 14
click at [180, 428] on input "Total Sugars" at bounding box center [175, 428] width 10 height 10
click at [188, 428] on span at bounding box center [182, 429] width 24 height 14
click at [180, 428] on input "Total Sugars" at bounding box center [175, 428] width 10 height 10
checkbox input "true"
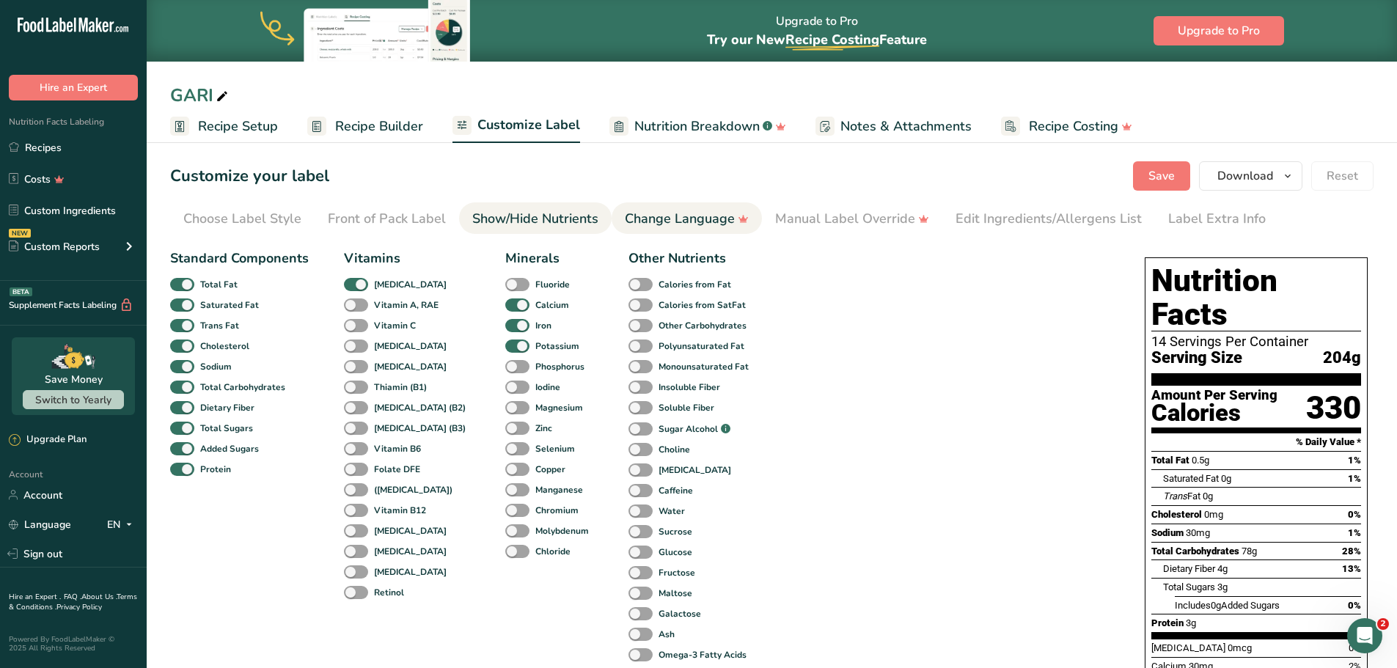
click at [656, 209] on div "Change Language" at bounding box center [687, 219] width 124 height 20
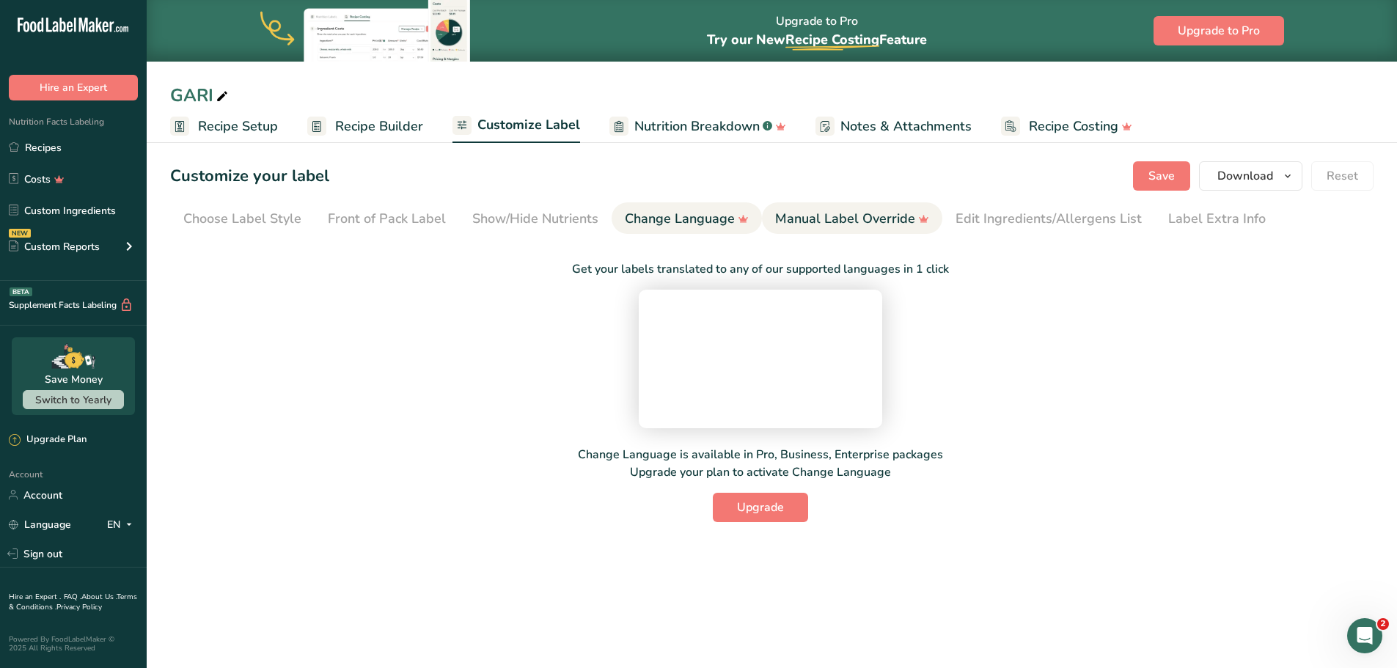
click at [866, 219] on div "Manual Label Override" at bounding box center [852, 219] width 154 height 20
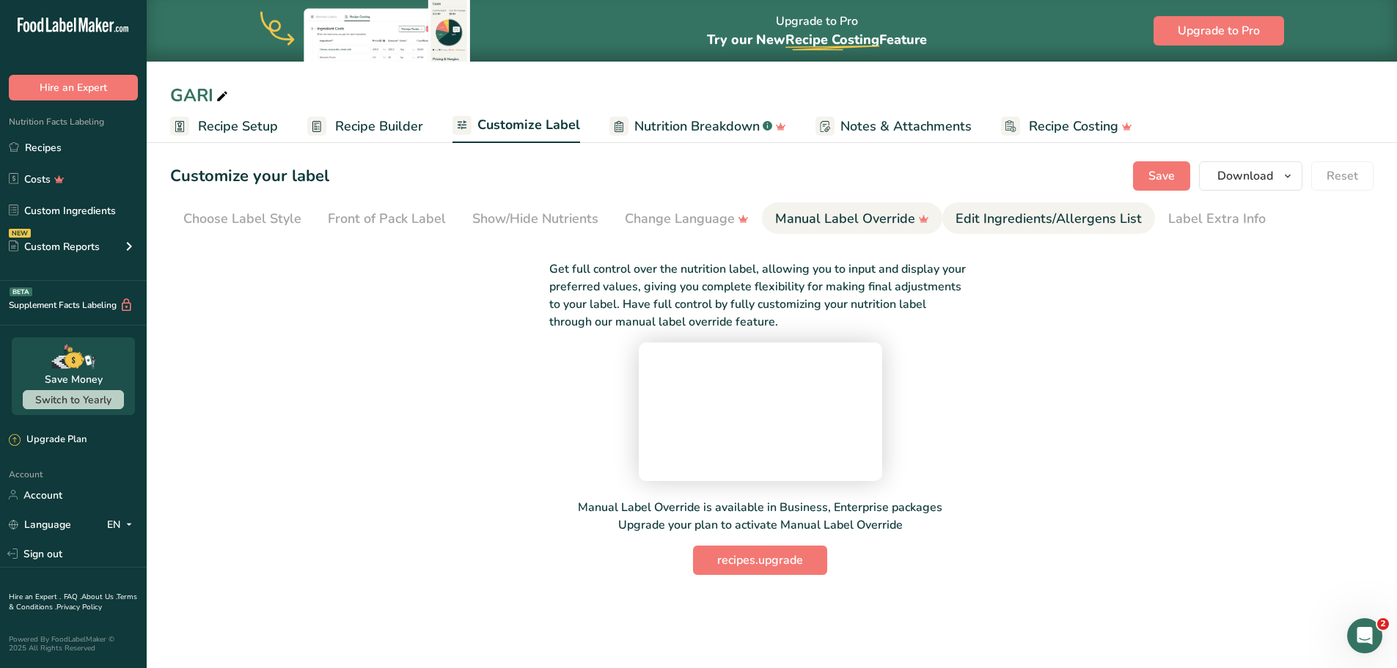
click at [964, 222] on div "Edit Ingredients/Allergens List" at bounding box center [1049, 219] width 186 height 20
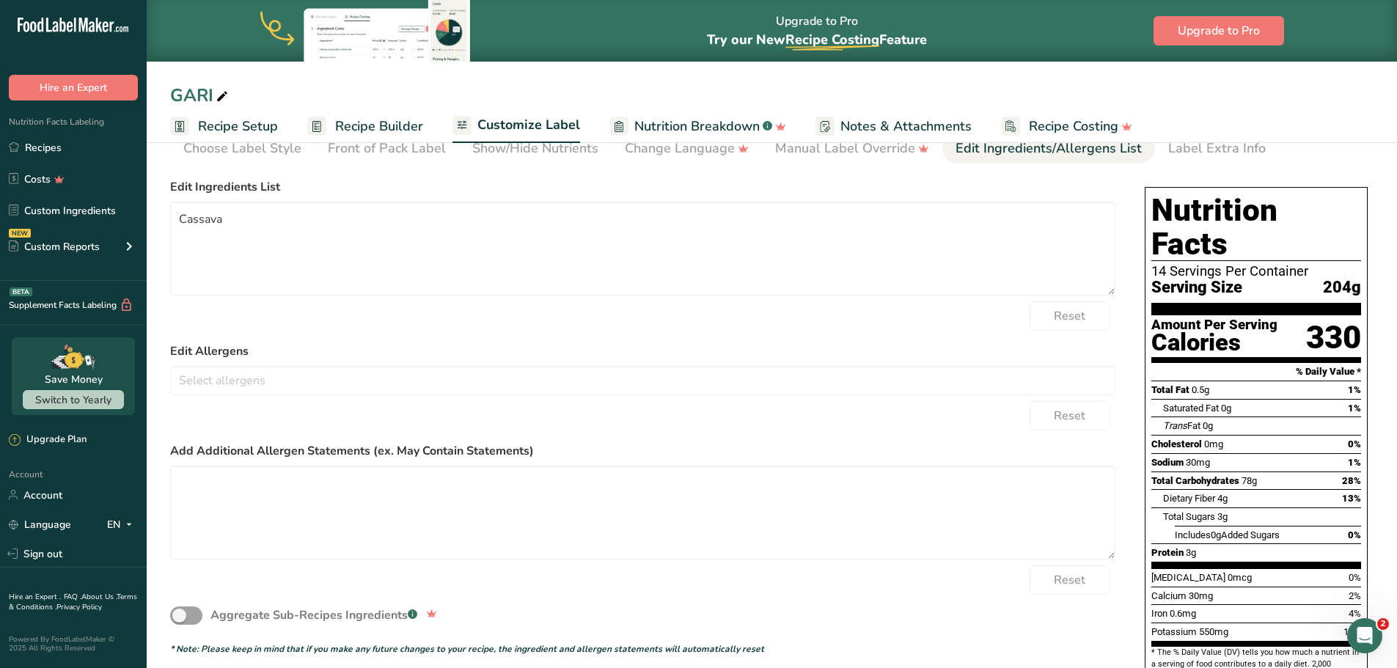
scroll to position [111, 0]
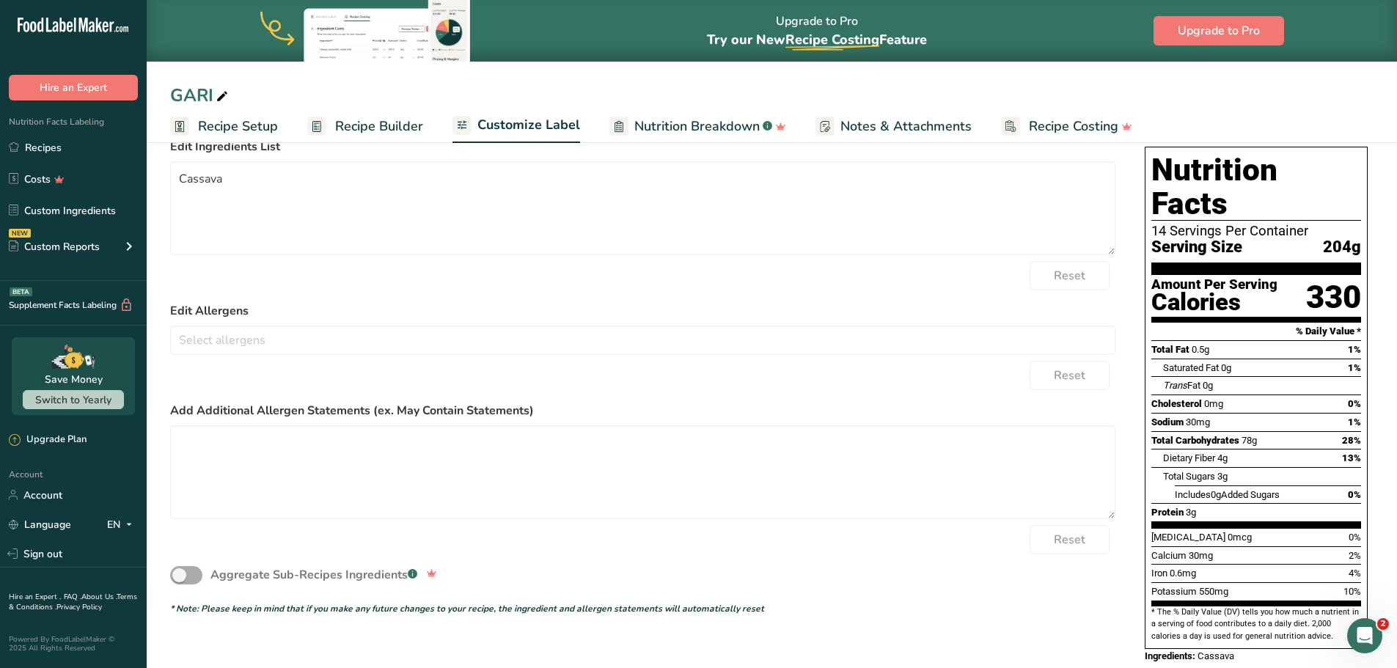
click at [191, 582] on span at bounding box center [186, 575] width 32 height 18
click at [880, 131] on span "Notes & Attachments" at bounding box center [906, 127] width 131 height 20
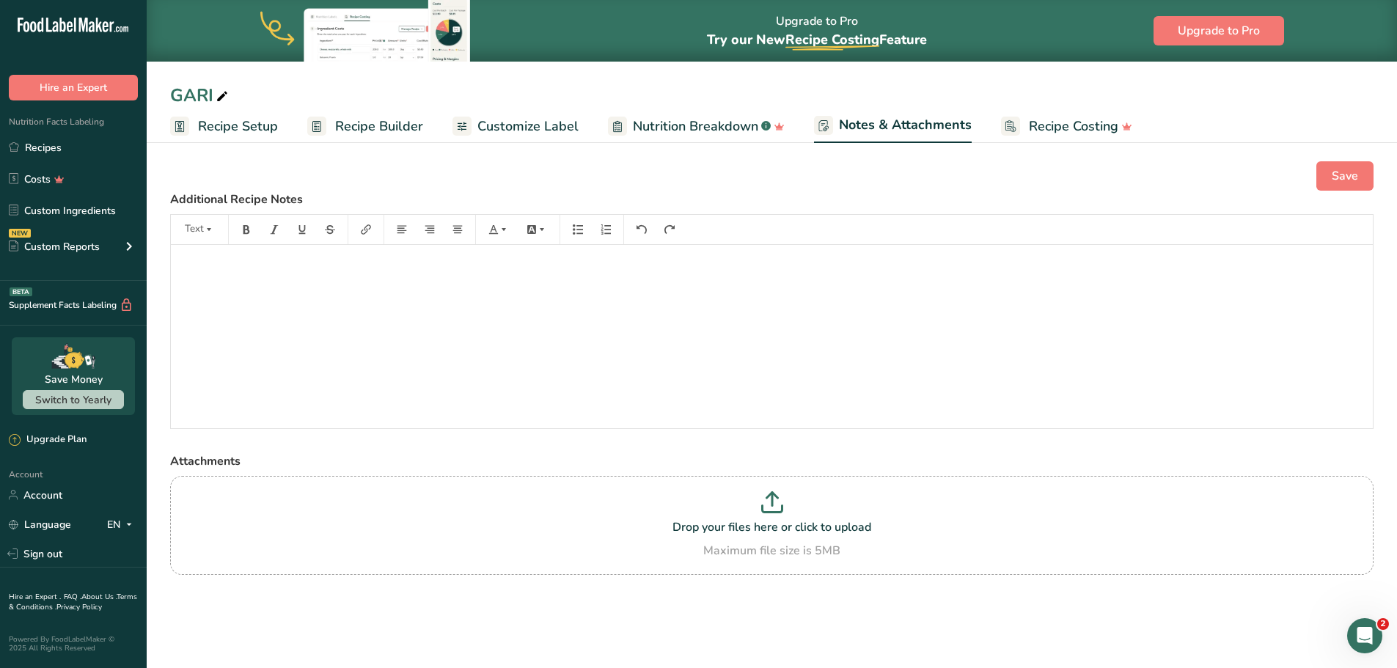
click at [735, 118] on span "Nutrition Breakdown" at bounding box center [695, 127] width 125 height 20
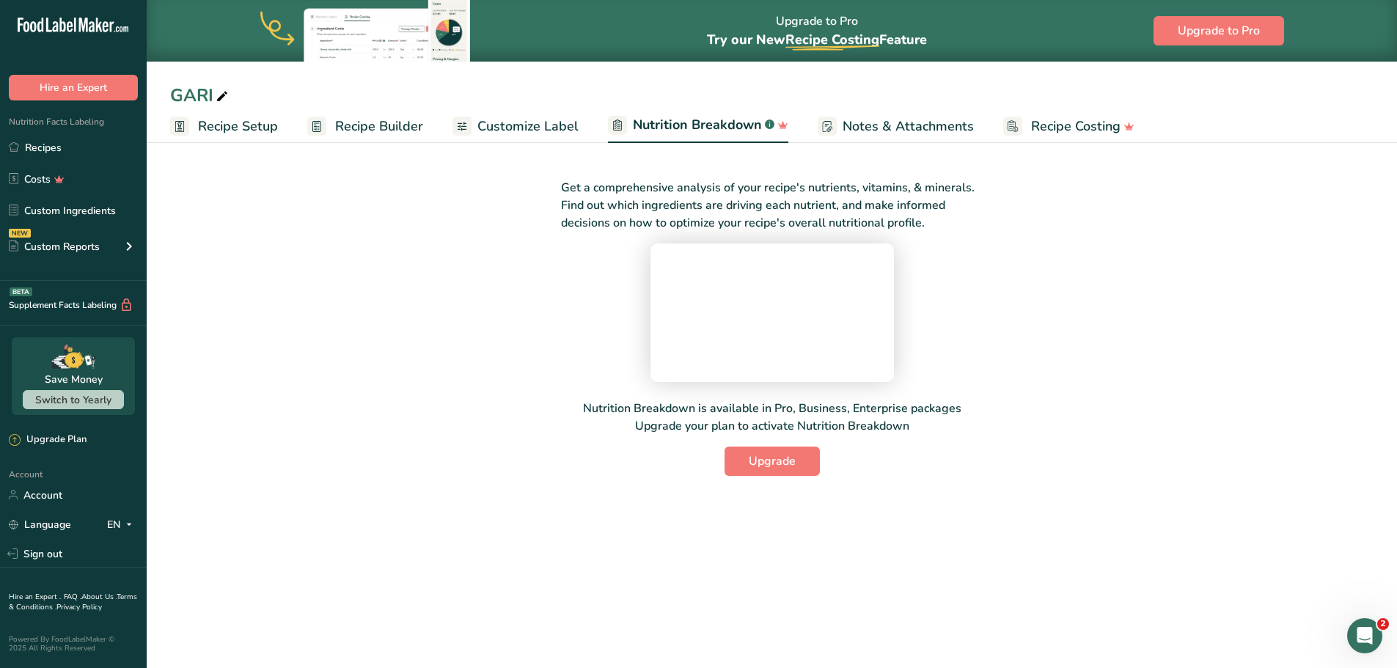
click at [363, 135] on span "Recipe Builder" at bounding box center [379, 127] width 88 height 20
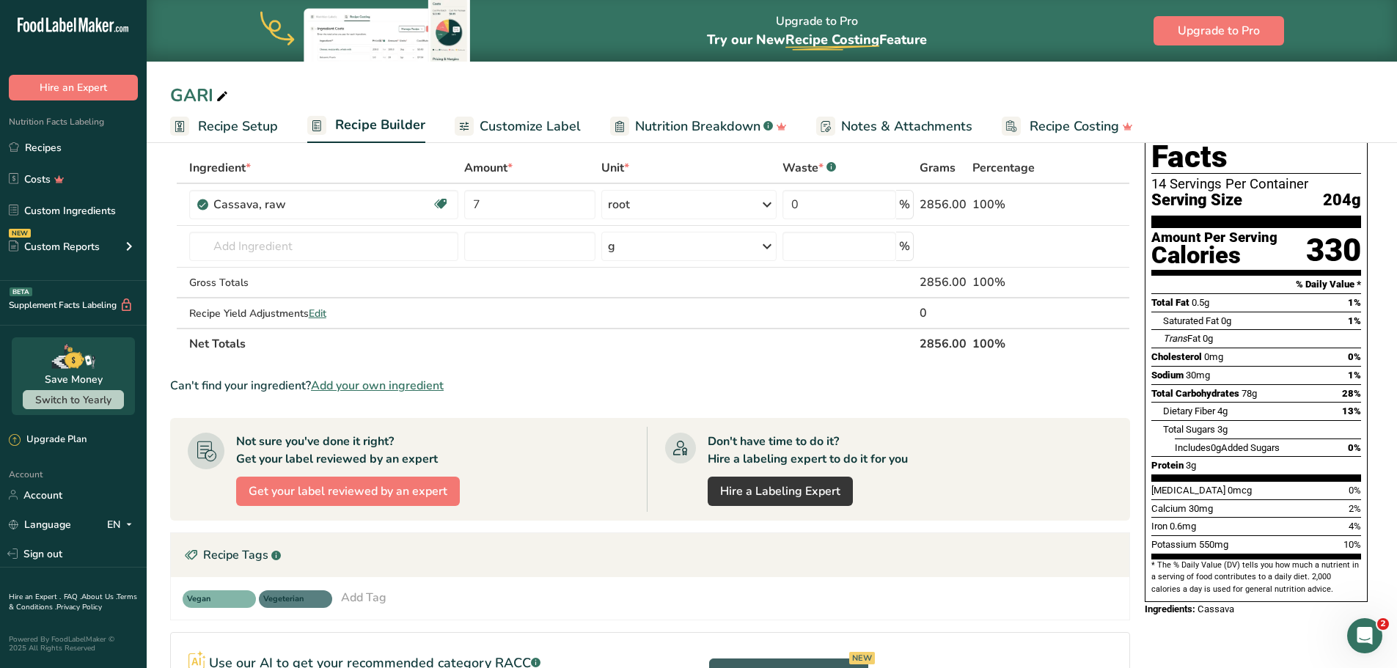
scroll to position [66, 0]
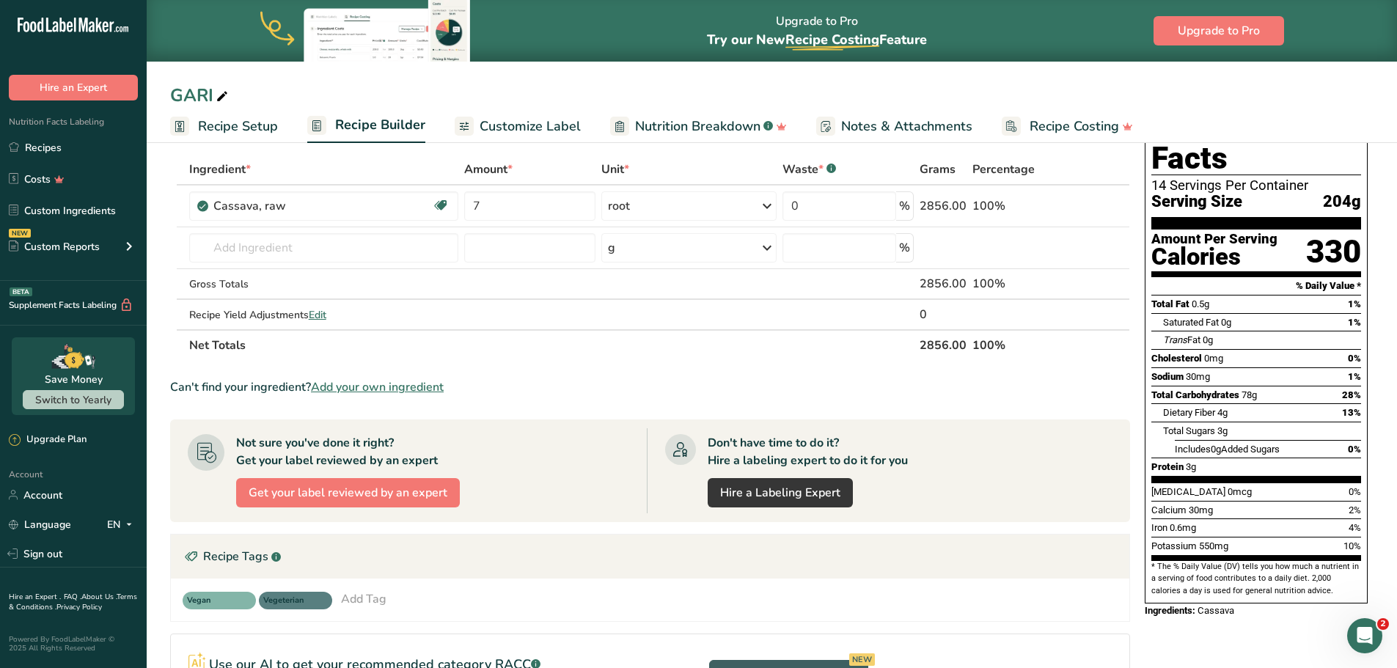
click at [1235, 313] on div "Saturated Fat 0g 1%" at bounding box center [1262, 322] width 198 height 18
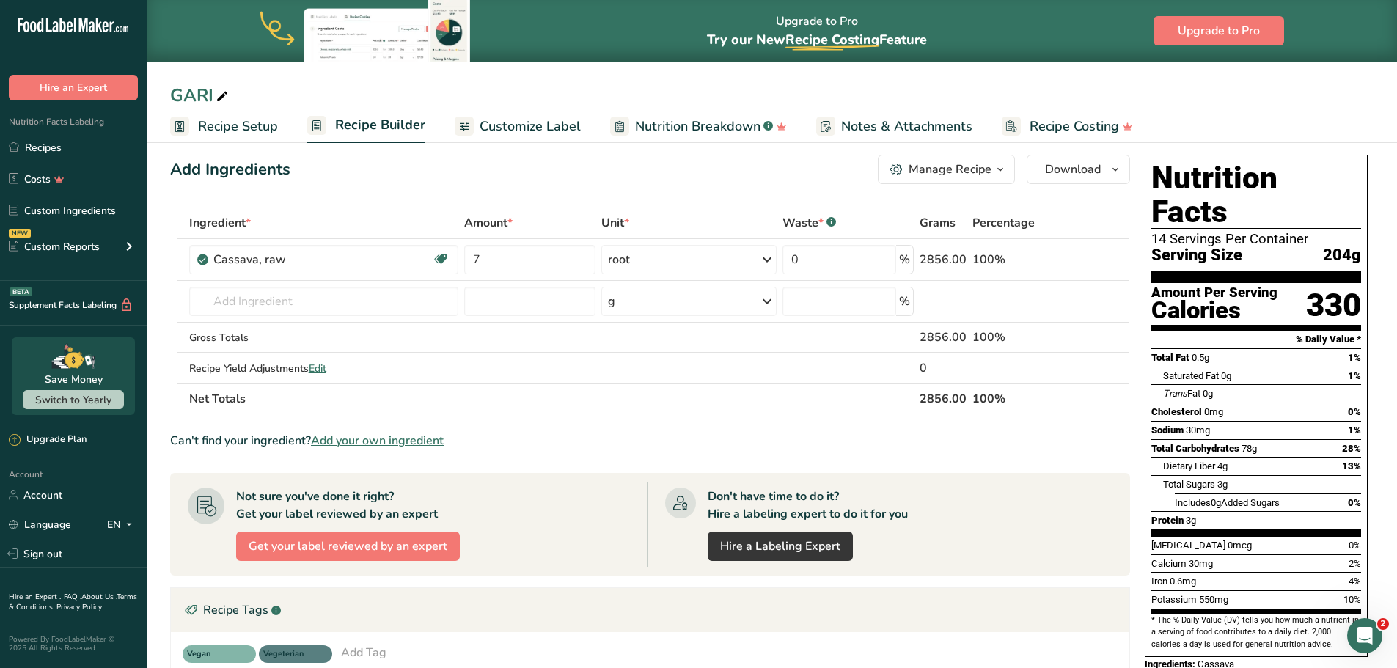
scroll to position [0, 0]
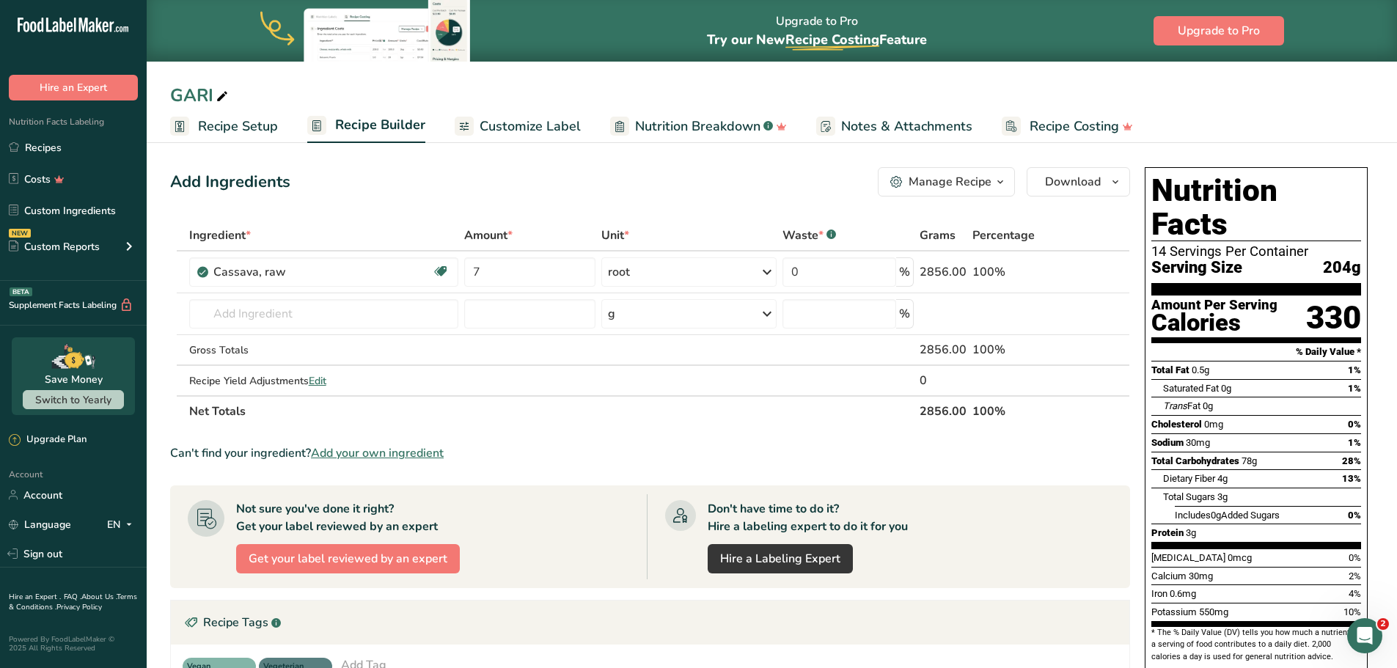
click at [1227, 299] on div "Amount Per Serving" at bounding box center [1215, 306] width 126 height 14
click at [1254, 415] on div "Cholesterol 0mg 0%" at bounding box center [1257, 424] width 210 height 18
click at [1089, 184] on span "Download" at bounding box center [1073, 182] width 56 height 18
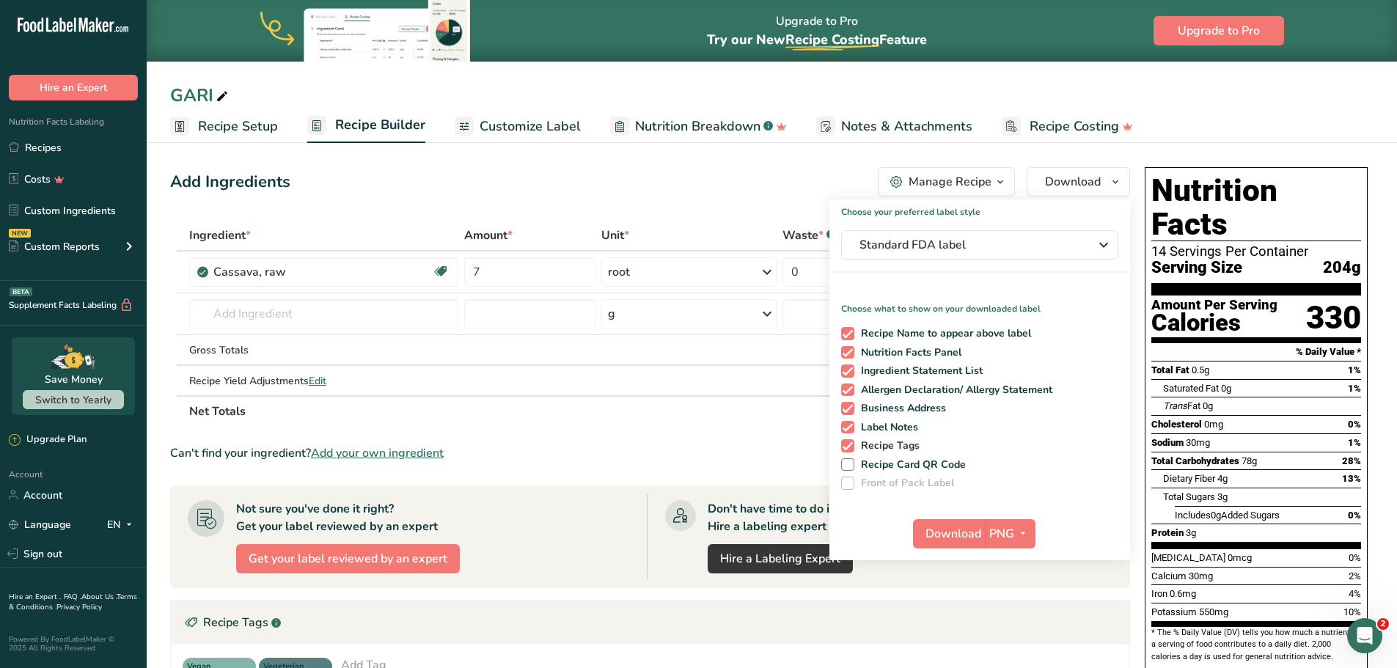
click at [855, 447] on span "Recipe Tags" at bounding box center [888, 445] width 66 height 13
click at [851, 447] on input "Recipe Tags" at bounding box center [846, 446] width 10 height 10
checkbox input "false"
click at [991, 532] on span "PNG" at bounding box center [1002, 534] width 25 height 18
click at [1004, 634] on link "PDF" at bounding box center [1012, 636] width 47 height 24
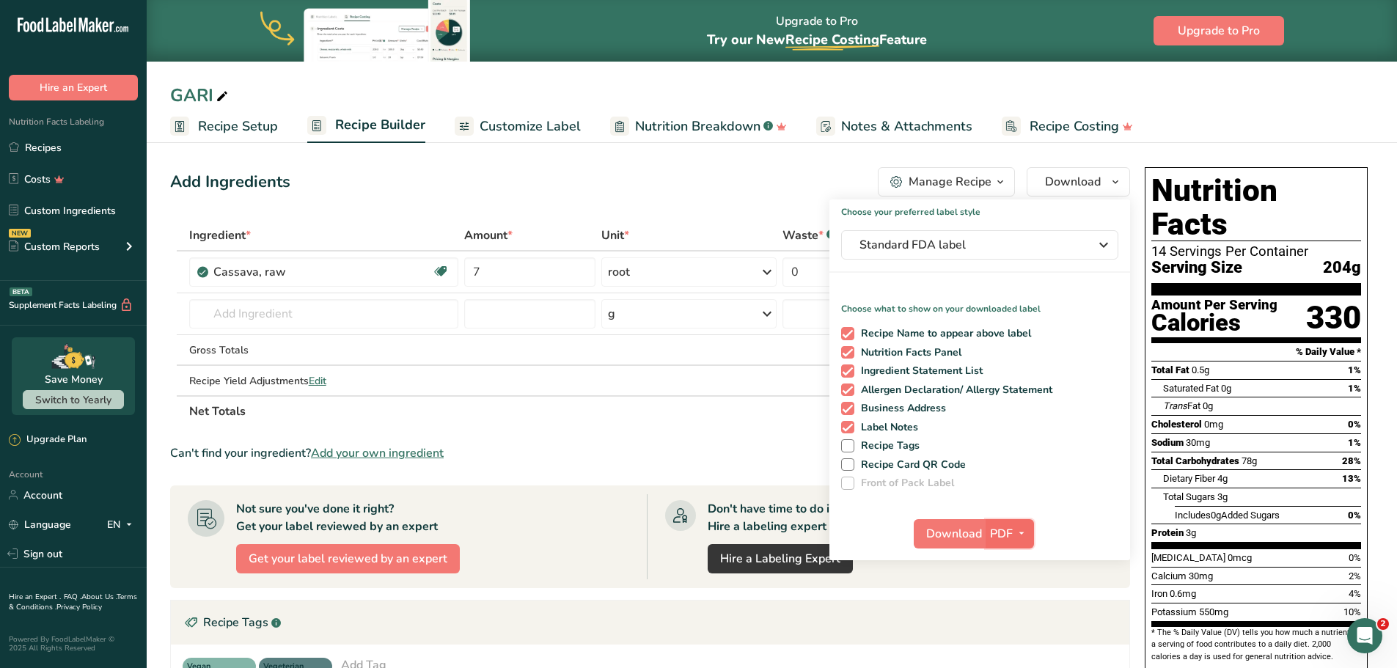
click at [986, 527] on button "PDF" at bounding box center [1010, 533] width 48 height 29
click at [991, 537] on span "PDF" at bounding box center [1001, 534] width 23 height 18
click at [928, 530] on span "Download" at bounding box center [954, 534] width 56 height 18
click at [764, 444] on section "Ingredient * Amount * Unit * Waste * .a-a{fill:#347362;}.b-a{fill:#fff;} Grams …" at bounding box center [650, 552] width 960 height 665
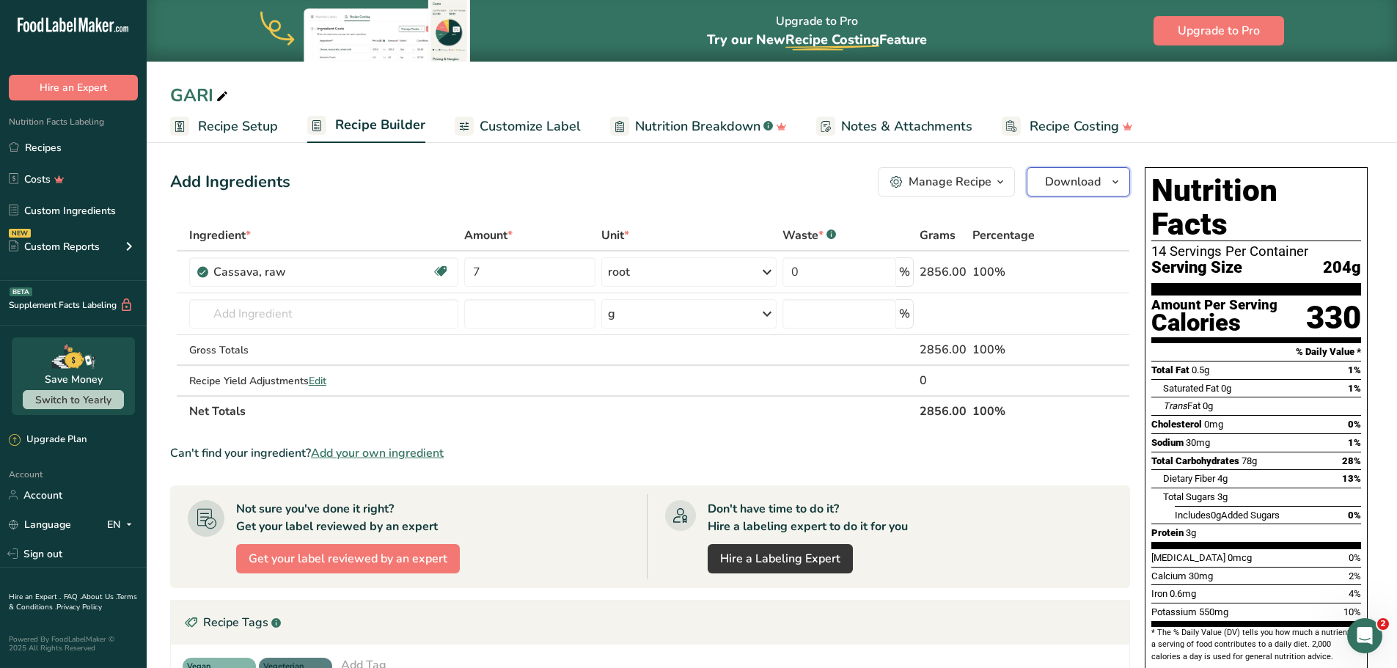
click at [1065, 182] on span "Download" at bounding box center [1073, 182] width 56 height 18
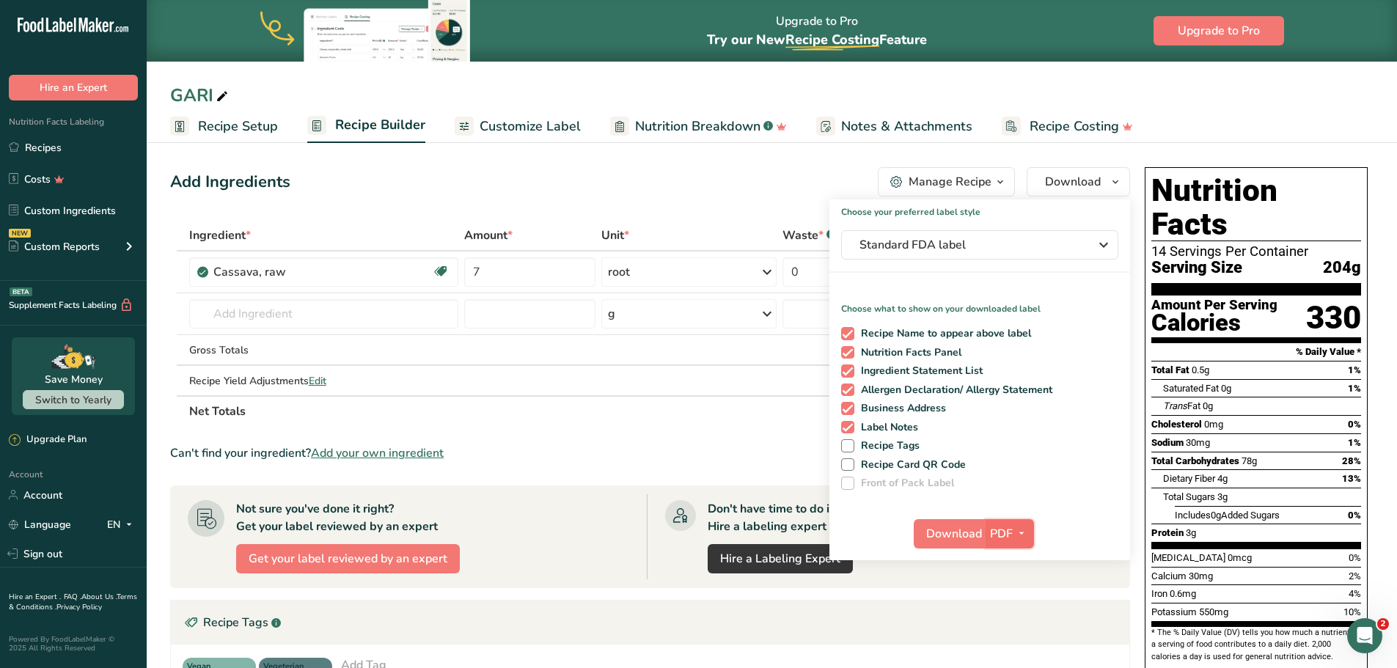
click at [1017, 532] on icon "button" at bounding box center [1022, 533] width 12 height 18
click at [1007, 567] on link "PNG" at bounding box center [1010, 564] width 47 height 24
click at [957, 537] on span "Download" at bounding box center [954, 534] width 56 height 18
click at [48, 560] on link "Sign out" at bounding box center [73, 554] width 147 height 26
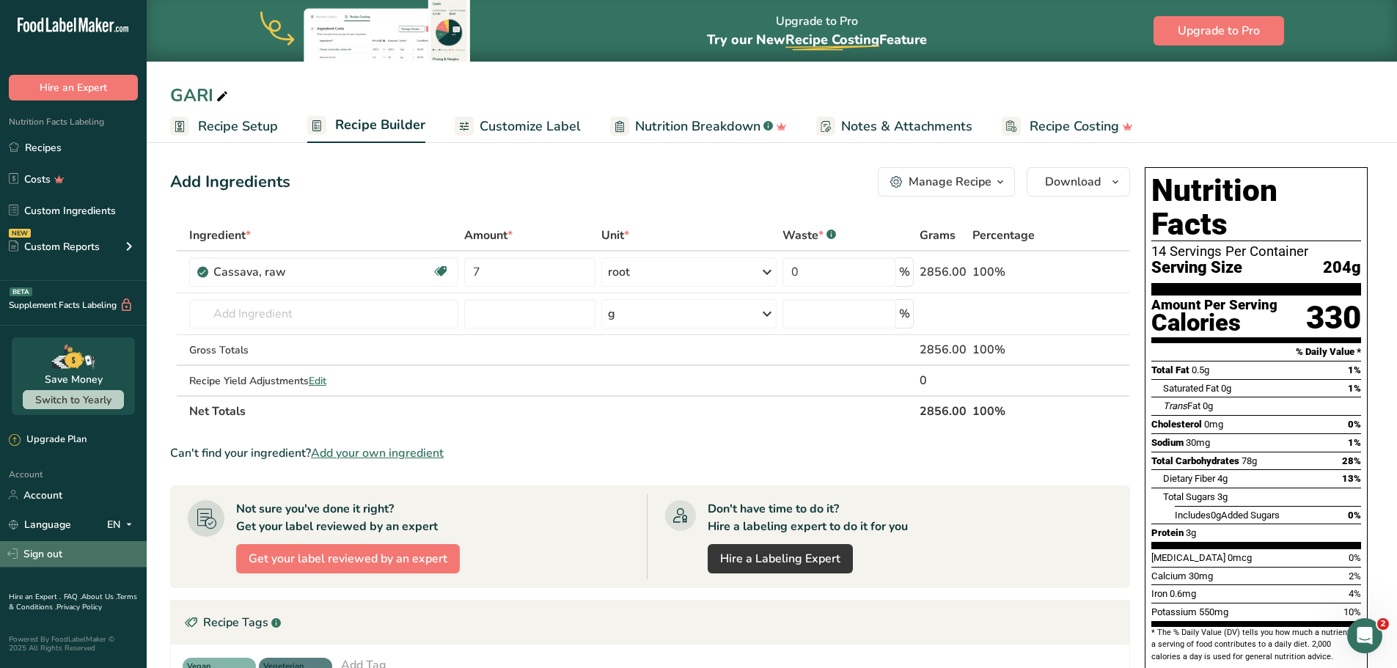
click at [43, 555] on link "Sign out" at bounding box center [73, 554] width 147 height 26
